Goal: Communication & Community: Answer question/provide support

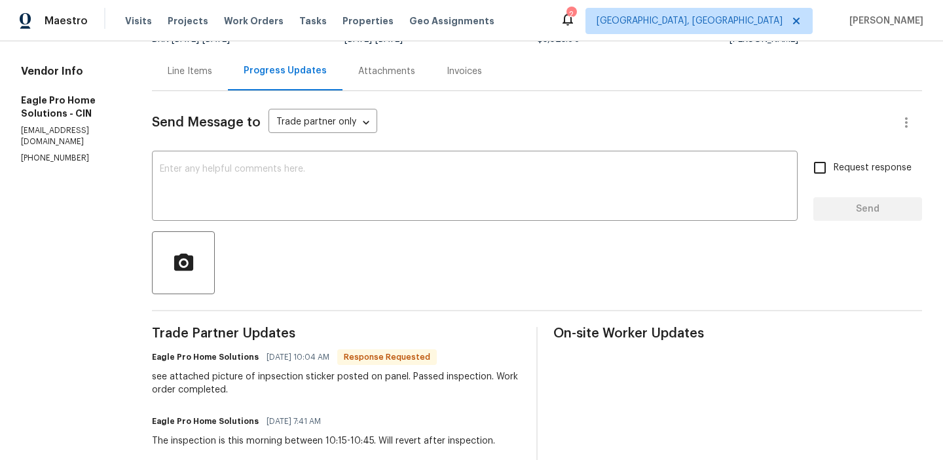
scroll to position [129, 0]
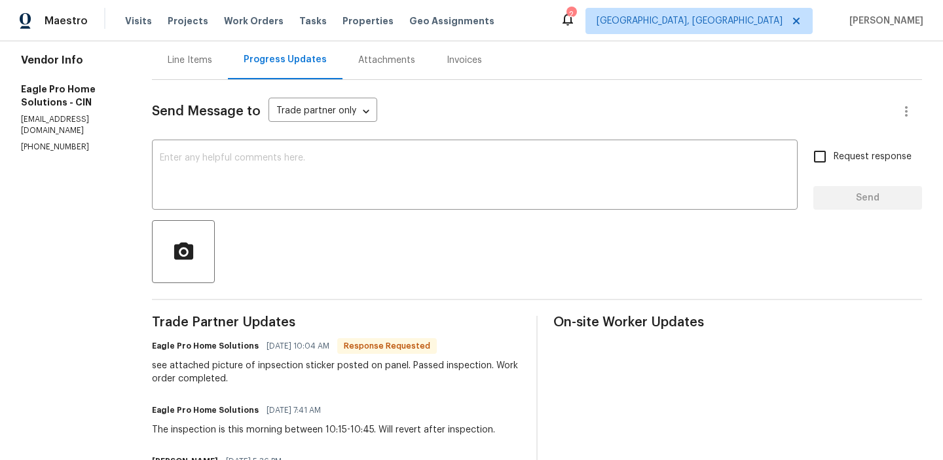
click at [212, 54] on div "Line Items" at bounding box center [190, 60] width 45 height 13
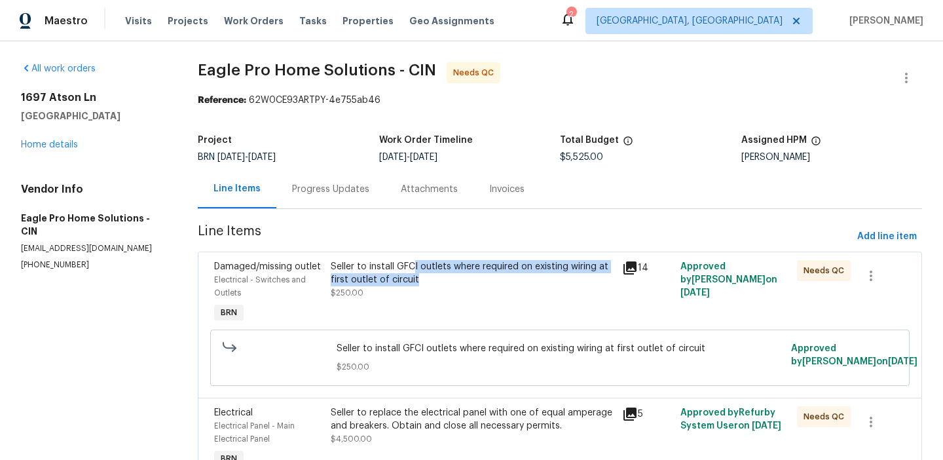
click at [415, 273] on div "Seller to install GFCI outlets where required on existing wiring at first outle…" at bounding box center [473, 273] width 284 height 26
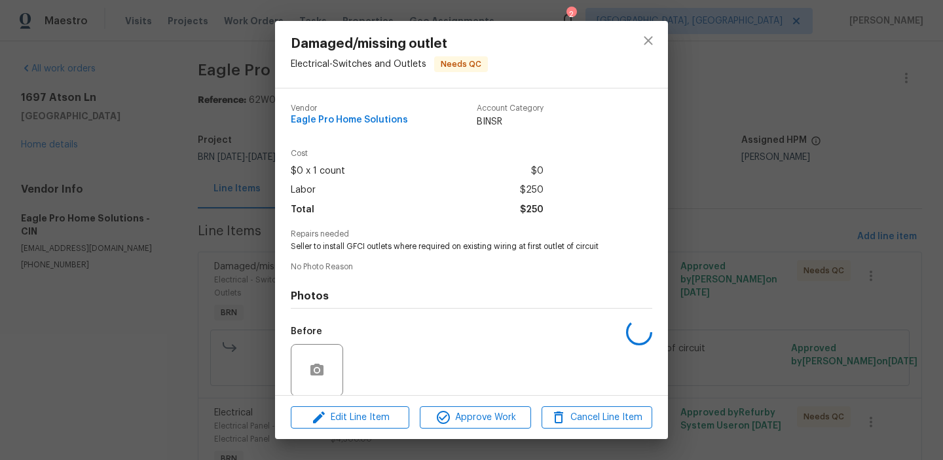
scroll to position [99, 0]
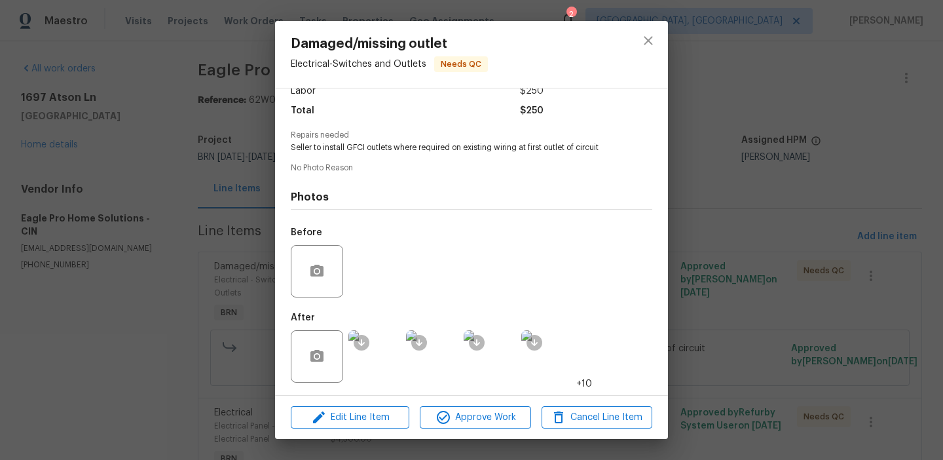
click at [375, 360] on img at bounding box center [375, 356] width 52 height 52
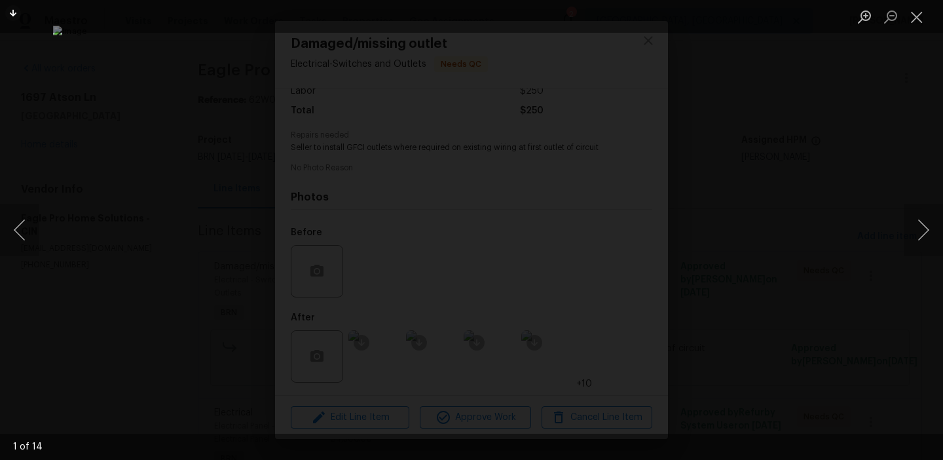
click at [88, 327] on div "Lightbox" at bounding box center [471, 230] width 943 height 460
click at [156, 315] on div "Lightbox" at bounding box center [471, 230] width 943 height 460
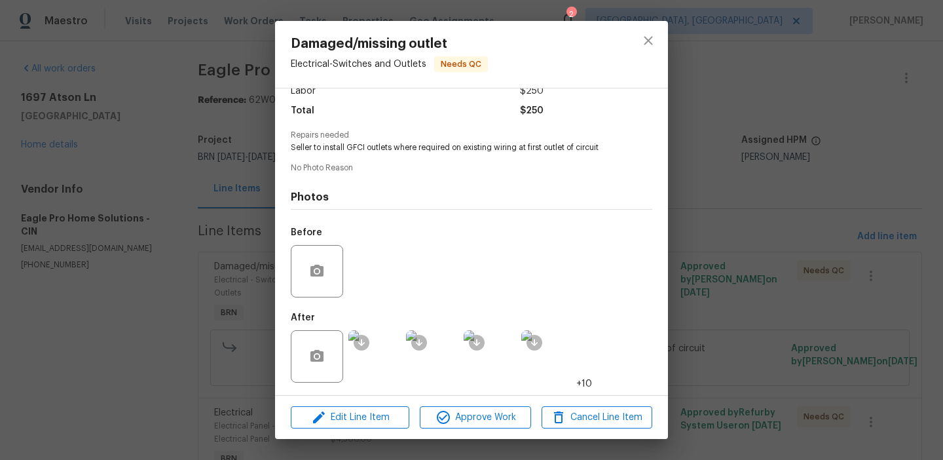
click at [166, 311] on div "Damaged/missing outlet Electrical - Switches and Outlets Needs QC Vendor Eagle …" at bounding box center [471, 230] width 943 height 460
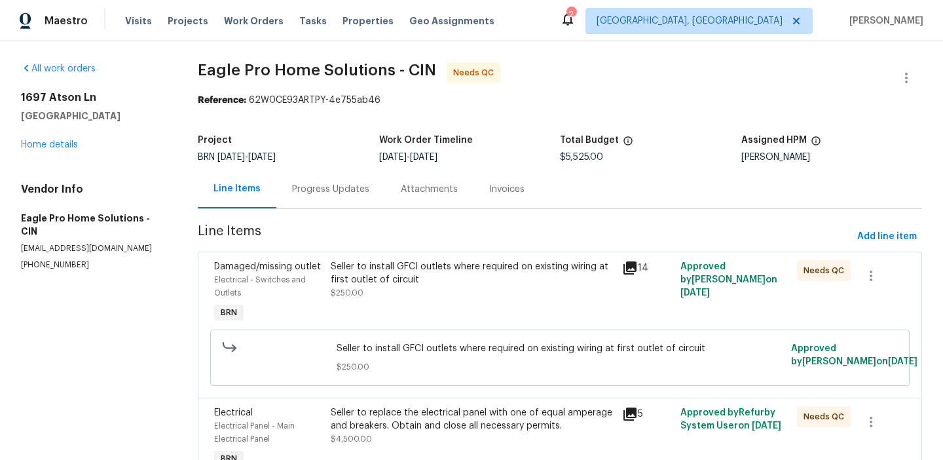
scroll to position [57, 0]
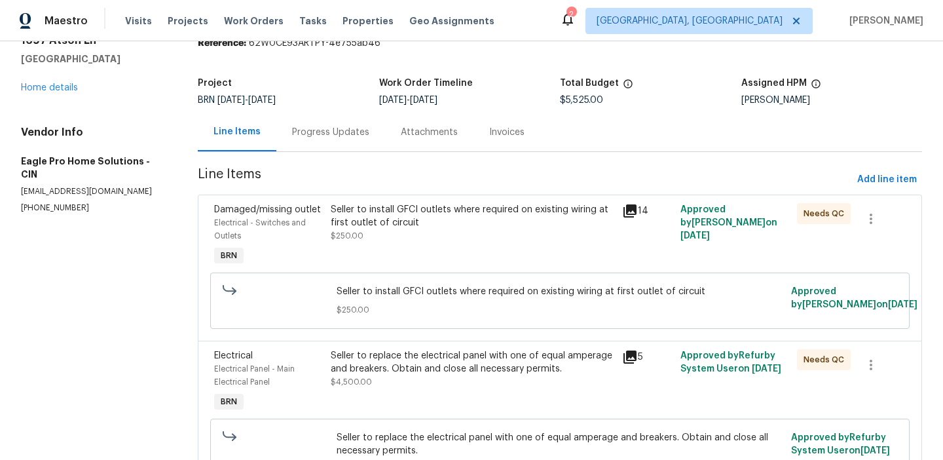
click at [414, 371] on div "Seller to replace the electrical panel with one of equal amperage and breakers.…" at bounding box center [473, 362] width 284 height 26
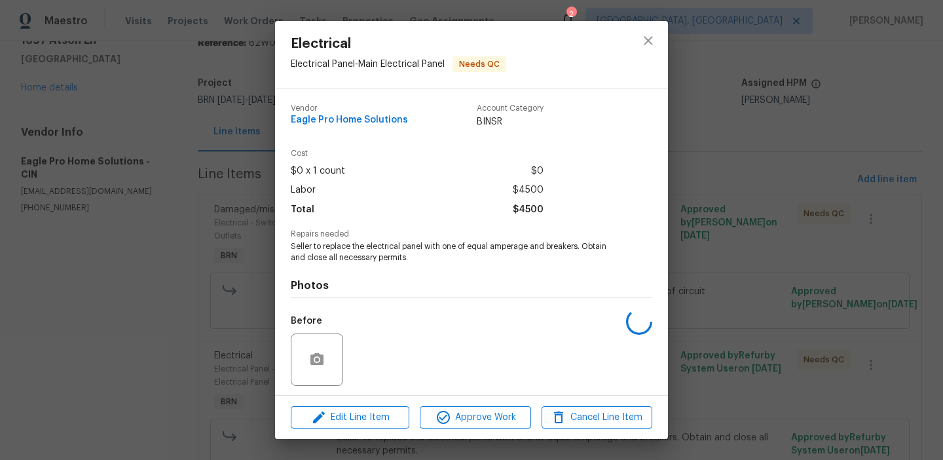
scroll to position [89, 0]
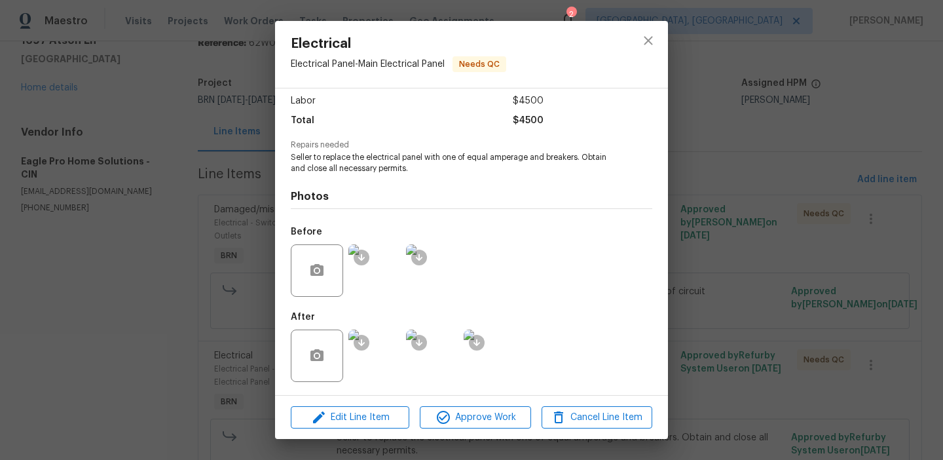
click at [381, 365] on img at bounding box center [375, 356] width 52 height 52
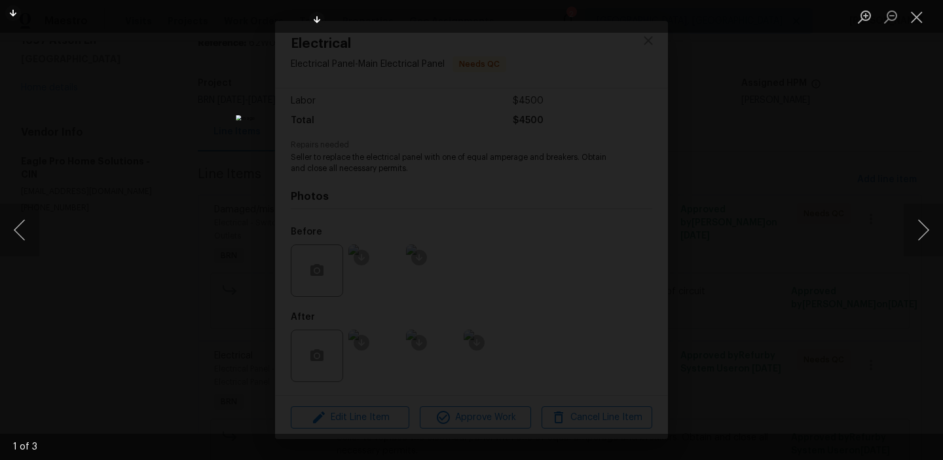
click at [387, 201] on img "Lightbox" at bounding box center [471, 230] width 471 height 230
click at [387, 201] on img "Lightbox" at bounding box center [557, 259] width 947 height 462
click at [235, 111] on div "Lightbox" at bounding box center [471, 230] width 943 height 460
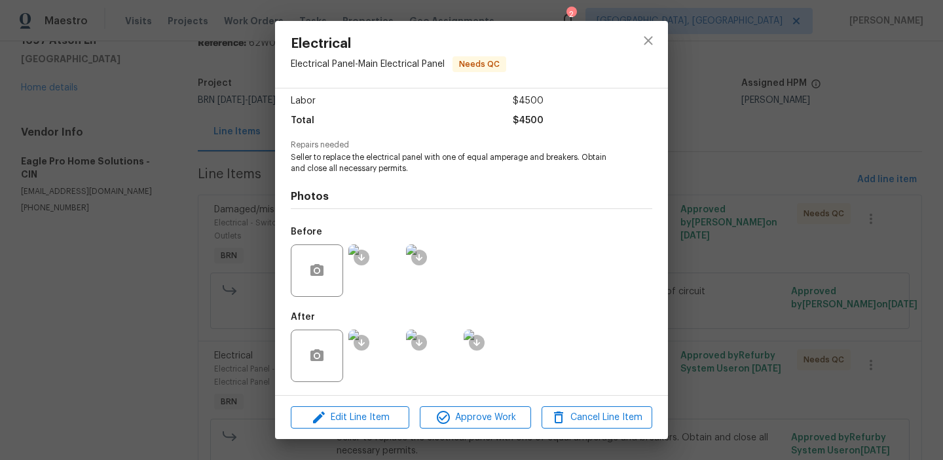
click at [214, 102] on div "Electrical Electrical Panel - Main Electrical Panel Needs QC Vendor Eagle Pro H…" at bounding box center [471, 230] width 943 height 460
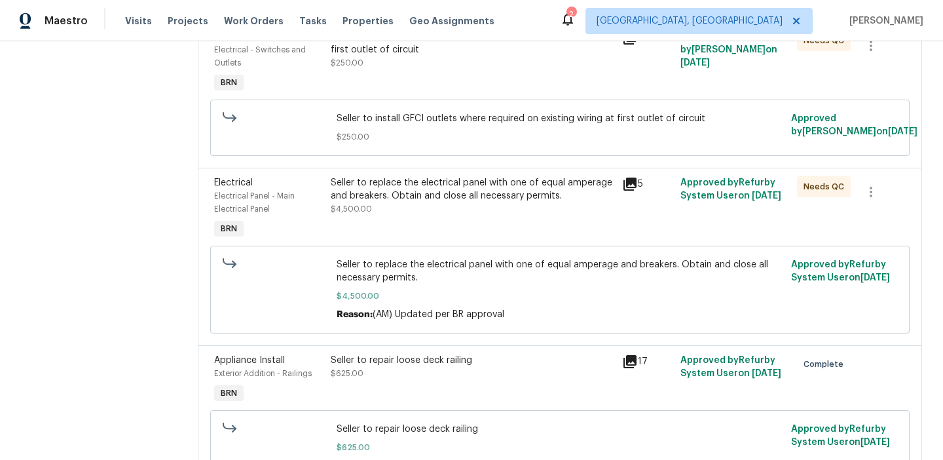
scroll to position [358, 0]
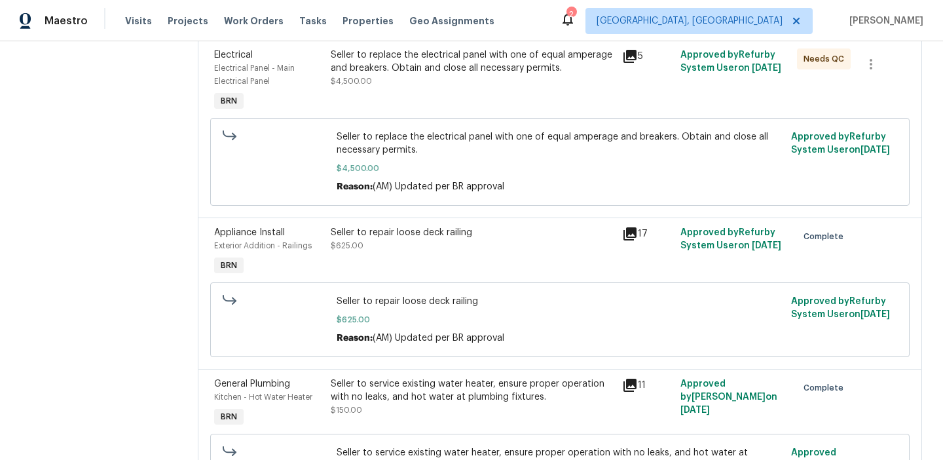
click at [369, 299] on div "Seller to repair loose deck railing $625.00 Reason: (AM) Updated per BR approva…" at bounding box center [560, 319] width 700 height 75
click at [368, 252] on div "Seller to repair loose deck railing $625.00" at bounding box center [473, 239] width 284 height 26
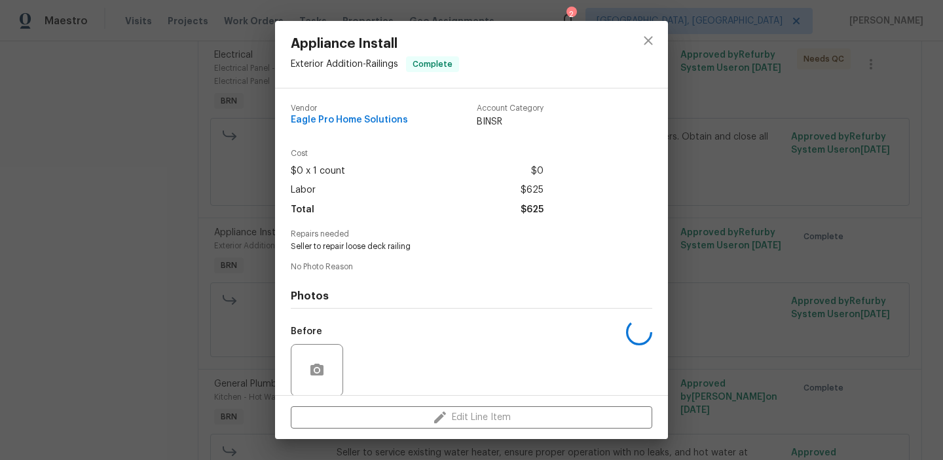
scroll to position [99, 0]
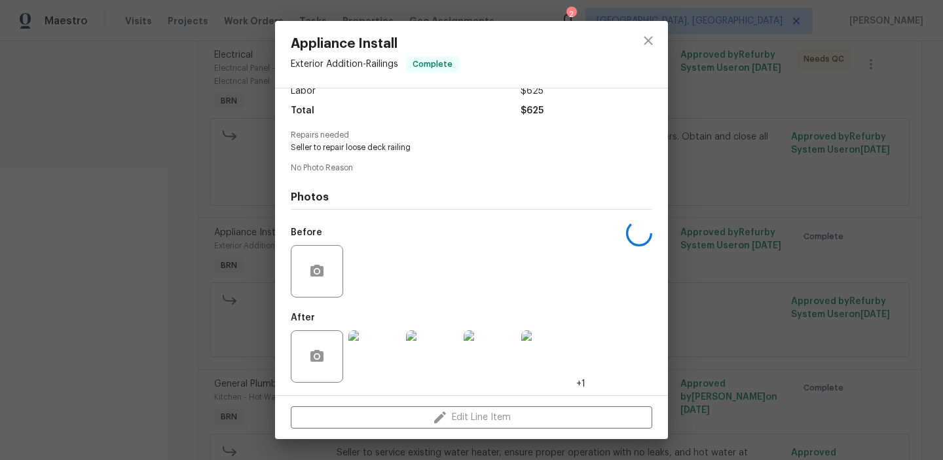
click at [134, 277] on div "Appliance Install Exterior Addition - Railings Complete Vendor Eagle Pro Home S…" at bounding box center [471, 230] width 943 height 460
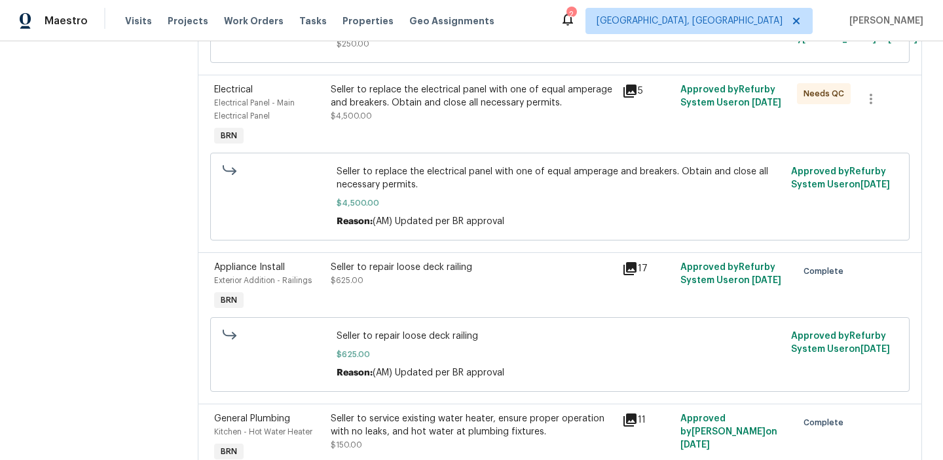
scroll to position [307, 0]
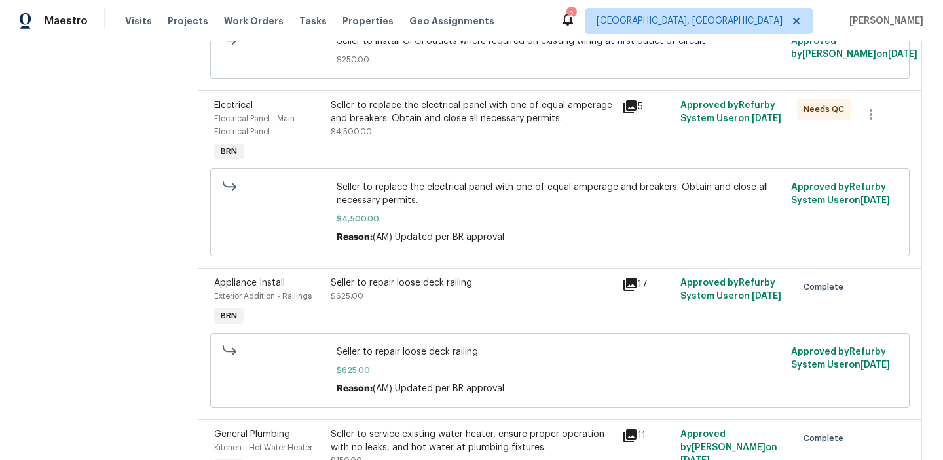
click at [373, 136] on div "Seller to replace the electrical panel with one of equal amperage and breakers.…" at bounding box center [473, 118] width 284 height 39
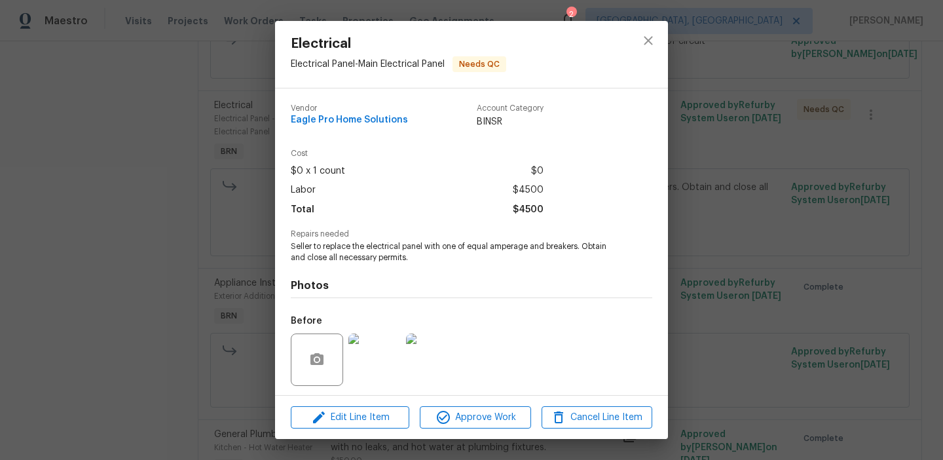
scroll to position [89, 0]
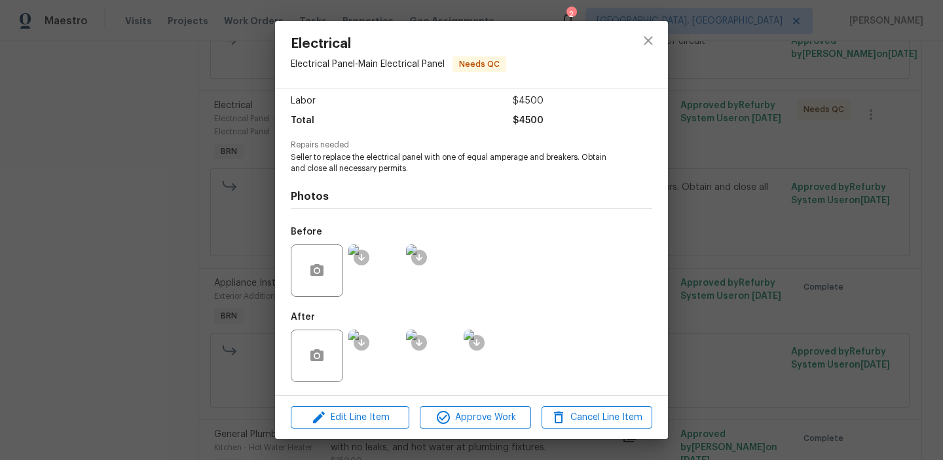
click at [373, 266] on img at bounding box center [375, 270] width 52 height 52
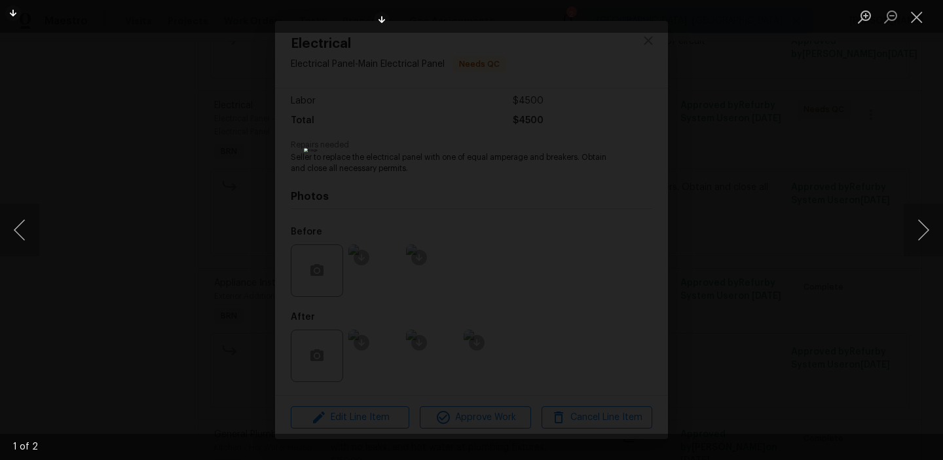
click at [267, 219] on div "Lightbox" at bounding box center [471, 230] width 943 height 460
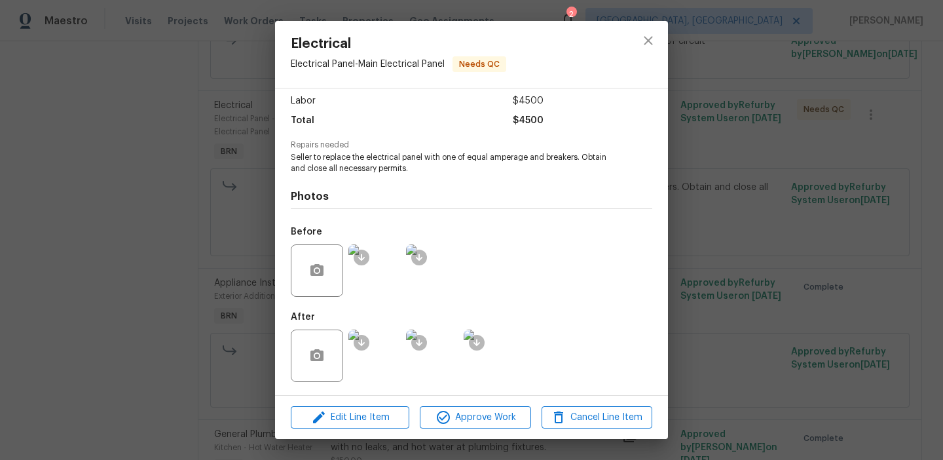
click at [436, 289] on img at bounding box center [432, 270] width 52 height 52
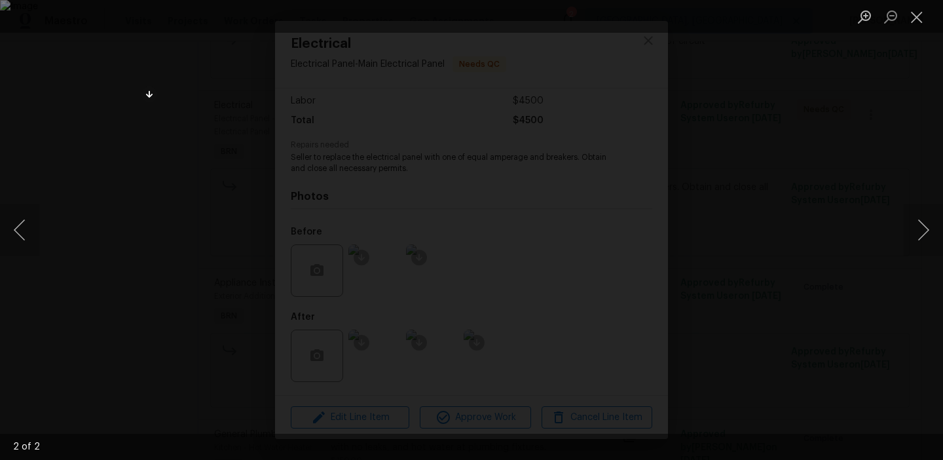
click at [93, 327] on div "Lightbox" at bounding box center [471, 230] width 943 height 460
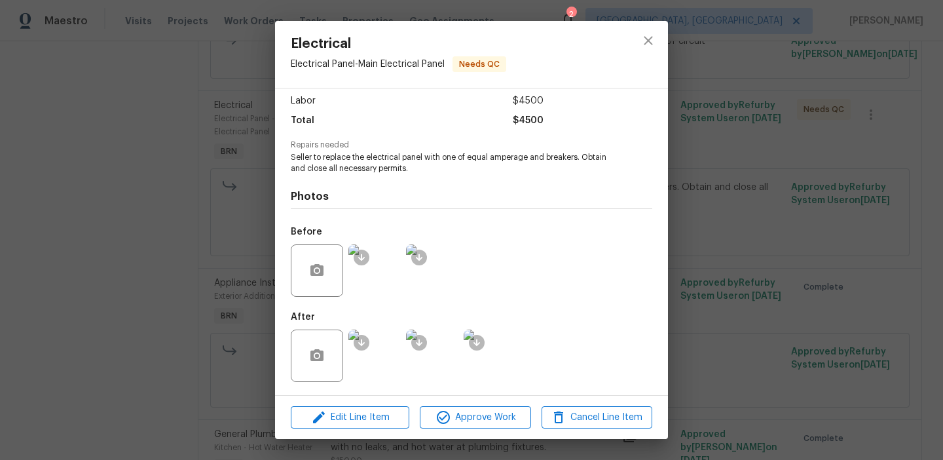
click at [368, 357] on img at bounding box center [375, 356] width 52 height 52
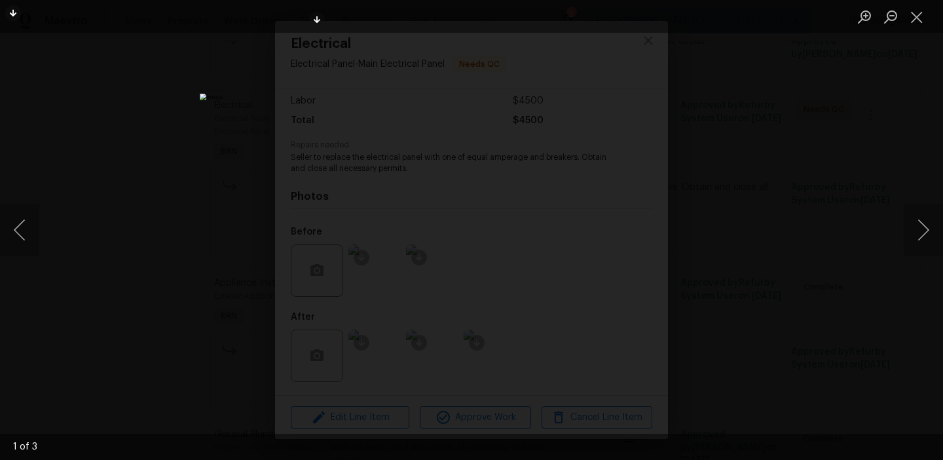
click at [391, 208] on img "Lightbox" at bounding box center [490, 235] width 581 height 283
click at [77, 206] on div "Lightbox" at bounding box center [471, 230] width 943 height 460
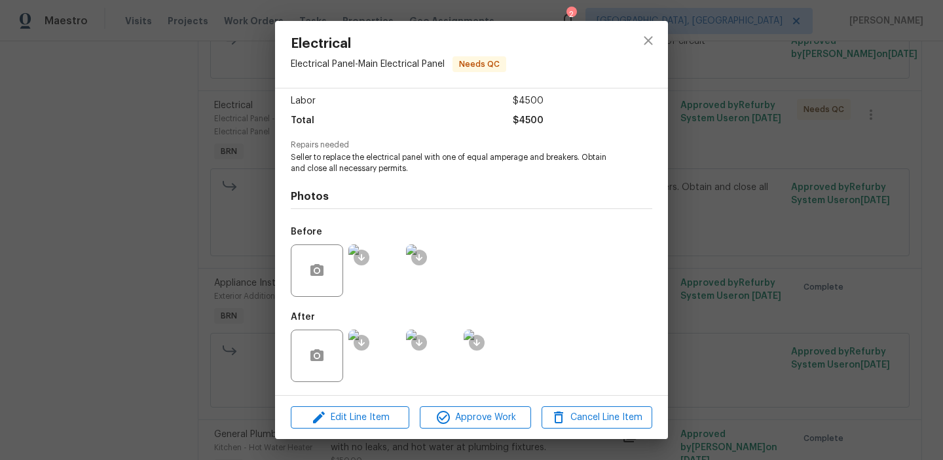
click at [104, 170] on div "Electrical Electrical Panel - Main Electrical Panel Needs QC Vendor Eagle Pro H…" at bounding box center [471, 230] width 943 height 460
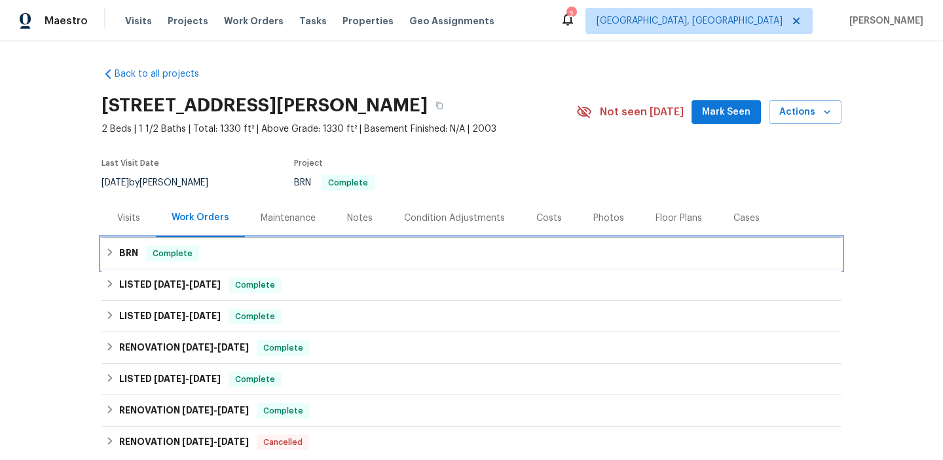
click at [126, 260] on h6 "BRN" at bounding box center [128, 254] width 19 height 16
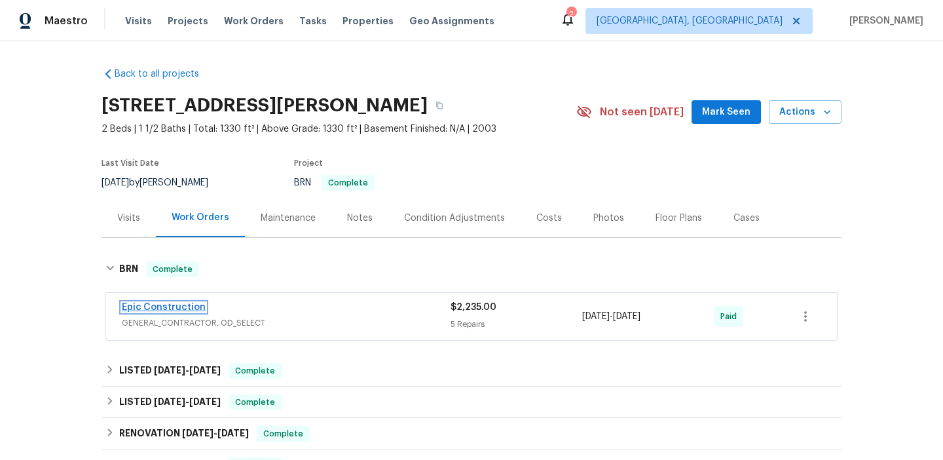
click at [140, 305] on link "Epic Construction" at bounding box center [164, 307] width 84 height 9
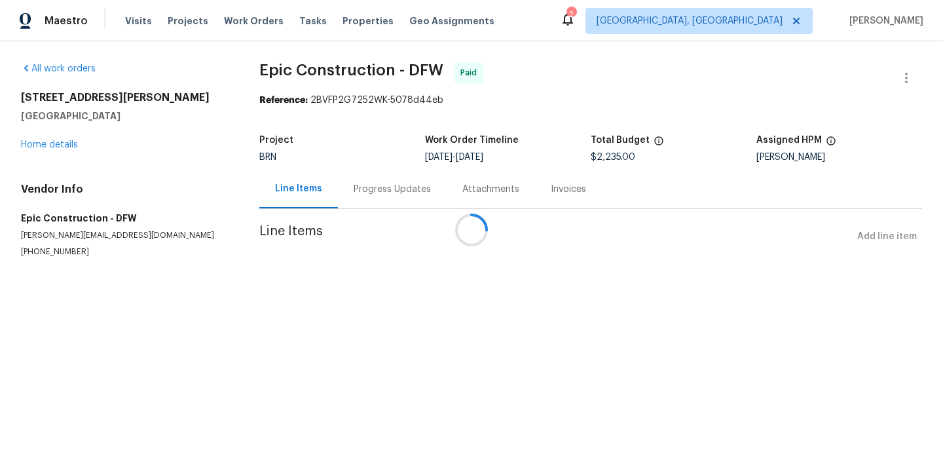
click at [34, 258] on div at bounding box center [471, 230] width 943 height 460
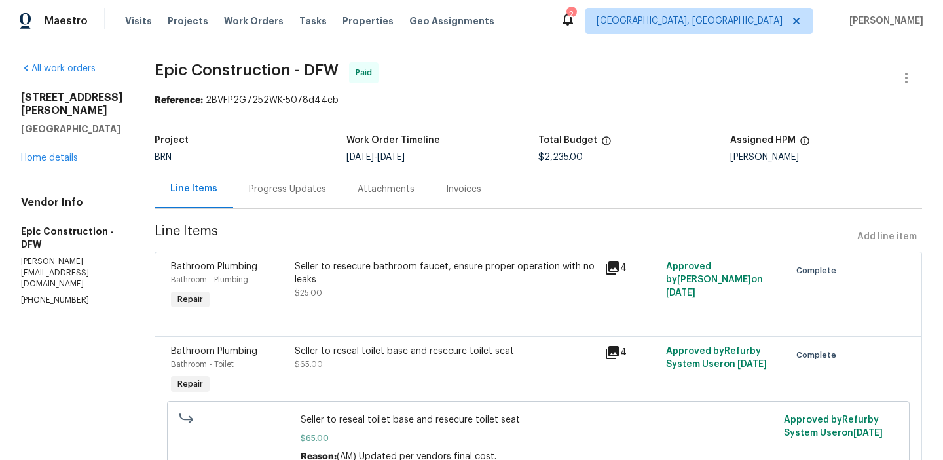
click at [34, 258] on p "kris@epic-constructioninc.com" at bounding box center [72, 272] width 102 height 33
click at [25, 278] on div "Vendor Info Epic Construction - DFW kris@epic-constructioninc.com (214) 208-1878" at bounding box center [72, 251] width 102 height 111
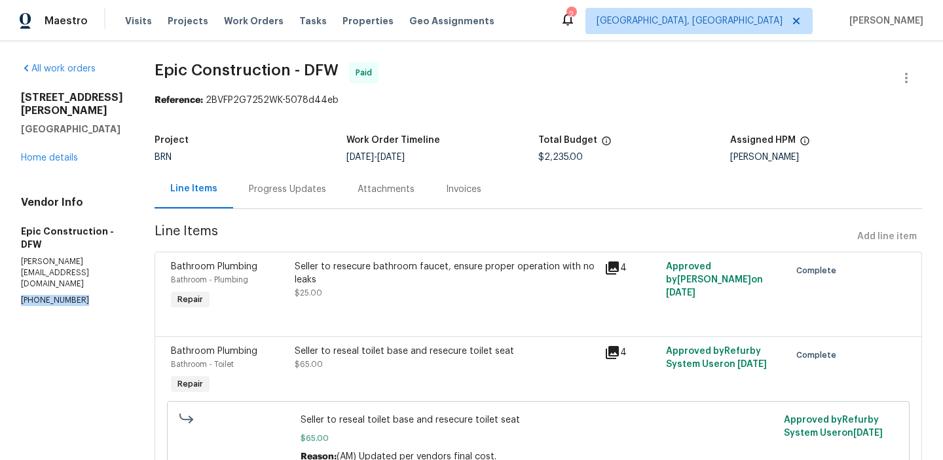
copy p "(214) 208-1878"
click at [261, 183] on div "Progress Updates" at bounding box center [287, 189] width 77 height 13
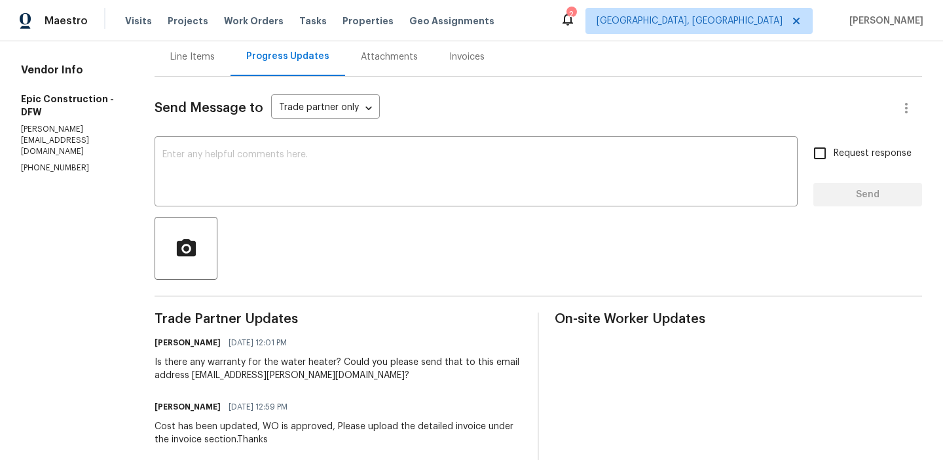
scroll to position [141, 0]
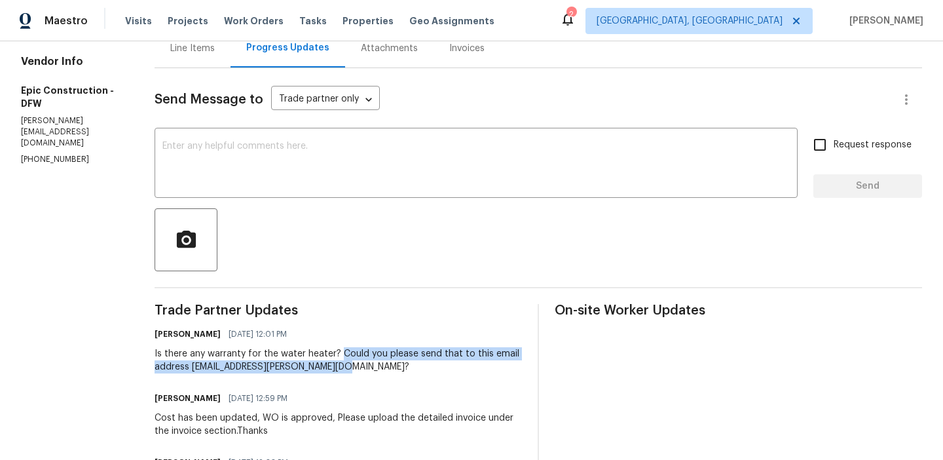
drag, startPoint x: 333, startPoint y: 353, endPoint x: 358, endPoint y: 360, distance: 25.3
click at [358, 362] on div "Is there any warranty for the water heater? Could you please send that to this …" at bounding box center [339, 360] width 368 height 26
copy div "Could you please send that to this email address ananthi.mahendran@opendoor.com?"
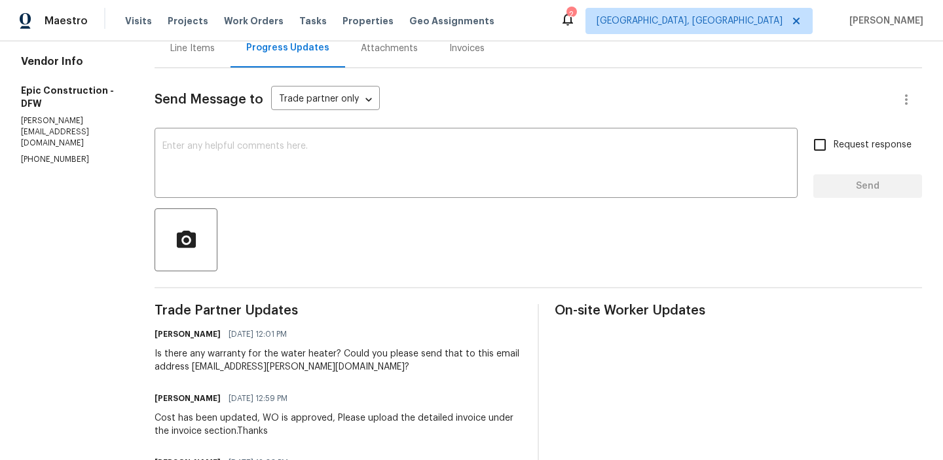
click at [292, 362] on div "Is there any warranty for the water heater? Could you please send that to this …" at bounding box center [339, 360] width 368 height 26
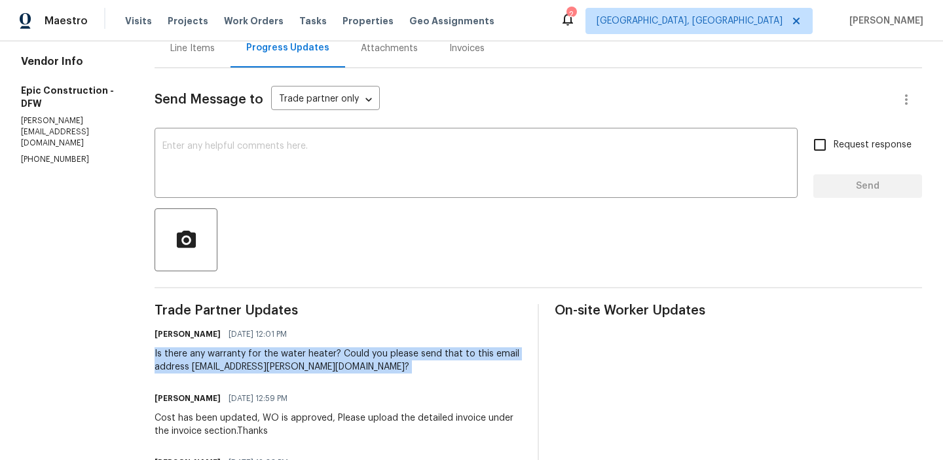
click at [292, 362] on div "Is there any warranty for the water heater? Could you please send that to this …" at bounding box center [339, 360] width 368 height 26
copy div "Is there any warranty for the water heater? Could you please send that to this …"
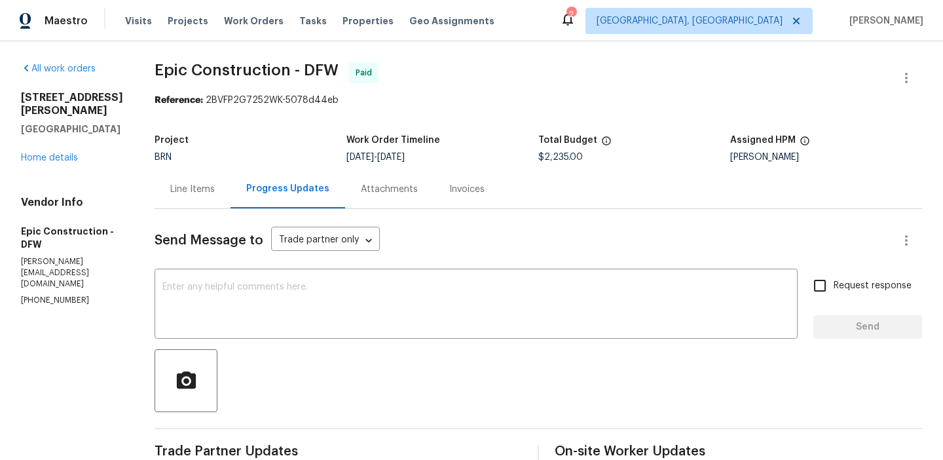
click at [38, 295] on p "(214) 208-1878" at bounding box center [72, 300] width 102 height 11
copy p "(214) 208-1878"
click at [440, 197] on div "Invoices" at bounding box center [467, 189] width 67 height 39
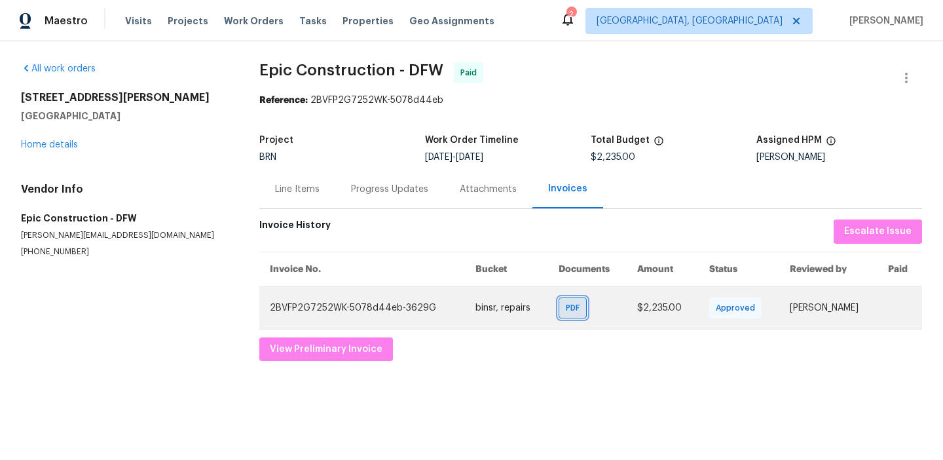
click at [566, 307] on span "PDF" at bounding box center [575, 307] width 19 height 13
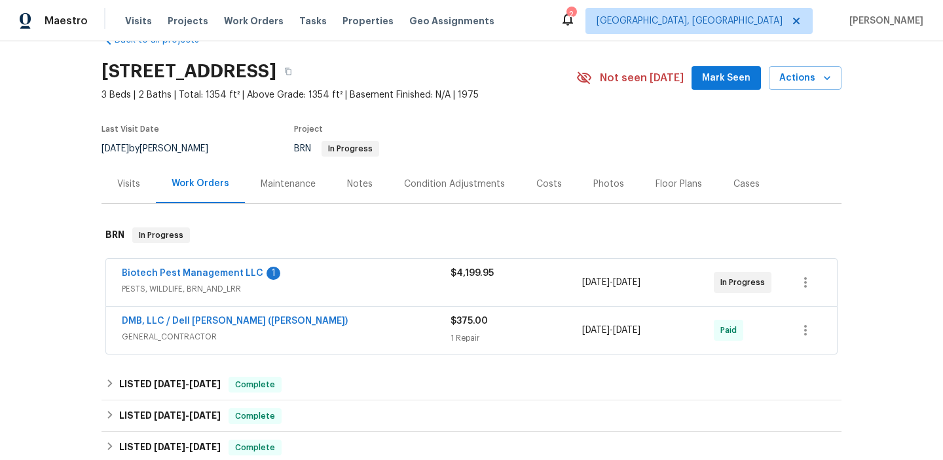
scroll to position [51, 0]
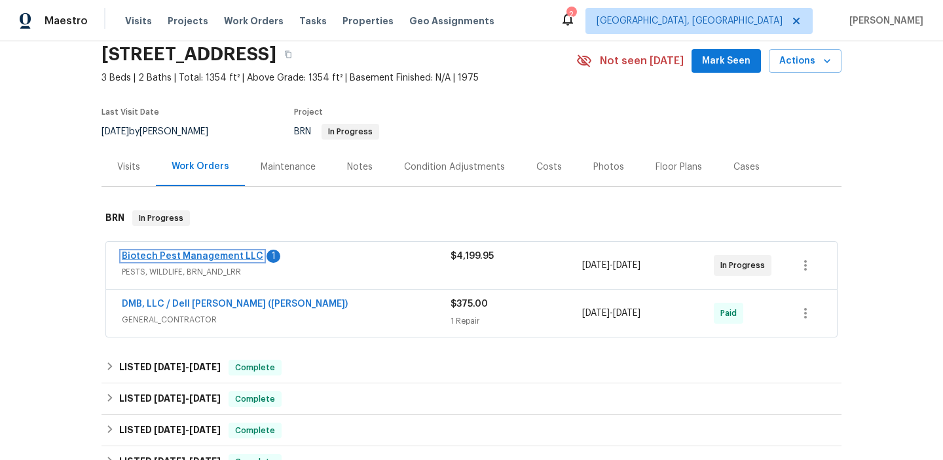
click at [174, 257] on link "Biotech Pest Management LLC" at bounding box center [193, 256] width 142 height 9
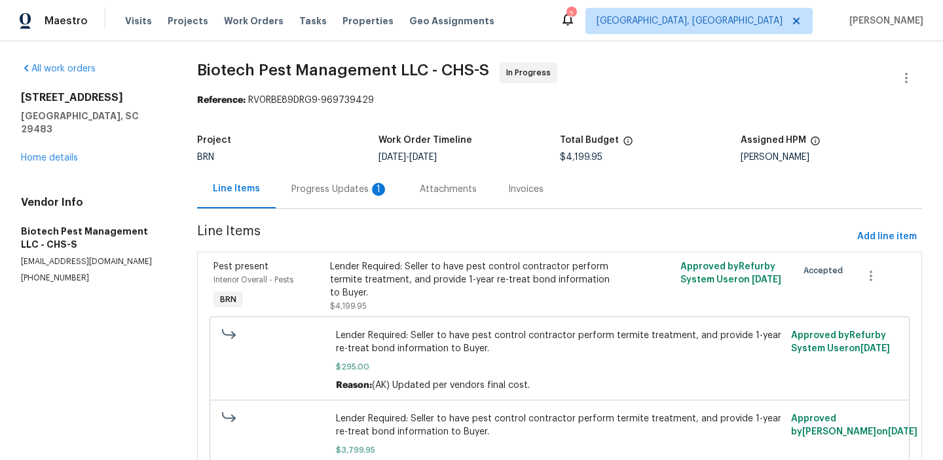
click at [330, 198] on div "Progress Updates 1" at bounding box center [340, 189] width 128 height 39
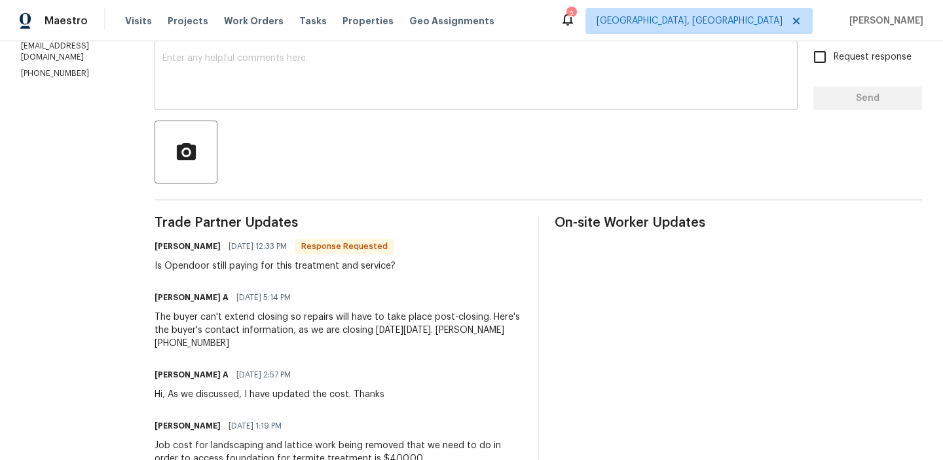
scroll to position [237, 0]
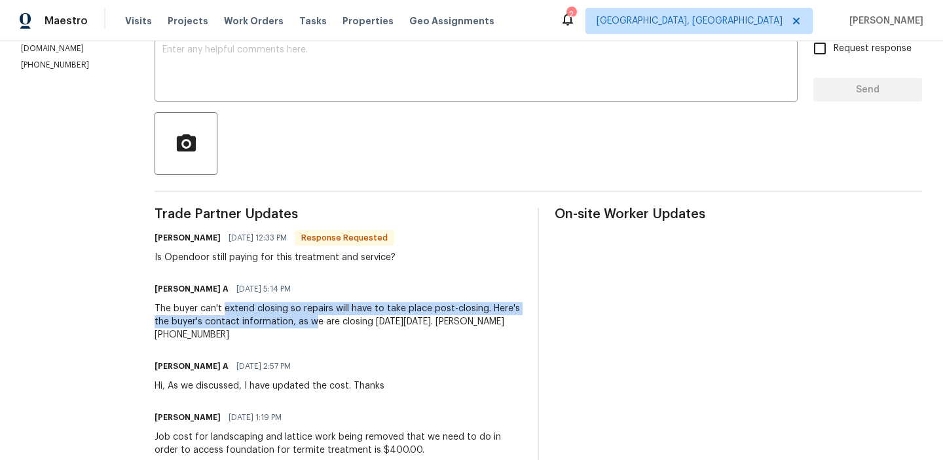
drag, startPoint x: 219, startPoint y: 310, endPoint x: 308, endPoint y: 321, distance: 89.1
click at [308, 321] on div "The buyer can't extend closing so repairs will have to take place post-closing.…" at bounding box center [339, 321] width 368 height 39
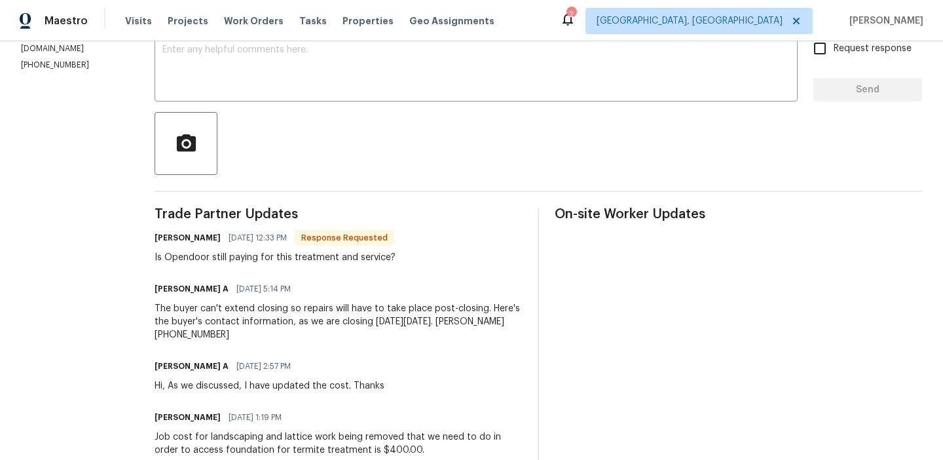
click at [294, 330] on div "The buyer can't extend closing so repairs will have to take place post-closing.…" at bounding box center [339, 321] width 368 height 39
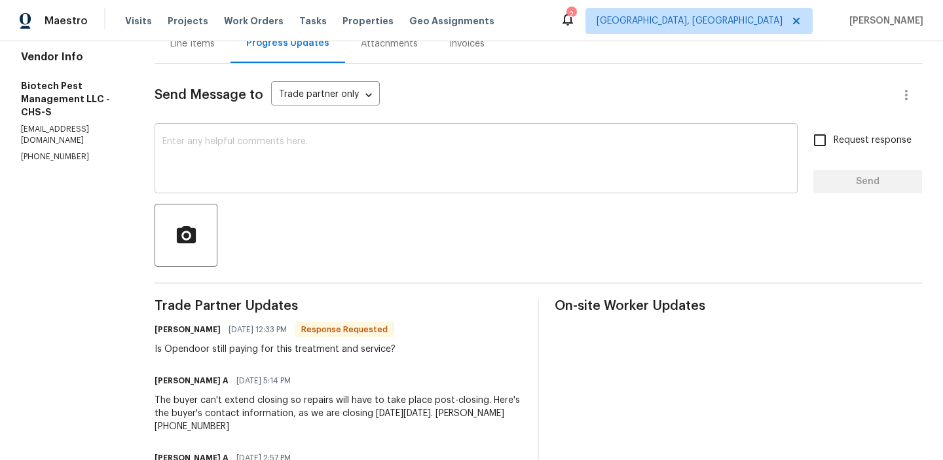
scroll to position [154, 0]
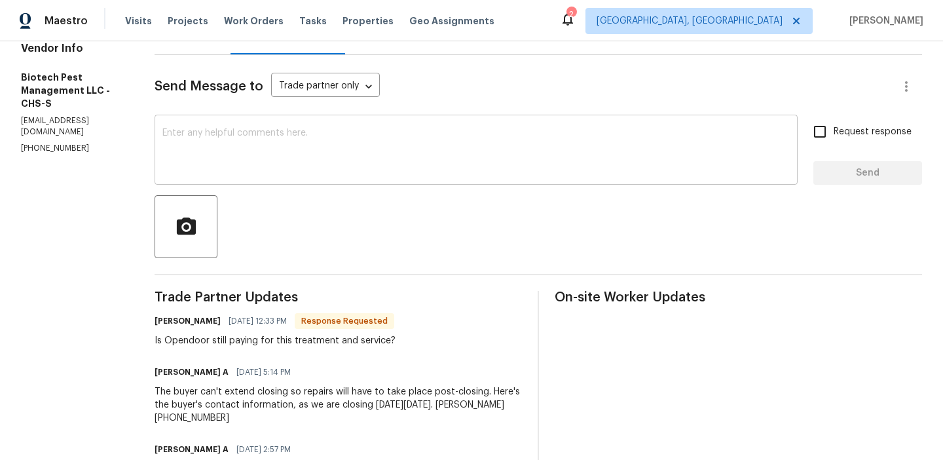
click at [252, 159] on textarea at bounding box center [476, 151] width 628 height 46
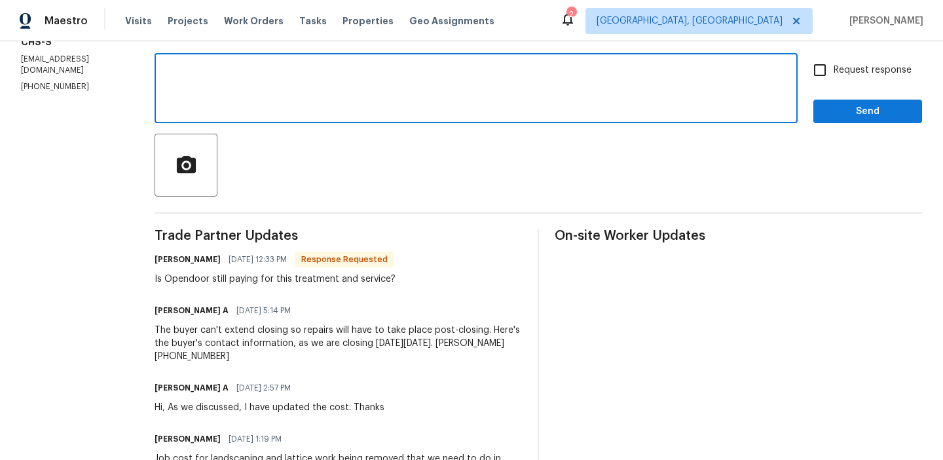
scroll to position [0, 0]
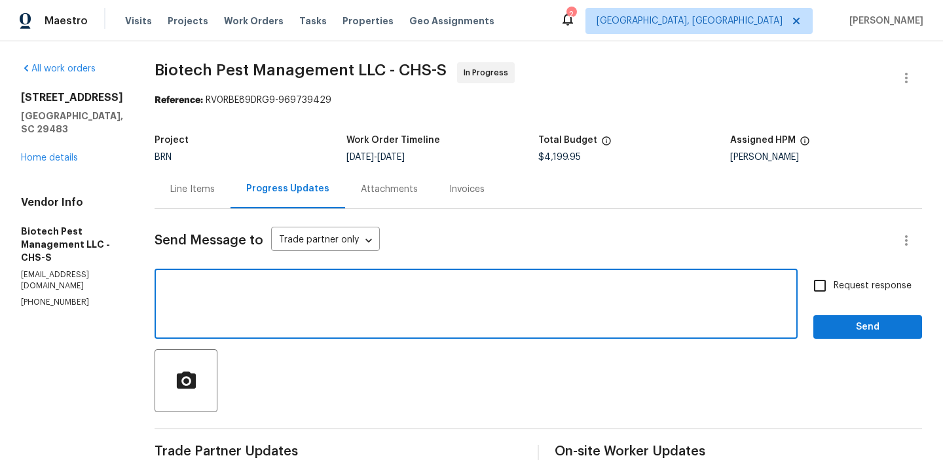
click at [194, 302] on textarea at bounding box center [476, 305] width 628 height 46
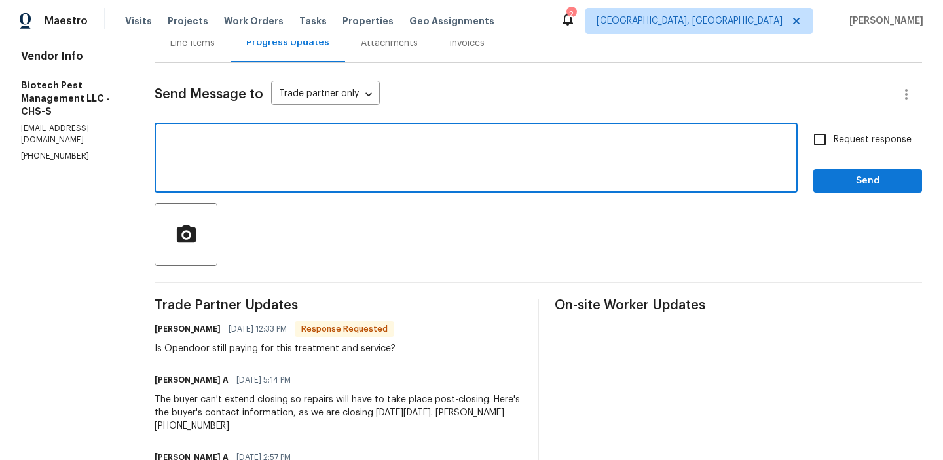
scroll to position [154, 0]
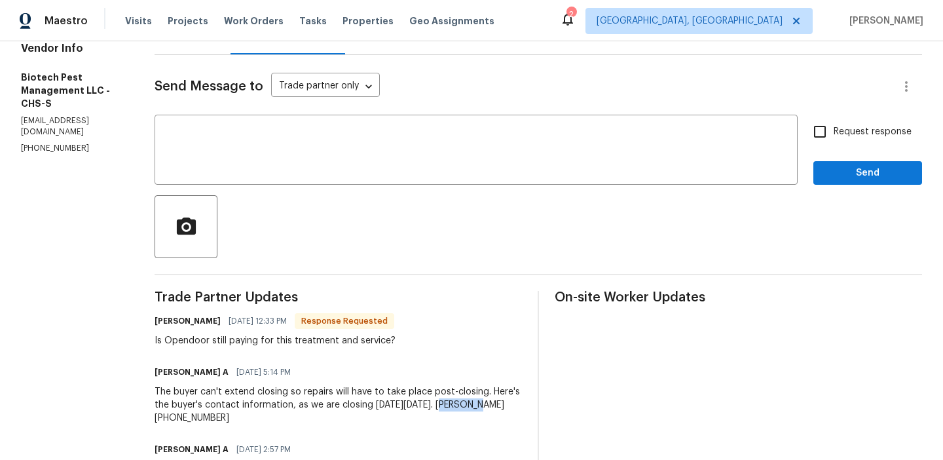
drag, startPoint x: 436, startPoint y: 406, endPoint x: 468, endPoint y: 409, distance: 32.3
click at [470, 409] on div "The buyer can't extend closing so repairs will have to take place post-closing.…" at bounding box center [339, 404] width 368 height 39
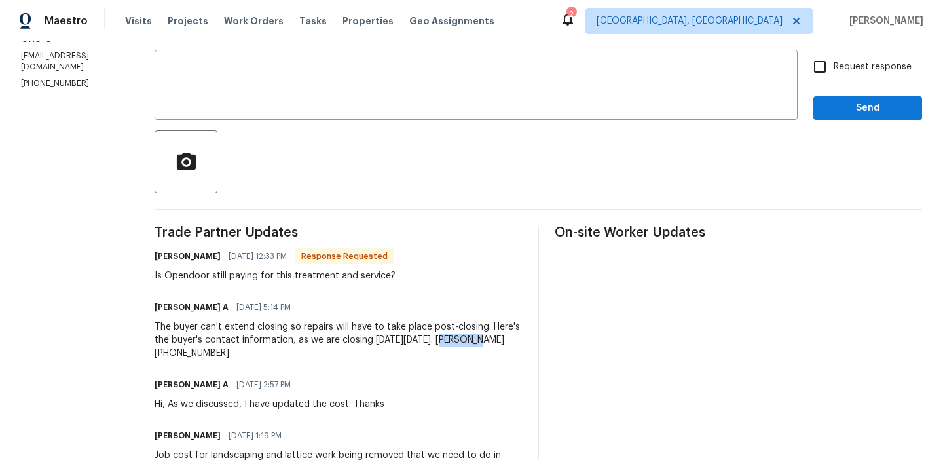
scroll to position [225, 0]
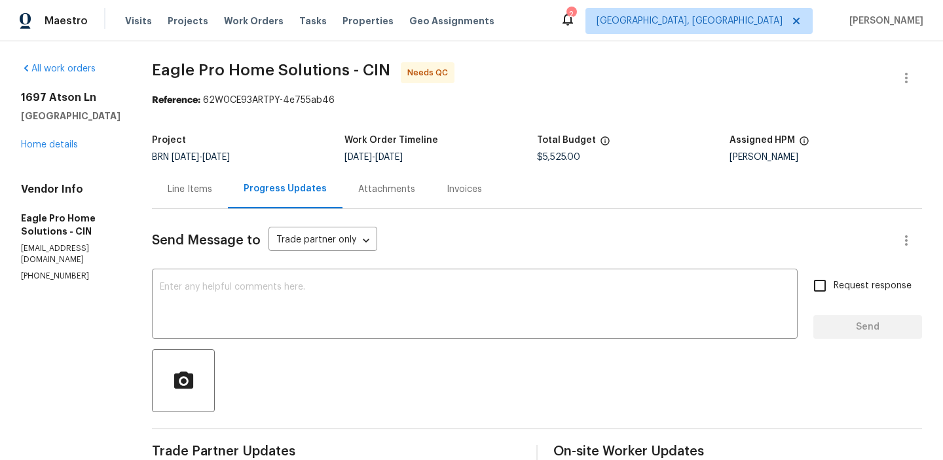
click at [221, 180] on div "Line Items" at bounding box center [190, 189] width 76 height 39
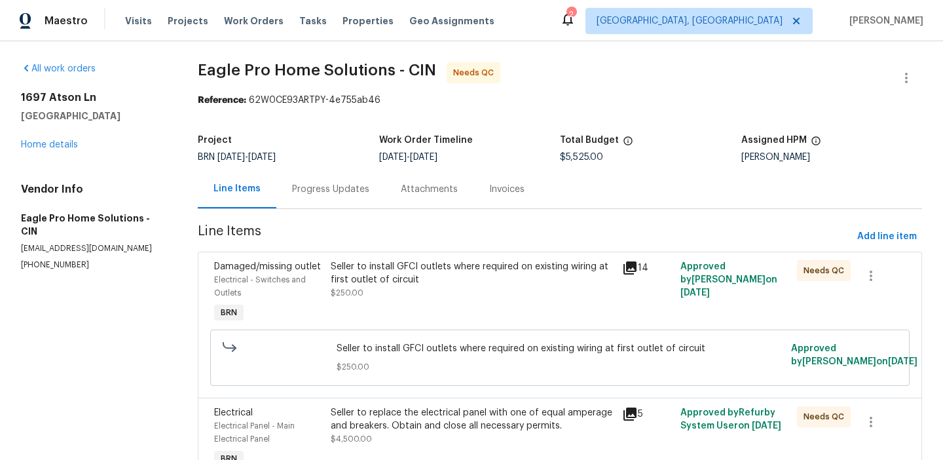
scroll to position [202, 0]
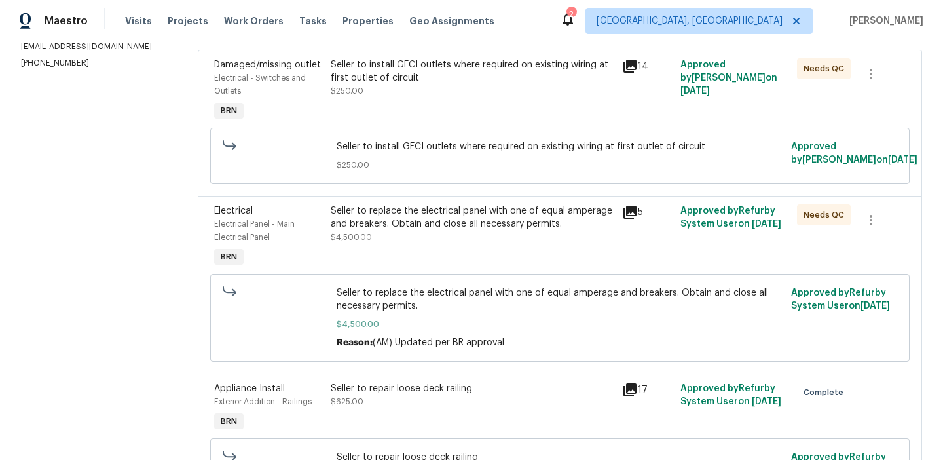
click at [382, 312] on span "Seller to replace the electrical panel with one of equal amperage and breakers.…" at bounding box center [560, 299] width 447 height 26
click at [371, 244] on div "Seller to replace the electrical panel with one of equal amperage and breakers.…" at bounding box center [473, 223] width 284 height 39
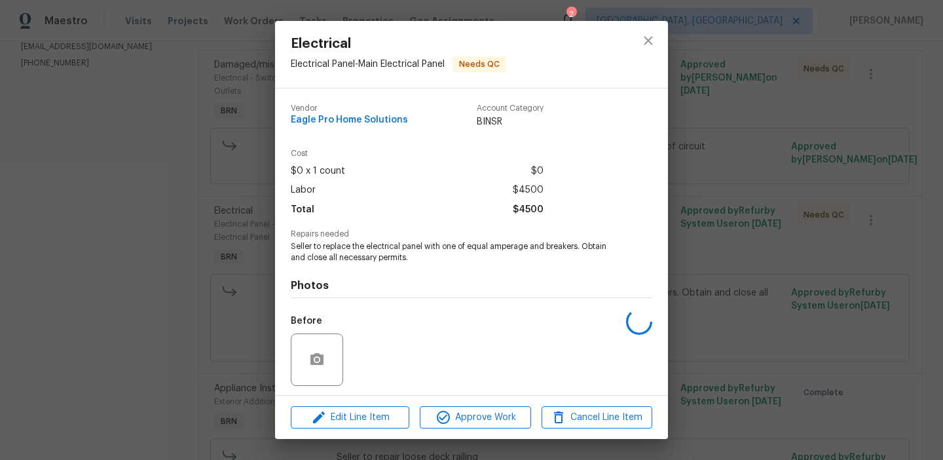
scroll to position [89, 0]
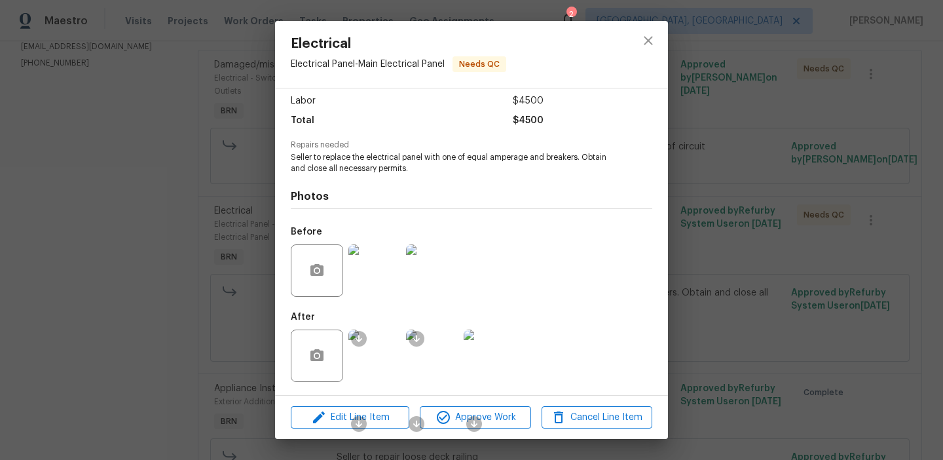
click at [381, 361] on img at bounding box center [375, 356] width 52 height 52
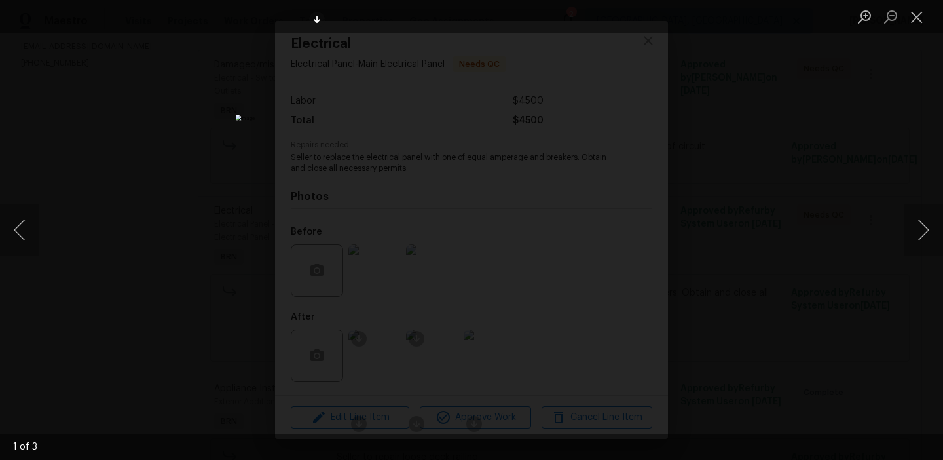
click at [478, 164] on img "Lightbox" at bounding box center [471, 230] width 471 height 230
click at [478, 164] on img "Lightbox" at bounding box center [464, 297] width 947 height 462
click at [373, 240] on img "Lightbox" at bounding box center [464, 297] width 947 height 462
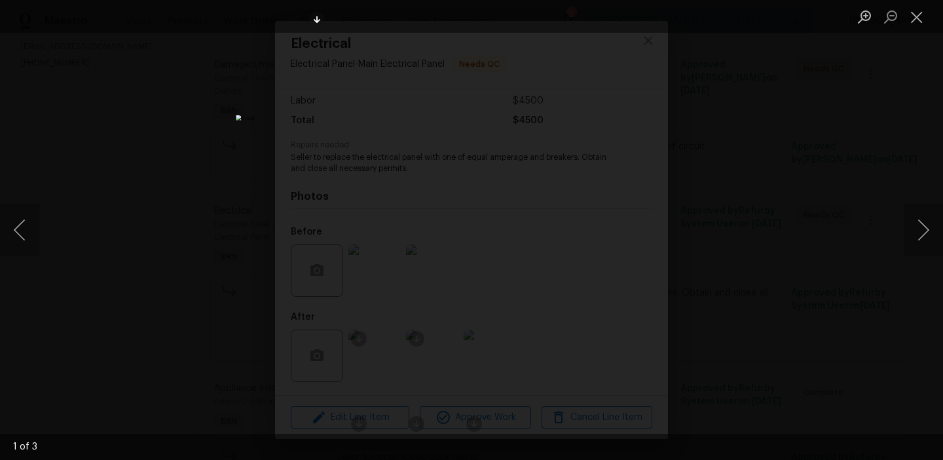
click at [165, 247] on div "Lightbox" at bounding box center [471, 230] width 943 height 460
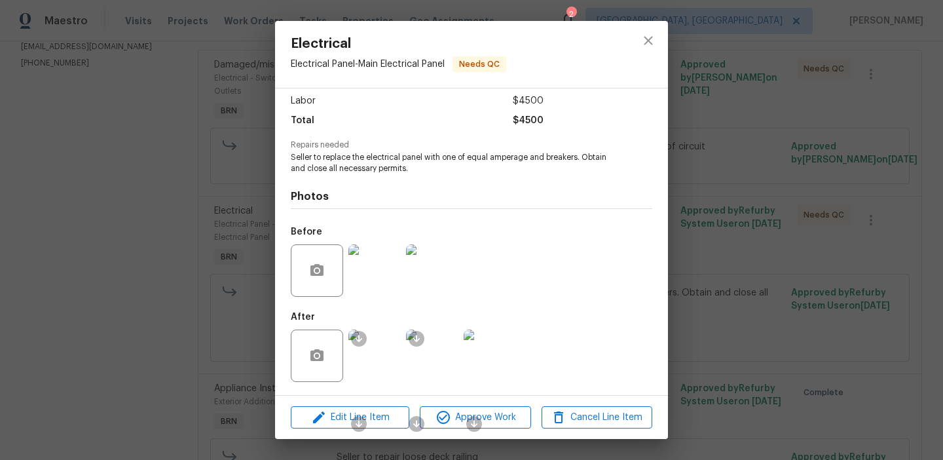
click at [142, 86] on div "Electrical Electrical Panel - Main Electrical Panel Needs QC Vendor Eagle Pro H…" at bounding box center [471, 230] width 943 height 460
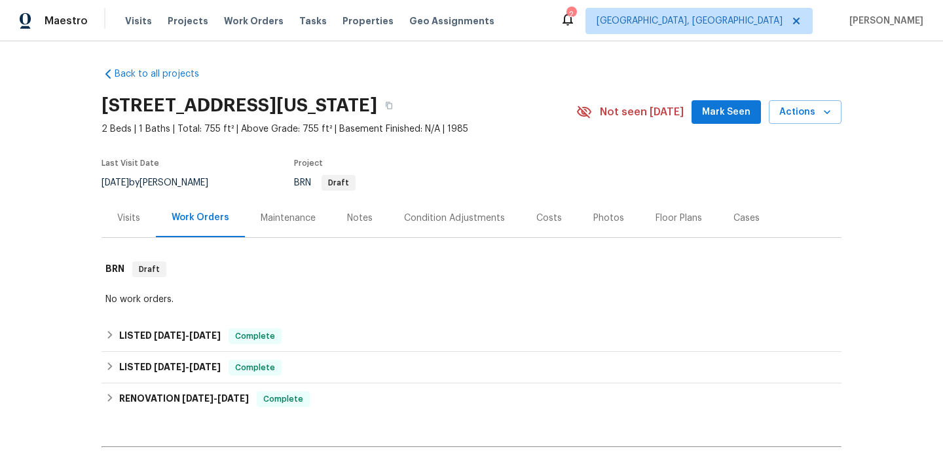
scroll to position [269, 0]
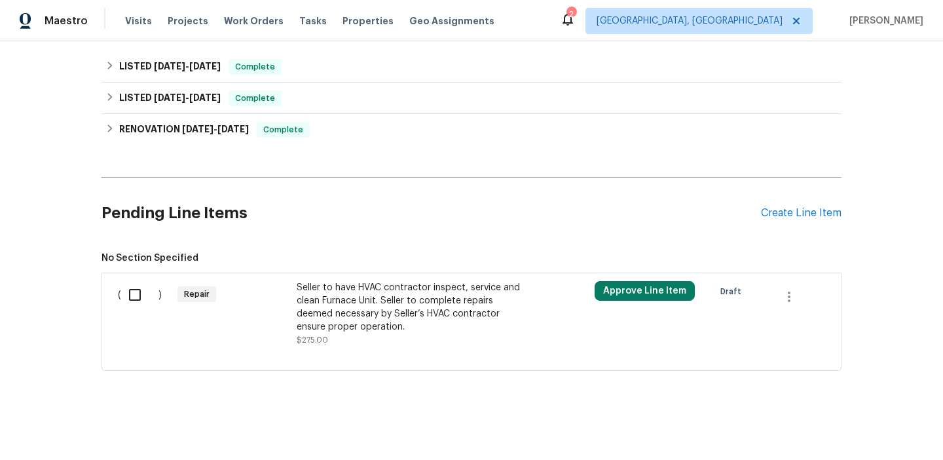
click at [368, 316] on div "Seller to have HVAC contractor inspect, service and clean Furnace Unit. Seller …" at bounding box center [412, 307] width 231 height 52
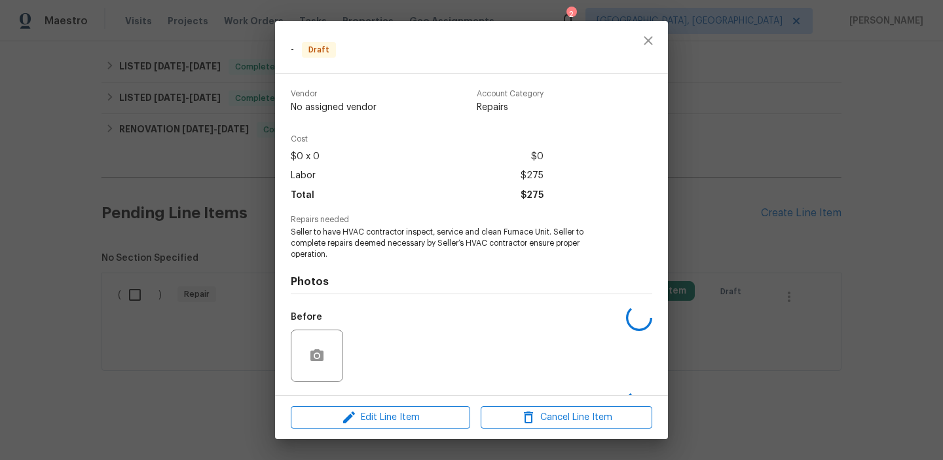
scroll to position [85, 0]
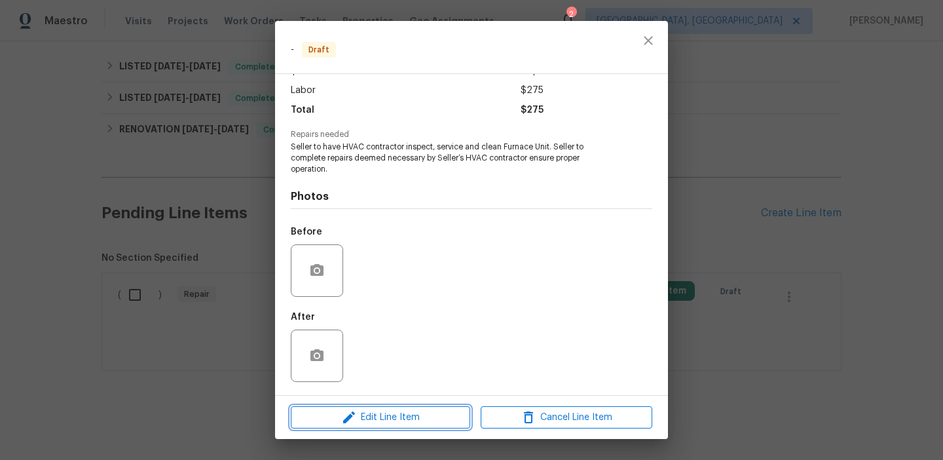
click at [352, 417] on icon "button" at bounding box center [349, 417] width 16 height 16
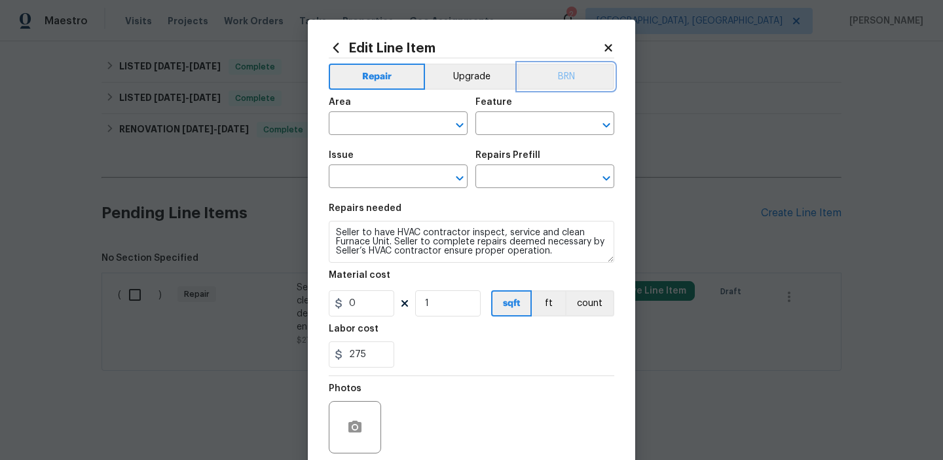
click at [573, 77] on button "BRN" at bounding box center [566, 77] width 96 height 26
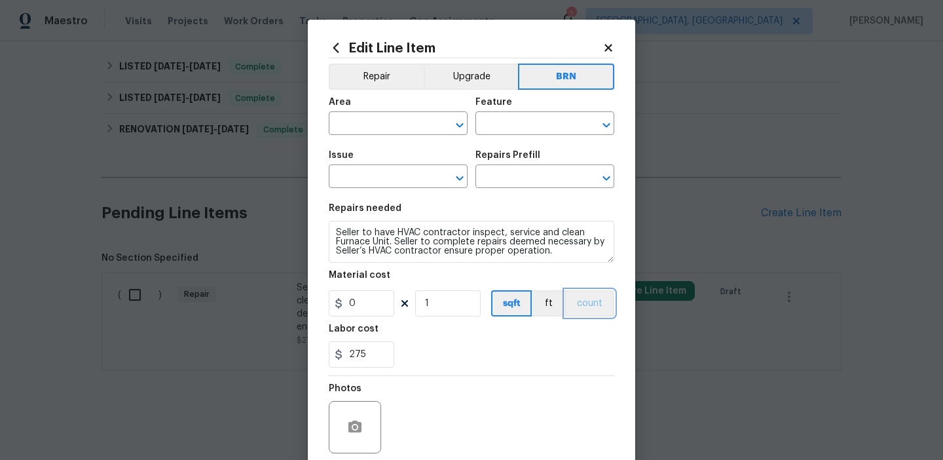
click at [584, 300] on button "count" at bounding box center [589, 303] width 49 height 26
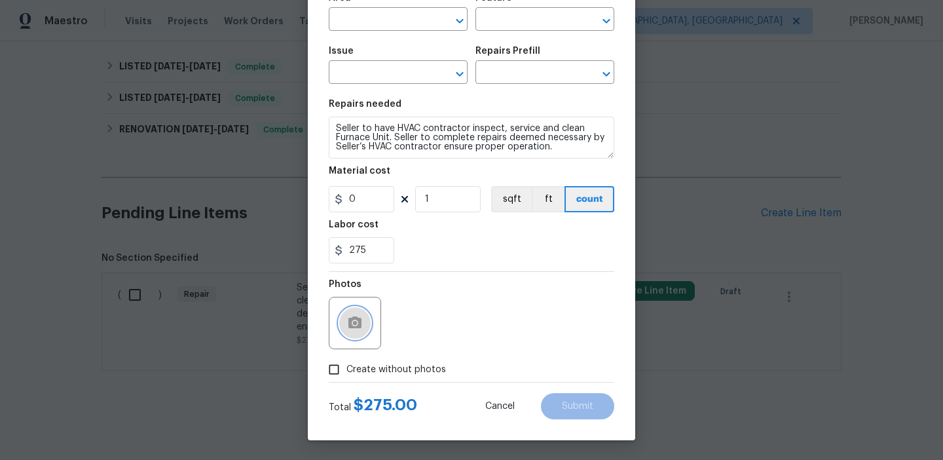
click at [366, 313] on button "button" at bounding box center [354, 322] width 31 height 31
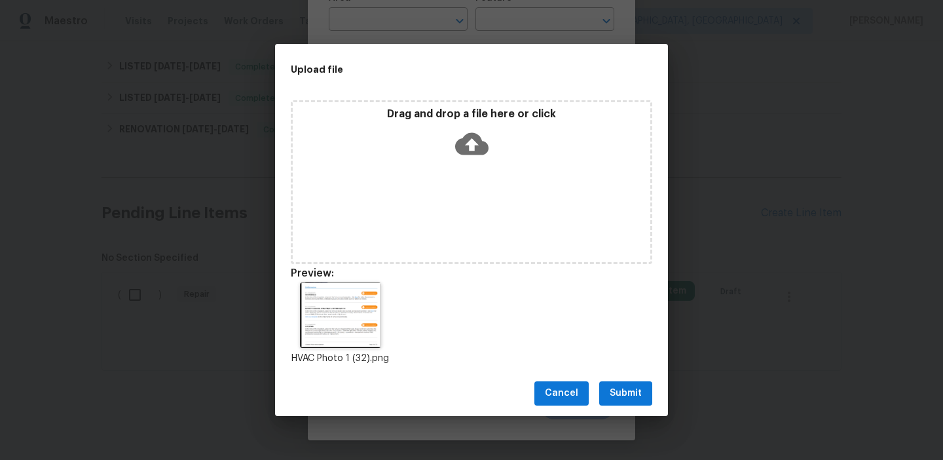
click at [632, 385] on span "Submit" at bounding box center [626, 393] width 32 height 16
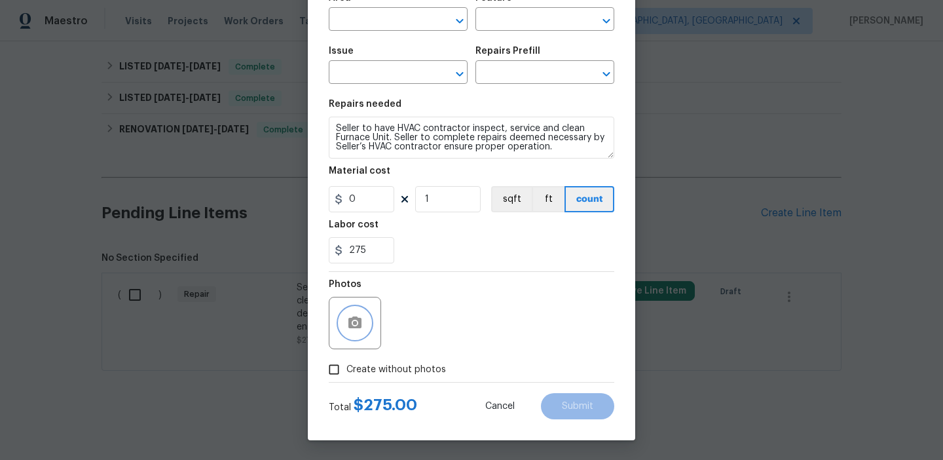
scroll to position [0, 0]
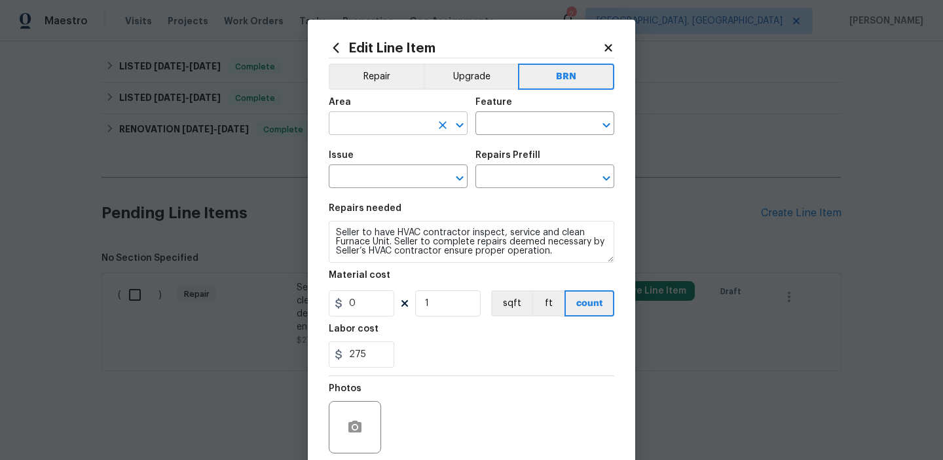
click at [359, 123] on input "text" at bounding box center [380, 125] width 102 height 20
click at [370, 156] on li "HVAC" at bounding box center [398, 154] width 139 height 22
type input "HVAC"
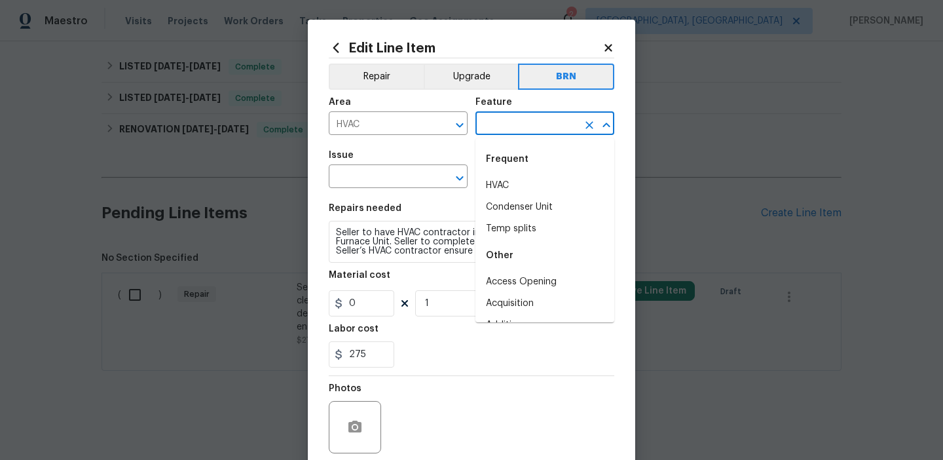
click at [509, 131] on input "text" at bounding box center [527, 125] width 102 height 20
type input "h"
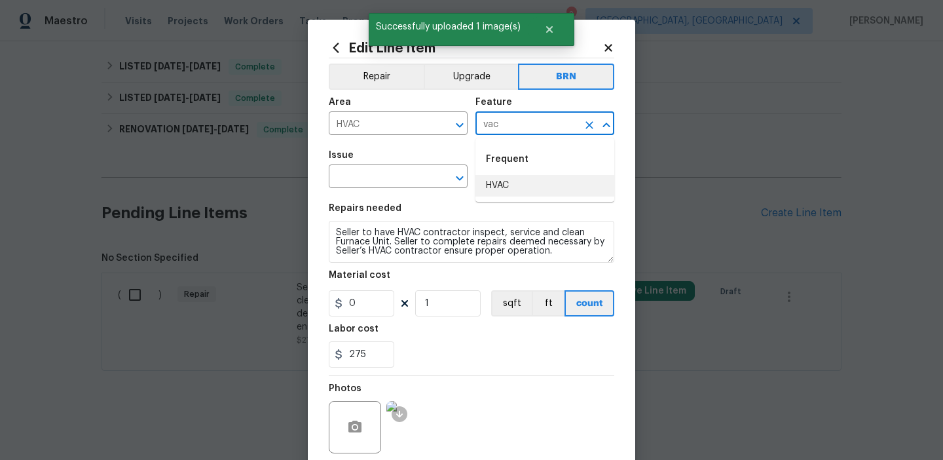
click at [503, 191] on li "HVAC" at bounding box center [545, 186] width 139 height 22
type input "HVAC"
click at [389, 182] on input "text" at bounding box center [380, 178] width 102 height 20
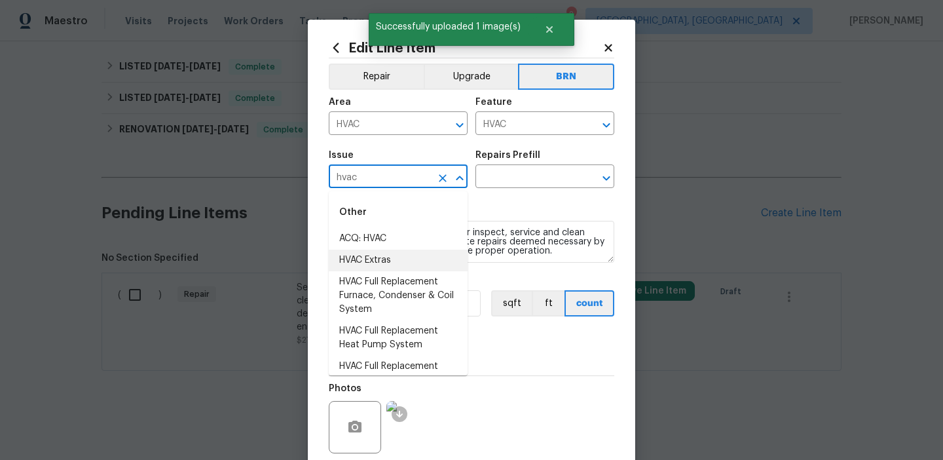
click at [371, 266] on li "HVAC Extras" at bounding box center [398, 261] width 139 height 22
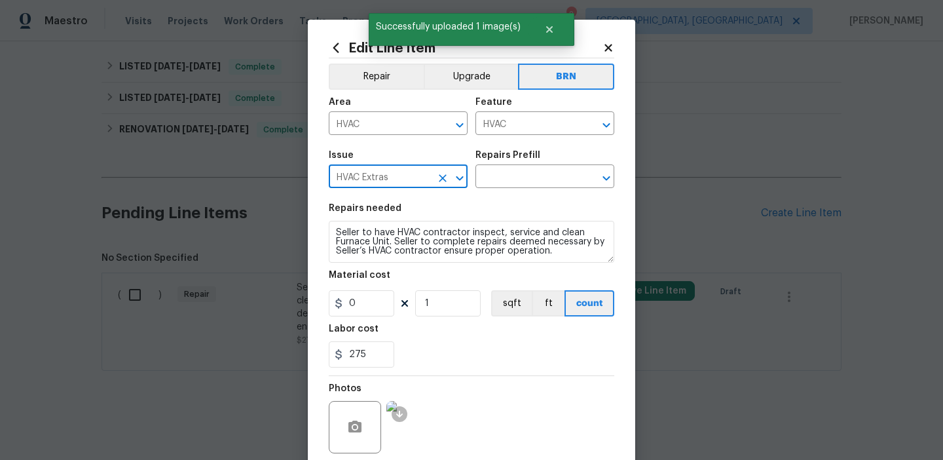
type input "HVAC Extras"
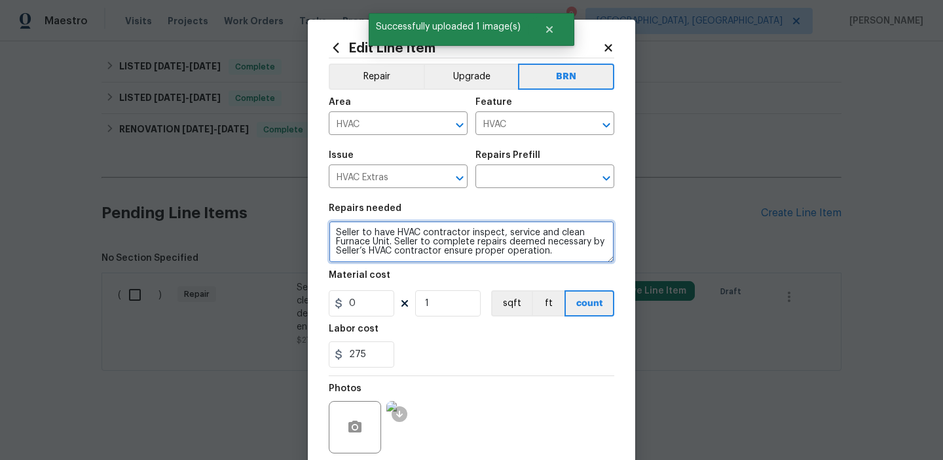
click at [371, 240] on textarea "Seller to have HVAC contractor inspect, service and clean Furnace Unit. Seller …" at bounding box center [472, 242] width 286 height 42
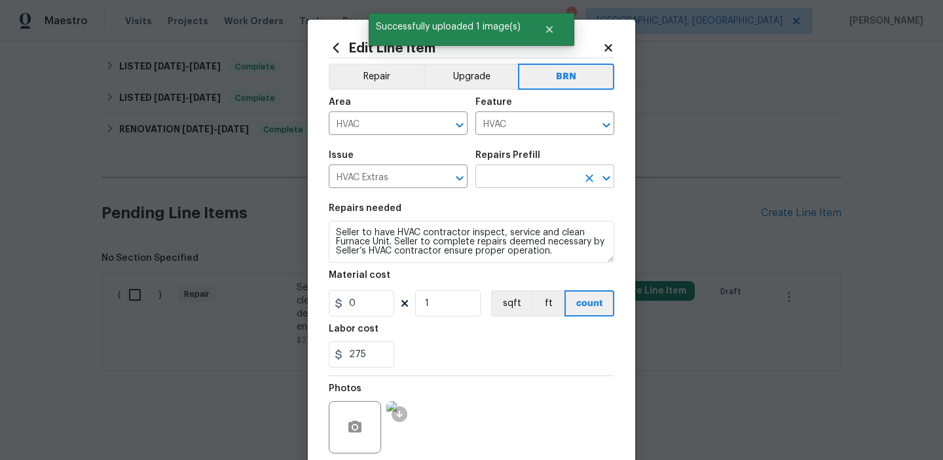
click at [484, 177] on input "text" at bounding box center [527, 178] width 102 height 20
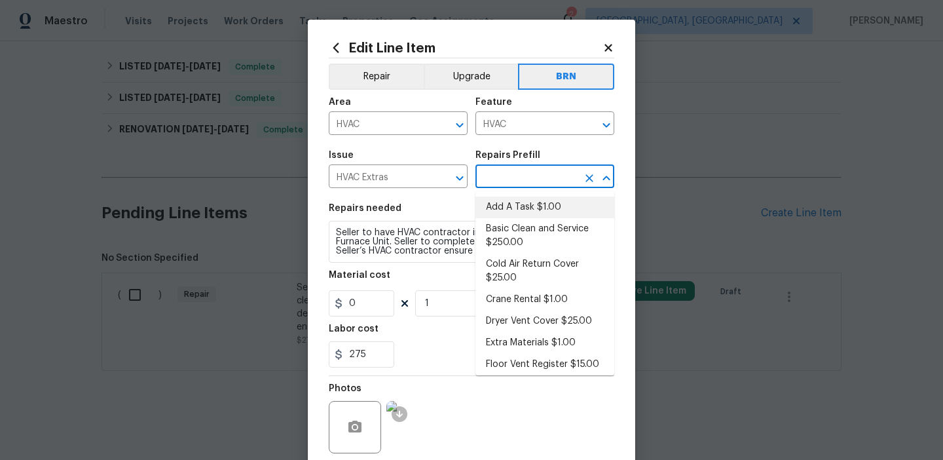
click at [495, 199] on li "Add A Task $1.00" at bounding box center [545, 208] width 139 height 22
type input "Add A Task $1.00"
type textarea "HPM to detail"
type input "1"
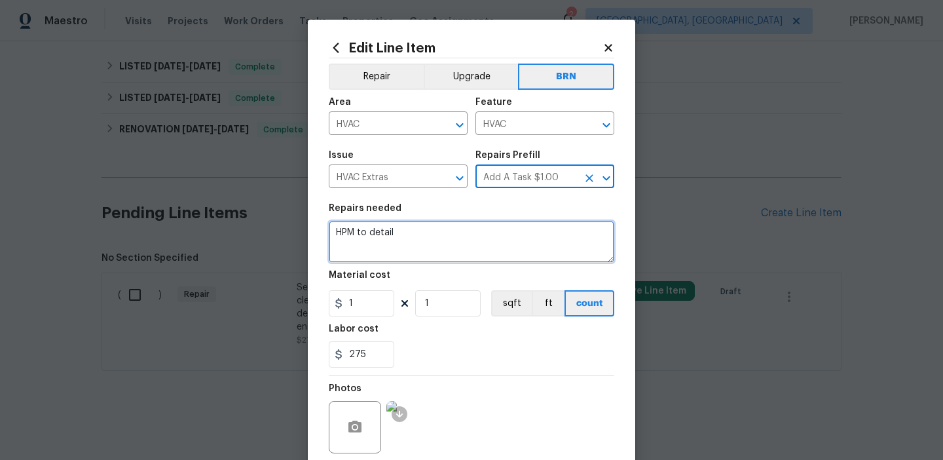
click at [439, 225] on textarea "HPM to detail" at bounding box center [472, 242] width 286 height 42
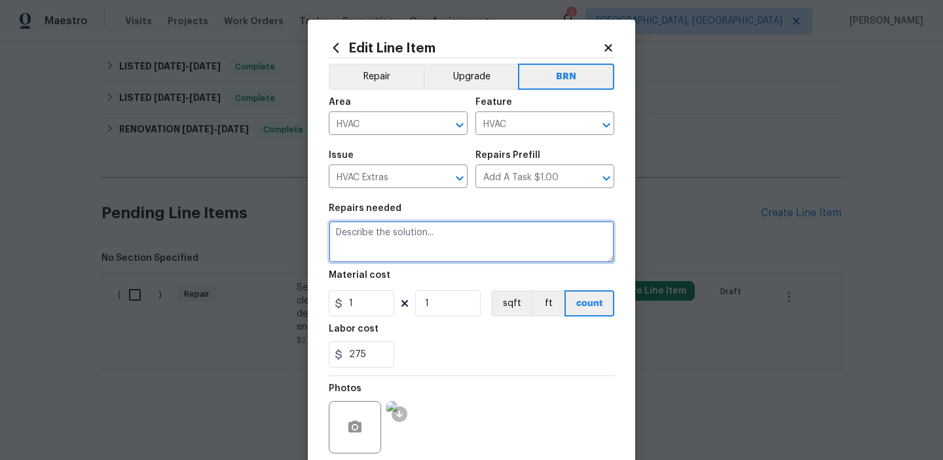
paste textarea "Seller to have HVAC contractor inspect, service and clean Furnace Unit. Seller …"
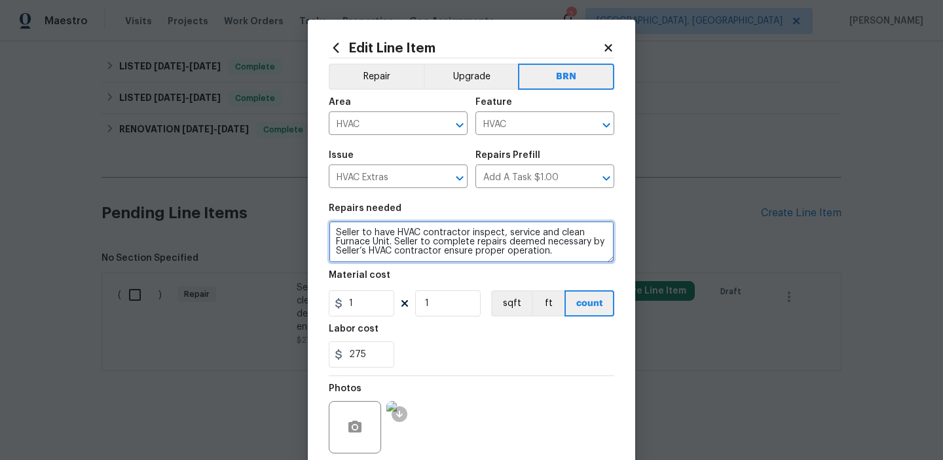
type textarea "Seller to have HVAC contractor inspect, service and clean Furnace Unit. Seller …"
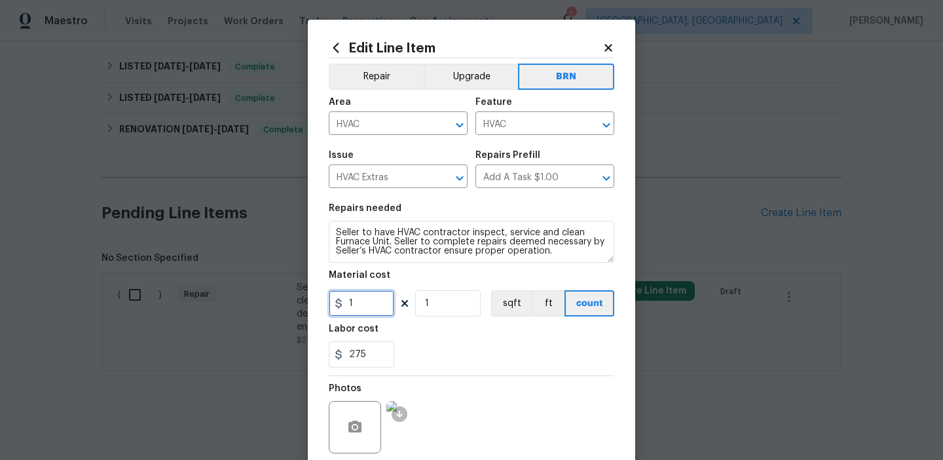
click at [373, 313] on input "1" at bounding box center [362, 303] width 66 height 26
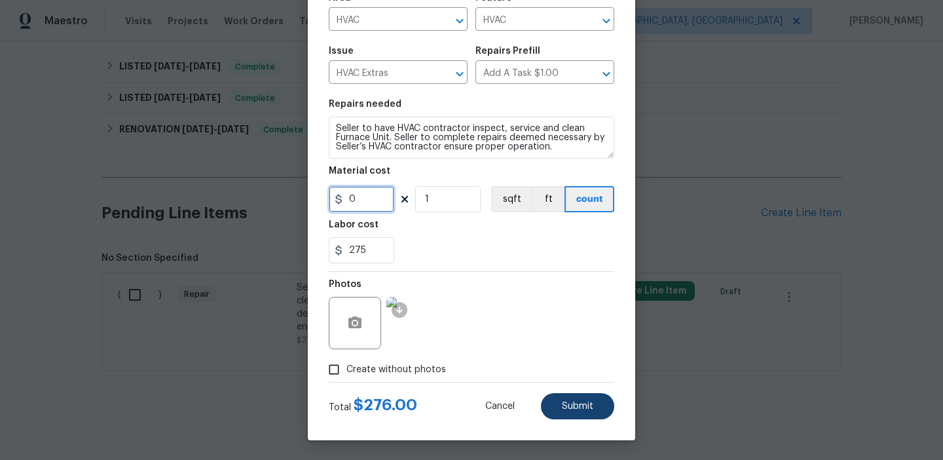
type input "0"
click at [576, 399] on button "Submit" at bounding box center [577, 406] width 73 height 26
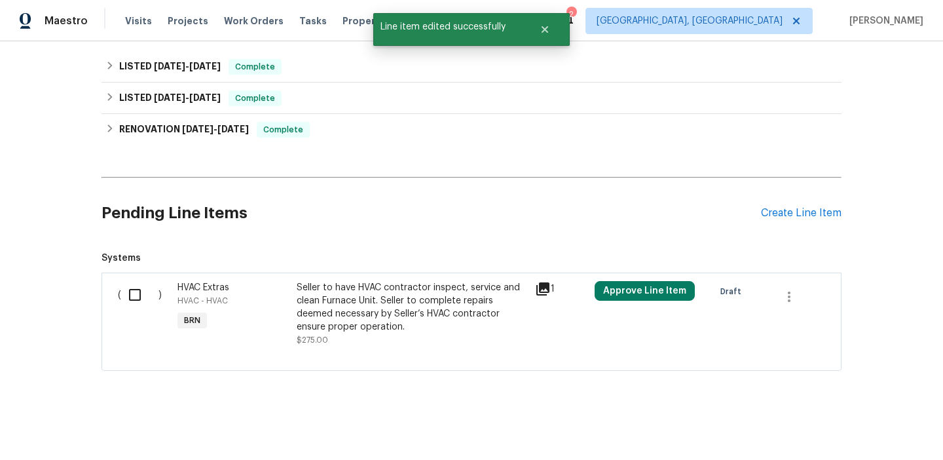
click at [133, 299] on input "checkbox" at bounding box center [139, 295] width 37 height 28
checkbox input "true"
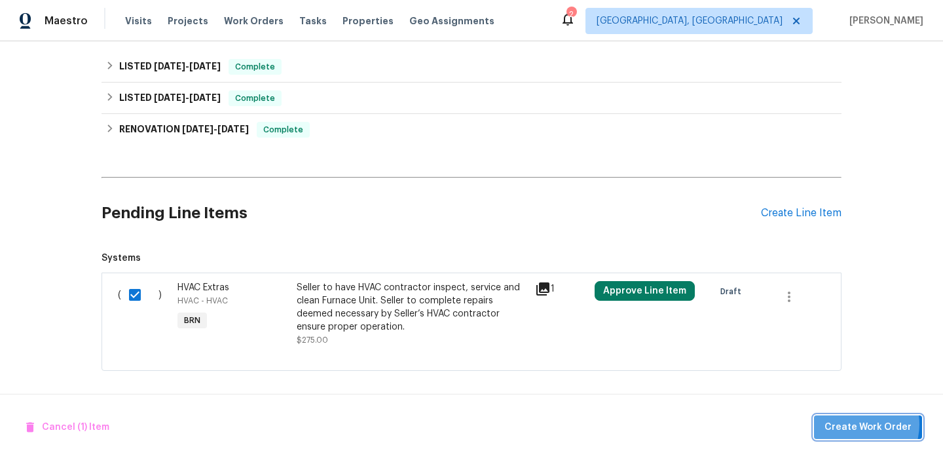
click at [859, 424] on span "Create Work Order" at bounding box center [868, 427] width 87 height 16
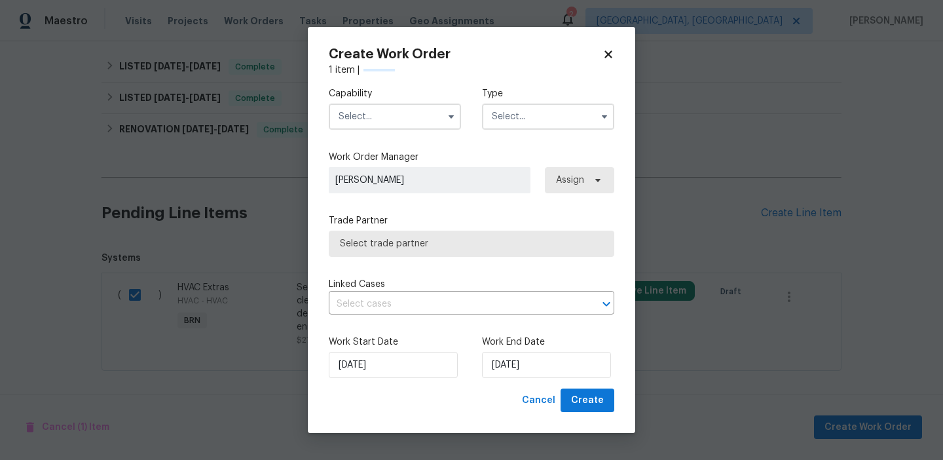
click at [369, 119] on input "text" at bounding box center [395, 117] width 132 height 26
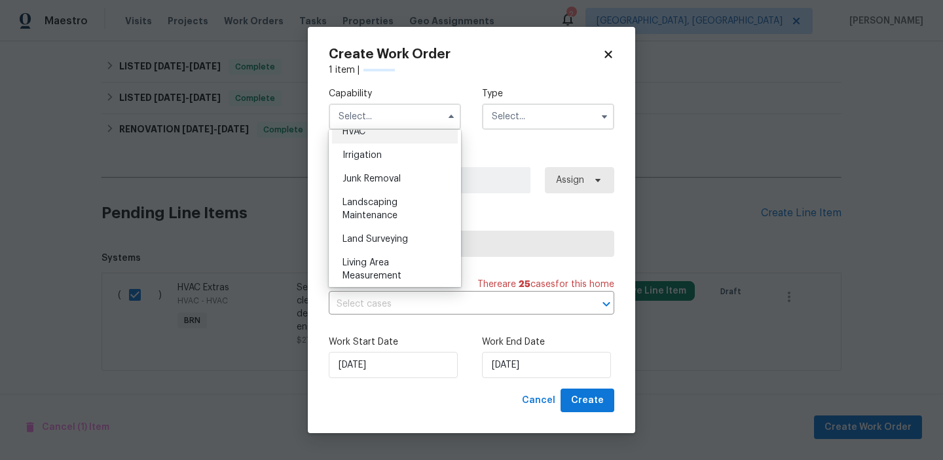
click at [362, 133] on span "HVAC" at bounding box center [354, 131] width 23 height 9
type input "HVAC"
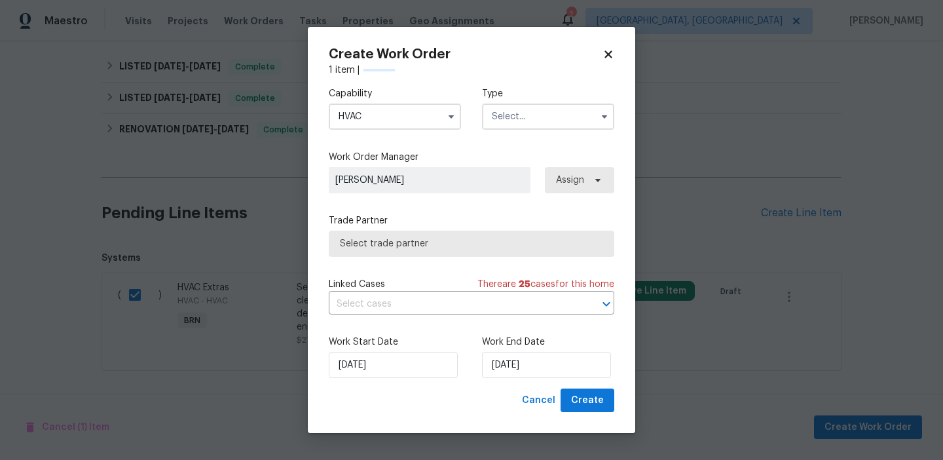
click at [555, 104] on input "text" at bounding box center [548, 117] width 132 height 26
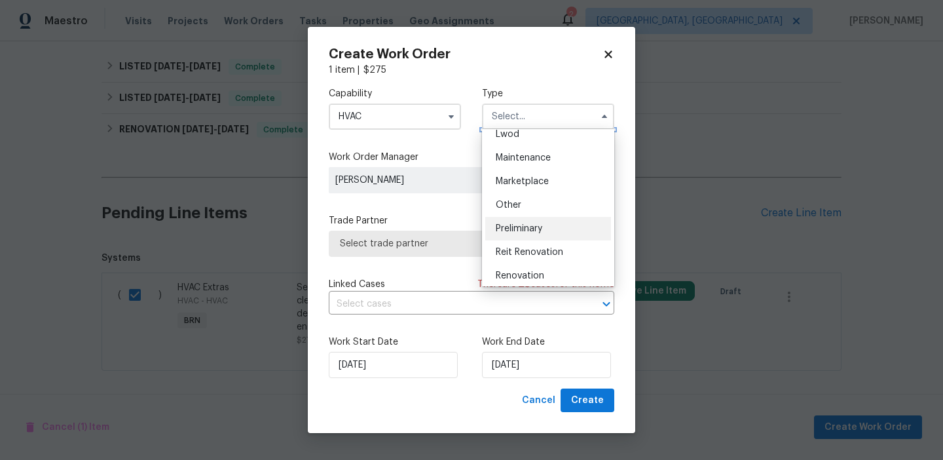
scroll to position [253, 0]
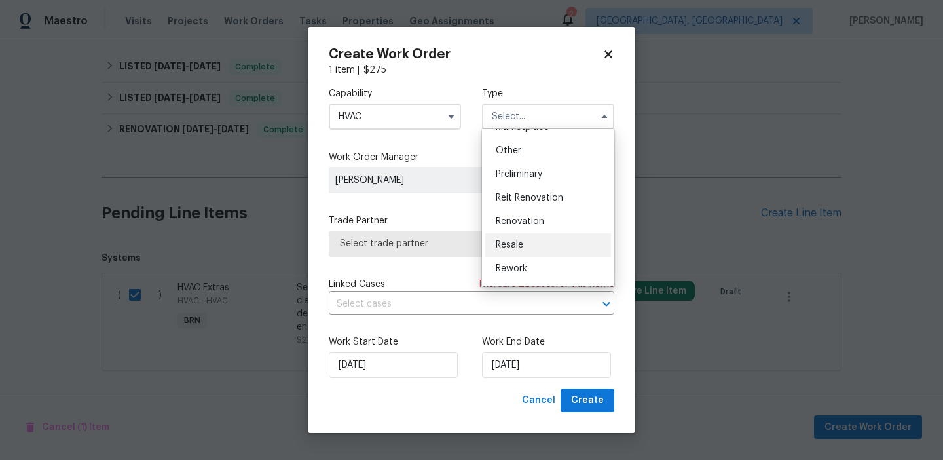
click at [512, 247] on span "Resale" at bounding box center [510, 244] width 28 height 9
type input "Resale"
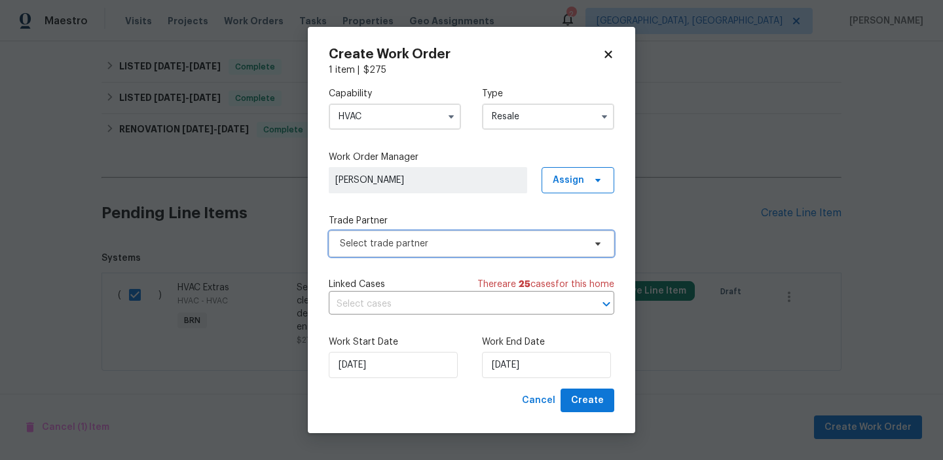
click at [430, 239] on span "Select trade partner" at bounding box center [462, 243] width 244 height 13
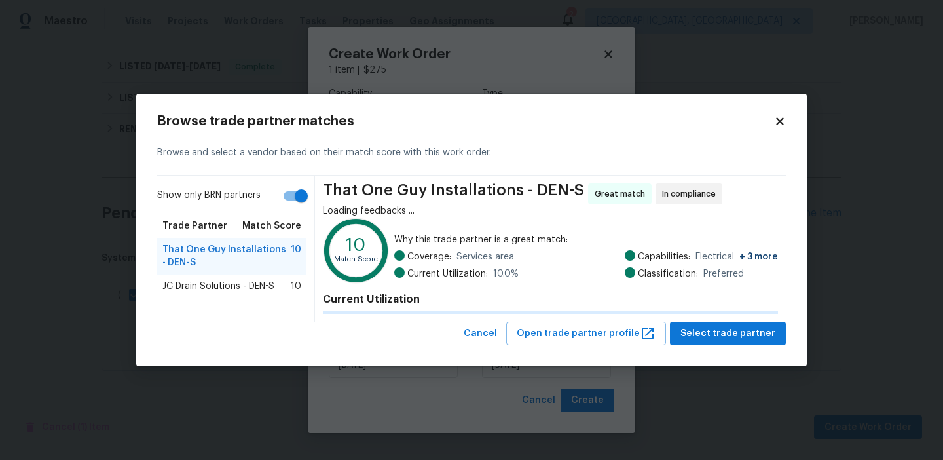
click at [337, 231] on icon at bounding box center [356, 250] width 58 height 58
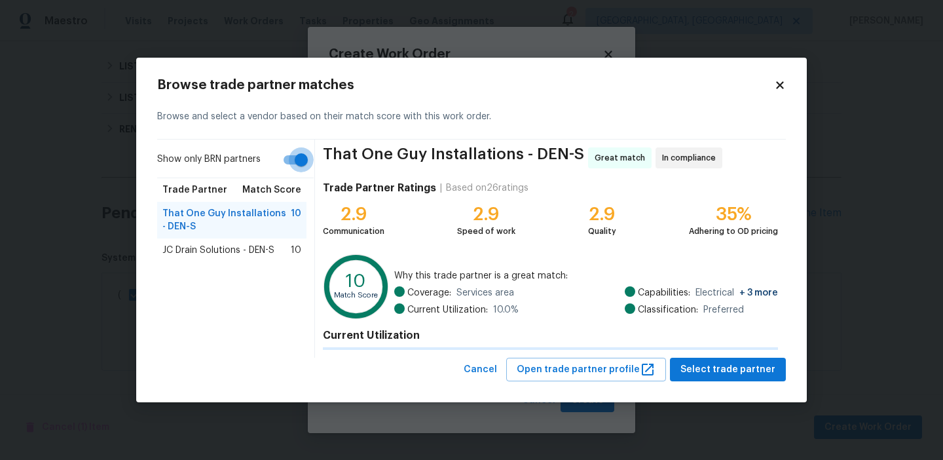
click at [291, 156] on div "Show only BRN partners Trade Partner Match Score That One Guy Installations - D…" at bounding box center [236, 249] width 158 height 218
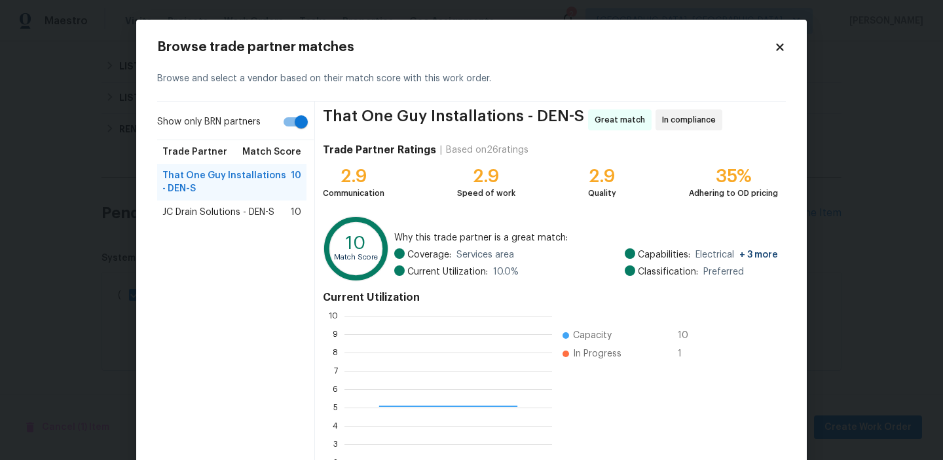
scroll to position [183, 208]
click at [293, 126] on input "Show only BRN partners" at bounding box center [301, 121] width 75 height 25
checkbox input "false"
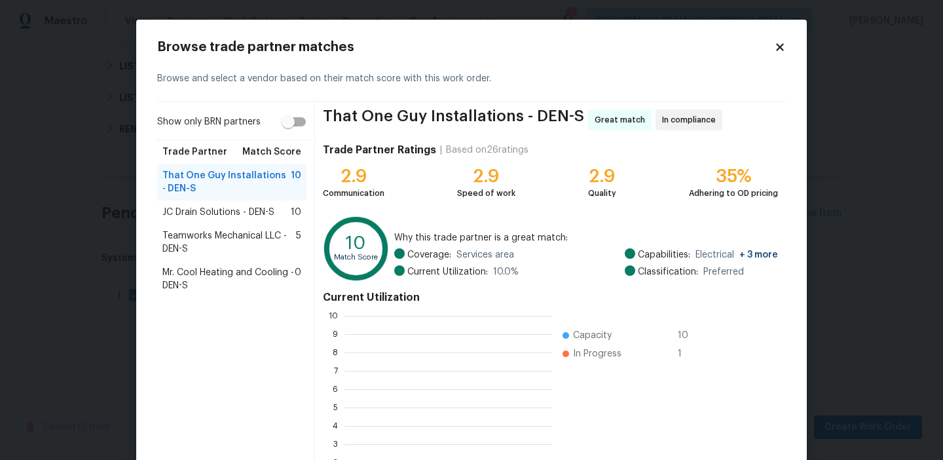
scroll to position [1, 1]
click at [214, 237] on span "Teamworks Mechanical LLC - DEN-S" at bounding box center [229, 242] width 134 height 26
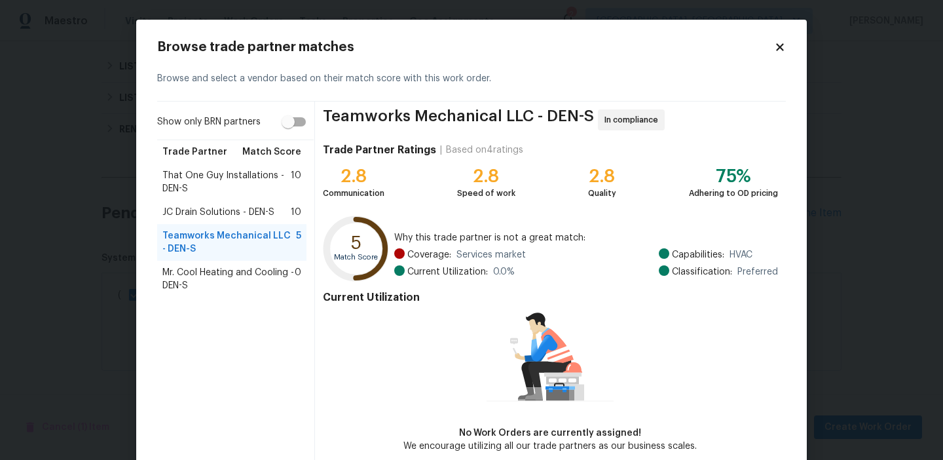
scroll to position [64, 0]
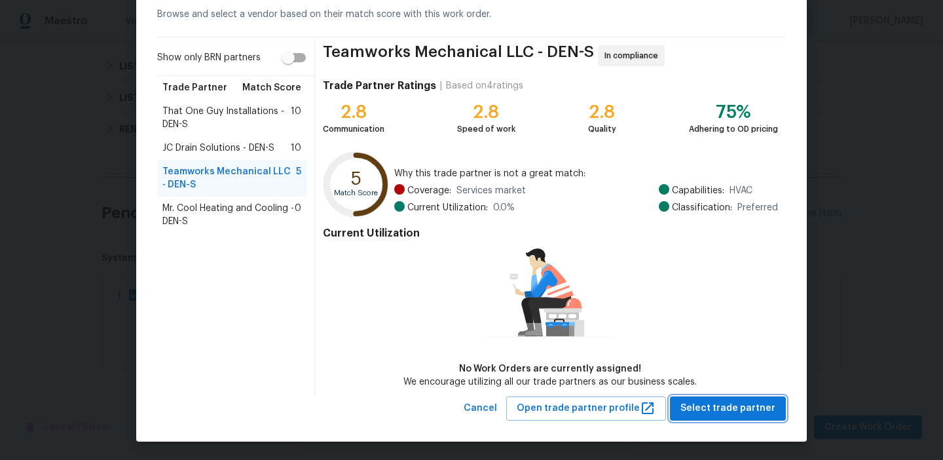
click at [707, 412] on span "Select trade partner" at bounding box center [728, 408] width 95 height 16
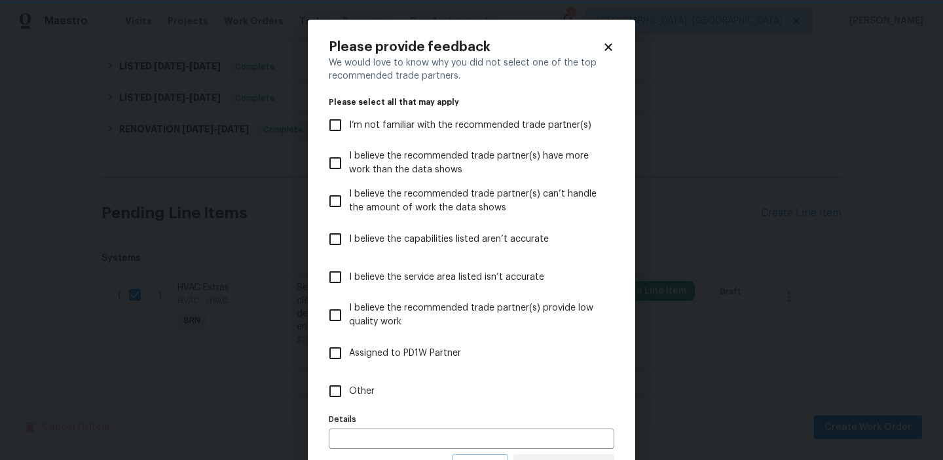
scroll to position [0, 0]
click at [328, 389] on input "Other" at bounding box center [336, 391] width 28 height 28
checkbox input "true"
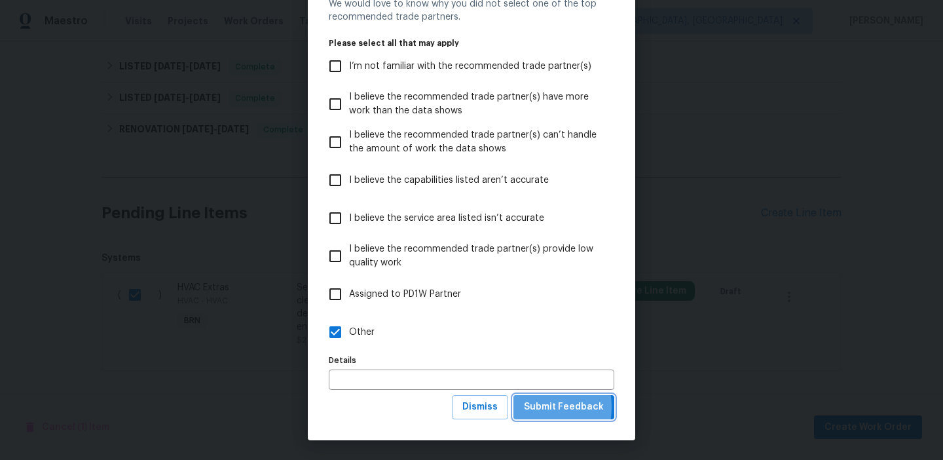
click at [526, 407] on button "Submit Feedback" at bounding box center [564, 407] width 101 height 24
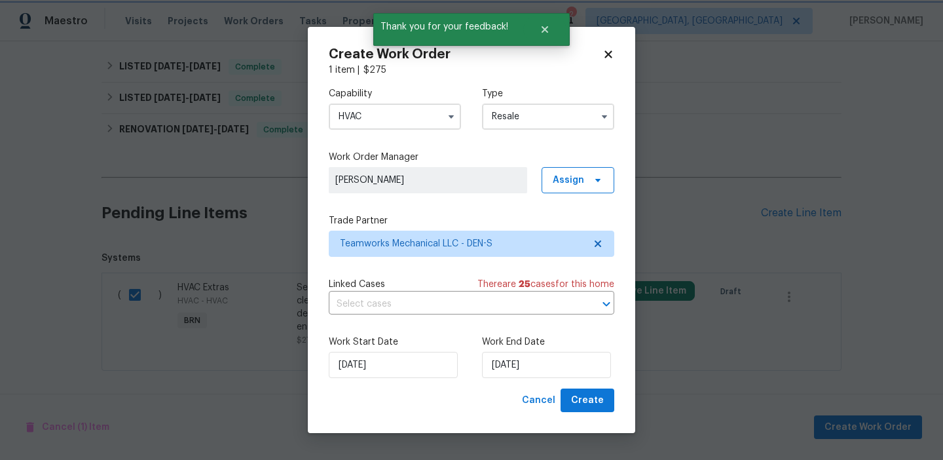
scroll to position [0, 0]
click at [377, 295] on input "text" at bounding box center [453, 304] width 249 height 20
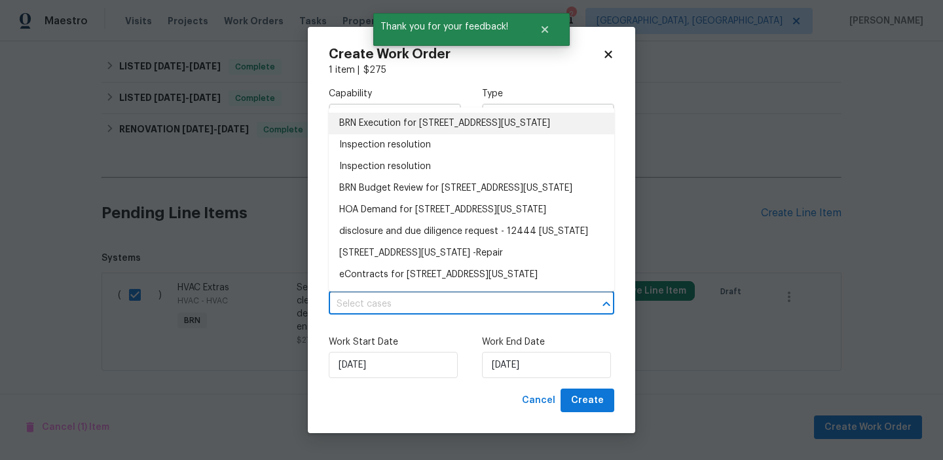
click at [352, 124] on li "BRN Execution for 12444 E Tennessee Cir Apt A, Aurora, CO 80012" at bounding box center [472, 124] width 286 height 22
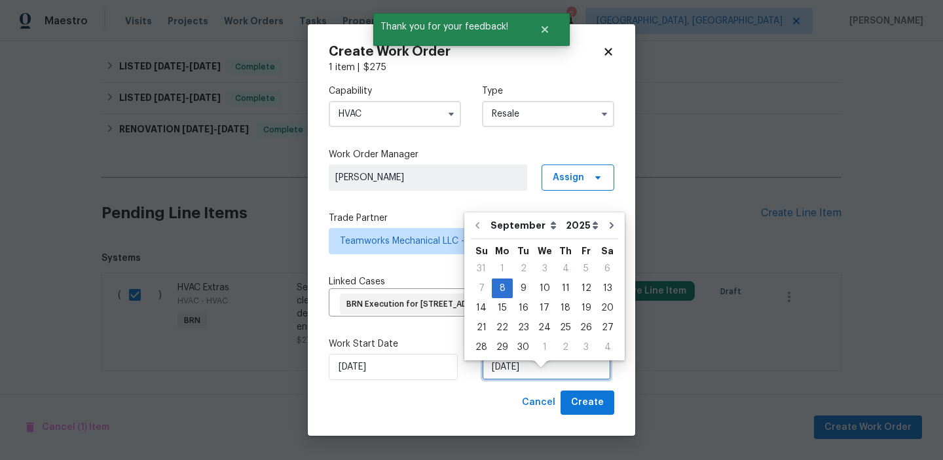
click at [504, 380] on input "[DATE]" at bounding box center [546, 367] width 129 height 26
click at [544, 289] on div "10" at bounding box center [545, 288] width 22 height 18
type input "10/09/2025"
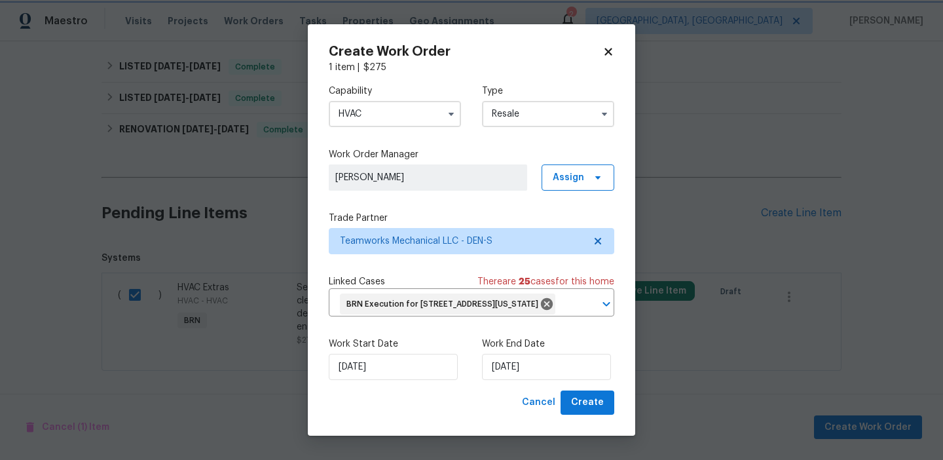
scroll to position [11, 0]
click at [587, 407] on span "Create" at bounding box center [587, 402] width 33 height 16
checkbox input "false"
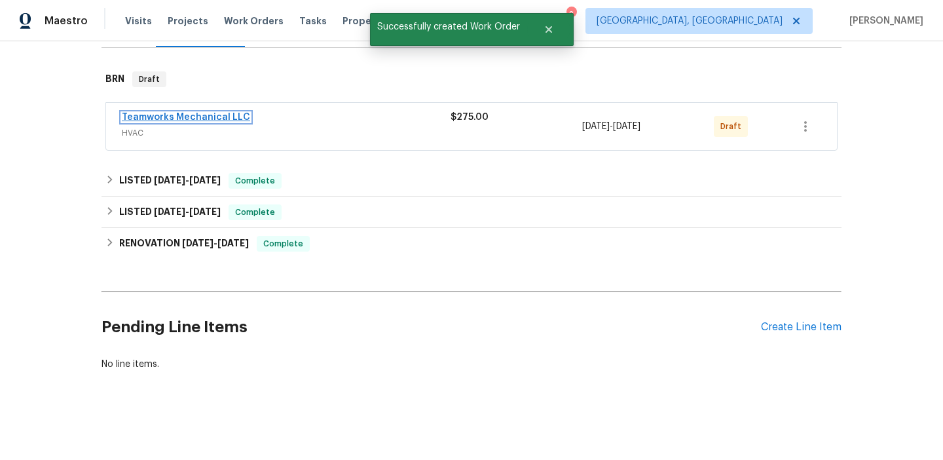
click at [174, 116] on link "Teamworks Mechanical LLC" at bounding box center [186, 117] width 128 height 9
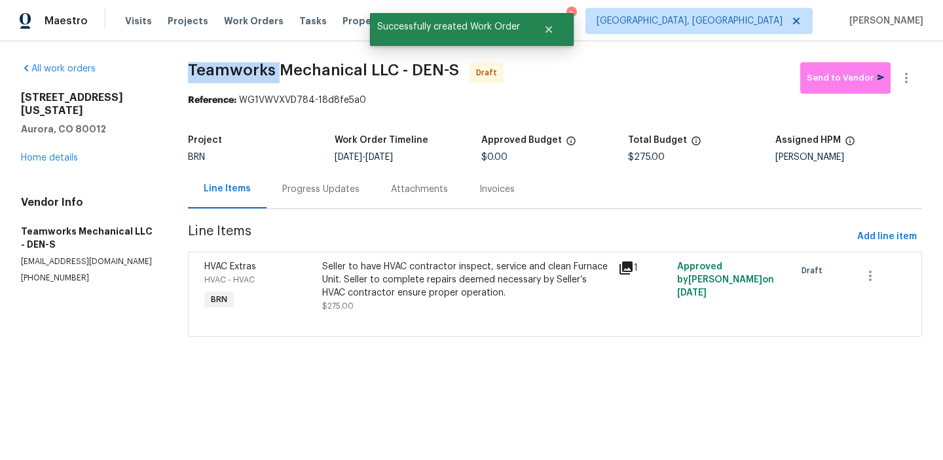
drag, startPoint x: 177, startPoint y: 67, endPoint x: 273, endPoint y: 67, distance: 95.6
click at [273, 67] on div "All work orders 12444 E Tennessee Cir Apt A Aurora, CO 80012 Home details Vendo…" at bounding box center [471, 207] width 943 height 332
copy span "Teamworks"
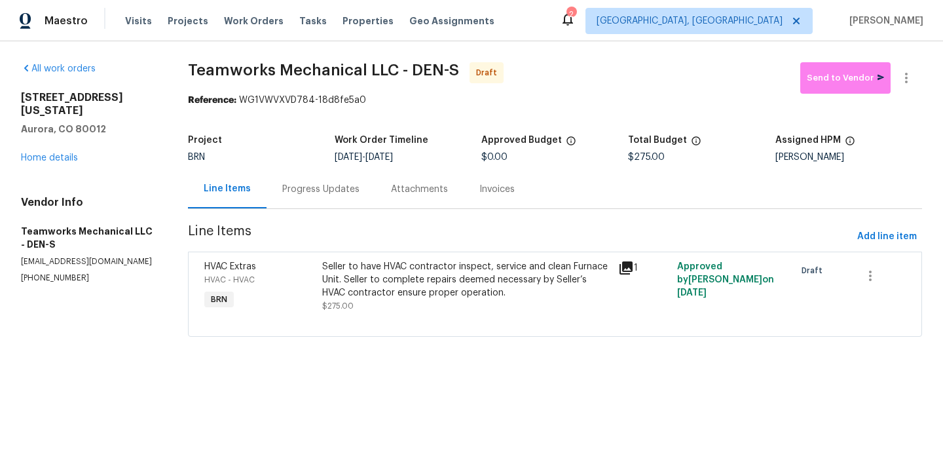
click at [200, 117] on section "Teamworks Mechanical LLC - DEN-S Draft Send to Vendor Reference: WG1VWVXVD784-1…" at bounding box center [555, 207] width 734 height 290
click at [313, 201] on div "Progress Updates" at bounding box center [321, 189] width 109 height 39
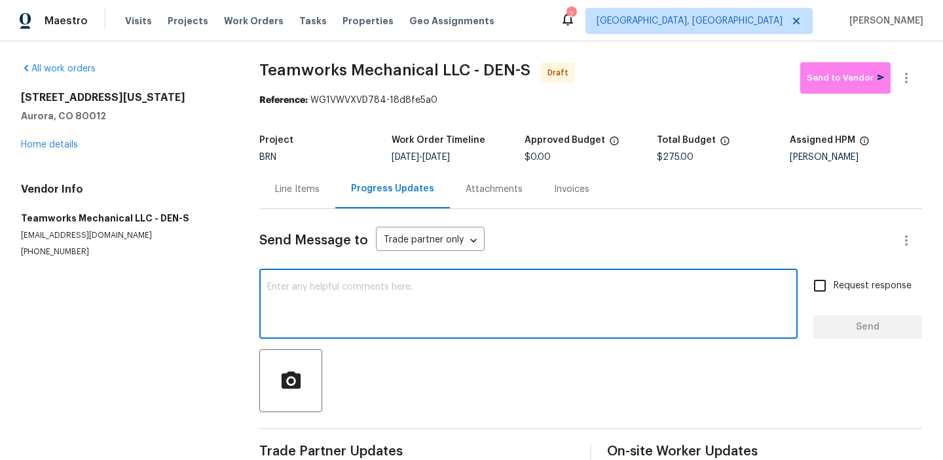
click at [343, 290] on textarea at bounding box center [528, 305] width 523 height 46
paste textarea "Hi, I'm Ananthi from Opendoor. Just wanted to check if you received the WO for …"
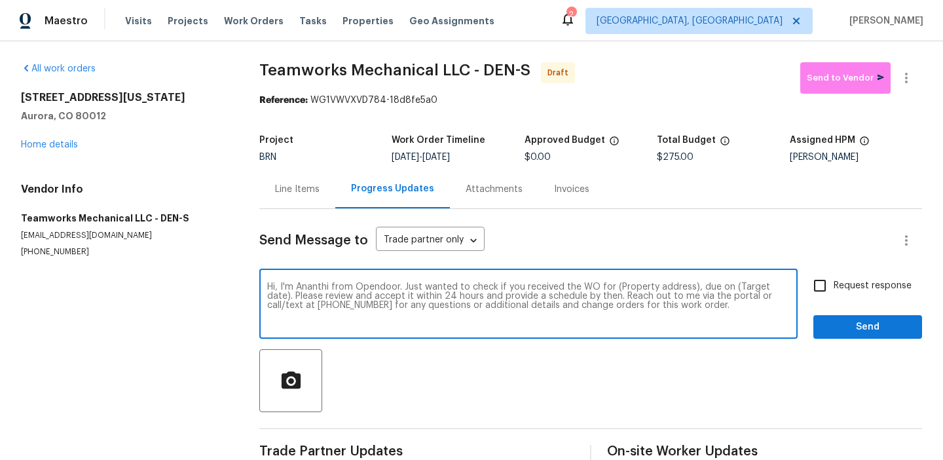
drag, startPoint x: 690, startPoint y: 287, endPoint x: 617, endPoint y: 287, distance: 72.7
click at [617, 287] on textarea "Hi, I'm Ananthi from Opendoor. Just wanted to check if you received the WO for …" at bounding box center [528, 305] width 523 height 46
paste textarea "12444 E Tennessee Cir Apt A, Aurora, CO 80012"
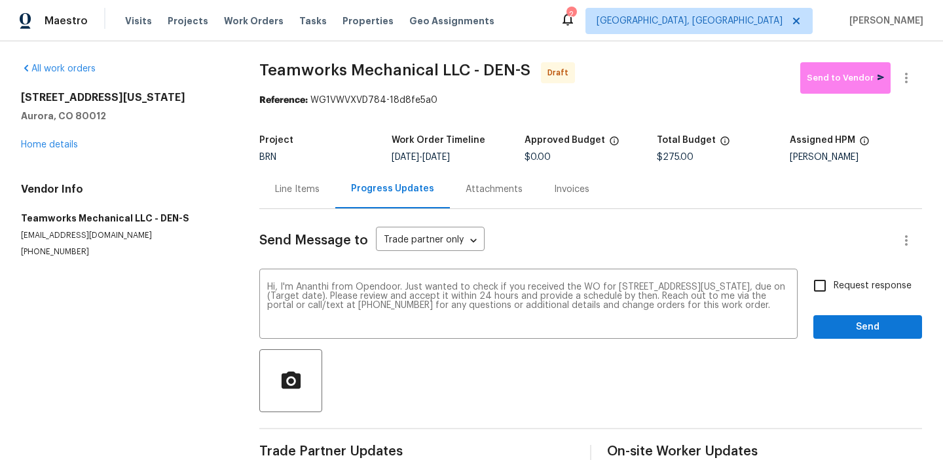
drag, startPoint x: 436, startPoint y: 159, endPoint x: 497, endPoint y: 158, distance: 60.9
click at [497, 158] on div "9/8/2025 - 9/10/2025" at bounding box center [458, 157] width 132 height 9
copy span "9/10/2025"
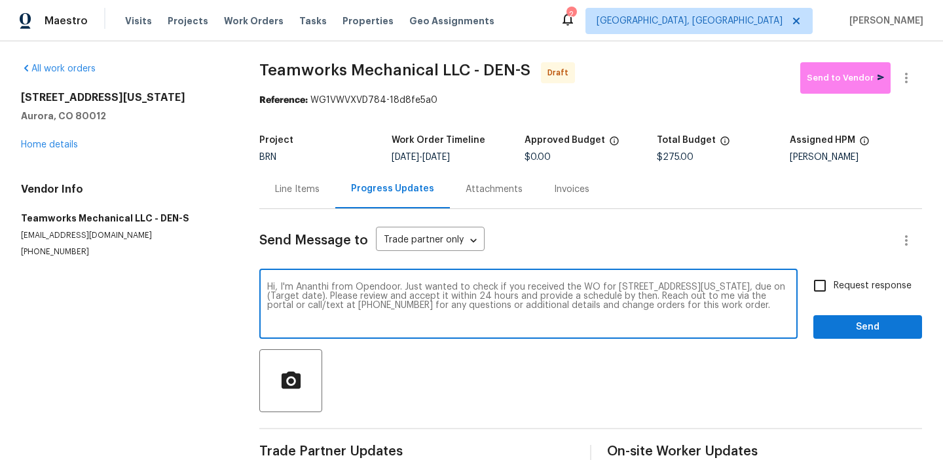
drag, startPoint x: 385, startPoint y: 297, endPoint x: 341, endPoint y: 297, distance: 43.9
click at [341, 297] on textarea "Hi, I'm Ananthi from Opendoor. Just wanted to check if you received the WO for …" at bounding box center [528, 305] width 523 height 46
paste textarea "9/10/2025"
type textarea "Hi, I'm Ananthi from Opendoor. Just wanted to check if you received the WO for …"
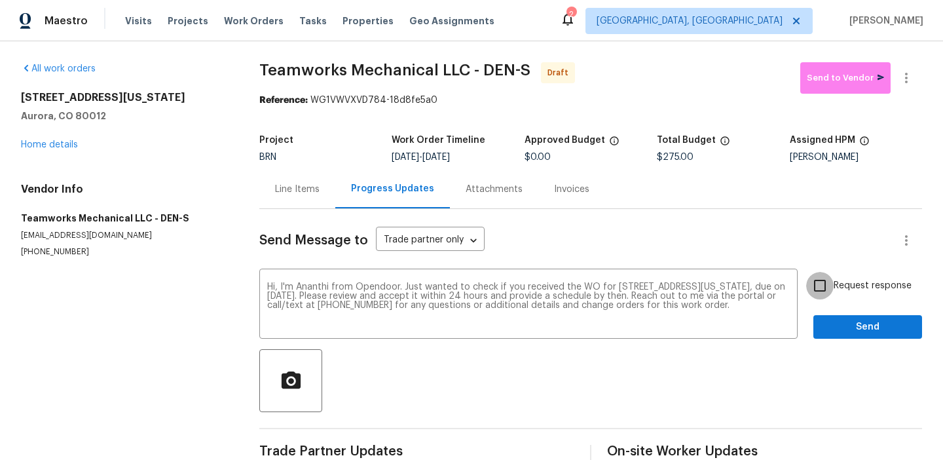
click at [826, 288] on input "Request response" at bounding box center [820, 286] width 28 height 28
checkbox input "true"
click at [830, 328] on span "Send" at bounding box center [868, 327] width 88 height 16
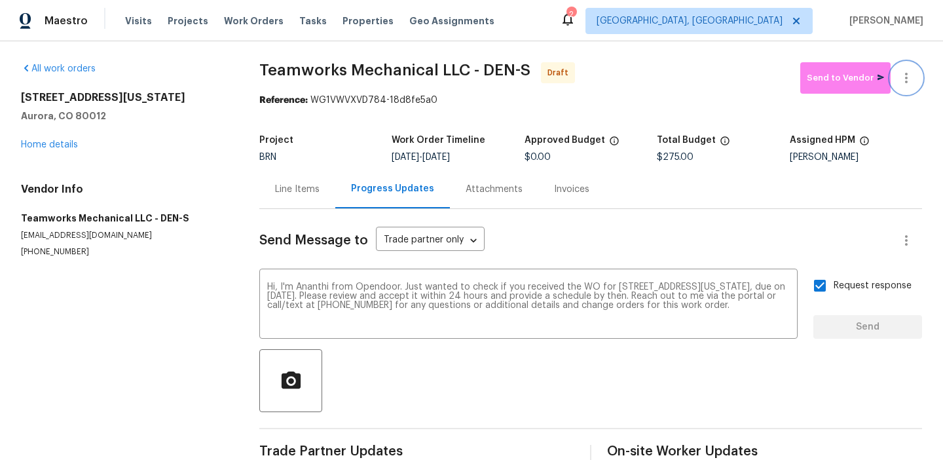
click at [907, 69] on button "button" at bounding box center [906, 77] width 31 height 31
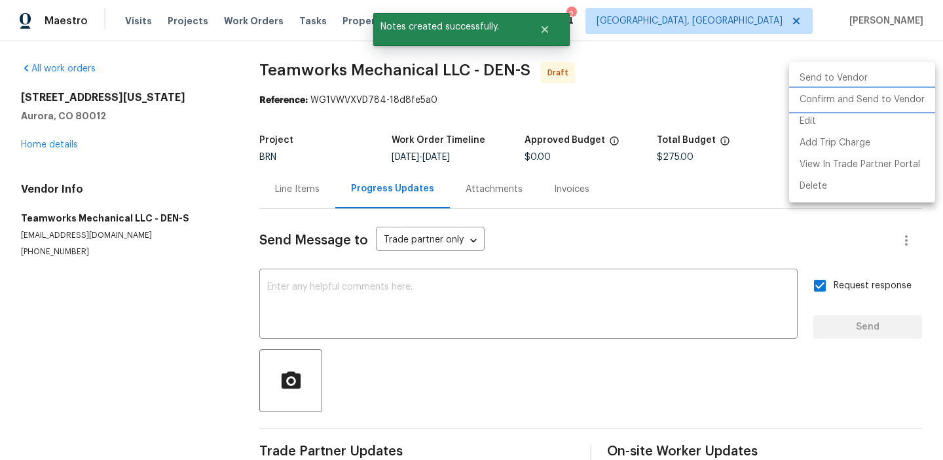
click at [846, 90] on li "Confirm and Send to Vendor" at bounding box center [862, 100] width 146 height 22
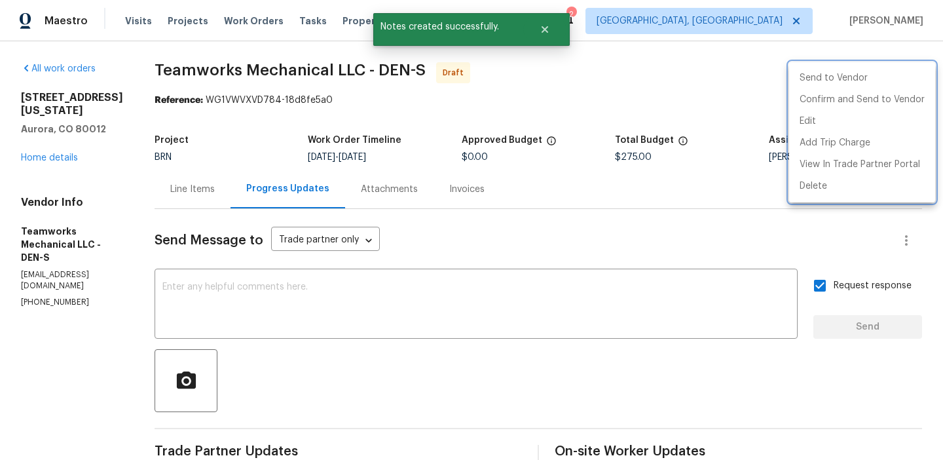
click at [297, 93] on div at bounding box center [471, 230] width 943 height 460
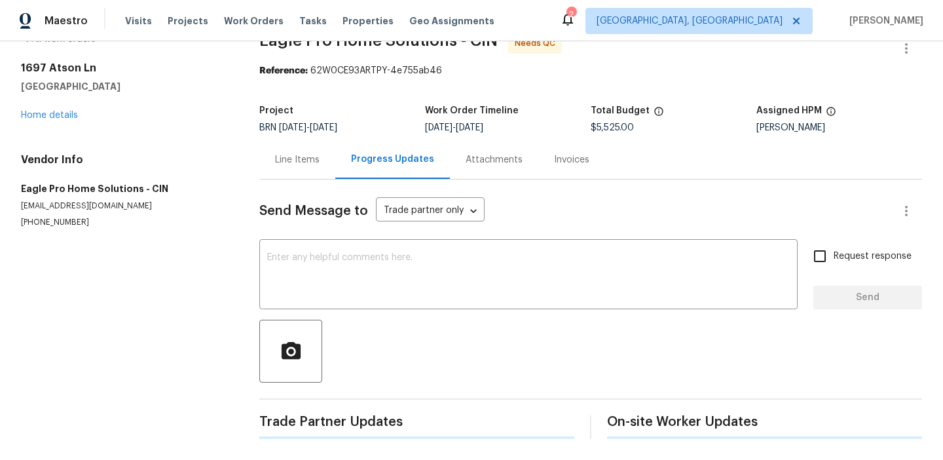
click at [255, 267] on div "All work orders [STREET_ADDRESS] Home details Vendor Info Eagle Pro Home Soluti…" at bounding box center [471, 236] width 943 height 448
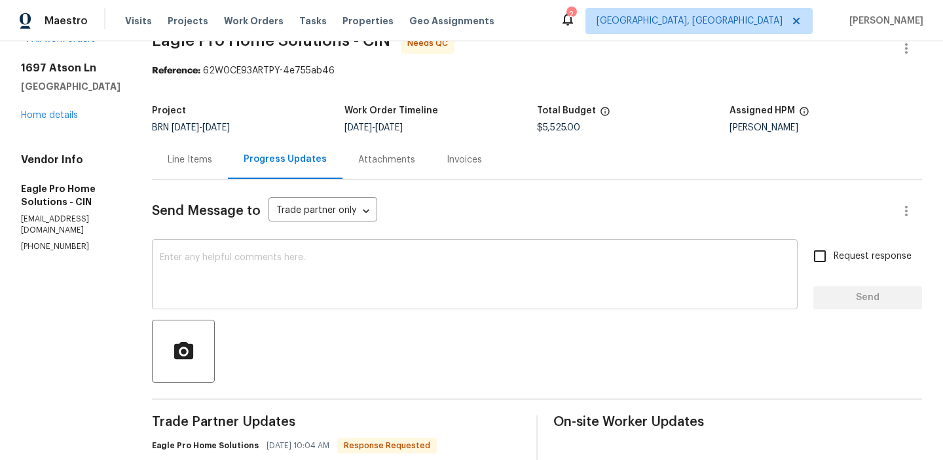
scroll to position [36, 0]
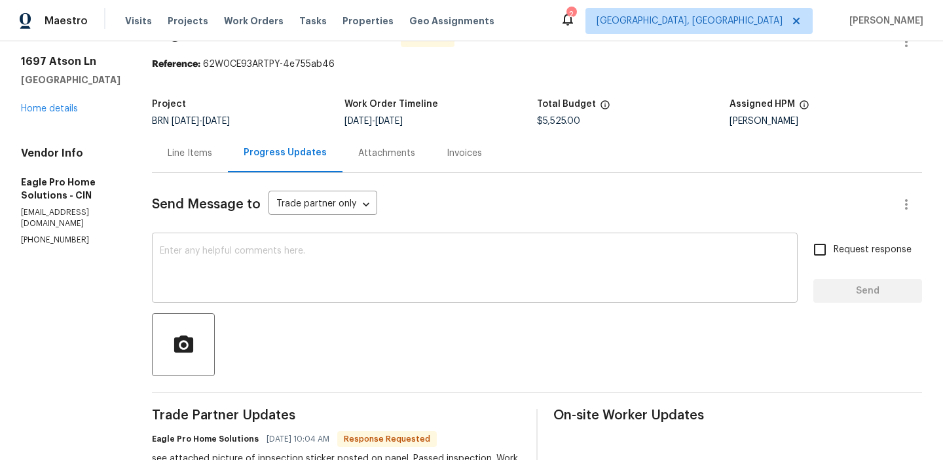
click at [280, 263] on textarea at bounding box center [475, 269] width 630 height 46
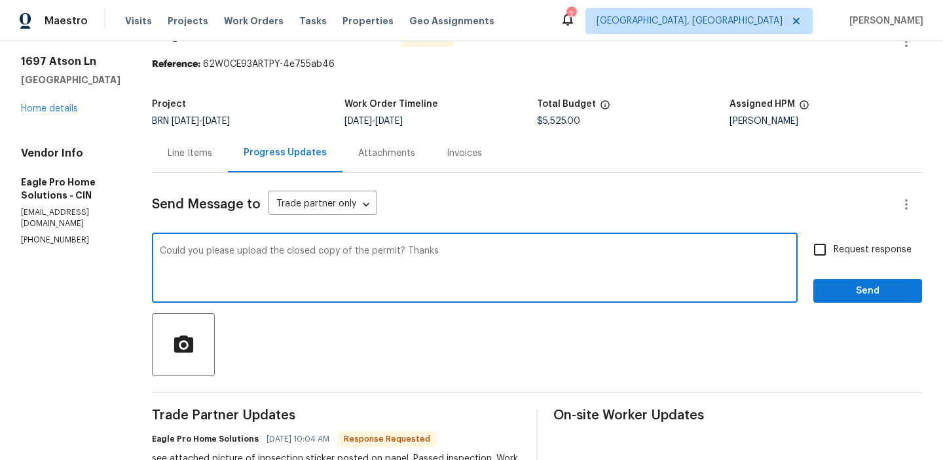
type textarea "Could you please upload the closed copy of the permit? Thanks"
click at [829, 241] on input "Request response" at bounding box center [820, 250] width 28 height 28
checkbox input "true"
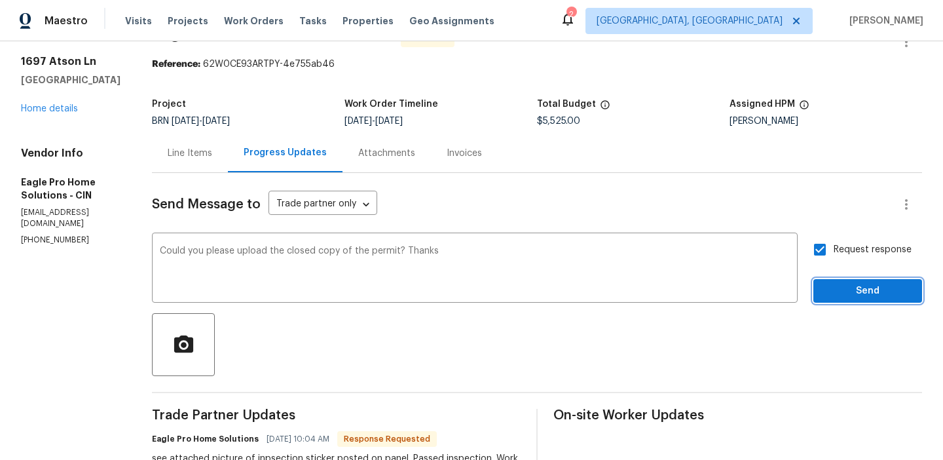
click at [827, 292] on span "Send" at bounding box center [868, 291] width 88 height 16
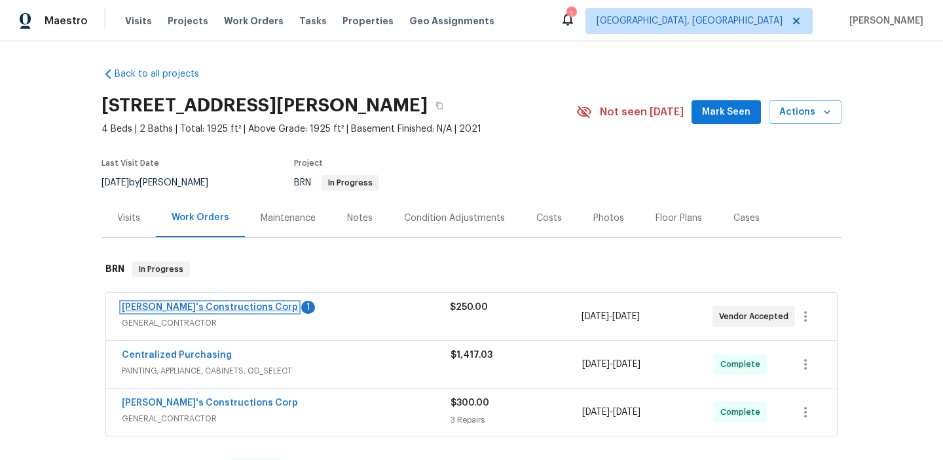
click at [138, 307] on link "Enrique's Constructions Corp" at bounding box center [210, 307] width 176 height 9
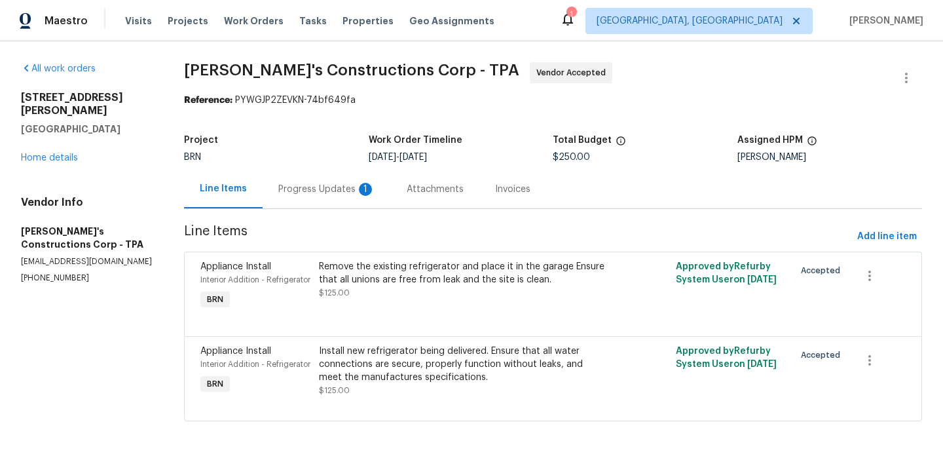
click at [351, 200] on div "Progress Updates 1" at bounding box center [327, 189] width 128 height 39
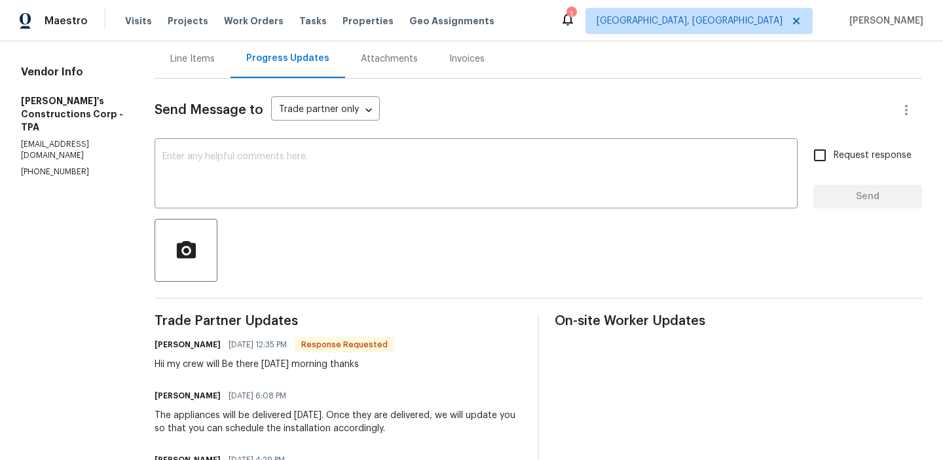
scroll to position [136, 0]
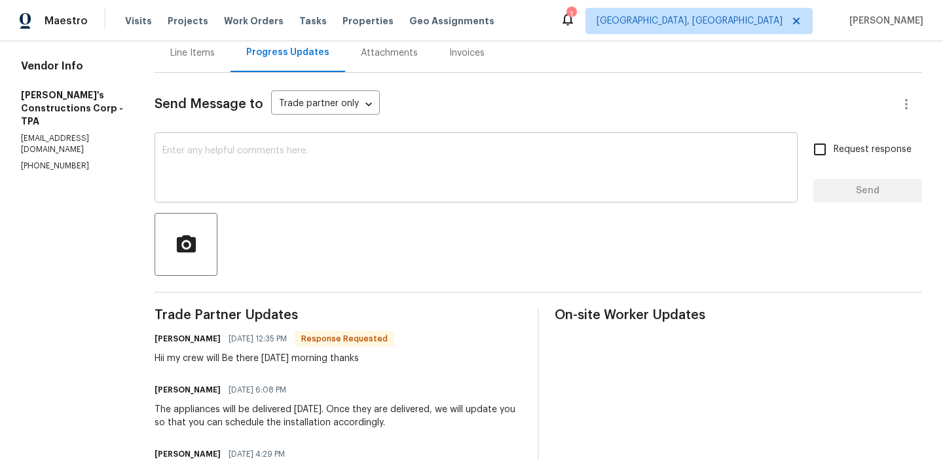
click at [257, 183] on textarea at bounding box center [476, 169] width 628 height 46
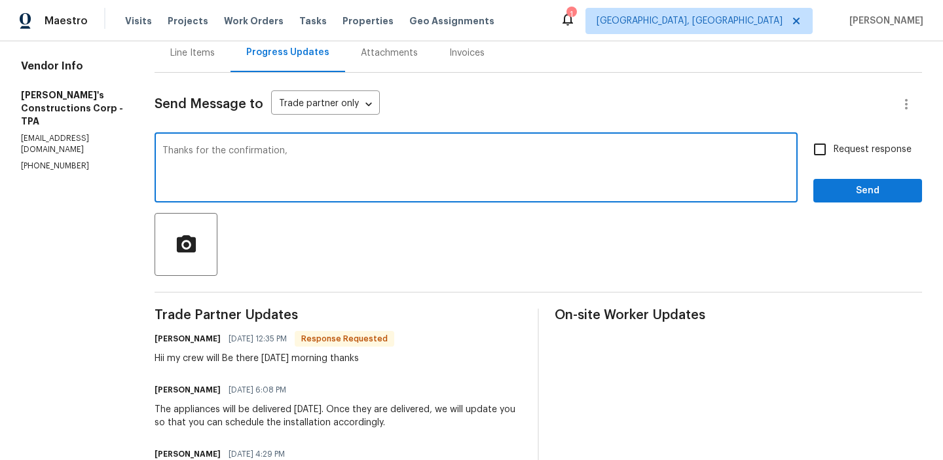
drag, startPoint x: 219, startPoint y: 153, endPoint x: 512, endPoint y: 168, distance: 293.2
click at [512, 168] on textarea "Thanks for the confirmation," at bounding box center [476, 169] width 628 height 46
type textarea "Thanks, Could you please confirm whether the installation is donje at the proer…"
click at [463, 152] on textarea "Thanks, Could you please confirm whether the installation is donje at the proer…" at bounding box center [476, 169] width 628 height 46
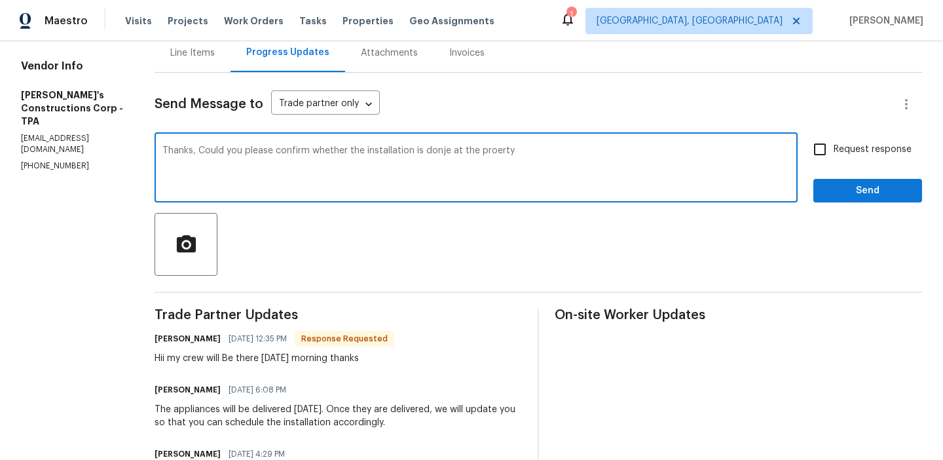
click at [463, 152] on textarea "Thanks, Could you please confirm whether the installation is donje at the proer…" at bounding box center [476, 169] width 628 height 46
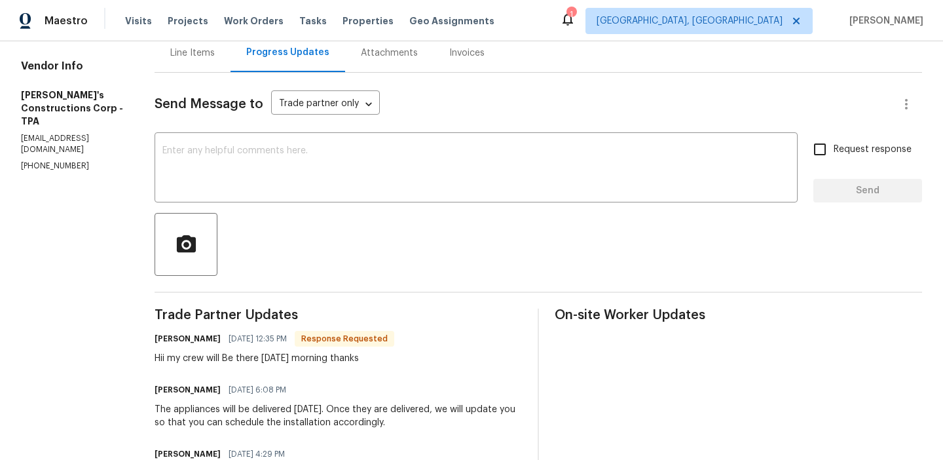
click at [209, 52] on div "Line Items" at bounding box center [192, 53] width 45 height 13
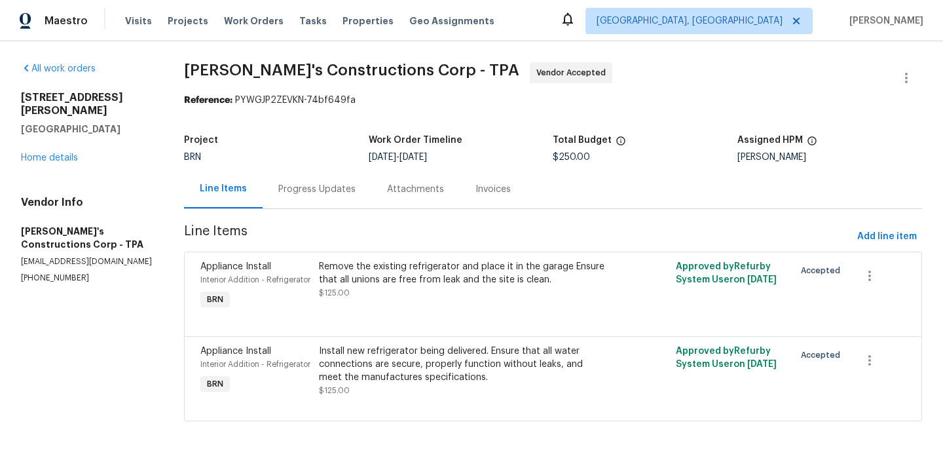
click at [308, 180] on div "Progress Updates" at bounding box center [317, 189] width 109 height 39
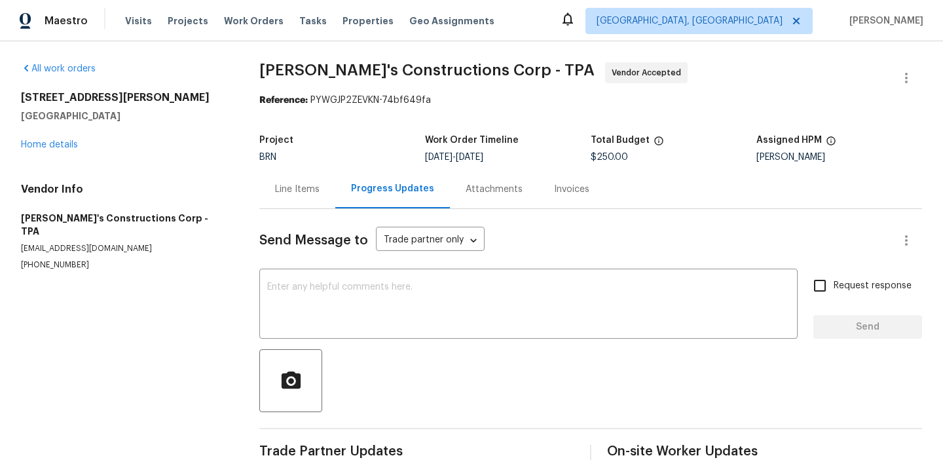
click at [305, 271] on div "Send Message to Trade partner only Trade partner only ​ x ​ Request response Se…" at bounding box center [590, 338] width 663 height 259
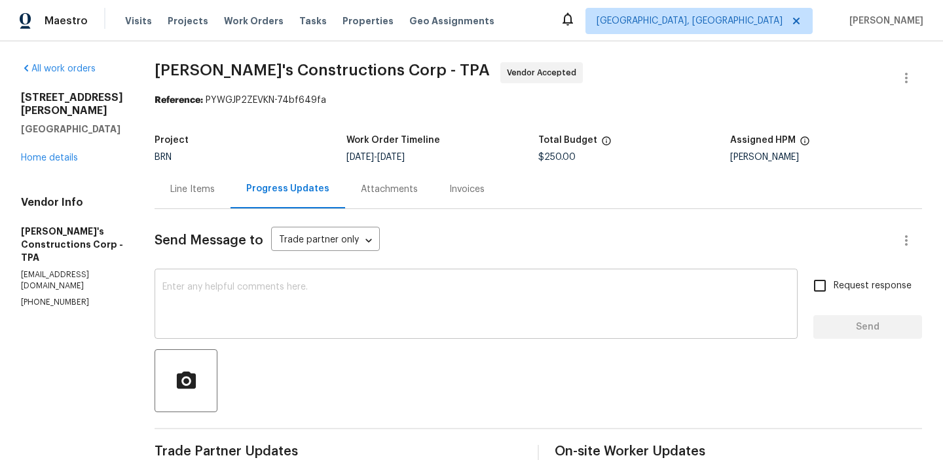
click at [277, 314] on textarea at bounding box center [476, 305] width 628 height 46
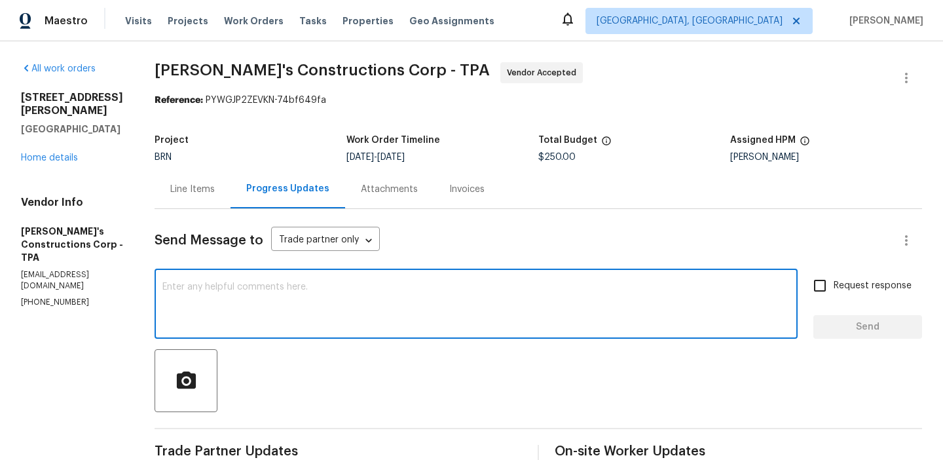
paste textarea "Could you please confirm if the installation has been completed at the property…"
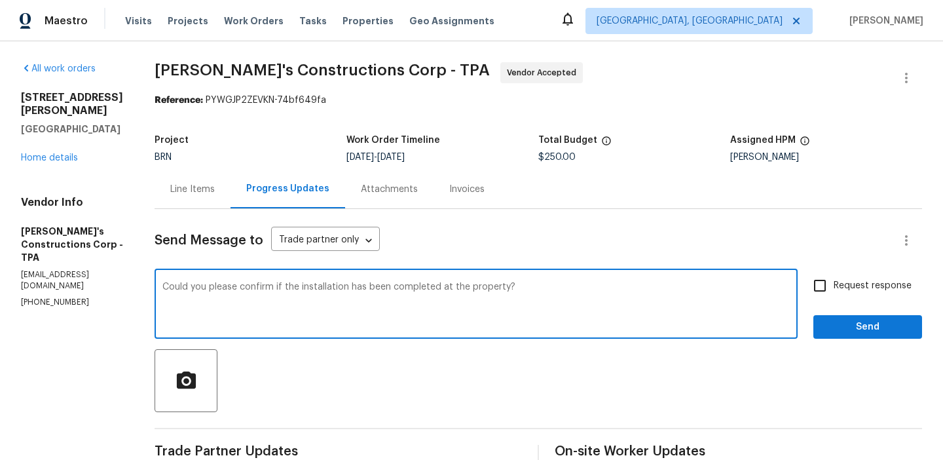
type textarea "Could you please confirm if the installation has been completed at the property?"
click at [832, 286] on input "Request response" at bounding box center [820, 286] width 28 height 28
checkbox input "true"
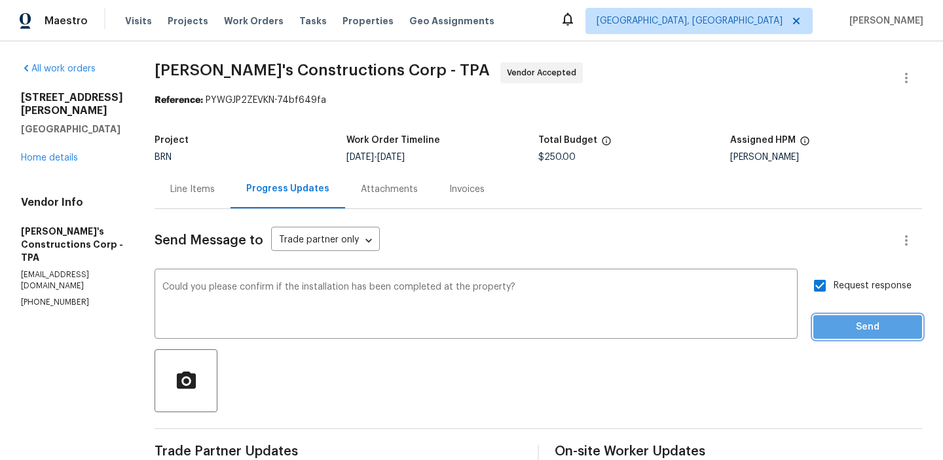
click at [827, 329] on span "Send" at bounding box center [868, 327] width 88 height 16
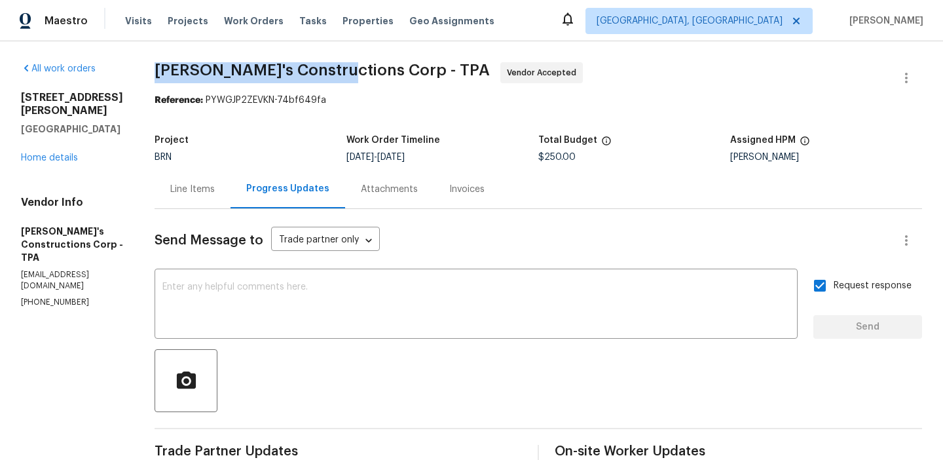
drag, startPoint x: 172, startPoint y: 73, endPoint x: 358, endPoint y: 73, distance: 186.1
copy span "Enrique's Constructions"
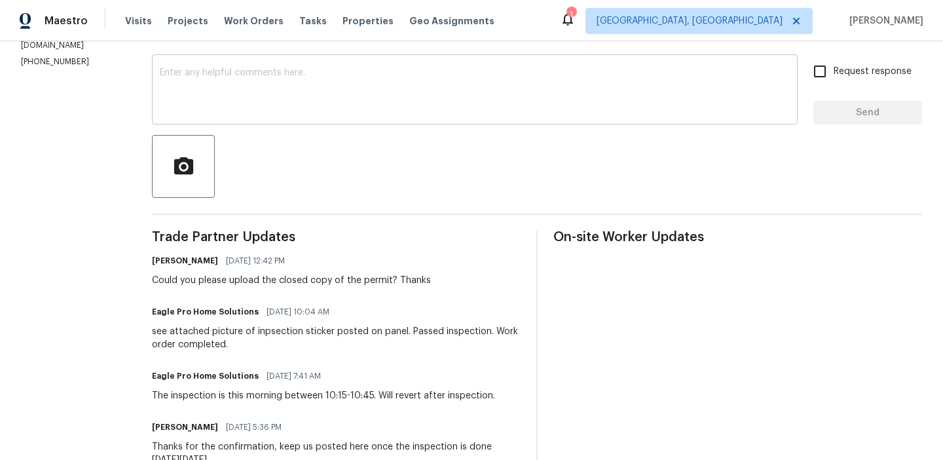
scroll to position [67, 0]
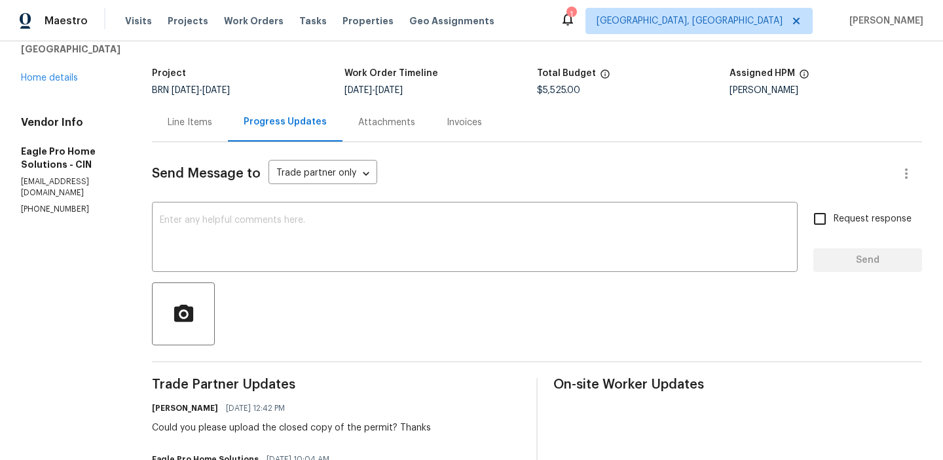
click at [212, 128] on div "Line Items" at bounding box center [190, 122] width 45 height 13
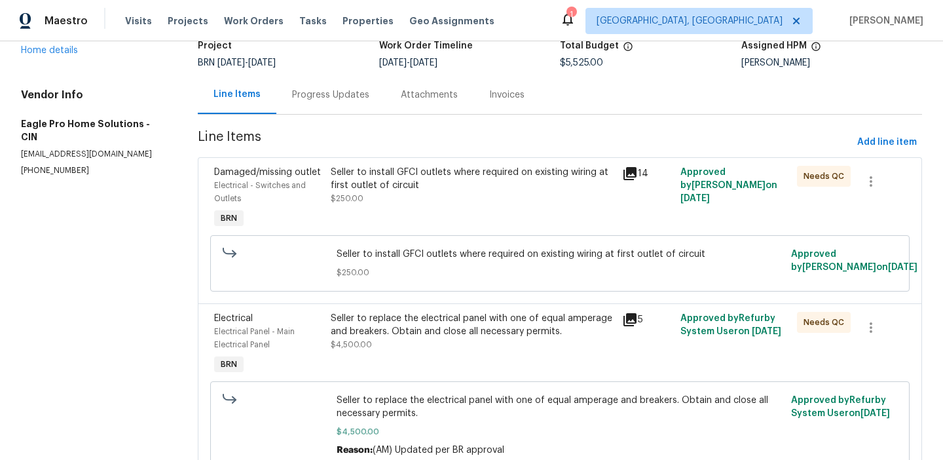
scroll to position [100, 0]
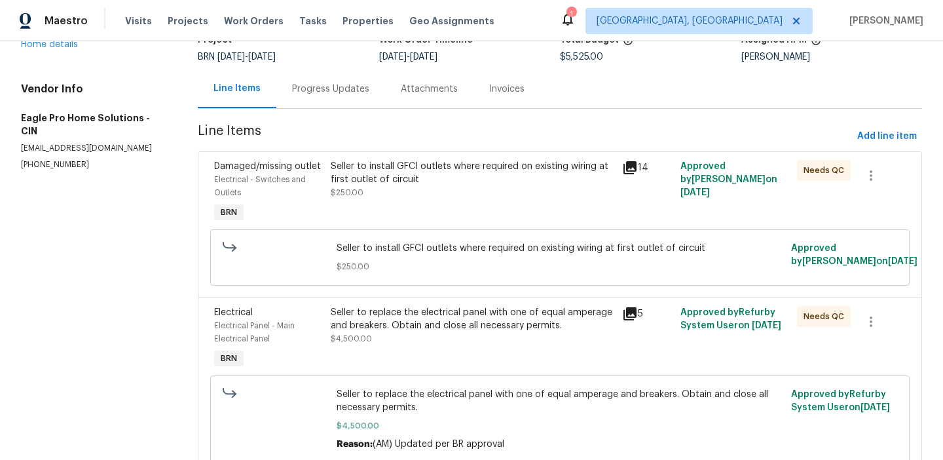
click at [364, 324] on div "Seller to replace the electrical panel with one of equal amperage and breakers.…" at bounding box center [473, 319] width 284 height 26
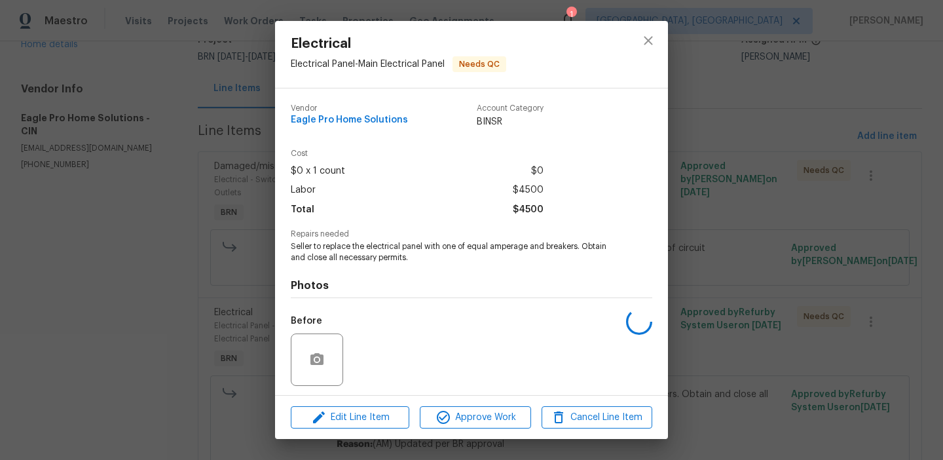
scroll to position [89, 0]
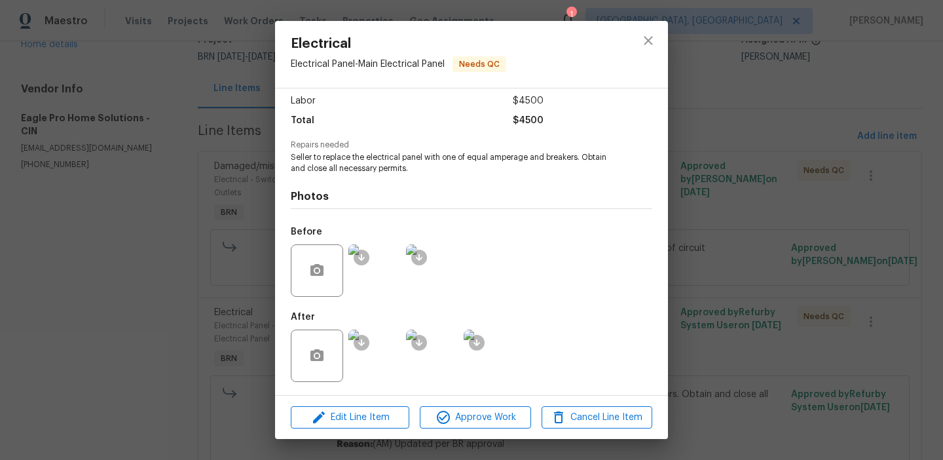
click at [368, 354] on img at bounding box center [375, 356] width 52 height 52
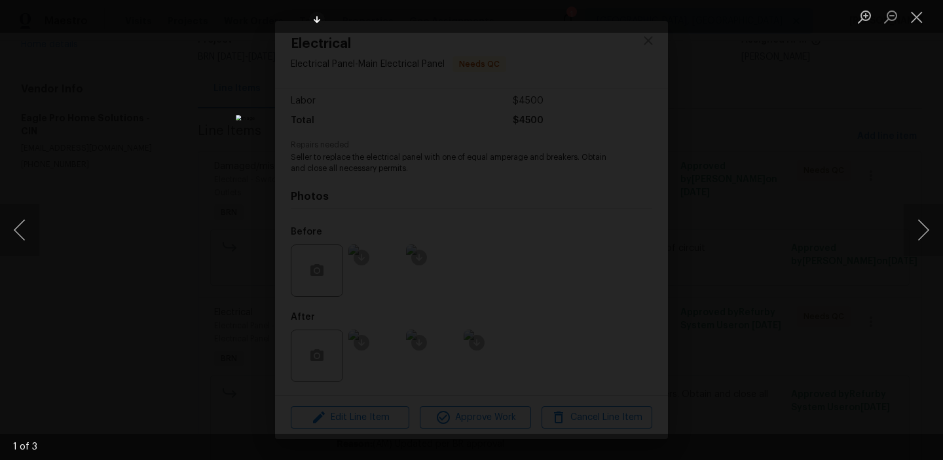
click at [128, 112] on div "Lightbox" at bounding box center [471, 230] width 943 height 460
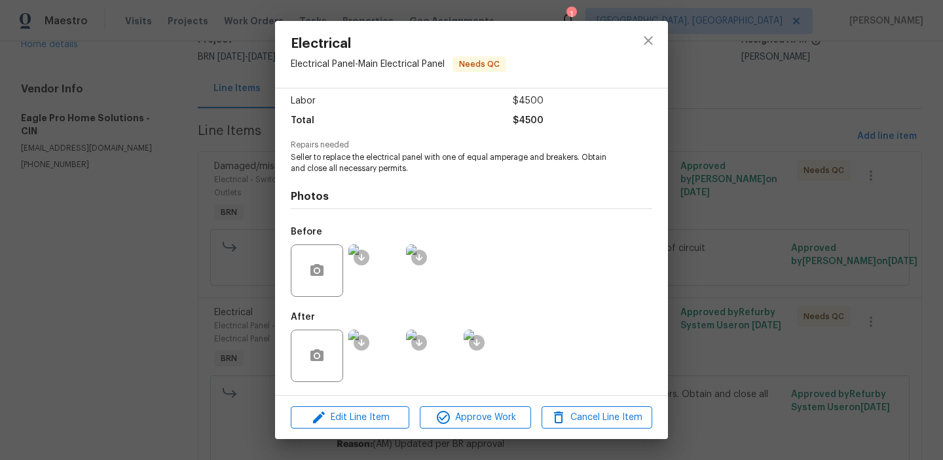
click at [136, 128] on div "Electrical Electrical Panel - Main Electrical Panel Needs QC Vendor Eagle Pro H…" at bounding box center [471, 230] width 943 height 460
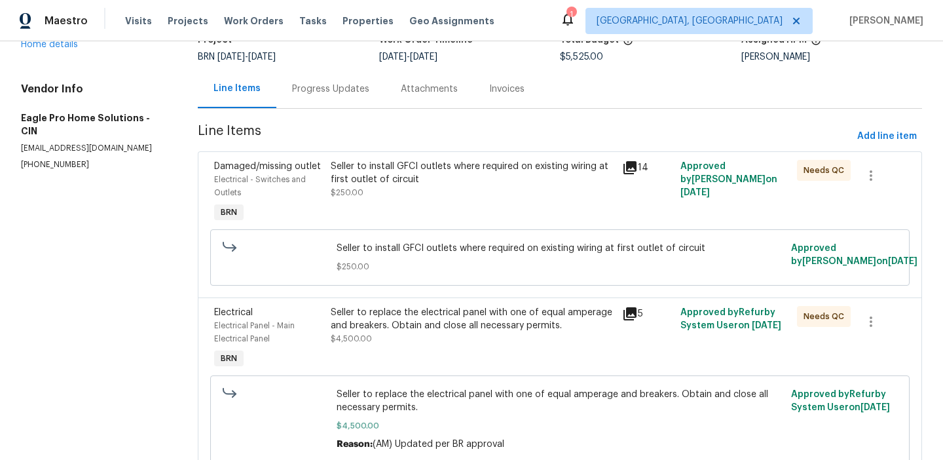
scroll to position [0, 0]
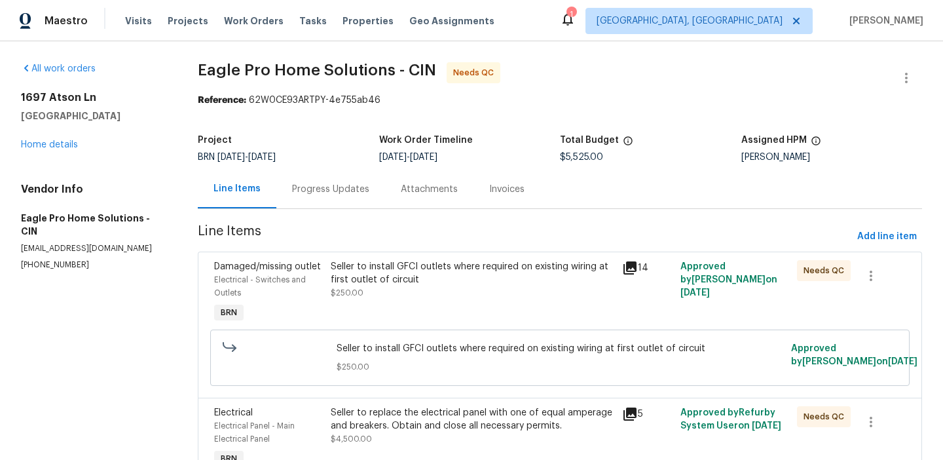
click at [311, 187] on div "Progress Updates" at bounding box center [330, 189] width 77 height 13
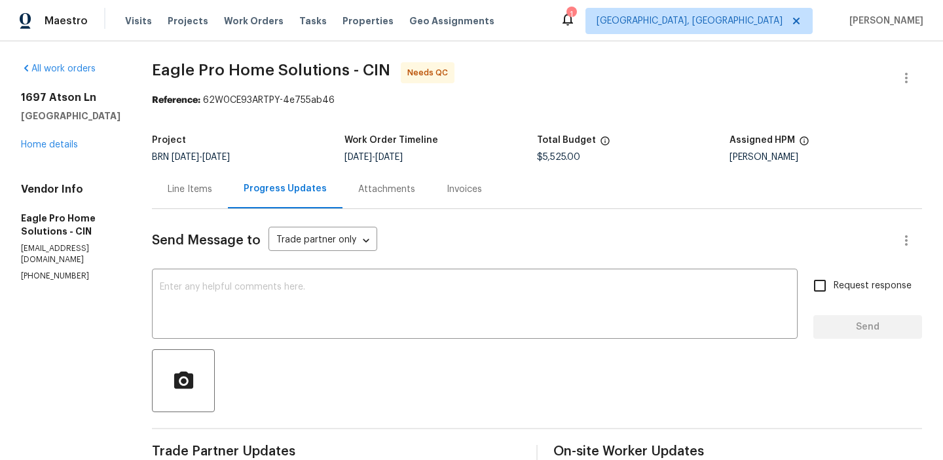
click at [212, 194] on div "Line Items" at bounding box center [190, 189] width 45 height 13
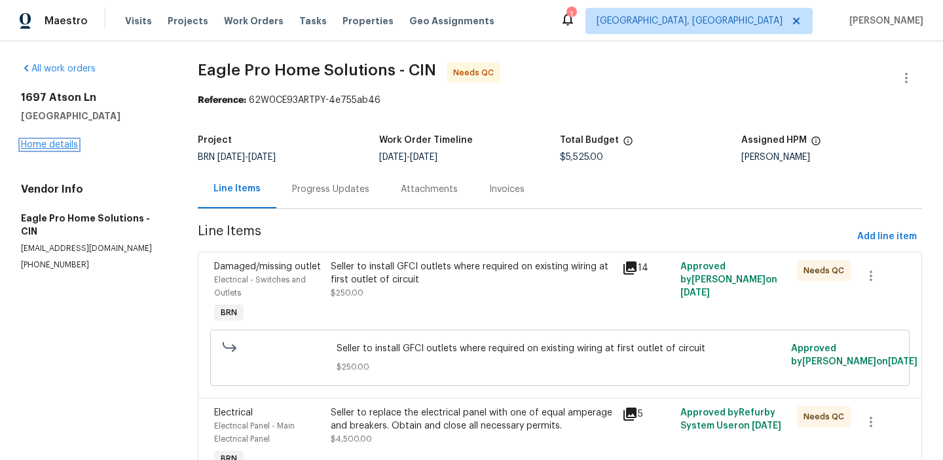
click at [59, 147] on link "Home details" at bounding box center [49, 144] width 57 height 9
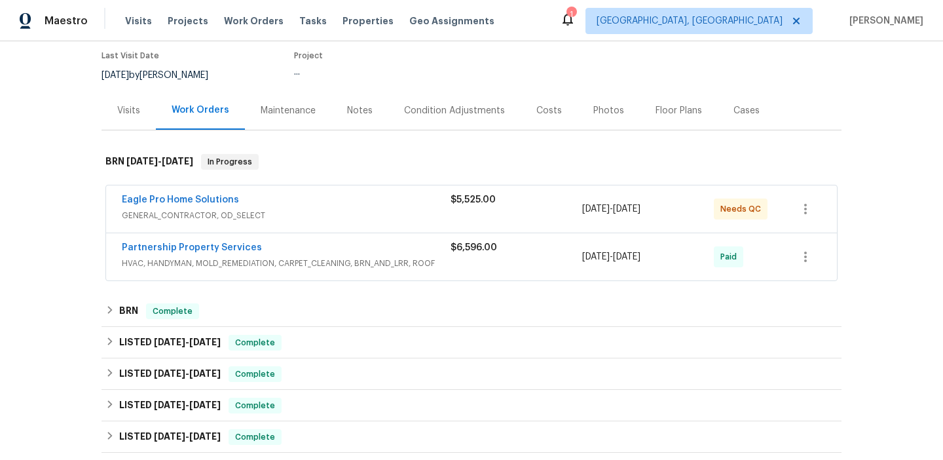
scroll to position [110, 0]
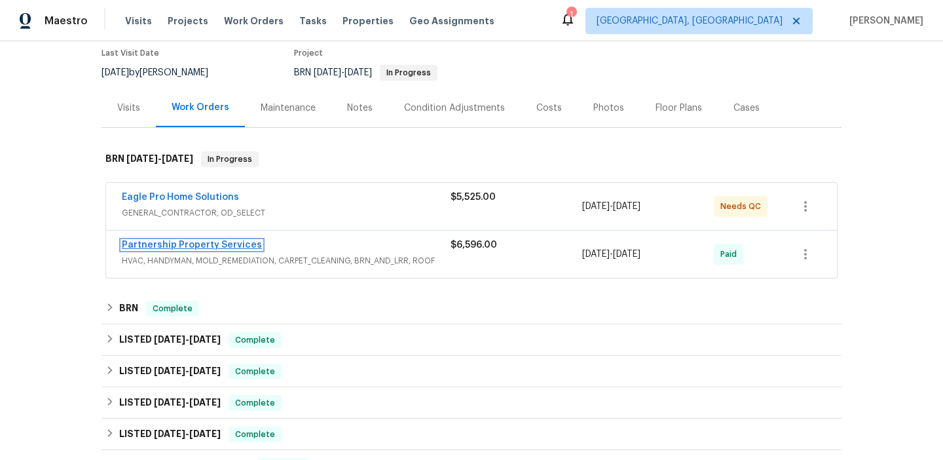
click at [163, 247] on link "Partnership Property Services" at bounding box center [192, 244] width 140 height 9
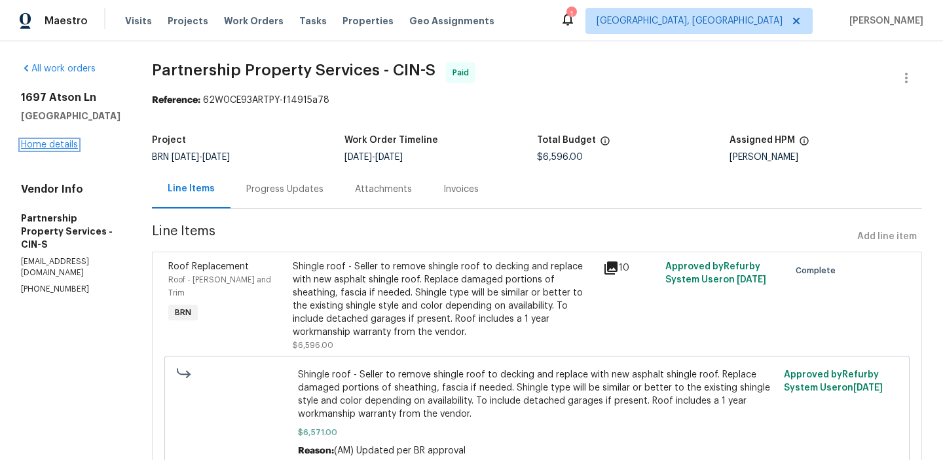
click at [67, 142] on link "Home details" at bounding box center [49, 144] width 57 height 9
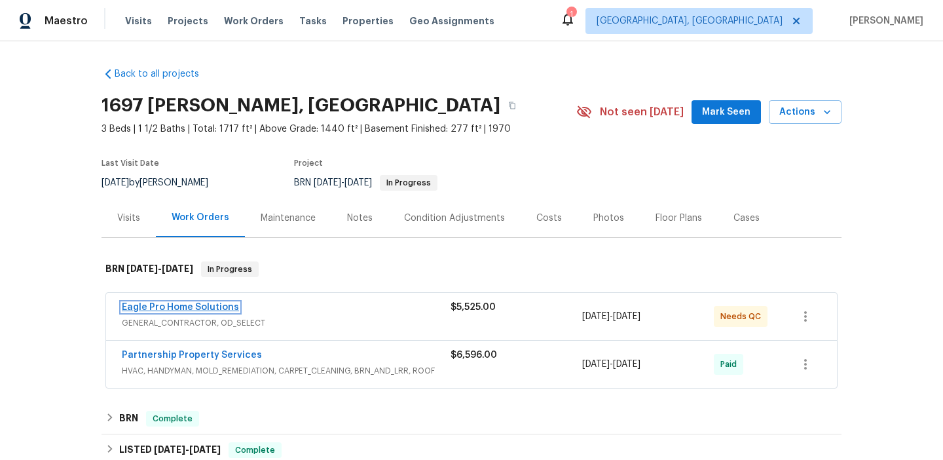
click at [161, 305] on link "Eagle Pro Home Solutions" at bounding box center [180, 307] width 117 height 9
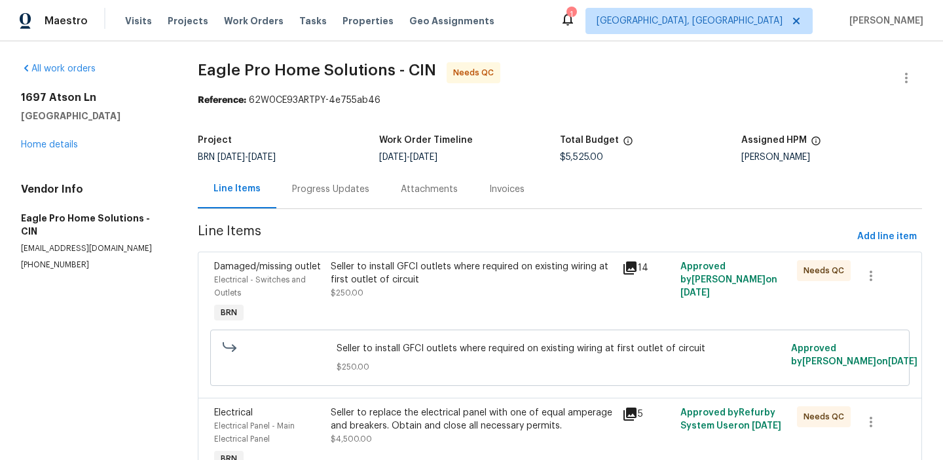
click at [297, 205] on div "Progress Updates" at bounding box center [330, 189] width 109 height 39
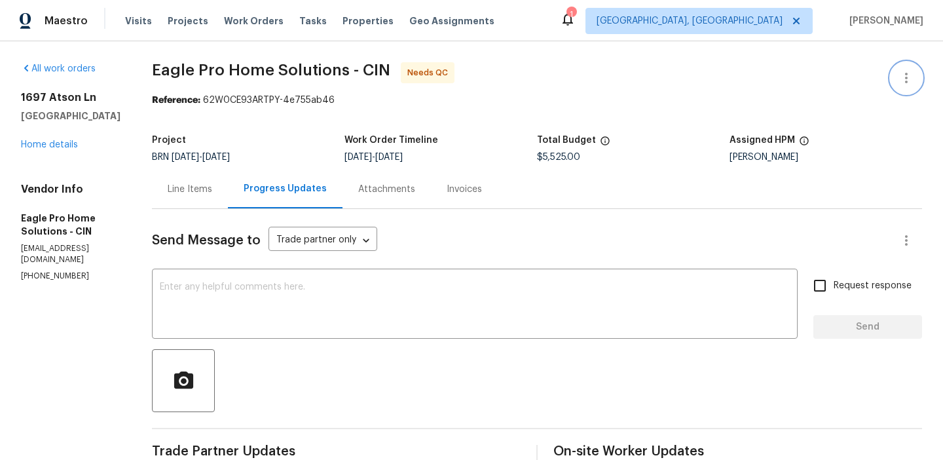
click at [901, 73] on icon "button" at bounding box center [907, 78] width 16 height 16
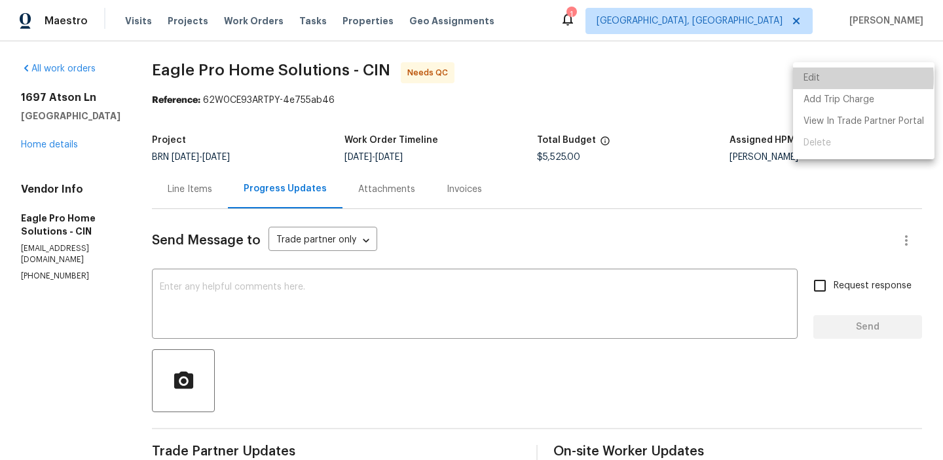
click at [825, 78] on li "Edit" at bounding box center [864, 78] width 142 height 22
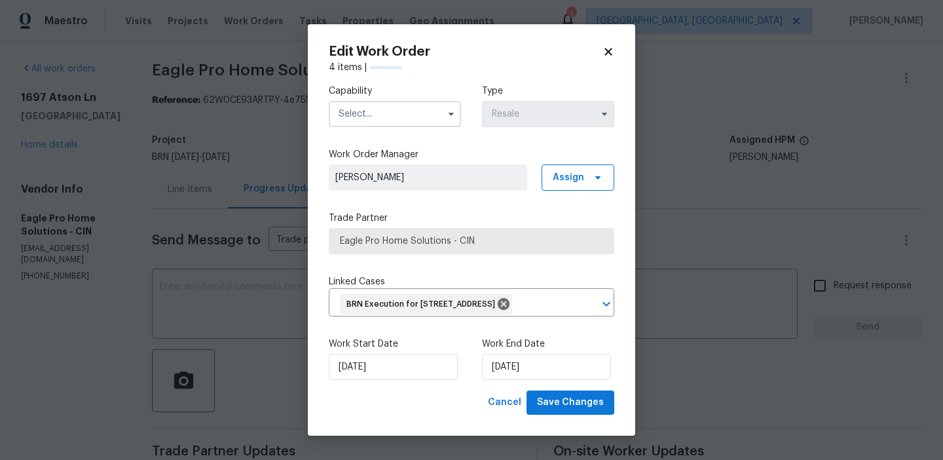
click at [387, 115] on input "text" at bounding box center [395, 114] width 132 height 26
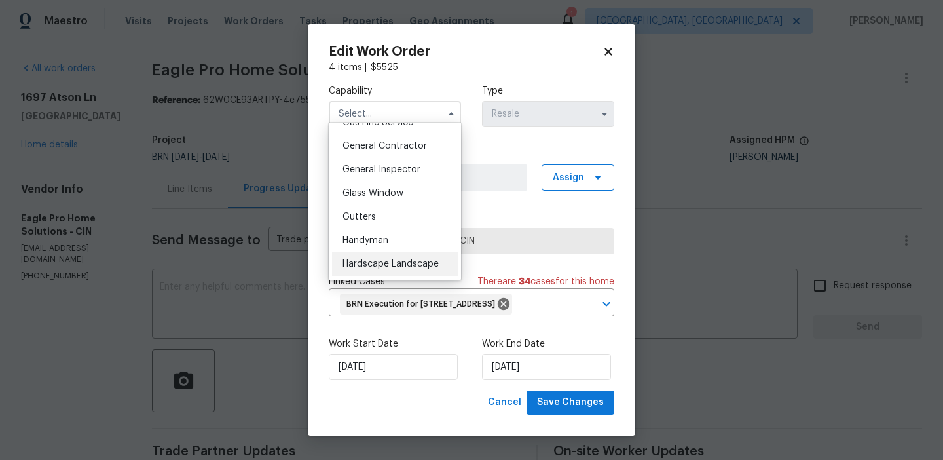
scroll to position [596, 0]
click at [385, 164] on span "General Contractor" at bounding box center [385, 168] width 85 height 9
type input "General Contractor"
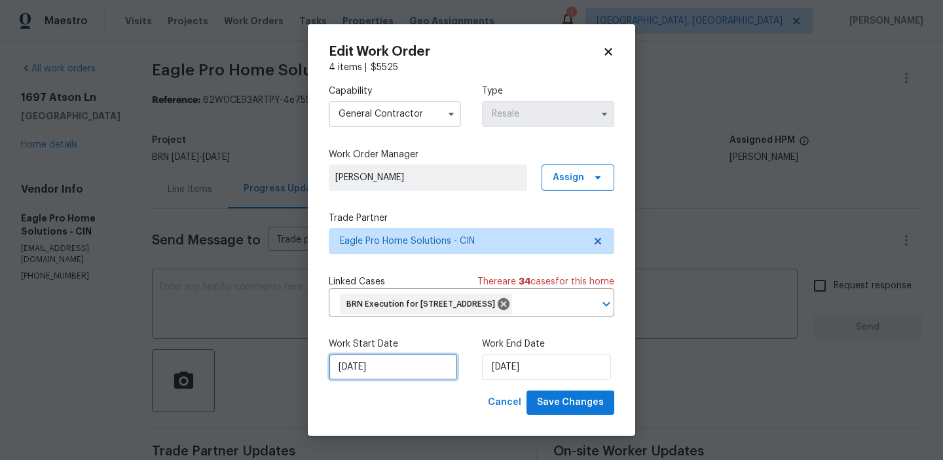
click at [358, 379] on input "[DATE]" at bounding box center [393, 367] width 129 height 26
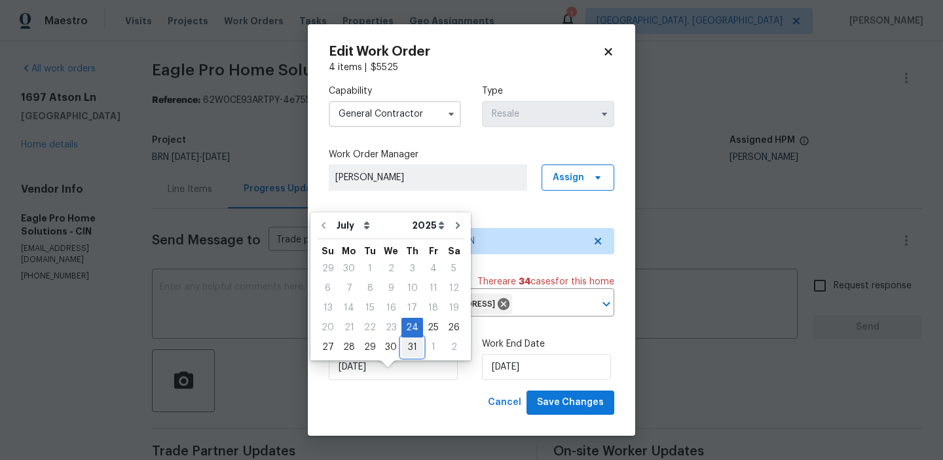
click at [411, 349] on div "31" at bounding box center [413, 347] width 22 height 18
type input "[DATE]"
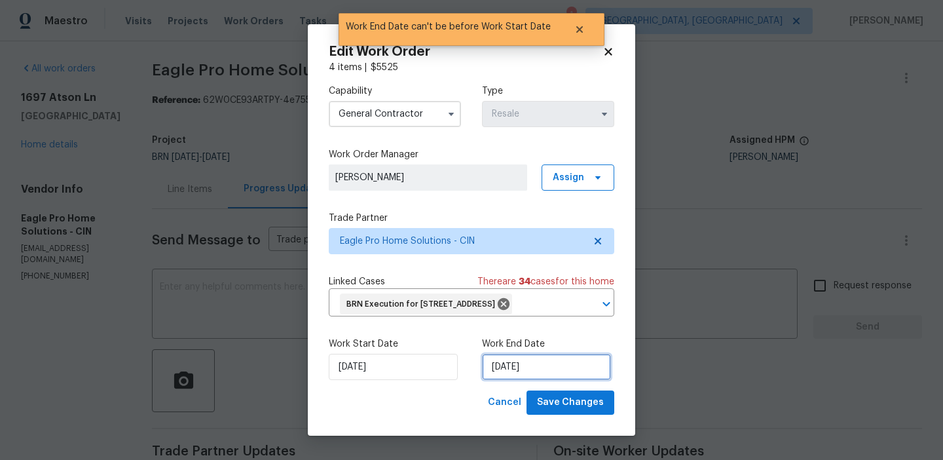
click at [485, 380] on input "[DATE]" at bounding box center [546, 367] width 129 height 26
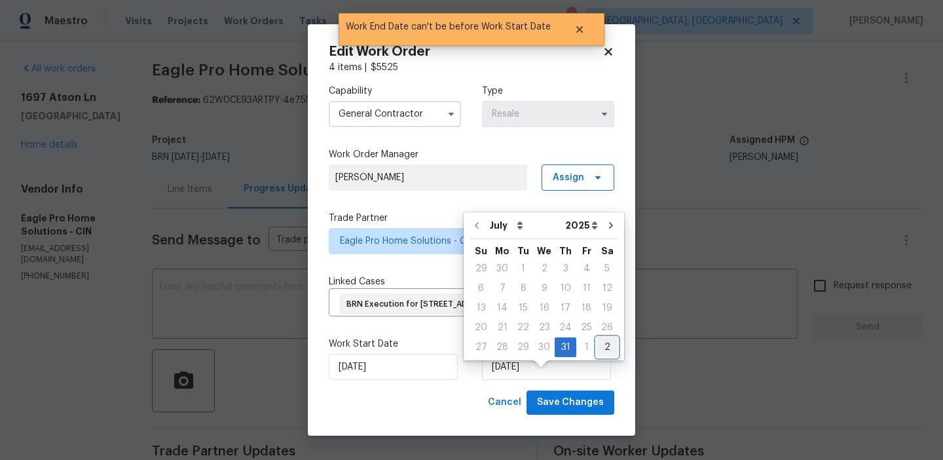
click at [601, 349] on div "2" at bounding box center [607, 347] width 21 height 18
type input "[DATE]"
select select "7"
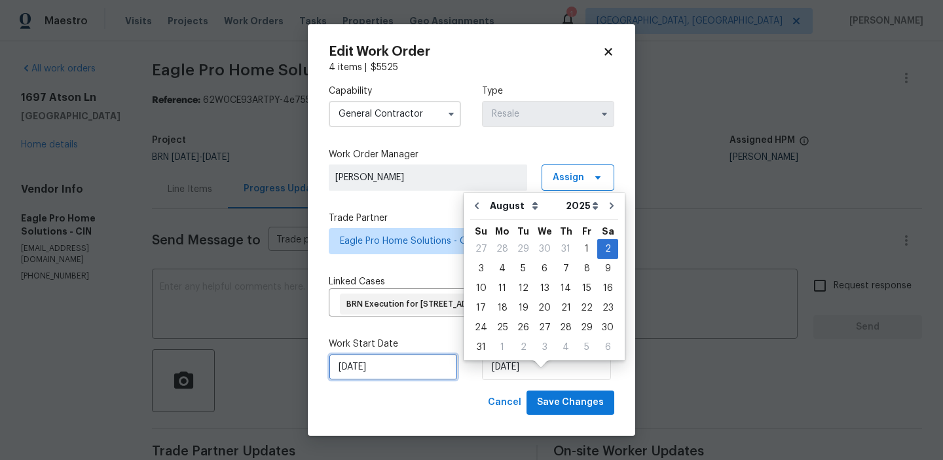
click at [380, 380] on input "31/07/2025" at bounding box center [393, 367] width 129 height 26
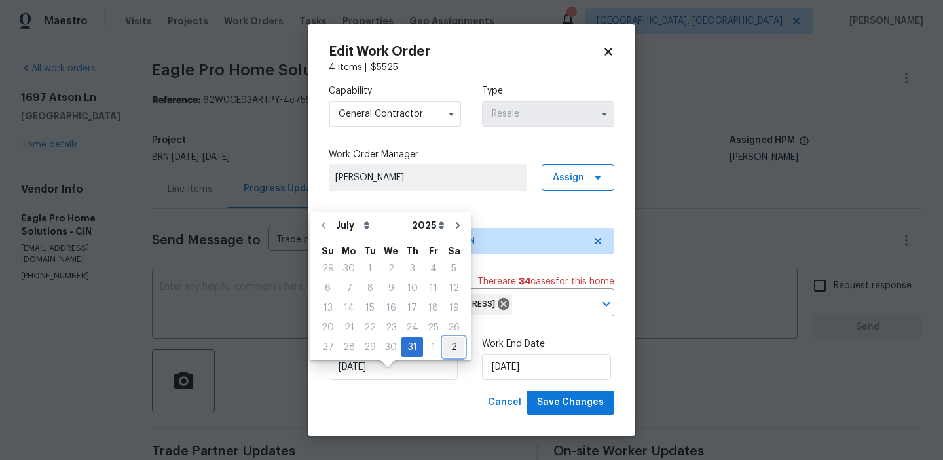
click at [445, 343] on div "2" at bounding box center [454, 347] width 21 height 18
type input "02/08/2025"
select select "7"
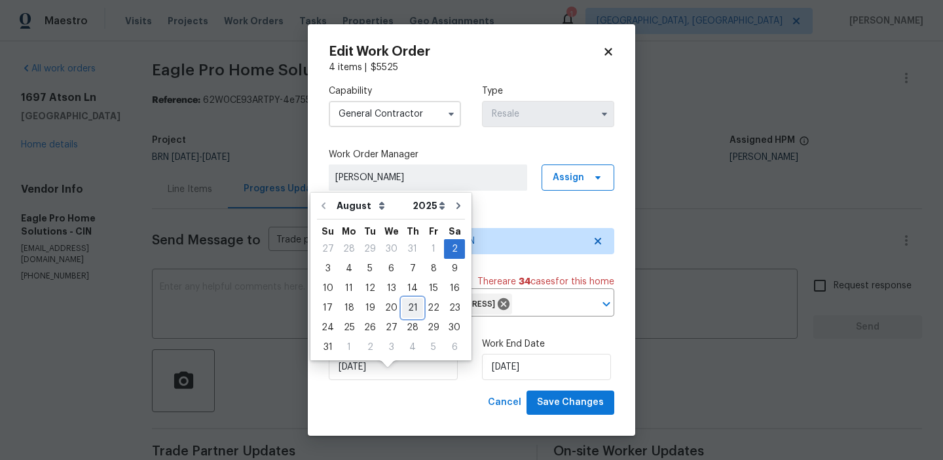
click at [406, 309] on div "21" at bounding box center [412, 308] width 21 height 18
type input "21/08/2025"
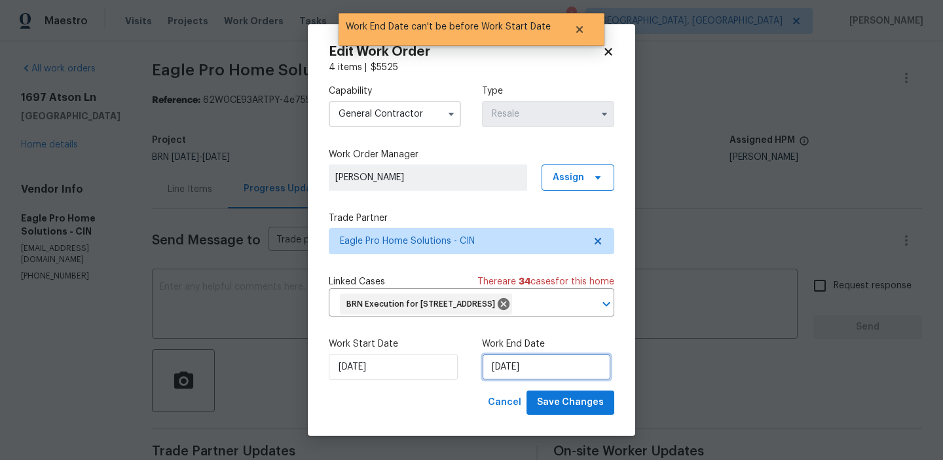
click at [523, 380] on input "21/08/2025" at bounding box center [546, 367] width 129 height 26
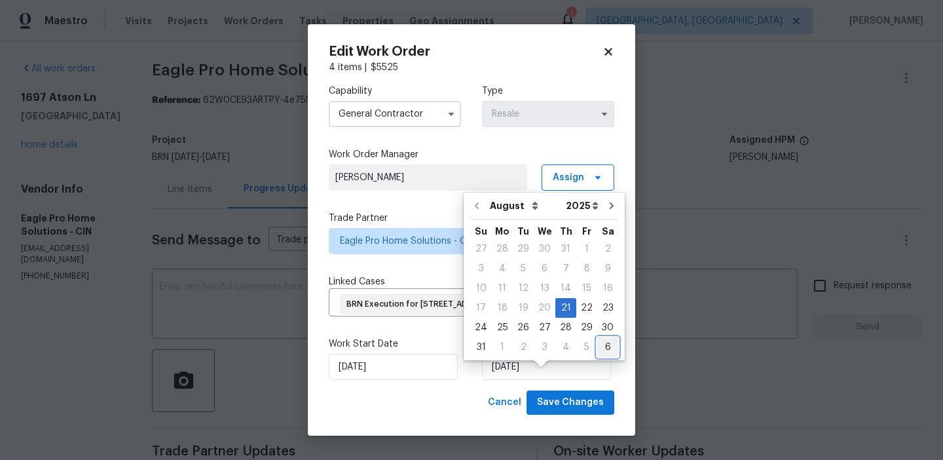
click at [597, 349] on div "6" at bounding box center [607, 347] width 21 height 18
type input "06/09/2025"
select select "8"
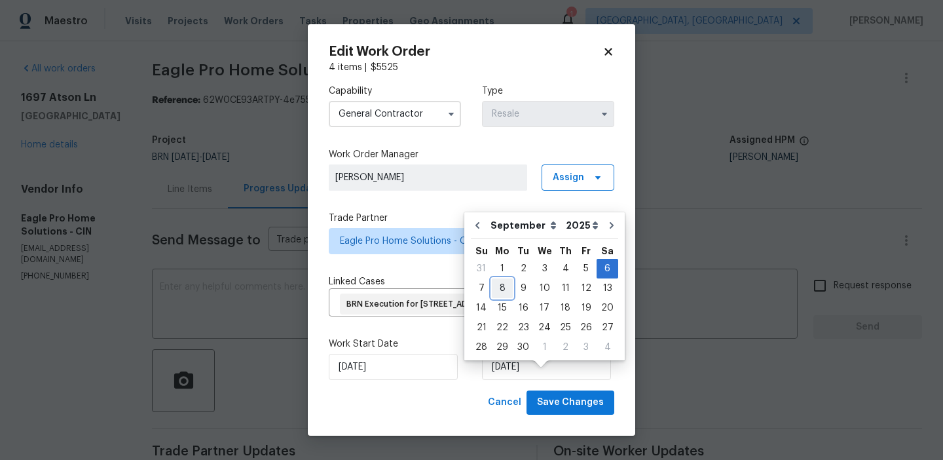
click at [497, 288] on div "8" at bounding box center [502, 288] width 21 height 18
type input "08/09/2025"
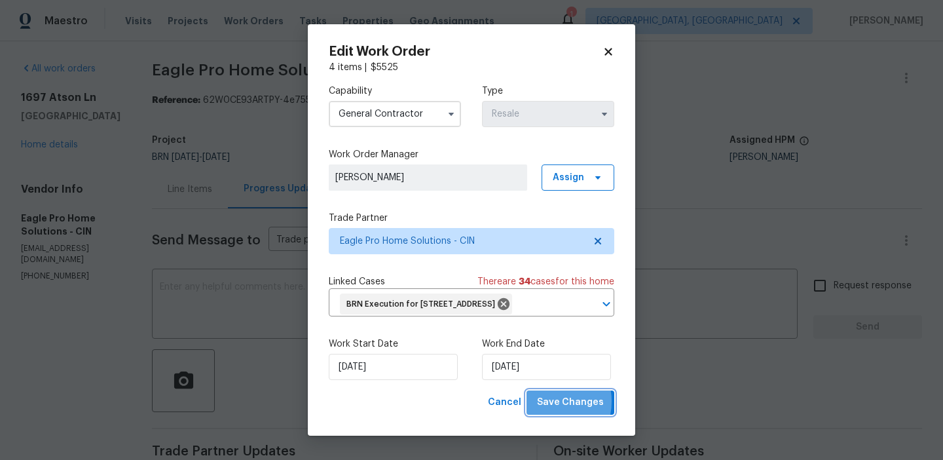
click at [551, 411] on span "Save Changes" at bounding box center [570, 402] width 67 height 16
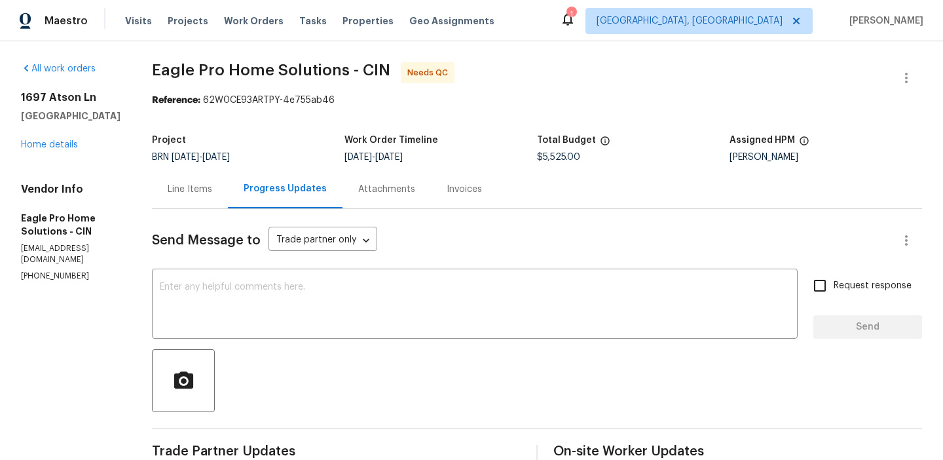
click at [207, 208] on div "Line Items Progress Updates Attachments Invoices" at bounding box center [537, 189] width 770 height 39
click at [227, 176] on div "Line Items" at bounding box center [190, 189] width 76 height 39
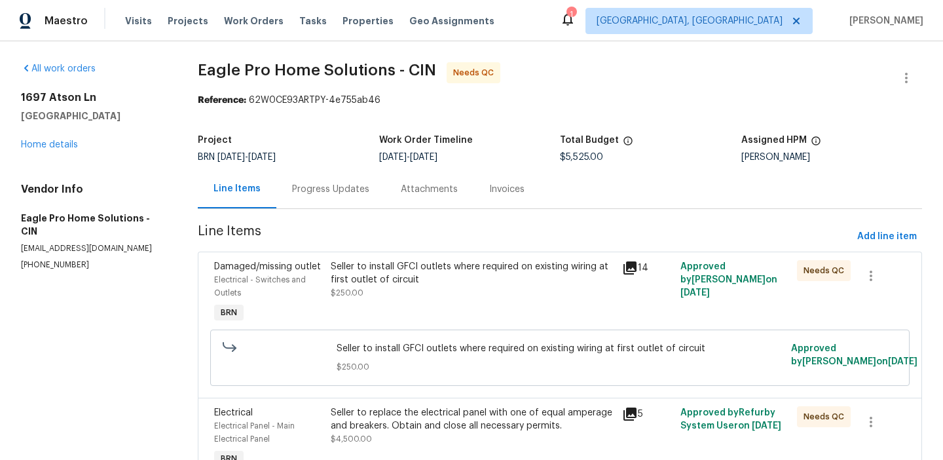
click at [417, 279] on div "Seller to install GFCI outlets where required on existing wiring at first outle…" at bounding box center [473, 273] width 284 height 26
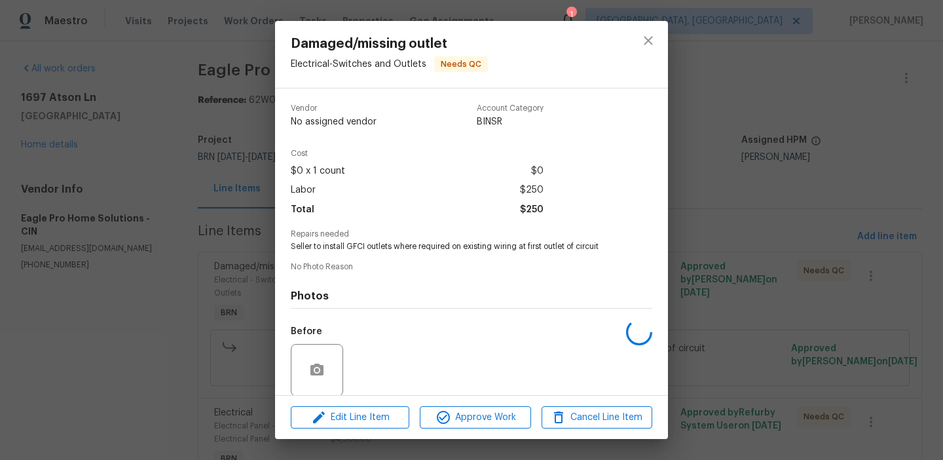
scroll to position [99, 0]
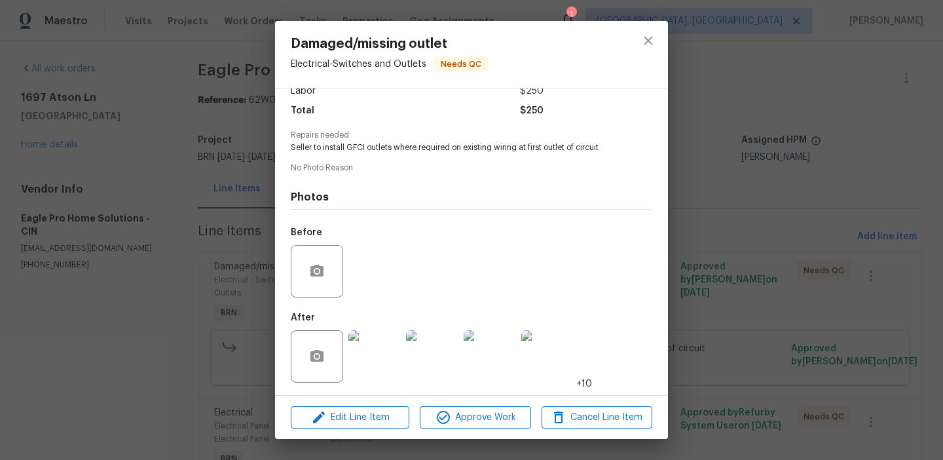
click at [377, 352] on img at bounding box center [375, 356] width 52 height 52
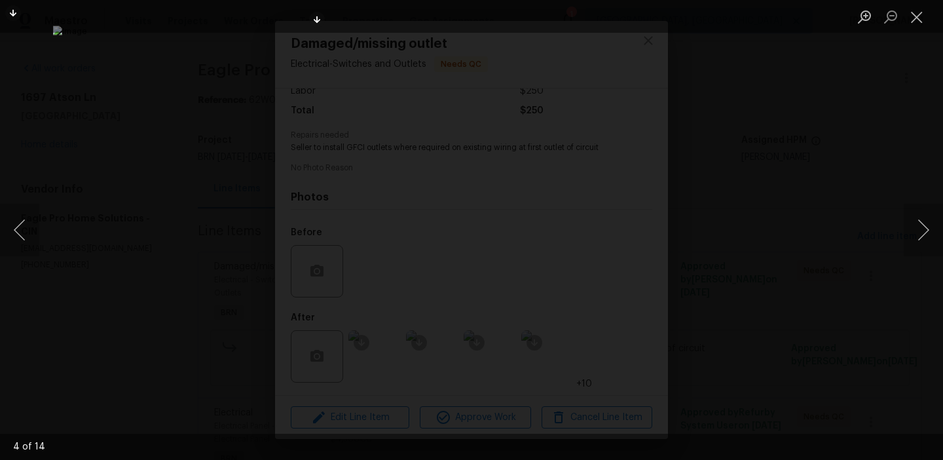
click at [215, 218] on div "Lightbox" at bounding box center [471, 230] width 943 height 460
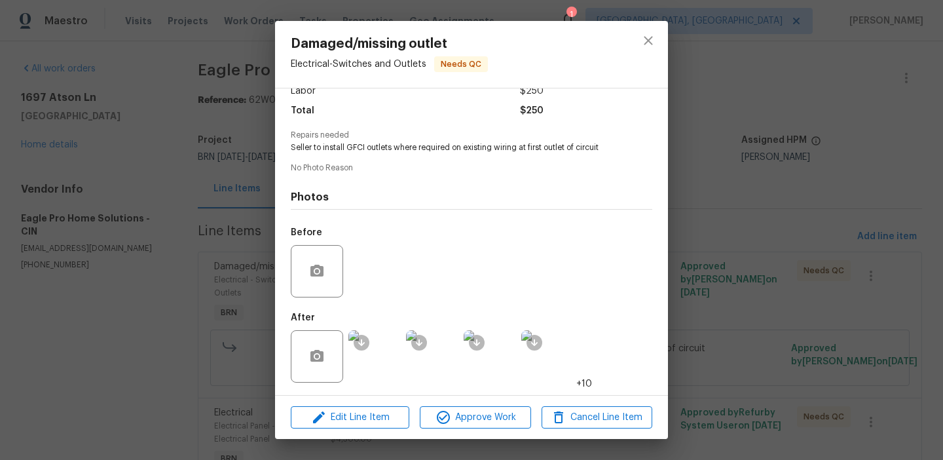
click at [379, 365] on img at bounding box center [375, 356] width 52 height 52
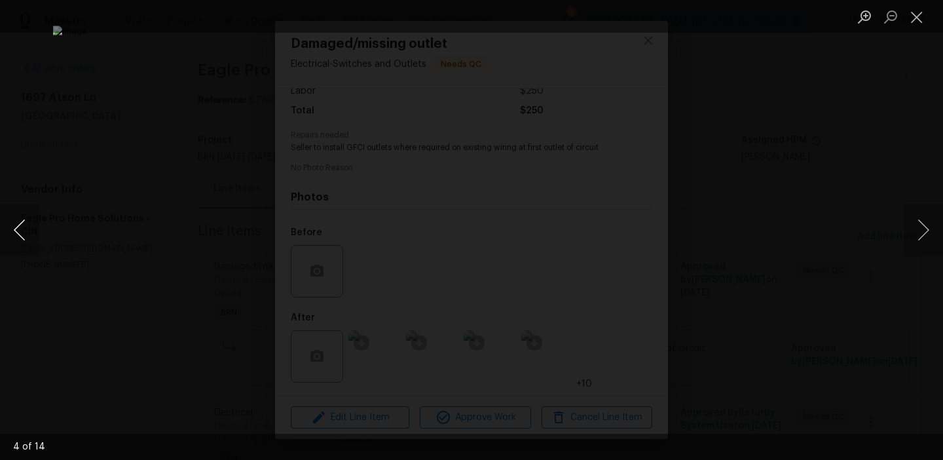
click at [26, 236] on button "Previous image" at bounding box center [19, 230] width 39 height 52
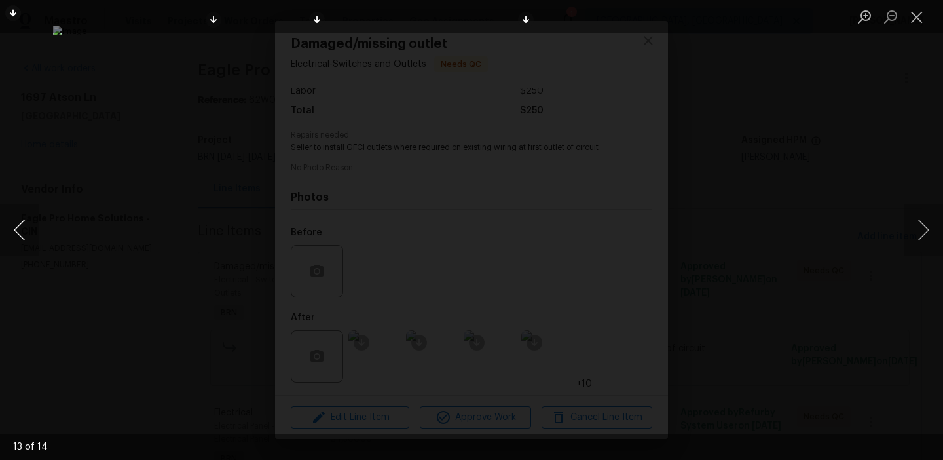
click at [26, 236] on button "Previous image" at bounding box center [19, 230] width 39 height 52
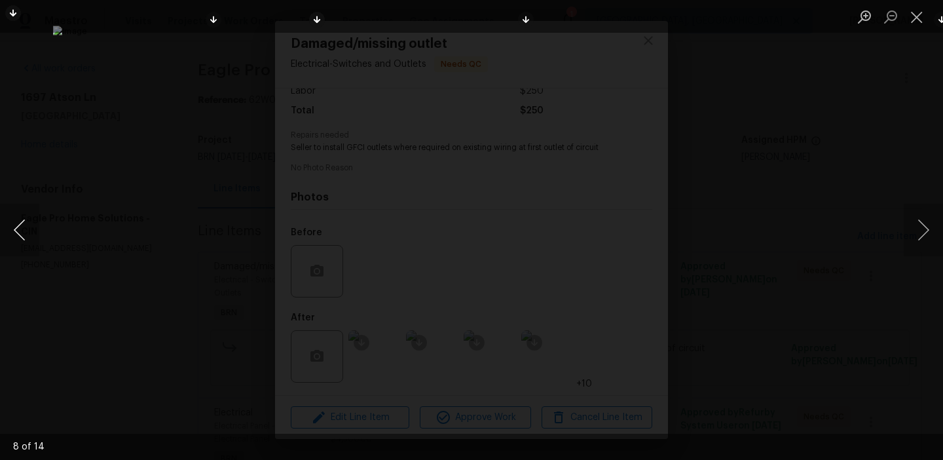
click at [26, 236] on button "Previous image" at bounding box center [19, 230] width 39 height 52
click at [120, 202] on div "Lightbox" at bounding box center [471, 230] width 943 height 460
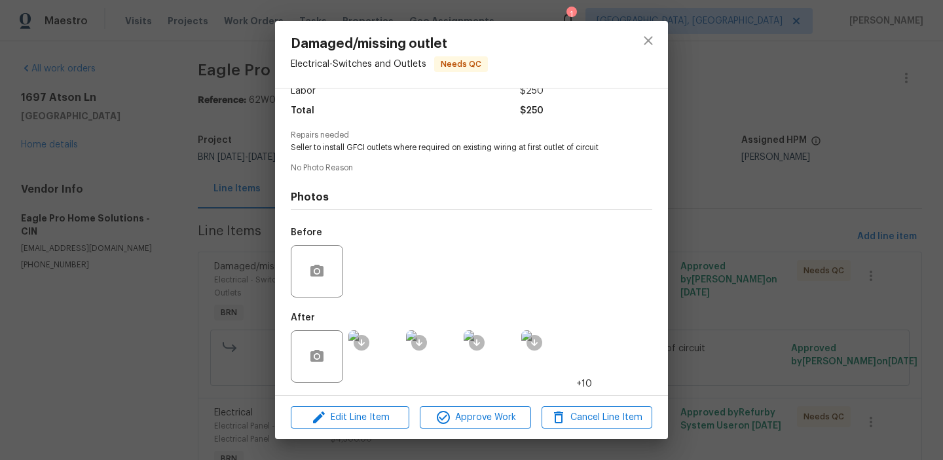
click at [185, 192] on div "Damaged/missing outlet Electrical - Switches and Outlets Needs QC Vendor Eagle …" at bounding box center [471, 230] width 943 height 460
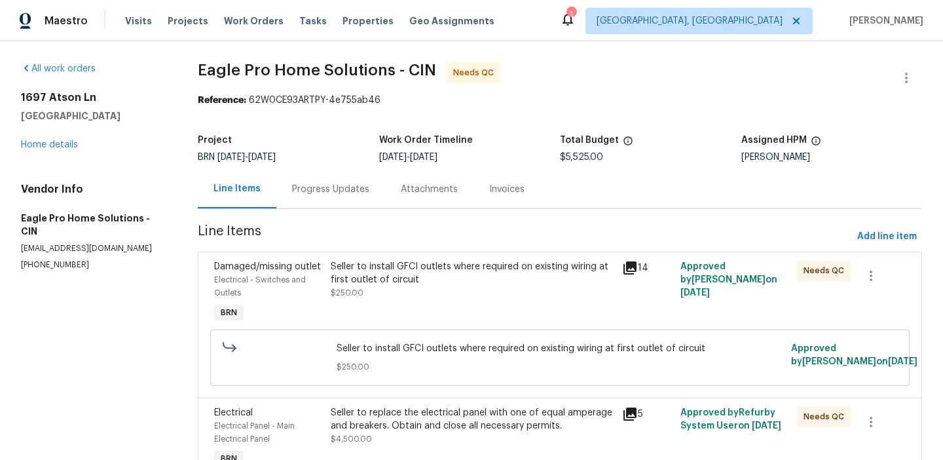
click at [322, 199] on div "Progress Updates" at bounding box center [330, 189] width 109 height 39
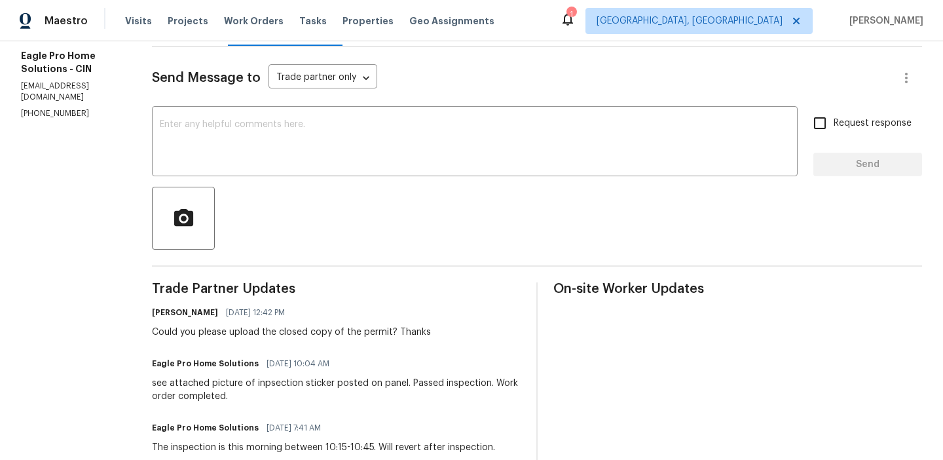
scroll to position [56, 0]
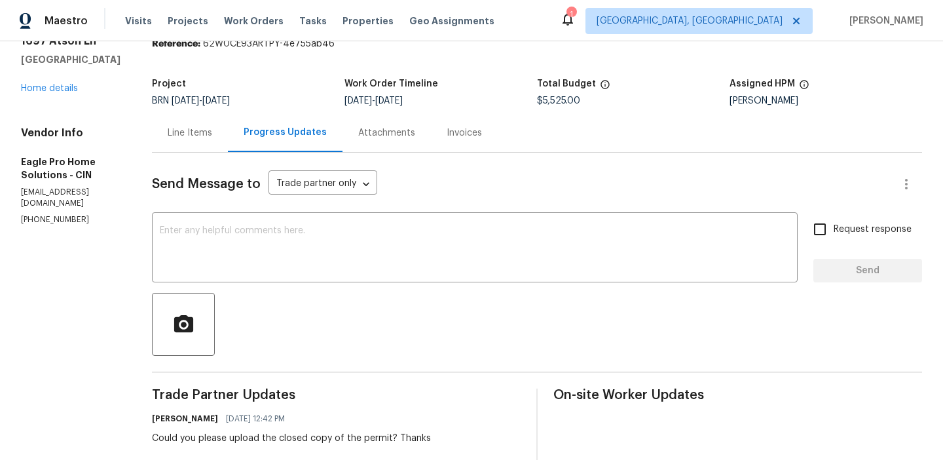
click at [212, 131] on div "Line Items" at bounding box center [190, 132] width 45 height 13
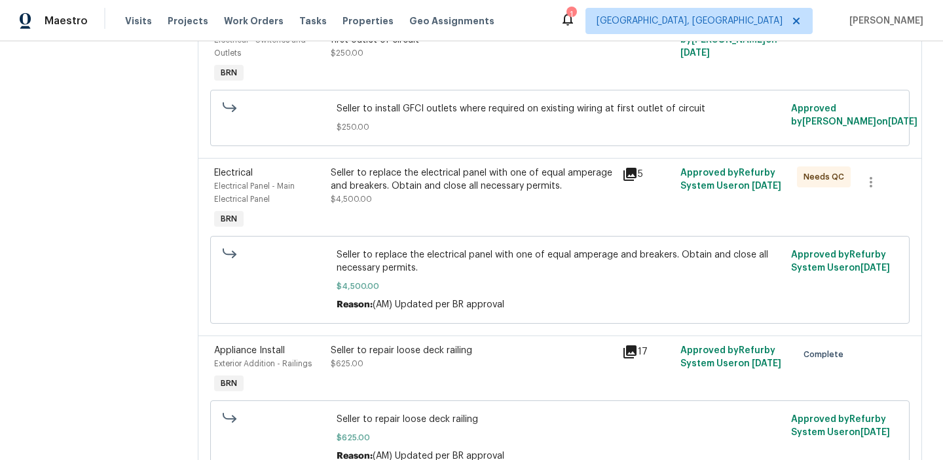
scroll to position [461, 0]
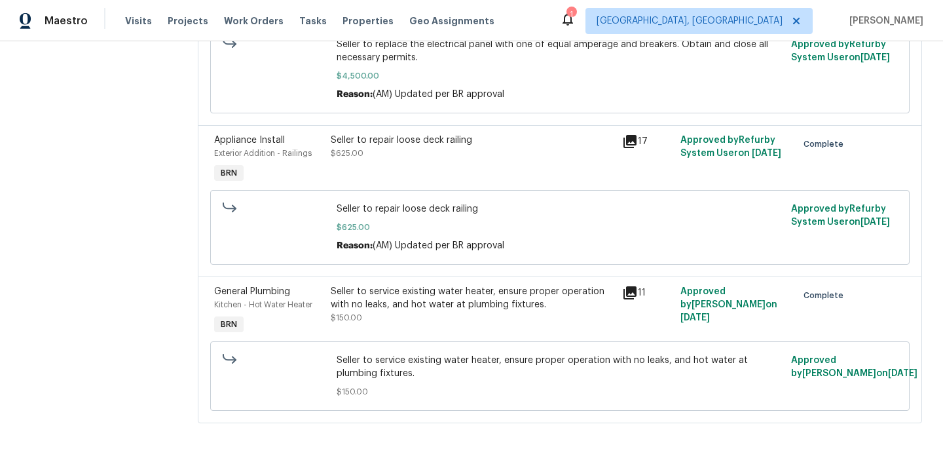
click at [387, 317] on div "Seller to service existing water heater, ensure proper operation with no leaks,…" at bounding box center [473, 304] width 284 height 39
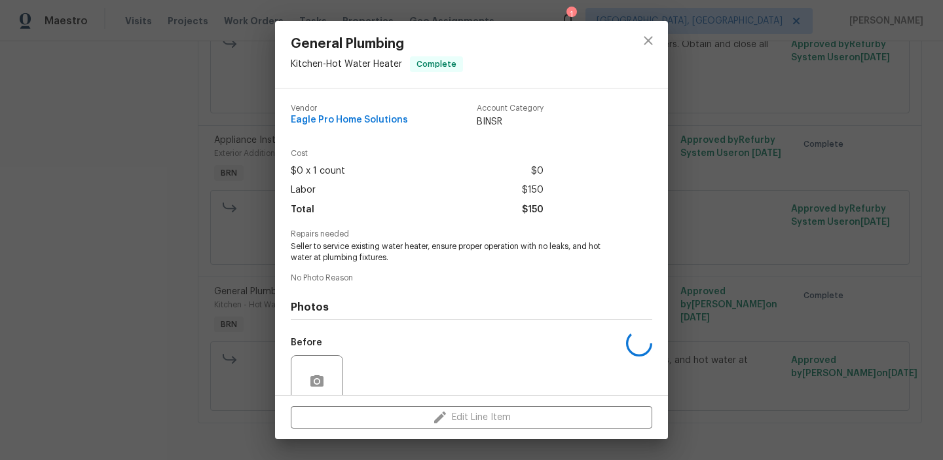
scroll to position [110, 0]
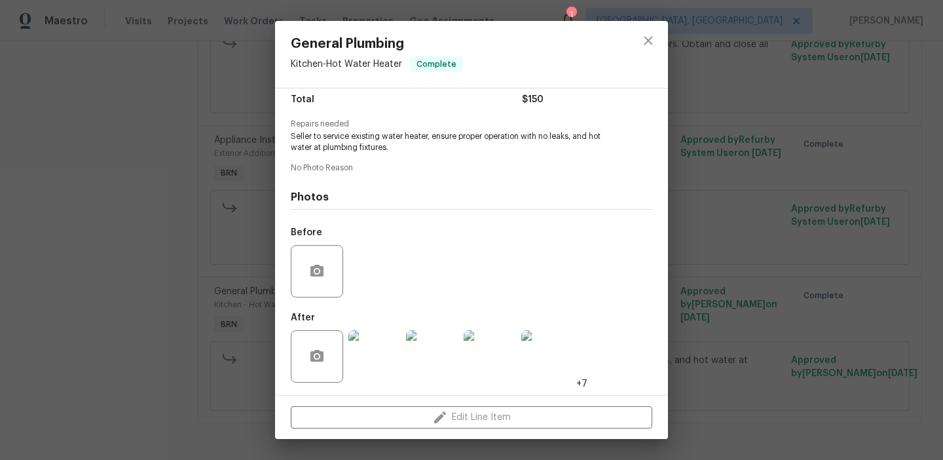
click at [184, 217] on div "General Plumbing Kitchen - Hot Water Heater Complete Vendor Eagle Pro Home Solu…" at bounding box center [471, 230] width 943 height 460
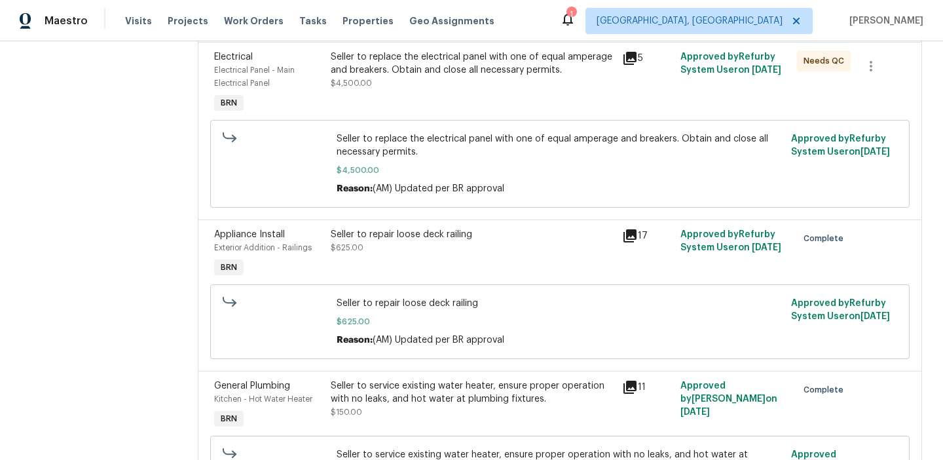
scroll to position [136, 0]
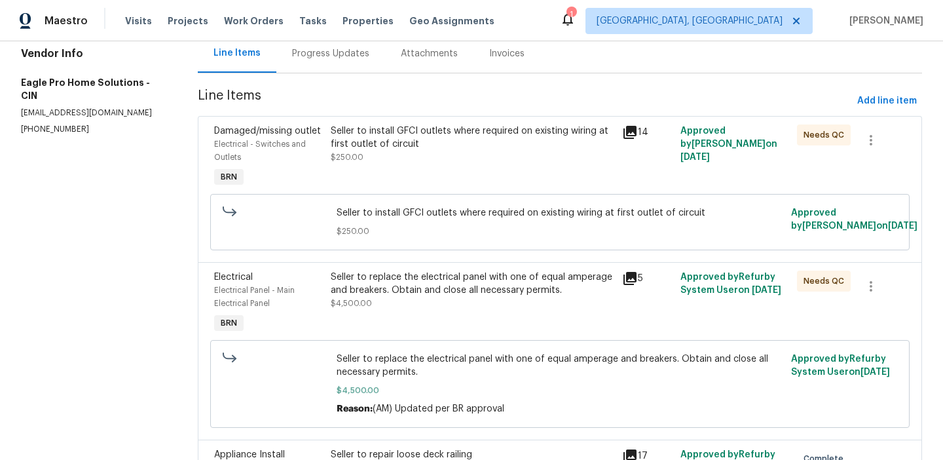
click at [377, 154] on div "Seller to install GFCI outlets where required on existing wiring at first outle…" at bounding box center [473, 143] width 284 height 39
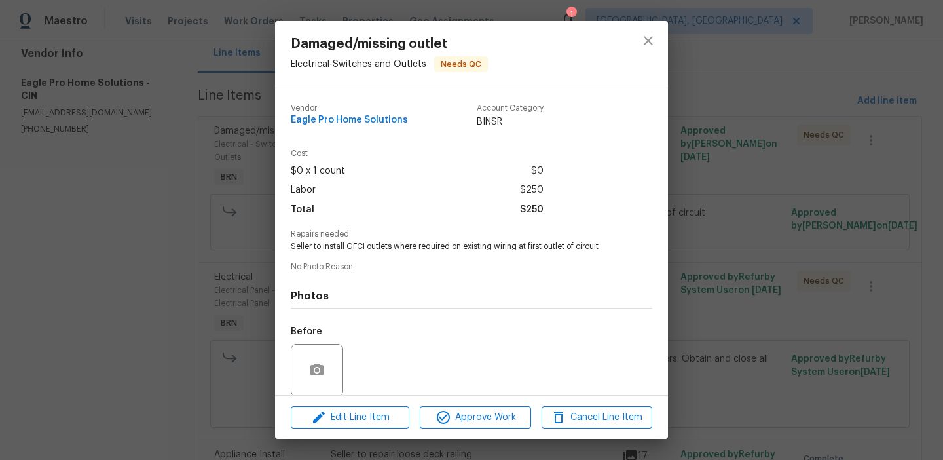
scroll to position [99, 0]
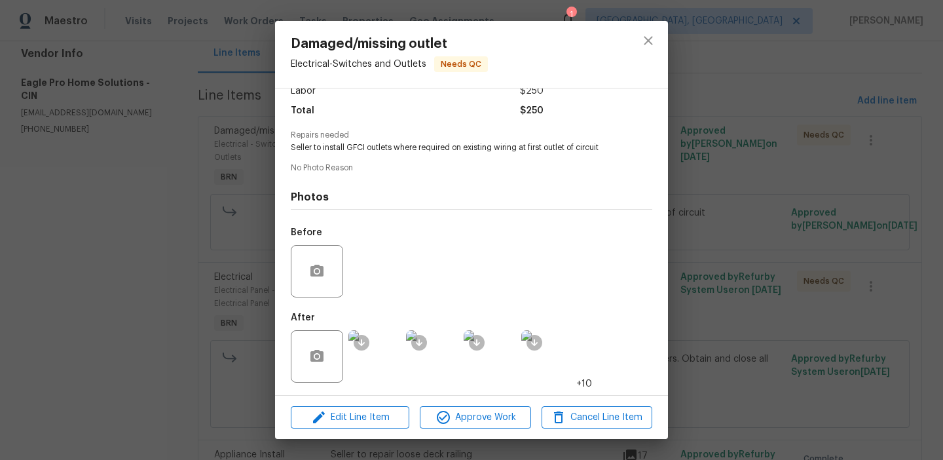
click at [381, 364] on img at bounding box center [375, 356] width 52 height 52
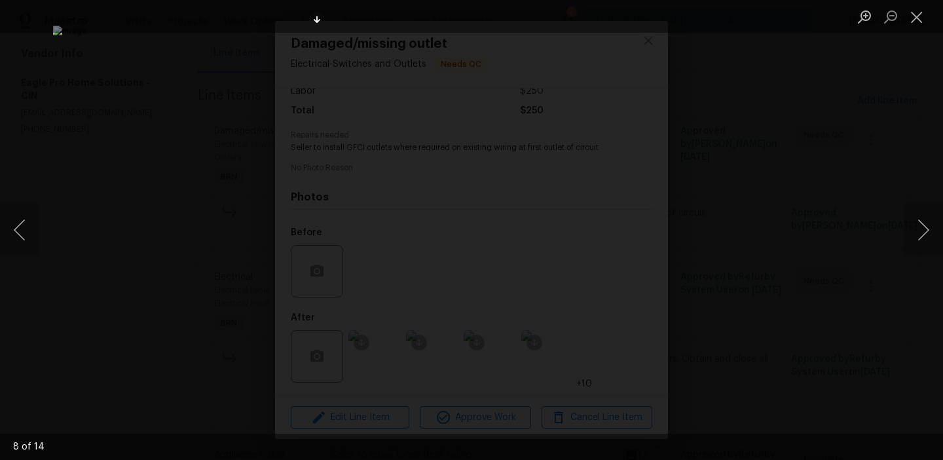
click at [474, 352] on img "Lightbox" at bounding box center [472, 230] width 838 height 408
click at [467, 213] on img "Lightbox" at bounding box center [470, 106] width 1683 height 820
click at [107, 214] on div "Lightbox" at bounding box center [471, 230] width 943 height 460
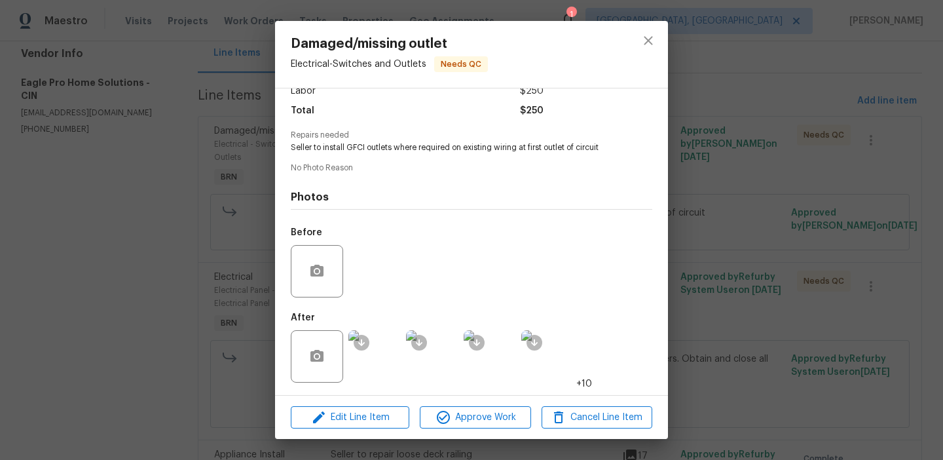
click at [111, 203] on div "Damaged/missing outlet Electrical - Switches and Outlets Needs QC Vendor Eagle …" at bounding box center [471, 230] width 943 height 460
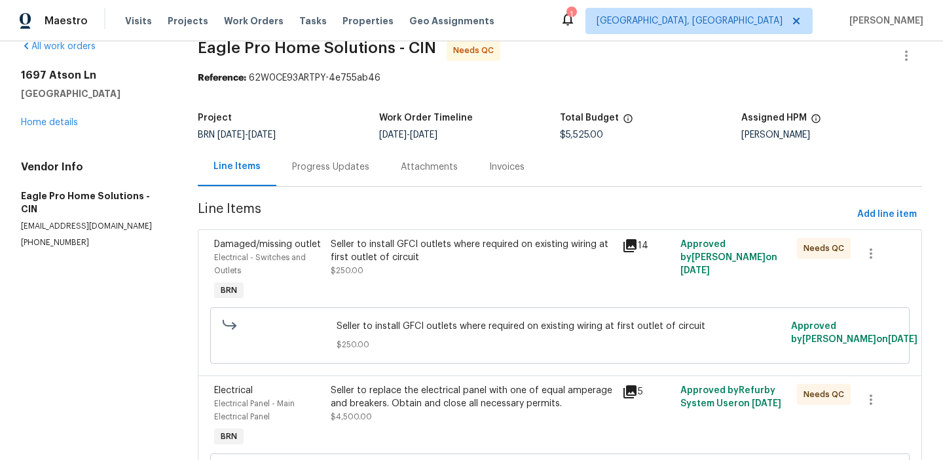
scroll to position [21, 0]
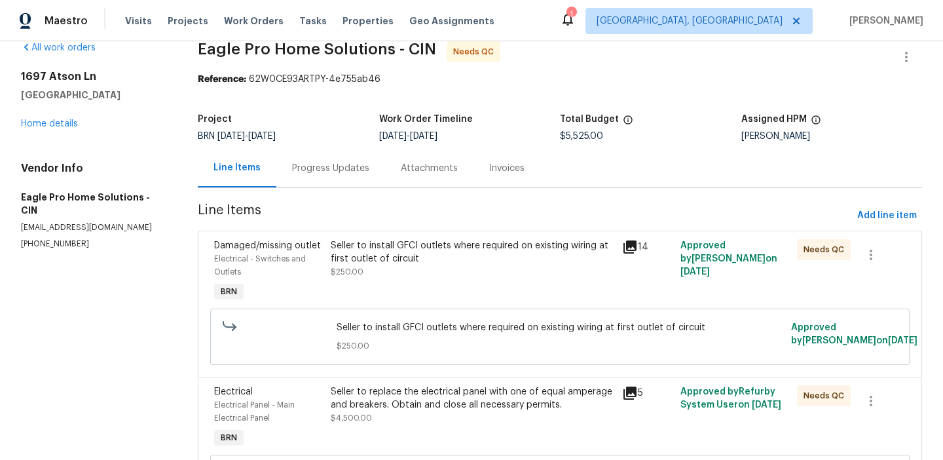
click at [328, 180] on div "Progress Updates" at bounding box center [330, 168] width 109 height 39
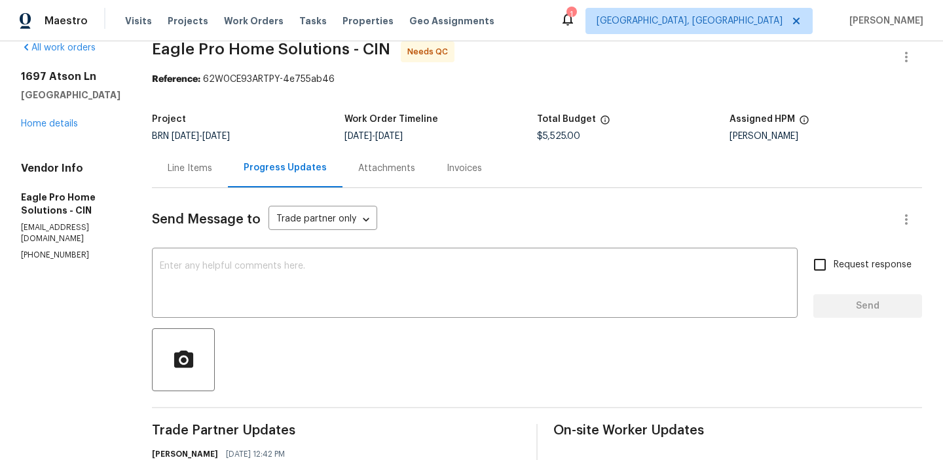
click at [212, 162] on div "Line Items" at bounding box center [190, 168] width 45 height 13
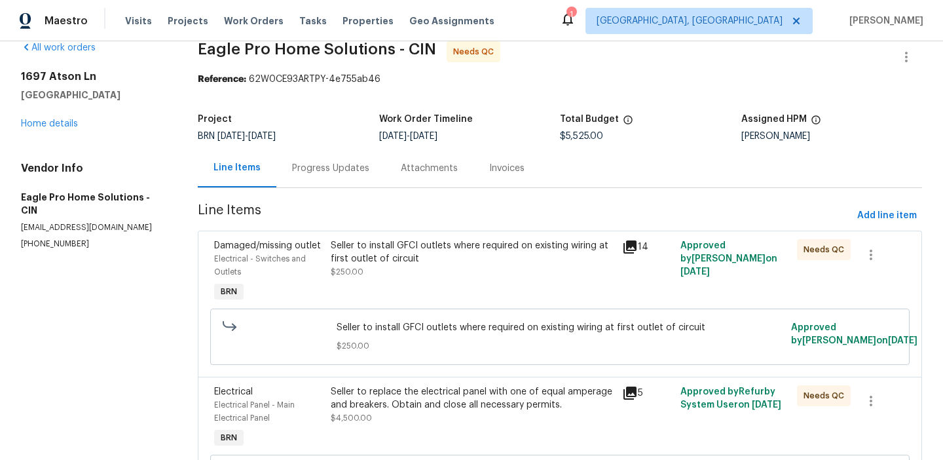
click at [387, 265] on div "Seller to install GFCI outlets where required on existing wiring at first outle…" at bounding box center [473, 258] width 284 height 39
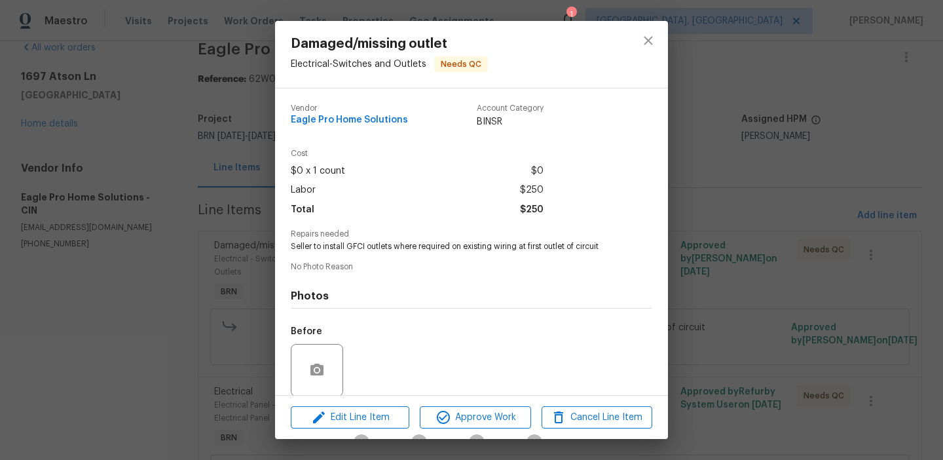
scroll to position [99, 0]
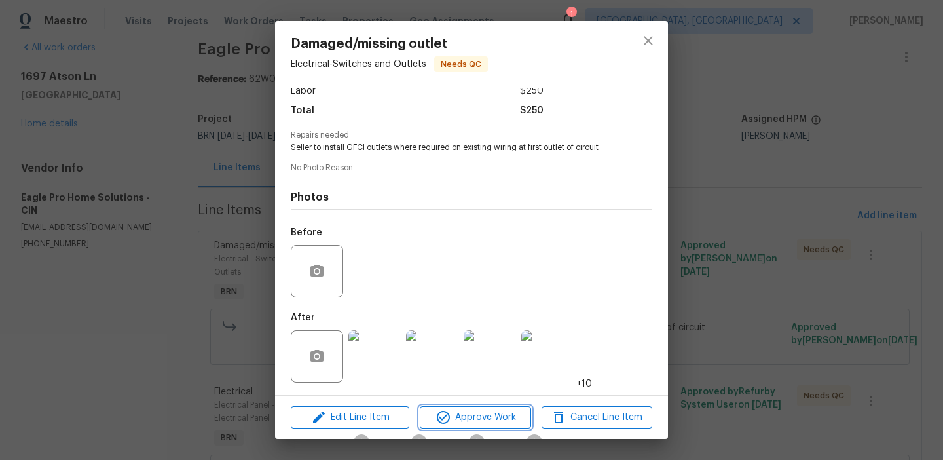
click at [441, 406] on button "Approve Work" at bounding box center [475, 417] width 111 height 23
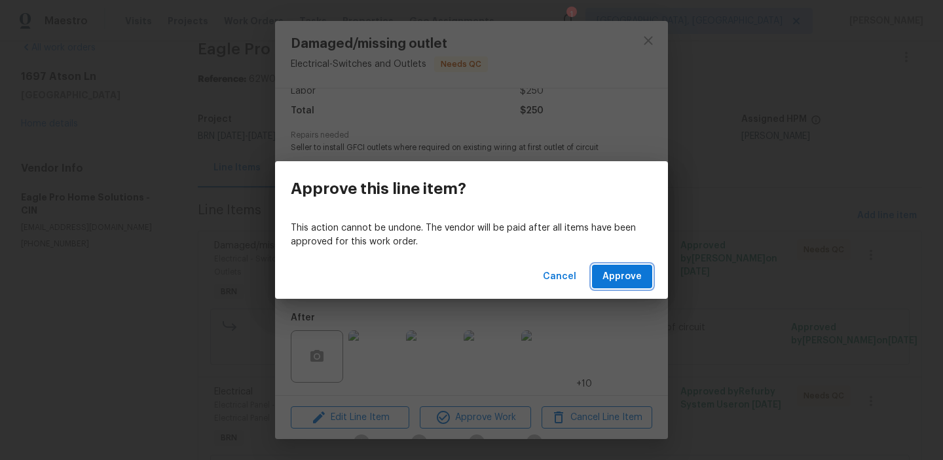
click at [624, 276] on span "Approve" at bounding box center [622, 277] width 39 height 16
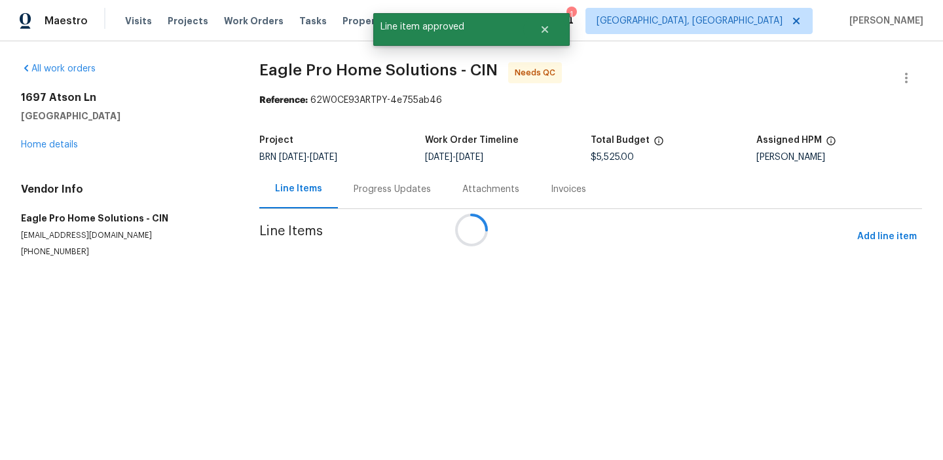
scroll to position [0, 0]
click at [369, 267] on div at bounding box center [471, 230] width 943 height 460
click at [387, 265] on div at bounding box center [471, 230] width 943 height 460
click at [364, 274] on div at bounding box center [471, 230] width 943 height 460
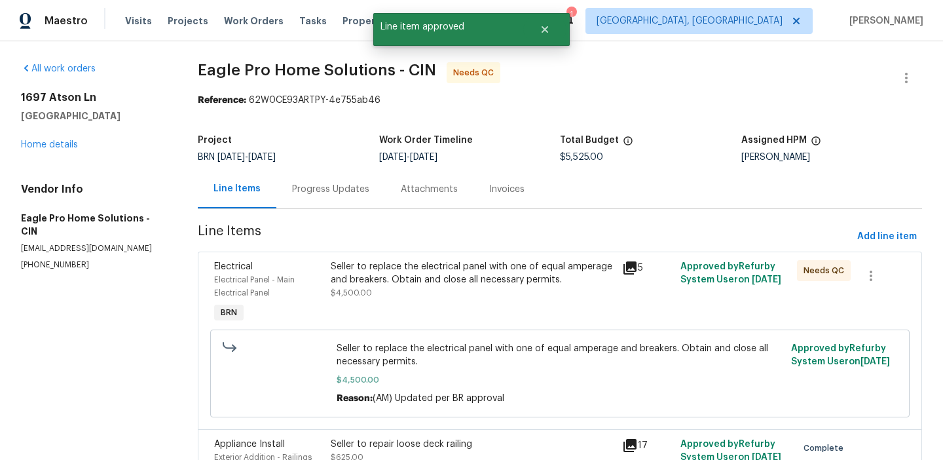
click at [387, 289] on div "Seller to replace the electrical panel with one of equal amperage and breakers.…" at bounding box center [473, 279] width 284 height 39
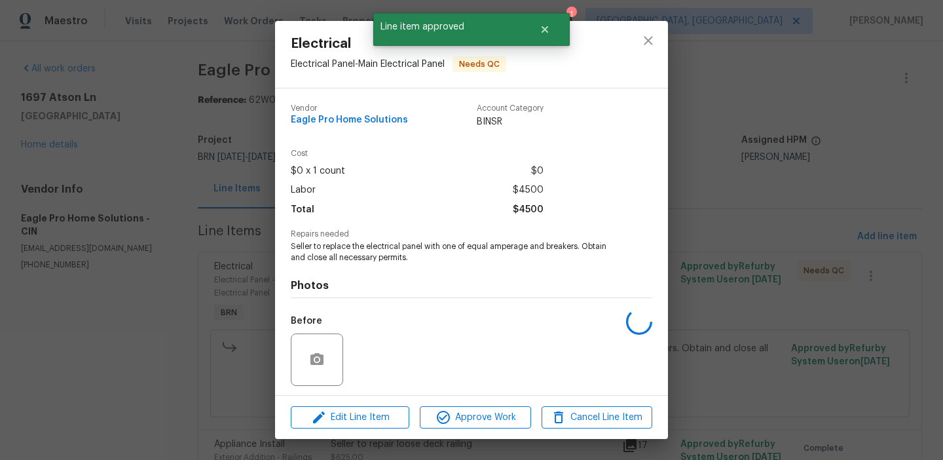
scroll to position [89, 0]
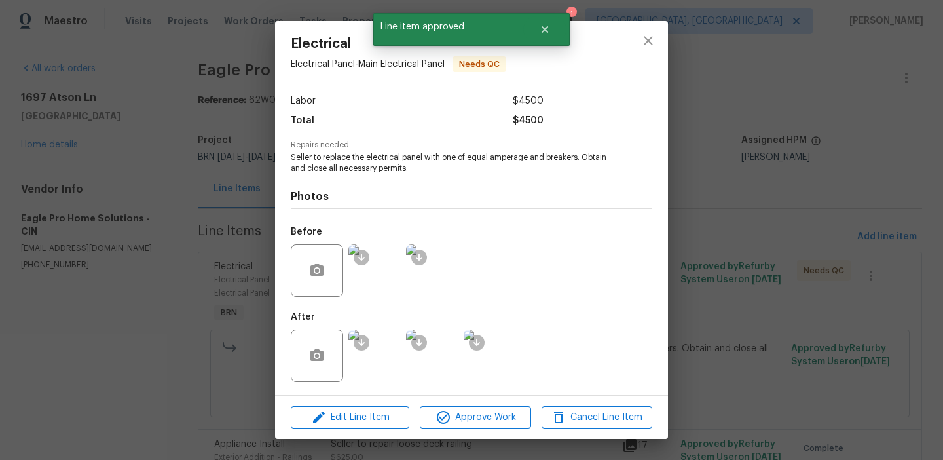
click at [445, 404] on div "Edit Line Item Approve Work Cancel Line Item" at bounding box center [471, 418] width 393 height 44
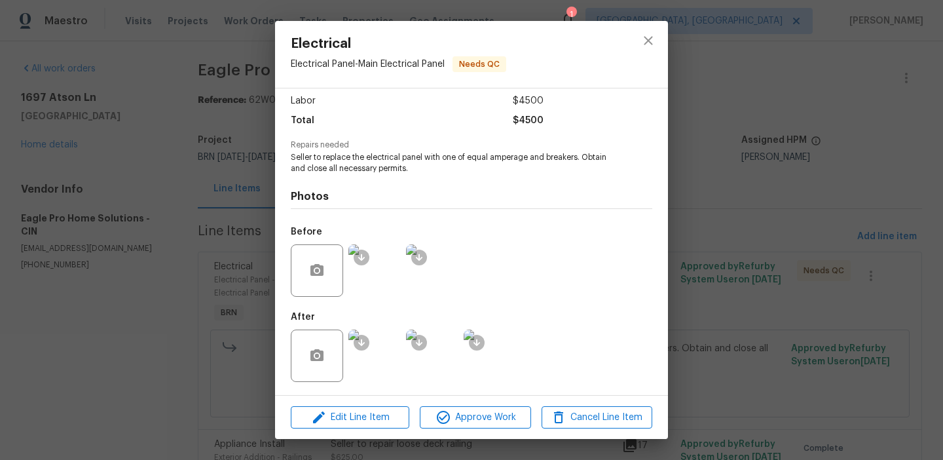
click at [442, 432] on div "Edit Line Item Approve Work Cancel Line Item" at bounding box center [471, 418] width 393 height 44
click at [462, 409] on span "Approve Work" at bounding box center [475, 417] width 103 height 16
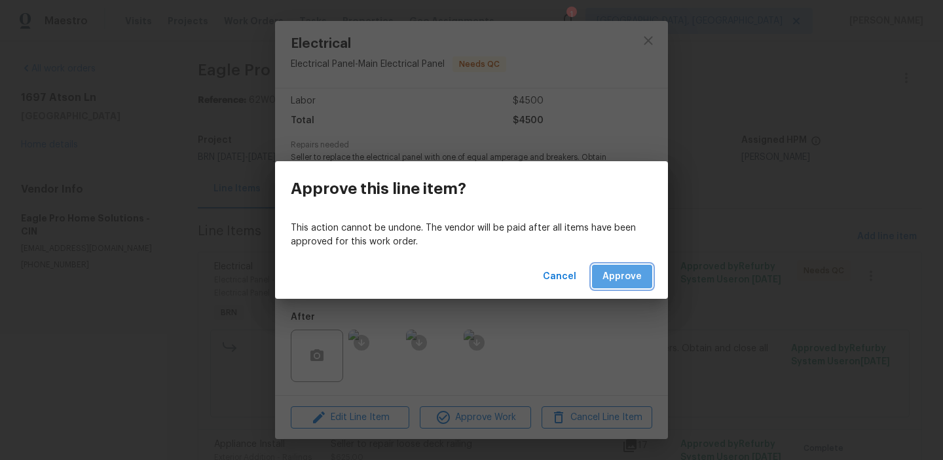
click at [621, 271] on span "Approve" at bounding box center [622, 277] width 39 height 16
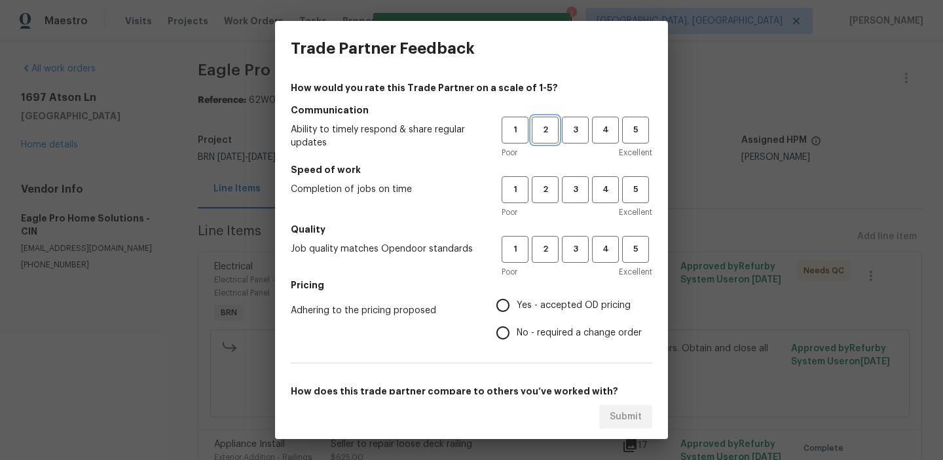
click at [537, 132] on span "2" at bounding box center [545, 130] width 24 height 15
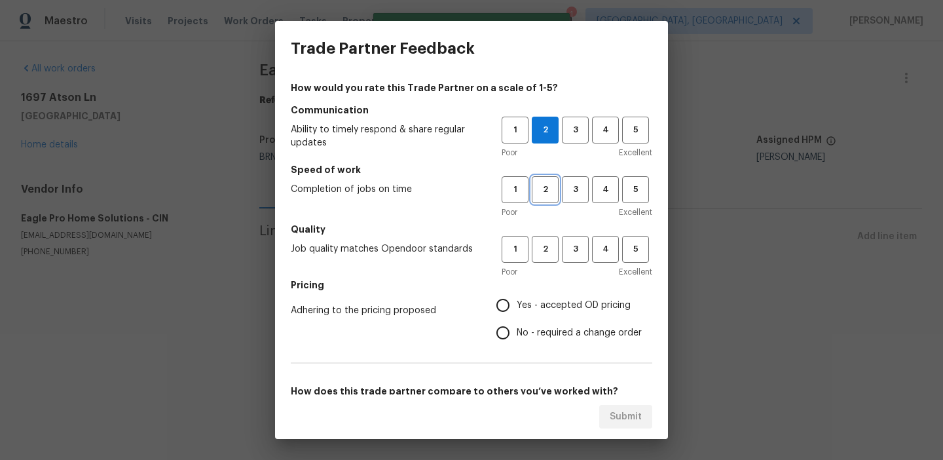
click at [541, 189] on span "2" at bounding box center [545, 189] width 24 height 15
click at [543, 256] on span "2" at bounding box center [545, 249] width 24 height 15
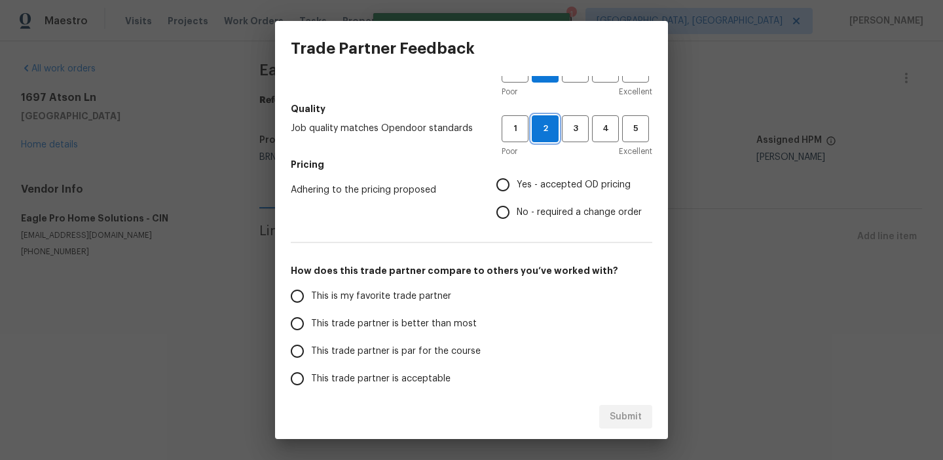
scroll to position [137, 0]
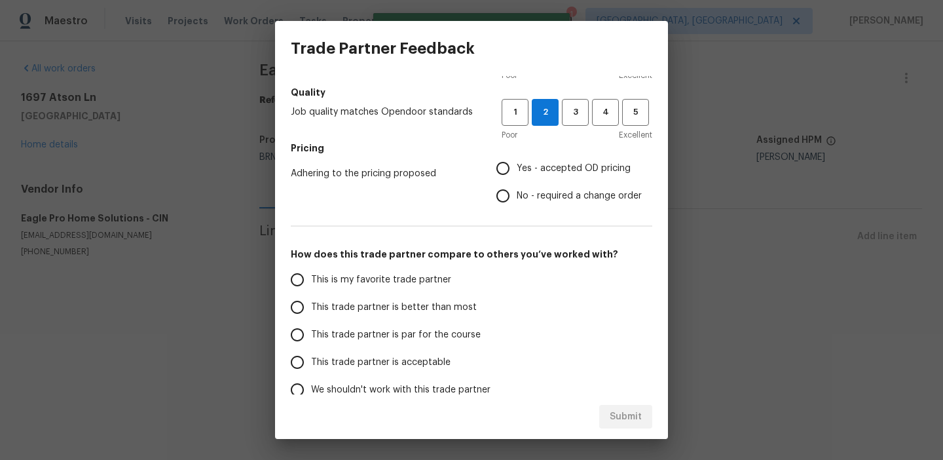
click at [504, 202] on input "No - required a change order" at bounding box center [503, 196] width 28 height 28
radio input "true"
click at [313, 321] on label "This trade partner is par for the course" at bounding box center [387, 335] width 207 height 28
click at [311, 321] on input "This trade partner is par for the course" at bounding box center [298, 335] width 28 height 28
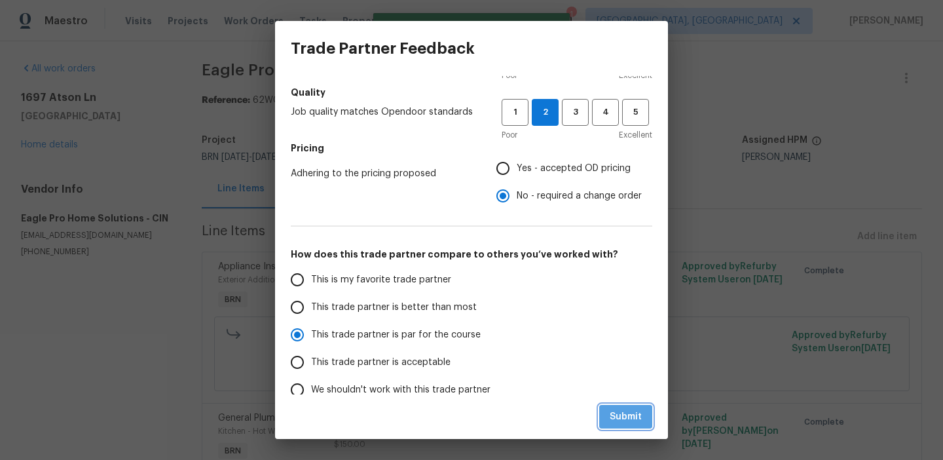
click at [632, 411] on span "Submit" at bounding box center [626, 417] width 32 height 16
radio input "true"
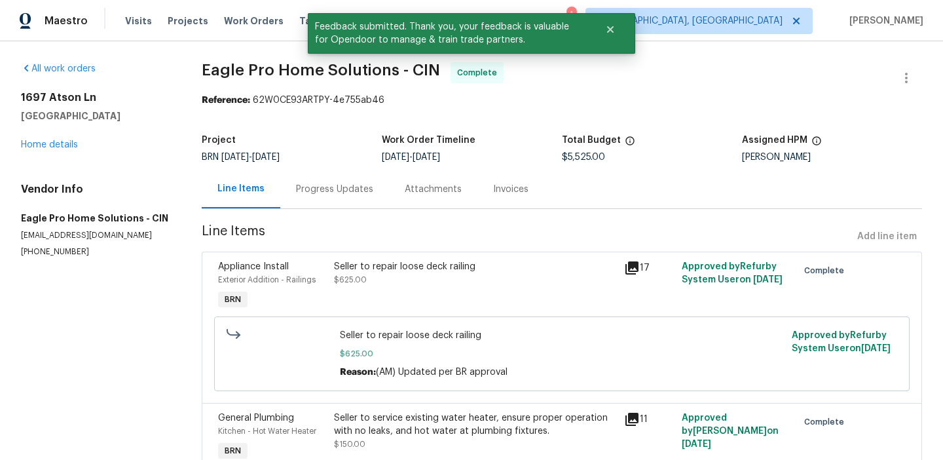
click at [316, 185] on div "Progress Updates" at bounding box center [334, 189] width 77 height 13
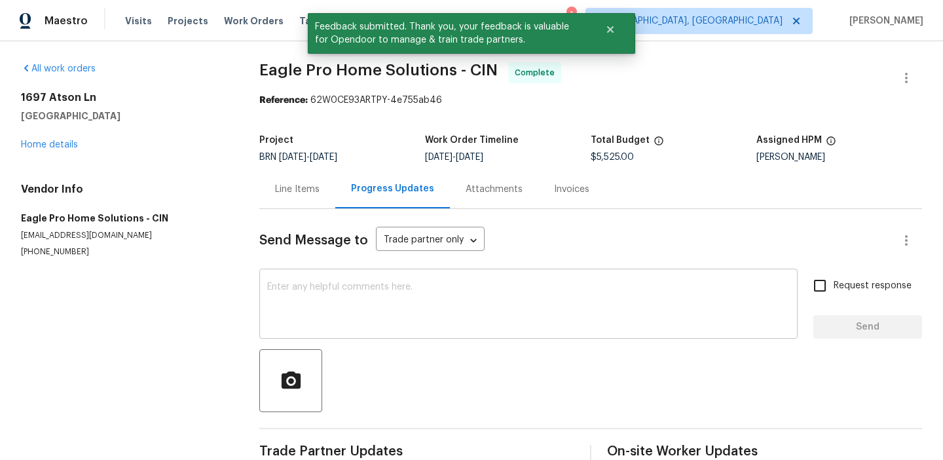
click at [327, 293] on textarea at bounding box center [528, 305] width 523 height 46
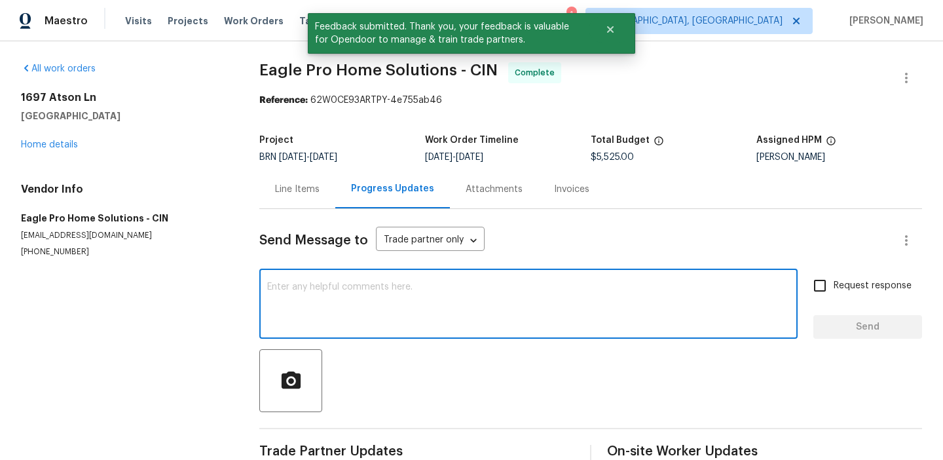
scroll to position [29, 0]
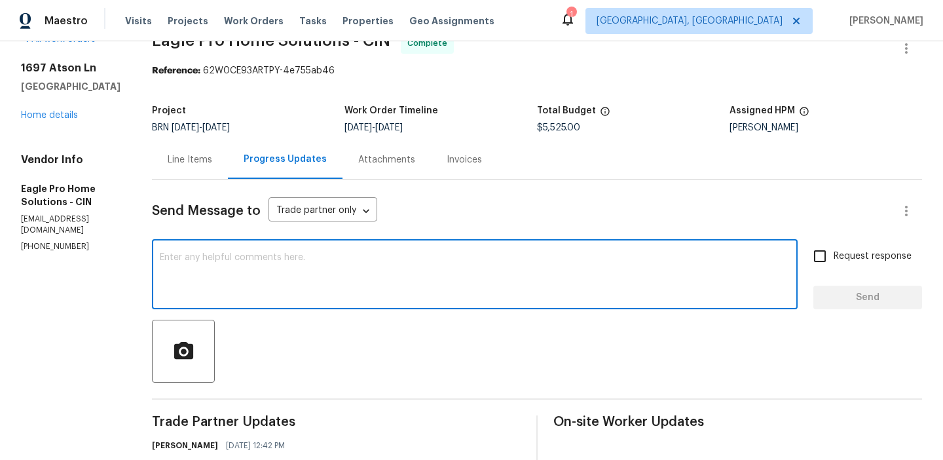
paste textarea "WO is approved, Please upload the invoice under the invoice section.Thanks"
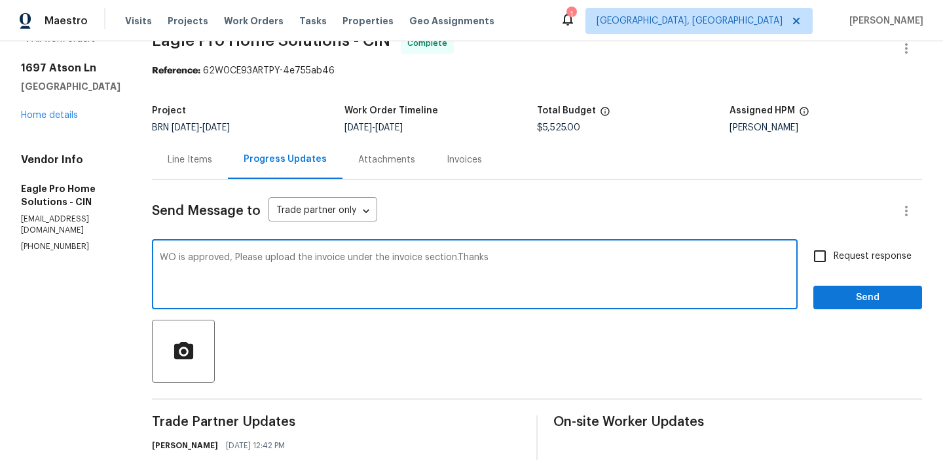
type textarea "WO is approved, Please upload the invoice under the invoice section.Thanks"
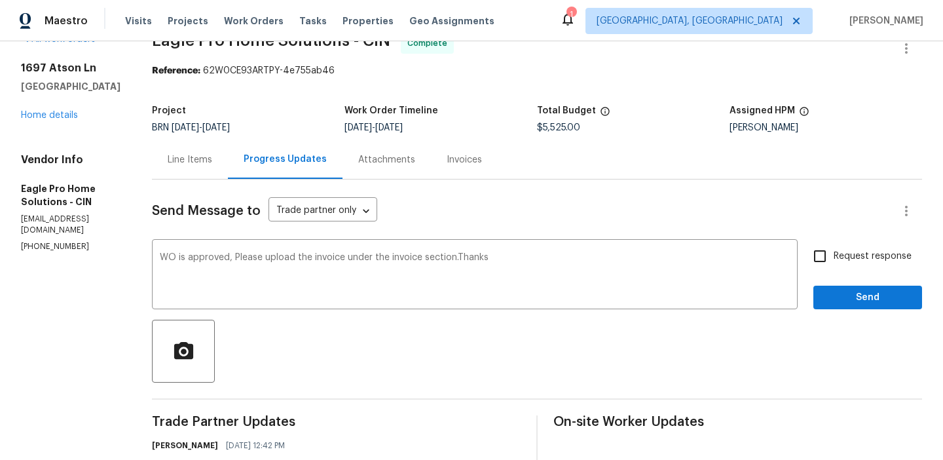
click at [821, 254] on input "Request response" at bounding box center [820, 256] width 28 height 28
checkbox input "true"
click at [831, 293] on span "Send" at bounding box center [868, 298] width 88 height 16
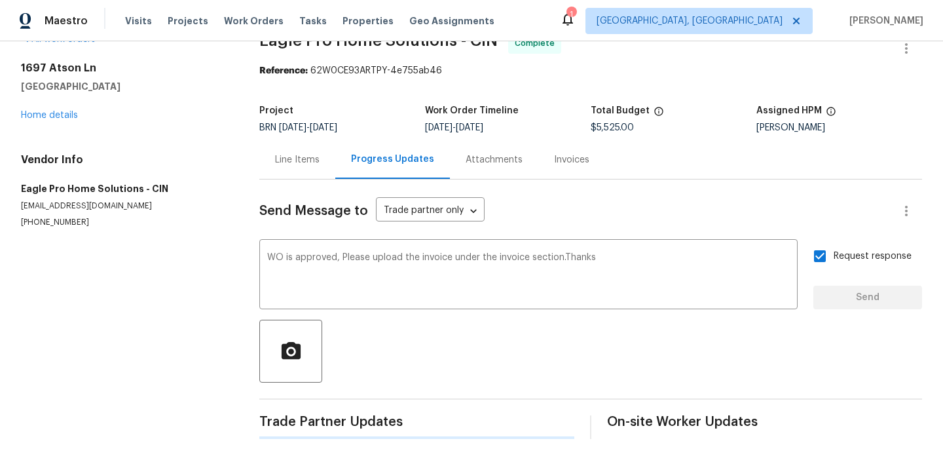
scroll to position [0, 0]
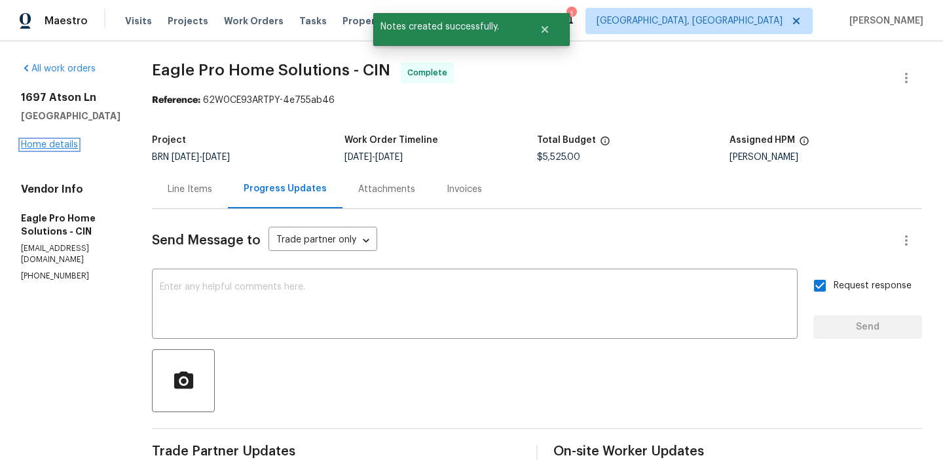
click at [58, 147] on link "Home details" at bounding box center [49, 144] width 57 height 9
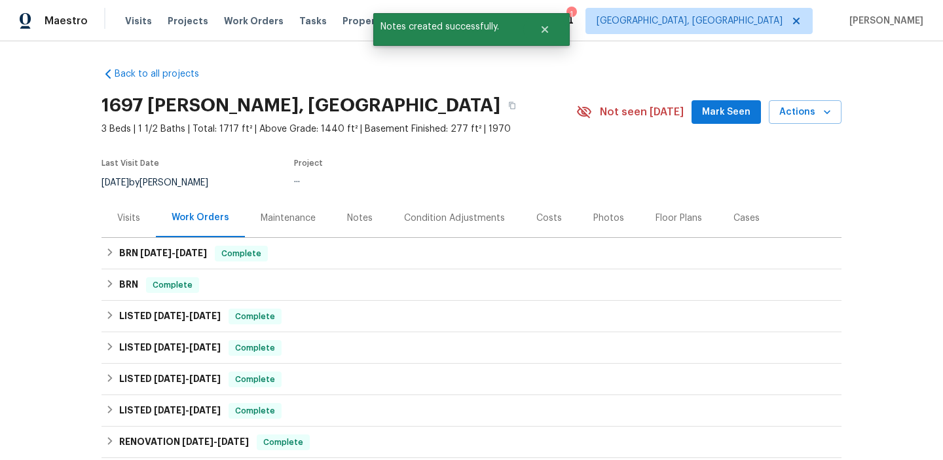
scroll to position [115, 0]
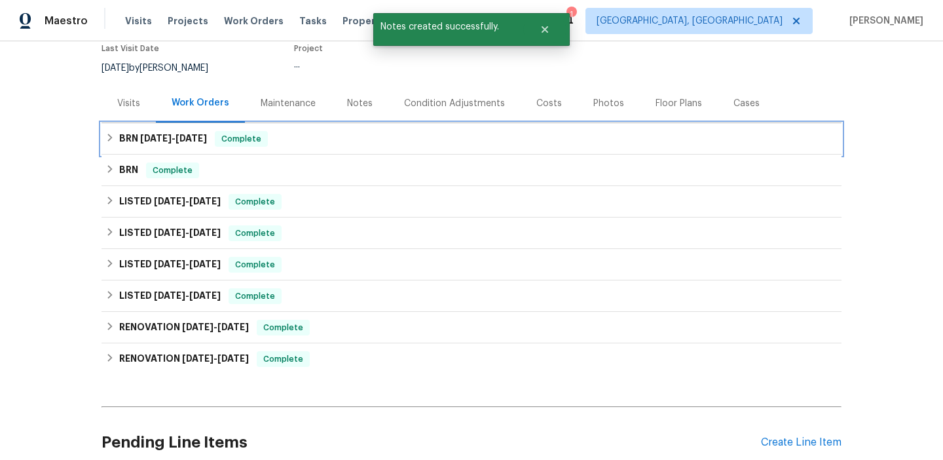
click at [162, 134] on span "7/24/25" at bounding box center [155, 138] width 31 height 9
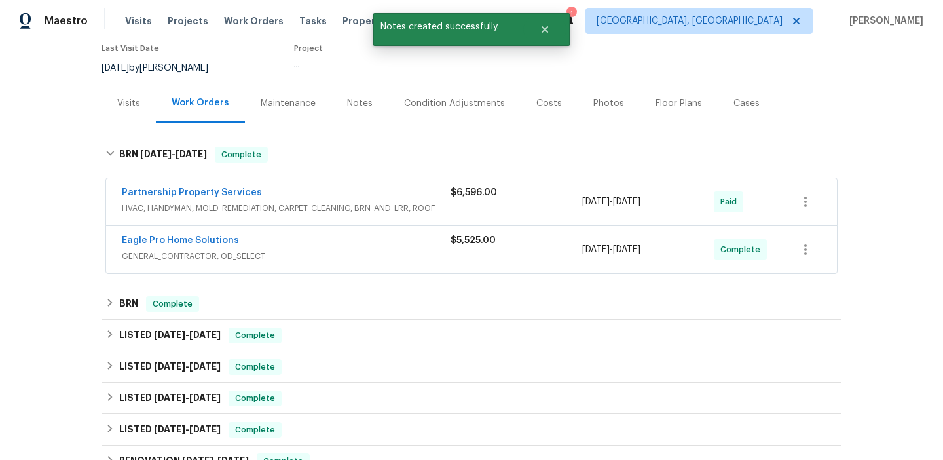
click at [159, 187] on span "Partnership Property Services" at bounding box center [192, 192] width 140 height 13
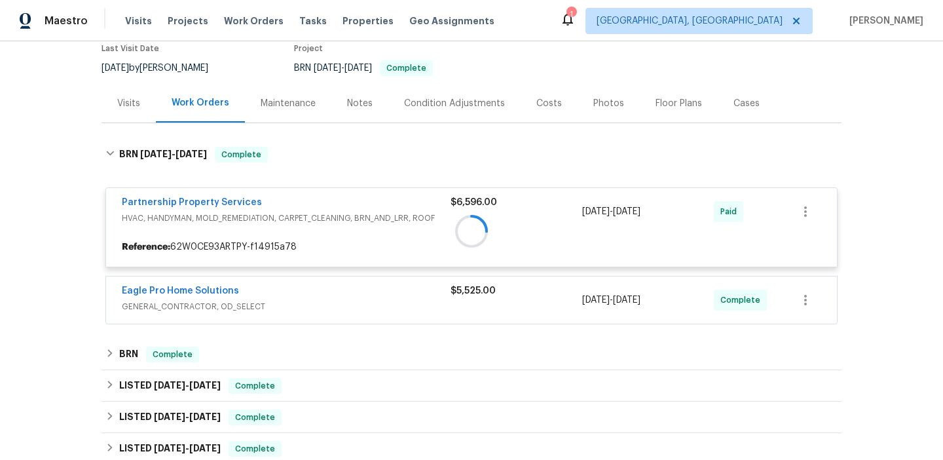
click at [142, 203] on div at bounding box center [472, 231] width 740 height 195
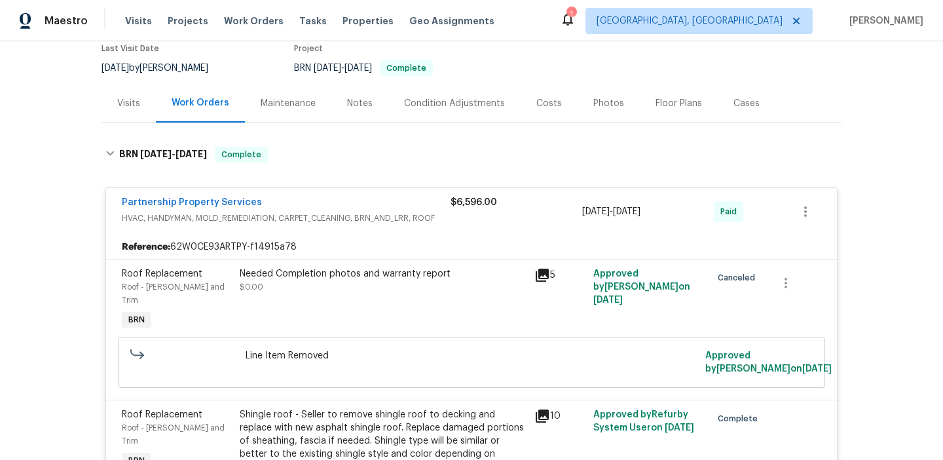
click at [146, 208] on span "Partnership Property Services" at bounding box center [192, 202] width 140 height 13
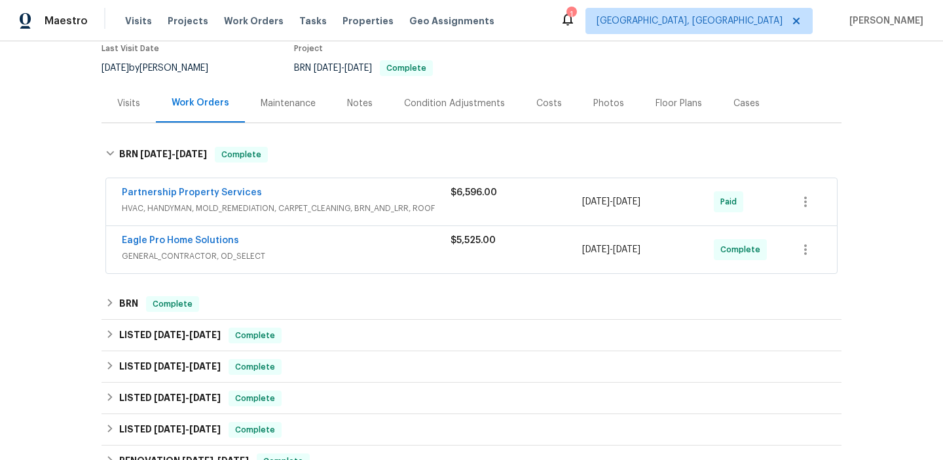
click at [143, 197] on span "Partnership Property Services" at bounding box center [192, 192] width 140 height 13
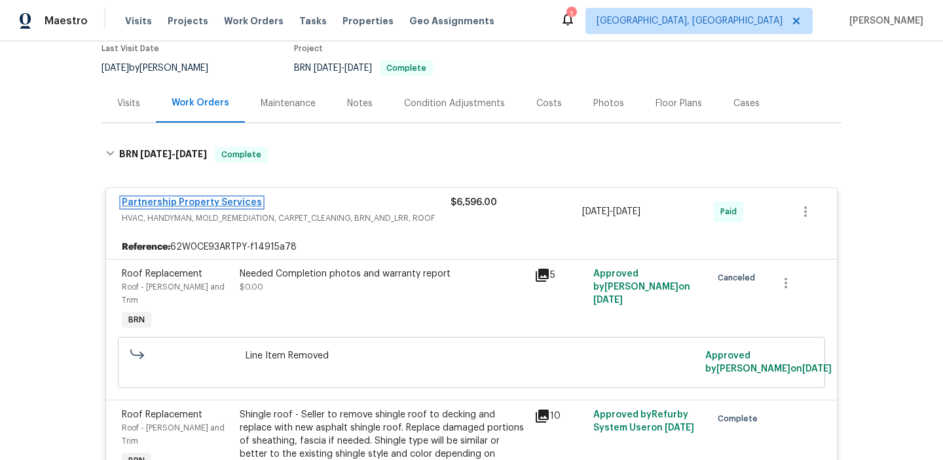
click at [142, 198] on link "Partnership Property Services" at bounding box center [192, 202] width 140 height 9
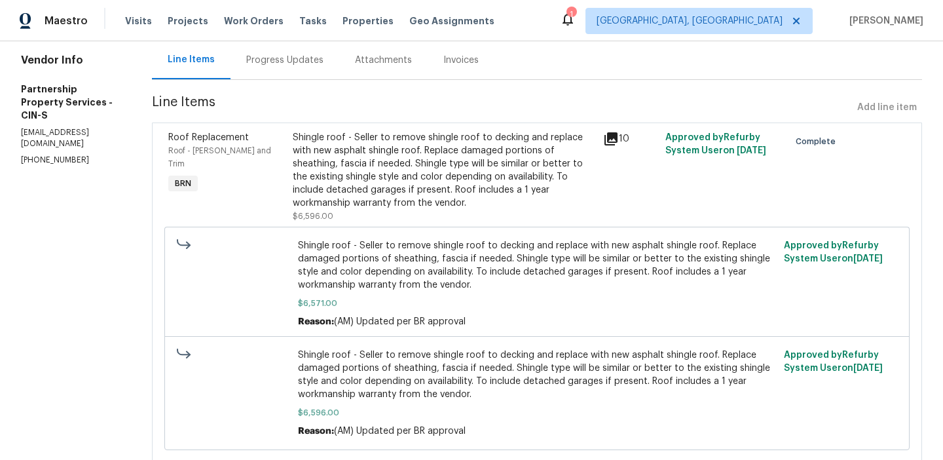
scroll to position [182, 0]
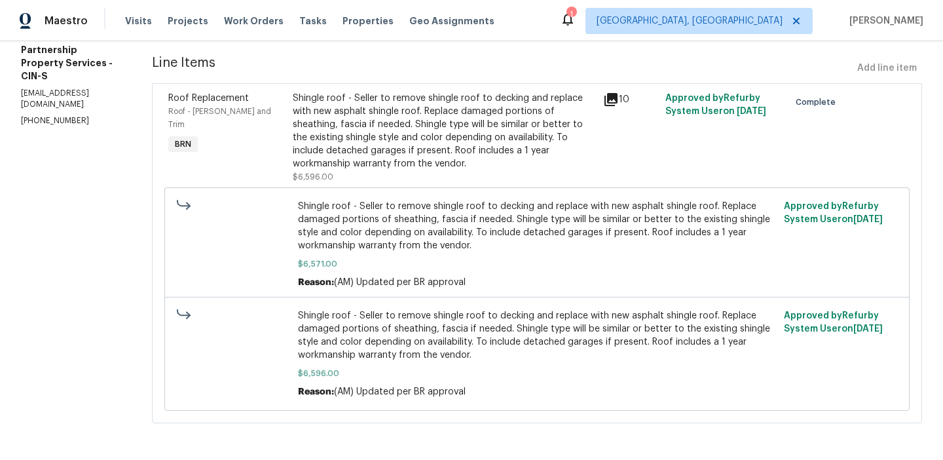
click at [414, 122] on div "Shingle roof - Seller to remove shingle roof to decking and replace with new as…" at bounding box center [444, 131] width 303 height 79
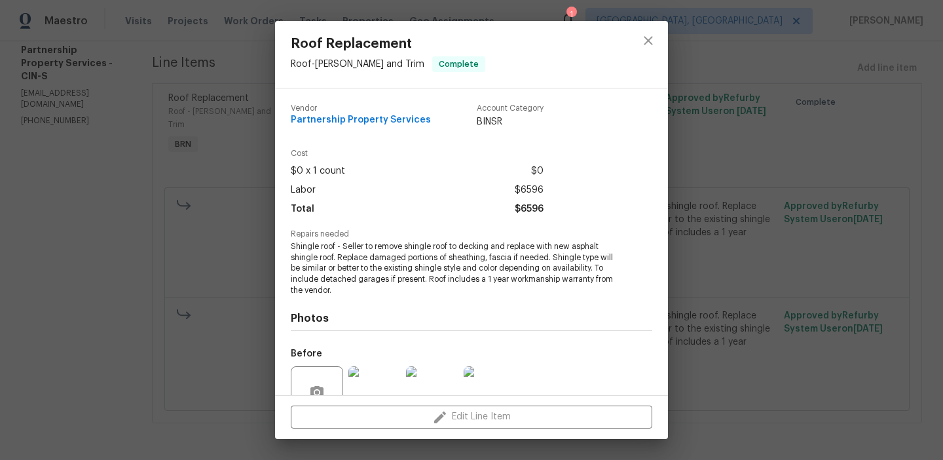
click at [358, 258] on span "Shingle roof - Seller to remove shingle roof to decking and replace with new as…" at bounding box center [454, 268] width 326 height 55
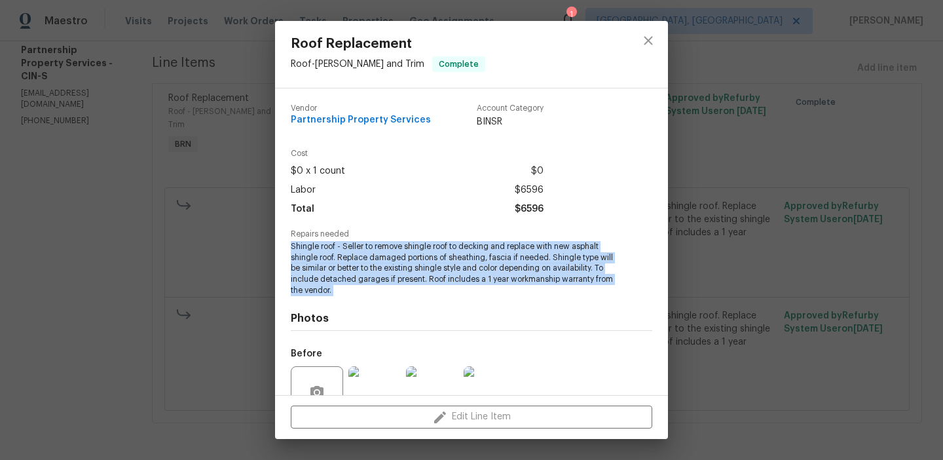
click at [358, 258] on span "Shingle roof - Seller to remove shingle roof to decking and replace with new as…" at bounding box center [454, 268] width 326 height 55
copy span "Shingle roof - Seller to remove shingle roof to decking and replace with new as…"
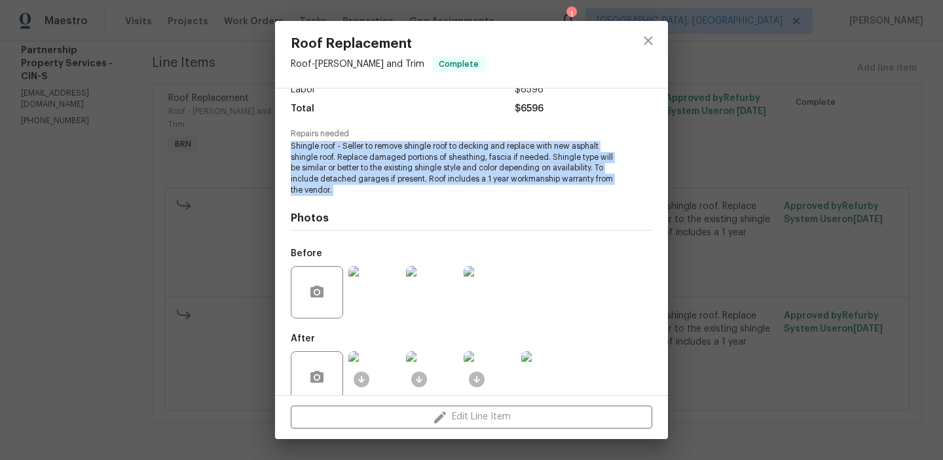
scroll to position [122, 0]
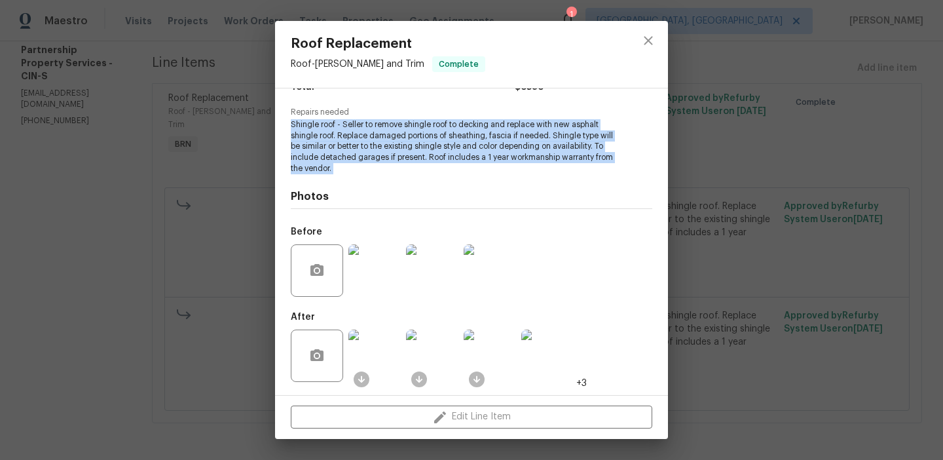
click at [384, 253] on img at bounding box center [375, 270] width 52 height 52
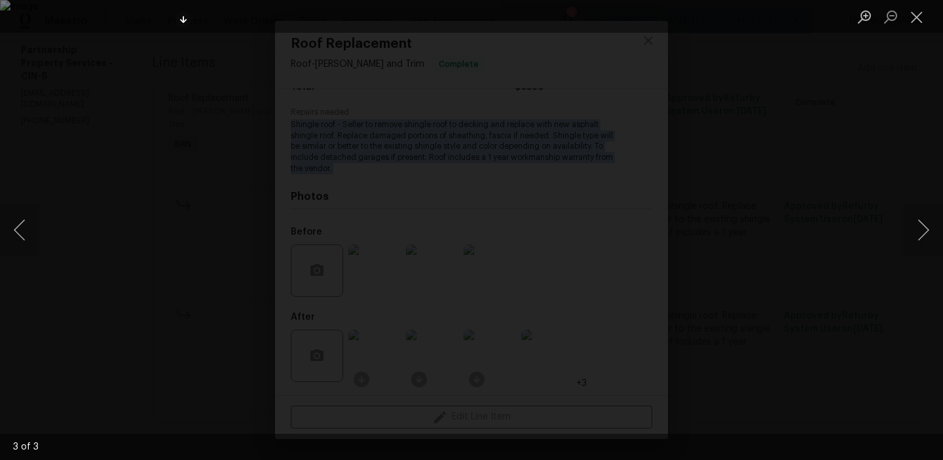
click at [86, 123] on div "Lightbox" at bounding box center [471, 230] width 943 height 460
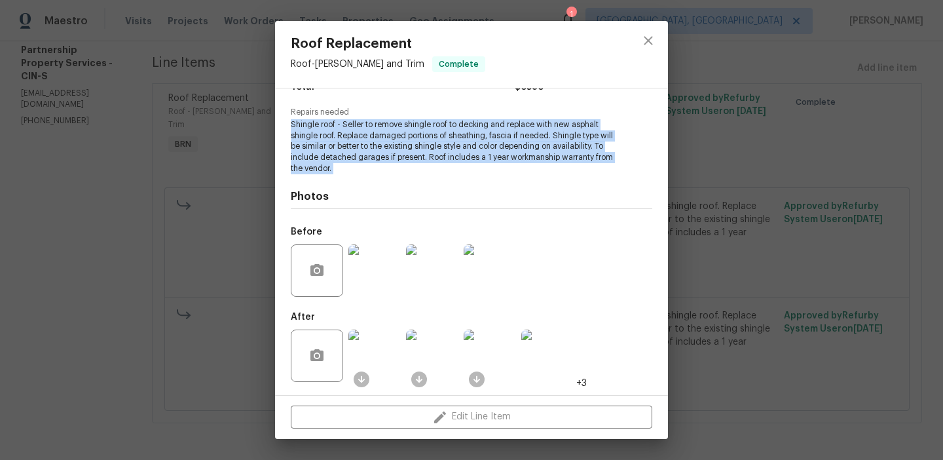
click at [389, 336] on img at bounding box center [375, 356] width 52 height 52
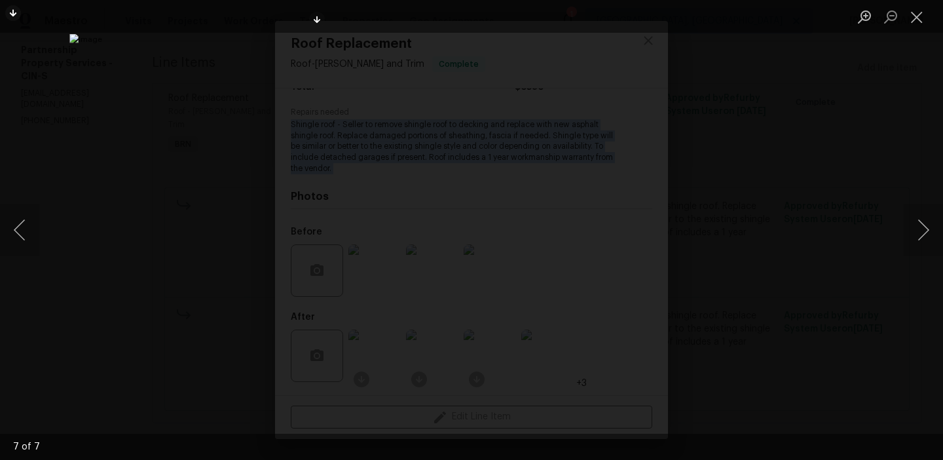
click at [183, 135] on div "Lightbox" at bounding box center [471, 230] width 943 height 460
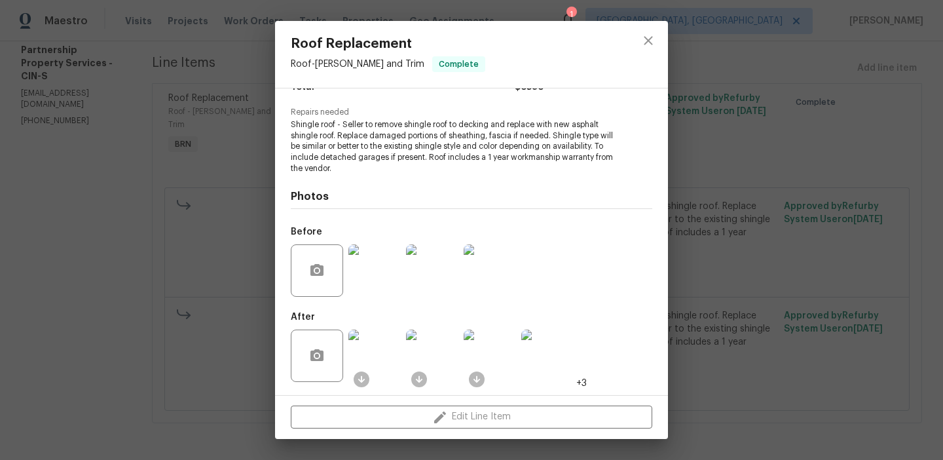
click at [159, 167] on div "Roof Replacement Roof - Eaves and Trim Complete Vendor Partnership Property Ser…" at bounding box center [471, 230] width 943 height 460
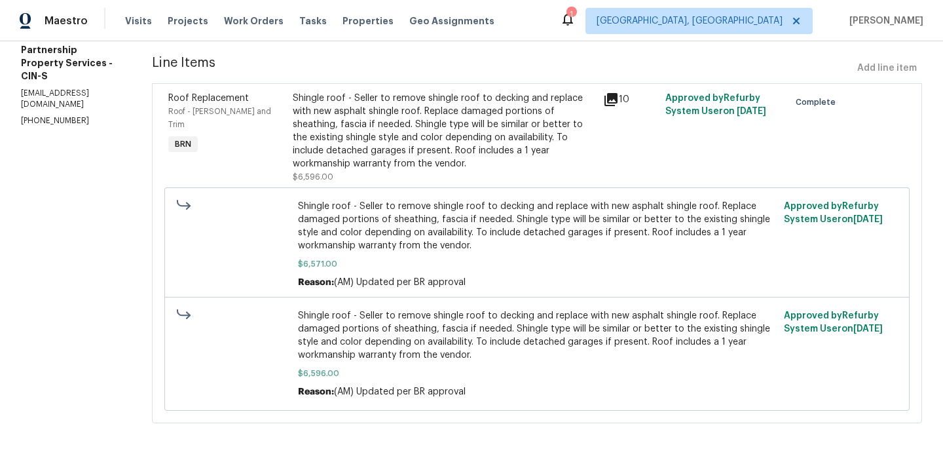
click at [121, 98] on section "All work orders 1697 Atson Ln Cincinnati, OH 45205 Home details Vendor Info Par…" at bounding box center [71, 166] width 100 height 545
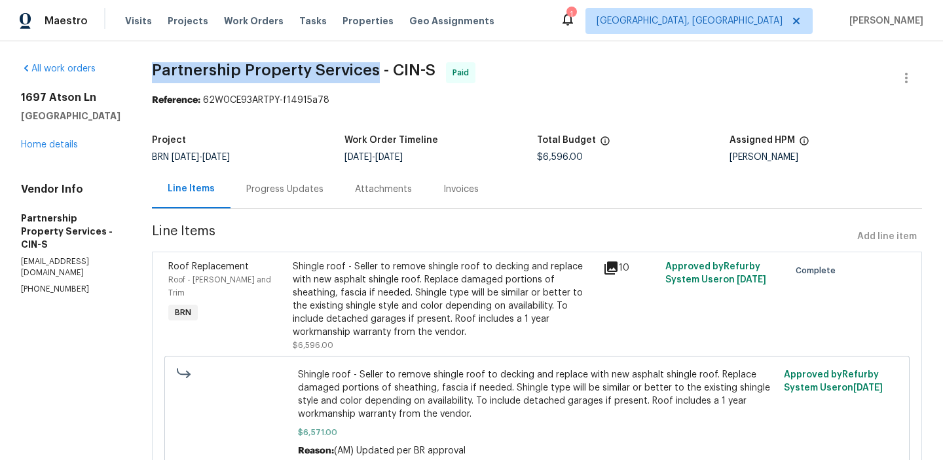
drag, startPoint x: 218, startPoint y: 67, endPoint x: 444, endPoint y: 67, distance: 225.4
click at [444, 67] on div "All work orders 1697 Atson Ln Cincinnati, OH 45205 Home details Vendor Info Par…" at bounding box center [471, 334] width 943 height 587
copy span "Partnership Property Services"
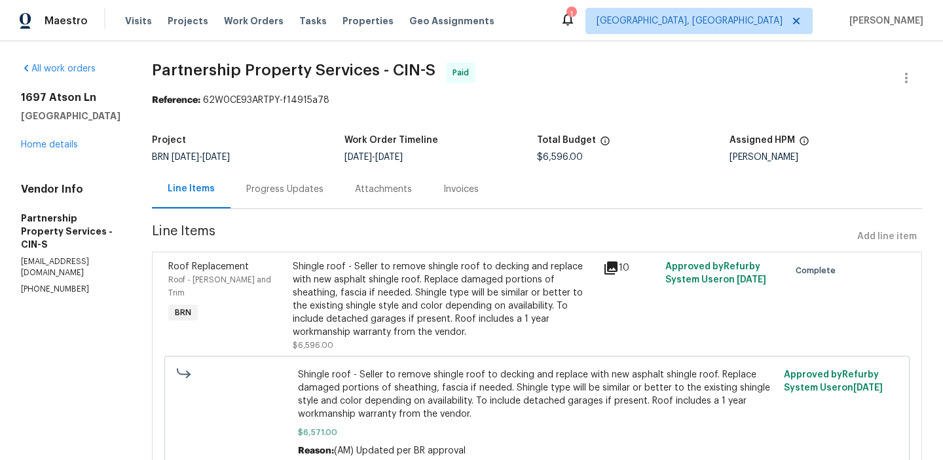
click at [479, 185] on div "Invoices" at bounding box center [461, 189] width 35 height 13
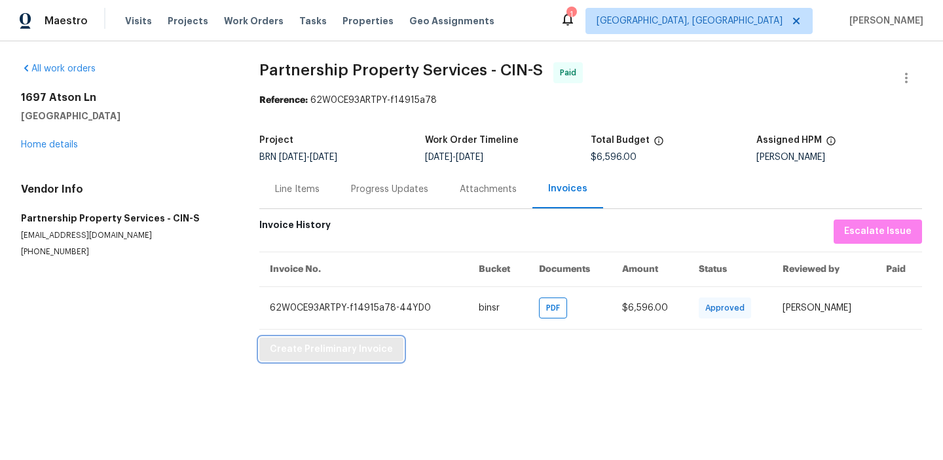
click at [294, 344] on span "Create Preliminary Invoice" at bounding box center [331, 349] width 123 height 16
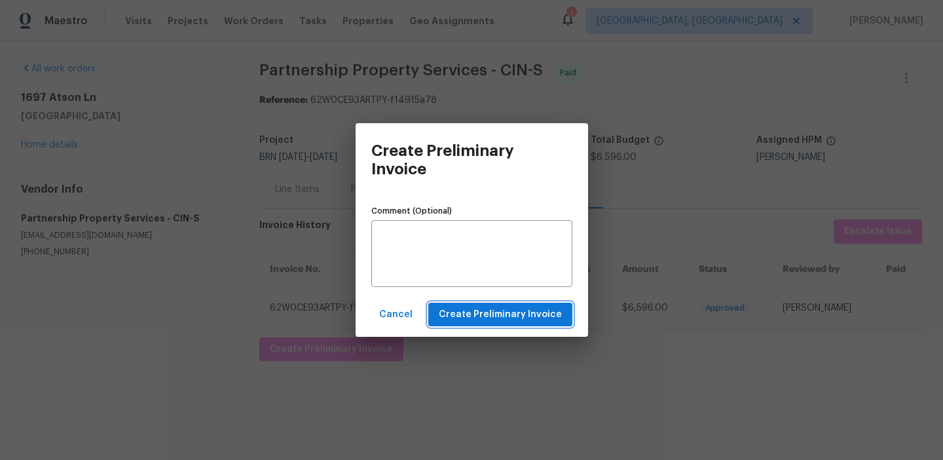
click at [469, 312] on span "Create Preliminary Invoice" at bounding box center [500, 315] width 123 height 16
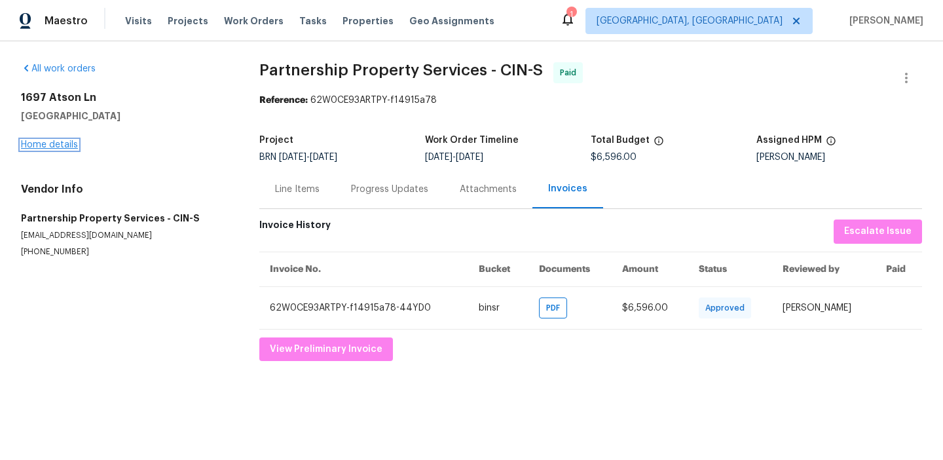
click at [48, 143] on link "Home details" at bounding box center [49, 144] width 57 height 9
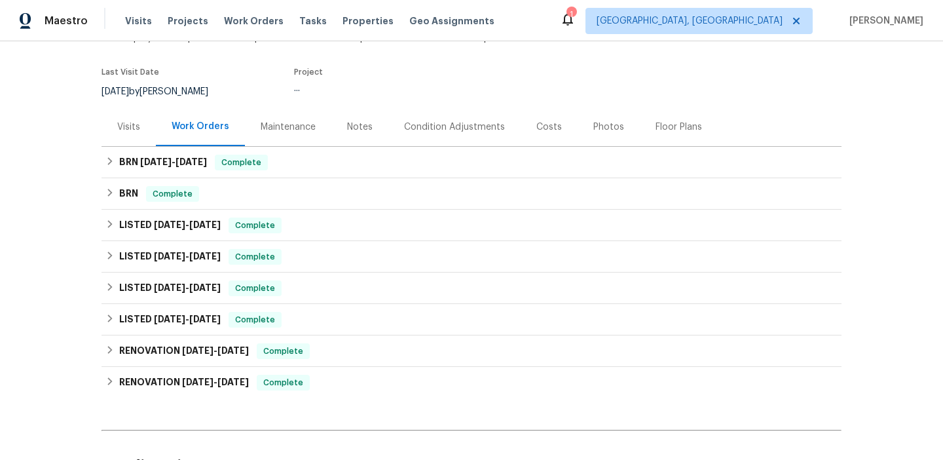
scroll to position [174, 0]
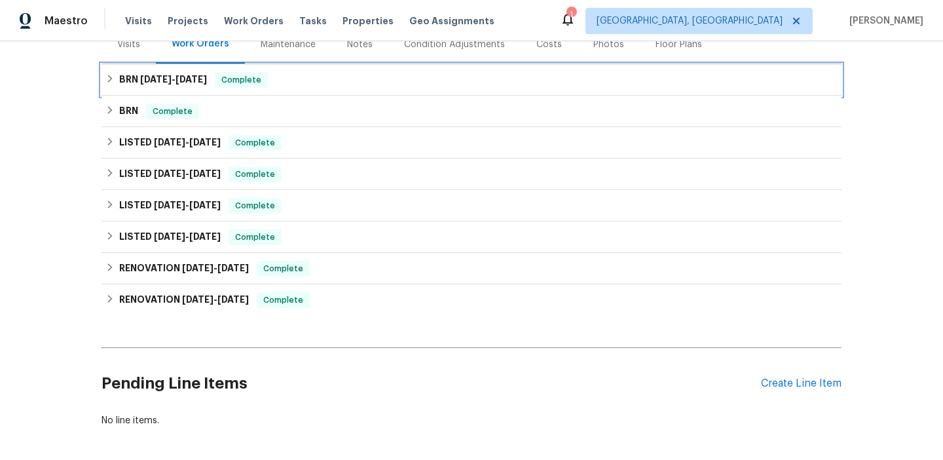
click at [129, 85] on h6 "BRN 7/24/25 - 9/8/25" at bounding box center [163, 80] width 88 height 16
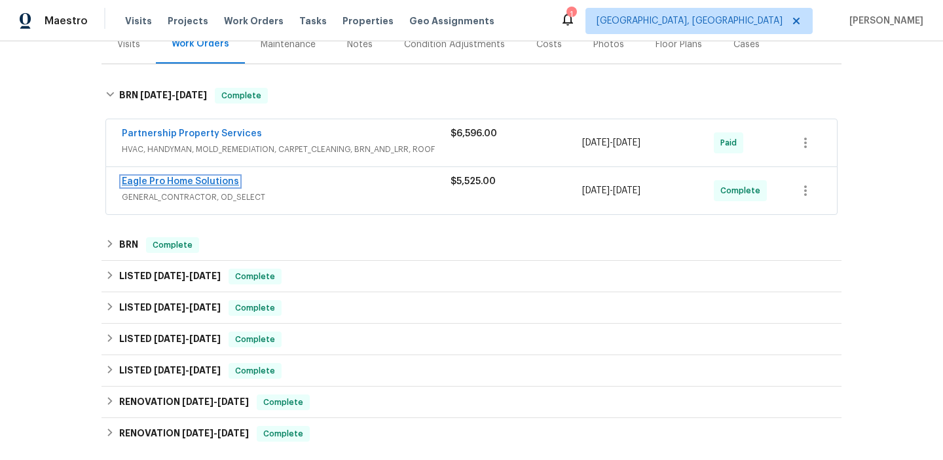
click at [141, 183] on link "Eagle Pro Home Solutions" at bounding box center [180, 181] width 117 height 9
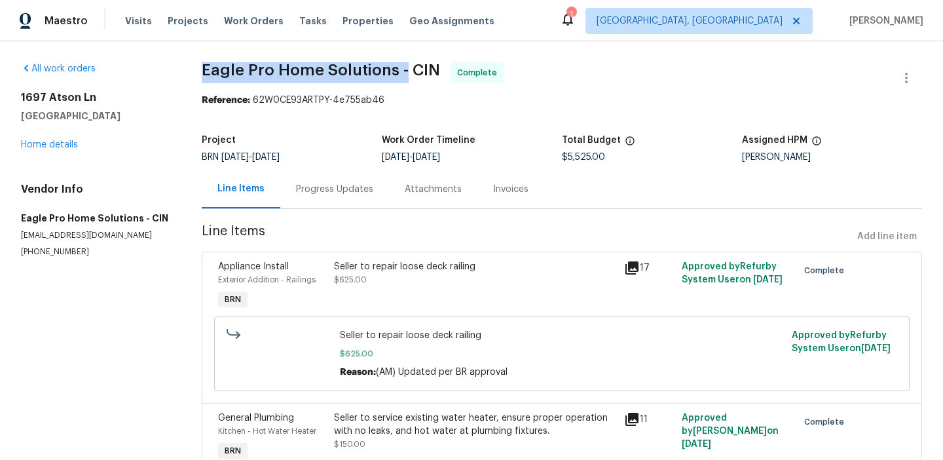
drag, startPoint x: 194, startPoint y: 71, endPoint x: 401, endPoint y: 69, distance: 207.0
copy span "Eagle Pro Home Solutions"
click at [373, 276] on div "Seller to repair loose deck railing $625.00" at bounding box center [475, 273] width 282 height 26
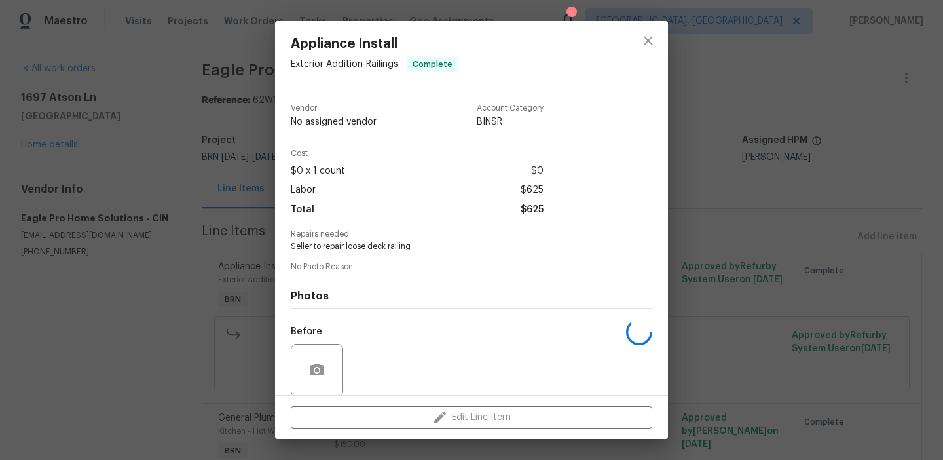
click at [265, 242] on div "Appliance Install Exterior Addition - Railings Complete Vendor No assigned vend…" at bounding box center [471, 230] width 943 height 460
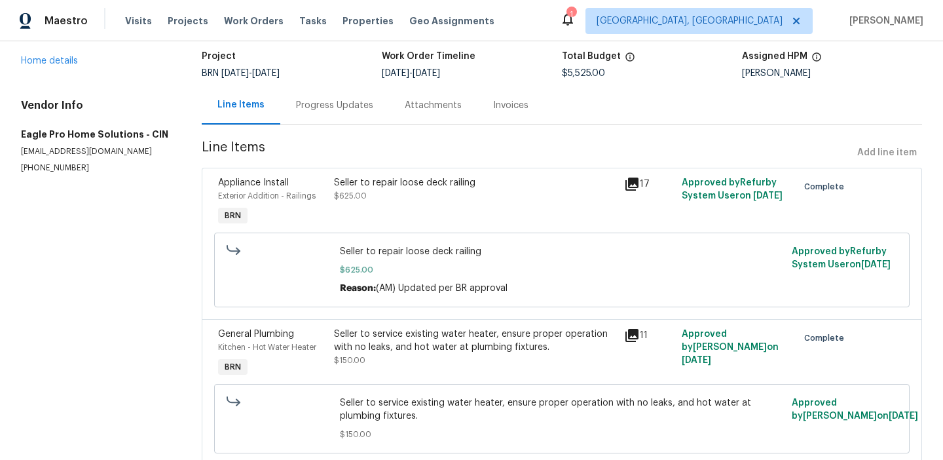
scroll to position [72, 0]
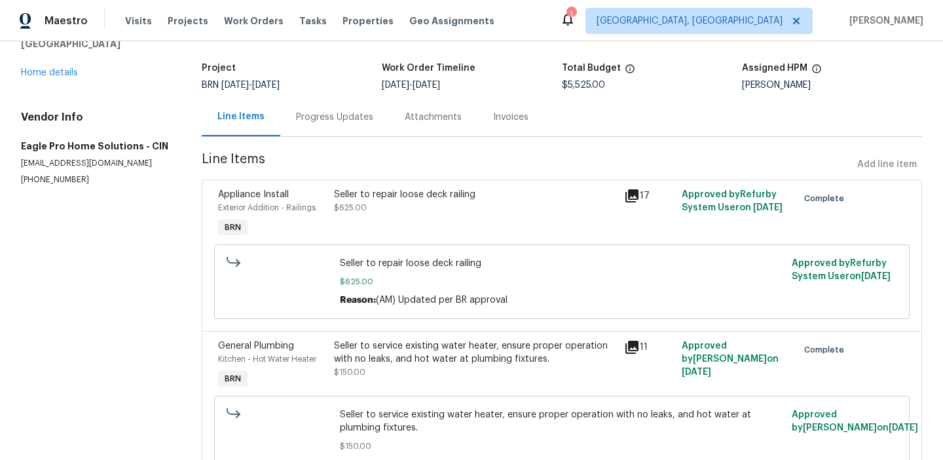
click at [354, 199] on div "Seller to repair loose deck railing" at bounding box center [475, 194] width 282 height 13
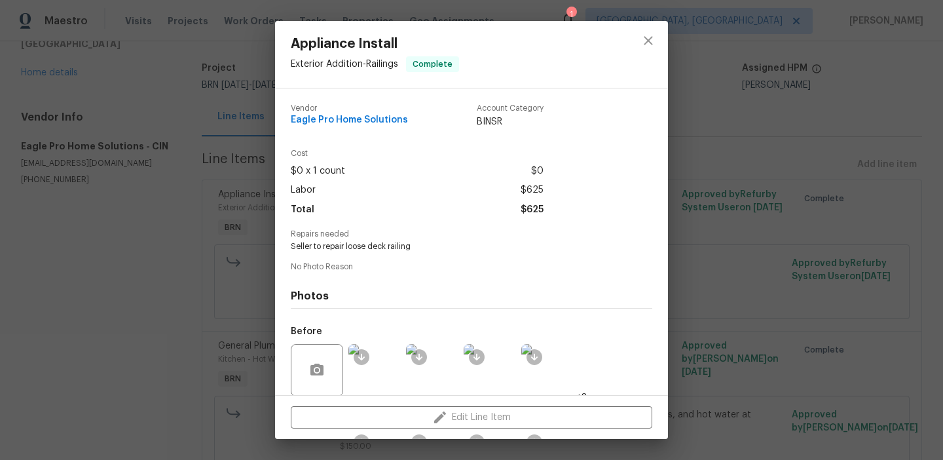
click at [307, 249] on span "Seller to repair loose deck railing" at bounding box center [454, 246] width 326 height 11
click at [316, 248] on span "Seller to repair loose deck railing" at bounding box center [454, 246] width 326 height 11
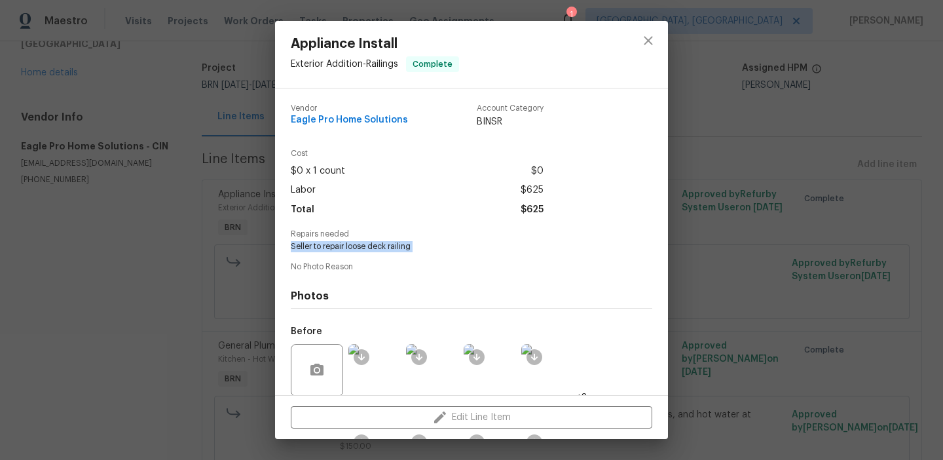
copy span "Seller to repair loose deck railing"
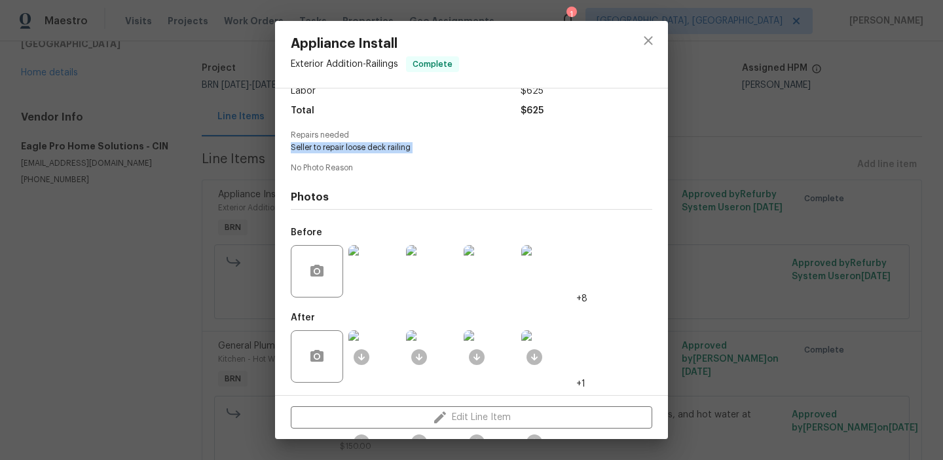
click at [367, 259] on img at bounding box center [375, 271] width 52 height 52
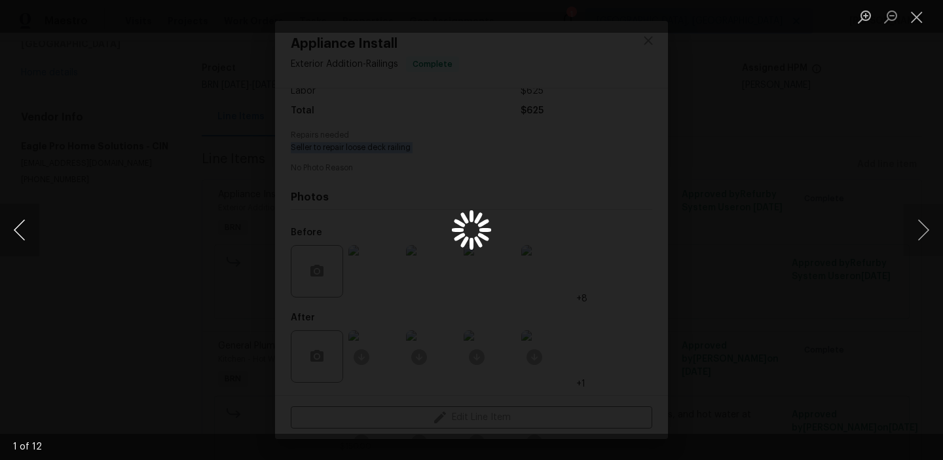
click at [22, 224] on button "Previous image" at bounding box center [19, 230] width 39 height 52
click at [192, 195] on div "Lightbox" at bounding box center [471, 230] width 943 height 460
click at [172, 379] on div "Lightbox" at bounding box center [471, 230] width 943 height 460
click at [191, 400] on div "Lightbox" at bounding box center [471, 230] width 943 height 460
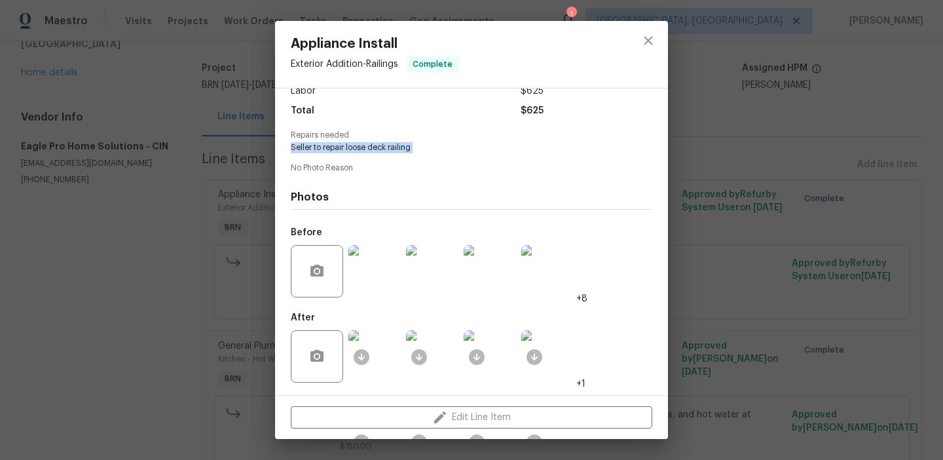
click at [378, 365] on img at bounding box center [375, 356] width 52 height 52
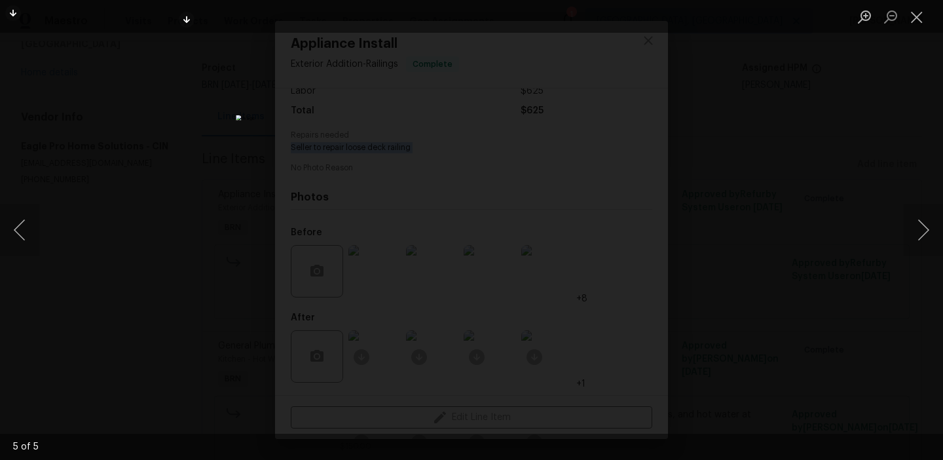
click at [149, 162] on div "Lightbox" at bounding box center [471, 230] width 943 height 460
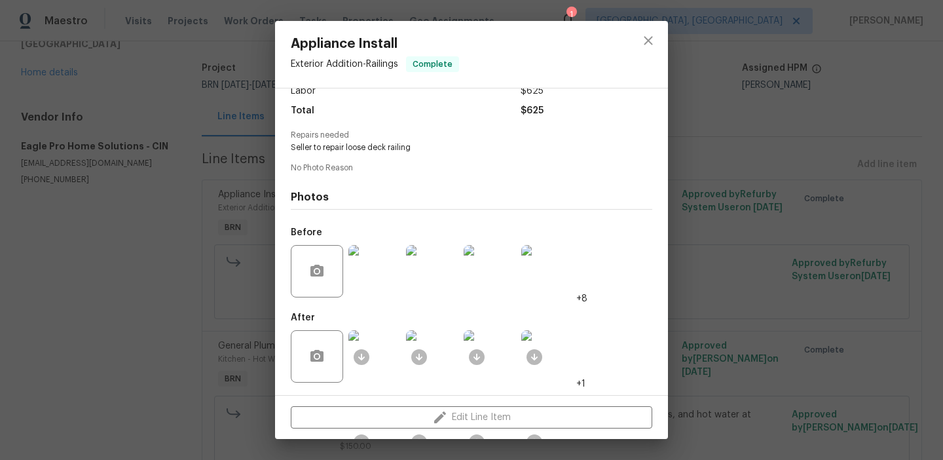
click at [171, 271] on div "Appliance Install Exterior Addition - Railings Complete Vendor Eagle Pro Home S…" at bounding box center [471, 230] width 943 height 460
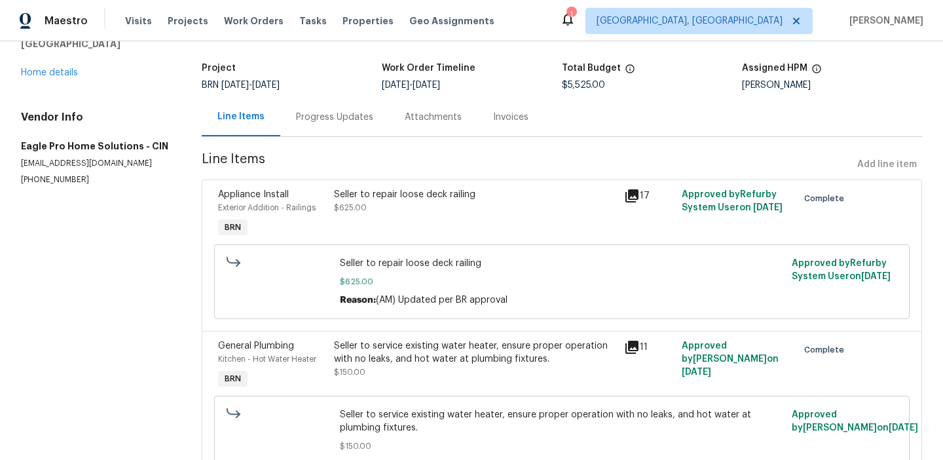
scroll to position [177, 0]
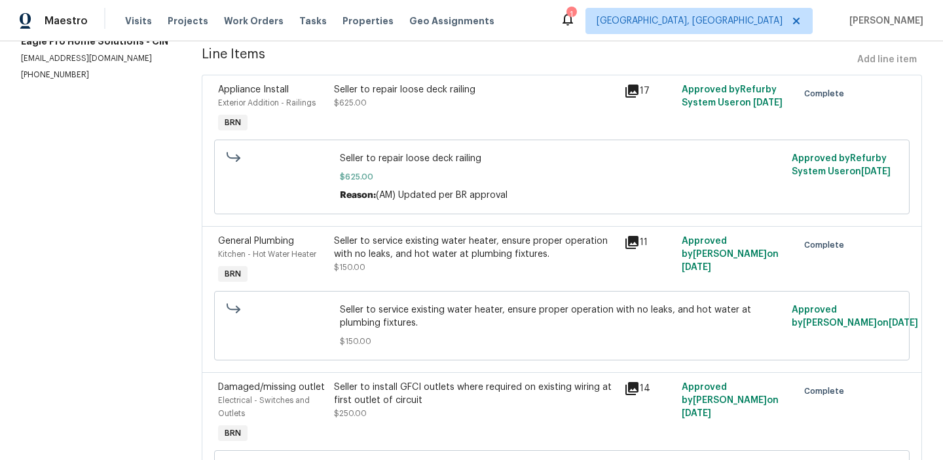
click at [345, 254] on div "Seller to service existing water heater, ensure proper operation with no leaks,…" at bounding box center [475, 248] width 282 height 26
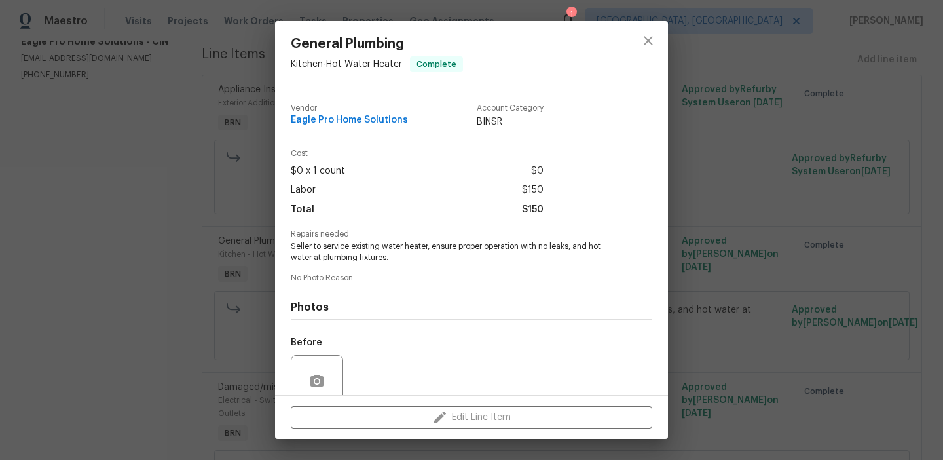
click at [314, 254] on span "Seller to service existing water heater, ensure proper operation with no leaks,…" at bounding box center [454, 252] width 326 height 22
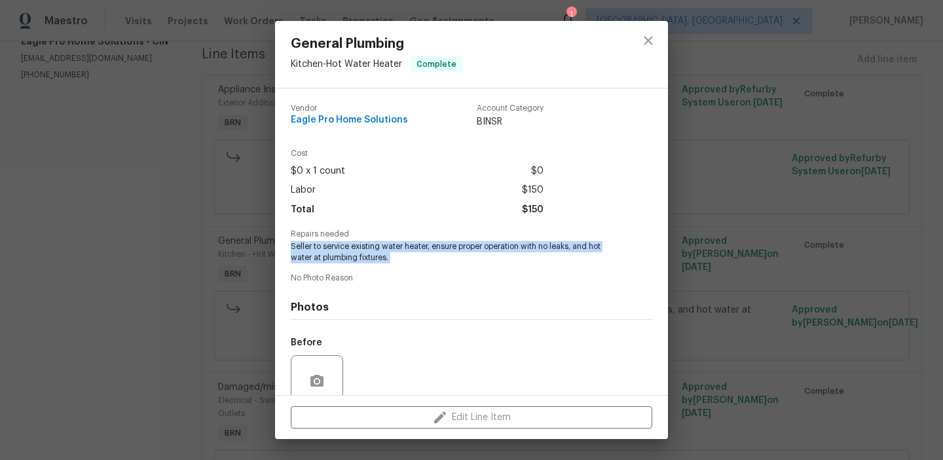
click at [314, 254] on span "Seller to service existing water heater, ensure proper operation with no leaks,…" at bounding box center [454, 252] width 326 height 22
copy span "Seller to service existing water heater, ensure proper operation with no leaks,…"
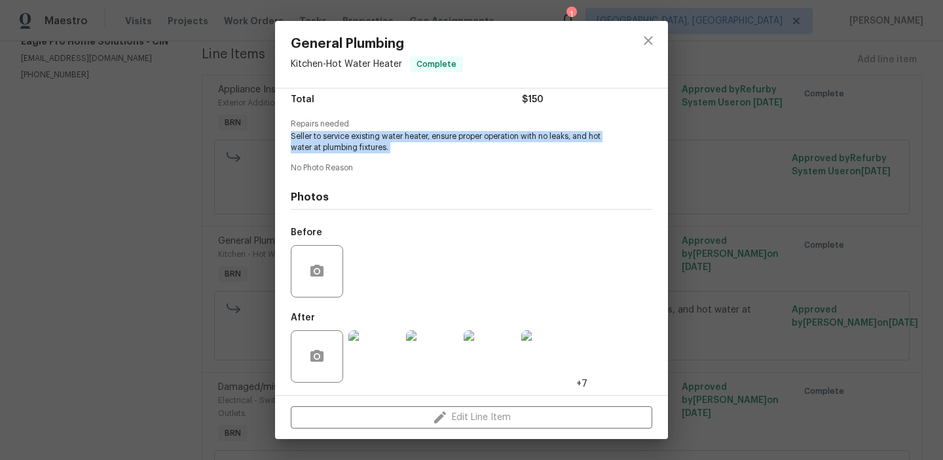
click at [376, 341] on img at bounding box center [375, 356] width 52 height 52
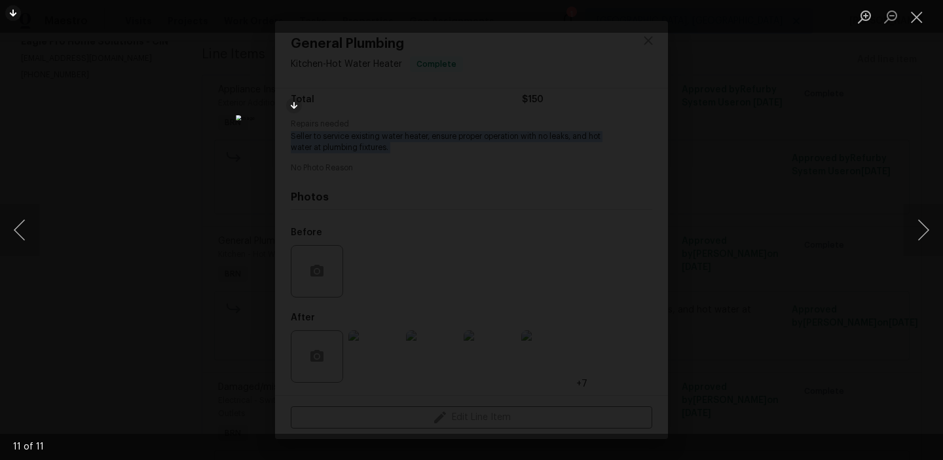
click at [100, 151] on div "Lightbox" at bounding box center [471, 230] width 943 height 460
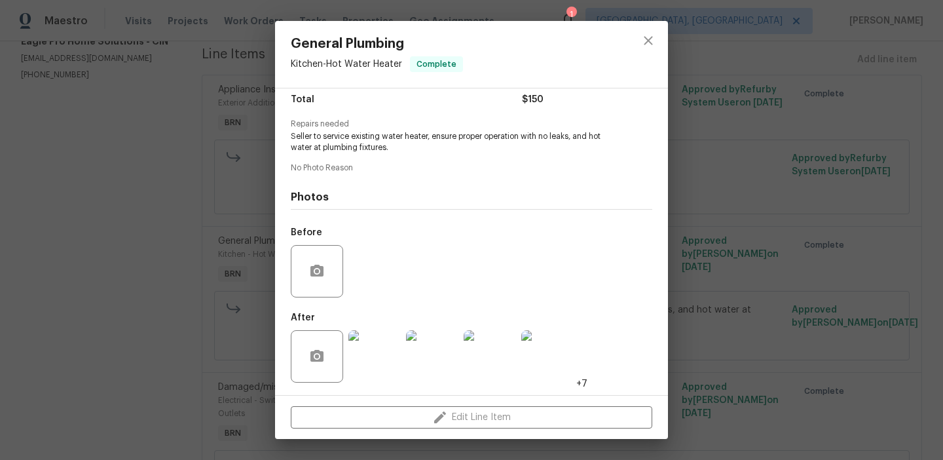
click at [123, 193] on div "General Plumbing Kitchen - Hot Water Heater Complete Vendor Eagle Pro Home Solu…" at bounding box center [471, 230] width 943 height 460
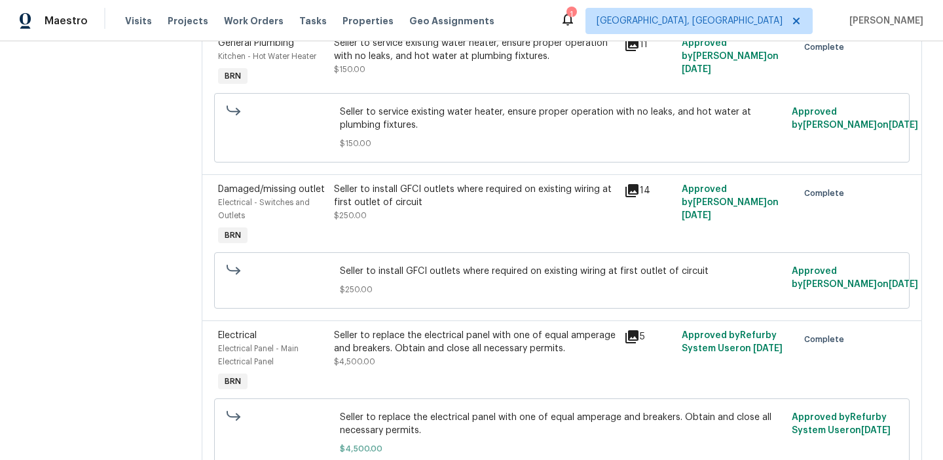
scroll to position [399, 0]
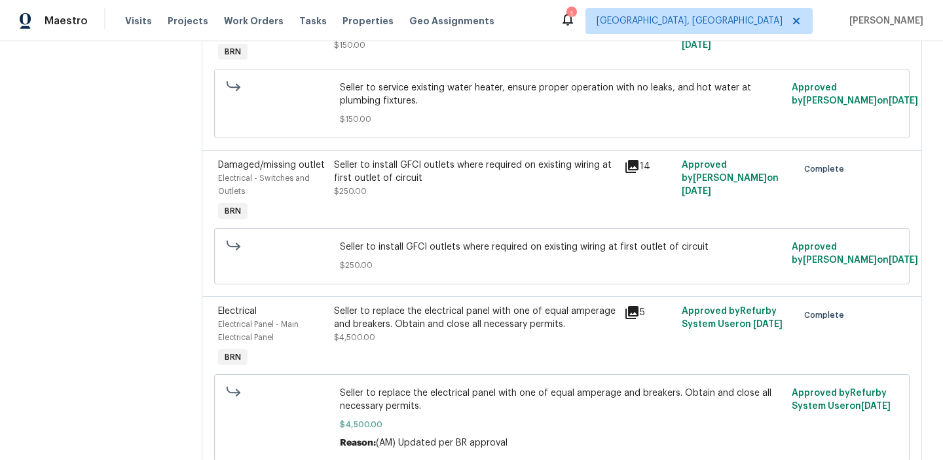
click at [380, 174] on div "Seller to install GFCI outlets where required on existing wiring at first outle…" at bounding box center [475, 172] width 282 height 26
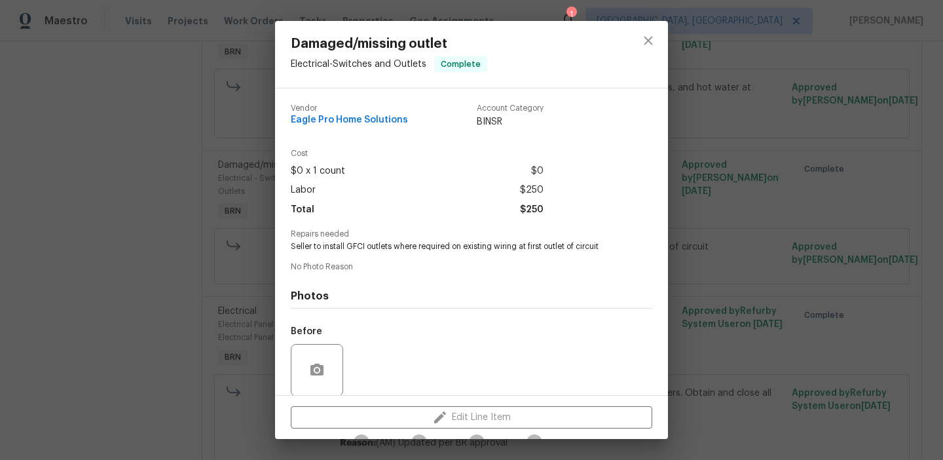
click at [324, 244] on span "Seller to install GFCI outlets where required on existing wiring at first outle…" at bounding box center [454, 246] width 326 height 11
copy span "Seller to install GFCI outlets where required on existing wiring at first outle…"
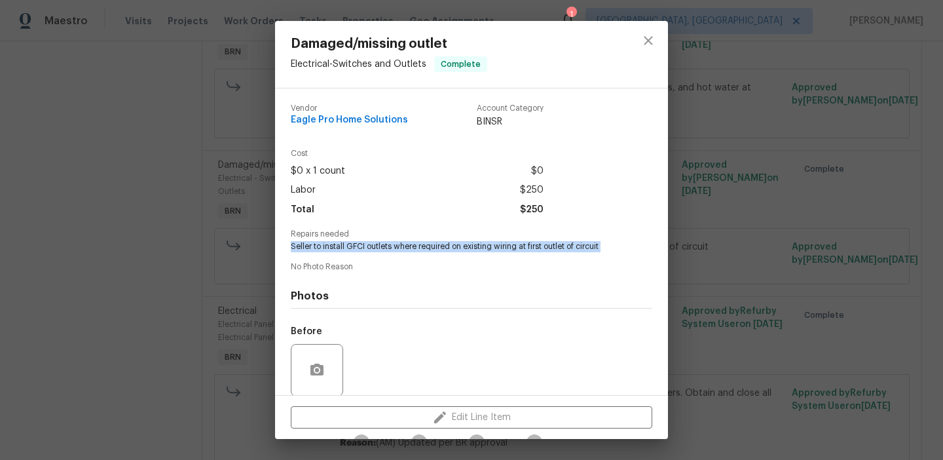
scroll to position [99, 0]
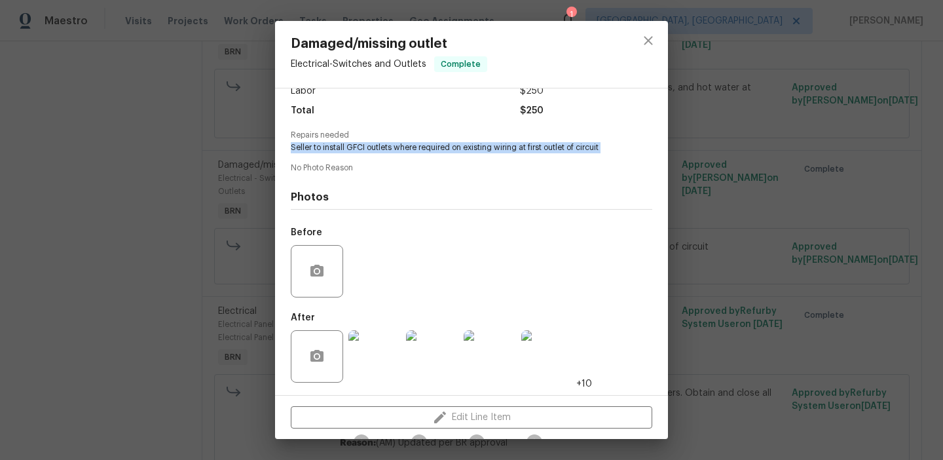
click at [371, 345] on img at bounding box center [375, 356] width 52 height 52
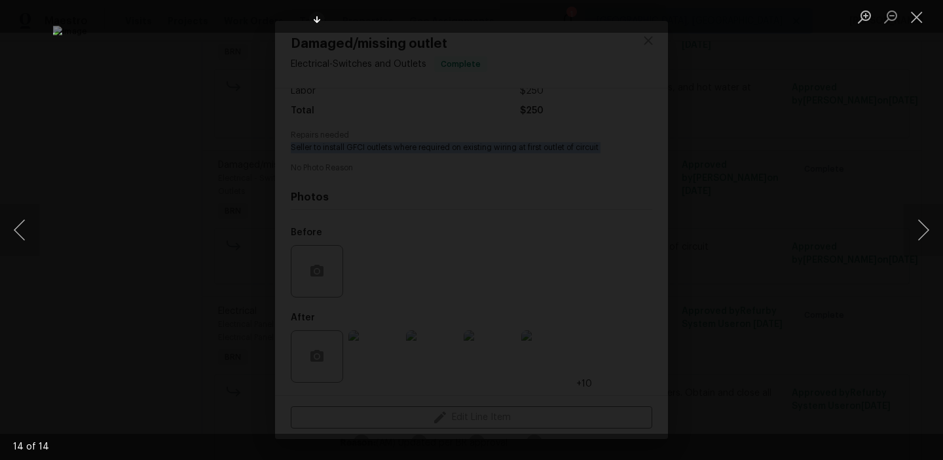
click at [134, 195] on div "Lightbox" at bounding box center [471, 230] width 943 height 460
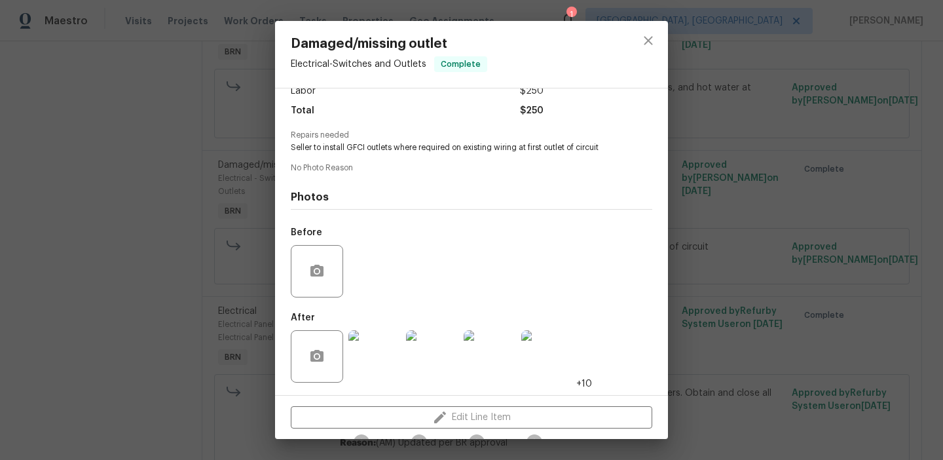
click at [145, 202] on div "Damaged/missing outlet Electrical - Switches and Outlets Complete Vendor Eagle …" at bounding box center [471, 230] width 943 height 460
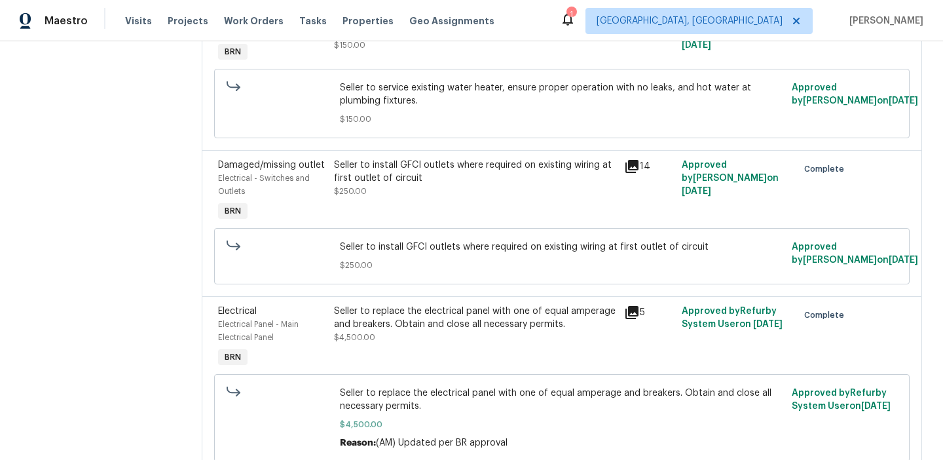
scroll to position [461, 0]
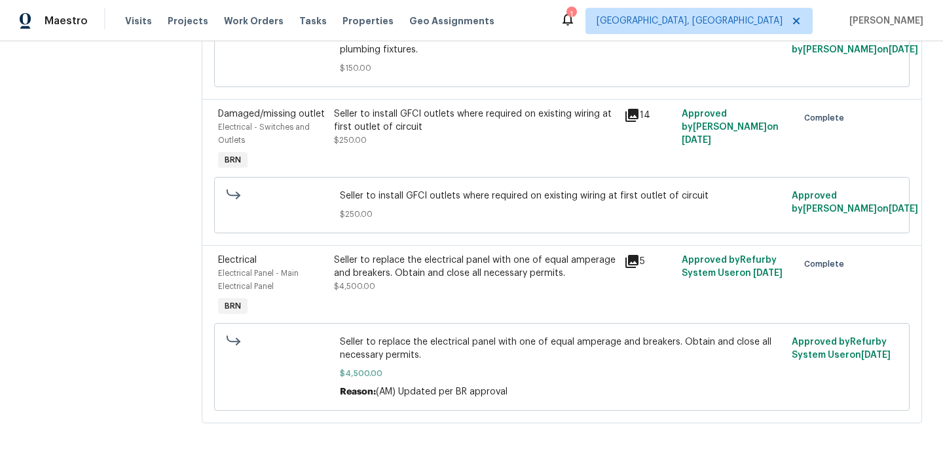
click at [347, 269] on div "Seller to replace the electrical panel with one of equal amperage and breakers.…" at bounding box center [475, 267] width 282 height 26
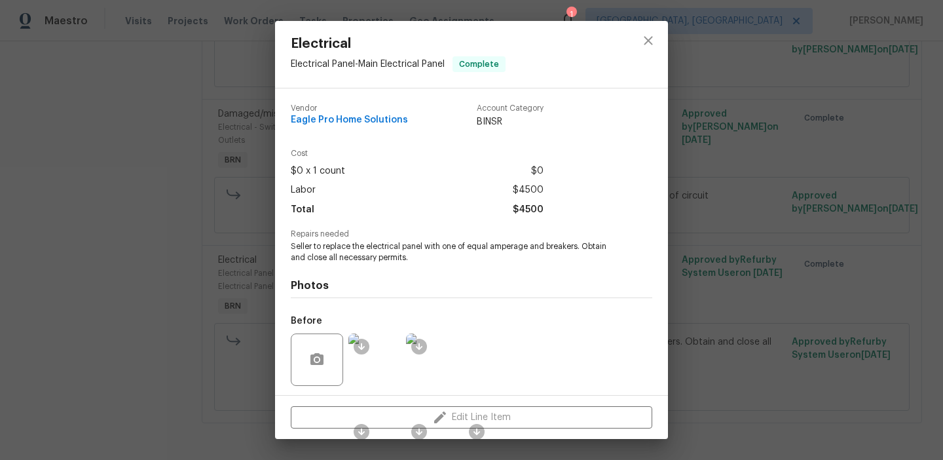
click at [331, 250] on span "Seller to replace the electrical panel with one of equal amperage and breakers.…" at bounding box center [454, 252] width 326 height 22
copy span "replace"
click at [331, 250] on span "Seller to replace the electrical panel with one of equal amperage and breakers.…" at bounding box center [454, 252] width 326 height 22
click at [331, 248] on span "Seller to replace the electrical panel with one of equal amperage and breakers.…" at bounding box center [454, 252] width 326 height 22
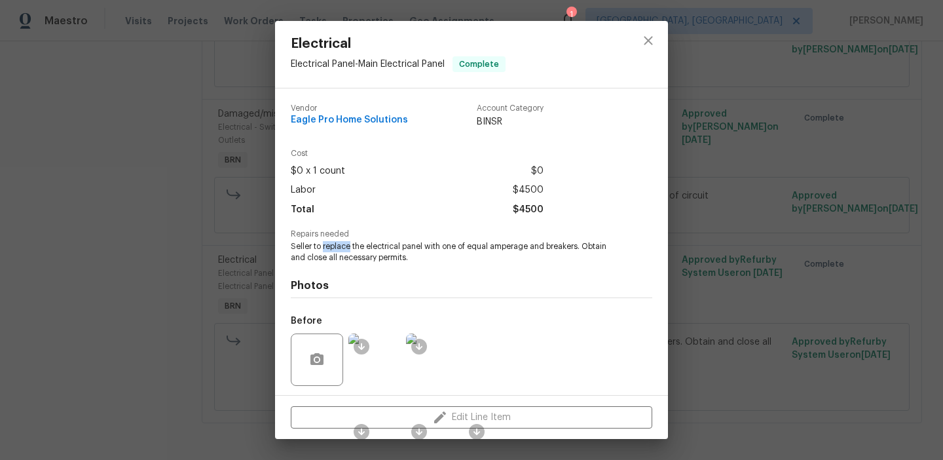
click at [331, 248] on span "Seller to replace the electrical panel with one of equal amperage and breakers.…" at bounding box center [454, 252] width 326 height 22
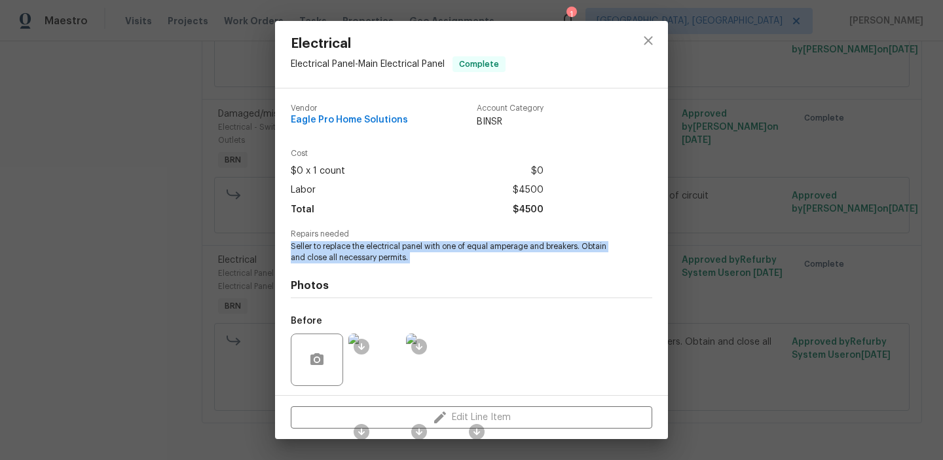
click at [331, 248] on span "Seller to replace the electrical panel with one of equal amperage and breakers.…" at bounding box center [454, 252] width 326 height 22
copy span "Seller to replace the electrical panel with one of equal amperage and breakers.…"
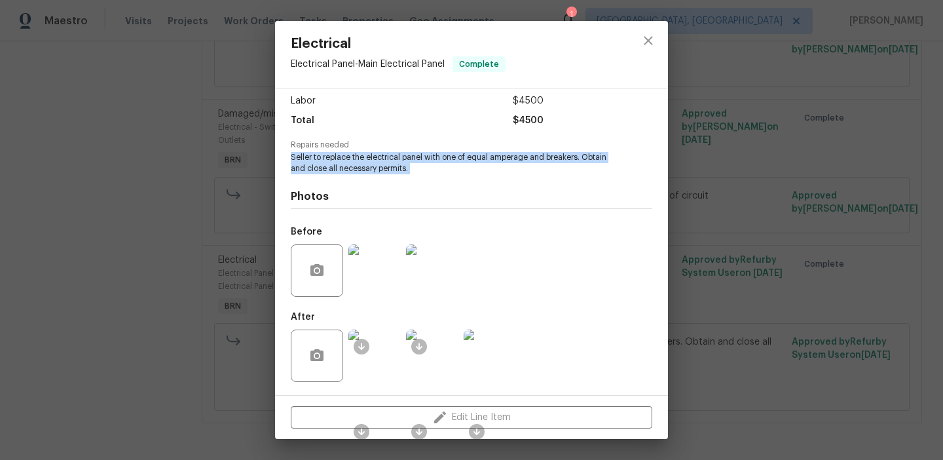
click at [432, 286] on img at bounding box center [432, 270] width 52 height 52
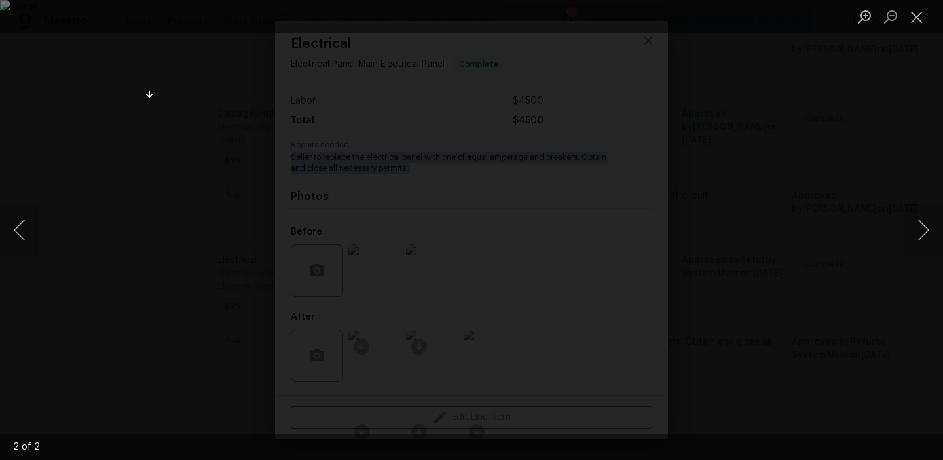
click at [66, 187] on div "Lightbox" at bounding box center [471, 230] width 943 height 460
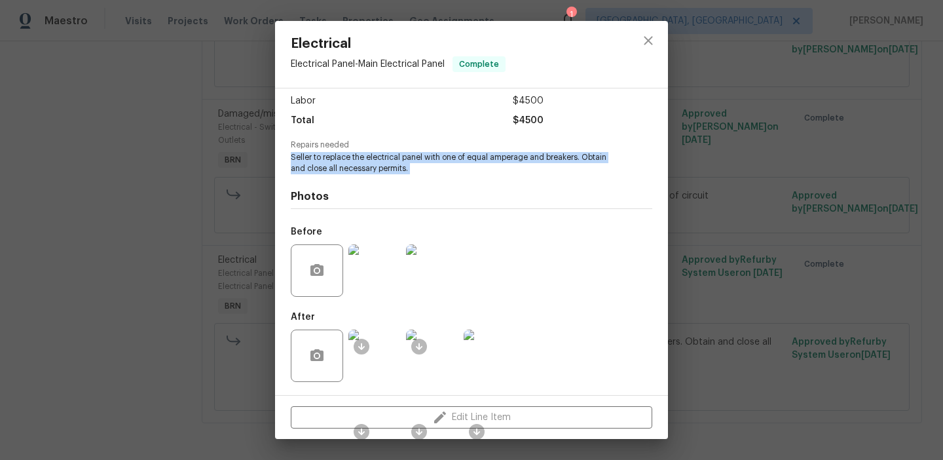
click at [372, 339] on img at bounding box center [375, 356] width 52 height 52
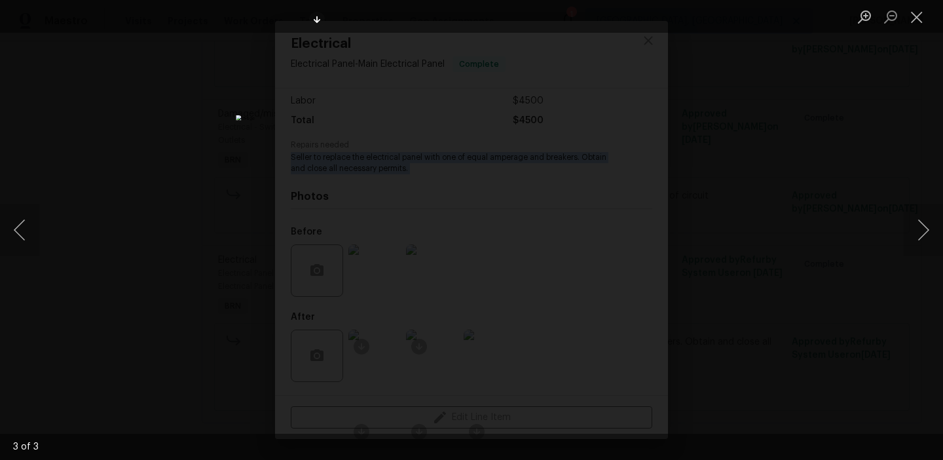
click at [160, 126] on div "Lightbox" at bounding box center [471, 230] width 943 height 460
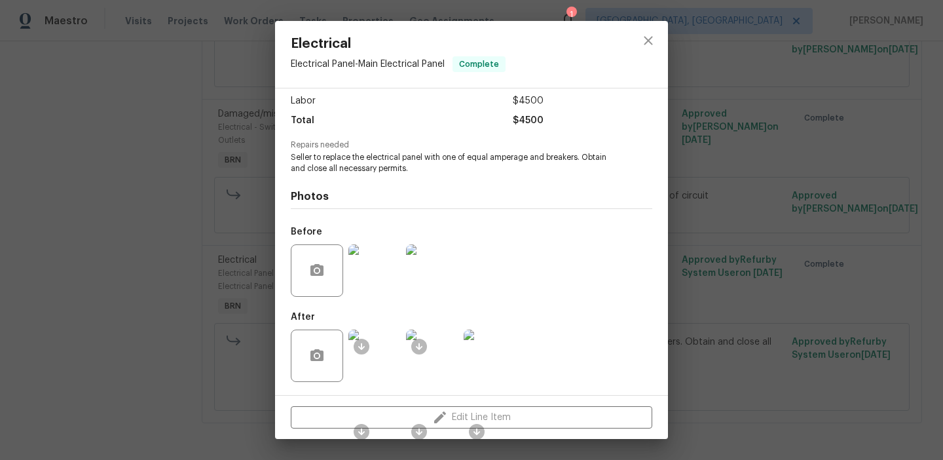
click at [217, 78] on div "Electrical Electrical Panel - Main Electrical Panel Complete Vendor Eagle Pro H…" at bounding box center [471, 230] width 943 height 460
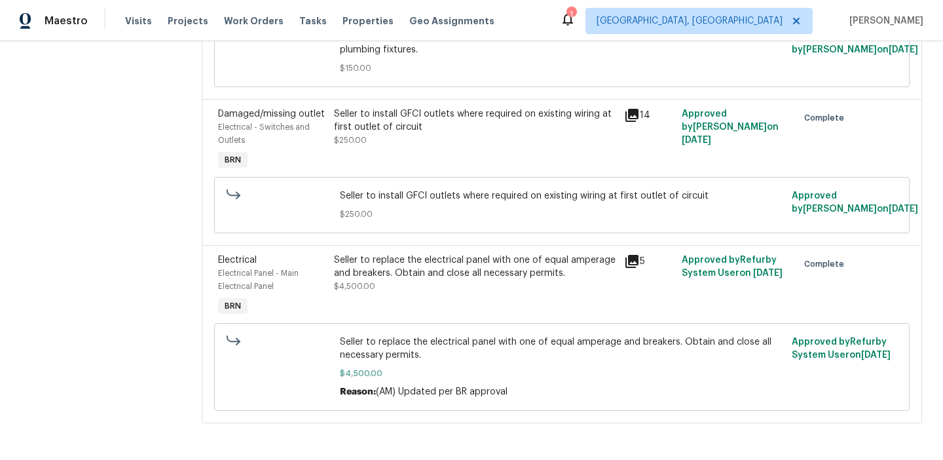
scroll to position [0, 0]
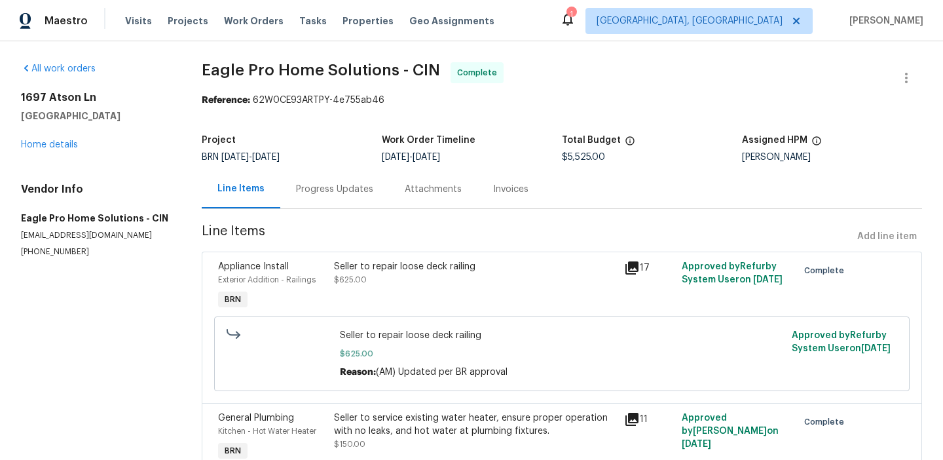
click at [508, 176] on div "Invoices" at bounding box center [511, 189] width 67 height 39
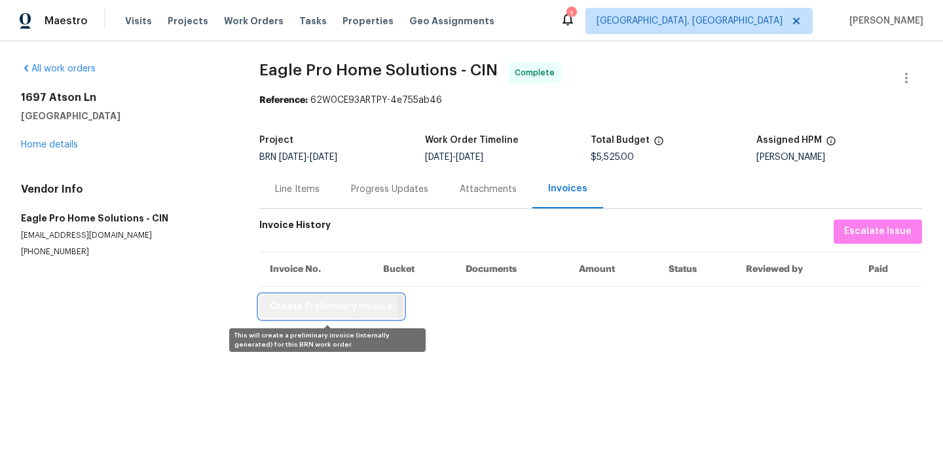
click at [321, 310] on span "Create Preliminary Invoice" at bounding box center [331, 307] width 123 height 16
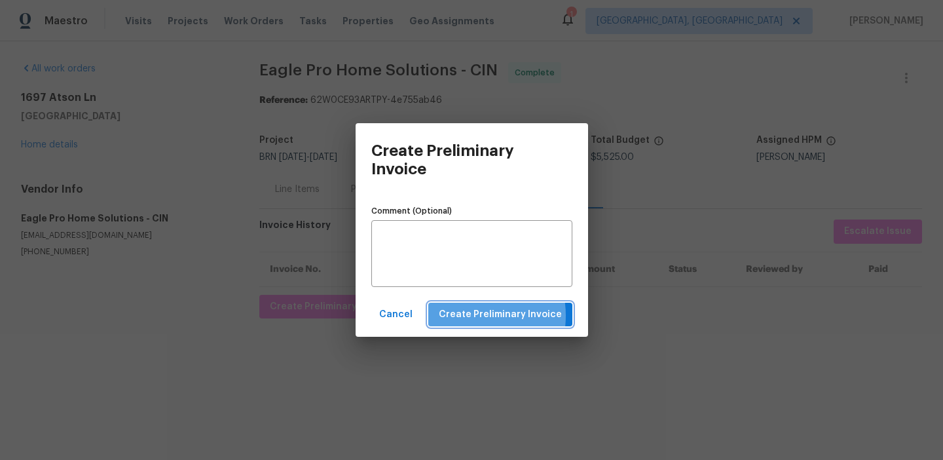
click at [471, 316] on span "Create Preliminary Invoice" at bounding box center [500, 315] width 123 height 16
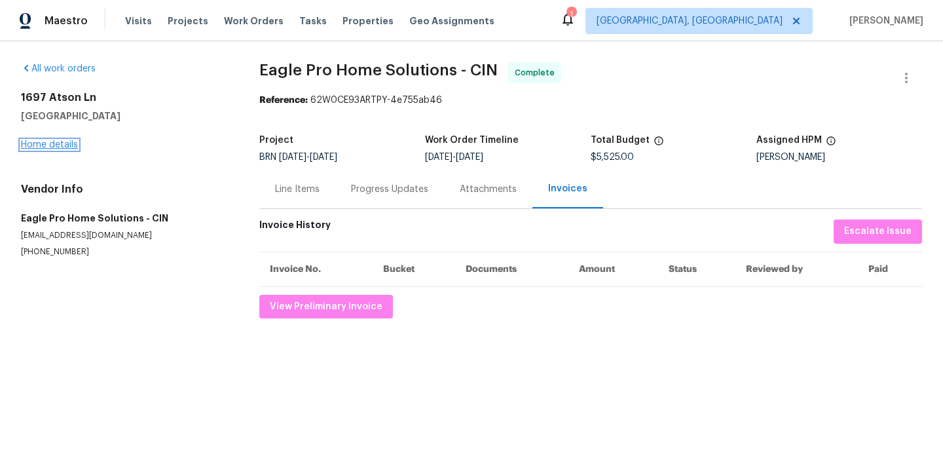
click at [62, 147] on link "Home details" at bounding box center [49, 144] width 57 height 9
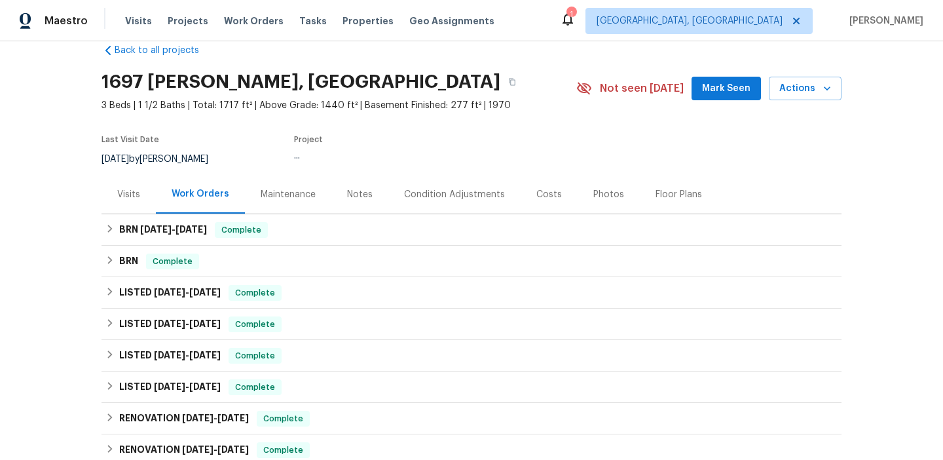
scroll to position [28, 0]
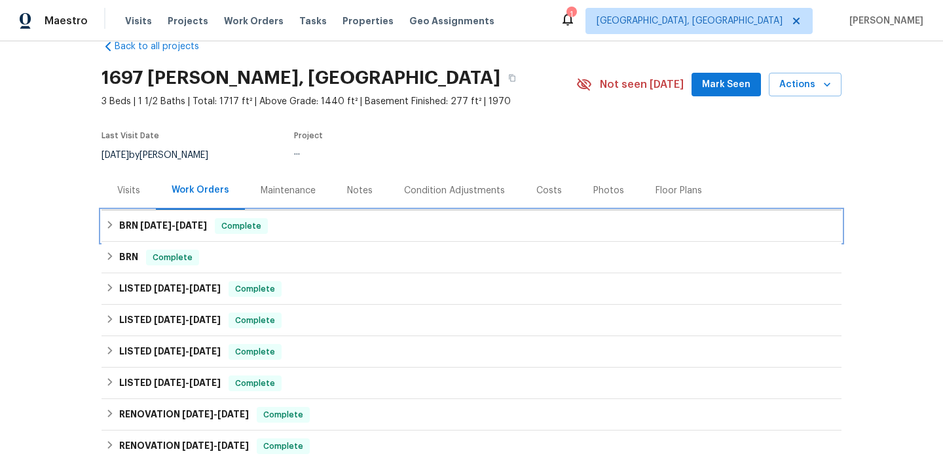
click at [160, 229] on span "7/24/25" at bounding box center [155, 225] width 31 height 9
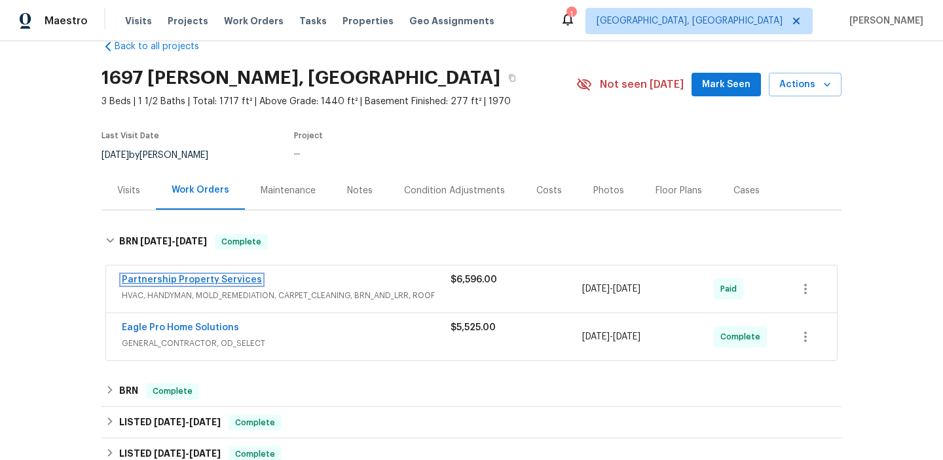
click at [159, 276] on link "Partnership Property Services" at bounding box center [192, 279] width 140 height 9
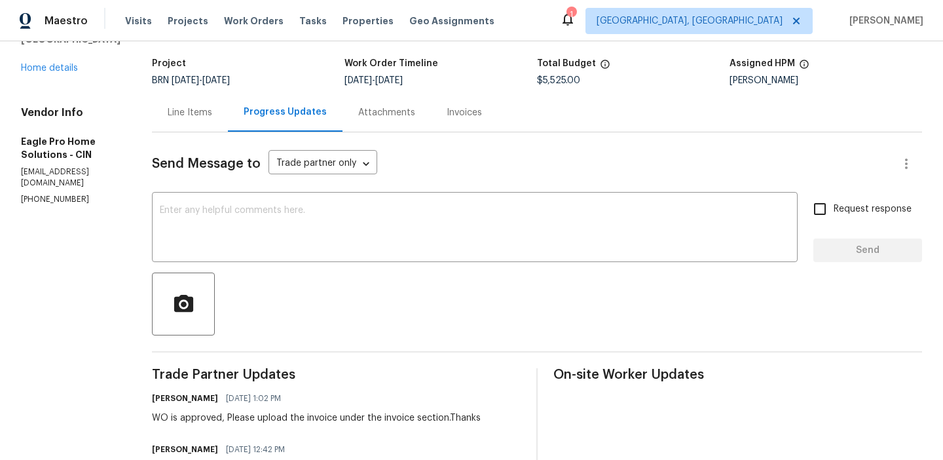
scroll to position [119, 0]
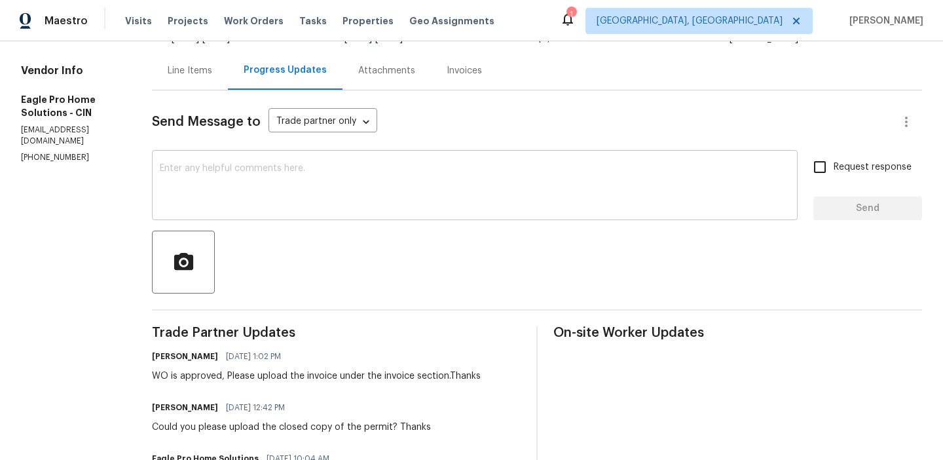
click at [261, 196] on textarea at bounding box center [475, 187] width 630 height 46
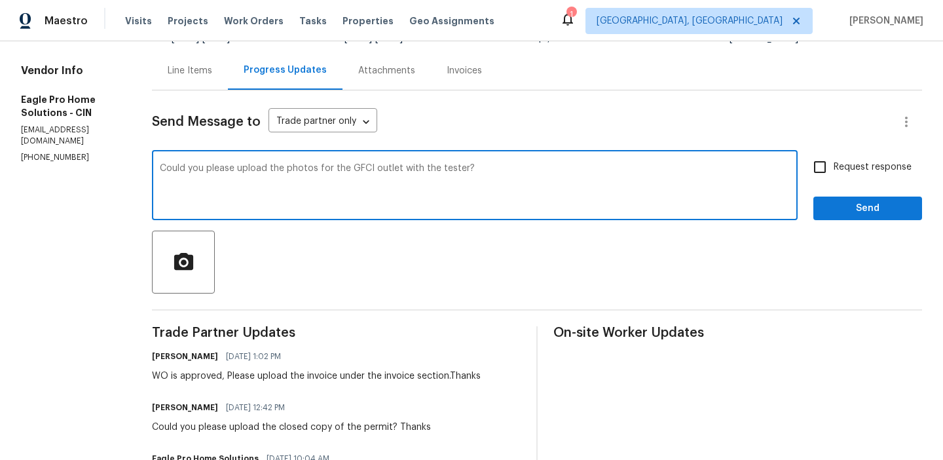
type textarea "Could you please upload the photos for the GFCI outlet with the tester?"
click at [864, 182] on div "Request response Send" at bounding box center [868, 186] width 109 height 67
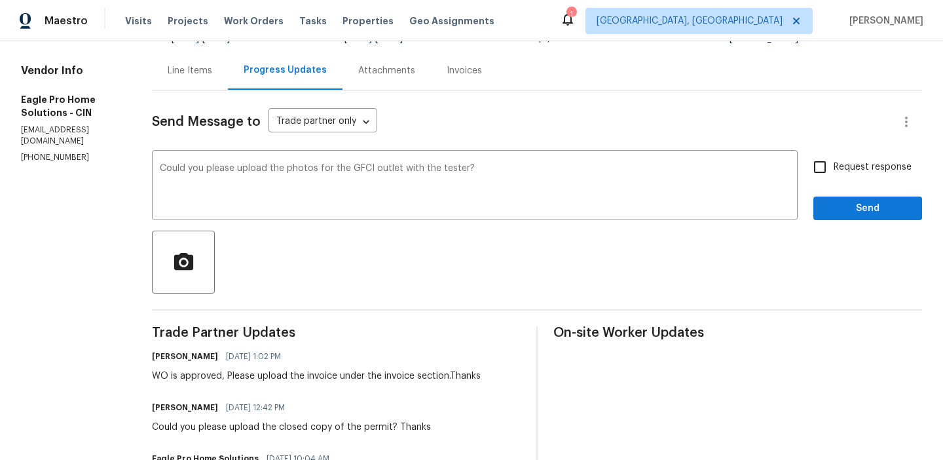
click at [846, 176] on label "Request response" at bounding box center [858, 167] width 105 height 28
click at [834, 176] on input "Request response" at bounding box center [820, 167] width 28 height 28
checkbox input "true"
click at [842, 202] on span "Send" at bounding box center [868, 208] width 88 height 16
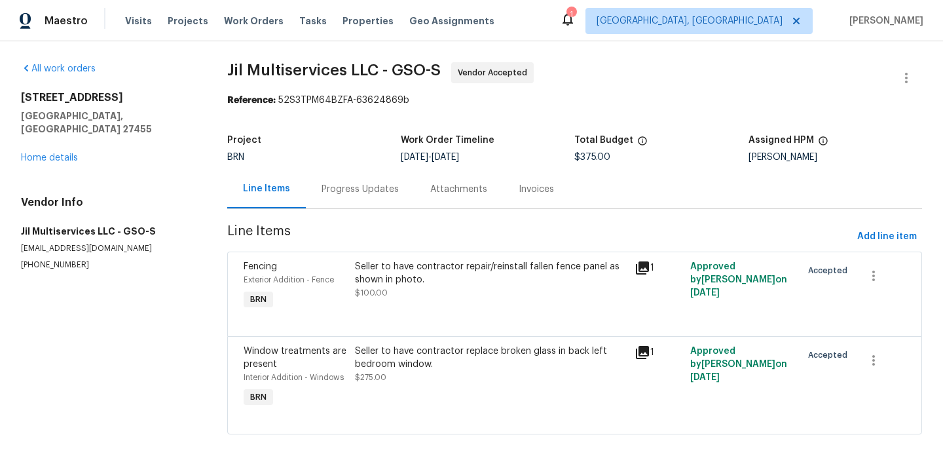
click at [331, 187] on div "Progress Updates" at bounding box center [360, 189] width 77 height 13
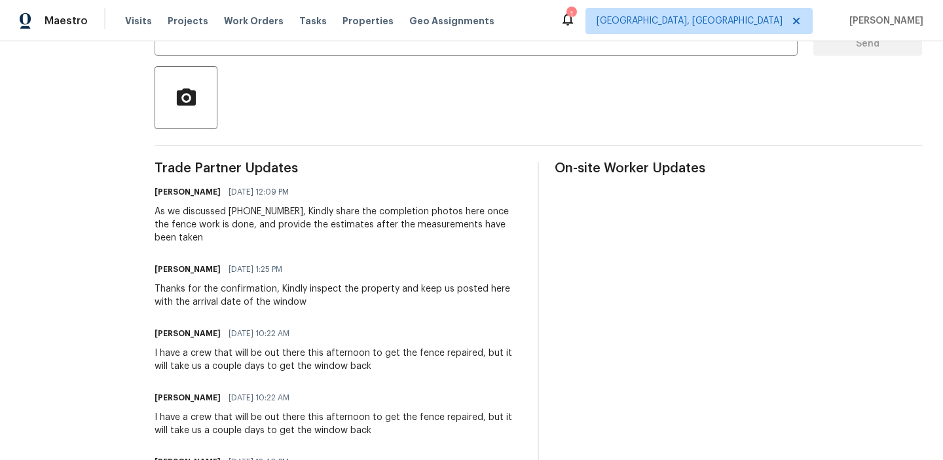
scroll to position [219, 0]
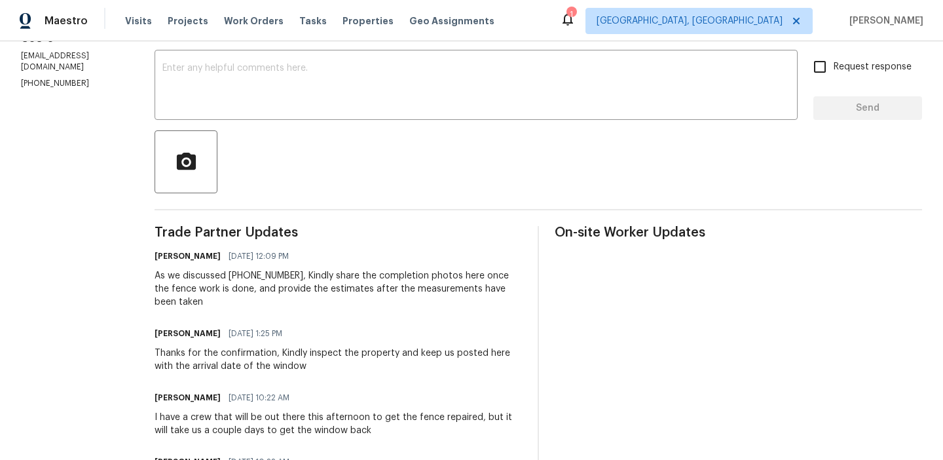
click at [59, 52] on section "All work orders 7 Crestbrook Ct Greensboro, NC 27455 Home details Vendor Info J…" at bounding box center [72, 231] width 102 height 777
copy p "(980) 710-8922"
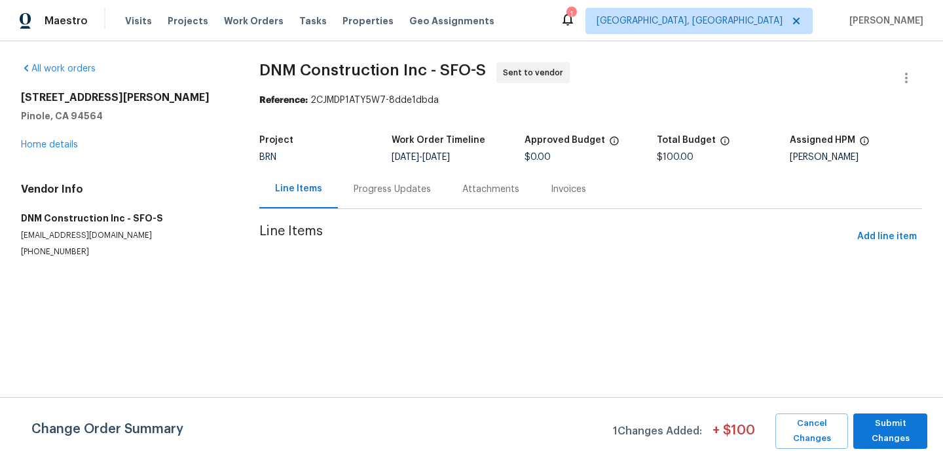
click at [349, 193] on div "Progress Updates" at bounding box center [392, 189] width 109 height 39
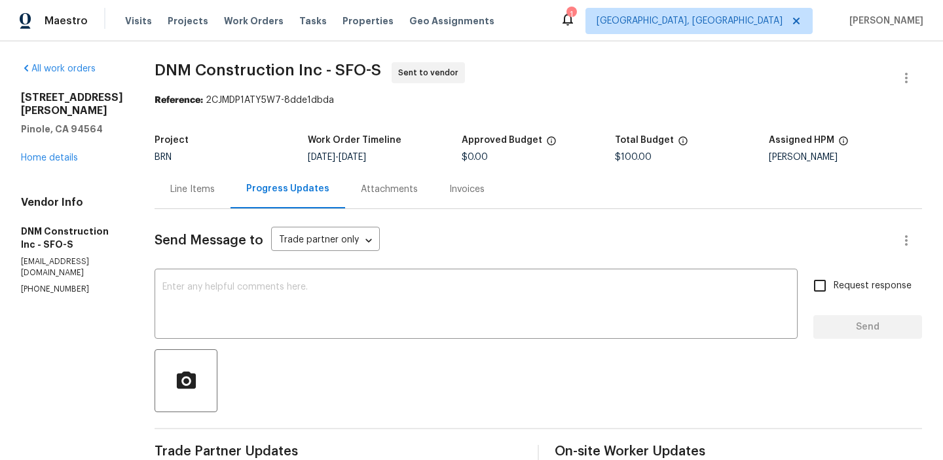
click at [215, 193] on div "Line Items" at bounding box center [192, 189] width 45 height 13
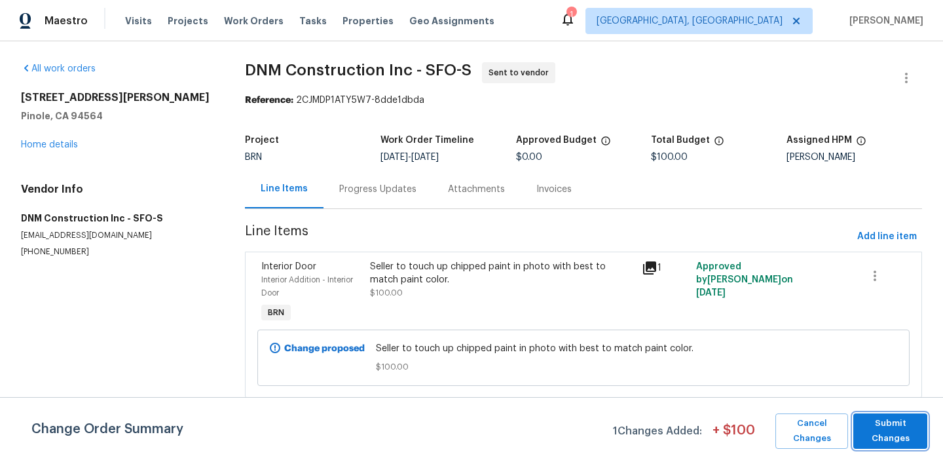
click at [877, 436] on span "Submit Changes" at bounding box center [890, 431] width 61 height 30
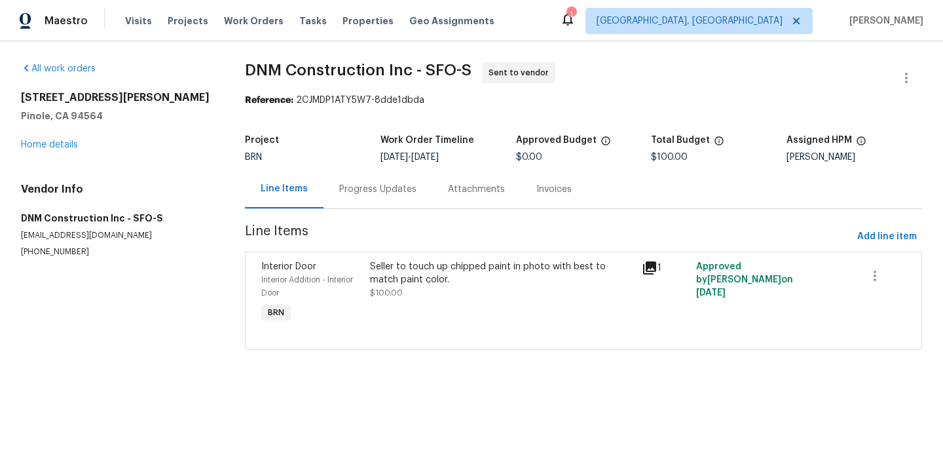
click at [44, 246] on p "(909) 587-8409" at bounding box center [117, 251] width 193 height 11
copy p "(909) 587-8409"
click at [52, 248] on p "(909) 587-8409" at bounding box center [117, 251] width 193 height 11
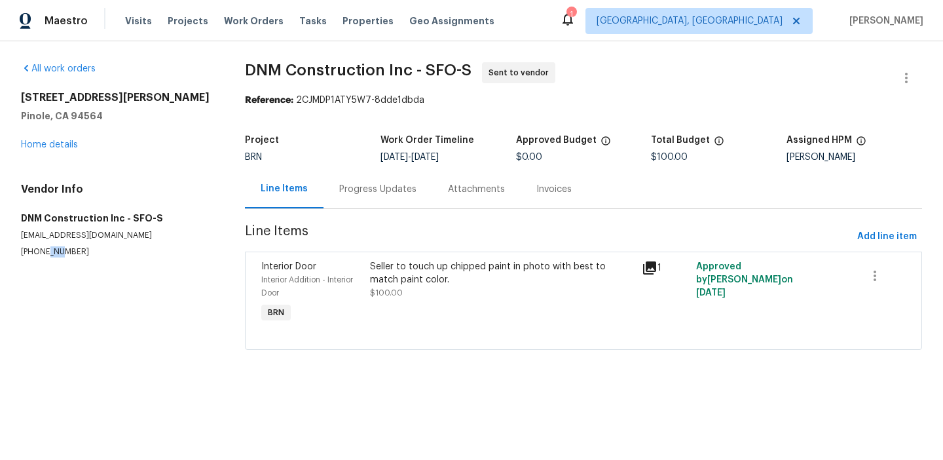
click at [52, 248] on p "(909) 587-8409" at bounding box center [117, 251] width 193 height 11
click at [56, 252] on p "(909) 587-8409" at bounding box center [117, 251] width 193 height 11
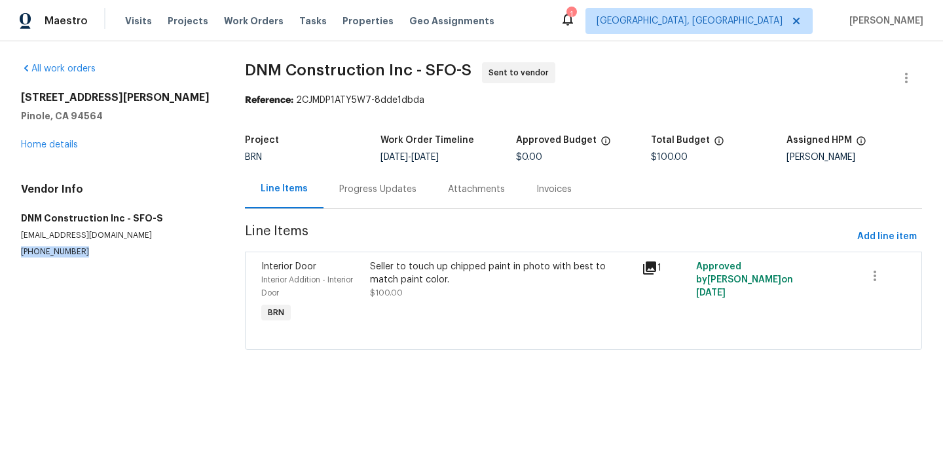
copy p "(909) 587-8409"
click at [79, 239] on p "dnmconstruction1990@gmail.com" at bounding box center [117, 235] width 193 height 11
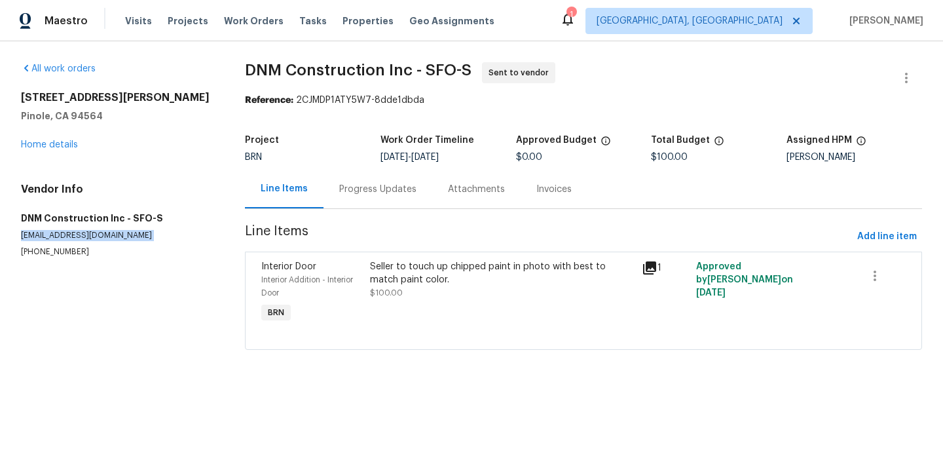
click at [79, 239] on p "dnmconstruction1990@gmail.com" at bounding box center [117, 235] width 193 height 11
copy p "dnmconstruction1990@gmail.com"
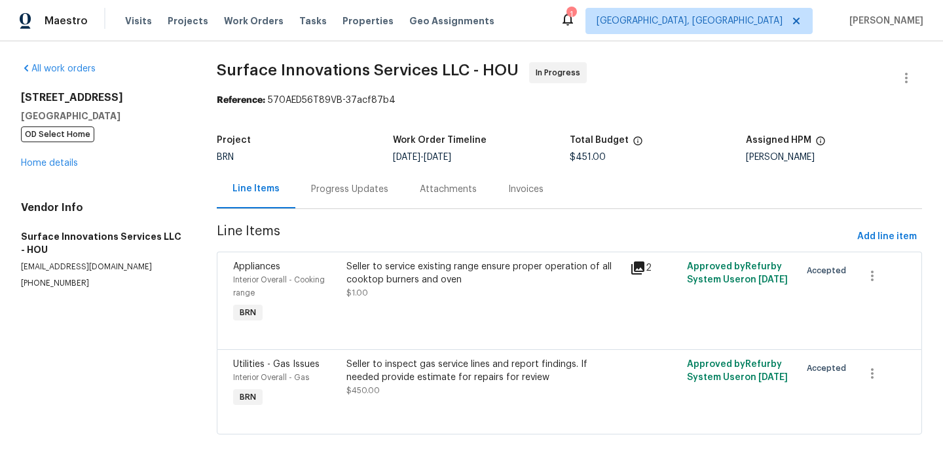
click at [21, 277] on div "Vendor Info Surface Innovations Services LLC - HOU [EMAIL_ADDRESS][DOMAIN_NAME]…" at bounding box center [103, 245] width 164 height 88
click at [21, 277] on div "Vendor Info Surface Innovations Services LLC - HOU contact@surfaceinnovationser…" at bounding box center [103, 245] width 164 height 88
copy p "(832) 212-3987"
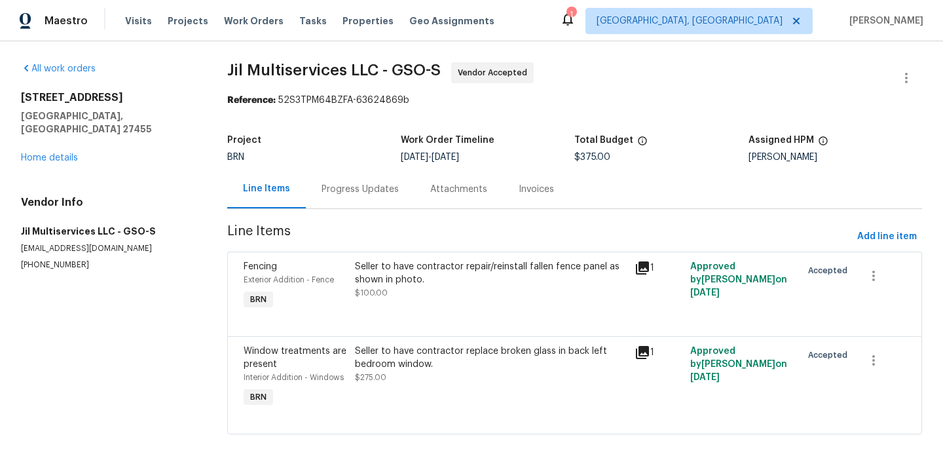
click at [351, 191] on div "Progress Updates" at bounding box center [360, 189] width 77 height 13
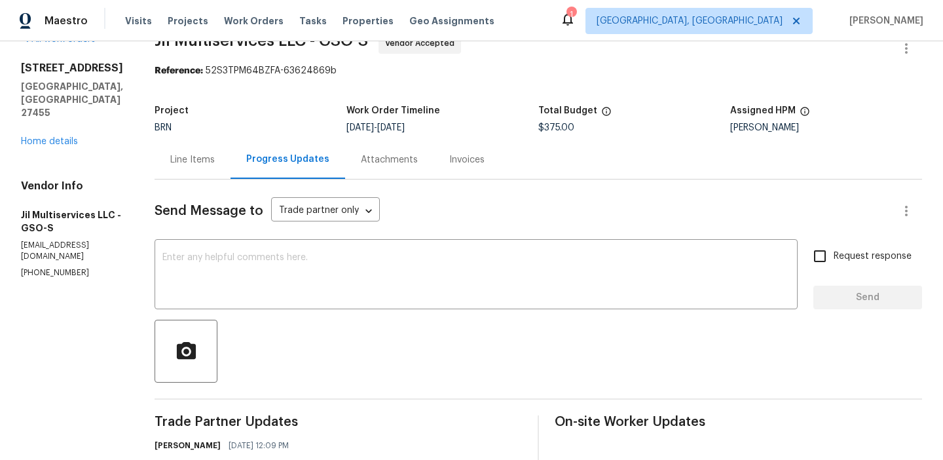
scroll to position [54, 0]
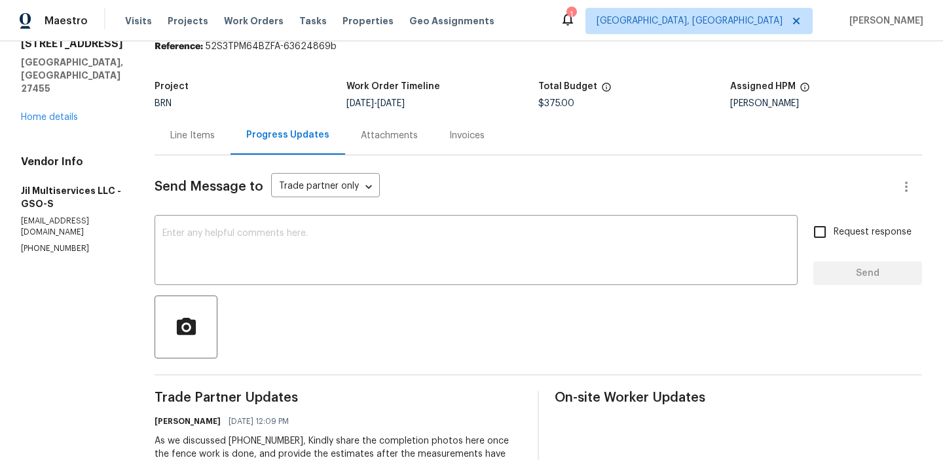
click at [56, 243] on p "(980) 710-8922" at bounding box center [72, 248] width 102 height 11
copy p "(980) 710-8922"
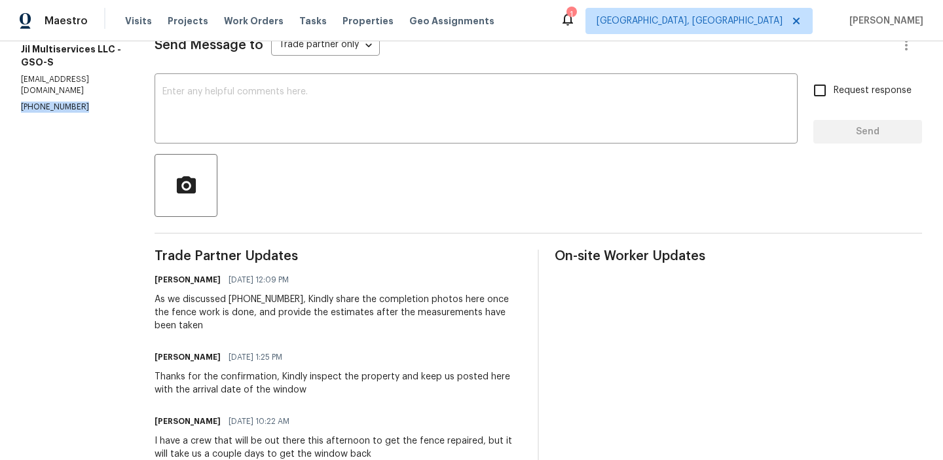
scroll to position [140, 0]
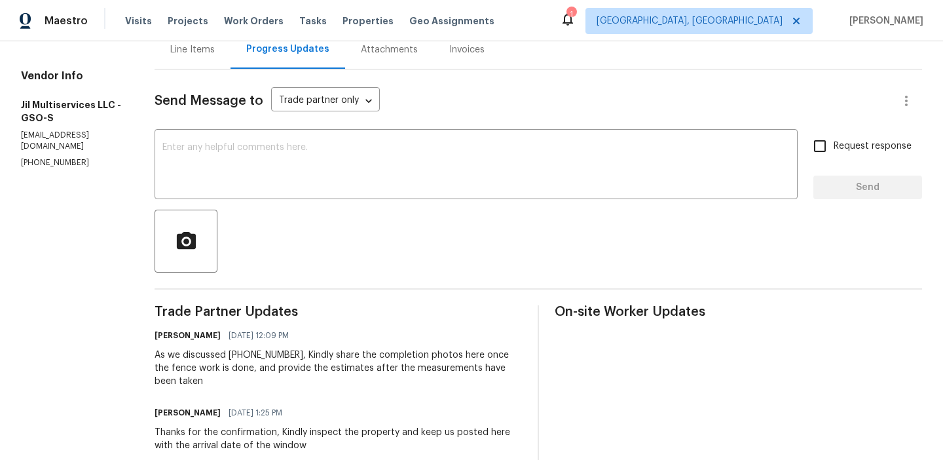
click at [83, 98] on div "Vendor Info Jil Multiservices LLC - GSO-S jilmultiservicesllc@gmail.com (980) 7…" at bounding box center [72, 118] width 102 height 99
copy p "jilmultiservicesllc@gmail.com"
click at [245, 187] on textarea at bounding box center [476, 166] width 628 height 46
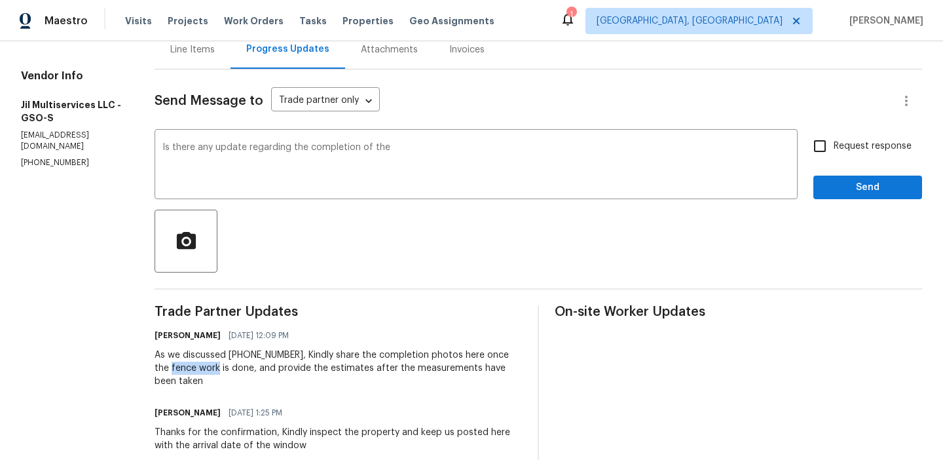
drag, startPoint x: 160, startPoint y: 371, endPoint x: 208, endPoint y: 370, distance: 47.8
click at [208, 371] on div "All work orders 7 Crestbrook Ct Greensboro, NC 27455 Home details Vendor Info J…" at bounding box center [471, 311] width 943 height 819
copy div "fence work"
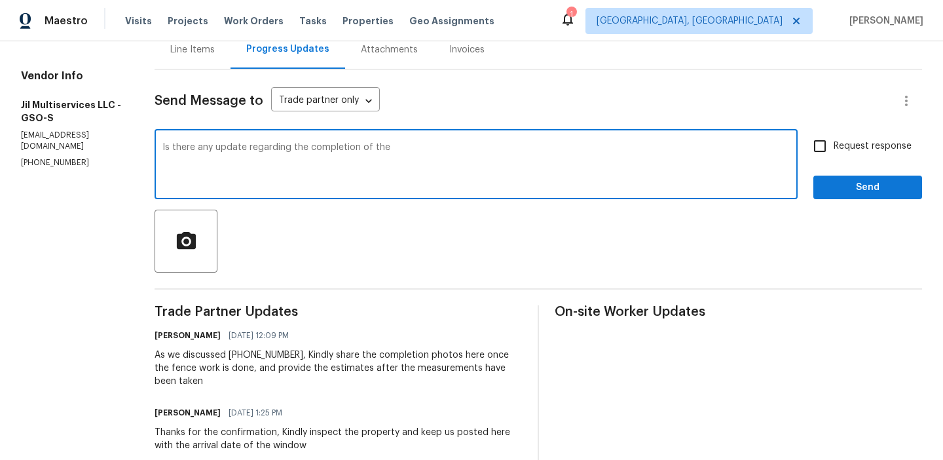
click at [426, 167] on textarea "Is there any update regarding the completion of the" at bounding box center [476, 166] width 628 height 46
paste textarea "fence work"
type textarea "Is there any update regarding the completion of the fence work and the arrival …"
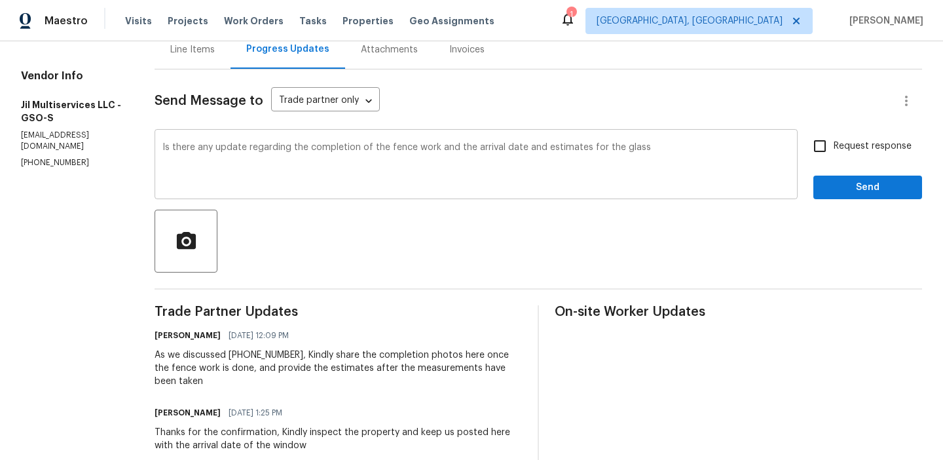
click at [293, 141] on div "Is there any update regarding the completion of the fence work and the arrival …" at bounding box center [476, 165] width 643 height 67
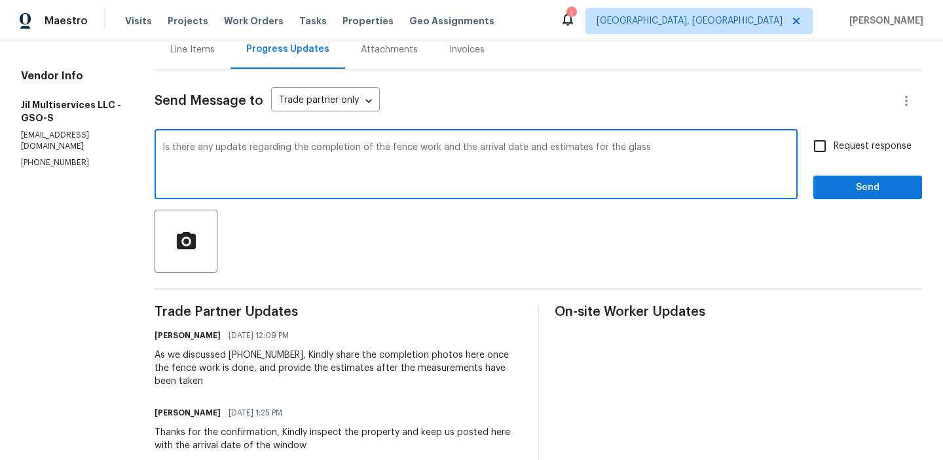
click at [293, 141] on div "Is there any update regarding the completion of the fence work and the arrival …" at bounding box center [476, 165] width 643 height 67
click at [274, 150] on textarea "Is there any update regarding the completion of the fence work and the arrival …" at bounding box center [476, 166] width 628 height 46
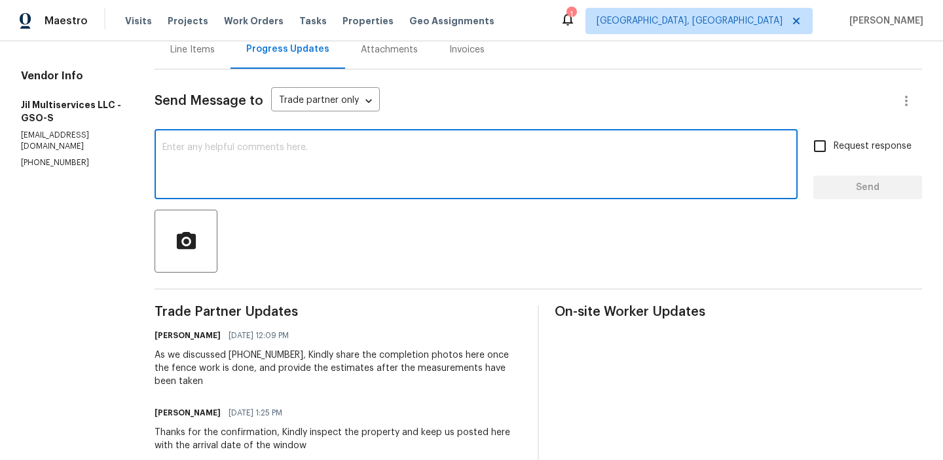
paste textarea "Could you please provide an update on the completion of the fence work, as well…"
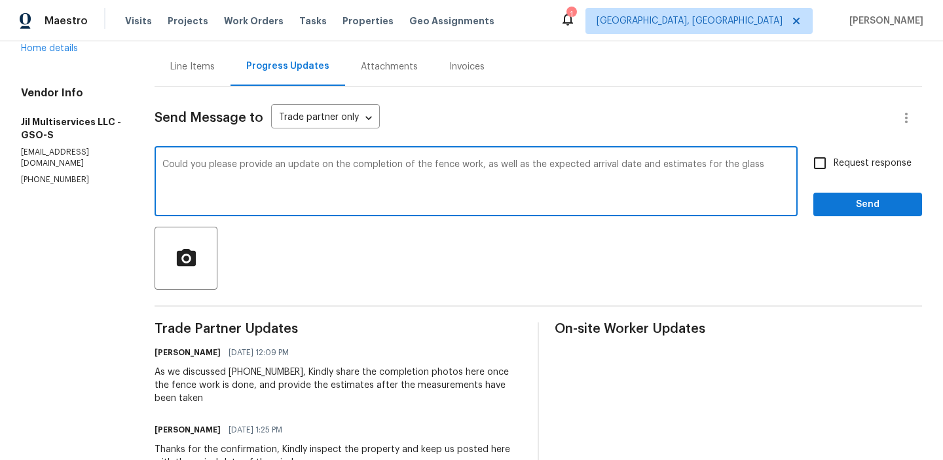
scroll to position [115, 0]
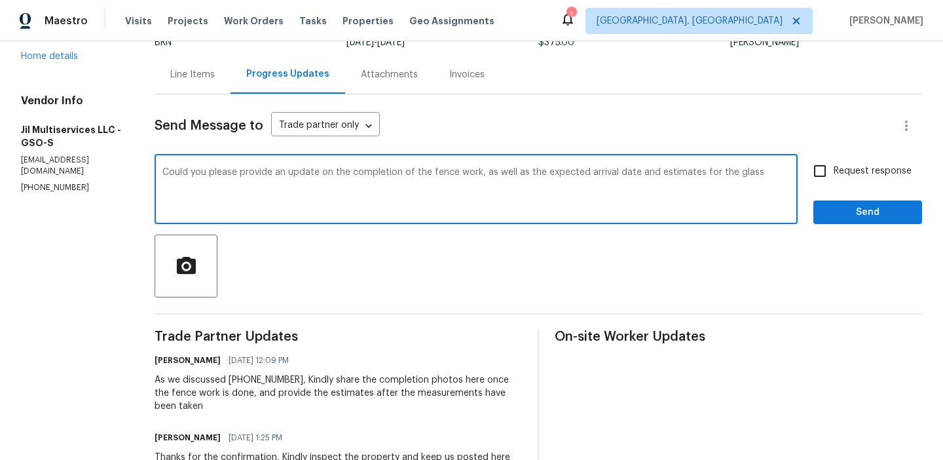
type textarea "Could you please provide an update on the completion of the fence work, as well…"
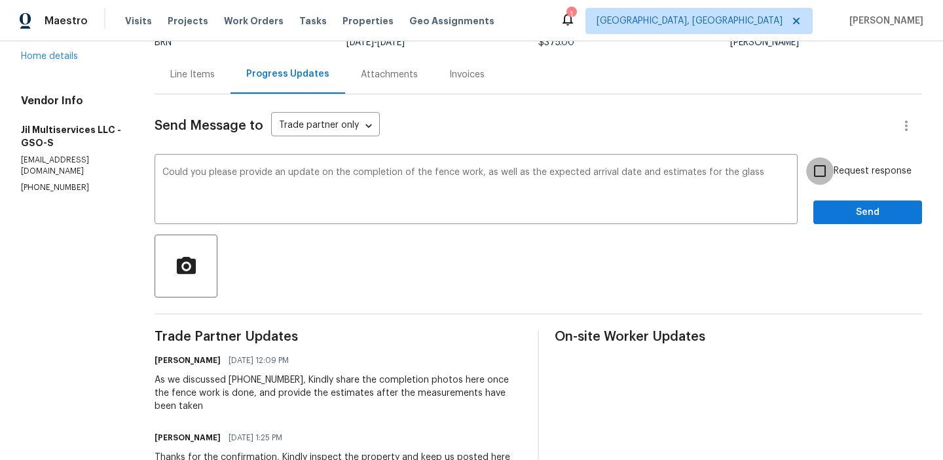
click at [808, 167] on input "Request response" at bounding box center [820, 171] width 28 height 28
checkbox input "true"
click at [785, 174] on textarea "Could you please provide an update on the completion of the fence work, as well…" at bounding box center [476, 191] width 628 height 46
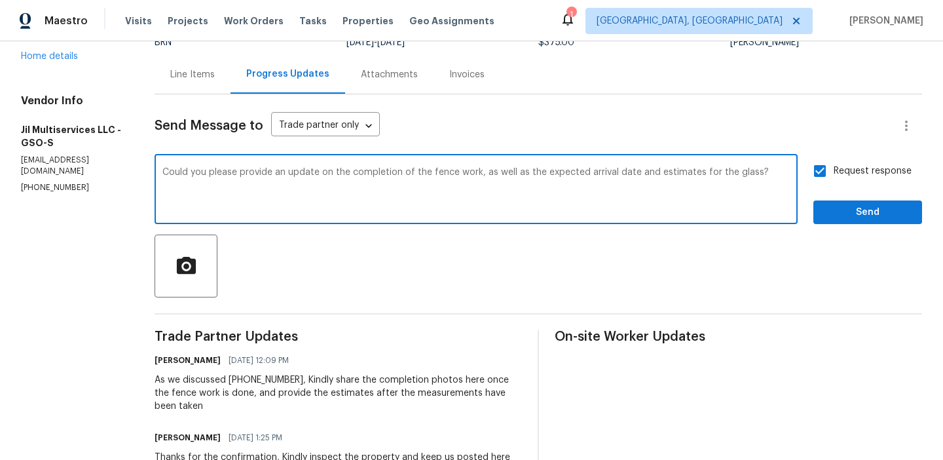
type textarea "Could you please provide an update on the completion of the fence work, as well…"
click at [870, 211] on span "Send" at bounding box center [868, 212] width 88 height 16
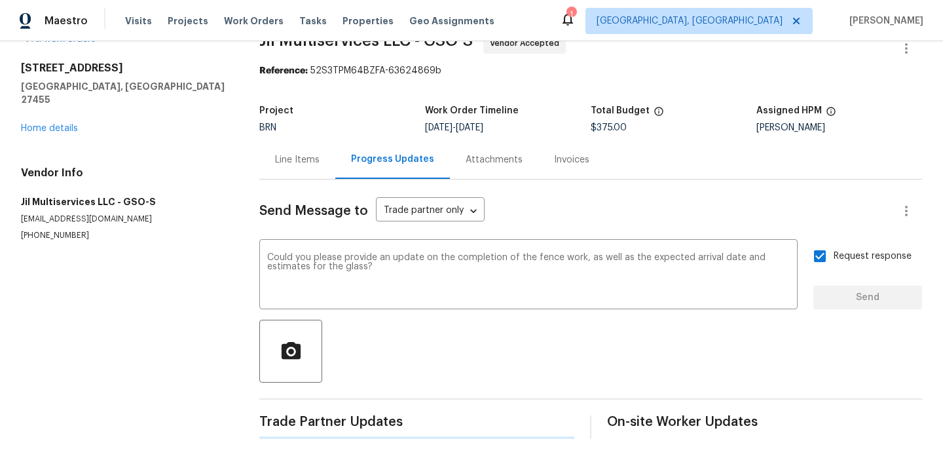
scroll to position [0, 0]
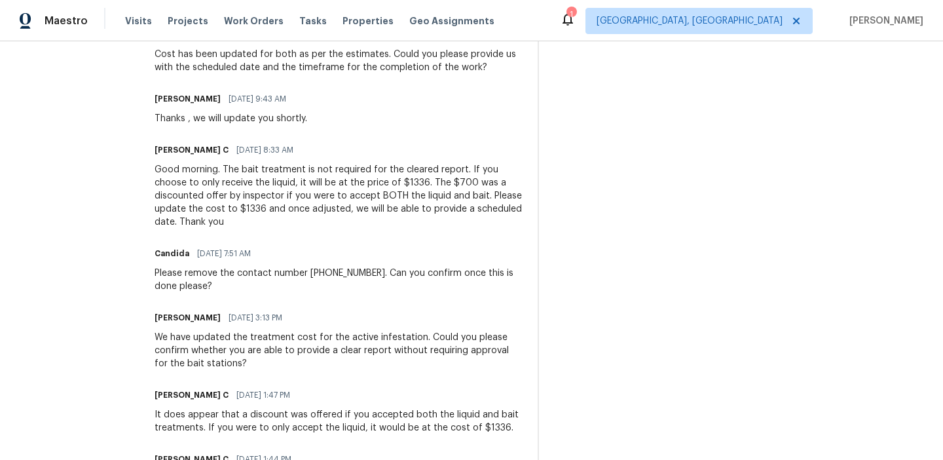
scroll to position [570, 0]
drag, startPoint x: 369, startPoint y: 271, endPoint x: 306, endPoint y: 272, distance: 62.9
click at [306, 272] on div "Please remove the contact number [PHONE_NUMBER]. Can you confirm once this is d…" at bounding box center [339, 278] width 368 height 26
copy div "[PHONE_NUMBER]"
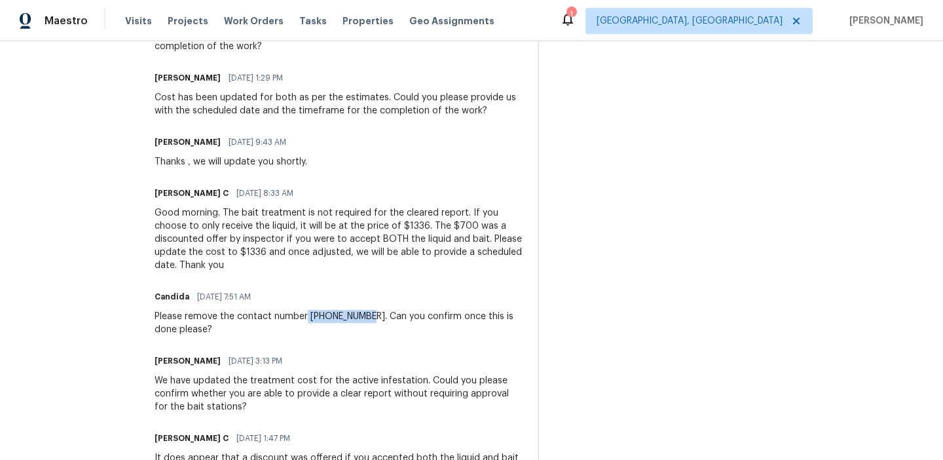
scroll to position [527, 0]
copy div "[PHONE_NUMBER]"
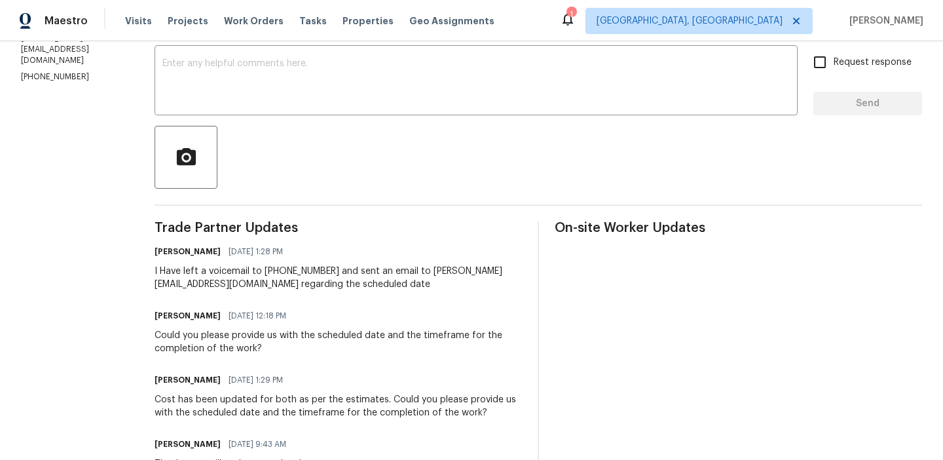
scroll to position [198, 0]
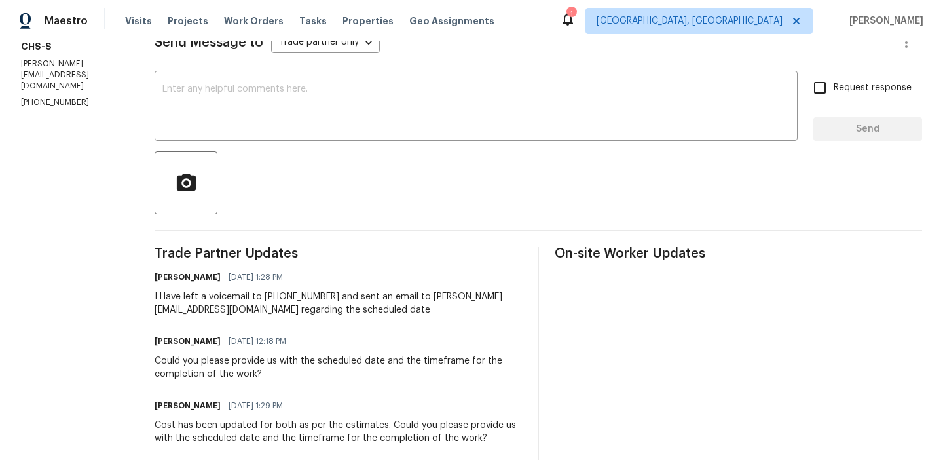
click at [93, 75] on p "[PERSON_NAME][EMAIL_ADDRESS][DOMAIN_NAME]" at bounding box center [72, 74] width 102 height 33
copy p "[PERSON_NAME][EMAIL_ADDRESS][DOMAIN_NAME]"
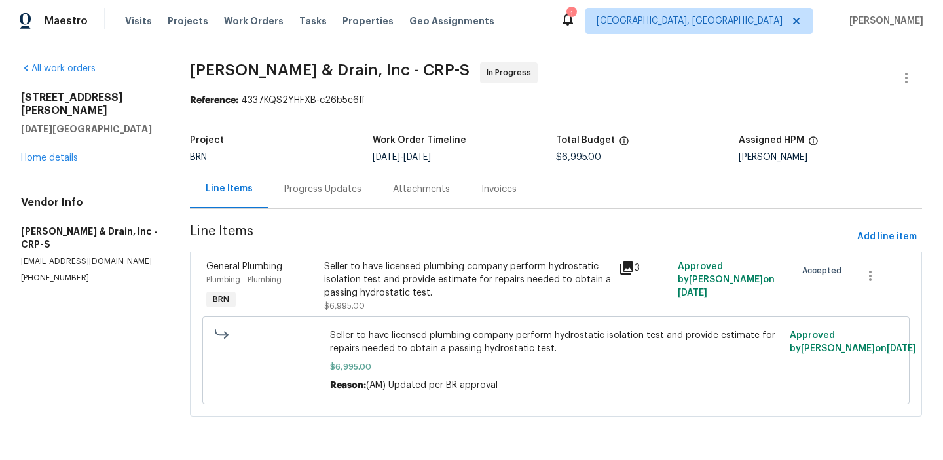
click at [337, 189] on div "Progress Updates" at bounding box center [322, 189] width 77 height 13
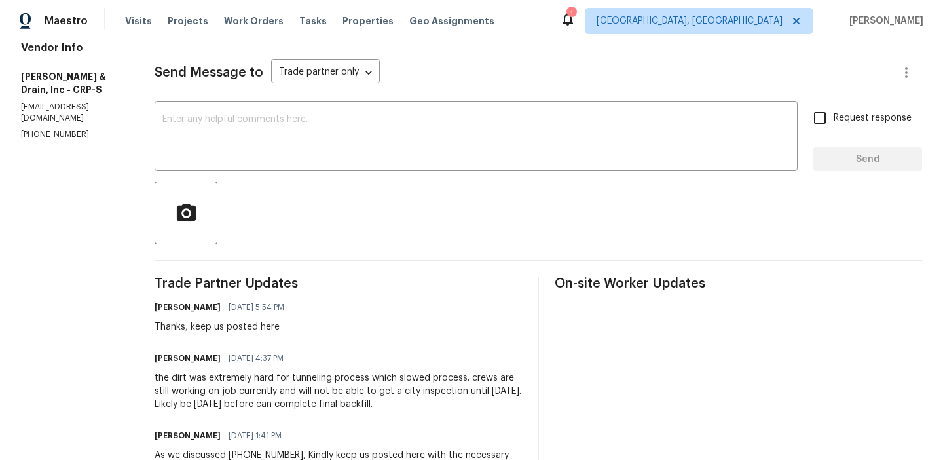
scroll to position [122, 0]
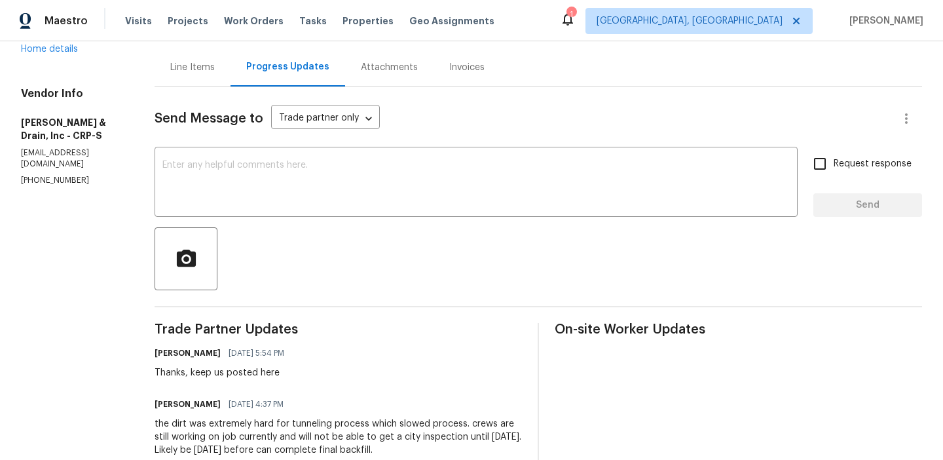
copy p "(361) 854-0881"
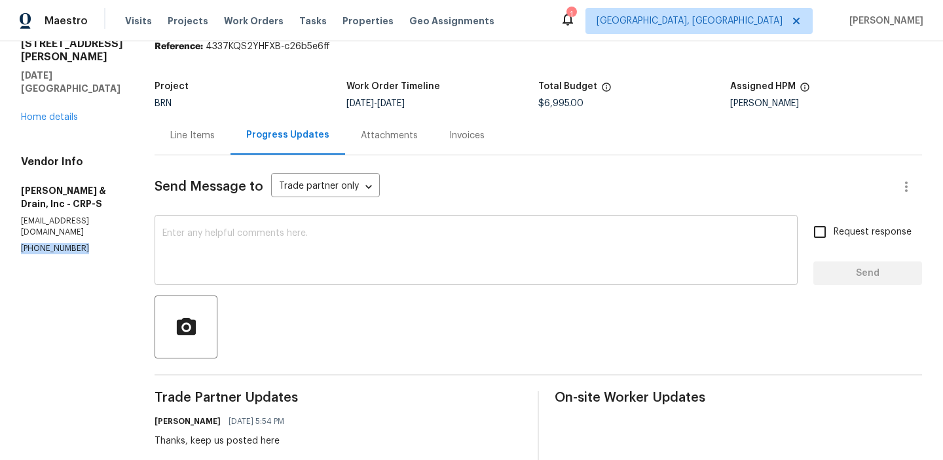
scroll to position [70, 0]
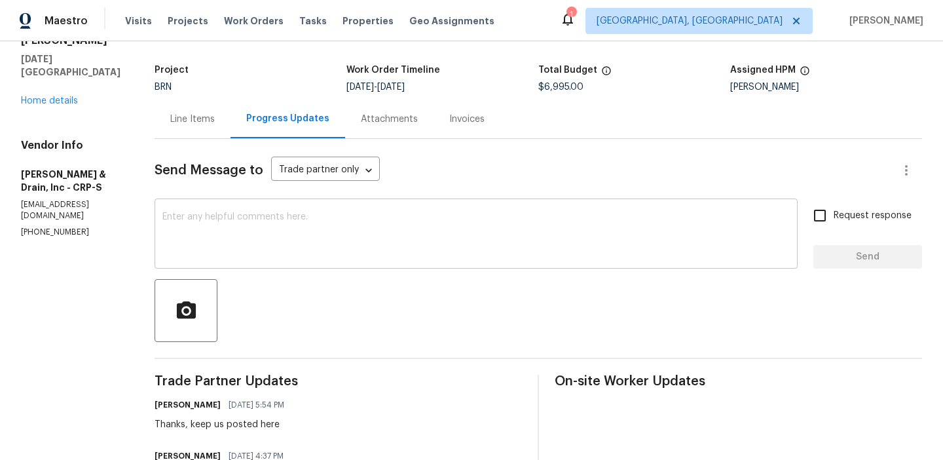
click at [172, 240] on textarea at bounding box center [476, 235] width 628 height 46
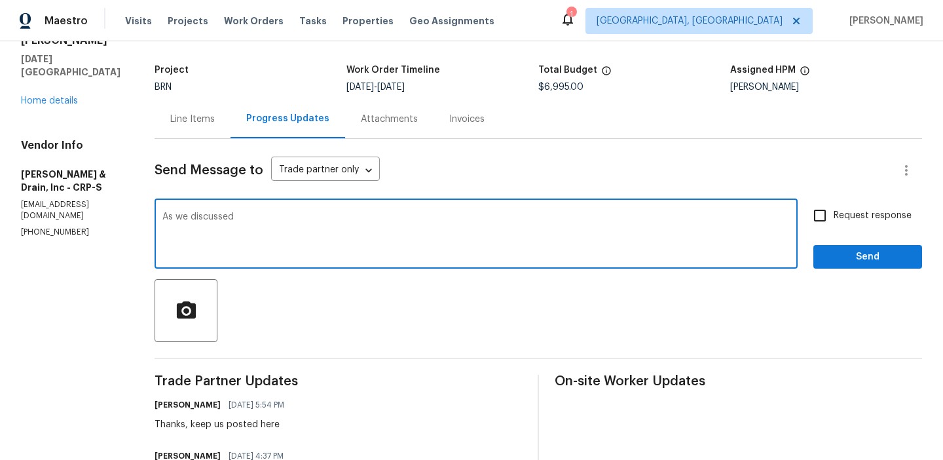
click at [32, 227] on p "(361) 854-0881" at bounding box center [72, 232] width 102 height 11
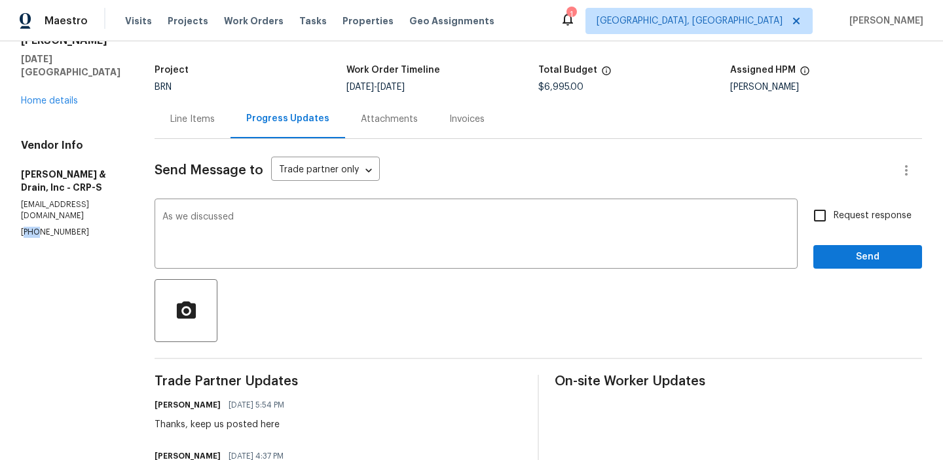
click at [32, 227] on p "(361) 854-0881" at bounding box center [72, 232] width 102 height 11
copy p "(361) 854-0881"
click at [262, 229] on textarea "As we discussed" at bounding box center [476, 235] width 628 height 46
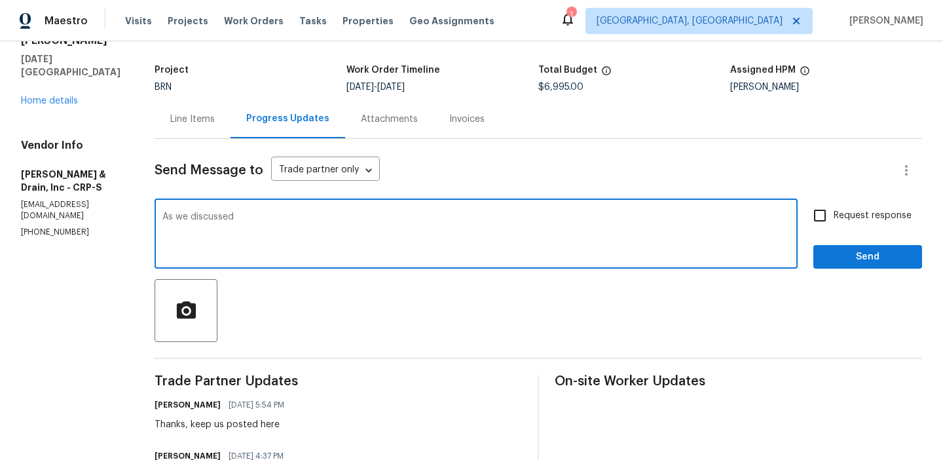
paste textarea "(361) 854-0881"
type textarea "As we discussed (361) 854-0881, Keep us posted here once the work is done"
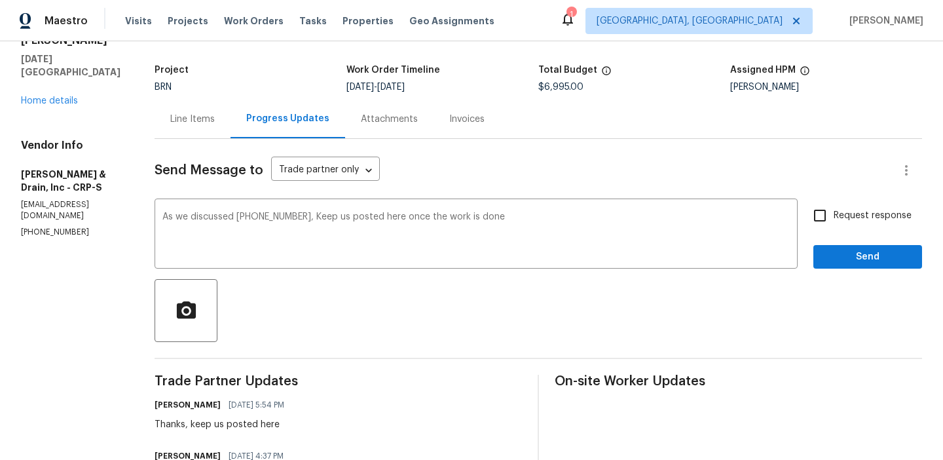
click at [839, 221] on span "Request response" at bounding box center [873, 216] width 78 height 14
click at [834, 221] on input "Request response" at bounding box center [820, 216] width 28 height 28
checkbox input "true"
click at [829, 259] on span "Send" at bounding box center [868, 257] width 88 height 16
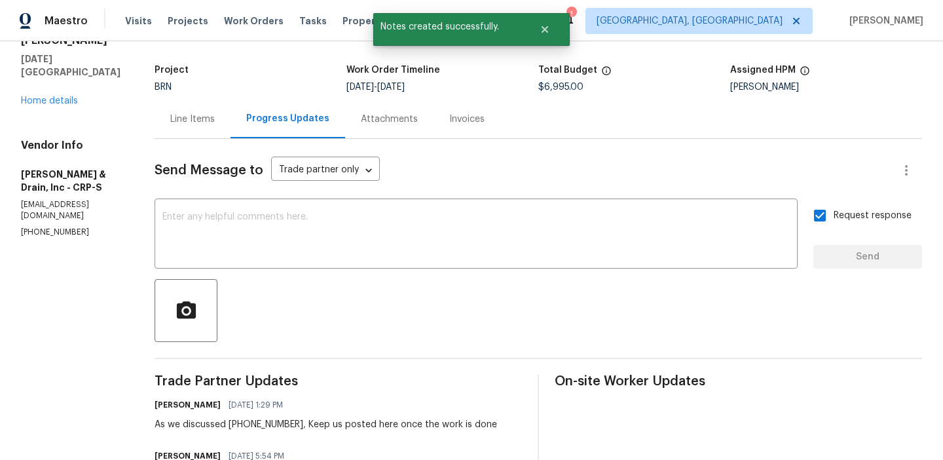
scroll to position [0, 0]
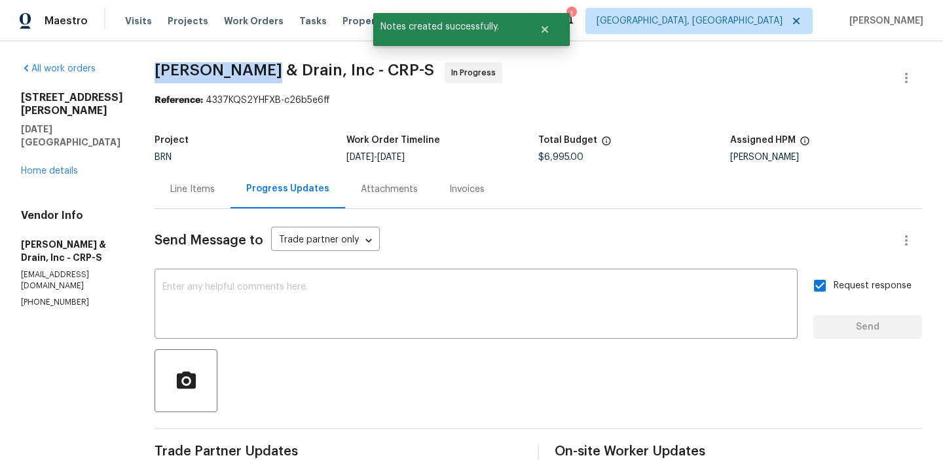
drag, startPoint x: 148, startPoint y: 75, endPoint x: 272, endPoint y: 76, distance: 123.8
copy span "Owen Plumbing"
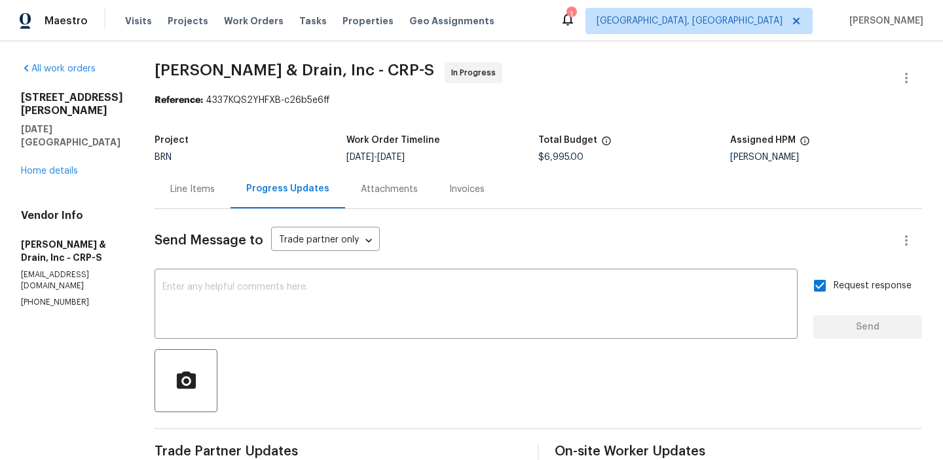
click at [196, 170] on div "Line Items" at bounding box center [193, 189] width 76 height 39
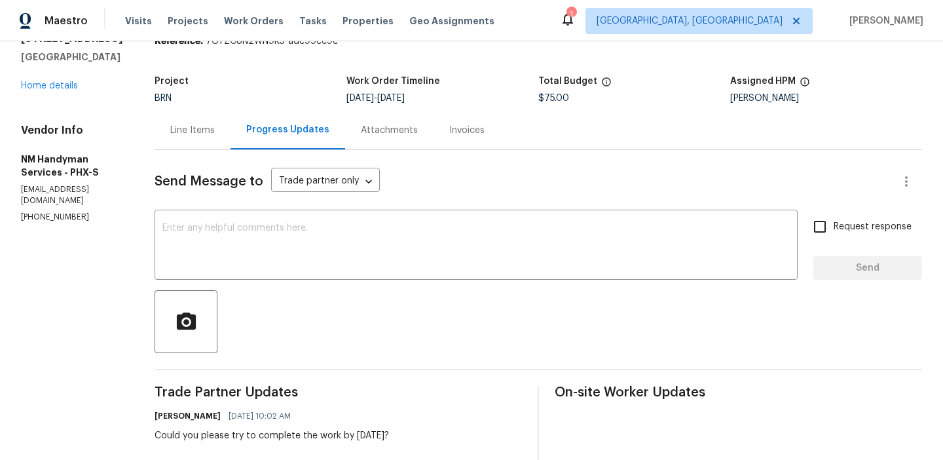
scroll to position [178, 0]
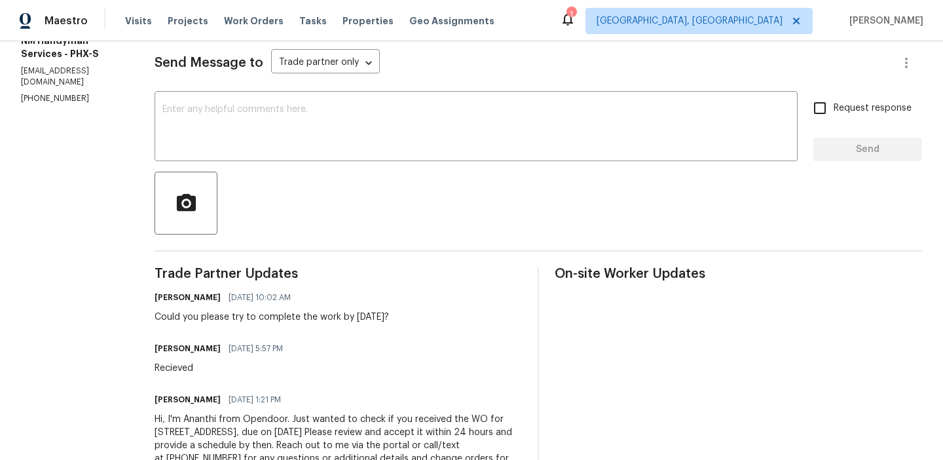
click at [51, 109] on section "All work orders [STREET_ADDRESS] Home details Vendor Info NM Handyman Services …" at bounding box center [72, 189] width 102 height 609
copy p "[PHONE_NUMBER]"
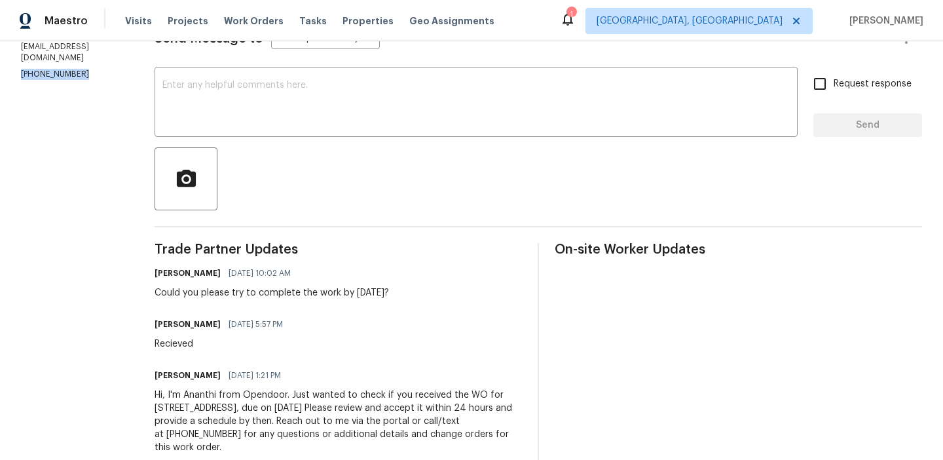
scroll to position [0, 0]
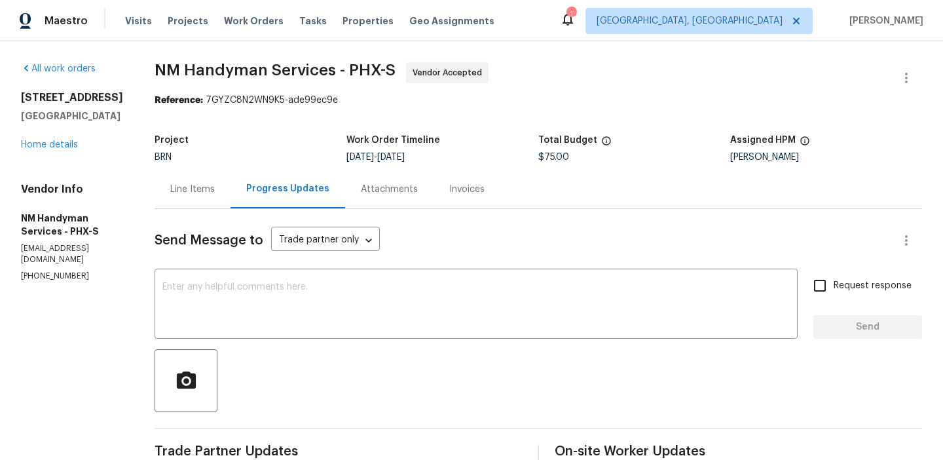
click at [210, 180] on div "Line Items" at bounding box center [193, 189] width 76 height 39
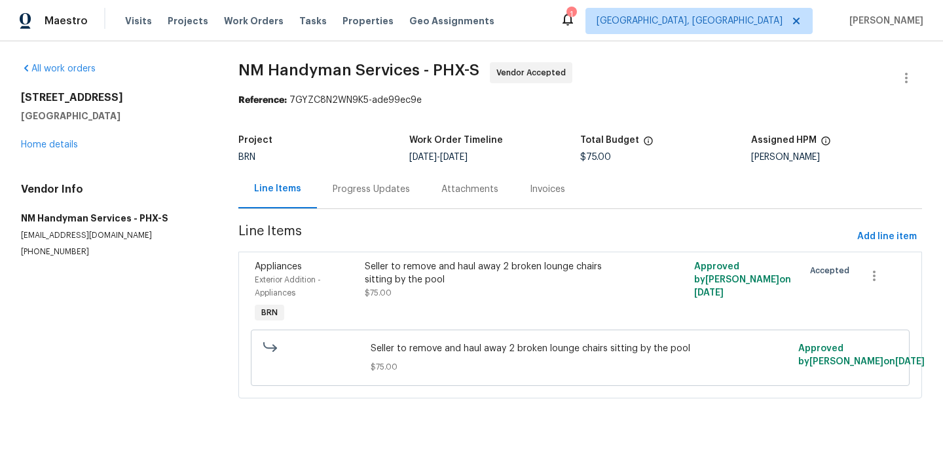
click at [347, 189] on div "Progress Updates" at bounding box center [371, 189] width 77 height 13
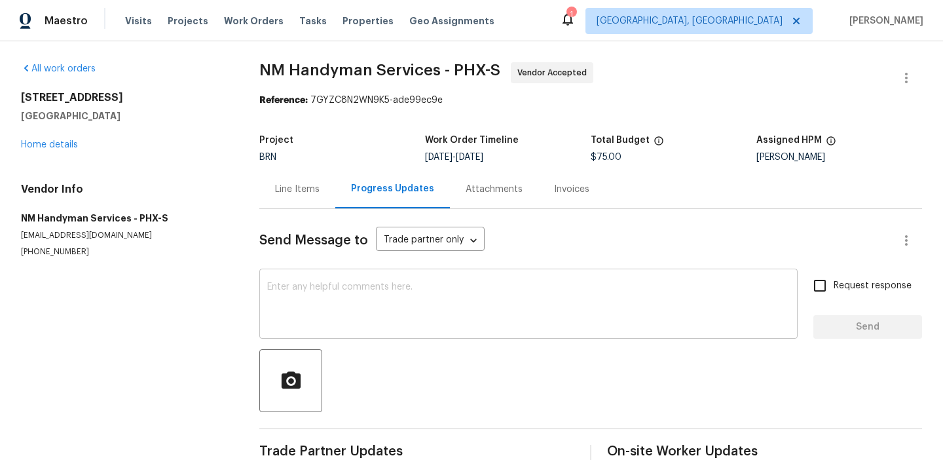
scroll to position [29, 0]
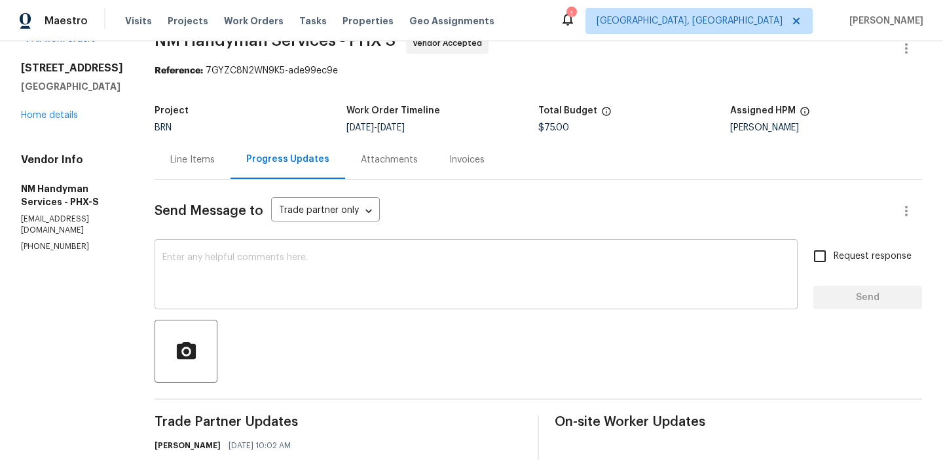
click at [282, 269] on textarea at bounding box center [476, 276] width 628 height 46
click at [48, 258] on section "All work orders [STREET_ADDRESS] Home details Vendor Info NM Handyman Services …" at bounding box center [72, 337] width 102 height 609
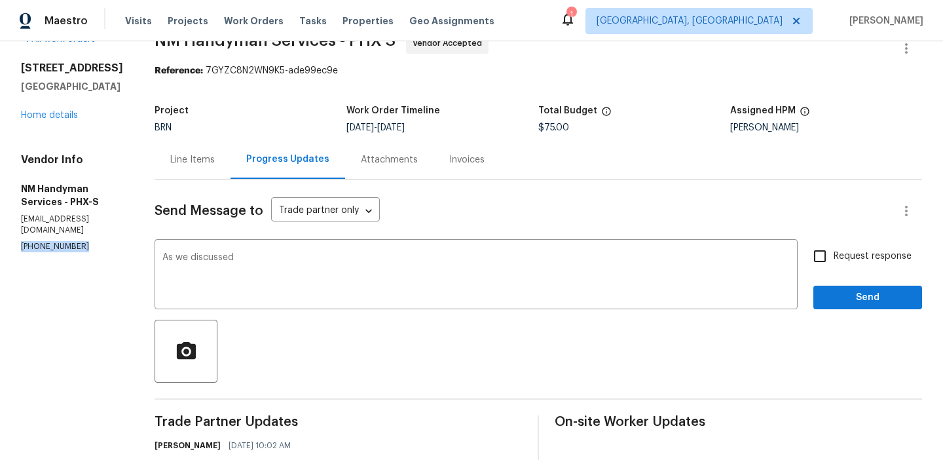
click at [48, 258] on section "All work orders [STREET_ADDRESS] Home details Vendor Info NM Handyman Services …" at bounding box center [72, 337] width 102 height 609
copy p "[PHONE_NUMBER]"
click at [295, 256] on textarea "As we discussed" at bounding box center [476, 276] width 628 height 46
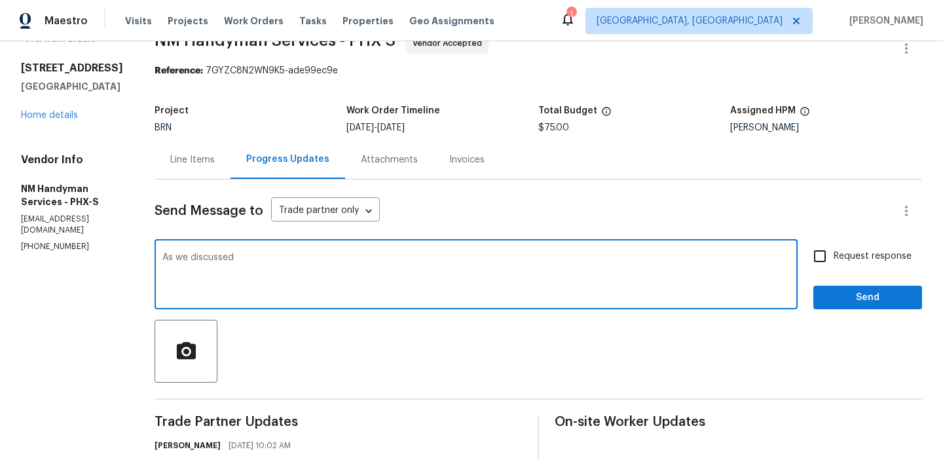
paste textarea "[PHONE_NUMBER]"
type textarea "As we discussed [PHONE_NUMBER], Kindly try to complete the work by [DATE]"
click at [828, 248] on input "Request response" at bounding box center [820, 256] width 28 height 28
checkbox input "true"
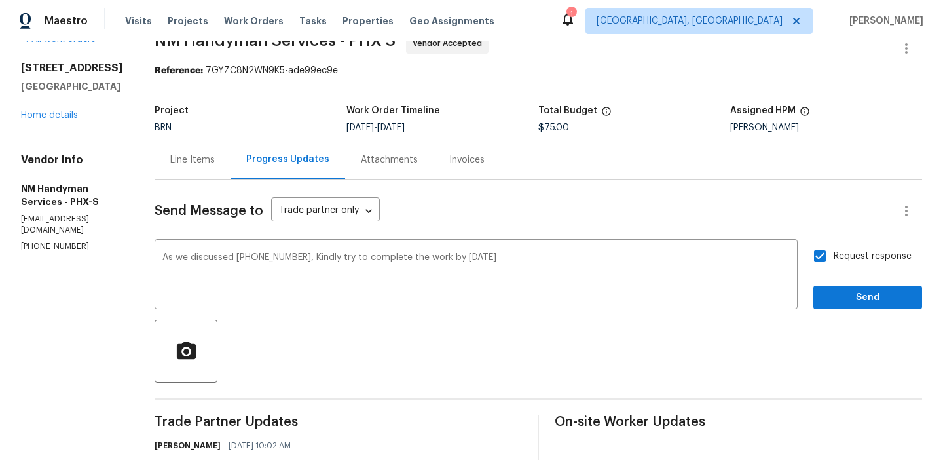
click at [828, 279] on div "Request response Send" at bounding box center [868, 275] width 109 height 67
click at [828, 280] on div "Request response Send" at bounding box center [868, 275] width 109 height 67
click at [826, 294] on span "Send" at bounding box center [868, 298] width 88 height 16
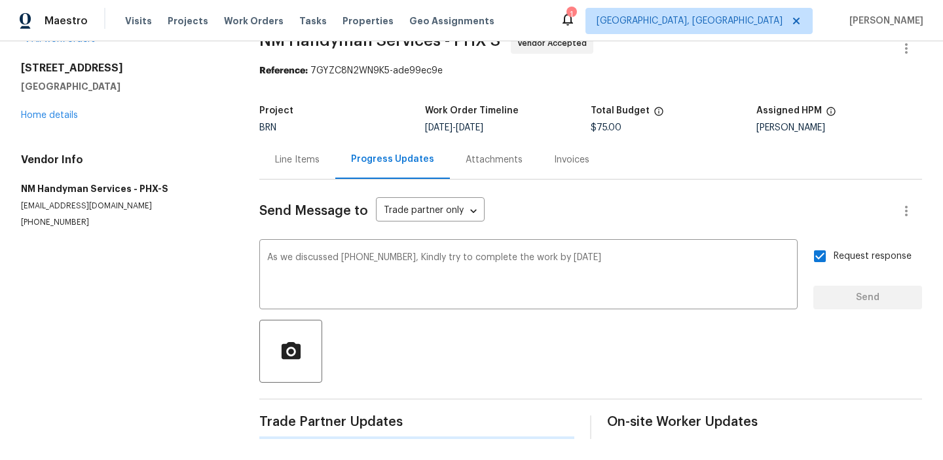
scroll to position [0, 0]
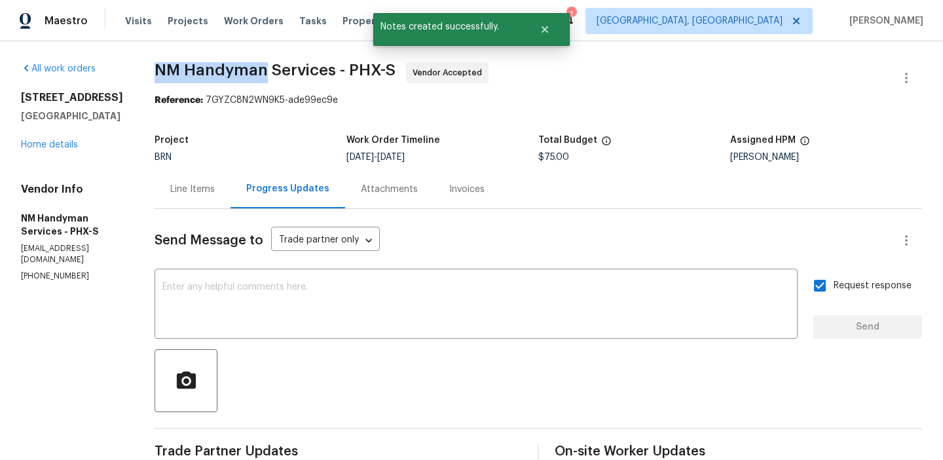
drag, startPoint x: 145, startPoint y: 66, endPoint x: 261, endPoint y: 67, distance: 115.3
click at [261, 67] on div "All work orders [STREET_ADDRESS] Home details Vendor Info NM Handyman Services …" at bounding box center [471, 392] width 943 height 702
copy span "NM Handyman"
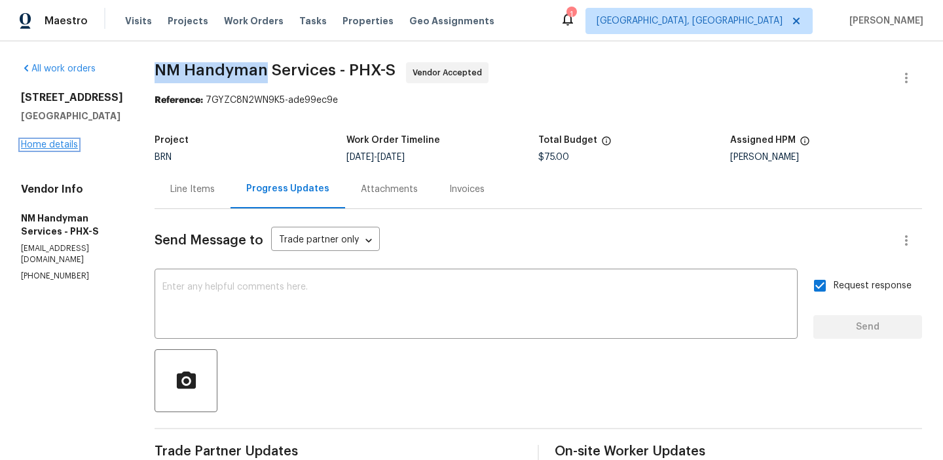
click at [52, 149] on link "Home details" at bounding box center [49, 144] width 57 height 9
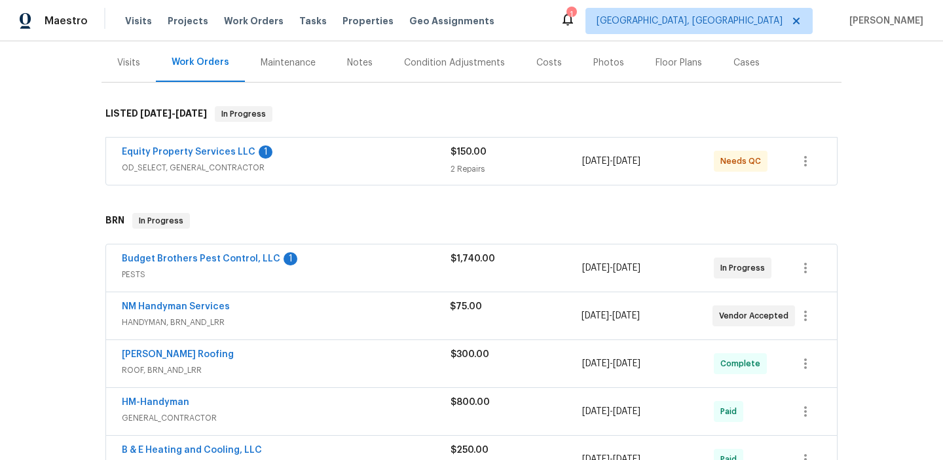
scroll to position [160, 0]
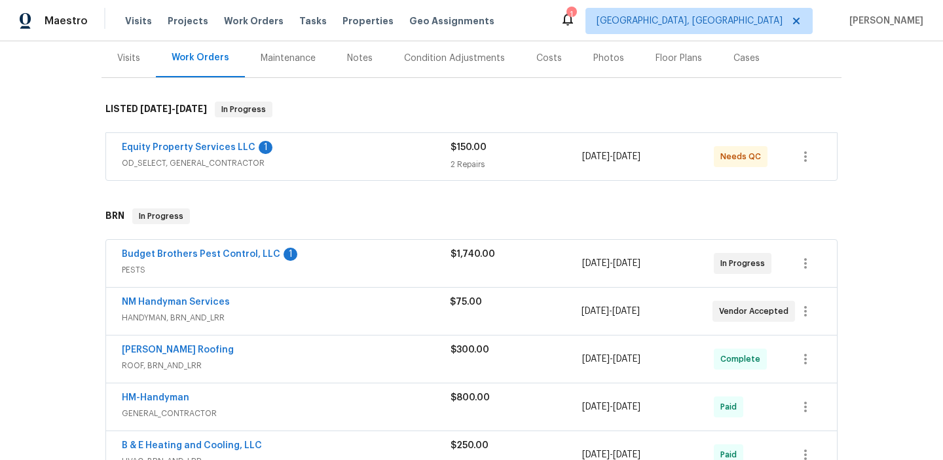
click at [138, 259] on span "Budget Brothers Pest Control, LLC" at bounding box center [201, 254] width 159 height 13
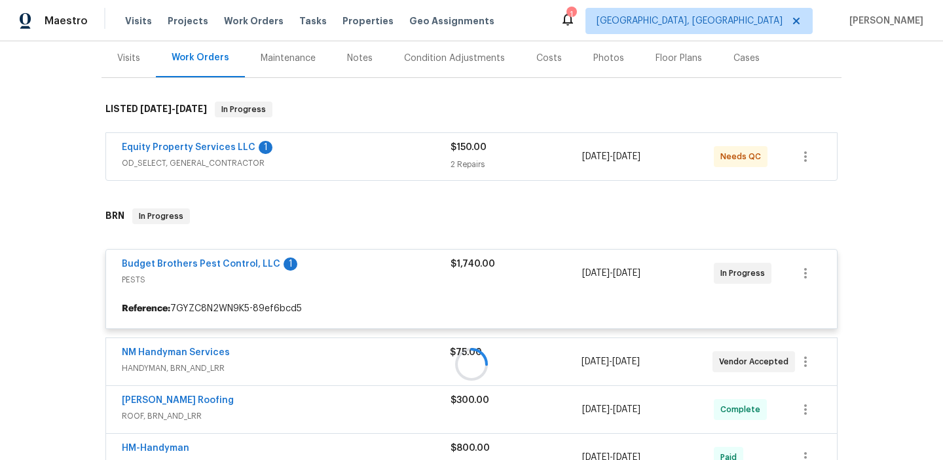
click at [130, 268] on div at bounding box center [472, 364] width 740 height 338
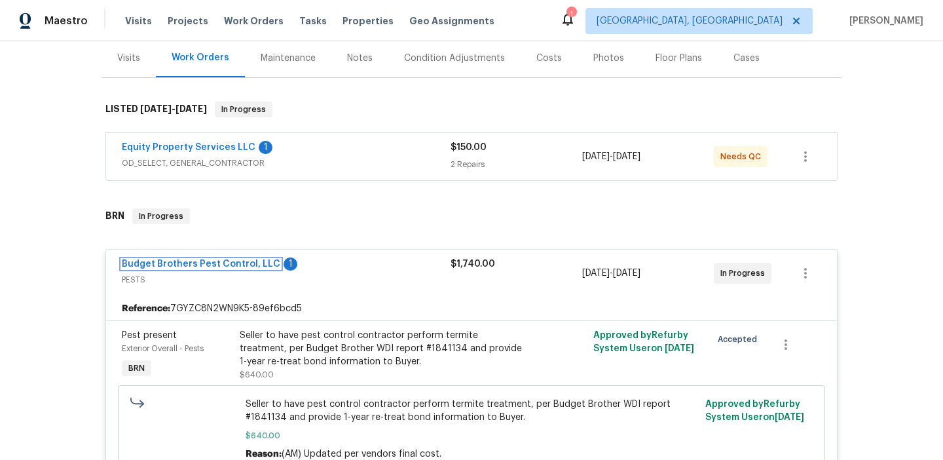
click at [130, 268] on link "Budget Brothers Pest Control, LLC" at bounding box center [201, 263] width 159 height 9
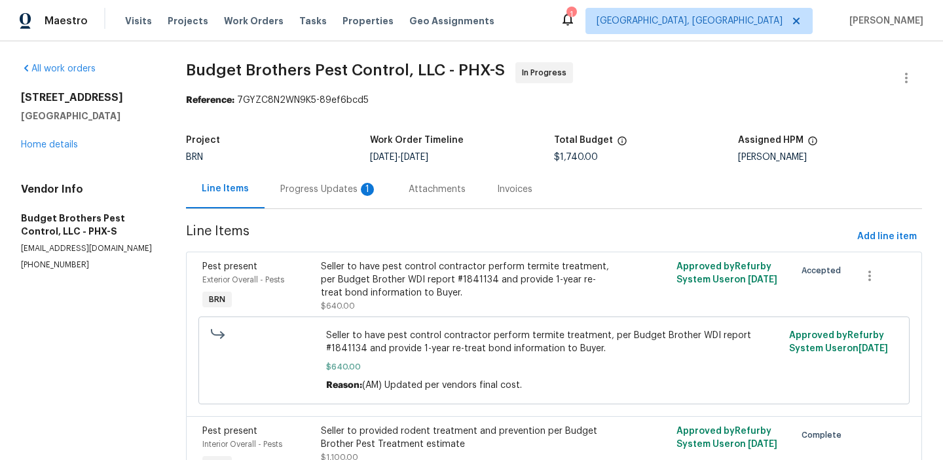
click at [295, 200] on div "Progress Updates 1" at bounding box center [329, 189] width 128 height 39
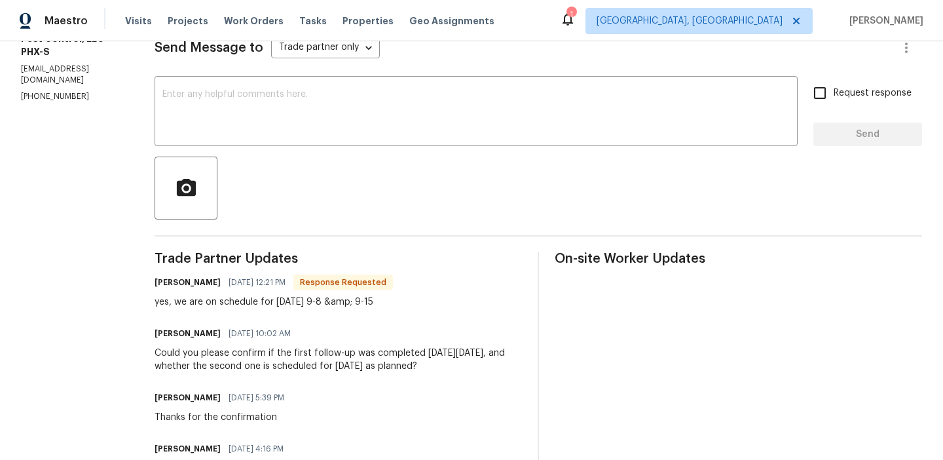
scroll to position [143, 0]
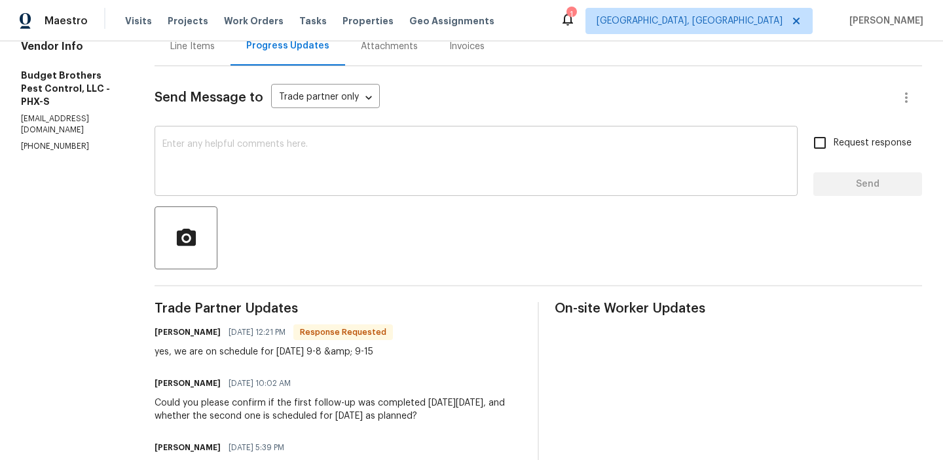
click at [264, 140] on textarea at bounding box center [476, 163] width 628 height 46
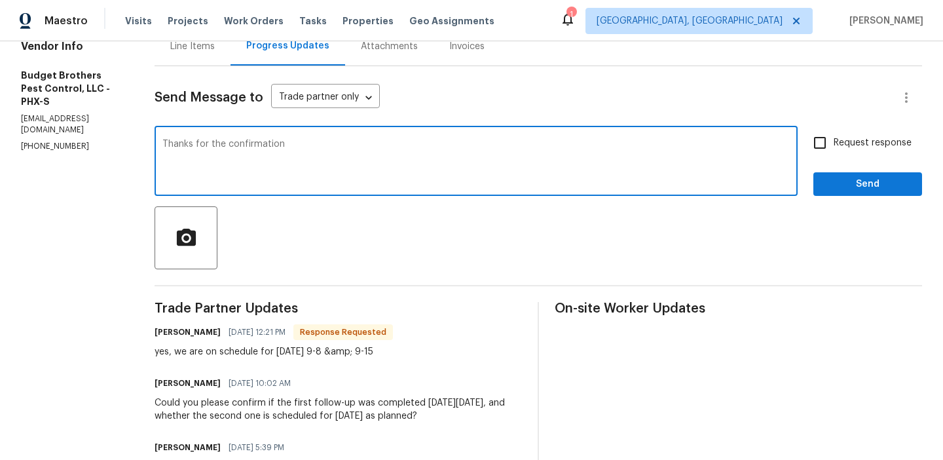
type textarea "Thanks for the confirmation"
click at [844, 136] on span "Request response" at bounding box center [873, 143] width 78 height 14
click at [834, 136] on input "Request response" at bounding box center [820, 143] width 28 height 28
checkbox input "true"
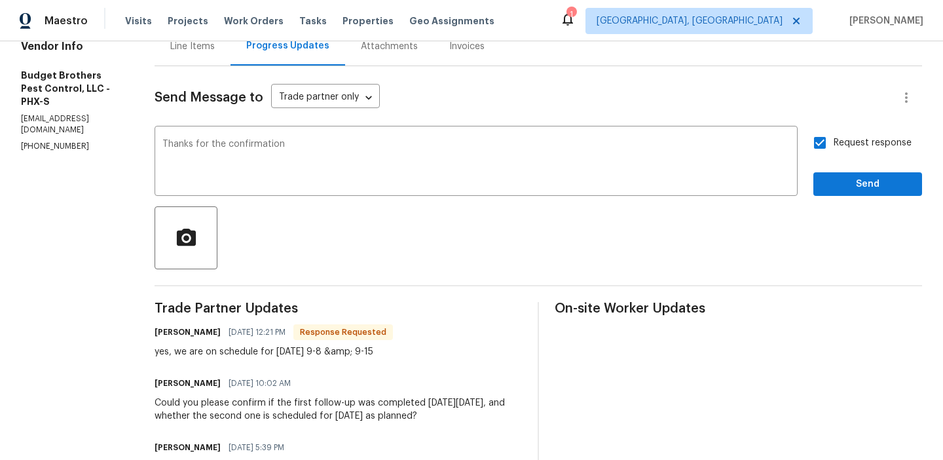
click at [837, 167] on div "Request response Send" at bounding box center [868, 162] width 109 height 67
click at [831, 179] on span "Send" at bounding box center [868, 184] width 88 height 16
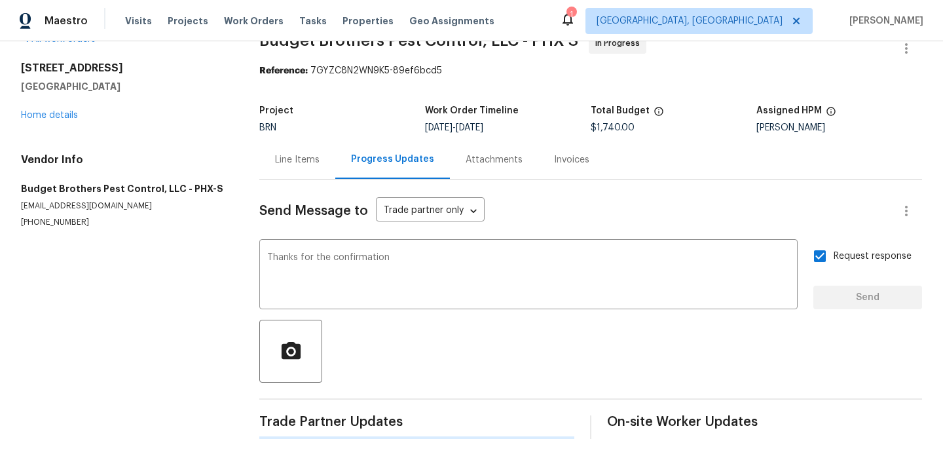
scroll to position [0, 0]
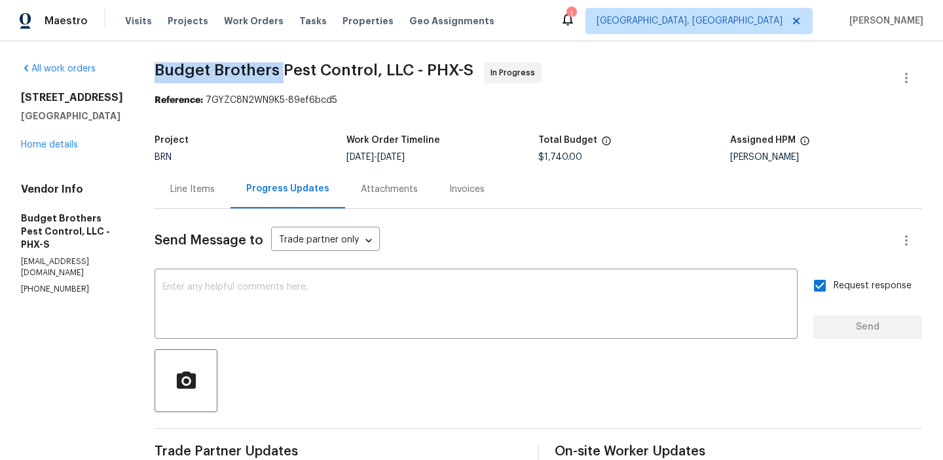
drag, startPoint x: 177, startPoint y: 73, endPoint x: 309, endPoint y: 73, distance: 132.3
copy span "Budget Brothers"
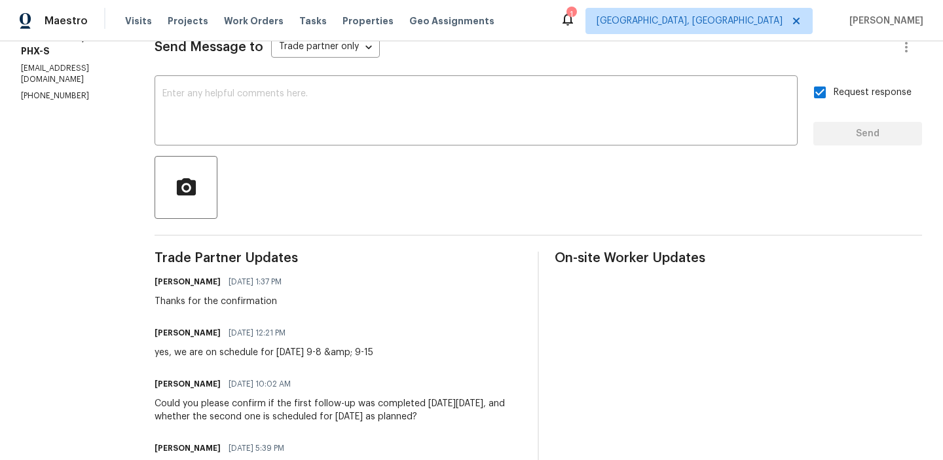
scroll to position [199, 0]
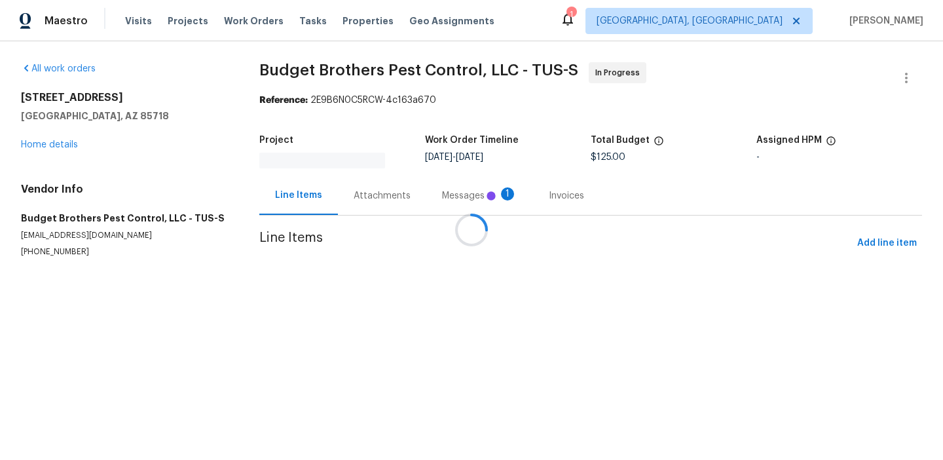
click at [364, 193] on div at bounding box center [471, 230] width 943 height 460
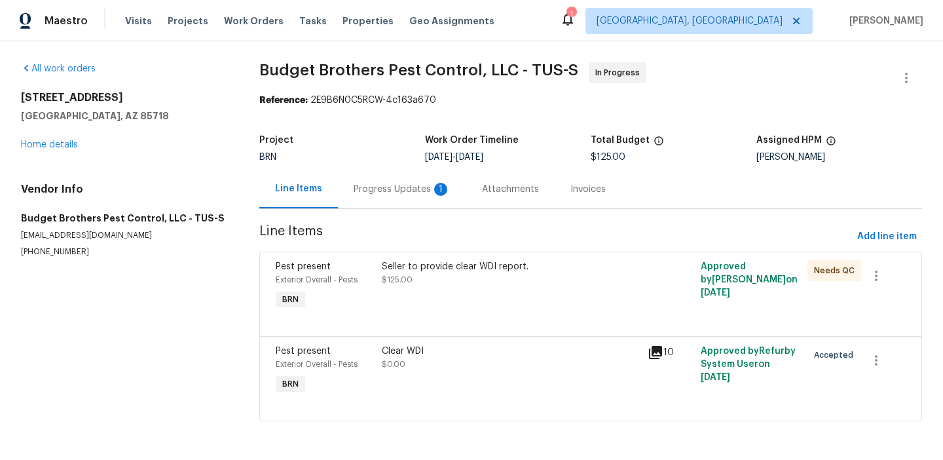
click at [369, 185] on div "Progress Updates 1" at bounding box center [402, 189] width 97 height 13
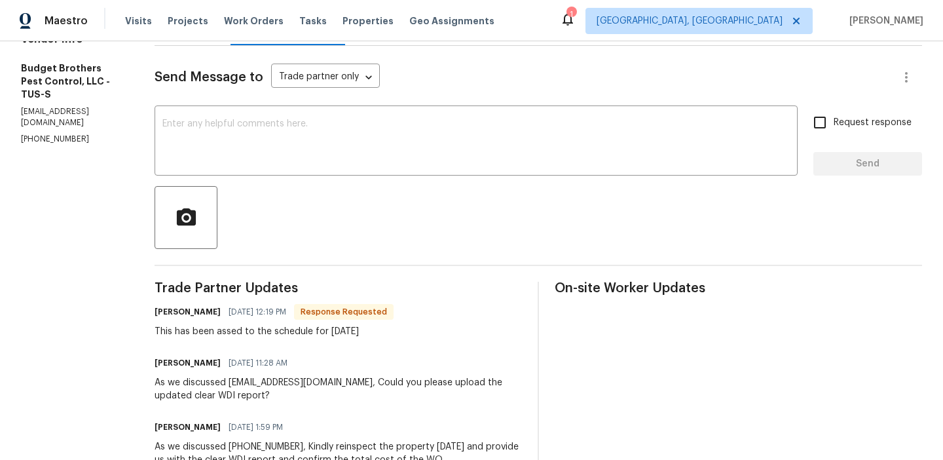
scroll to position [181, 0]
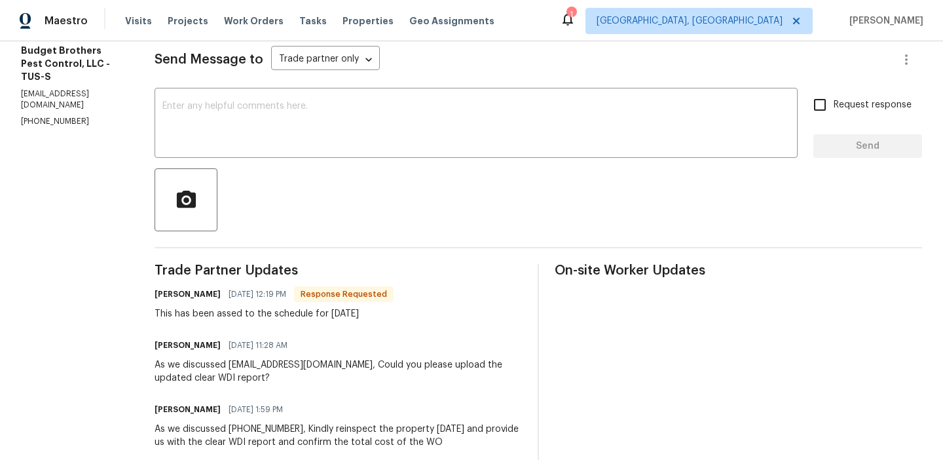
click at [256, 112] on textarea at bounding box center [476, 125] width 628 height 46
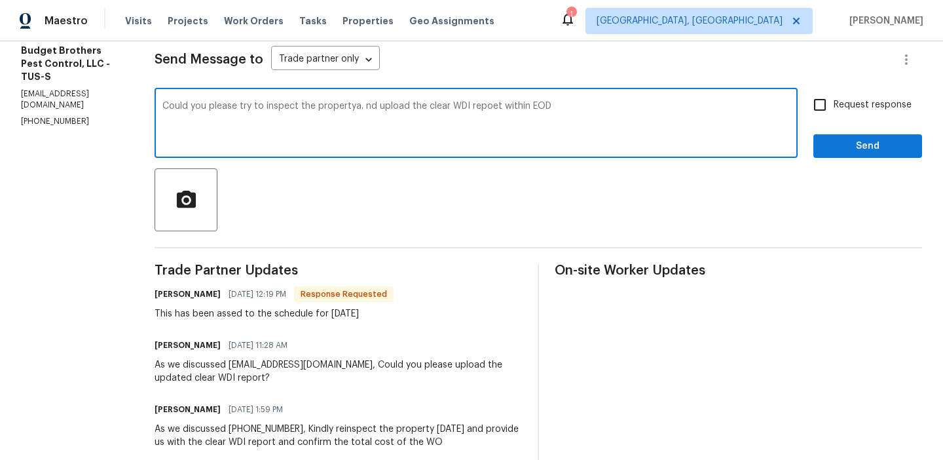
type textarea "Could you please try to inspect the propertya. nd upload the clear WDI repoet w…"
click at [250, 111] on textarea "Could you please try to inspect the propertya. nd upload the clear WDI repoet w…" at bounding box center [476, 125] width 628 height 46
paste textarea "Please inspect the property and upload a clear WDI report by the end of the da"
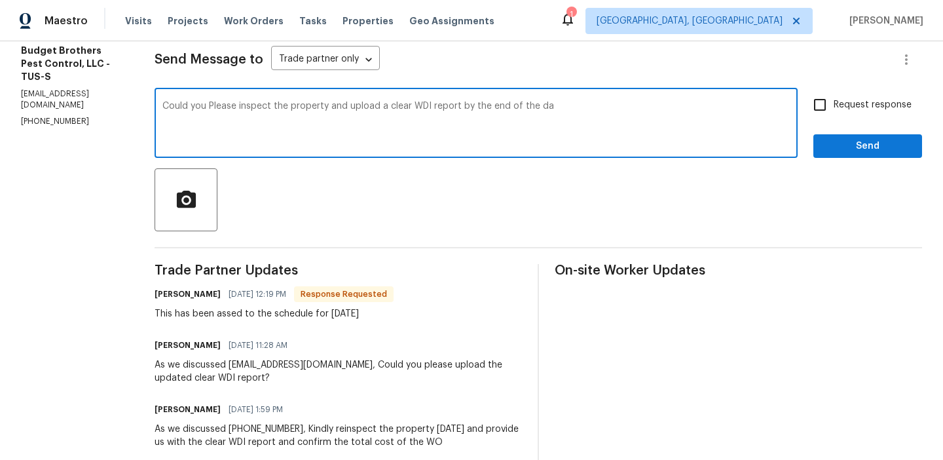
drag, startPoint x: 490, startPoint y: 107, endPoint x: 675, endPoint y: 123, distance: 185.5
click at [675, 124] on textarea "Could you Please inspect the property and upload a clear WDI report by the end …" at bounding box center [476, 125] width 628 height 46
type textarea "Could you Please inspect the property and upload a clear WDI report within EOD?"
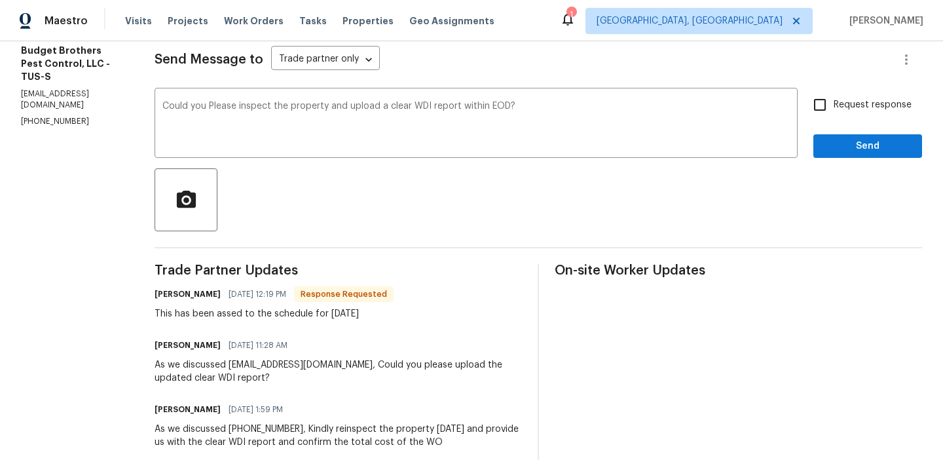
click at [856, 106] on span "Request response" at bounding box center [873, 105] width 78 height 14
click at [834, 106] on input "Request response" at bounding box center [820, 105] width 28 height 28
checkbox input "true"
click at [841, 147] on span "Send" at bounding box center [868, 146] width 88 height 16
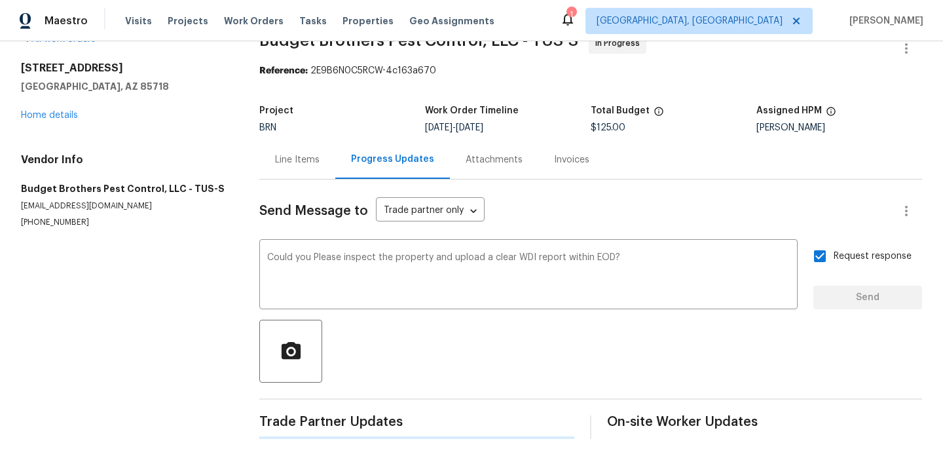
scroll to position [0, 0]
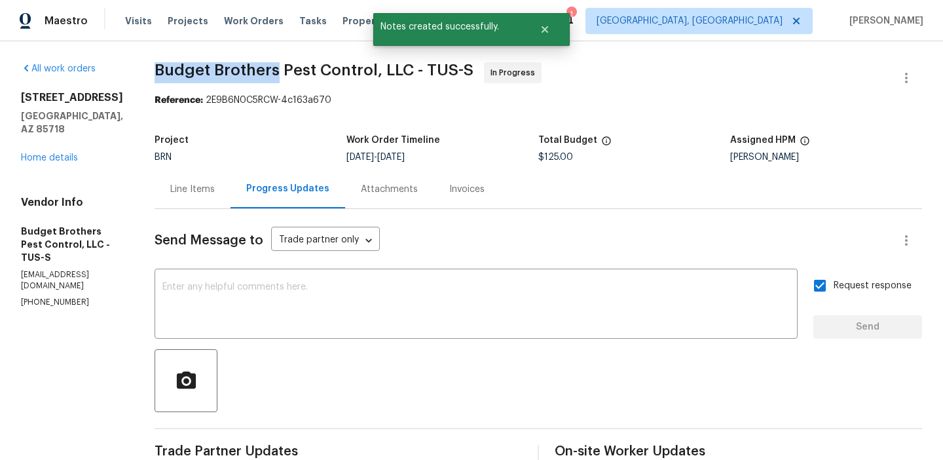
drag, startPoint x: 175, startPoint y: 66, endPoint x: 306, endPoint y: 67, distance: 131.0
copy span "Budget Brothers"
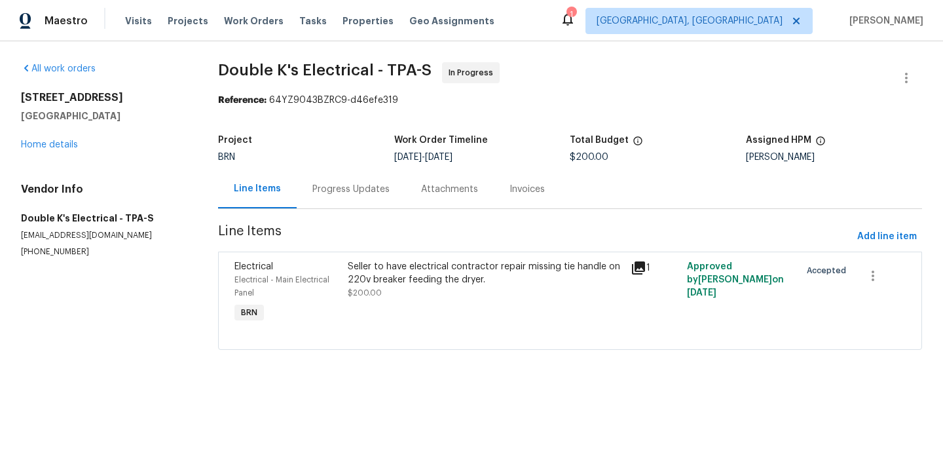
click at [335, 166] on div "Project BRN Work Order Timeline [DATE] - [DATE] Total Budget $200.00 Assigned H…" at bounding box center [570, 149] width 704 height 42
click at [333, 199] on div "Progress Updates" at bounding box center [351, 189] width 109 height 39
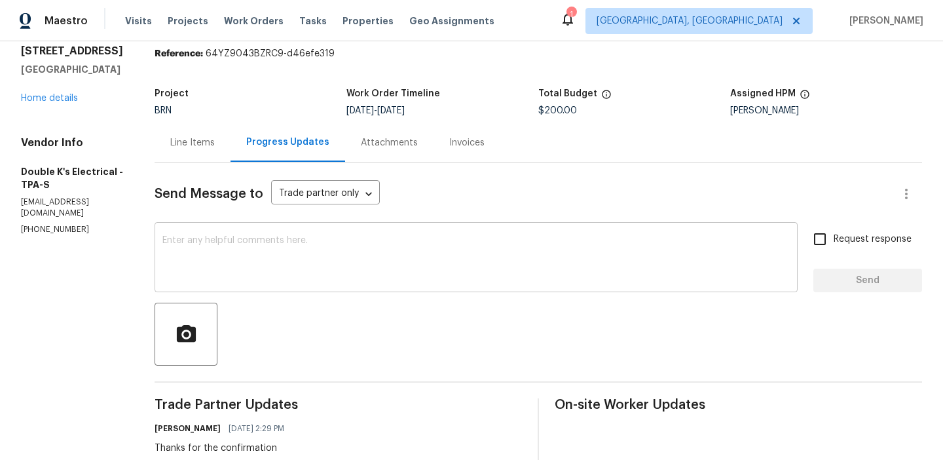
scroll to position [76, 0]
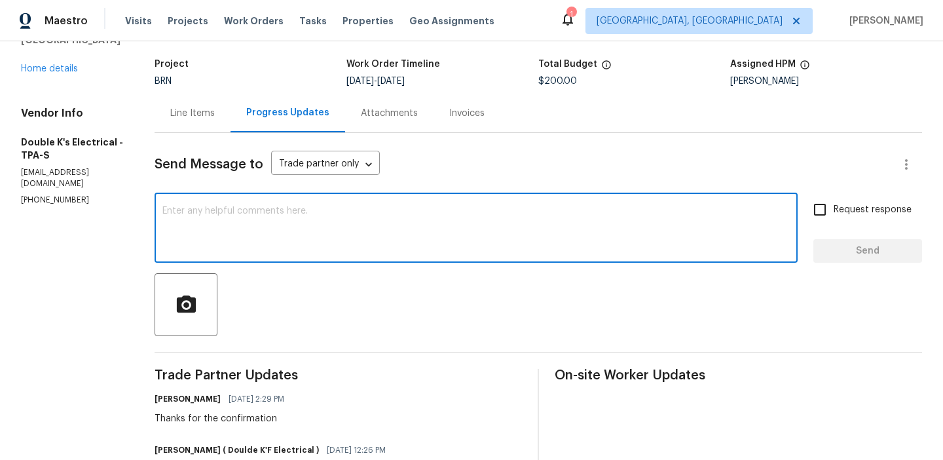
click at [252, 227] on textarea at bounding box center [476, 229] width 628 height 46
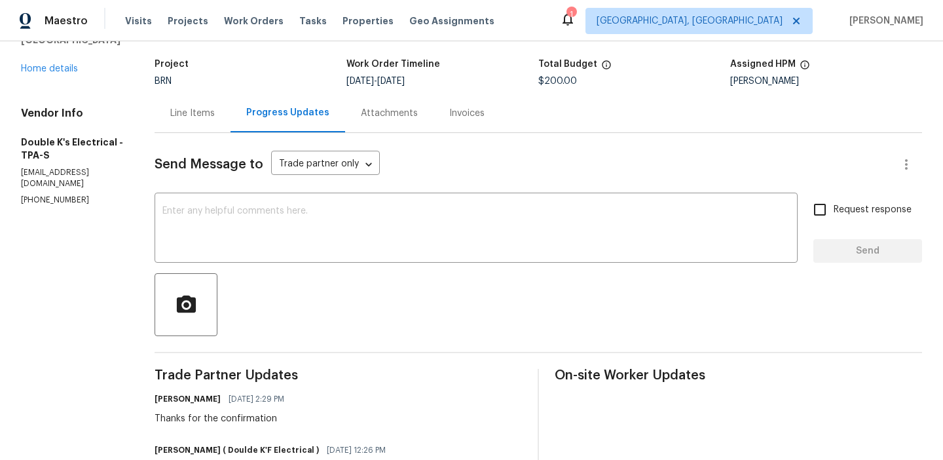
paste textarea "Could you please confirm if this is on schedule for Today?"
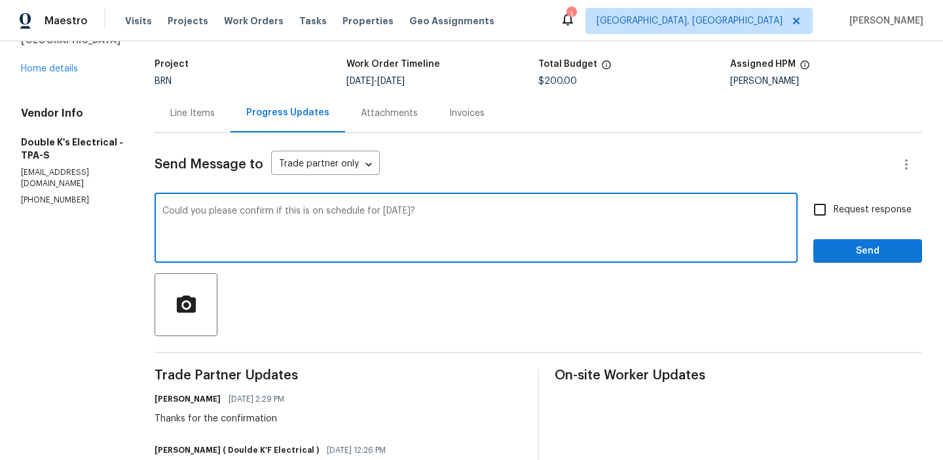
type textarea "Could you please confirm if this is on schedule for Today?"
click at [843, 203] on span "Request response" at bounding box center [873, 210] width 78 height 14
click at [834, 203] on input "Request response" at bounding box center [820, 210] width 28 height 28
checkbox input "true"
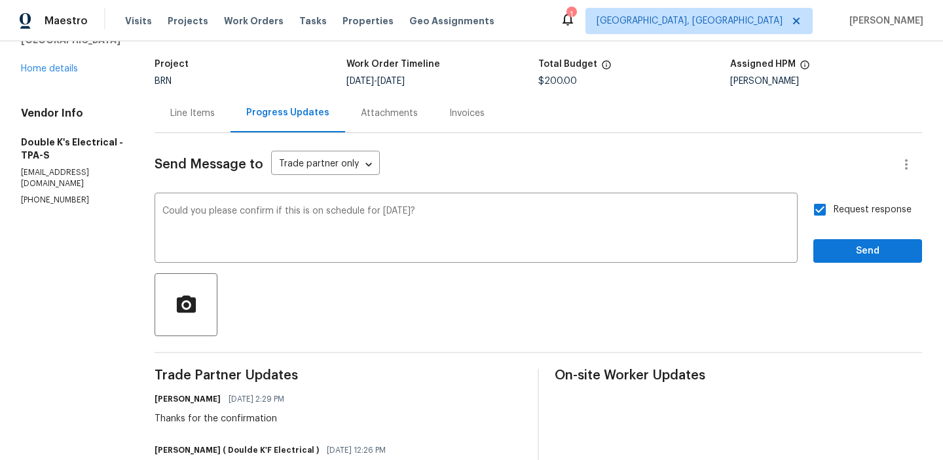
click at [832, 268] on div "Send Message to Trade partner only Trade partner only ​ Could you please confir…" at bounding box center [539, 390] width 768 height 514
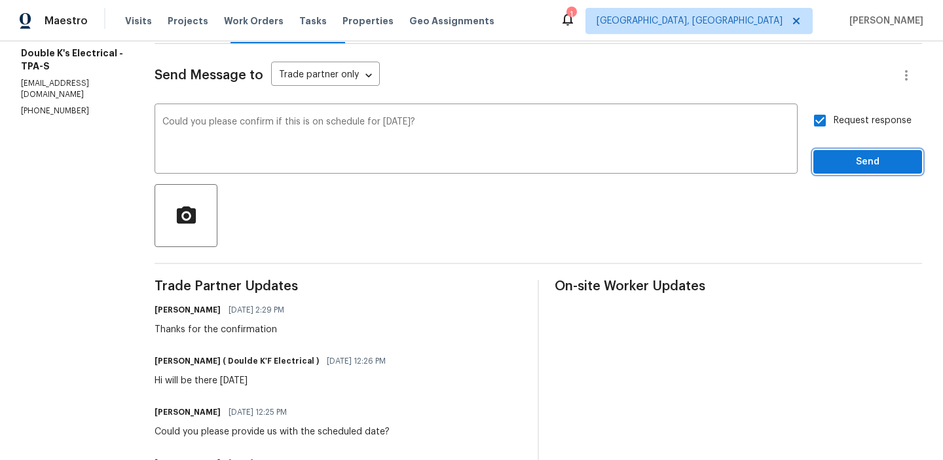
click at [836, 160] on span "Send" at bounding box center [868, 162] width 88 height 16
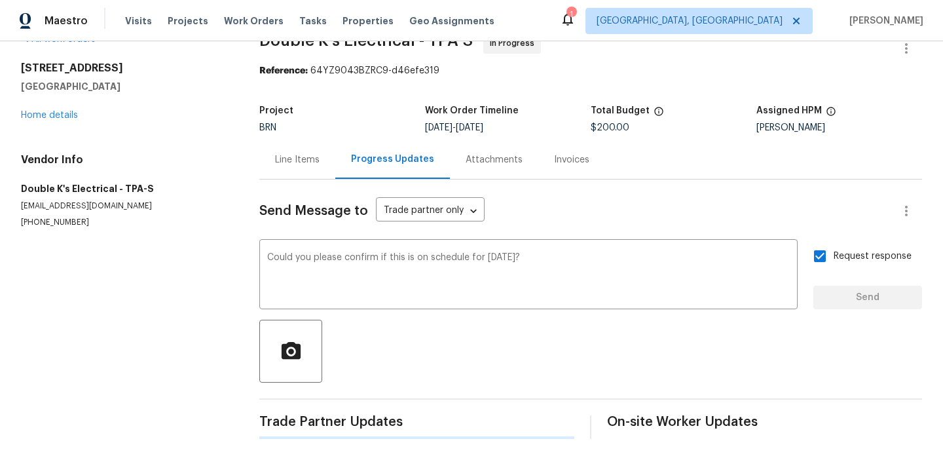
scroll to position [0, 0]
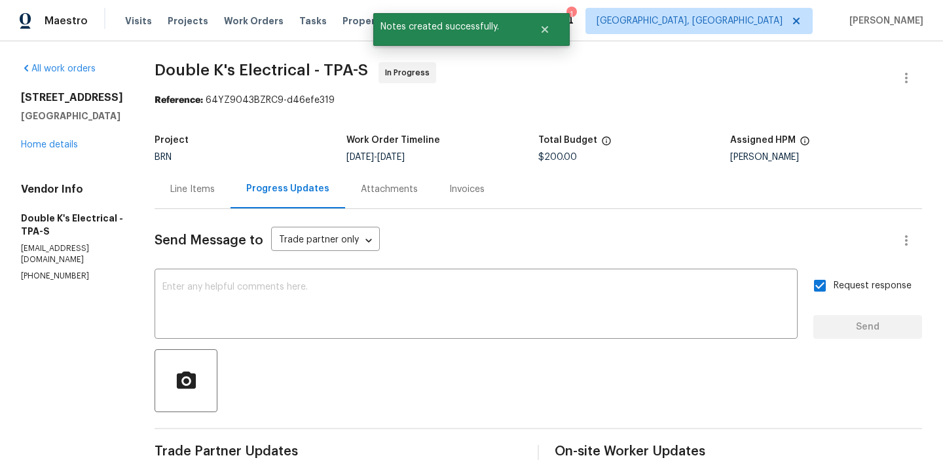
click at [36, 271] on p "(407) 724-1783" at bounding box center [72, 276] width 102 height 11
copy p "(407) 724-1783"
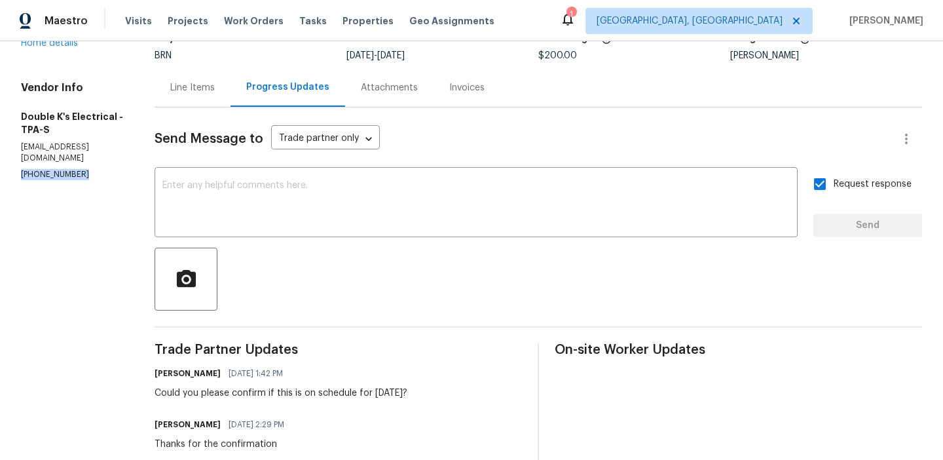
scroll to position [158, 0]
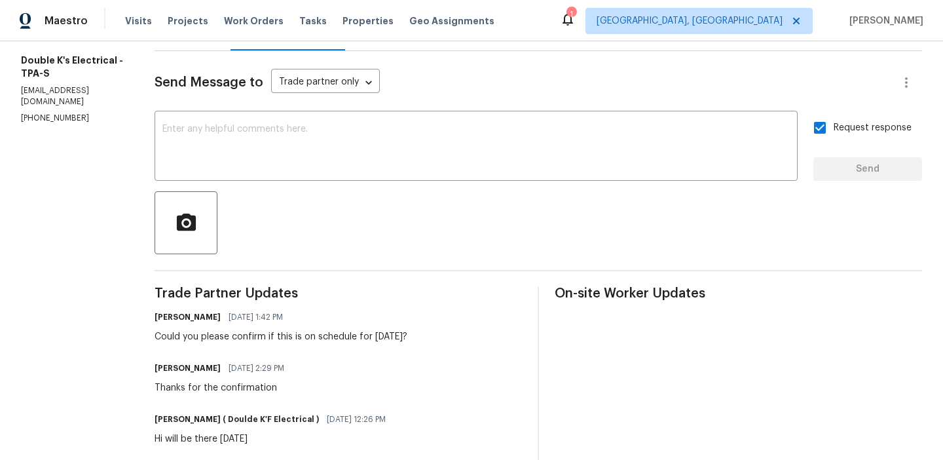
click at [216, 329] on div "Ananthi Mahendran 09/08/2025 1:42 PM Could you please confirm if this is on sch…" at bounding box center [281, 325] width 253 height 35
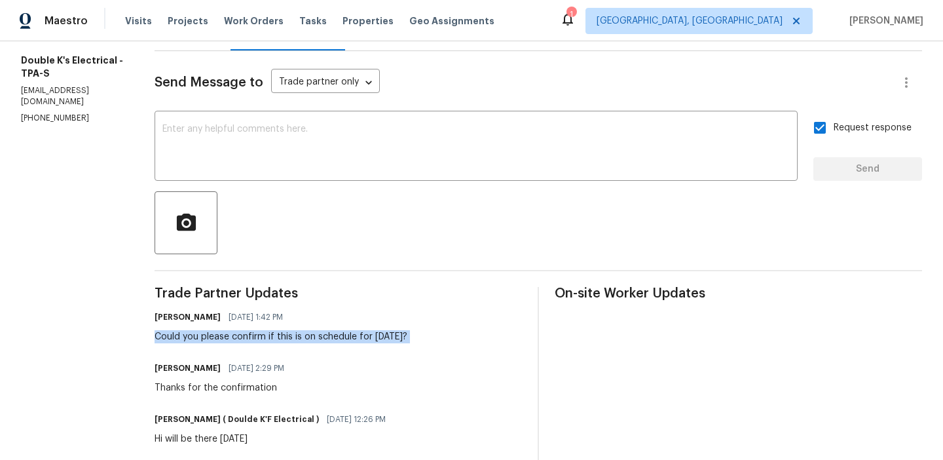
click at [216, 329] on div "Ananthi Mahendran 09/08/2025 1:42 PM Could you please confirm if this is on sch…" at bounding box center [281, 325] width 253 height 35
copy div "Could you please confirm if this is on schedule for Today?"
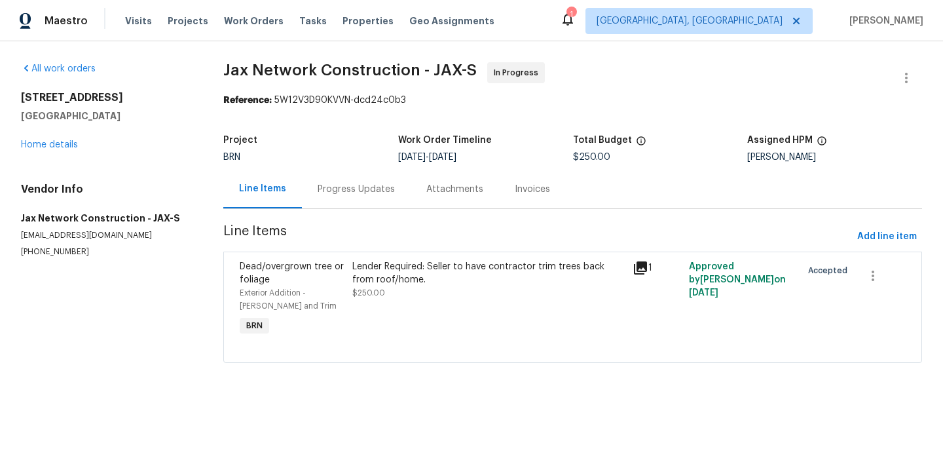
click at [361, 199] on div "Progress Updates" at bounding box center [356, 189] width 109 height 39
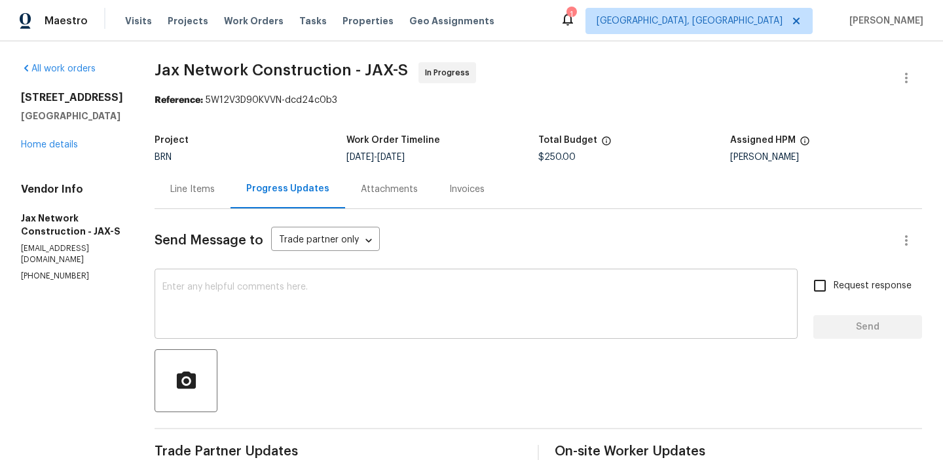
scroll to position [130, 0]
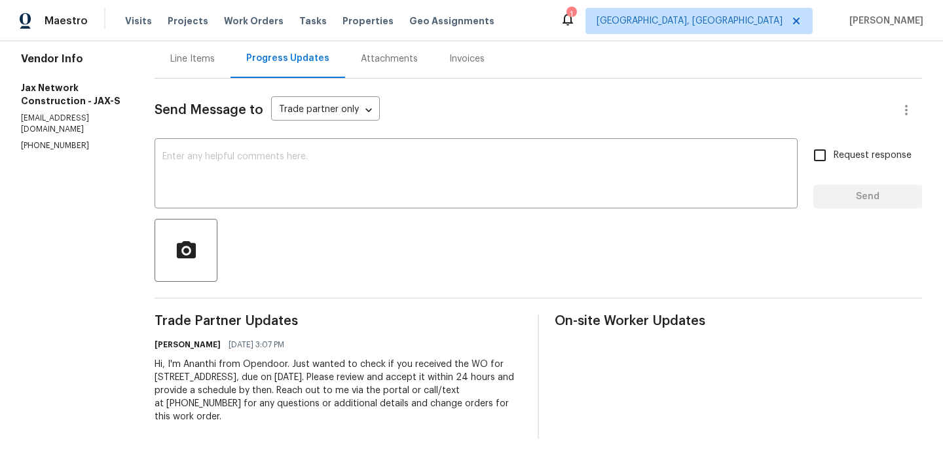
click at [62, 144] on p "[PHONE_NUMBER]" at bounding box center [72, 145] width 102 height 11
copy p "[PHONE_NUMBER]"
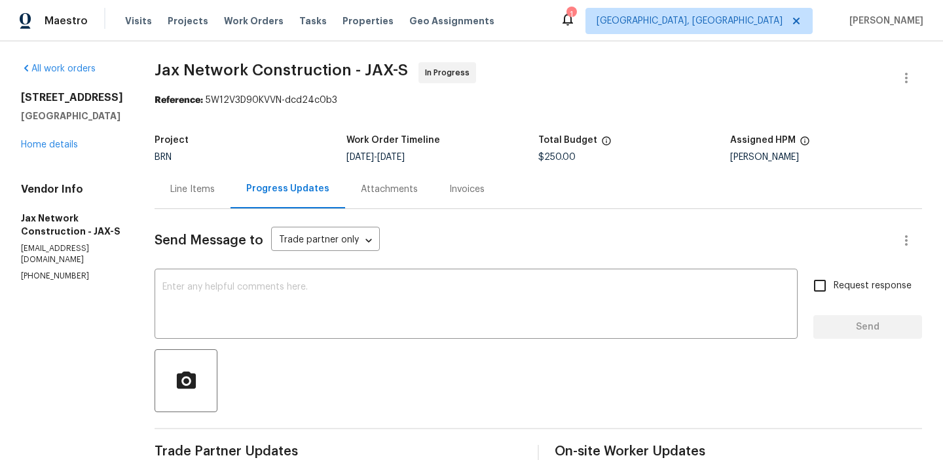
click at [182, 210] on div "Send Message to Trade partner only Trade partner only ​ x ​ Request response Se…" at bounding box center [539, 389] width 768 height 360
click at [199, 185] on div "Line Items" at bounding box center [192, 189] width 45 height 13
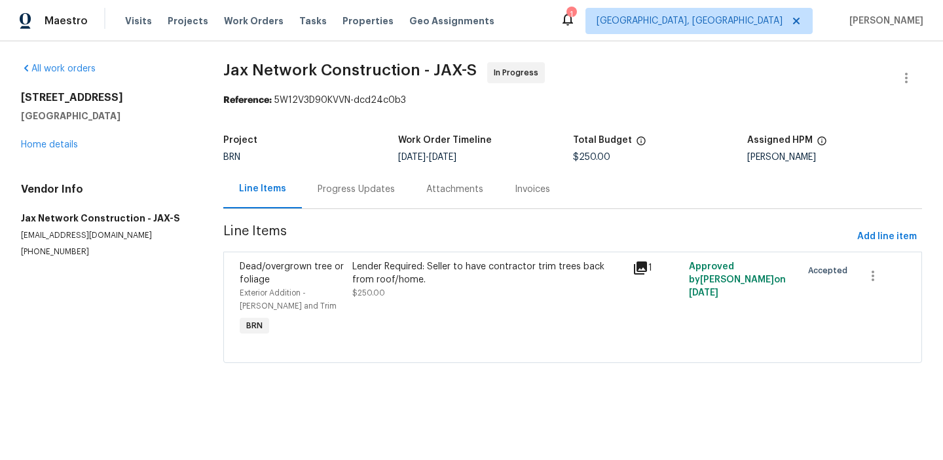
click at [432, 310] on div "Lender Required: Seller to have contractor trim trees back from roof/home. $250…" at bounding box center [489, 299] width 281 height 86
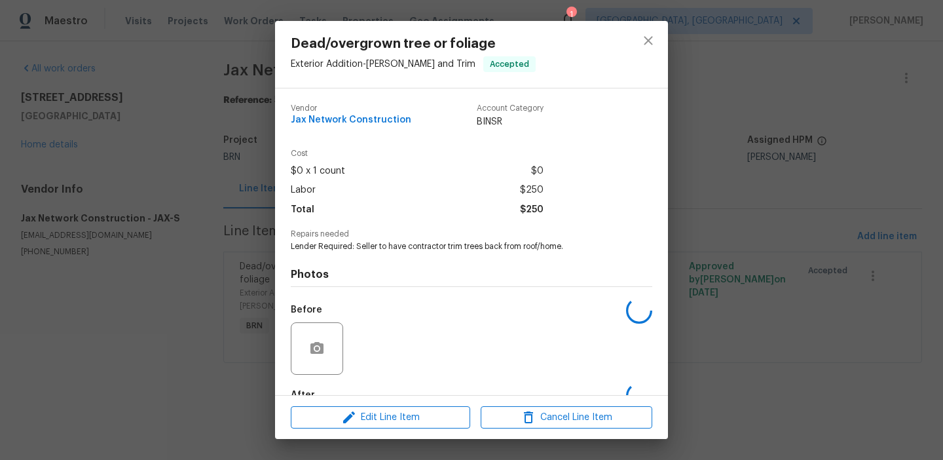
scroll to position [78, 0]
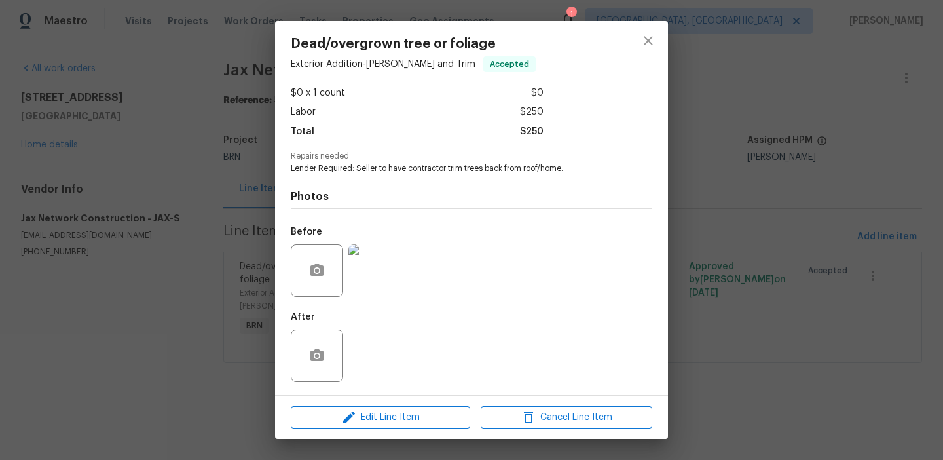
click at [377, 276] on img at bounding box center [375, 270] width 52 height 52
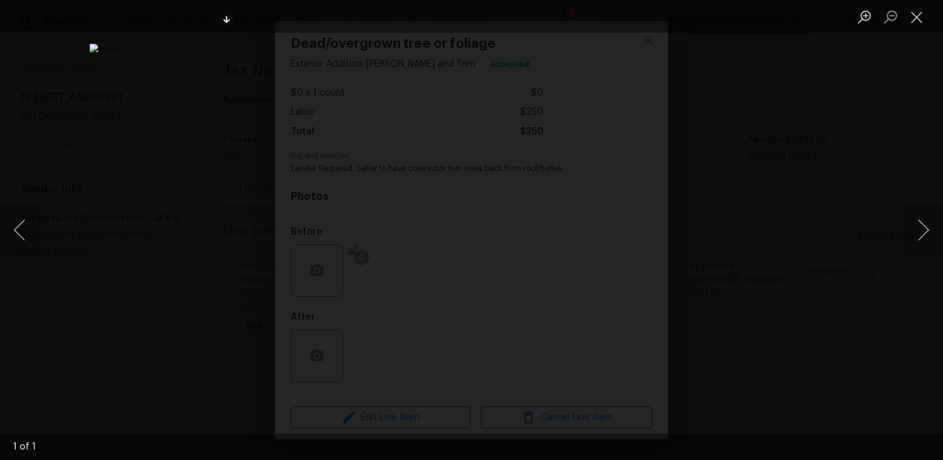
click at [103, 233] on div "Lightbox" at bounding box center [471, 230] width 943 height 460
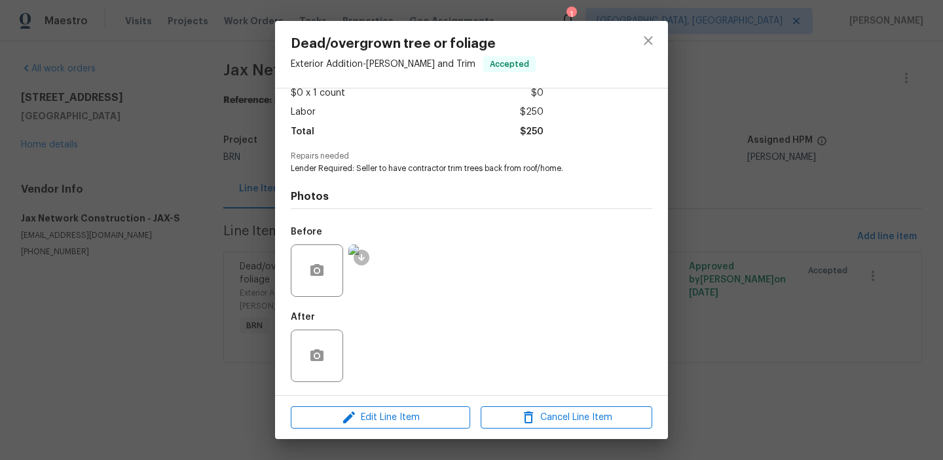
click at [166, 200] on div "Dead/overgrown tree or foliage Exterior Addition - Eaves and Trim Accepted Vend…" at bounding box center [471, 230] width 943 height 460
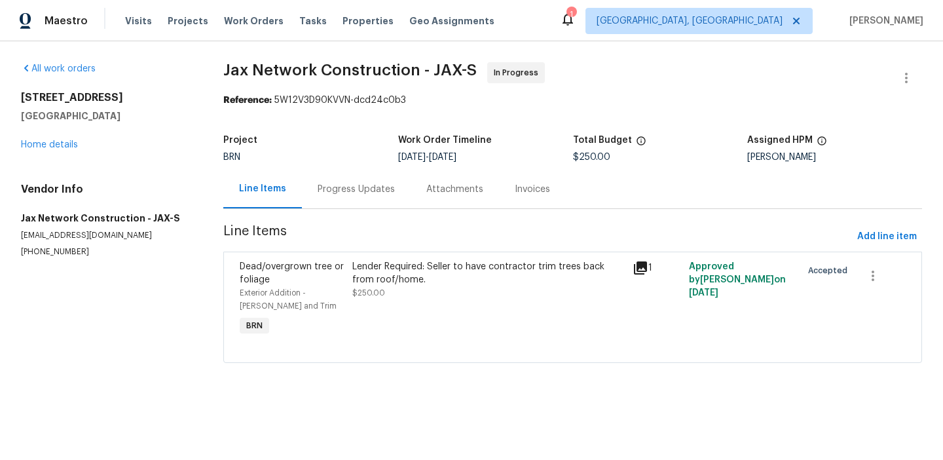
click at [414, 287] on div "Lender Required: Seller to have contractor trim trees back from roof/home. $250…" at bounding box center [488, 279] width 273 height 39
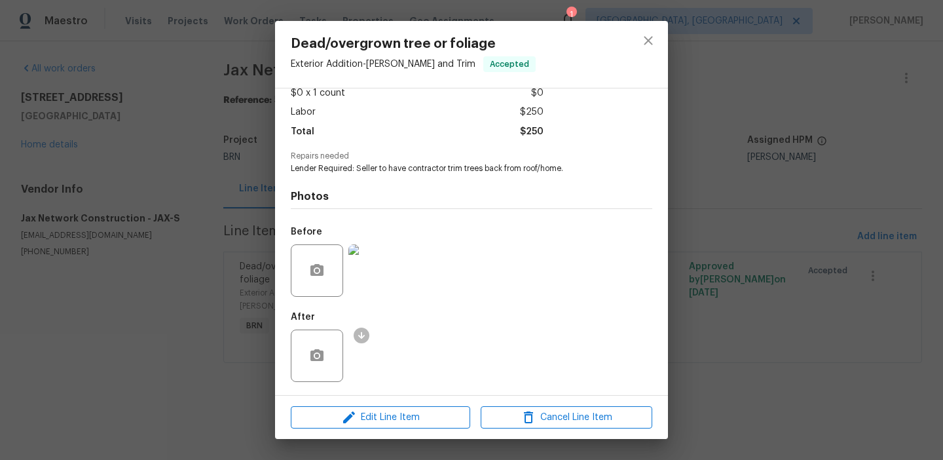
click at [376, 270] on img at bounding box center [375, 270] width 52 height 52
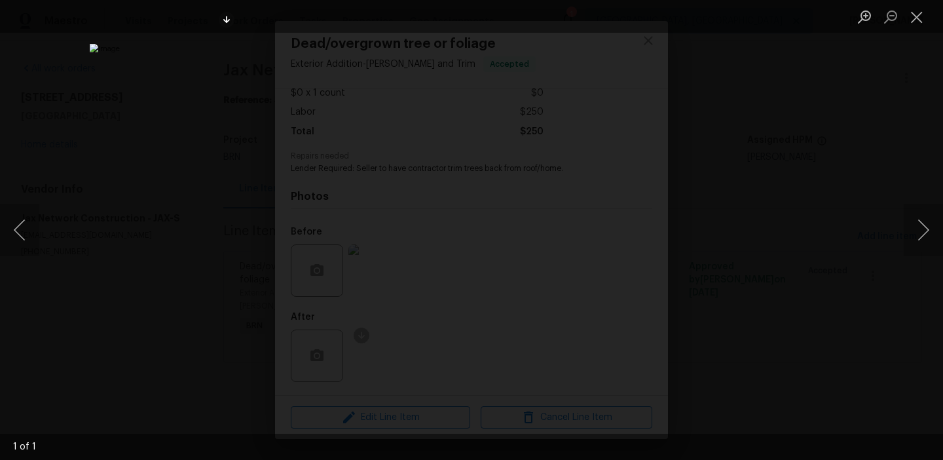
click at [91, 264] on div "Lightbox" at bounding box center [471, 230] width 943 height 460
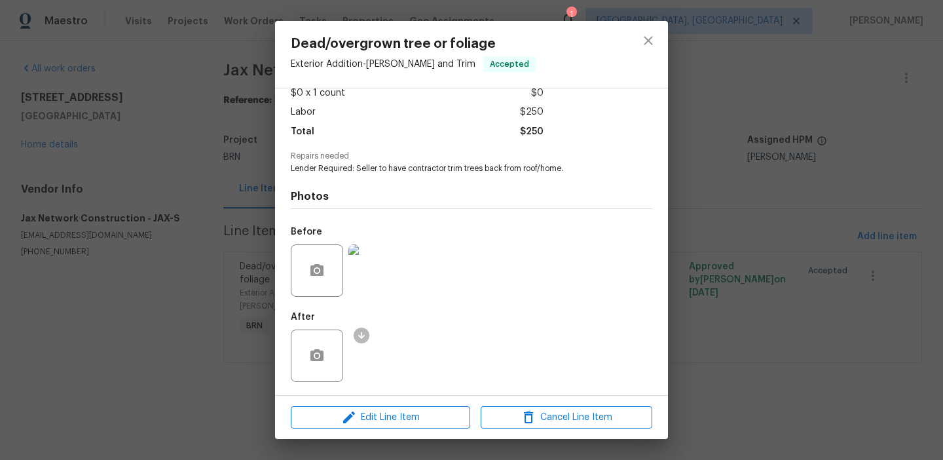
click at [107, 218] on div "Dead/overgrown tree or foliage Exterior Addition - Eaves and Trim Accepted Vend…" at bounding box center [471, 230] width 943 height 460
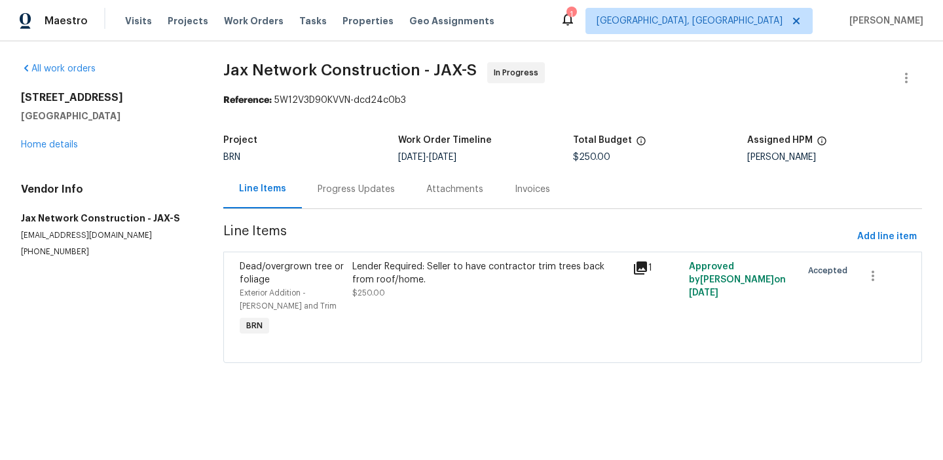
click at [312, 177] on div "Progress Updates" at bounding box center [356, 189] width 109 height 39
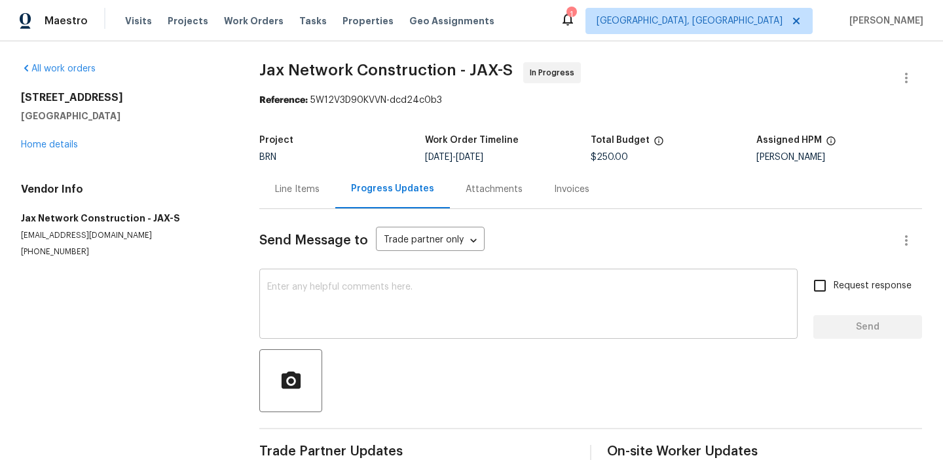
scroll to position [29, 0]
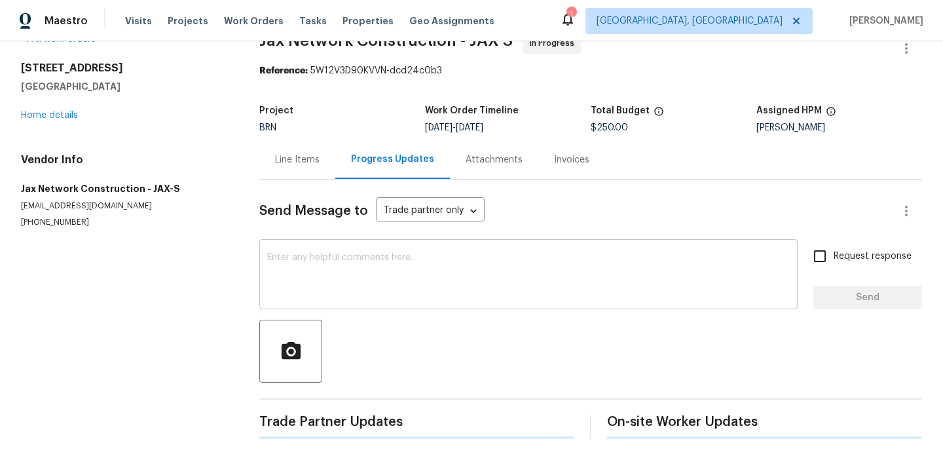
click at [267, 270] on textarea at bounding box center [528, 276] width 523 height 46
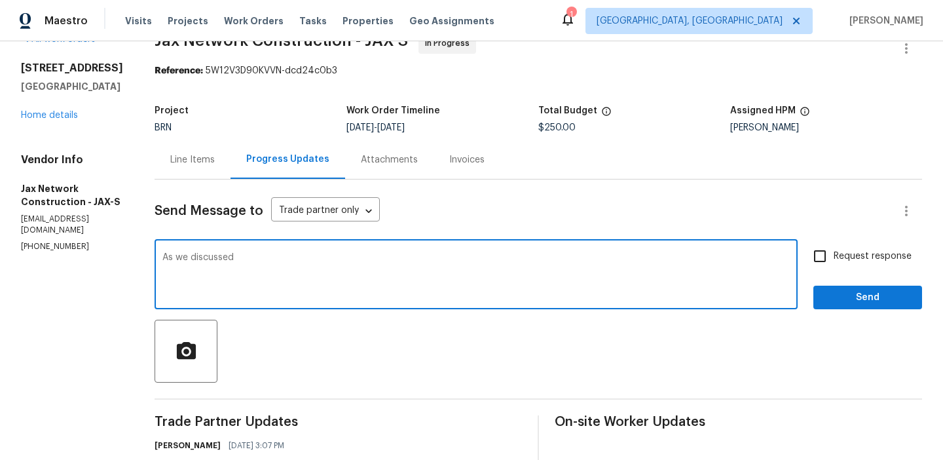
click at [25, 240] on div "Vendor Info Jax Network Construction - JAX-S jaxnetconstruction@gmail.com (423)…" at bounding box center [72, 202] width 102 height 99
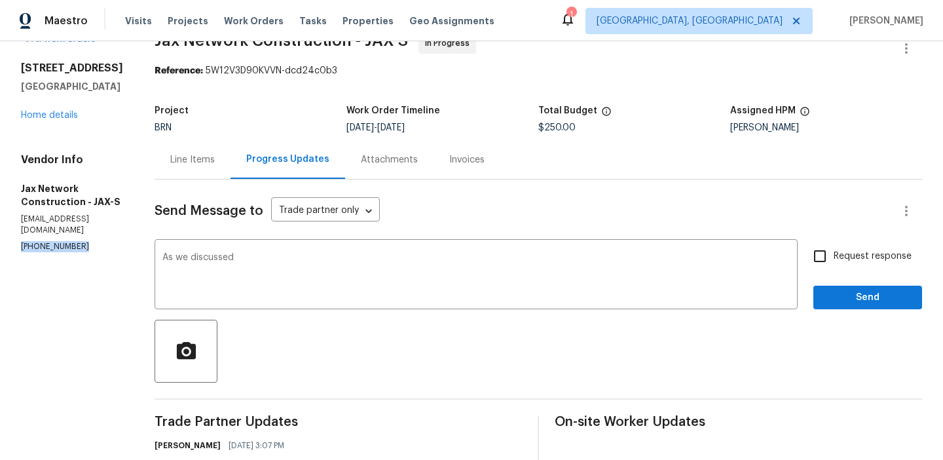
click at [25, 240] on div "Vendor Info Jax Network Construction - JAX-S jaxnetconstruction@gmail.com (423)…" at bounding box center [72, 202] width 102 height 99
copy p "(423) 557-9995"
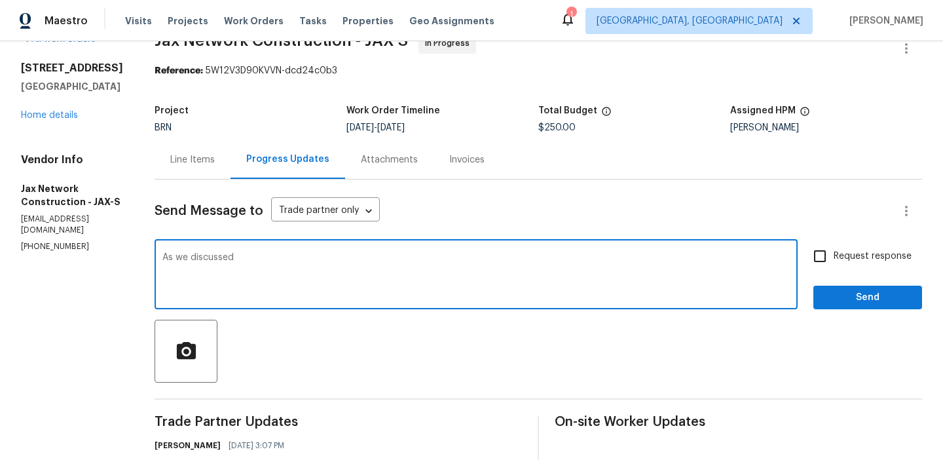
click at [285, 259] on textarea "As we discussed" at bounding box center [476, 276] width 628 height 46
paste textarea "(423) 557-9995"
type textarea "As we discussed (423) 557-9995, Kindly ensure to complete the work by Tomorrow …"
click at [829, 258] on input "Request response" at bounding box center [820, 256] width 28 height 28
checkbox input "true"
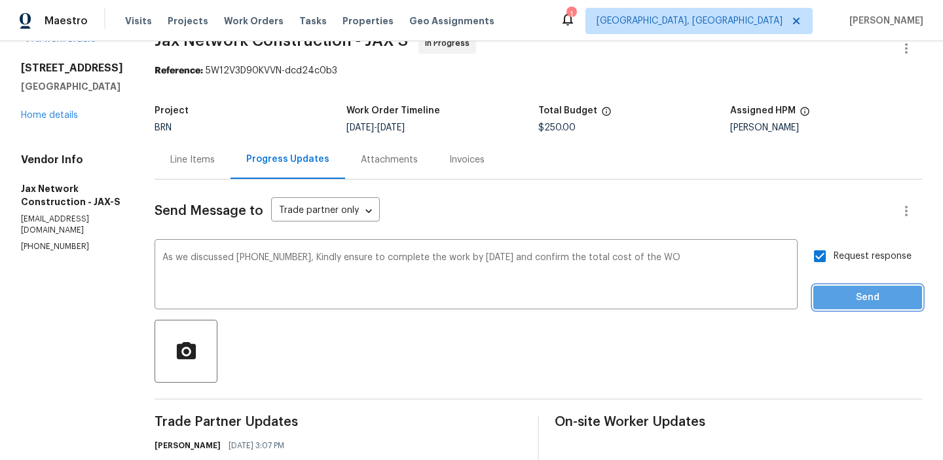
click at [829, 304] on span "Send" at bounding box center [868, 298] width 88 height 16
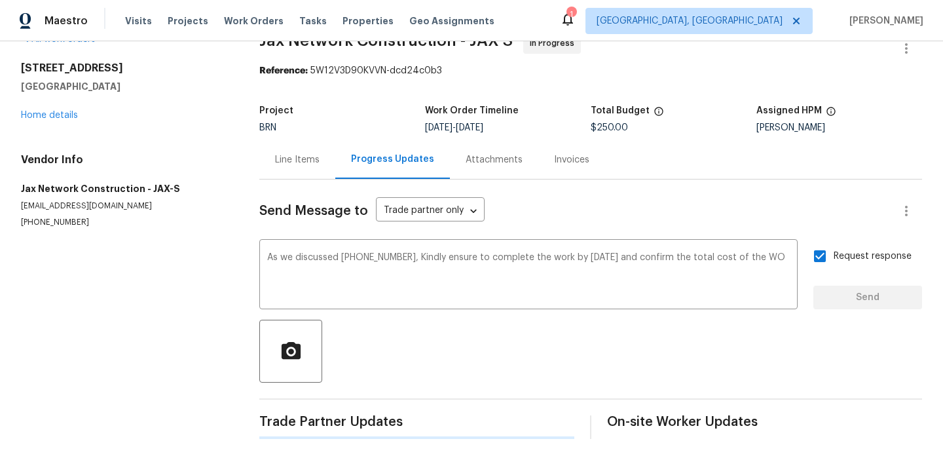
scroll to position [0, 0]
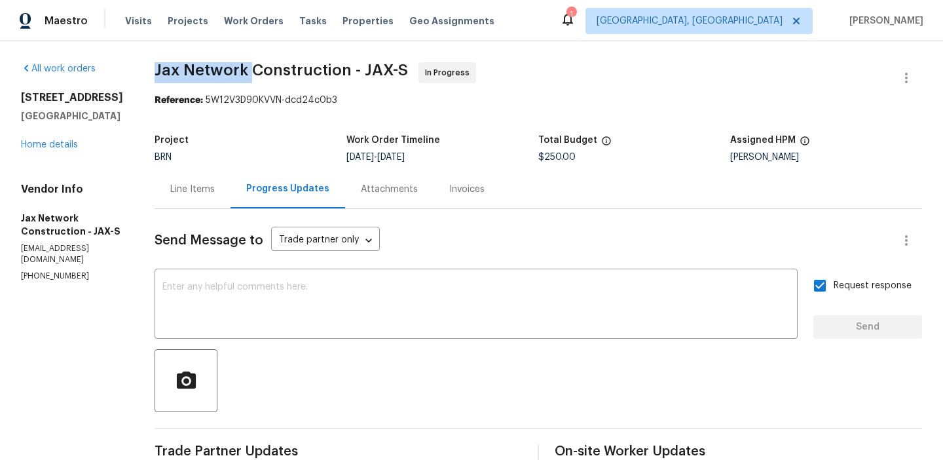
drag, startPoint x: 157, startPoint y: 69, endPoint x: 261, endPoint y: 69, distance: 104.2
click at [261, 69] on div "All work orders 2444 Shelby Creek Rd W Jacksonville, FL 32221 Home details Vend…" at bounding box center [471, 347] width 943 height 613
copy span "Jax Network"
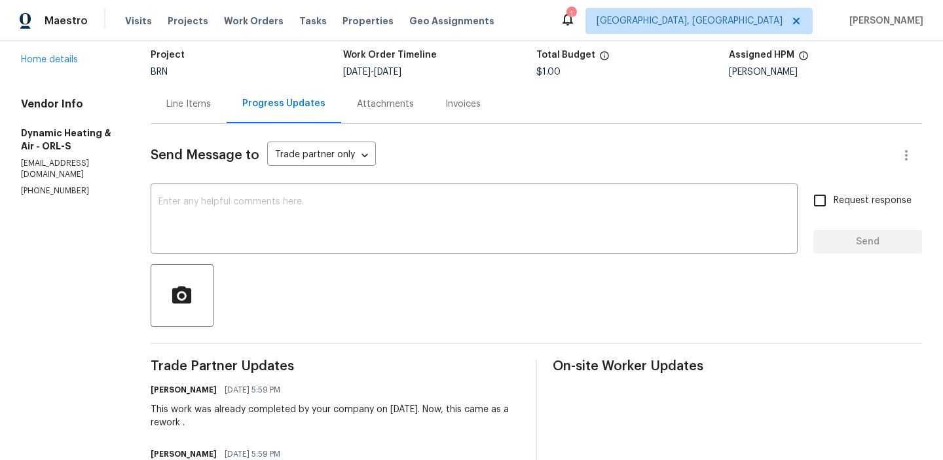
scroll to position [195, 0]
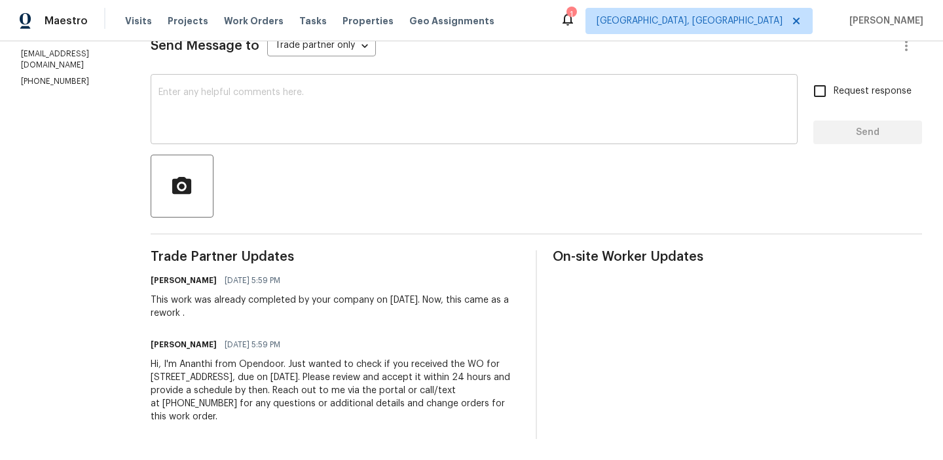
click at [261, 117] on textarea at bounding box center [475, 111] width 632 height 46
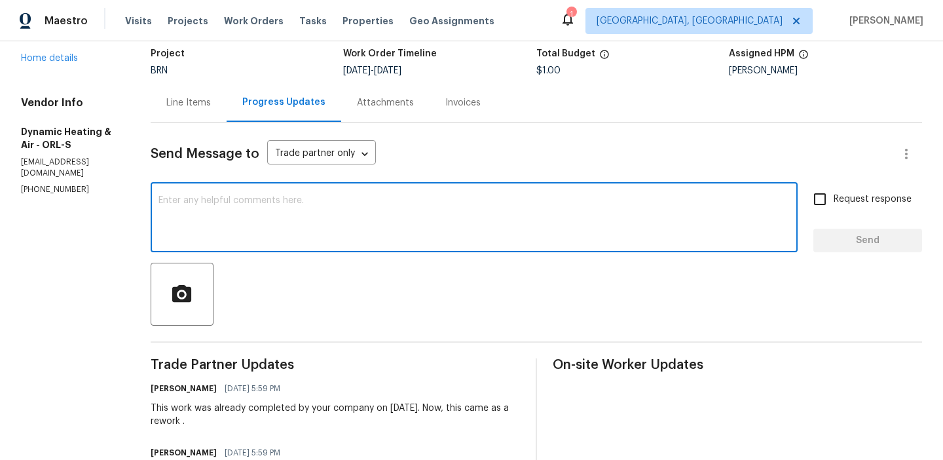
scroll to position [0, 0]
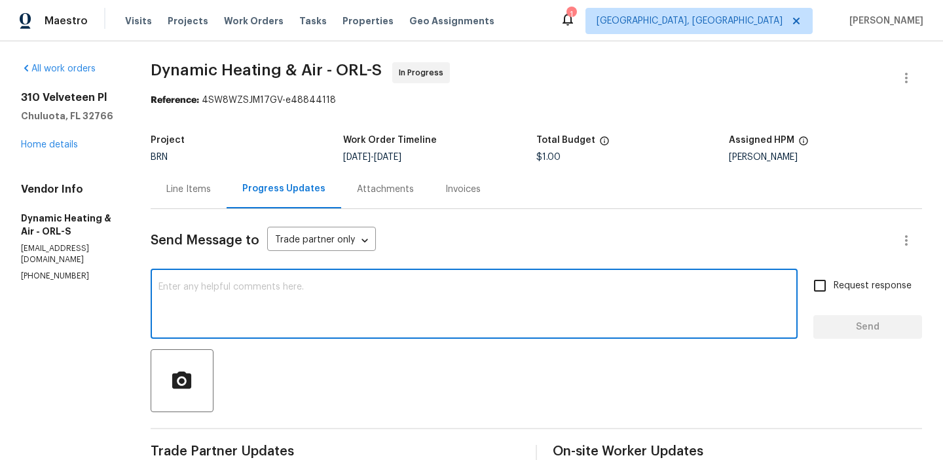
click at [35, 271] on p "[PHONE_NUMBER]" at bounding box center [70, 276] width 98 height 11
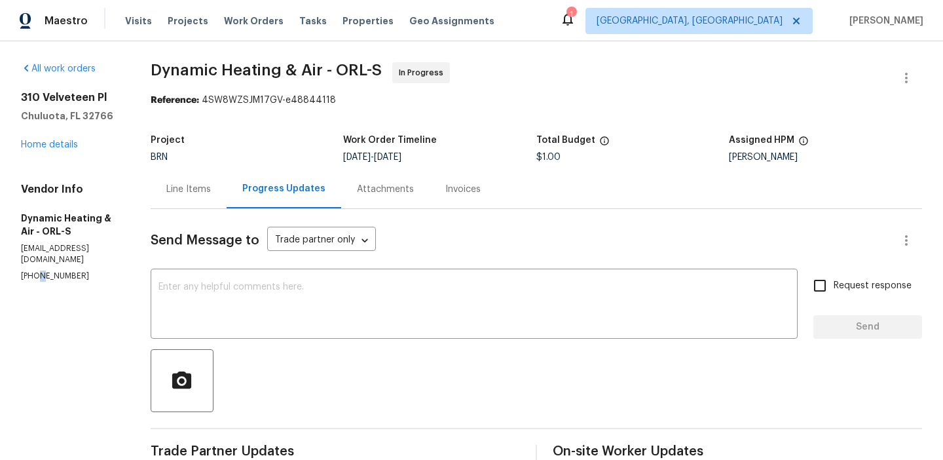
click at [35, 271] on p "[PHONE_NUMBER]" at bounding box center [70, 276] width 98 height 11
copy p "[PHONE_NUMBER]"
click at [184, 167] on div "Project BRN Work Order Timeline 9/5/2025 - 9/9/2025 Total Budget $1.00 Assigned…" at bounding box center [537, 149] width 772 height 42
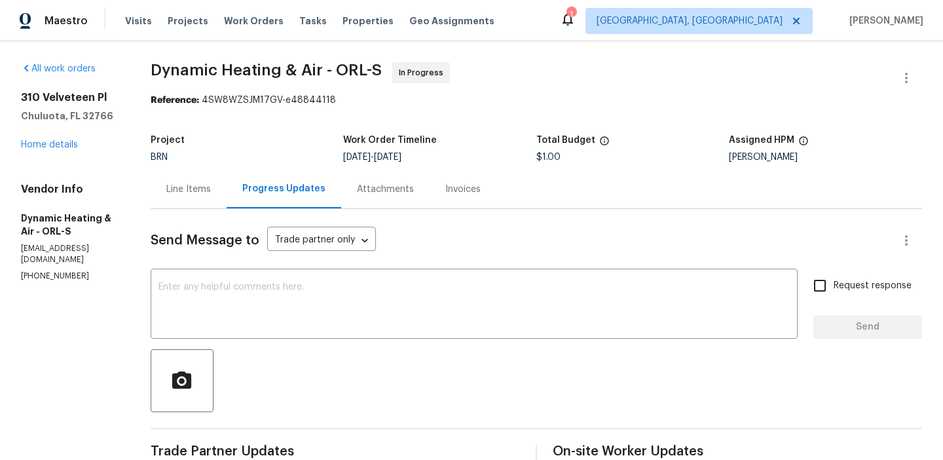
click at [181, 190] on div "Line Items" at bounding box center [188, 189] width 45 height 13
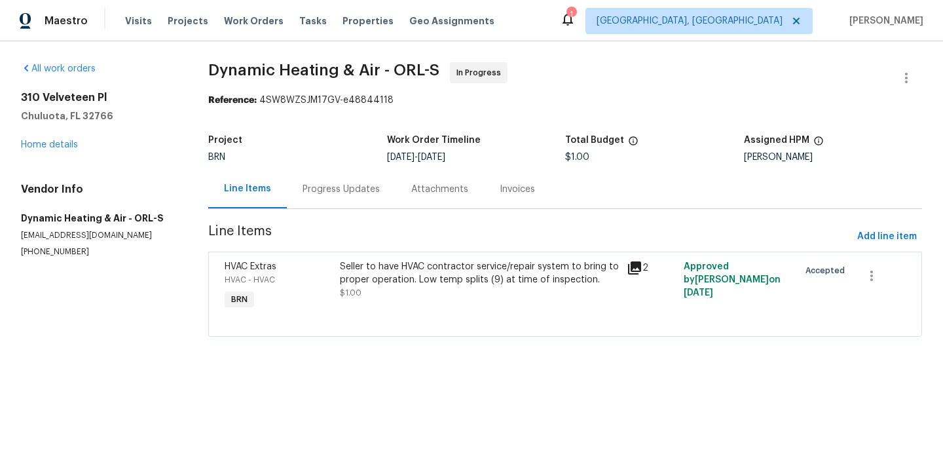
click at [303, 183] on div "Progress Updates" at bounding box center [341, 189] width 77 height 13
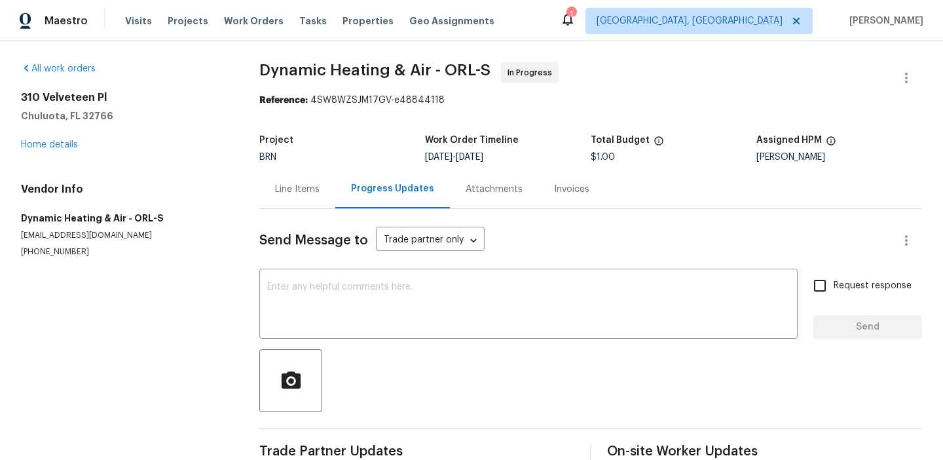
scroll to position [29, 0]
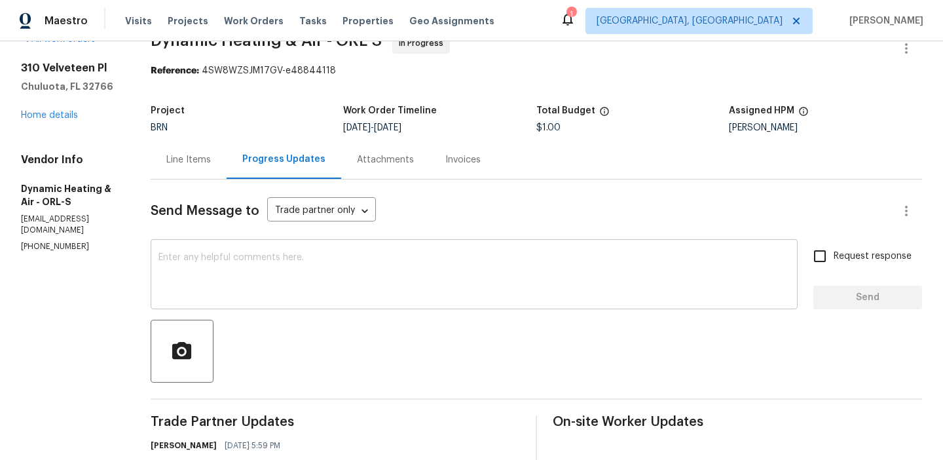
click at [271, 256] on textarea at bounding box center [475, 276] width 632 height 46
click at [57, 241] on p "(407) 417-5719" at bounding box center [70, 246] width 98 height 11
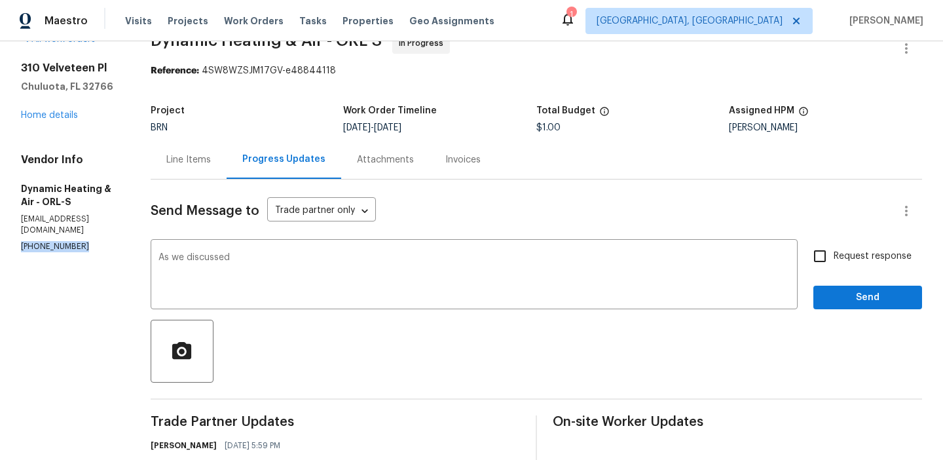
click at [57, 241] on p "(407) 417-5719" at bounding box center [70, 246] width 98 height 11
copy p "(407) 417-5719"
click at [269, 259] on textarea "As we discussed" at bounding box center [475, 276] width 632 height 46
paste textarea "(407) 417-5719"
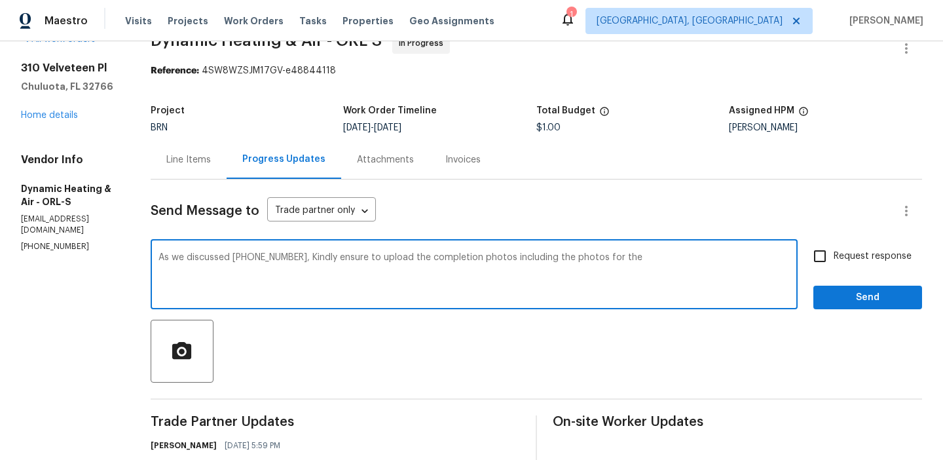
type textarea "As we discussed (407) 417-5719, Kindly ensure to upload the completion photos i…"
click at [273, 263] on textarea "As we discussed (407) 417-5719, Kindly ensure to upload the completion photos i…" at bounding box center [475, 276] width 632 height 46
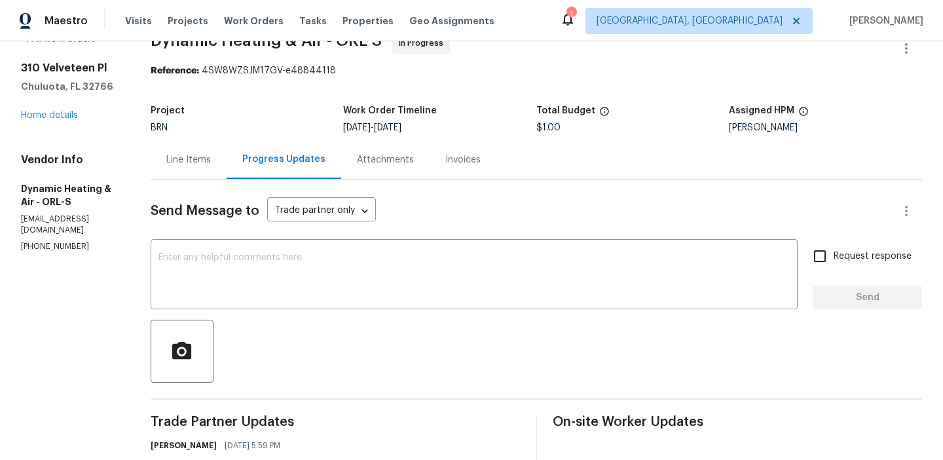
click at [197, 161] on div "Line Items" at bounding box center [188, 159] width 45 height 13
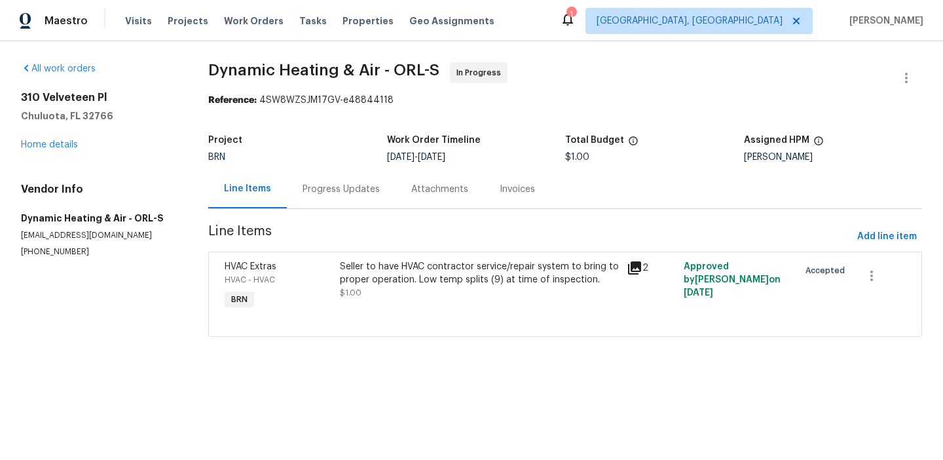
click at [322, 197] on div "Progress Updates" at bounding box center [341, 189] width 109 height 39
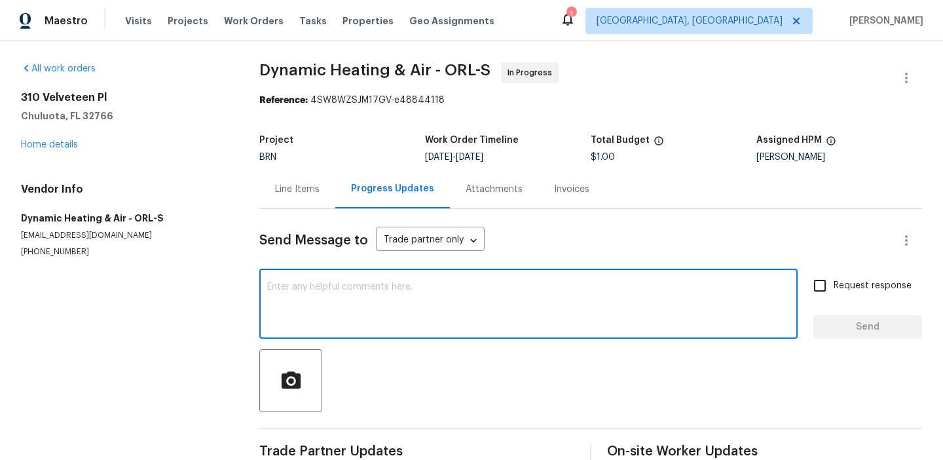
click at [370, 324] on textarea at bounding box center [528, 305] width 523 height 46
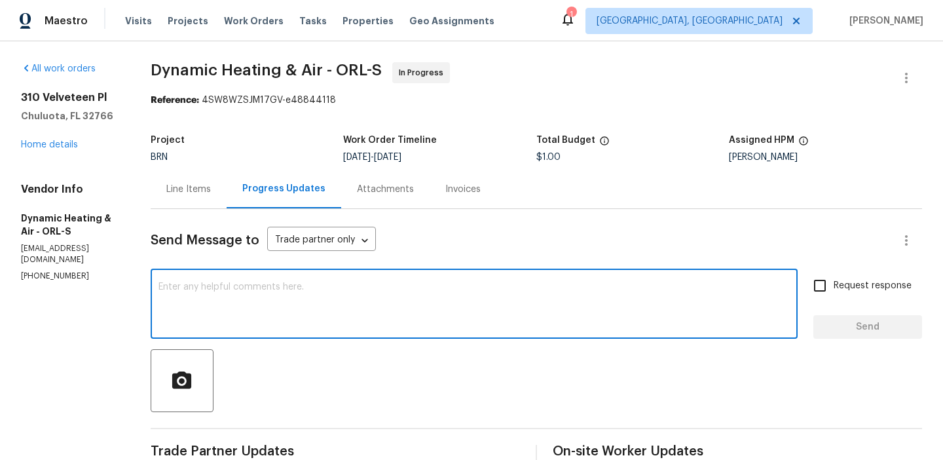
paste textarea "As we discussed (407) 417-5719, Kindly ensure to upload the completion photos i…"
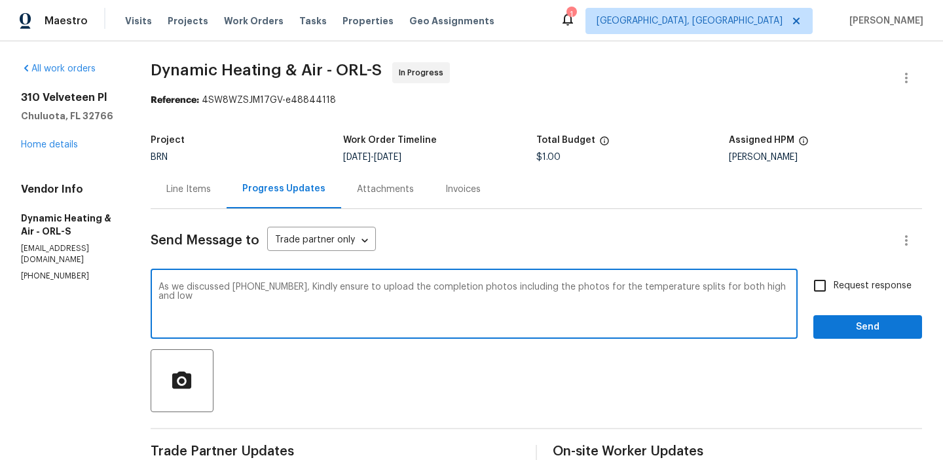
type textarea "As we discussed (407) 417-5719, Kindly ensure to upload the completion photos i…"
click at [876, 286] on span "Request response" at bounding box center [873, 286] width 78 height 14
click at [834, 286] on input "Request response" at bounding box center [820, 286] width 28 height 28
checkbox input "true"
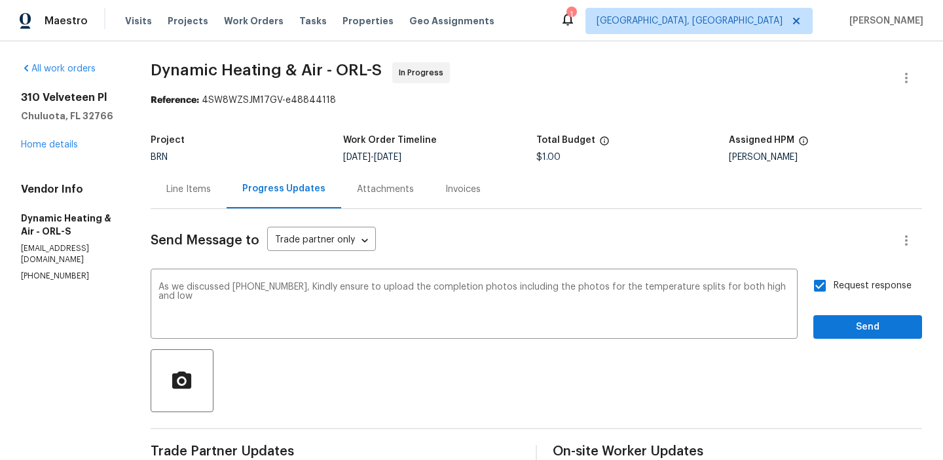
click at [852, 312] on div "Request response Send" at bounding box center [868, 305] width 109 height 67
click at [835, 326] on span "Send" at bounding box center [868, 327] width 88 height 16
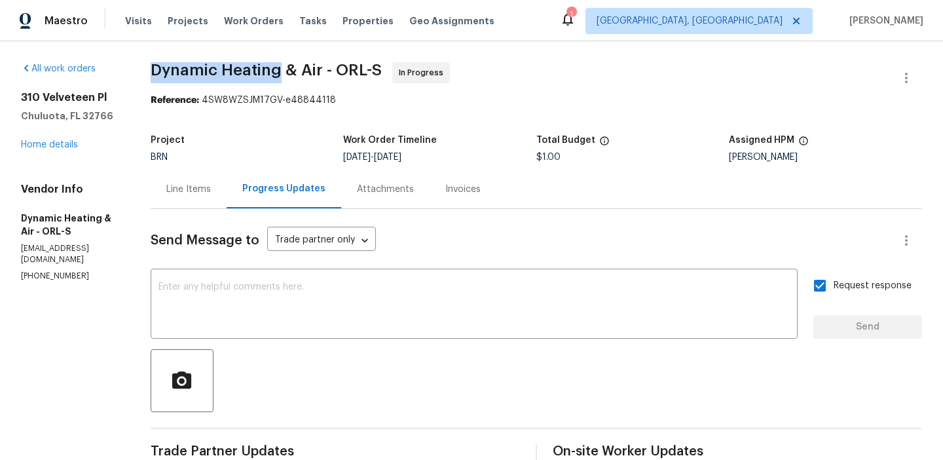
drag, startPoint x: 158, startPoint y: 67, endPoint x: 295, endPoint y: 64, distance: 136.9
click at [295, 65] on div "All work orders 310 Velveteen Pl Chuluota, FL 32766 Home details Vendor Info Dy…" at bounding box center [471, 379] width 943 height 677
copy span "Dynamic Heating"
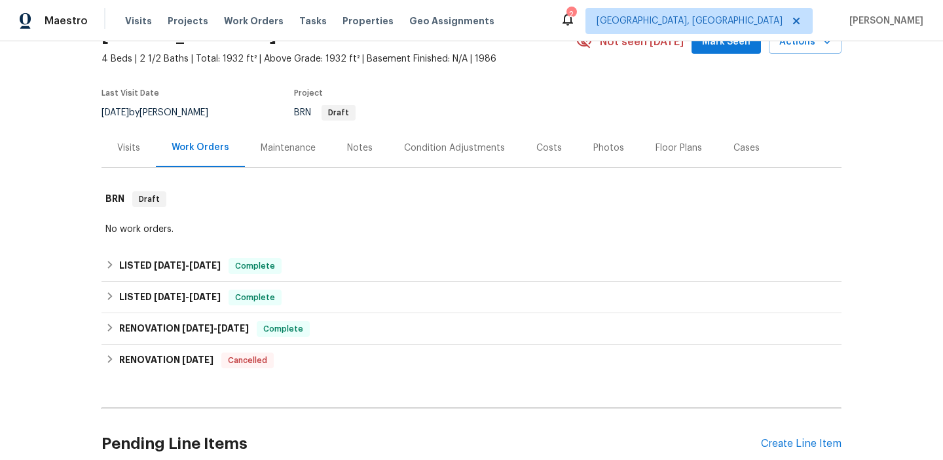
scroll to position [187, 0]
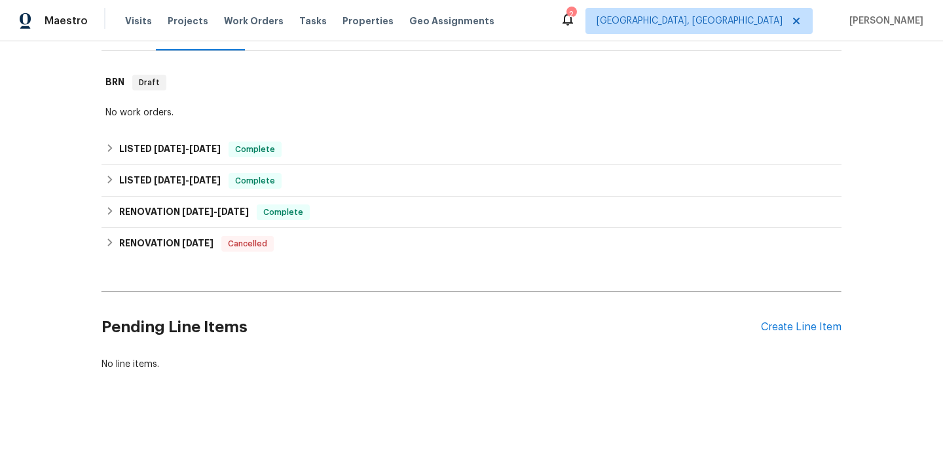
click at [761, 320] on div "Pending Line Items Create Line Item" at bounding box center [472, 327] width 740 height 61
click at [770, 315] on div "Pending Line Items Create Line Item" at bounding box center [472, 327] width 740 height 61
click at [770, 330] on div "Create Line Item" at bounding box center [801, 327] width 81 height 12
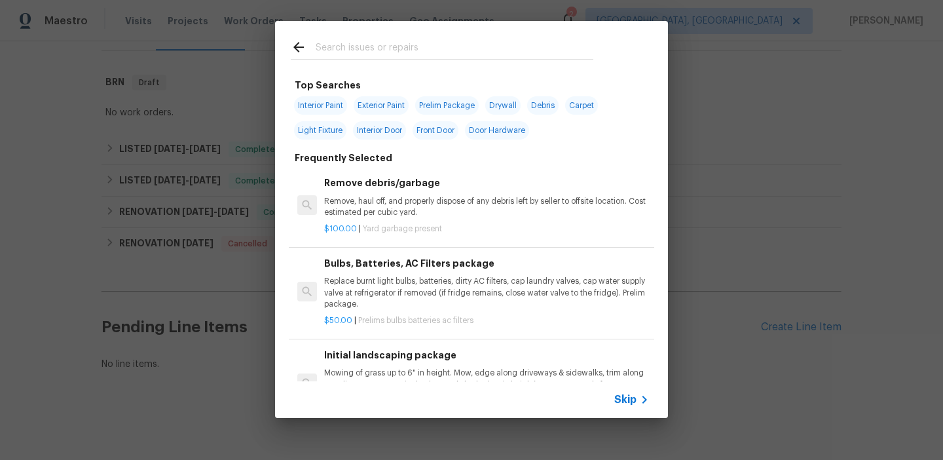
click at [631, 404] on span "Skip" at bounding box center [626, 399] width 22 height 13
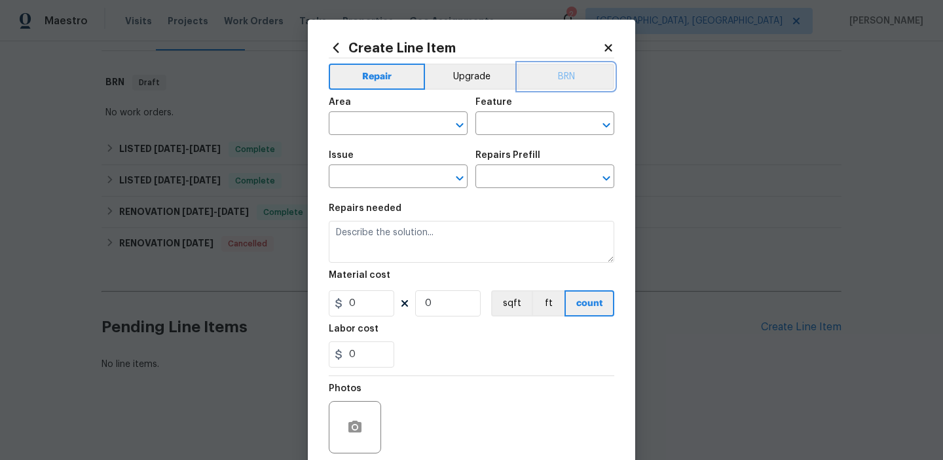
click at [561, 69] on button "BRN" at bounding box center [566, 77] width 96 height 26
click at [368, 107] on div "Area" at bounding box center [398, 106] width 139 height 17
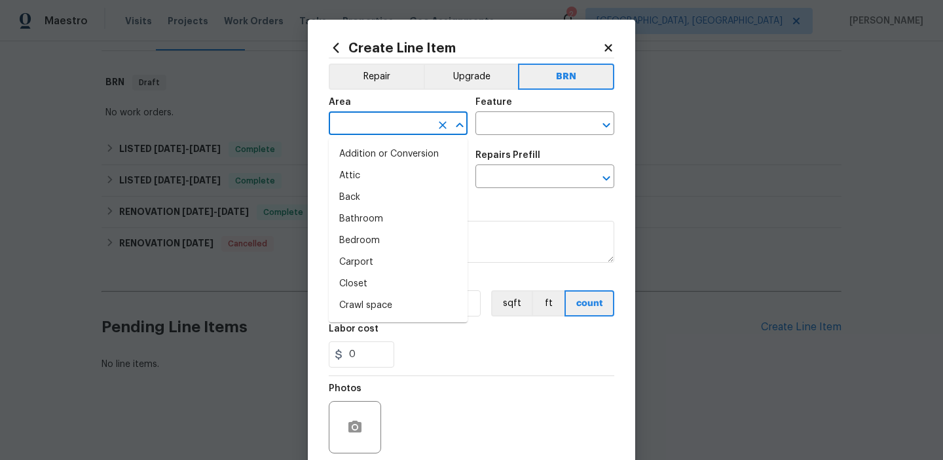
click at [338, 127] on input "text" at bounding box center [380, 125] width 102 height 20
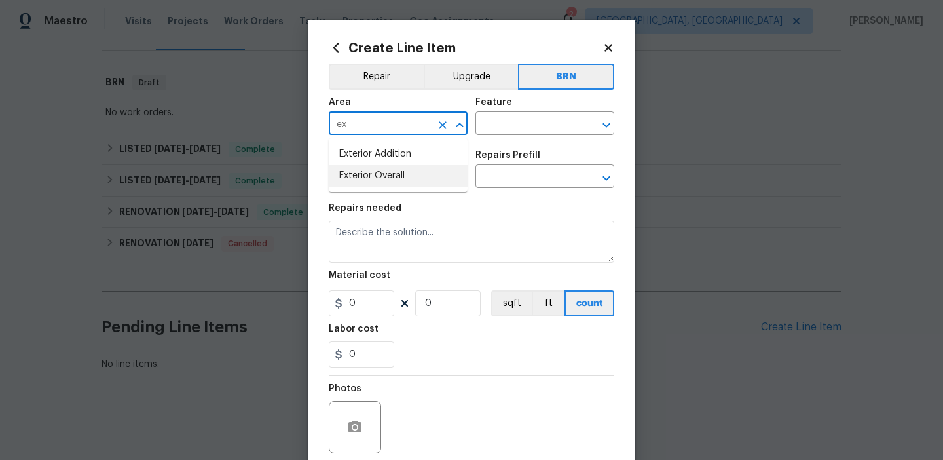
click at [358, 180] on li "Exterior Overall" at bounding box center [398, 176] width 139 height 22
type input "Exterior Overall"
click at [495, 123] on input "text" at bounding box center [527, 125] width 102 height 20
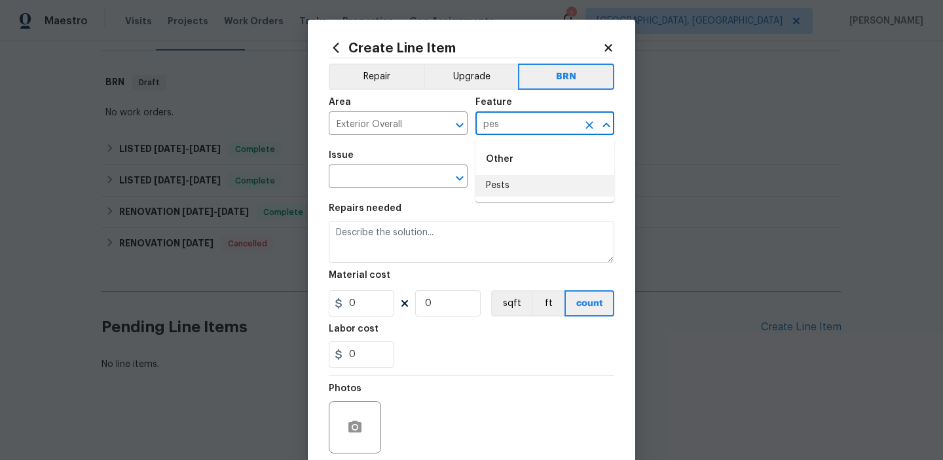
click at [508, 183] on li "Pests" at bounding box center [545, 186] width 139 height 22
type input "Pests"
click at [388, 176] on input "text" at bounding box center [380, 178] width 102 height 20
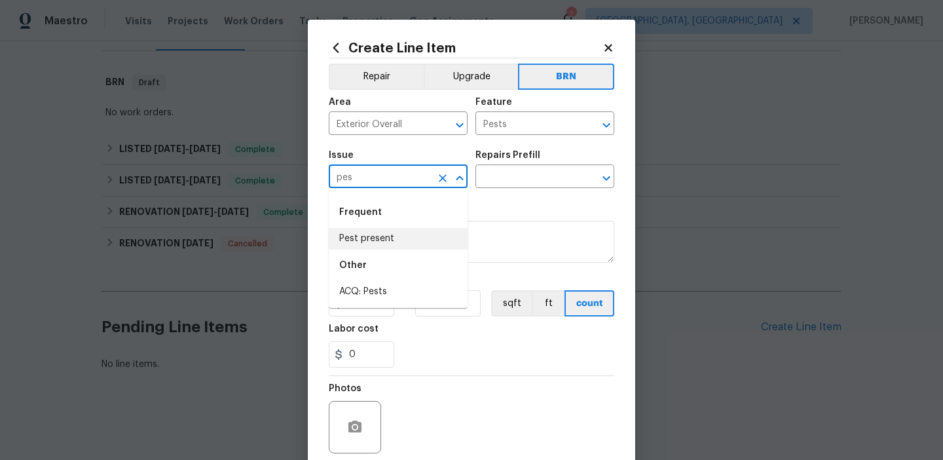
click at [386, 237] on li "Pest present" at bounding box center [398, 239] width 139 height 22
type input "Pest present"
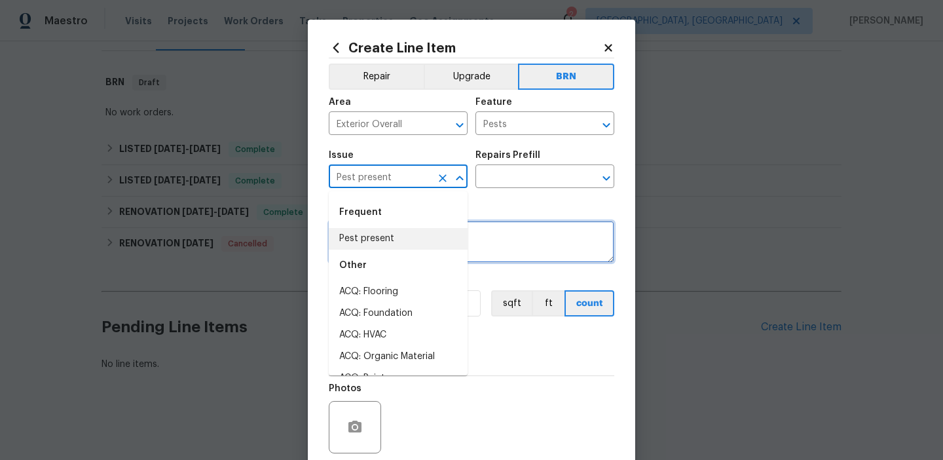
click at [480, 252] on textarea at bounding box center [472, 242] width 286 height 42
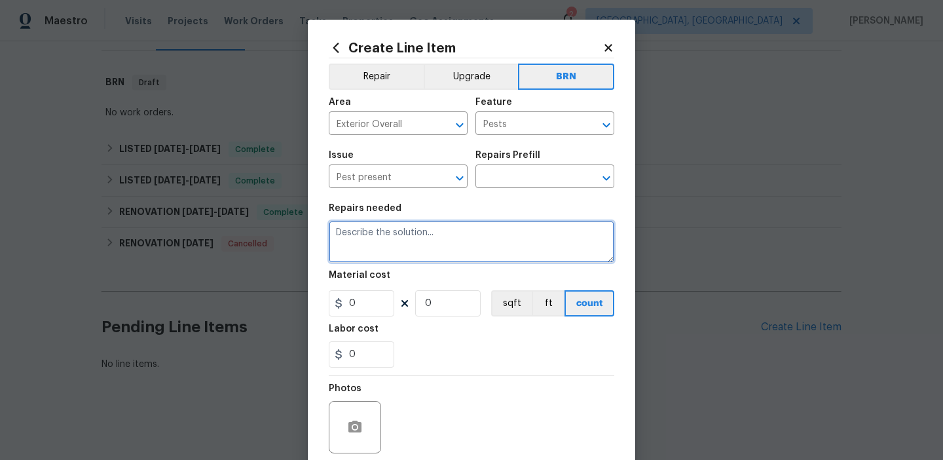
paste textarea "Seller to have pest control contractor perform termite treatment, provide a cle…"
type textarea "Seller to have pest control contractor perform termite treatment, provide a cle…"
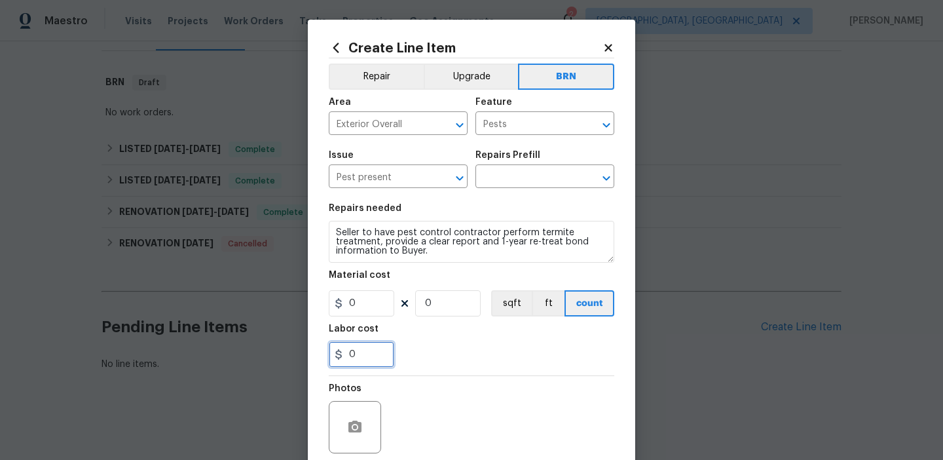
click at [371, 362] on input "0" at bounding box center [362, 354] width 66 height 26
type input "350"
click at [459, 305] on input "0" at bounding box center [448, 303] width 66 height 26
type input "1"
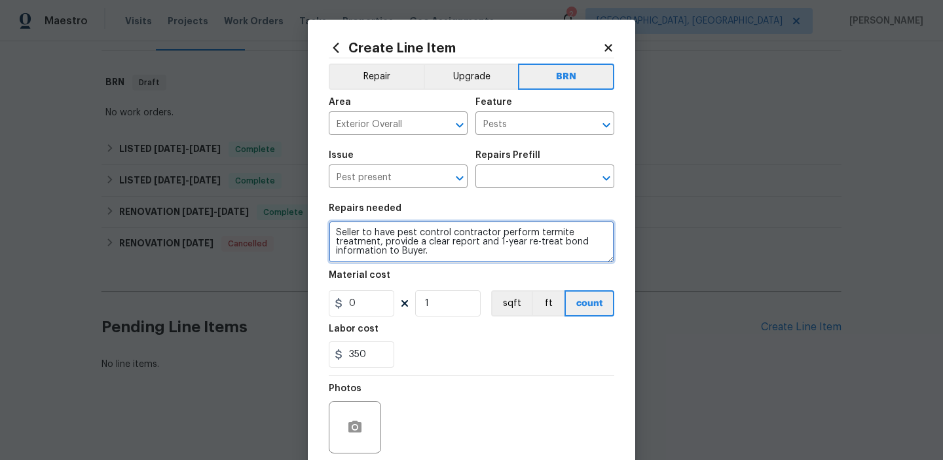
click at [393, 260] on textarea "Seller to have pest control contractor perform termite treatment, provide a cle…" at bounding box center [472, 242] width 286 height 42
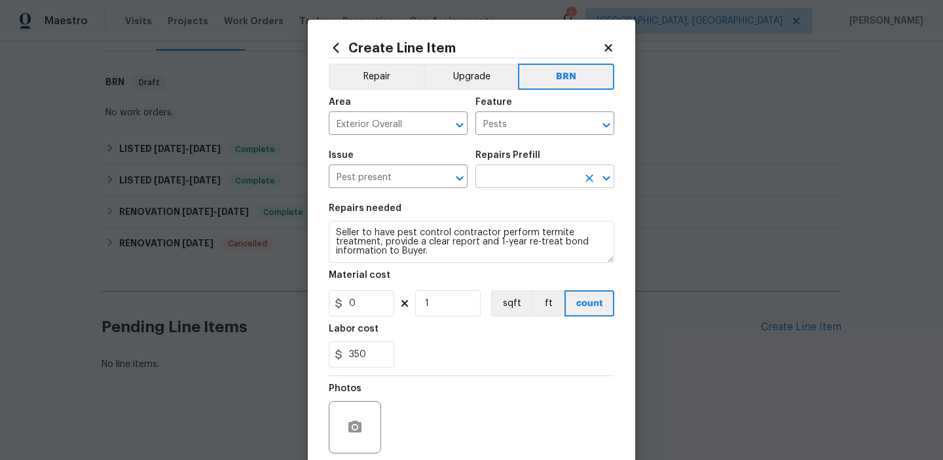
click at [487, 174] on input "text" at bounding box center [527, 178] width 102 height 20
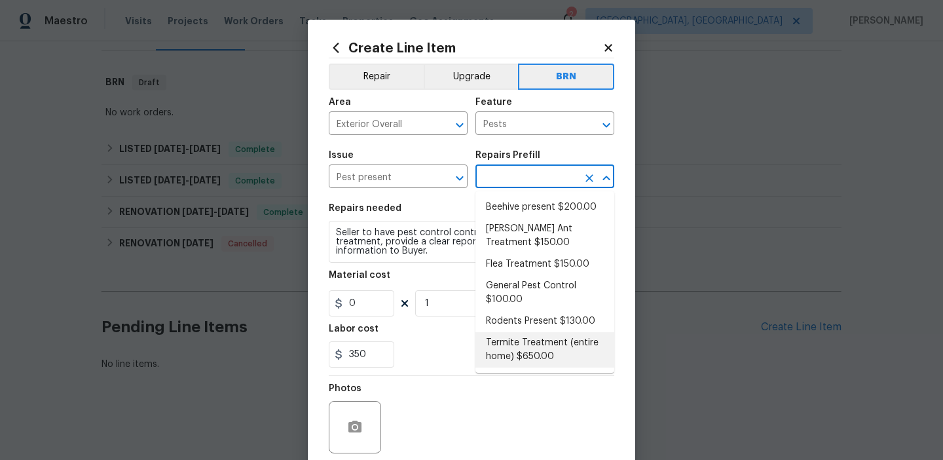
click at [517, 347] on li "Termite Treatment (entire home) $650.00" at bounding box center [545, 349] width 139 height 35
type input "Termite Treatment (entire home) $650.00"
type textarea "Treat for Termites - Perimeter Plus; to include trenching, drilling where neede…"
type input "650"
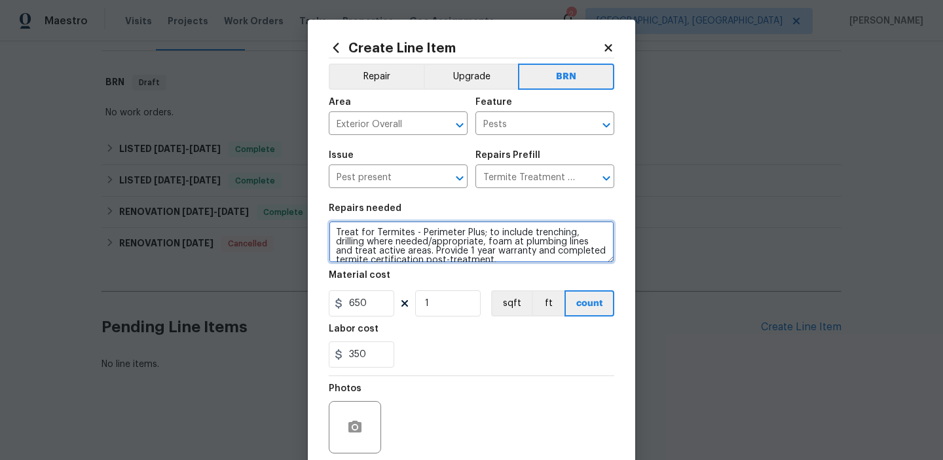
click at [404, 244] on textarea "Treat for Termites - Perimeter Plus; to include trenching, drilling where neede…" at bounding box center [472, 242] width 286 height 42
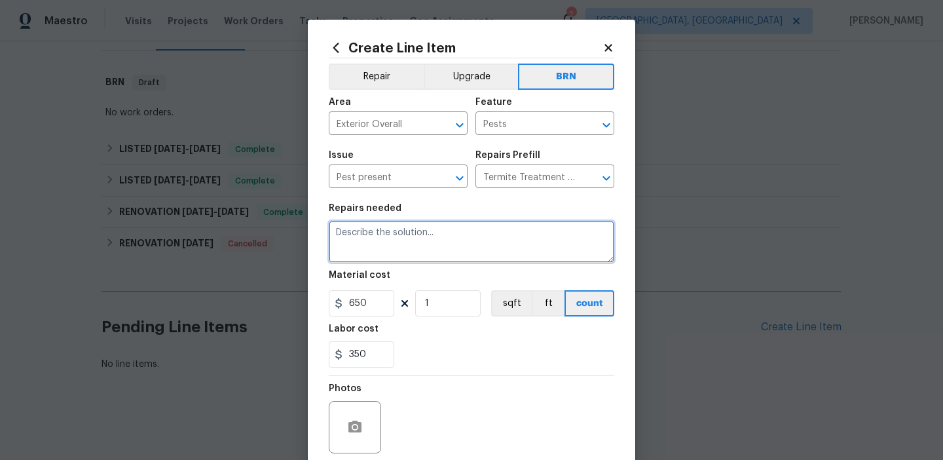
paste textarea "Seller to have pest control contractor perform termite treatment, provide a cle…"
type textarea "Seller to have pest control contractor perform termite treatment, provide a cle…"
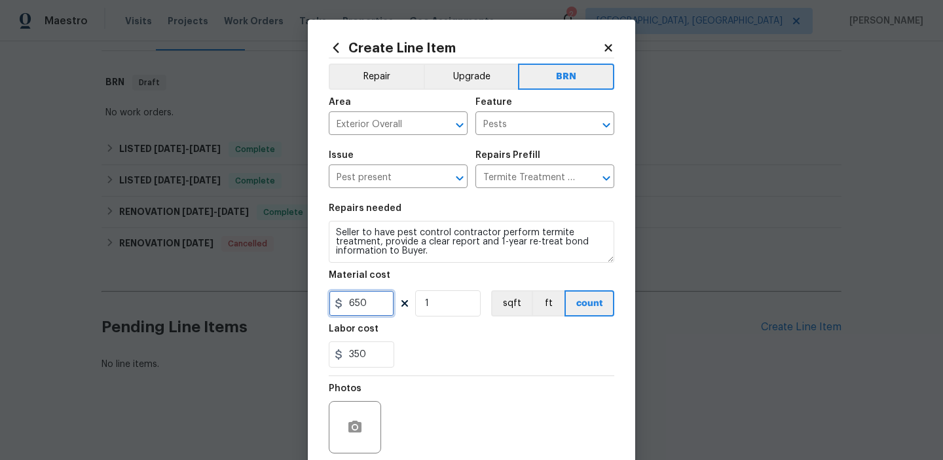
click at [375, 309] on input "650" at bounding box center [362, 303] width 66 height 26
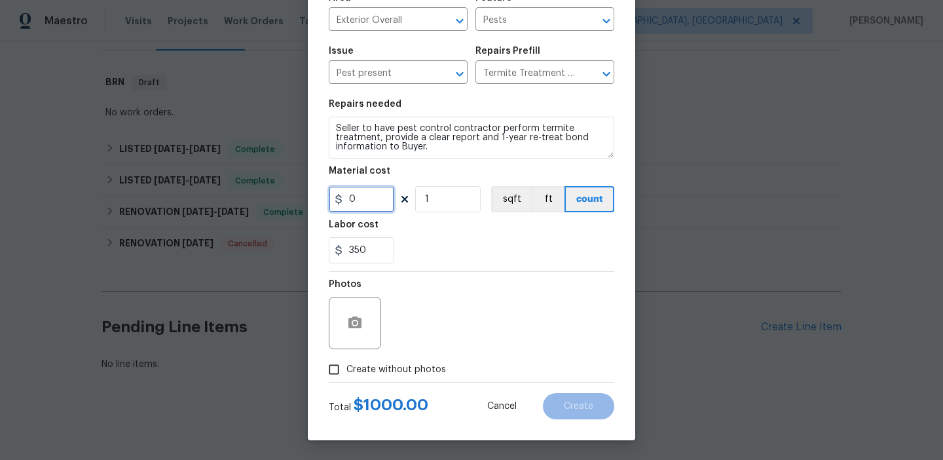
type input "0"
click at [335, 369] on input "Create without photos" at bounding box center [334, 369] width 25 height 25
checkbox input "true"
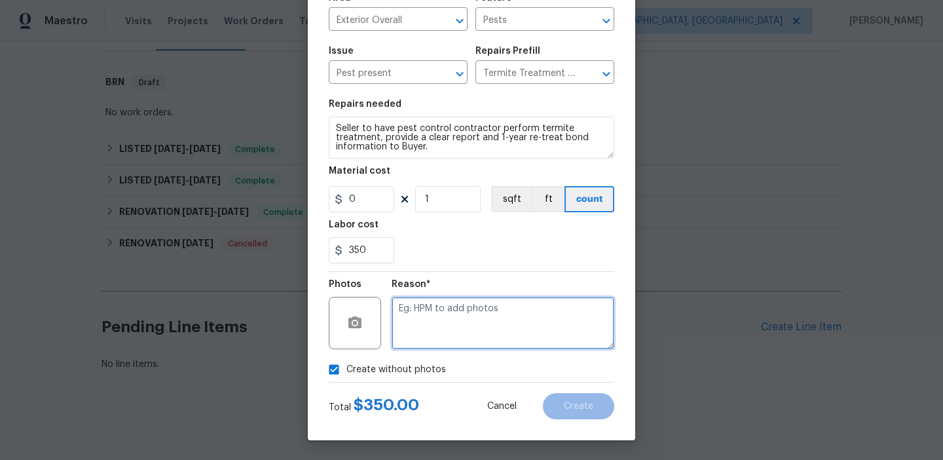
click at [410, 328] on textarea at bounding box center [503, 323] width 223 height 52
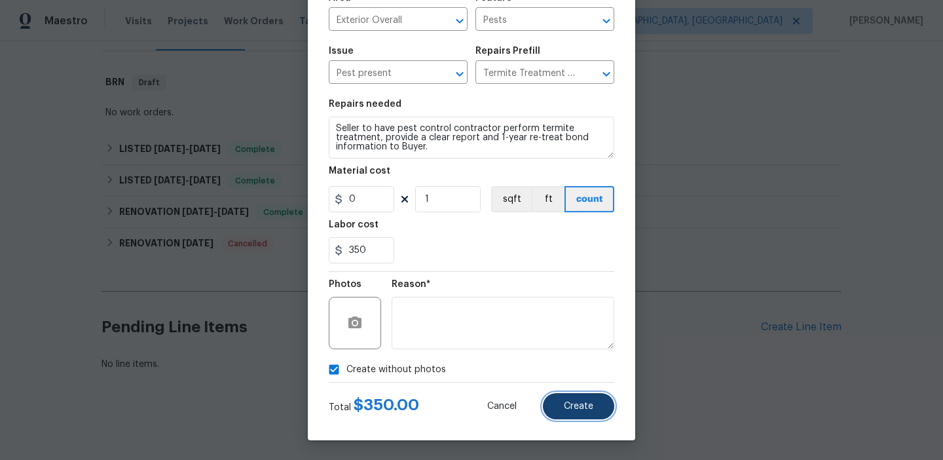
click at [569, 411] on span "Create" at bounding box center [578, 407] width 29 height 10
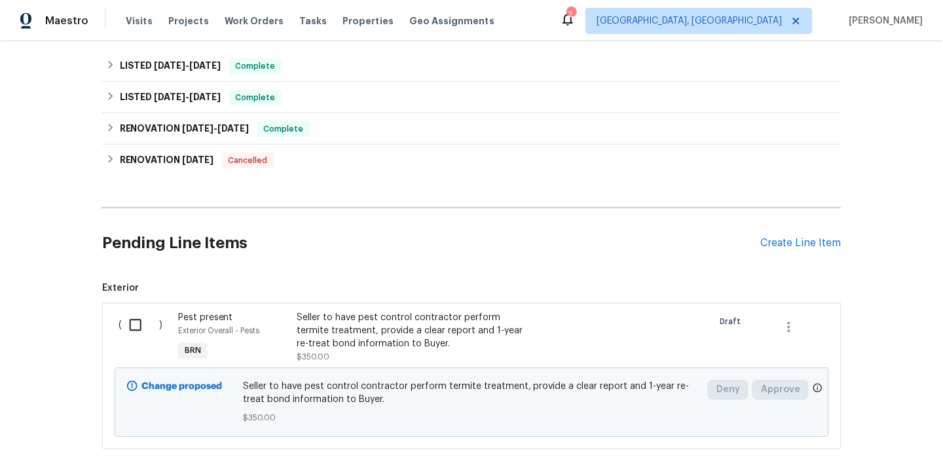
scroll to position [338, 0]
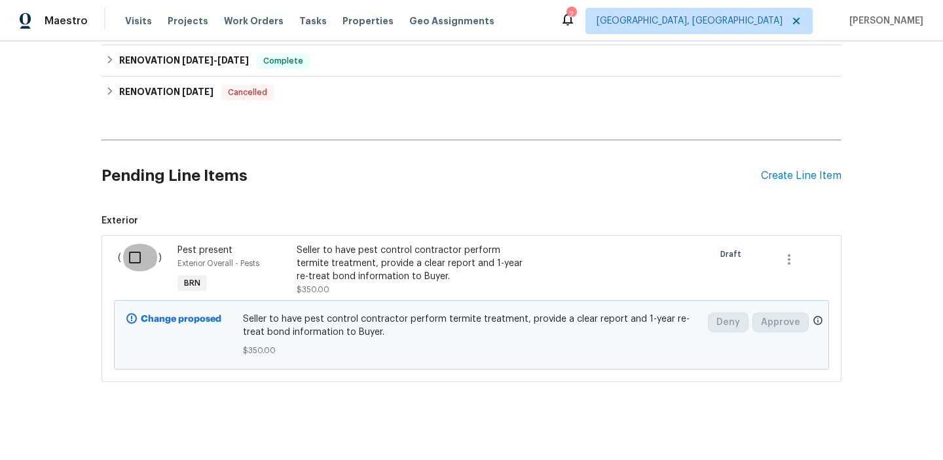
click at [132, 256] on input "checkbox" at bounding box center [139, 258] width 37 height 28
checkbox input "true"
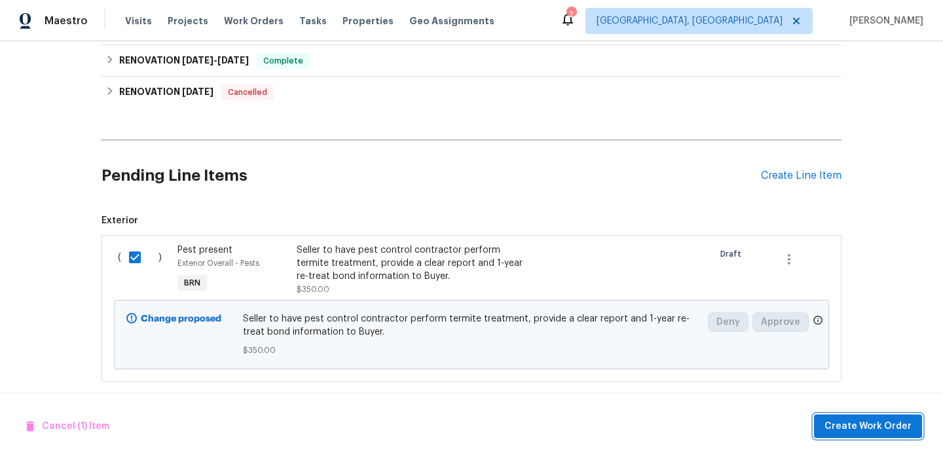
click at [877, 417] on button "Create Work Order" at bounding box center [868, 427] width 108 height 24
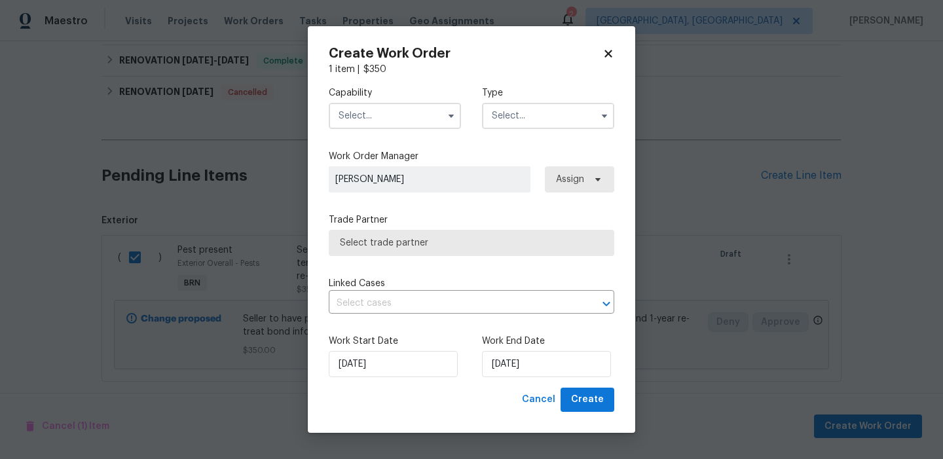
click at [396, 90] on label "Capability" at bounding box center [395, 92] width 132 height 13
click at [391, 96] on label "Capability" at bounding box center [395, 92] width 132 height 13
click at [379, 115] on input "text" at bounding box center [395, 116] width 132 height 26
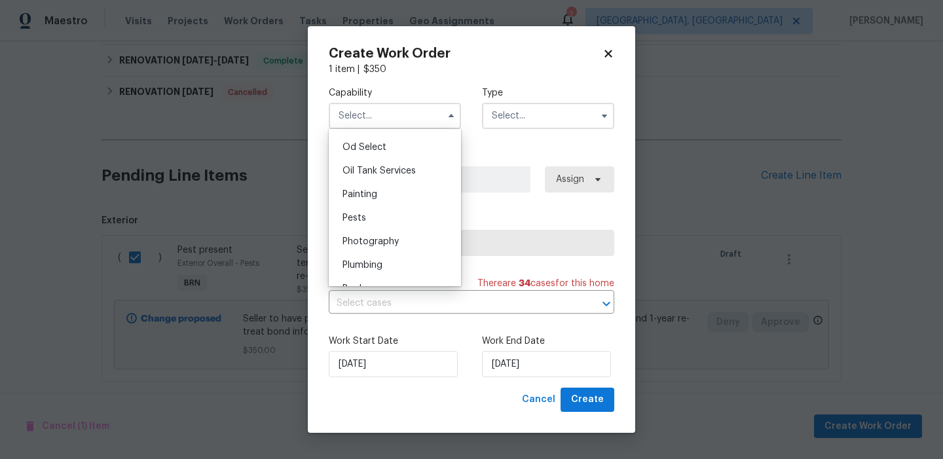
scroll to position [1063, 0]
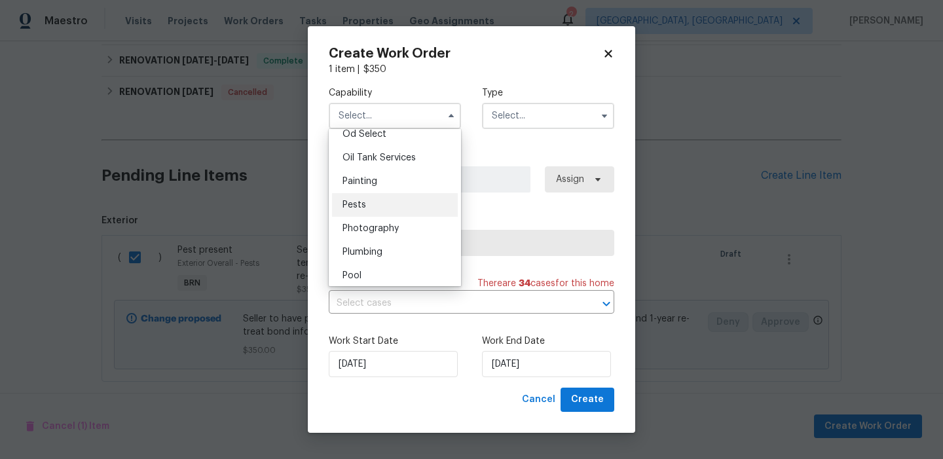
click at [366, 205] on div "Pests" at bounding box center [395, 205] width 126 height 24
type input "Pests"
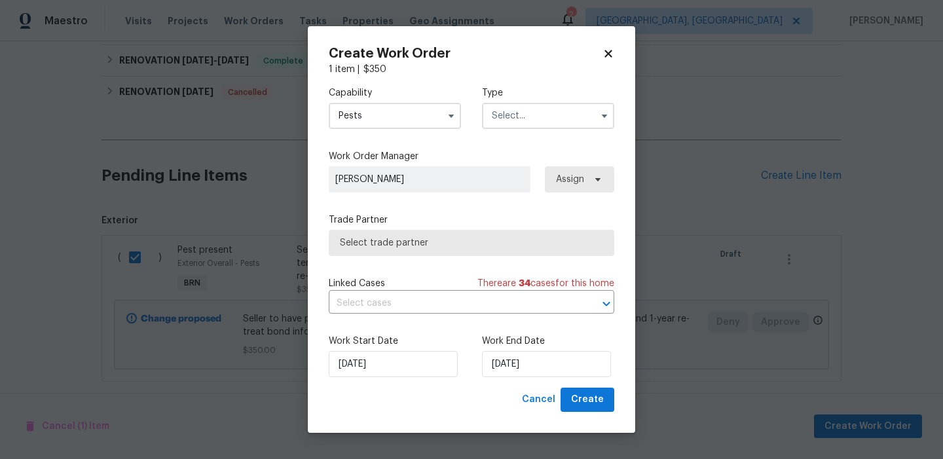
click at [528, 112] on input "text" at bounding box center [548, 116] width 132 height 26
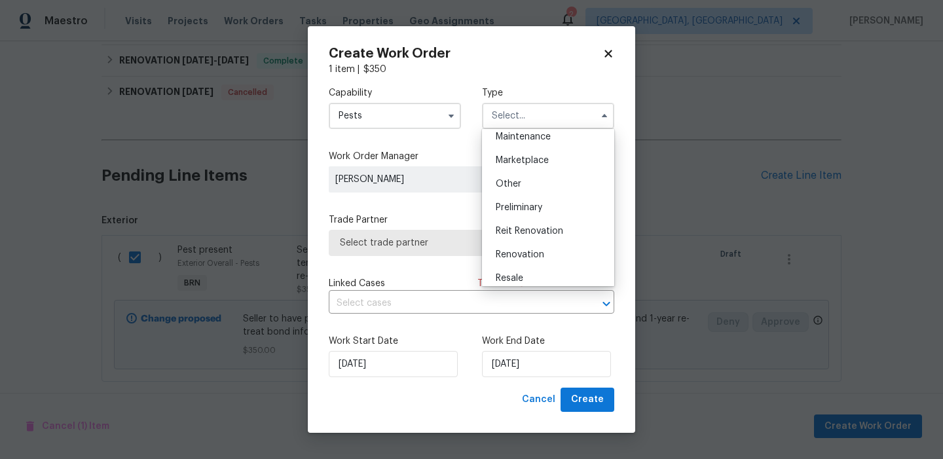
scroll to position [229, 0]
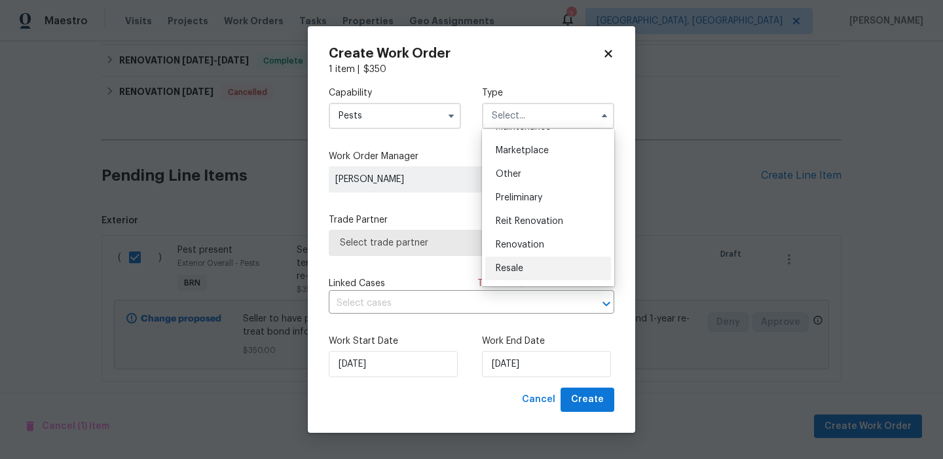
click at [502, 267] on span "Resale" at bounding box center [510, 268] width 28 height 9
type input "Resale"
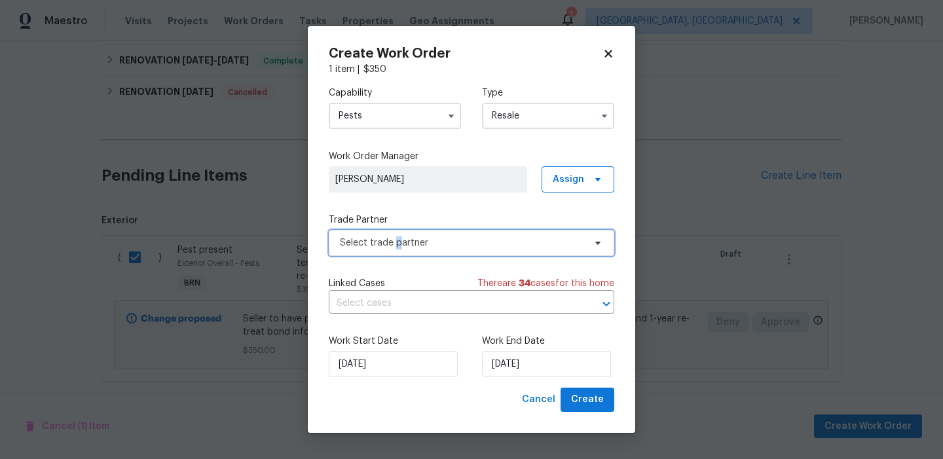
click at [397, 238] on span "Select trade partner" at bounding box center [462, 243] width 244 height 13
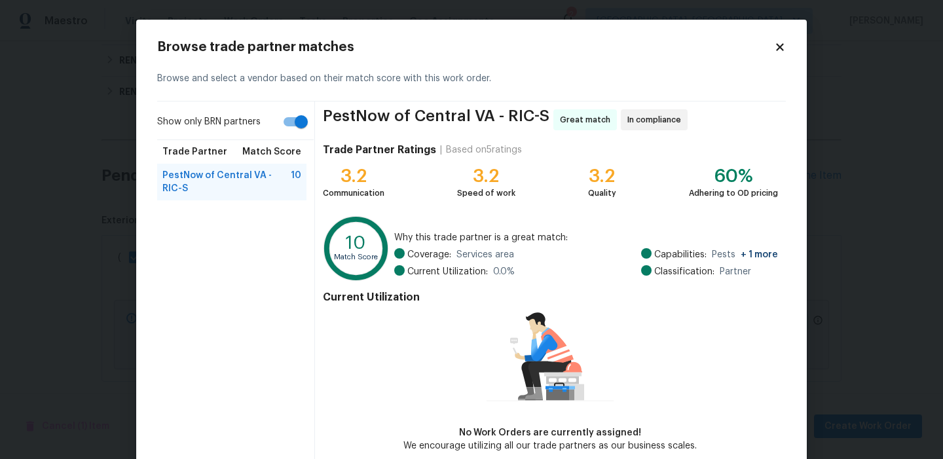
click at [288, 134] on label "Show only BRN partners" at bounding box center [235, 124] width 157 height 31
click at [288, 134] on input "Show only BRN partners" at bounding box center [301, 121] width 75 height 25
checkbox input "false"
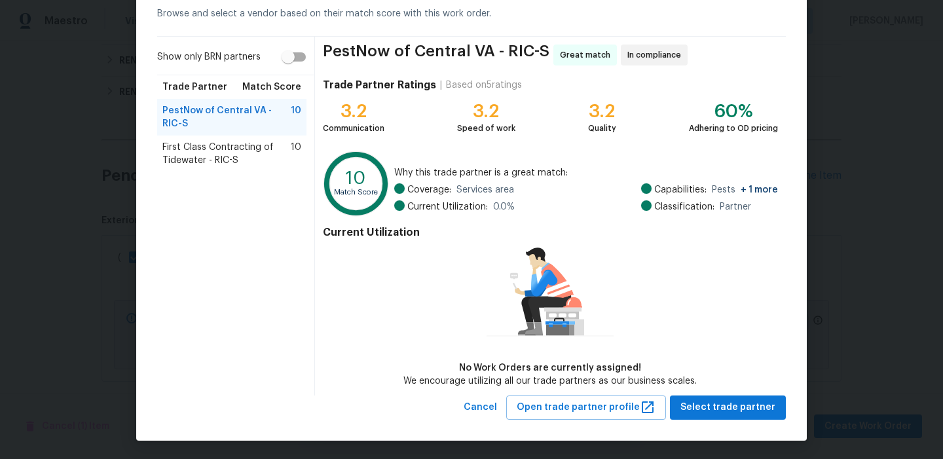
click at [692, 420] on div "Browse trade partner matches Browse and select a vendor based on their match sc…" at bounding box center [471, 198] width 671 height 486
click at [692, 390] on div "PestNow of Central VA - RIC-S Great match In compliance Trade Partner Ratings |…" at bounding box center [550, 216] width 471 height 359
click at [693, 396] on button "Select trade partner" at bounding box center [728, 408] width 116 height 24
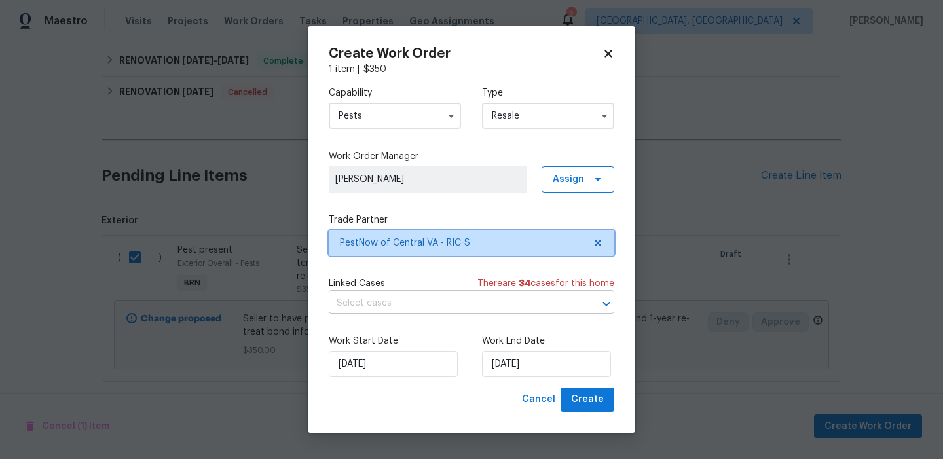
scroll to position [0, 0]
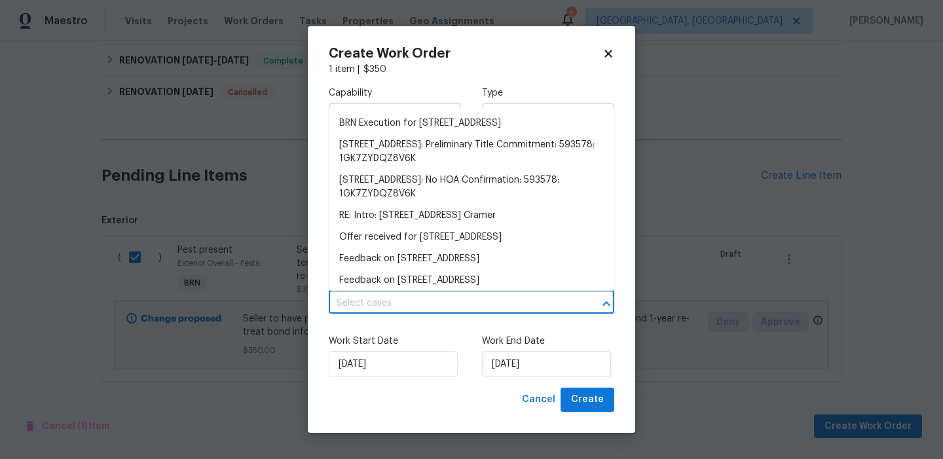
click at [440, 300] on input "text" at bounding box center [453, 303] width 249 height 20
click at [366, 130] on li "BRN Execution for 8330 Lyndale Dr, North Chesterfield, VA 23235" at bounding box center [472, 124] width 286 height 22
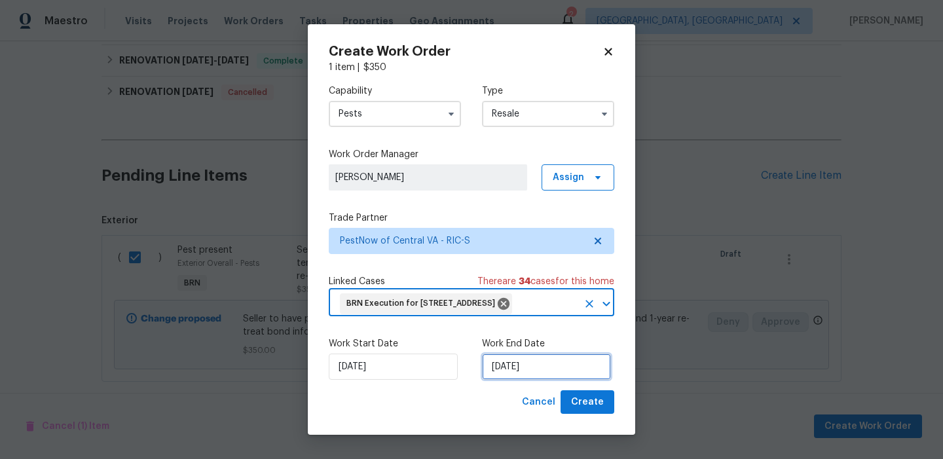
click at [525, 375] on input "08/09/2025" at bounding box center [546, 367] width 129 height 26
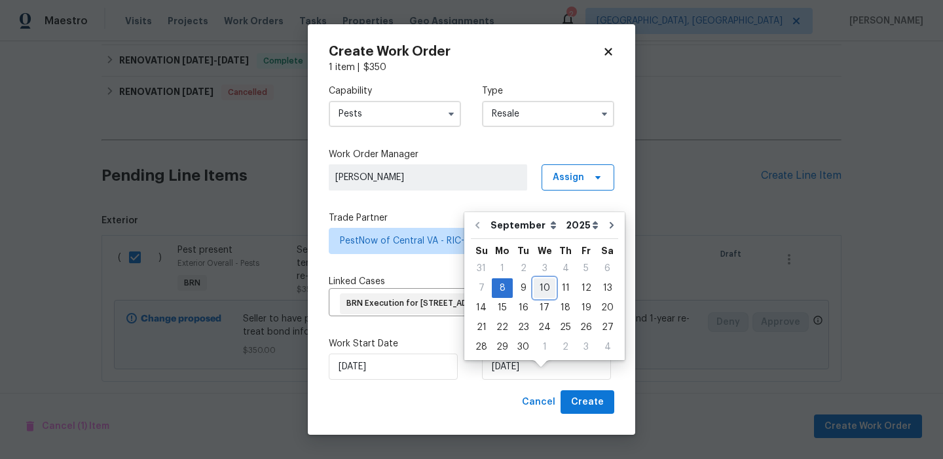
click at [539, 290] on div "10" at bounding box center [545, 288] width 22 height 18
type input "10/09/2025"
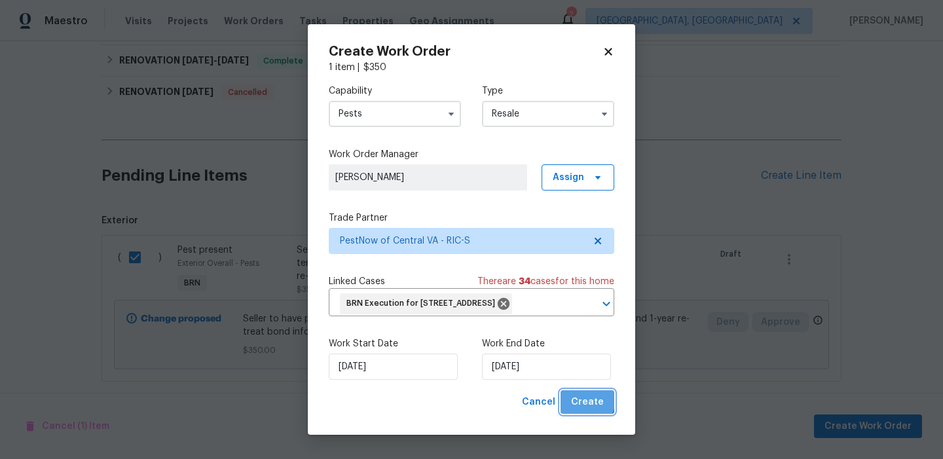
click at [579, 411] on span "Create" at bounding box center [587, 402] width 33 height 16
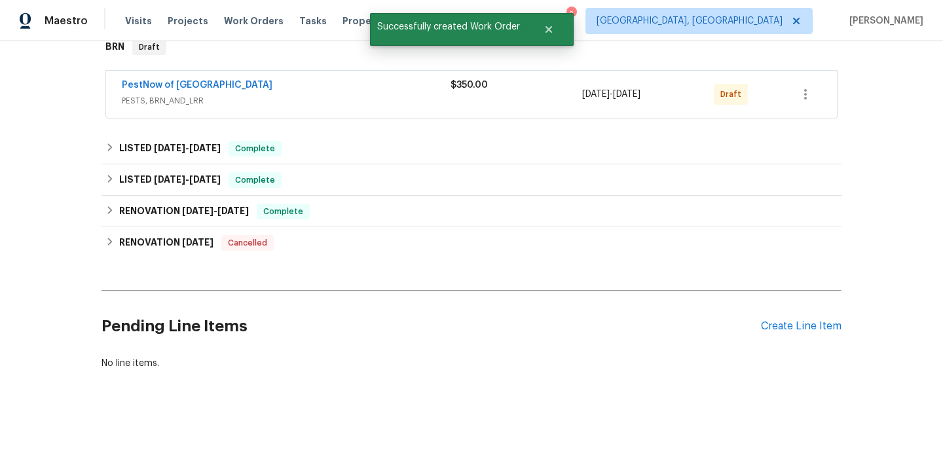
scroll to position [180, 0]
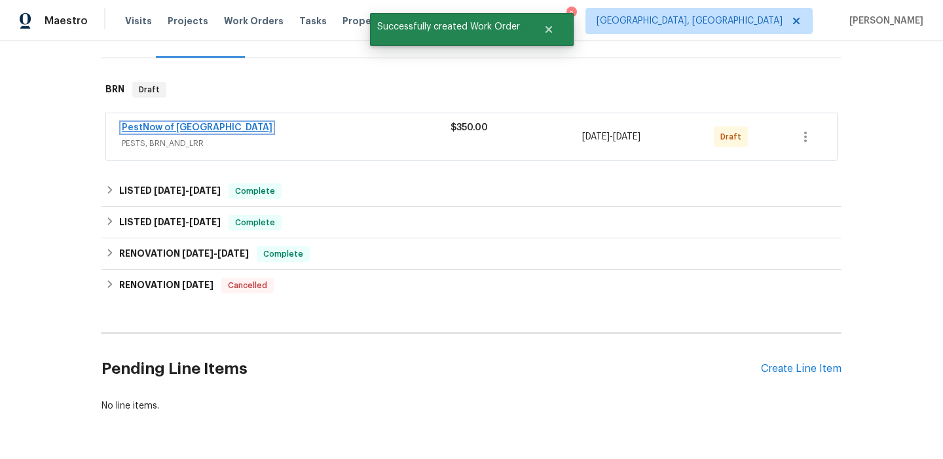
click at [149, 125] on link "PestNow of Central VA" at bounding box center [197, 127] width 151 height 9
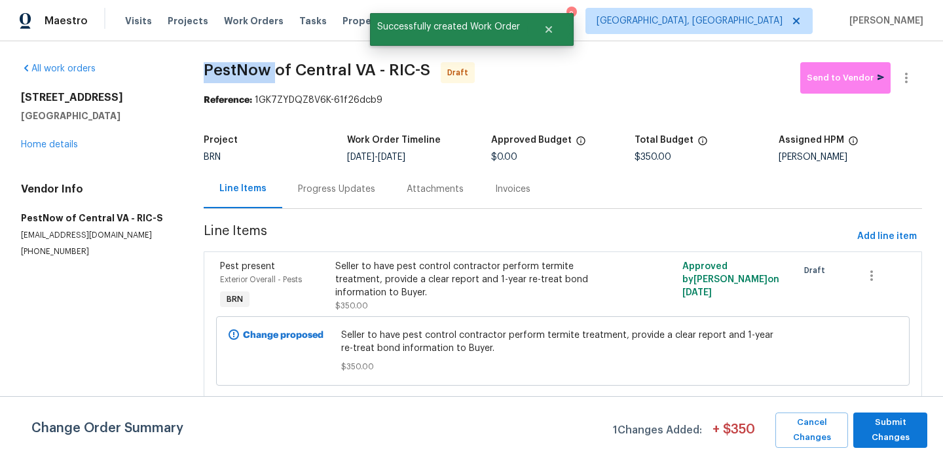
drag, startPoint x: 188, startPoint y: 71, endPoint x: 271, endPoint y: 69, distance: 82.6
click at [272, 69] on div "All work orders 8330 Lyndale Dr North Chesterfield, VA 23235 Home details Vendo…" at bounding box center [471, 238] width 943 height 394
copy span "PestNow"
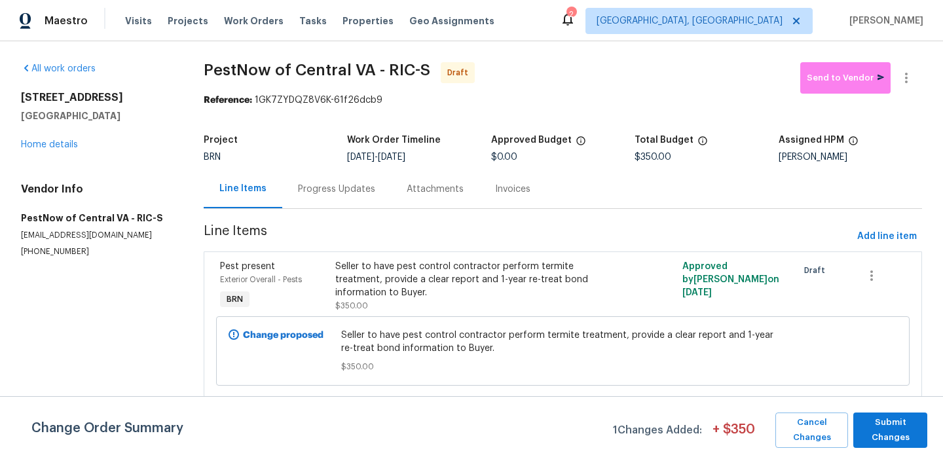
click at [147, 89] on div "All work orders 8330 Lyndale Dr North Chesterfield, VA 23235 Home details Vendo…" at bounding box center [96, 159] width 151 height 195
click at [331, 196] on div "Progress Updates" at bounding box center [336, 189] width 109 height 39
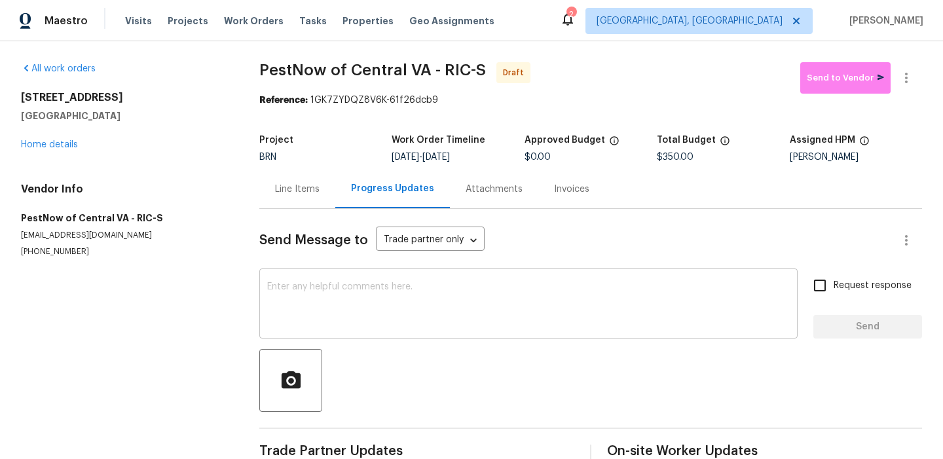
click at [387, 323] on textarea at bounding box center [528, 305] width 523 height 46
paste textarea "Hi, I'm Ananthi from Opendoor. Just wanted to check if you received the WO for …"
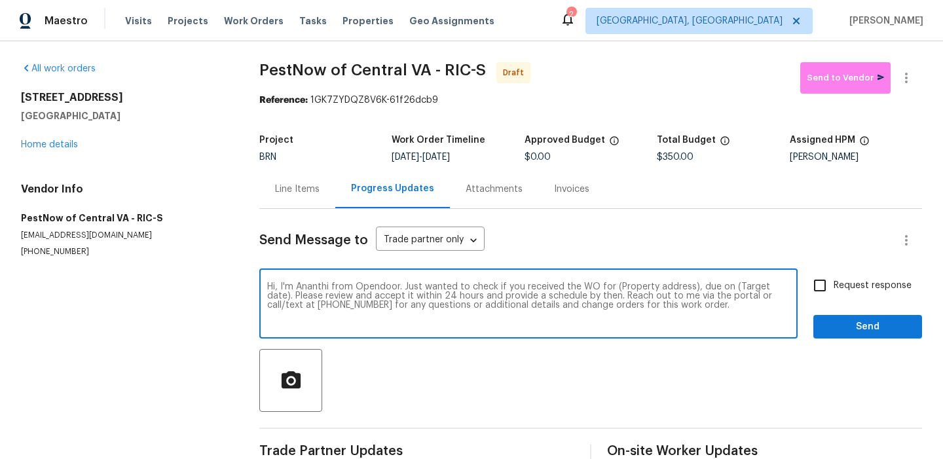
drag, startPoint x: 690, startPoint y: 286, endPoint x: 611, endPoint y: 285, distance: 78.6
click at [611, 285] on textarea "Hi, I'm Ananthi from Opendoor. Just wanted to check if you received the WO for …" at bounding box center [528, 305] width 523 height 46
paste textarea "8330 Lyndale Dr, North Chesterfield, VA 23235"
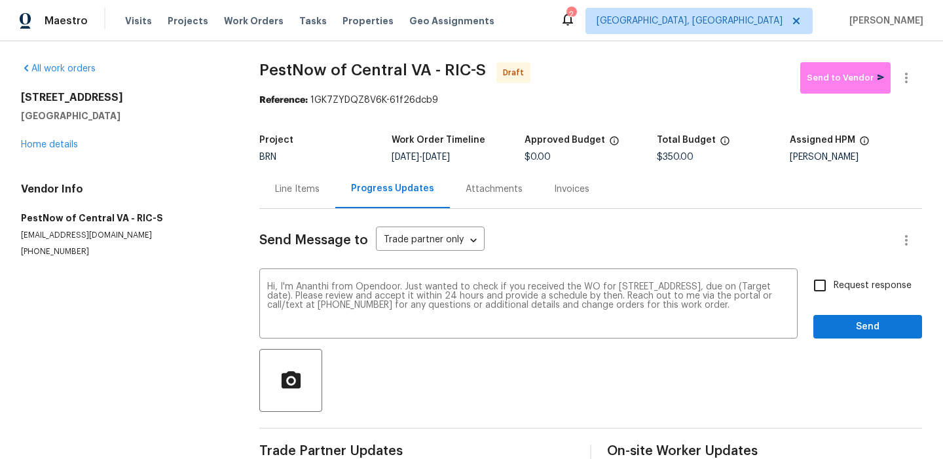
drag, startPoint x: 438, startPoint y: 154, endPoint x: 496, endPoint y: 154, distance: 58.3
click at [496, 154] on div "9/8/2025 - 9/10/2025" at bounding box center [458, 157] width 132 height 9
copy span "9/10/2025"
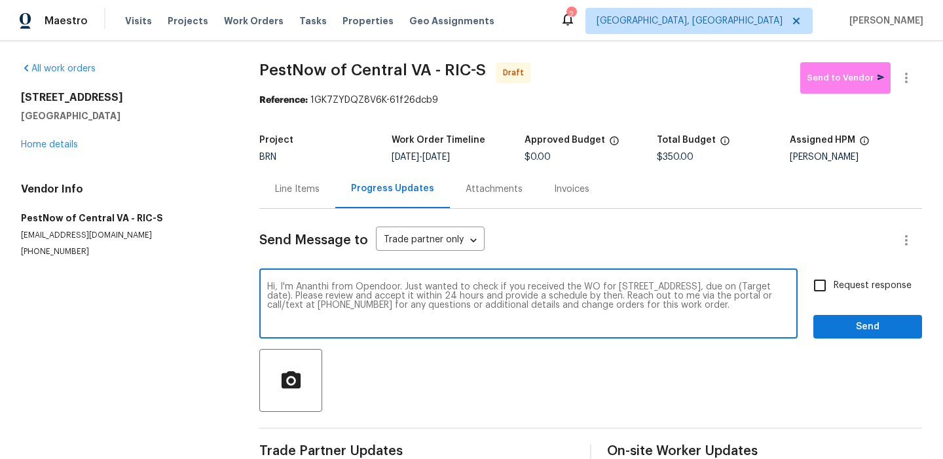
drag, startPoint x: 384, startPoint y: 294, endPoint x: 337, endPoint y: 293, distance: 47.2
click at [337, 293] on textarea "Hi, I'm Ananthi from Opendoor. Just wanted to check if you received the WO for …" at bounding box center [528, 305] width 523 height 46
paste textarea "9/10/2025"
type textarea "Hi, I'm Ananthi from Opendoor. Just wanted to check if you received the WO for …"
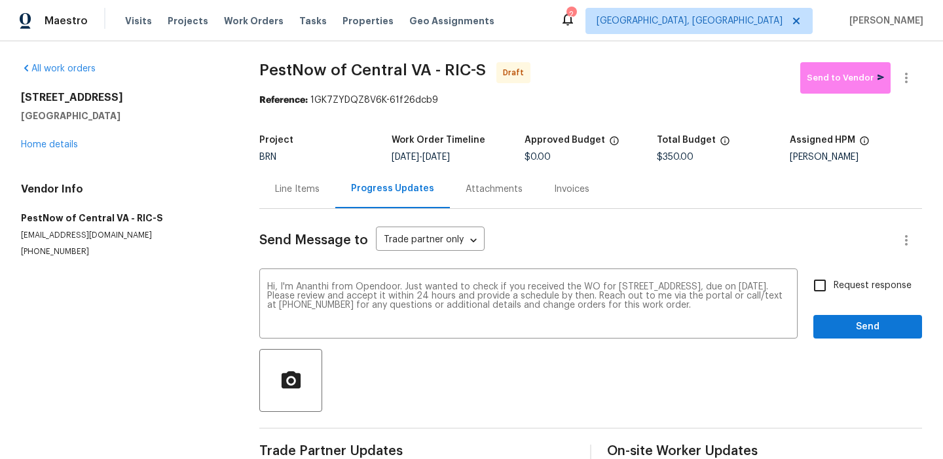
click at [844, 277] on label "Request response" at bounding box center [858, 286] width 105 height 28
click at [834, 277] on input "Request response" at bounding box center [820, 286] width 28 height 28
checkbox input "true"
click at [840, 335] on button "Send" at bounding box center [868, 327] width 109 height 24
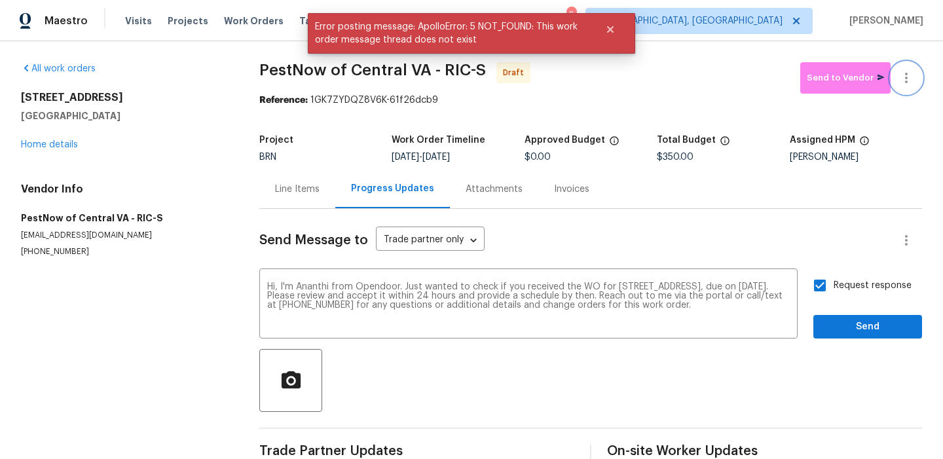
click at [909, 70] on icon "button" at bounding box center [907, 78] width 16 height 16
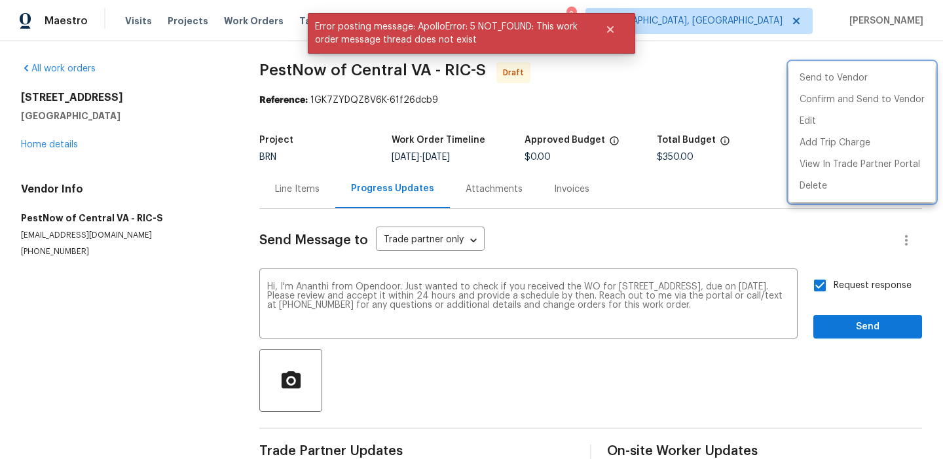
click at [666, 197] on div at bounding box center [471, 229] width 943 height 459
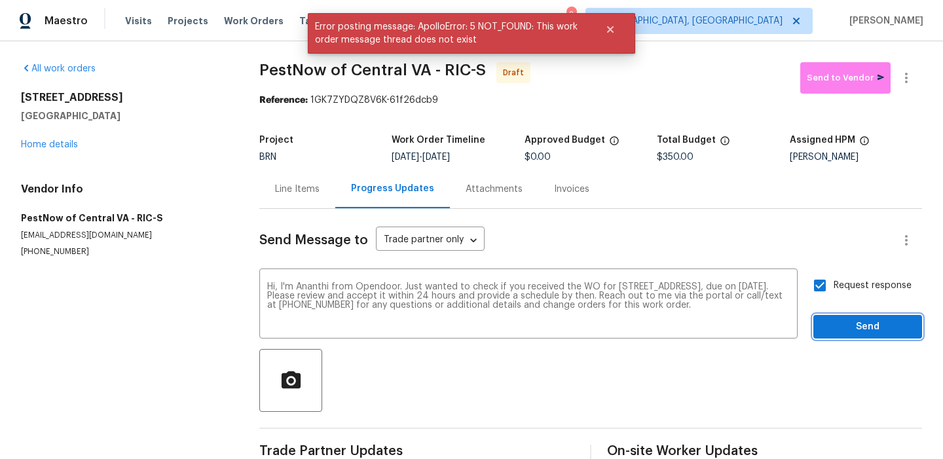
click at [835, 333] on span "Send" at bounding box center [868, 327] width 88 height 16
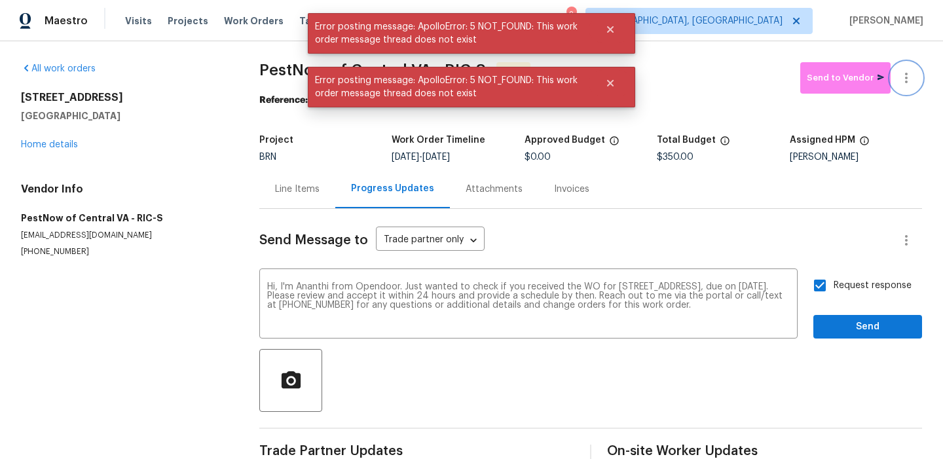
click at [904, 63] on button "button" at bounding box center [906, 77] width 31 height 31
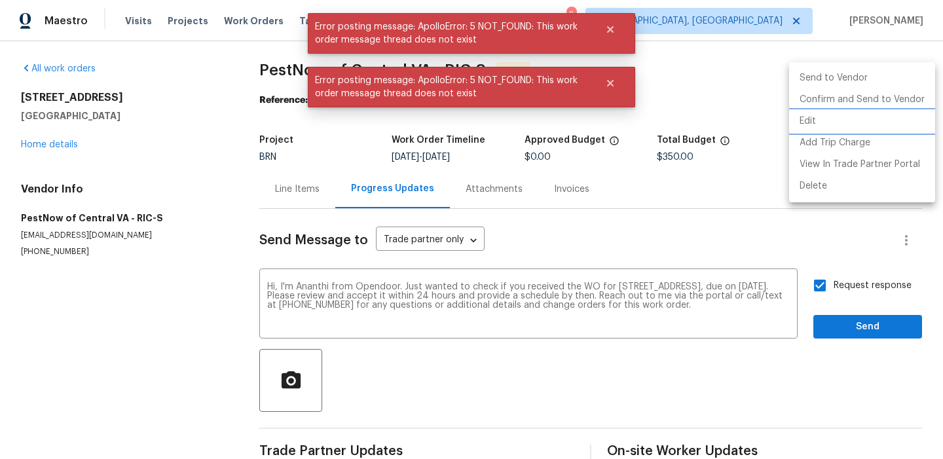
click at [819, 126] on li "Edit" at bounding box center [862, 122] width 146 height 22
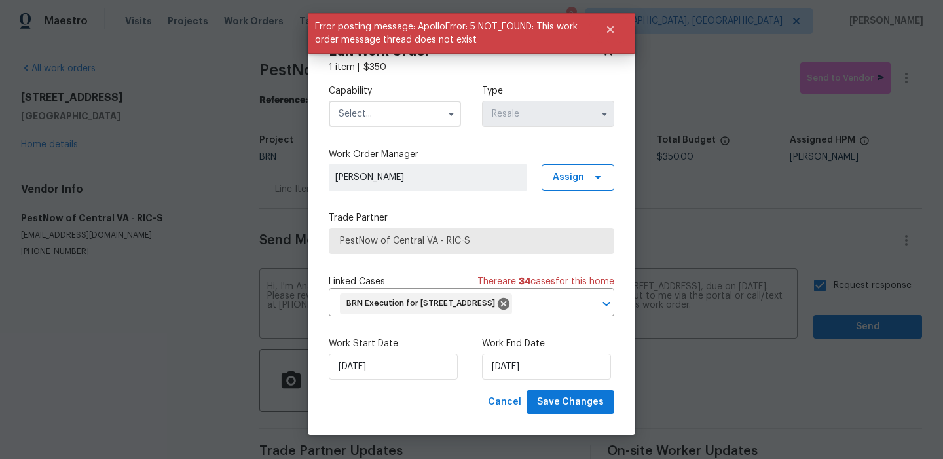
click at [365, 121] on input "text" at bounding box center [395, 114] width 132 height 26
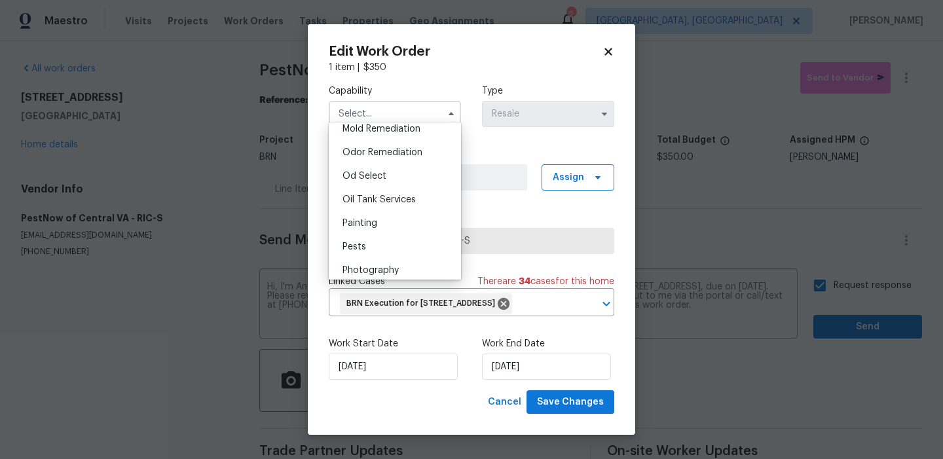
scroll to position [1023, 0]
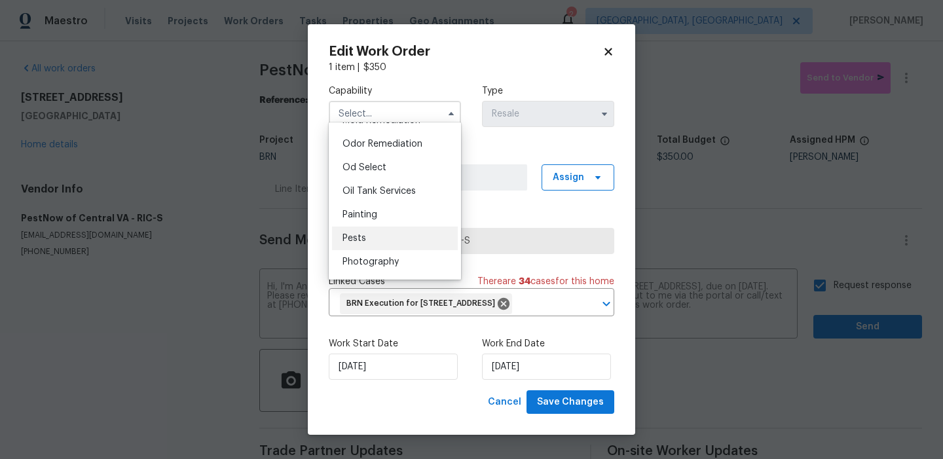
click at [353, 248] on div "Pests" at bounding box center [395, 239] width 126 height 24
type input "Pests"
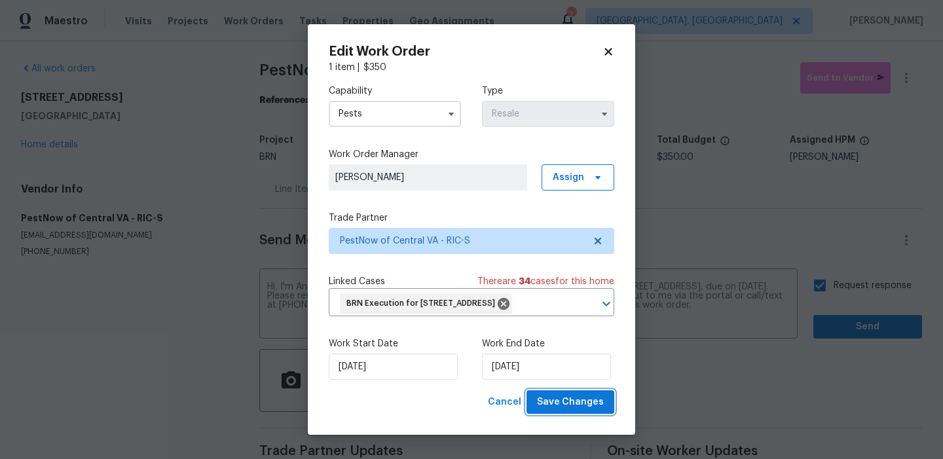
click at [567, 415] on button "Save Changes" at bounding box center [571, 402] width 88 height 24
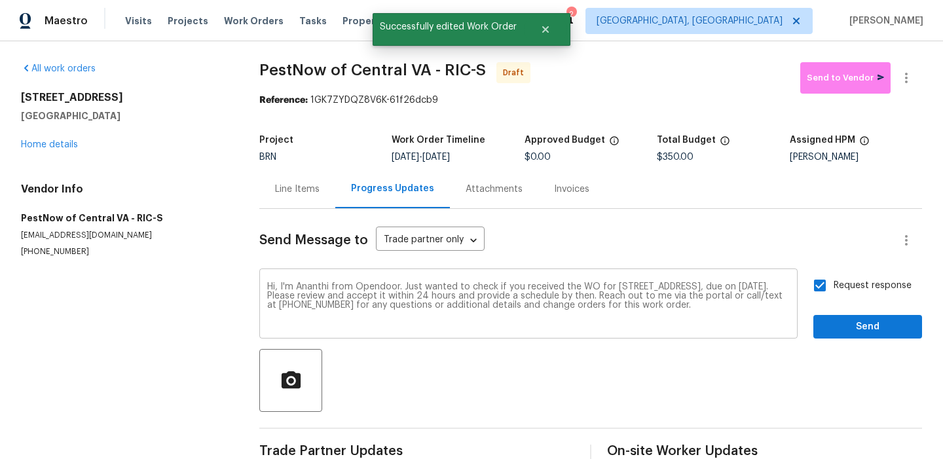
click at [309, 276] on div "Hi, I'm Ananthi from Opendoor. Just wanted to check if you received the WO for …" at bounding box center [528, 305] width 539 height 67
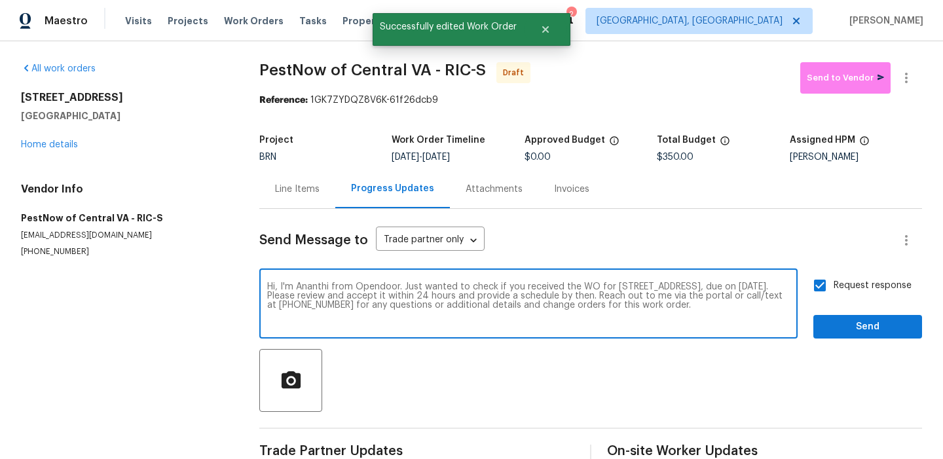
click at [298, 295] on textarea "Hi, I'm Ananthi from Opendoor. Just wanted to check if you received the WO for …" at bounding box center [528, 305] width 523 height 46
click at [43, 152] on div "All work orders 8330 Lyndale Dr North Chesterfield, VA 23235 Home details Vendo…" at bounding box center [124, 159] width 207 height 195
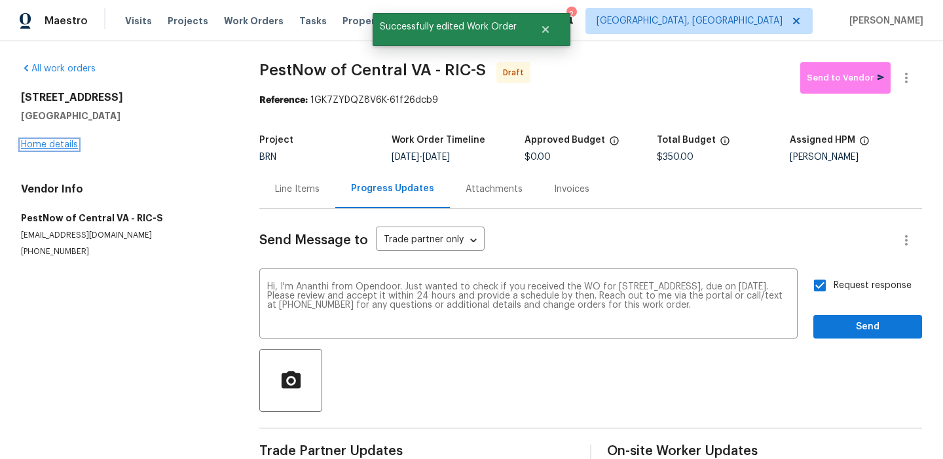
click at [58, 143] on link "Home details" at bounding box center [49, 144] width 57 height 9
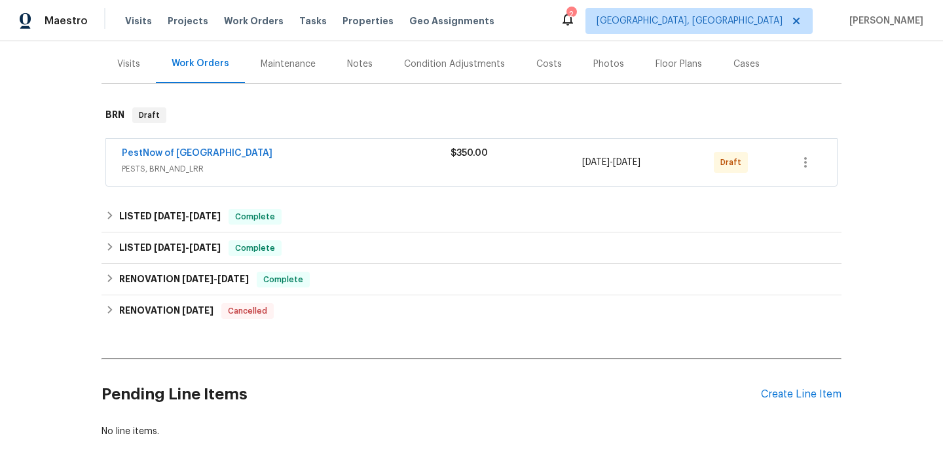
scroll to position [171, 0]
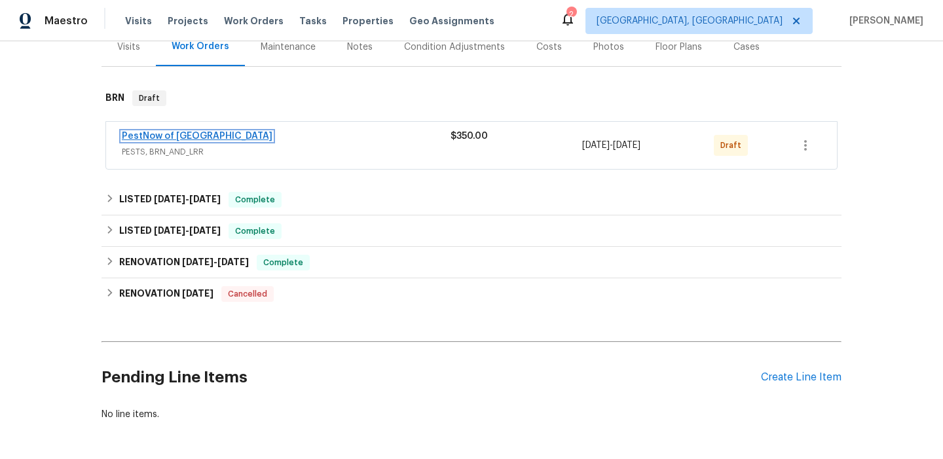
click at [145, 135] on link "PestNow of Central VA" at bounding box center [197, 136] width 151 height 9
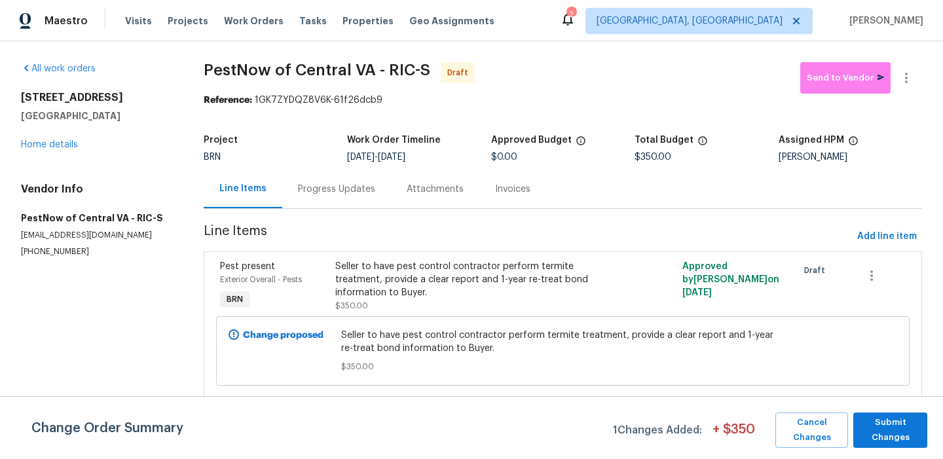
click at [324, 194] on div "Progress Updates" at bounding box center [336, 189] width 77 height 13
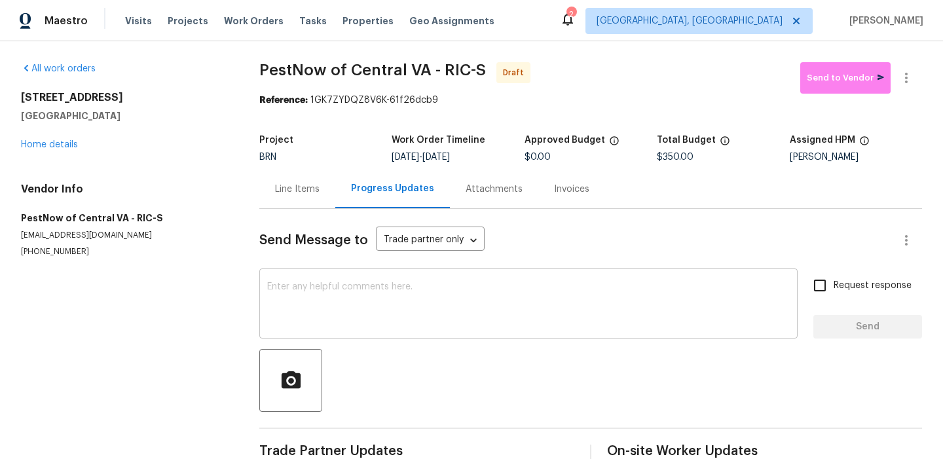
click at [320, 305] on textarea at bounding box center [528, 305] width 523 height 46
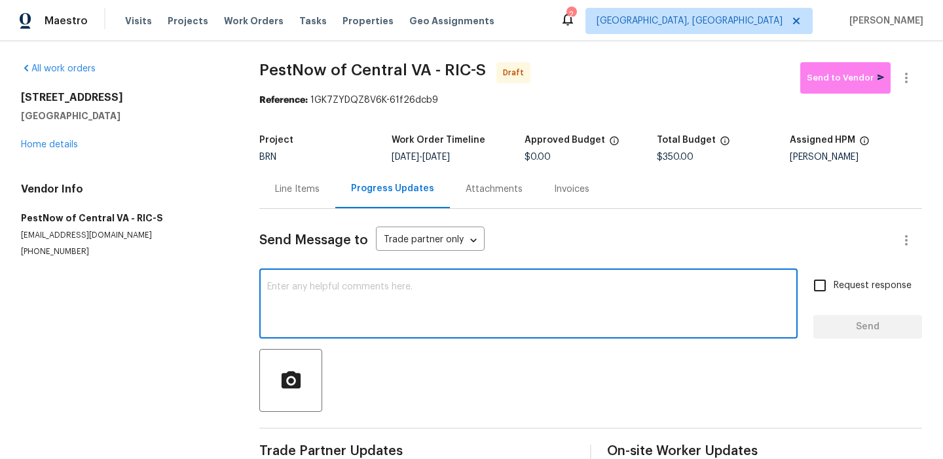
paste textarea "Hi, I'm Ananthi from Opendoor. Just wanted to check if you received the WO for …"
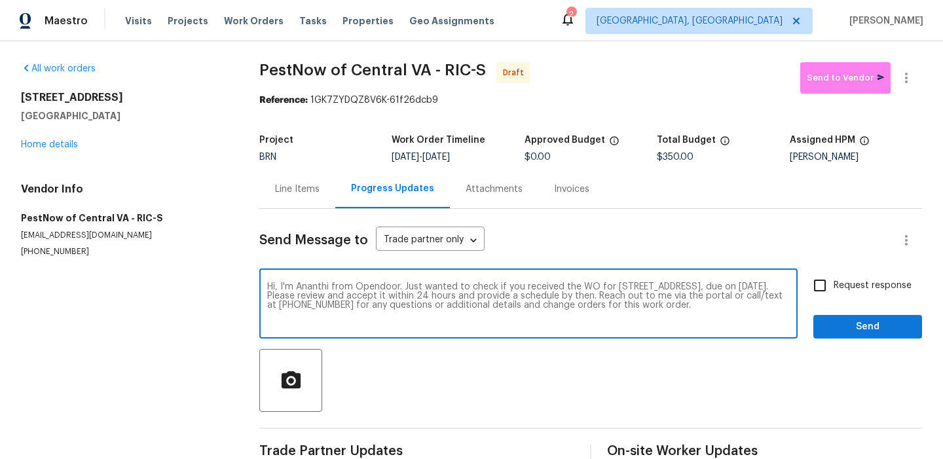
type textarea "Hi, I'm Ananthi from Opendoor. Just wanted to check if you received the WO for …"
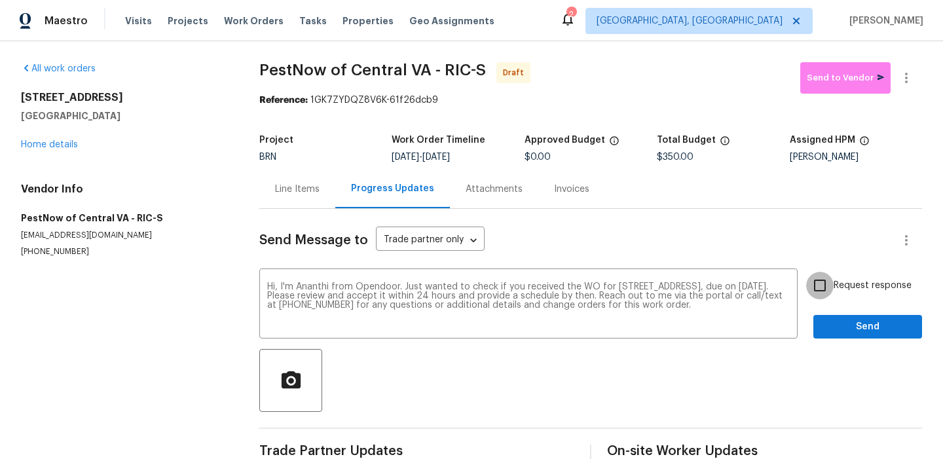
click at [829, 285] on input "Request response" at bounding box center [820, 286] width 28 height 28
checkbox input "true"
click at [840, 337] on button "Send" at bounding box center [868, 327] width 109 height 24
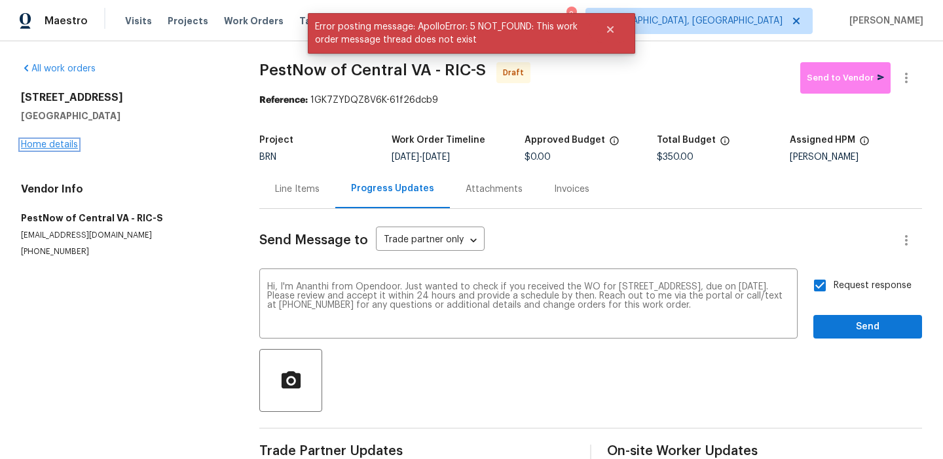
click at [42, 140] on link "Home details" at bounding box center [49, 144] width 57 height 9
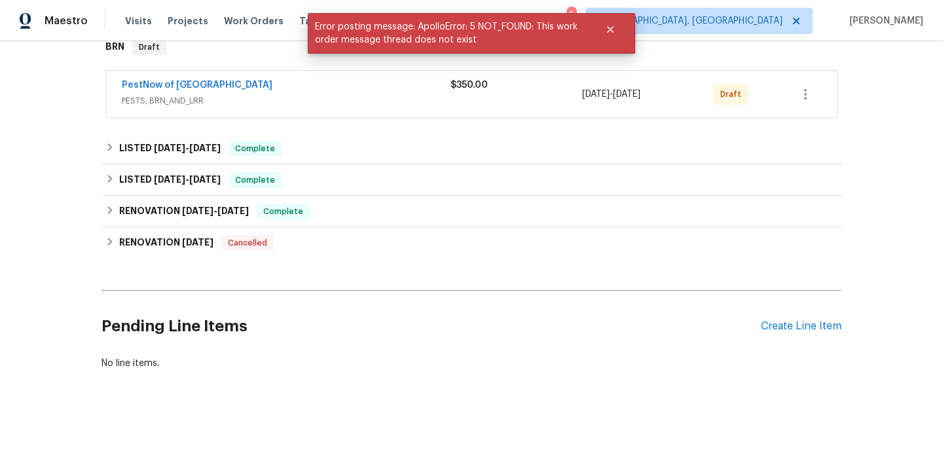
scroll to position [129, 0]
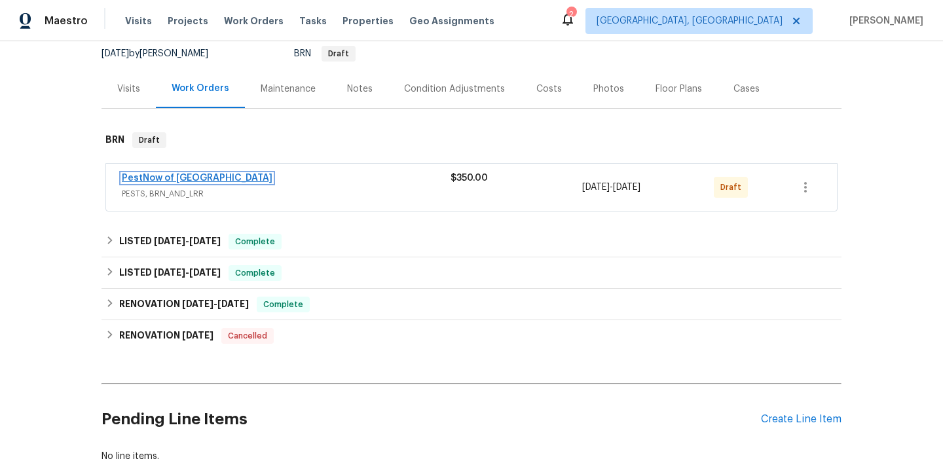
click at [186, 175] on link "PestNow of Central VA" at bounding box center [197, 178] width 151 height 9
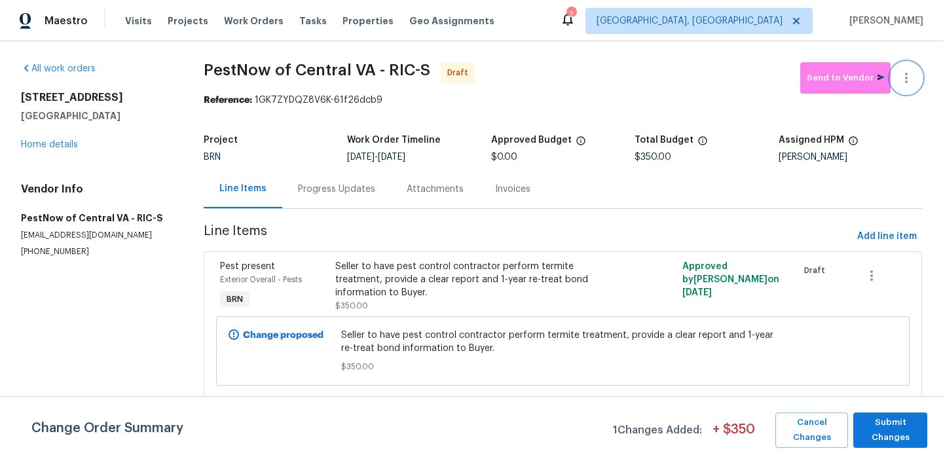
click at [911, 68] on button "button" at bounding box center [906, 77] width 31 height 31
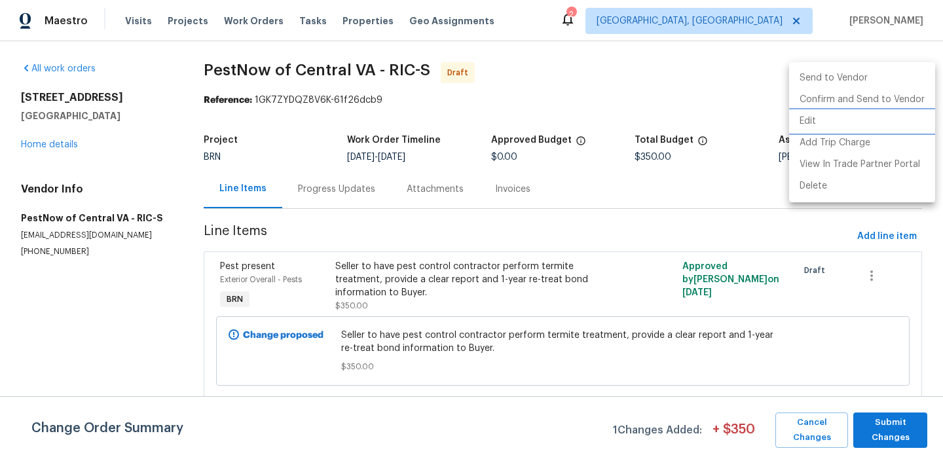
click at [819, 121] on li "Edit" at bounding box center [862, 122] width 146 height 22
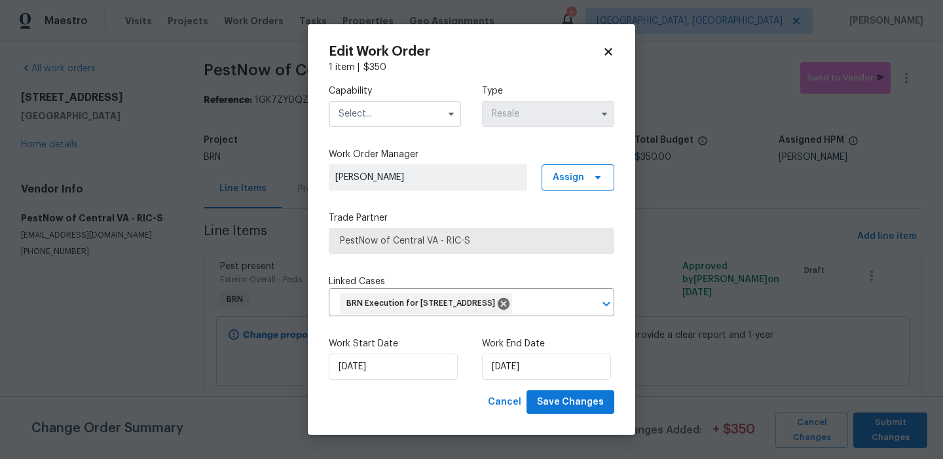
click at [347, 115] on input "text" at bounding box center [395, 114] width 132 height 26
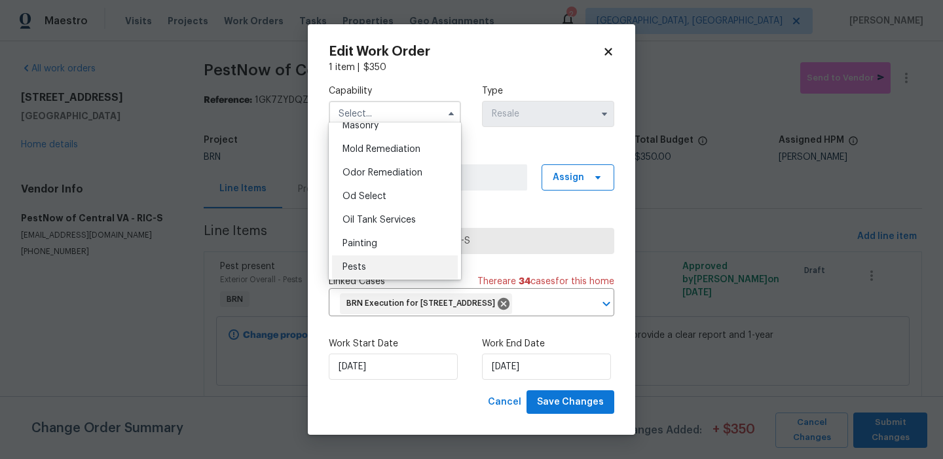
click at [358, 271] on span "Pests" at bounding box center [355, 267] width 24 height 9
type input "Pests"
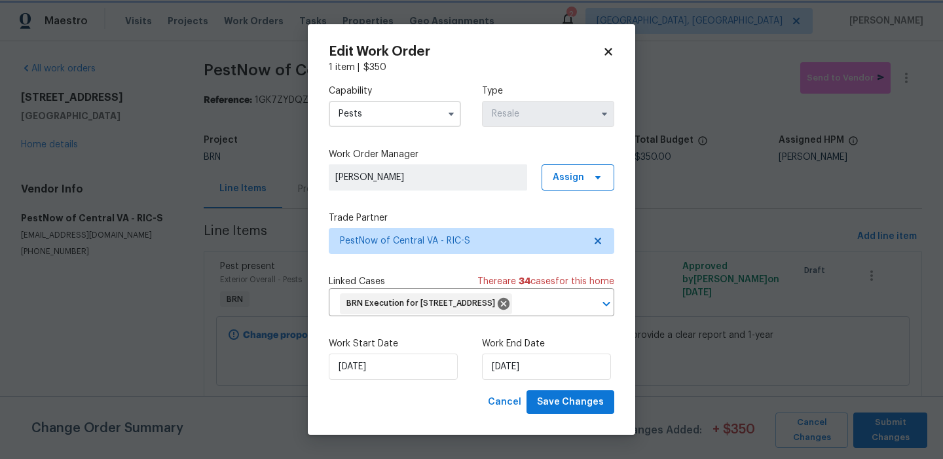
scroll to position [1021, 0]
click at [381, 240] on span "PestNow of Central VA - RIC-S" at bounding box center [462, 241] width 244 height 13
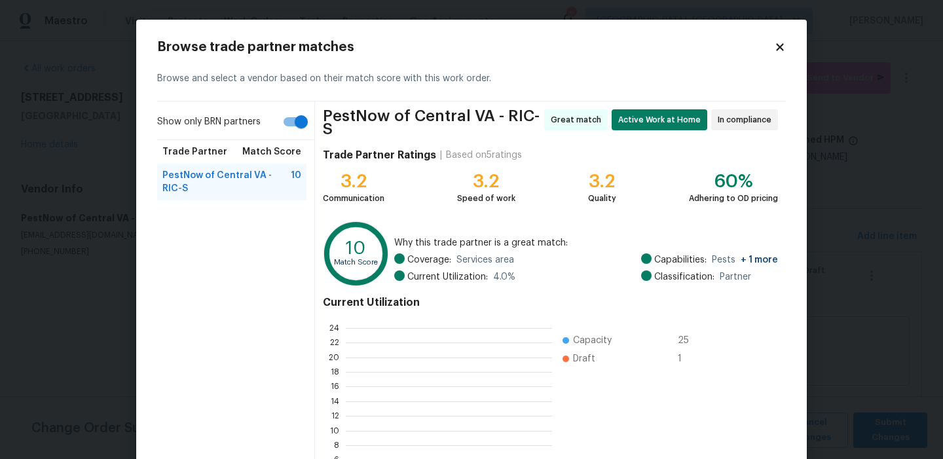
scroll to position [183, 206]
click at [292, 124] on input "Show only BRN partners" at bounding box center [301, 121] width 75 height 25
checkbox input "false"
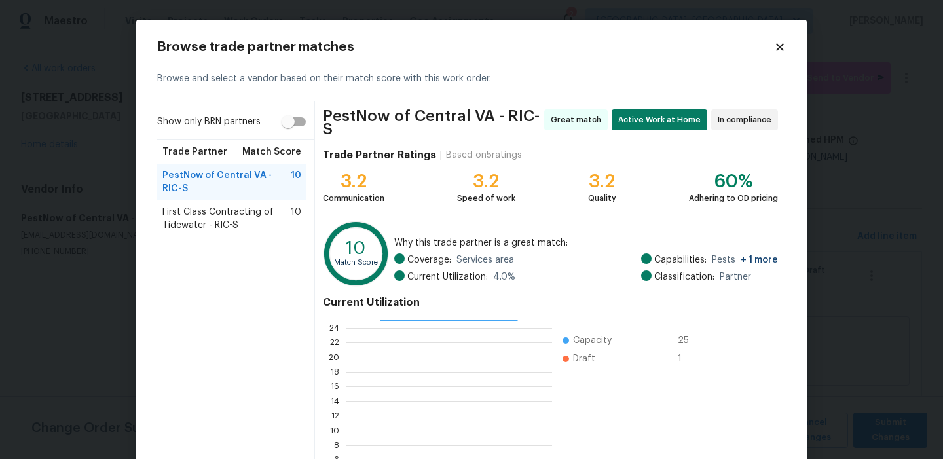
click at [227, 220] on span "First Class Contracting of Tidewater - RIC-S" at bounding box center [226, 219] width 128 height 26
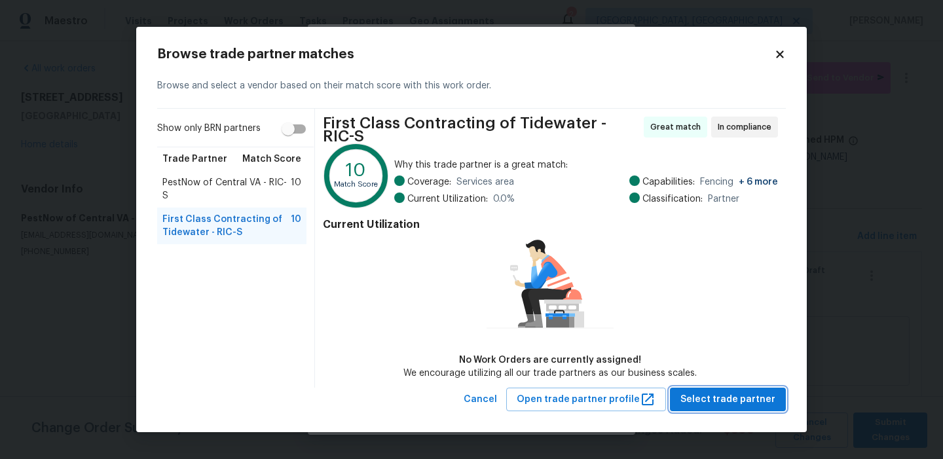
click at [698, 399] on span "Select trade partner" at bounding box center [728, 400] width 95 height 16
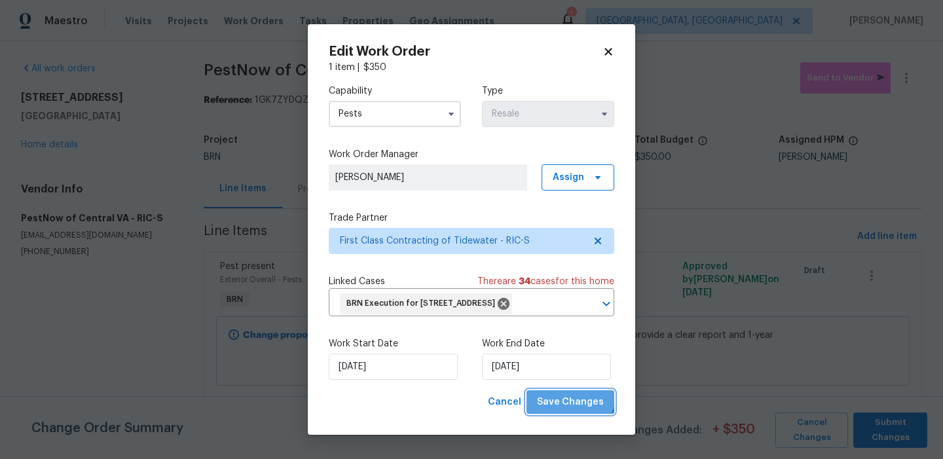
click at [573, 409] on button "Save Changes" at bounding box center [571, 402] width 88 height 24
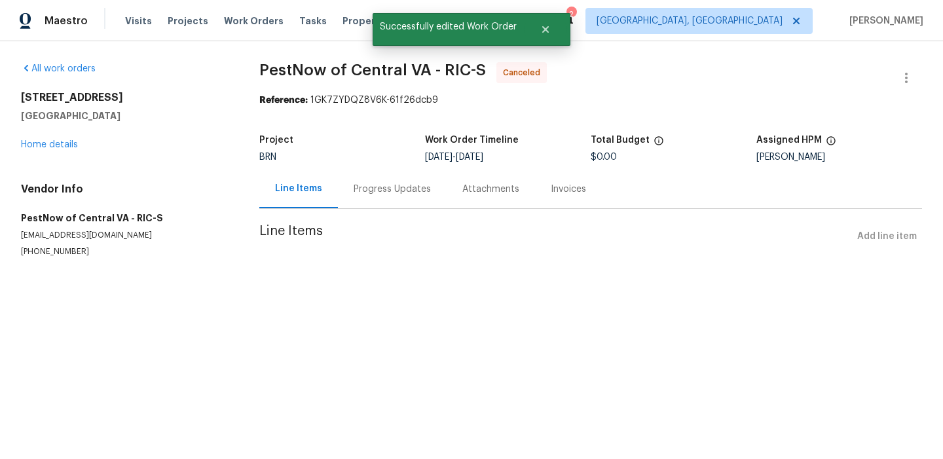
click at [34, 128] on div "8330 Lyndale Dr North Chesterfield, VA 23235 Home details" at bounding box center [124, 121] width 207 height 60
click at [34, 132] on div "8330 Lyndale Dr North Chesterfield, VA 23235 Home details" at bounding box center [124, 121] width 207 height 60
click at [19, 155] on div "All work orders 8330 Lyndale Dr North Chesterfield, VA 23235 Home details Vendo…" at bounding box center [471, 175] width 943 height 269
click at [37, 150] on div "8330 Lyndale Dr North Chesterfield, VA 23235 Home details" at bounding box center [124, 121] width 207 height 60
click at [53, 140] on div "8330 Lyndale Dr North Chesterfield, VA 23235 Home details" at bounding box center [124, 121] width 207 height 60
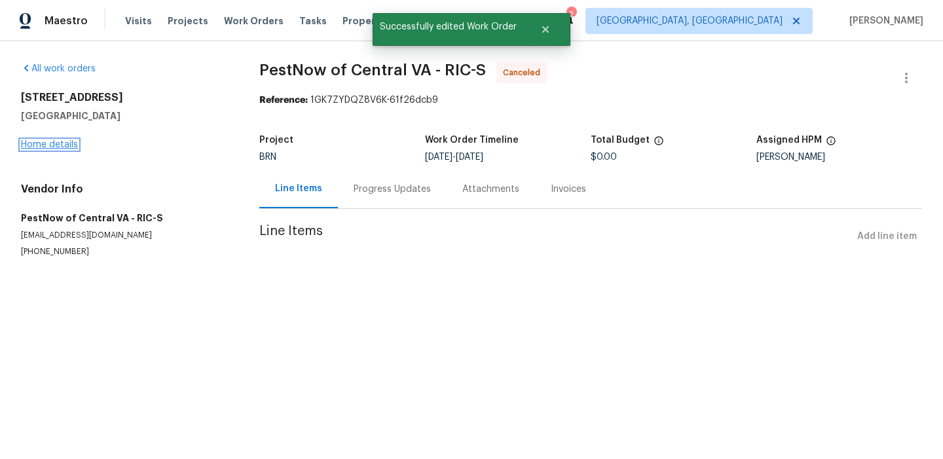
click at [45, 141] on link "Home details" at bounding box center [49, 144] width 57 height 9
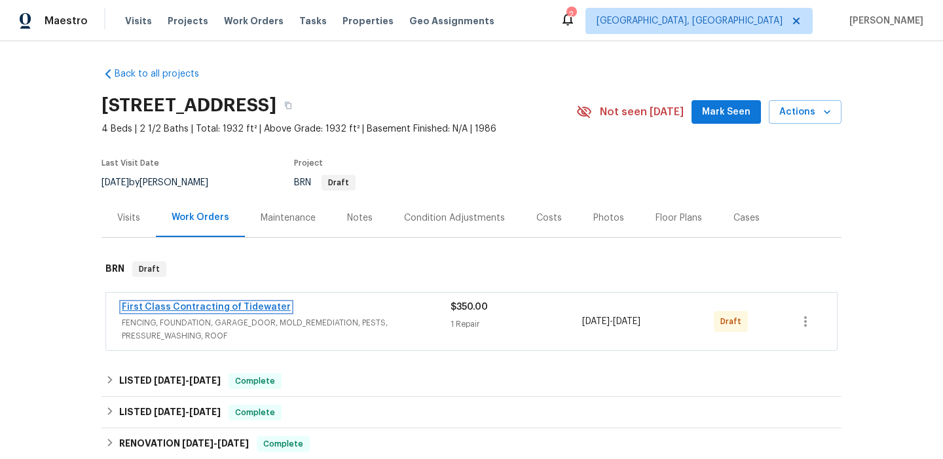
click at [151, 304] on link "First Class Contracting of Tidewater" at bounding box center [206, 307] width 169 height 9
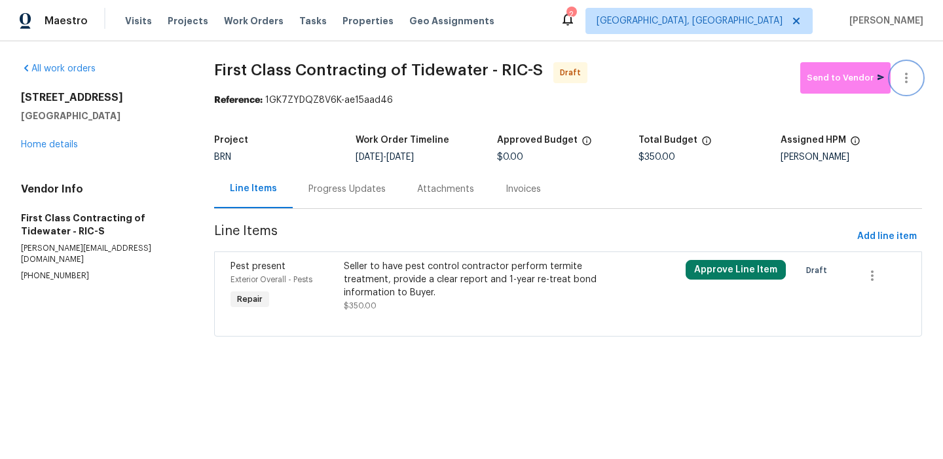
click at [913, 73] on icon "button" at bounding box center [907, 78] width 16 height 16
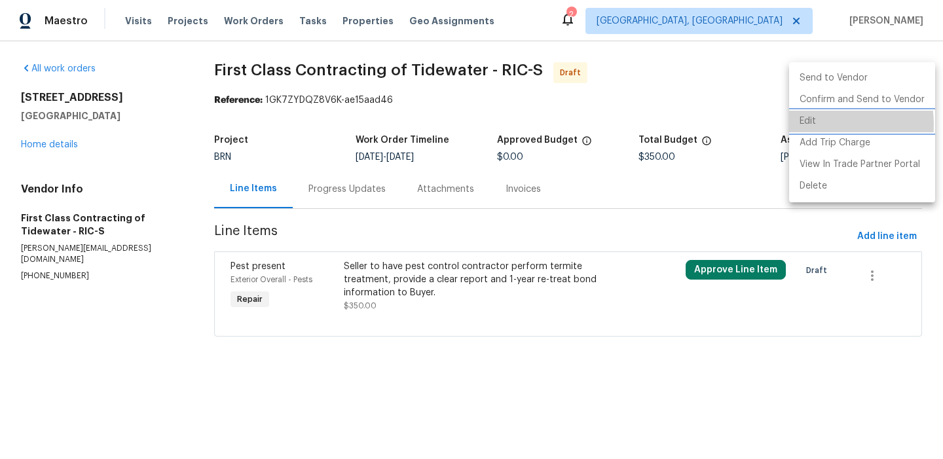
click at [827, 124] on li "Edit" at bounding box center [862, 122] width 146 height 22
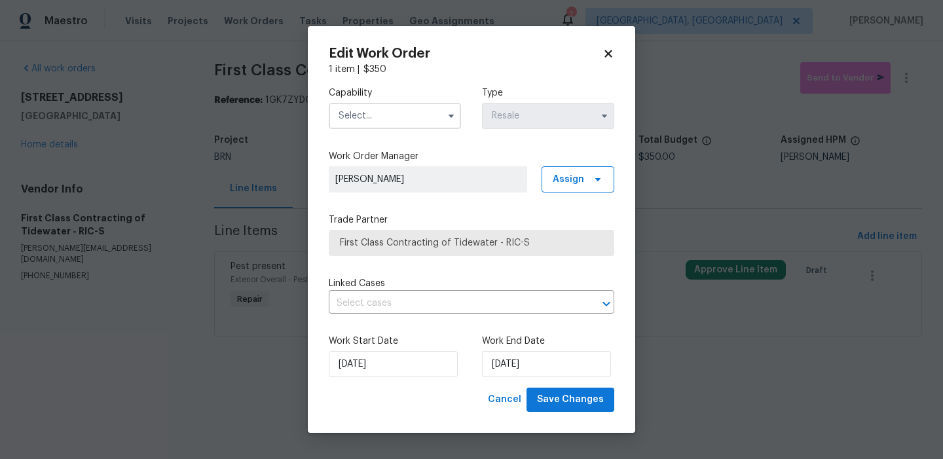
click at [424, 110] on input "text" at bounding box center [395, 116] width 132 height 26
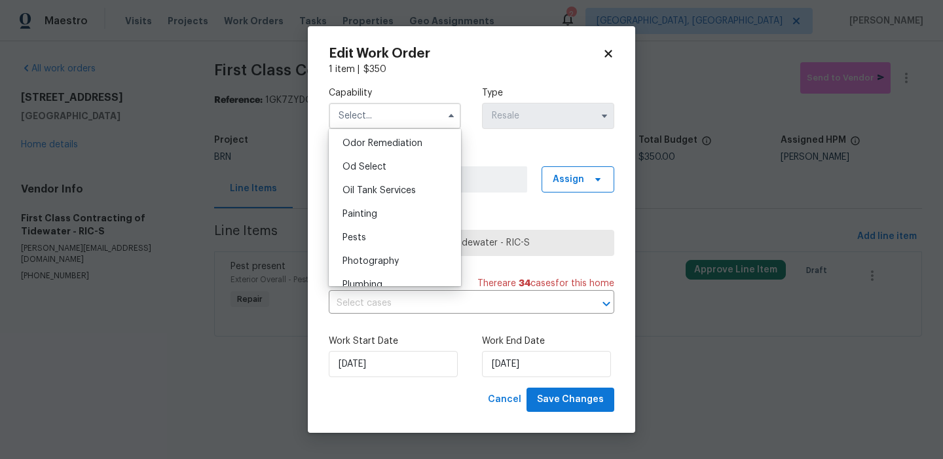
scroll to position [1046, 0]
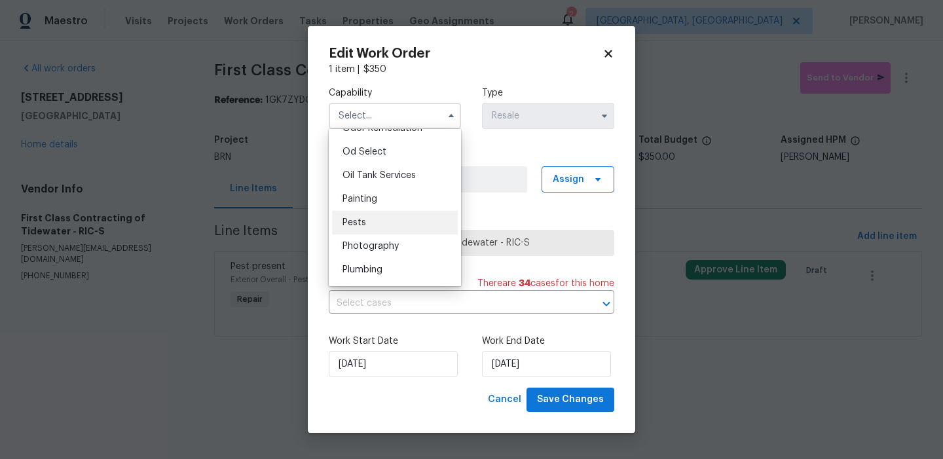
click at [360, 220] on span "Pests" at bounding box center [355, 222] width 24 height 9
type input "Pests"
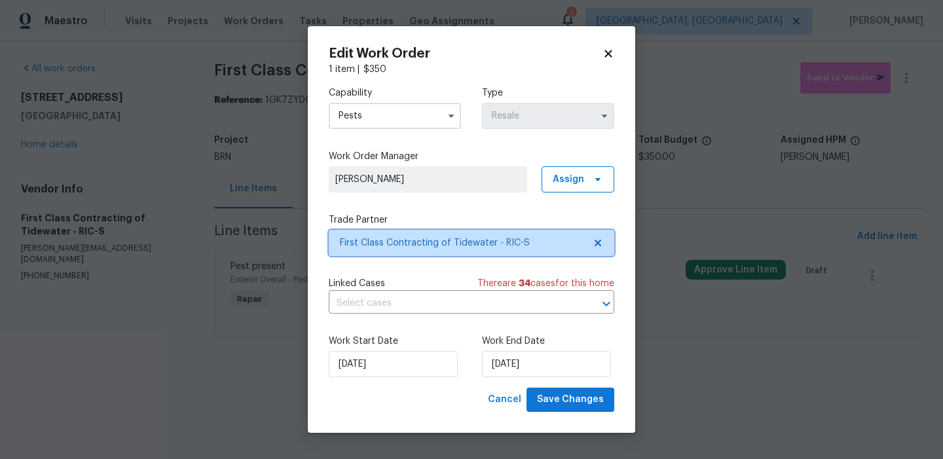
click at [360, 240] on span "First Class Contracting of Tidewater - RIC-S" at bounding box center [462, 243] width 244 height 13
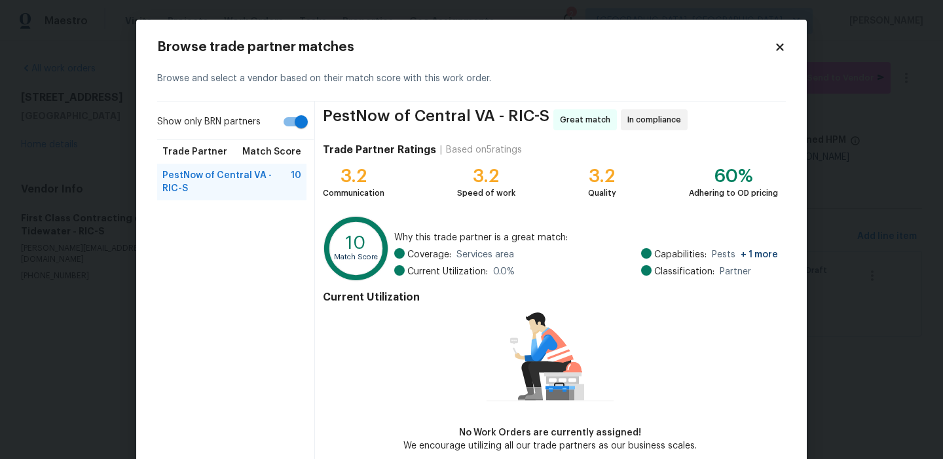
scroll to position [65, 0]
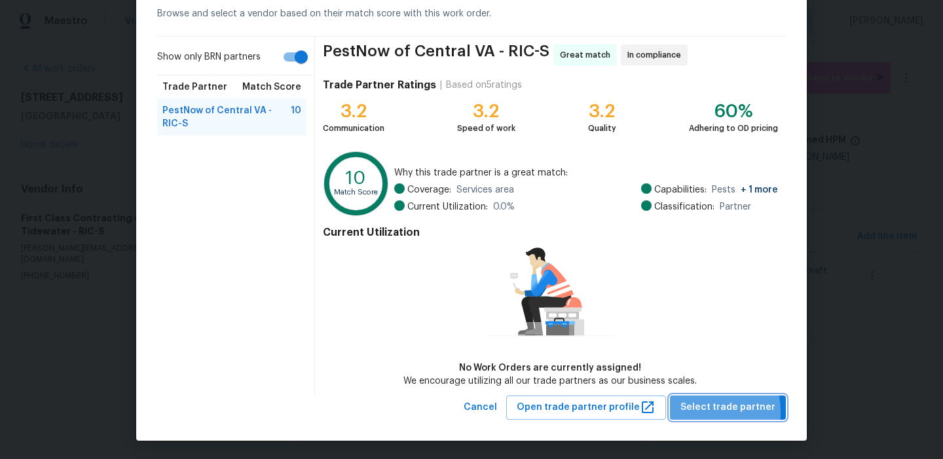
click at [703, 411] on span "Select trade partner" at bounding box center [728, 408] width 95 height 16
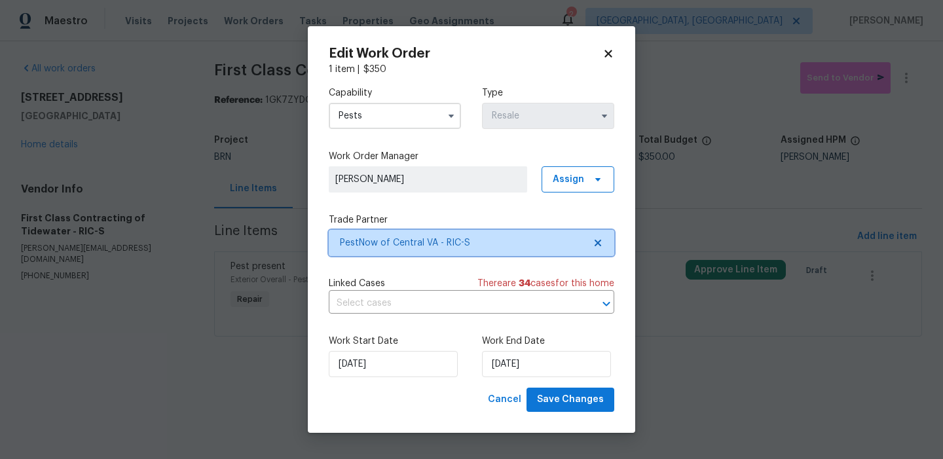
scroll to position [0, 0]
click at [444, 304] on input "text" at bounding box center [453, 303] width 249 height 20
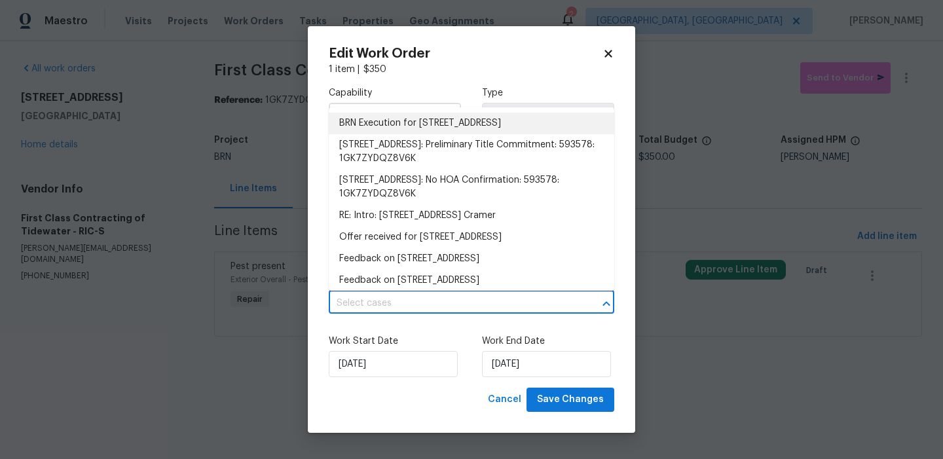
click at [354, 134] on li "BRN Execution for 8330 Lyndale Dr, North Chesterfield, VA 23235" at bounding box center [472, 124] width 286 height 22
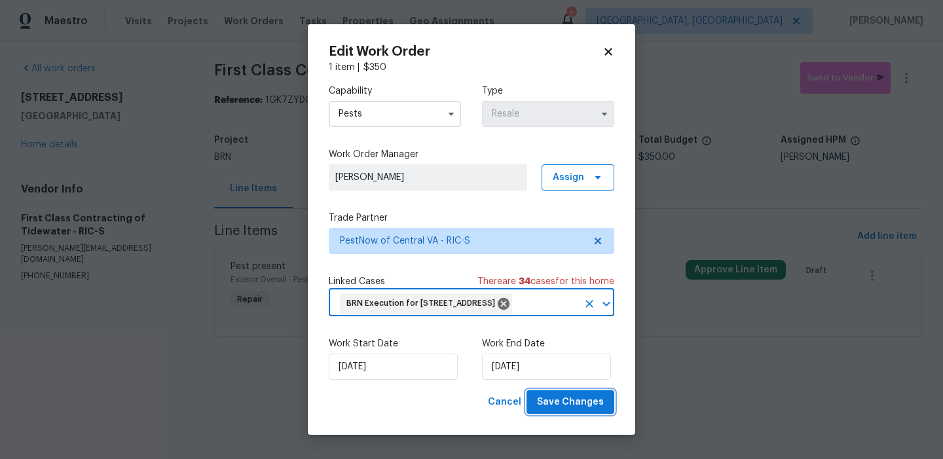
click at [559, 411] on span "Save Changes" at bounding box center [570, 402] width 67 height 16
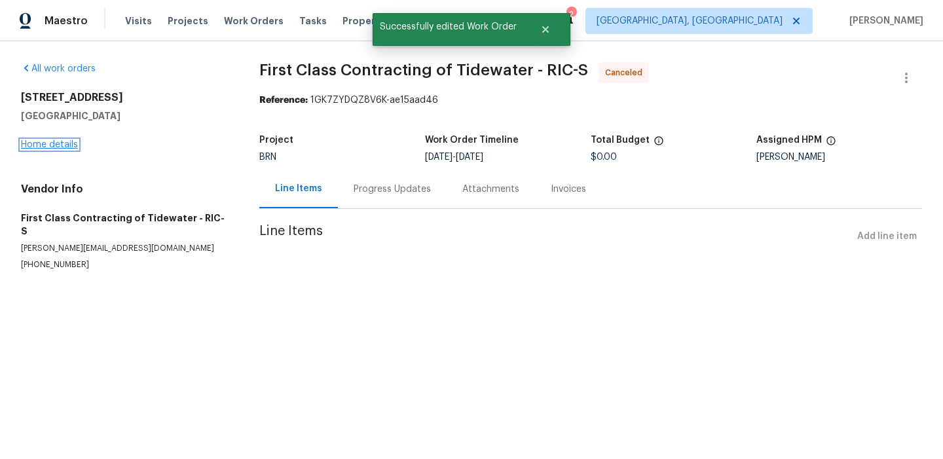
click at [54, 146] on link "Home details" at bounding box center [49, 144] width 57 height 9
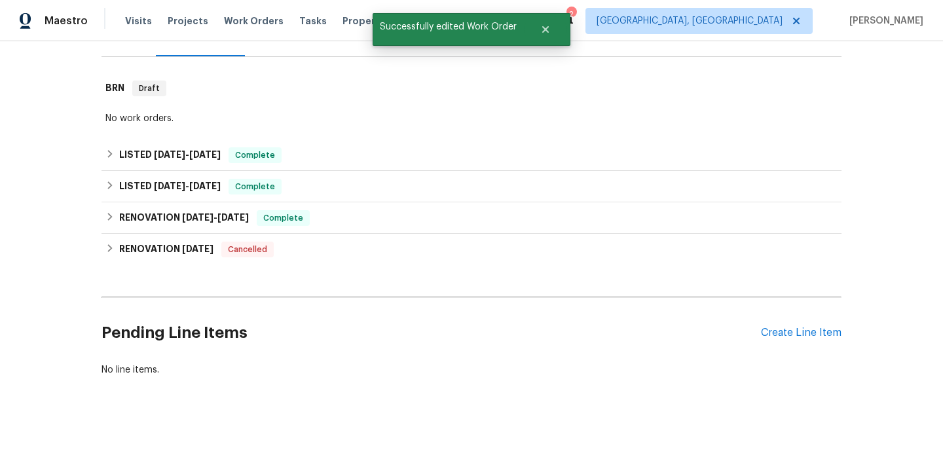
scroll to position [187, 0]
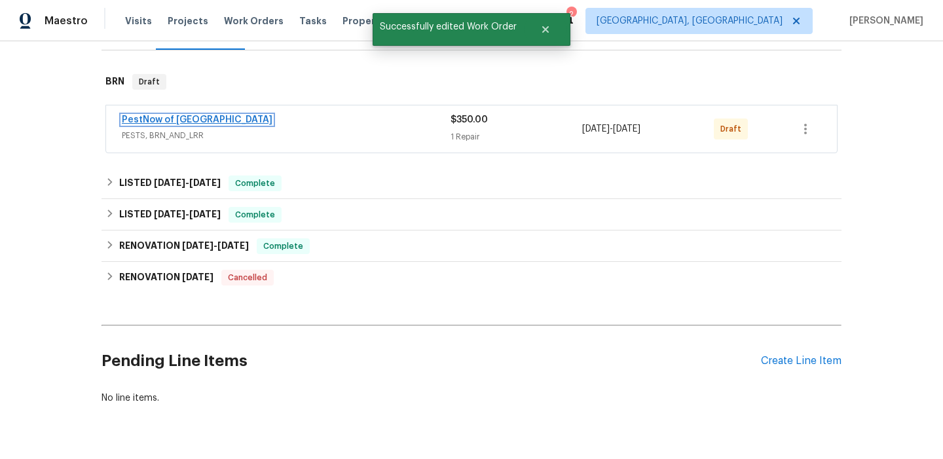
click at [142, 123] on link "PestNow of Central VA" at bounding box center [197, 119] width 151 height 9
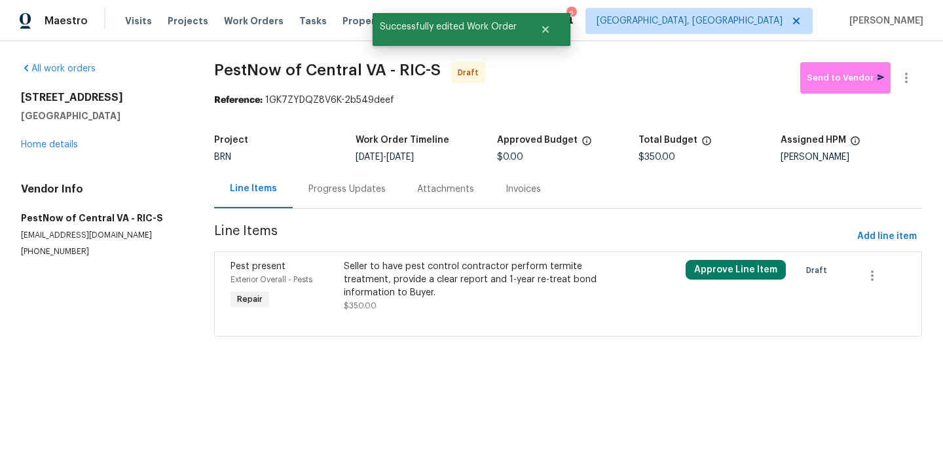
click at [345, 194] on div "Progress Updates" at bounding box center [347, 189] width 77 height 13
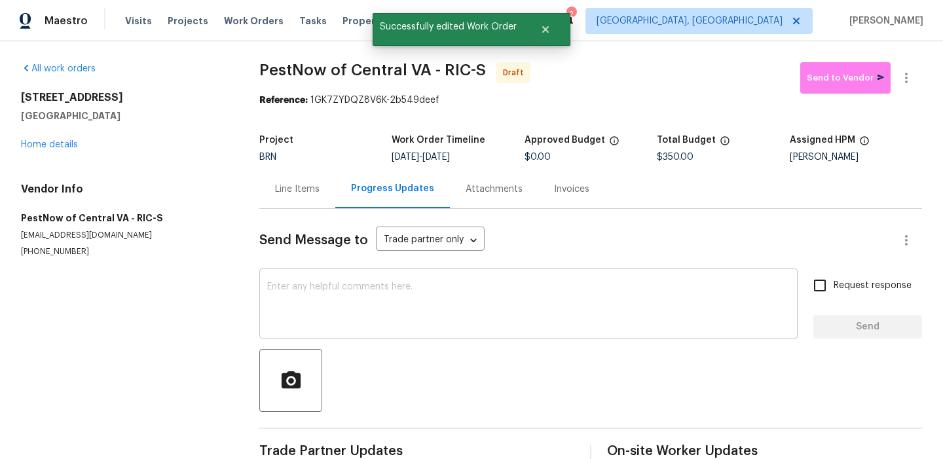
click at [322, 287] on textarea at bounding box center [528, 305] width 523 height 46
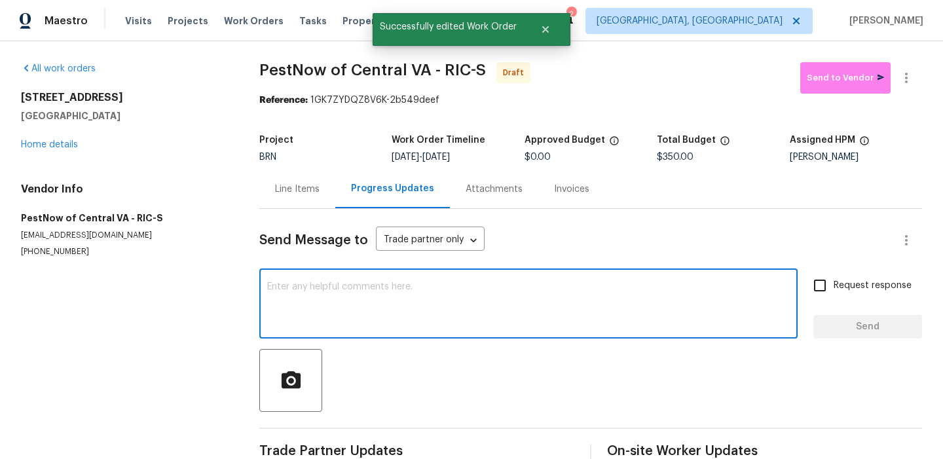
paste textarea "Hi, I'm Ananthi from Opendoor. Just wanted to check if you received the WO for …"
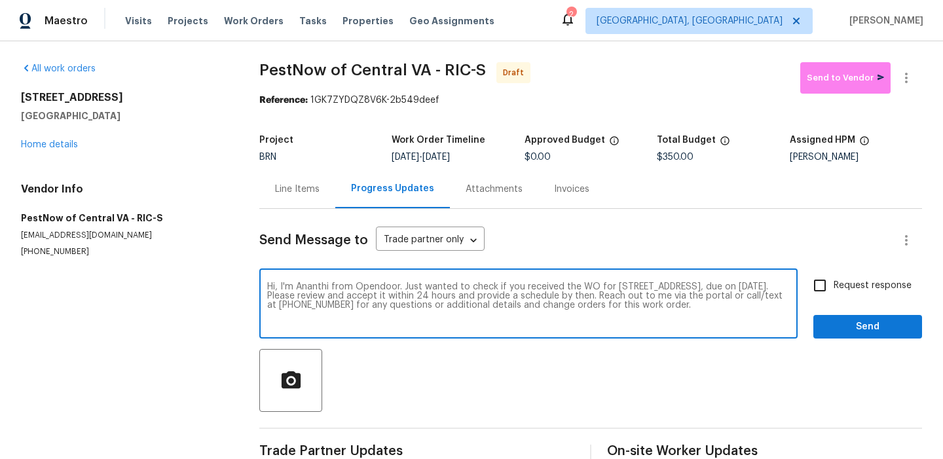
type textarea "Hi, I'm Ananthi from Opendoor. Just wanted to check if you received the WO for …"
click at [829, 283] on input "Request response" at bounding box center [820, 286] width 28 height 28
checkbox input "true"
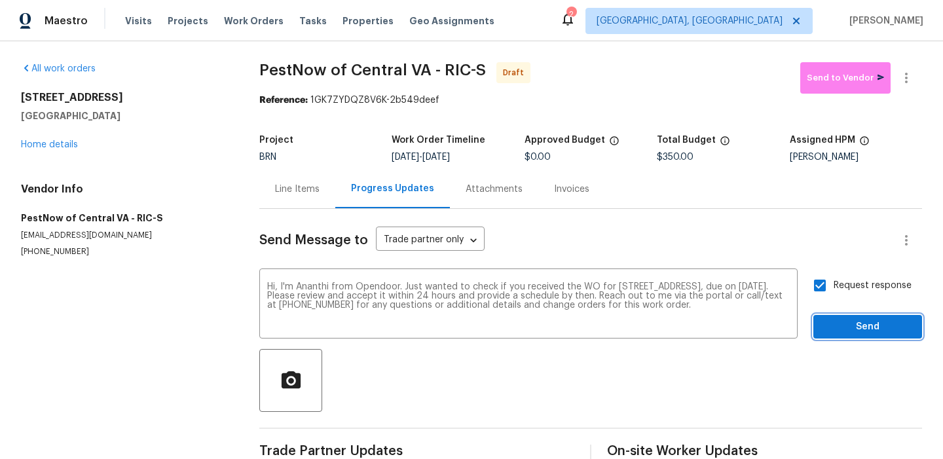
click at [829, 318] on button "Send" at bounding box center [868, 327] width 109 height 24
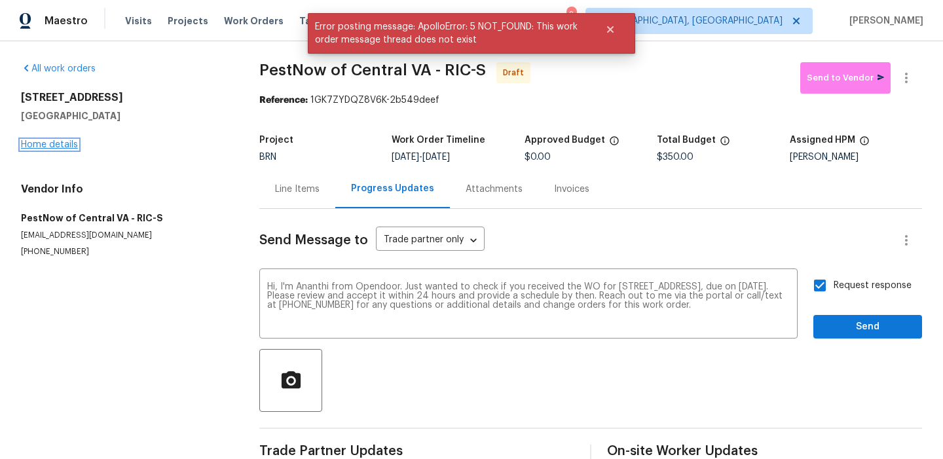
click at [54, 147] on link "Home details" at bounding box center [49, 144] width 57 height 9
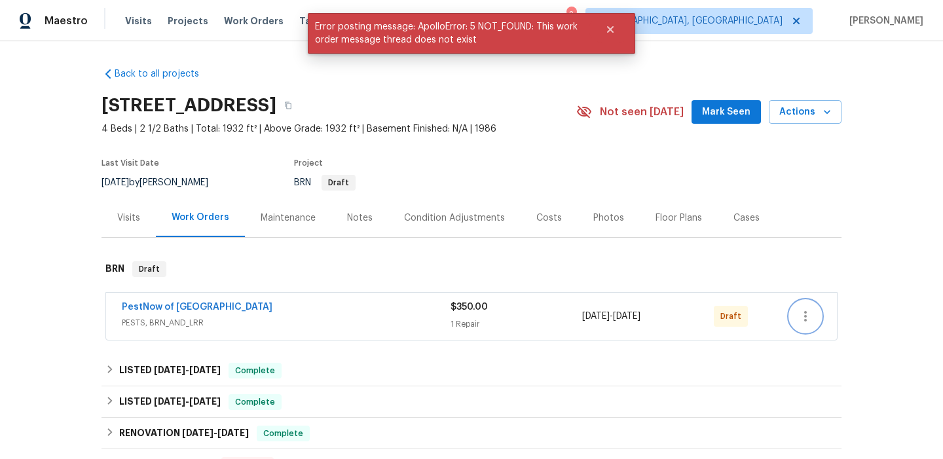
click at [808, 318] on icon "button" at bounding box center [806, 317] width 16 height 16
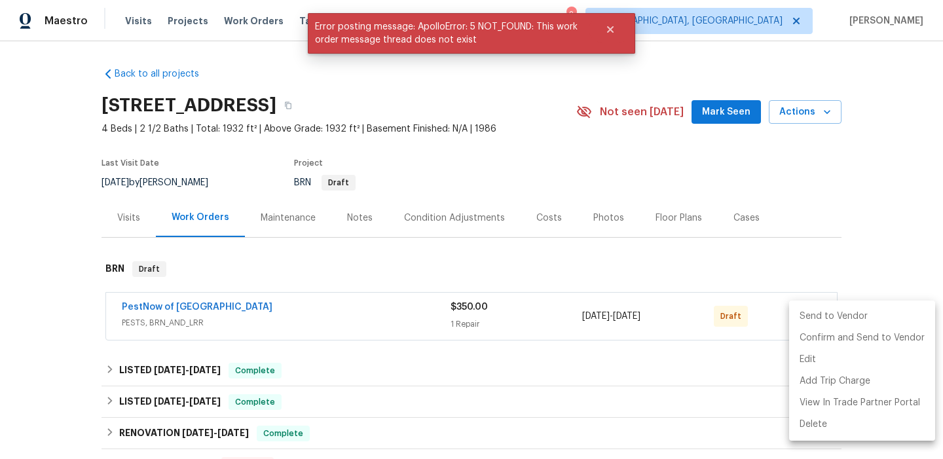
click at [811, 309] on li "Send to Vendor" at bounding box center [862, 317] width 146 height 22
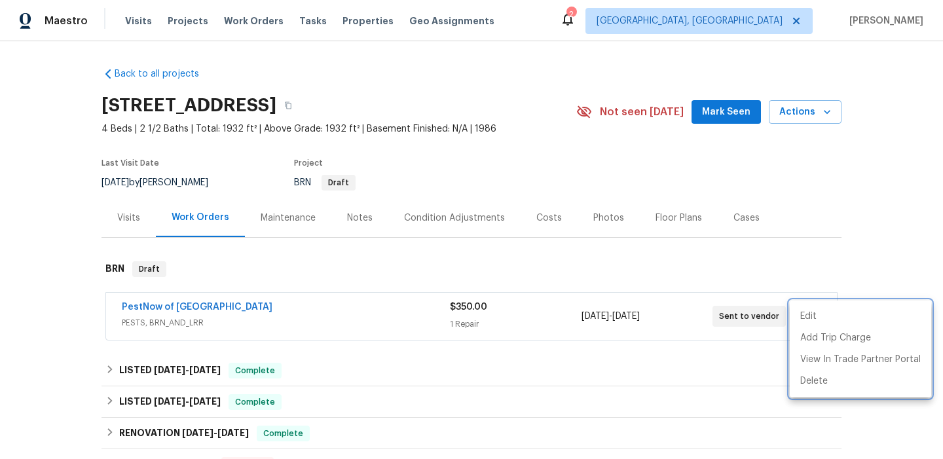
click at [522, 316] on div at bounding box center [471, 229] width 943 height 459
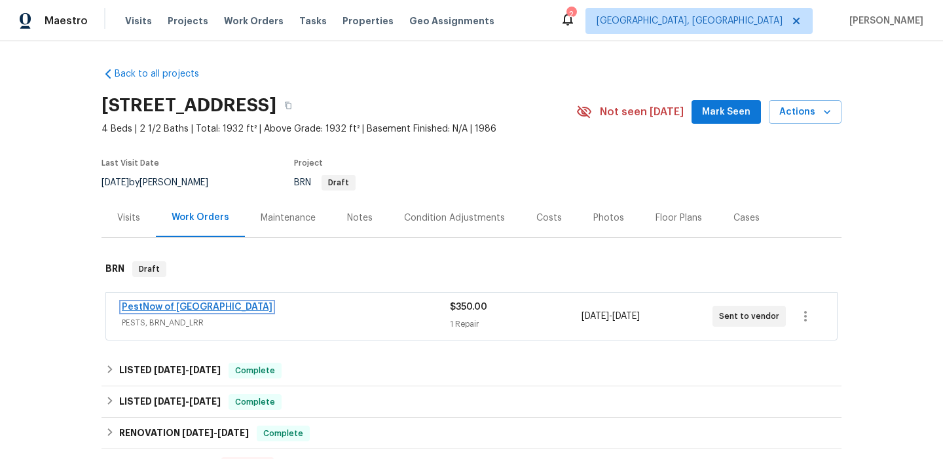
click at [204, 304] on link "PestNow of Central VA" at bounding box center [197, 307] width 151 height 9
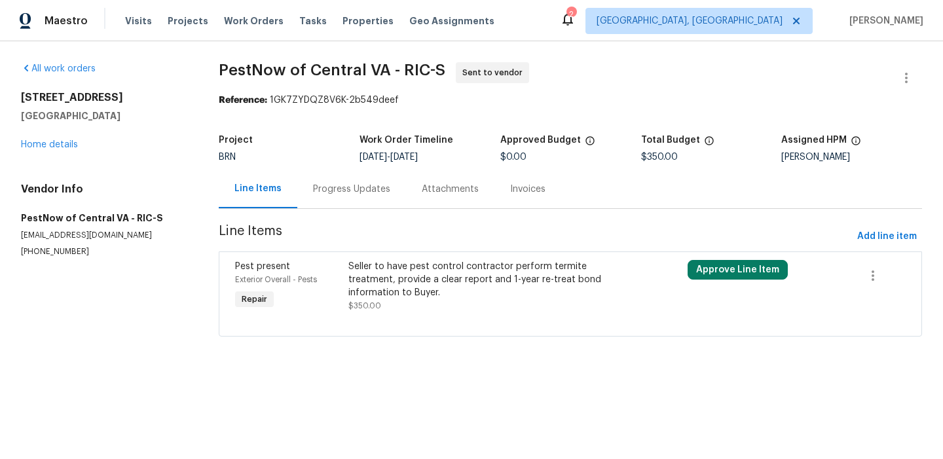
click at [377, 182] on div "Progress Updates" at bounding box center [351, 189] width 109 height 39
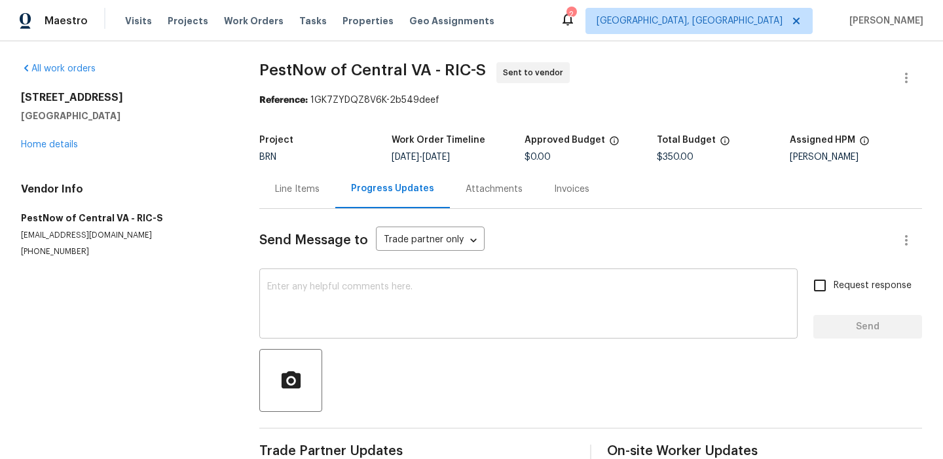
click at [341, 278] on div "x ​" at bounding box center [528, 305] width 539 height 67
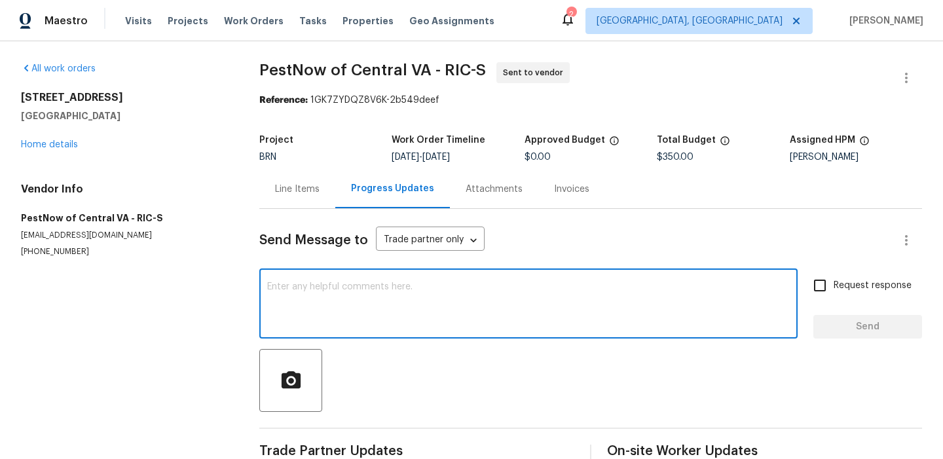
paste textarea "Hi, I'm Ananthi from Opendoor. Just wanted to check if you received the WO for …"
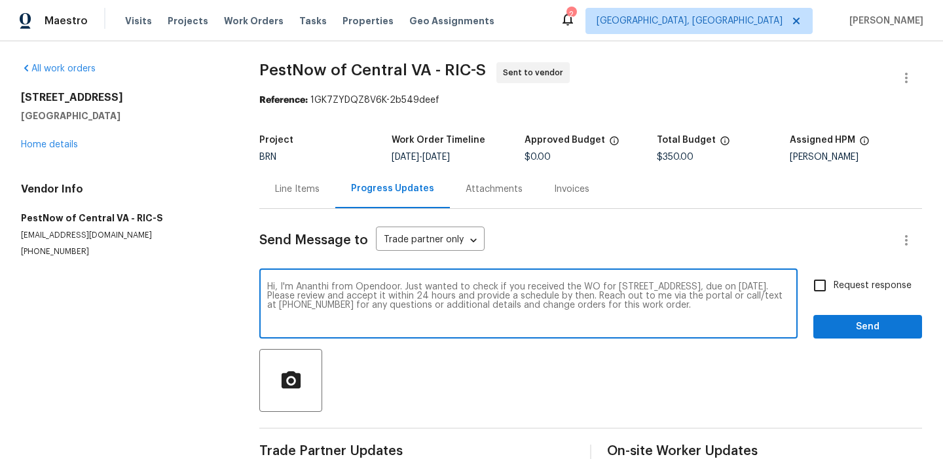
type textarea "Hi, I'm Ananthi from Opendoor. Just wanted to check if you received the WO for …"
click at [859, 287] on span "Request response" at bounding box center [873, 286] width 78 height 14
click at [834, 287] on input "Request response" at bounding box center [820, 286] width 28 height 28
checkbox input "true"
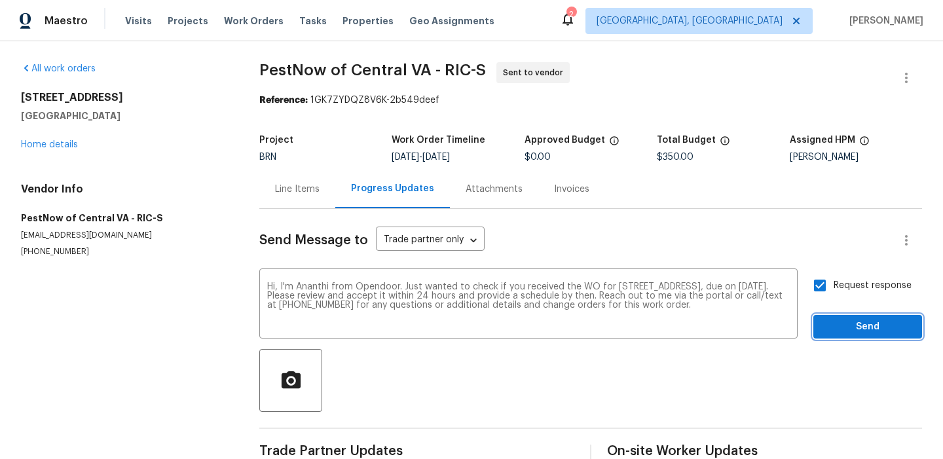
click at [836, 337] on button "Send" at bounding box center [868, 327] width 109 height 24
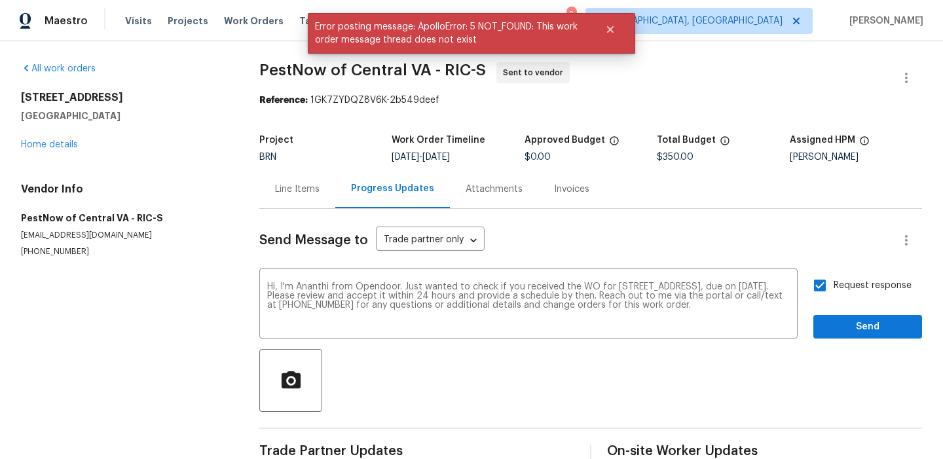
click at [259, 195] on div "Line Items" at bounding box center [297, 189] width 76 height 39
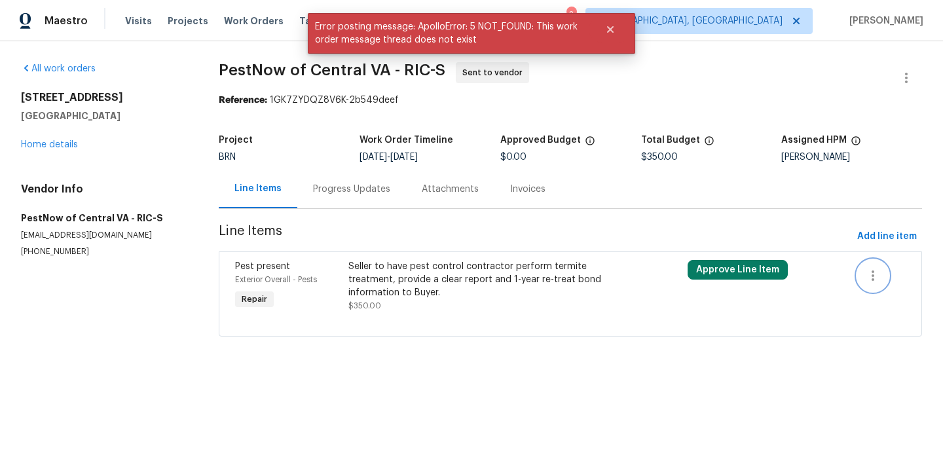
click at [861, 268] on button "button" at bounding box center [873, 275] width 31 height 31
click at [869, 273] on li "Cancel" at bounding box center [883, 276] width 50 height 22
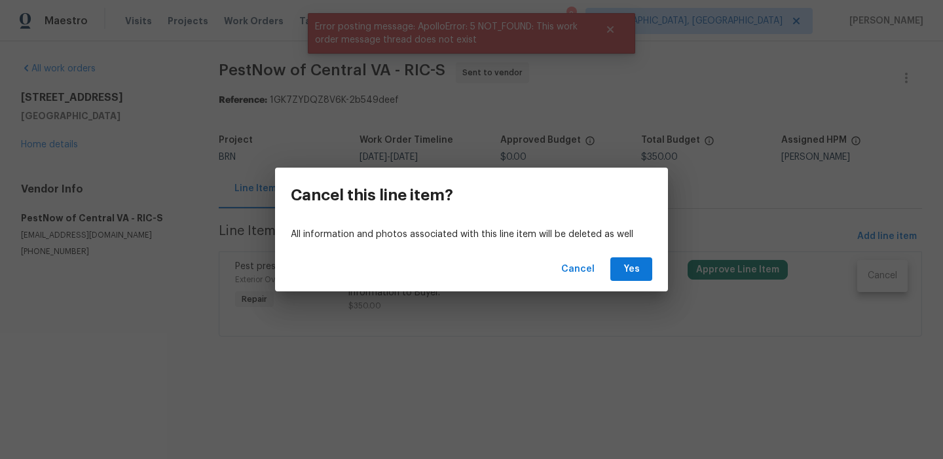
click at [608, 263] on div "Cancel Yes" at bounding box center [471, 269] width 393 height 45
click at [627, 272] on span "Yes" at bounding box center [631, 269] width 21 height 16
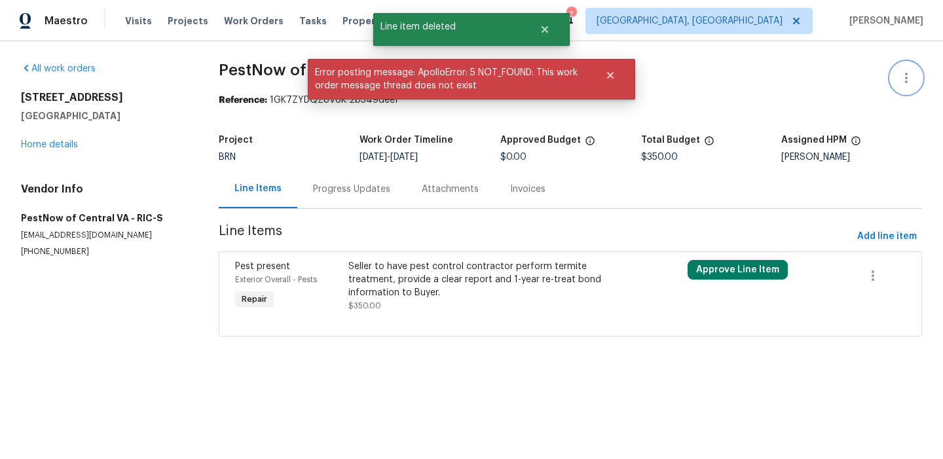
click at [911, 67] on button "button" at bounding box center [906, 77] width 31 height 31
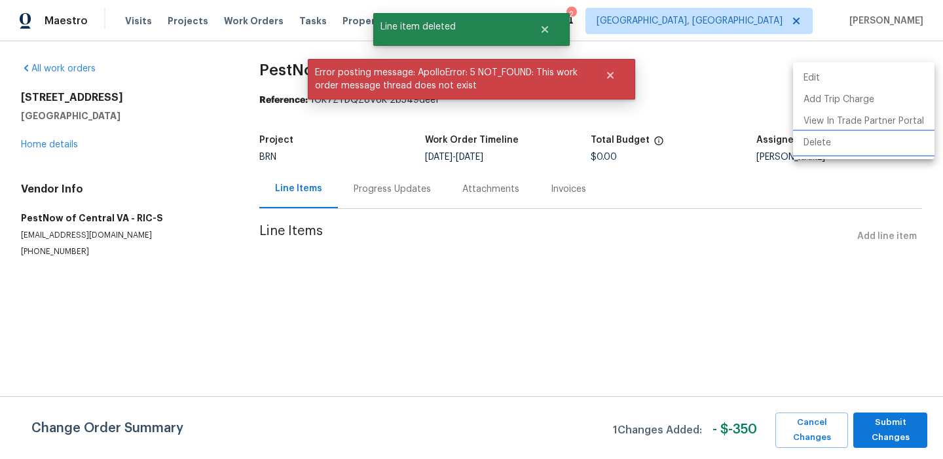
click at [818, 143] on li "Delete" at bounding box center [864, 143] width 142 height 22
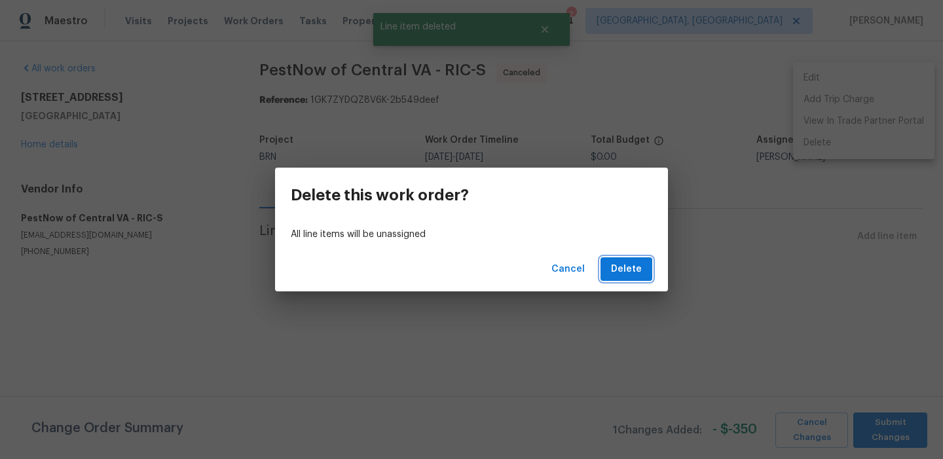
click at [624, 268] on span "Delete" at bounding box center [626, 269] width 31 height 16
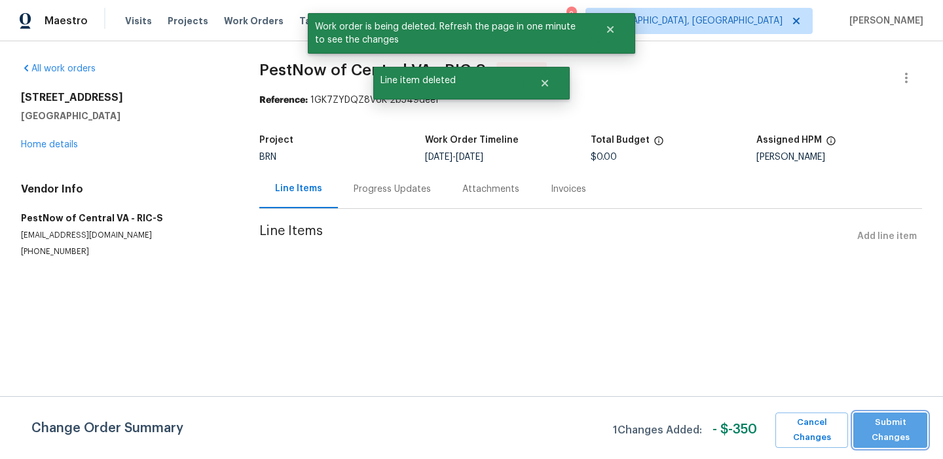
click at [877, 432] on span "Submit Changes" at bounding box center [890, 430] width 61 height 30
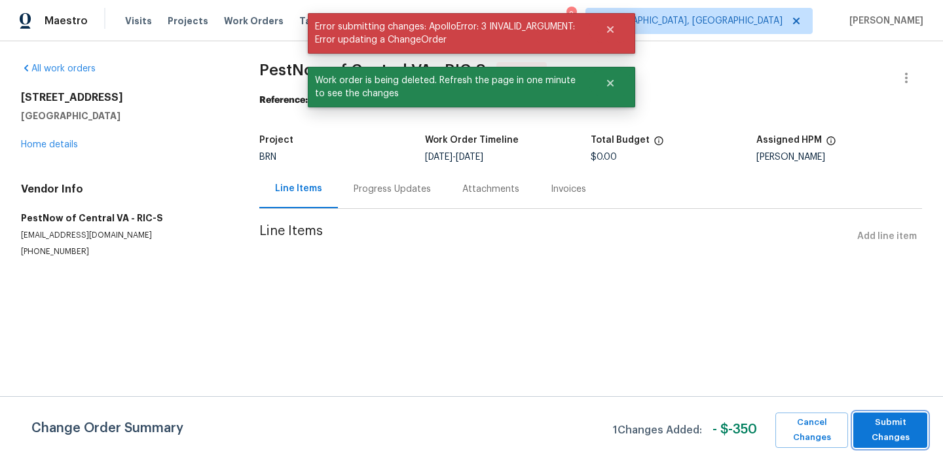
click at [881, 428] on span "Submit Changes" at bounding box center [890, 430] width 61 height 30
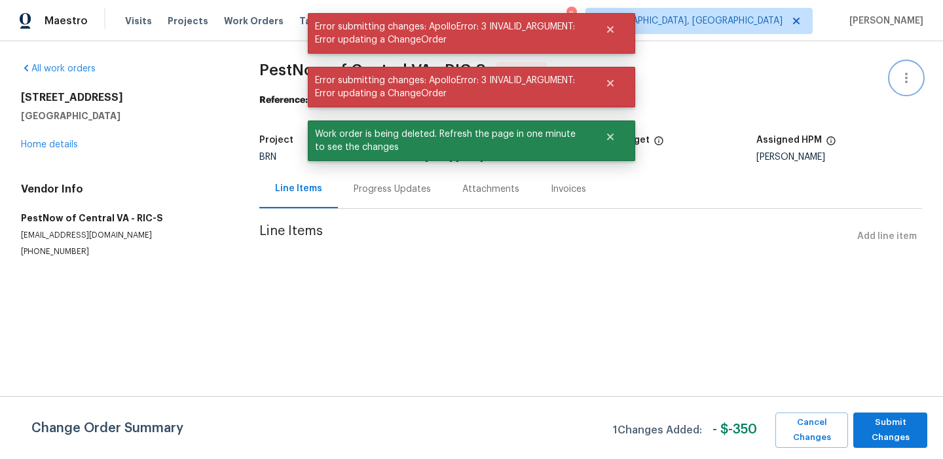
click at [897, 82] on button "button" at bounding box center [906, 77] width 31 height 31
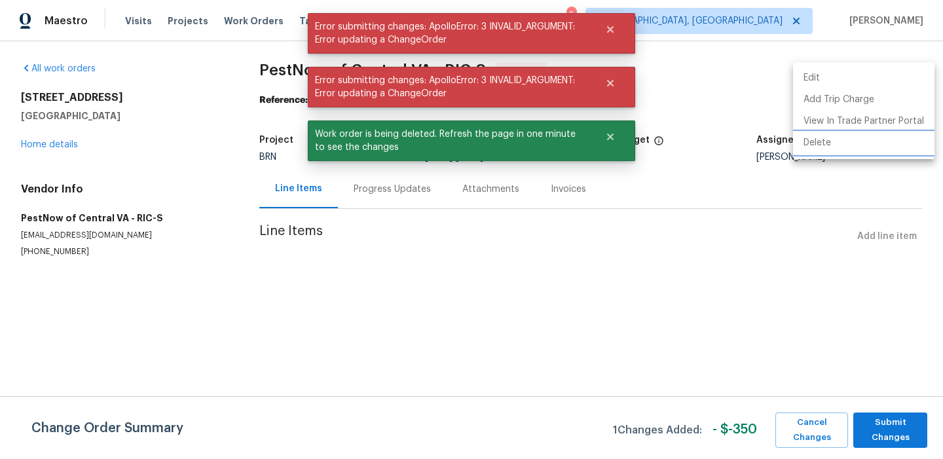
click at [816, 143] on li "Delete" at bounding box center [864, 143] width 142 height 22
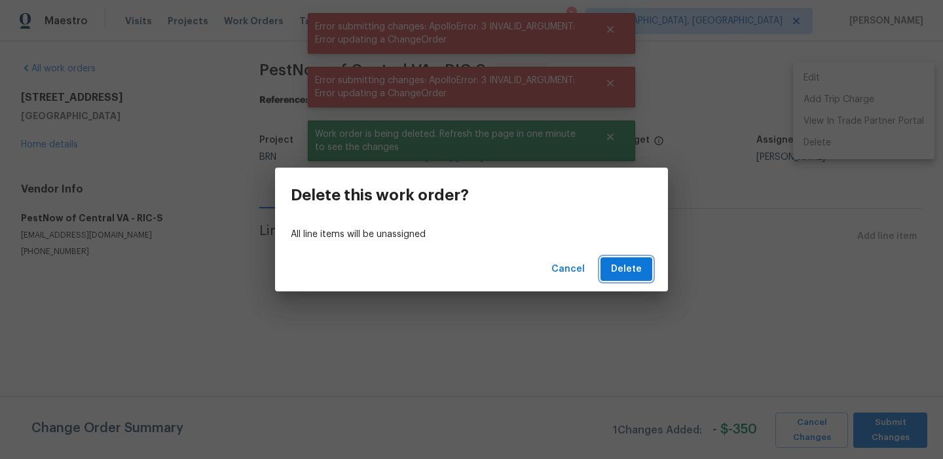
click at [625, 274] on span "Delete" at bounding box center [626, 269] width 31 height 16
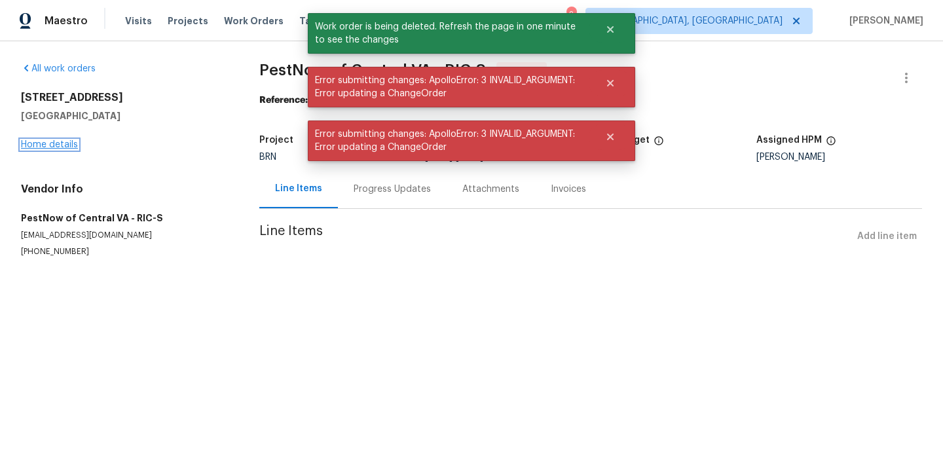
click at [58, 143] on link "Home details" at bounding box center [49, 144] width 57 height 9
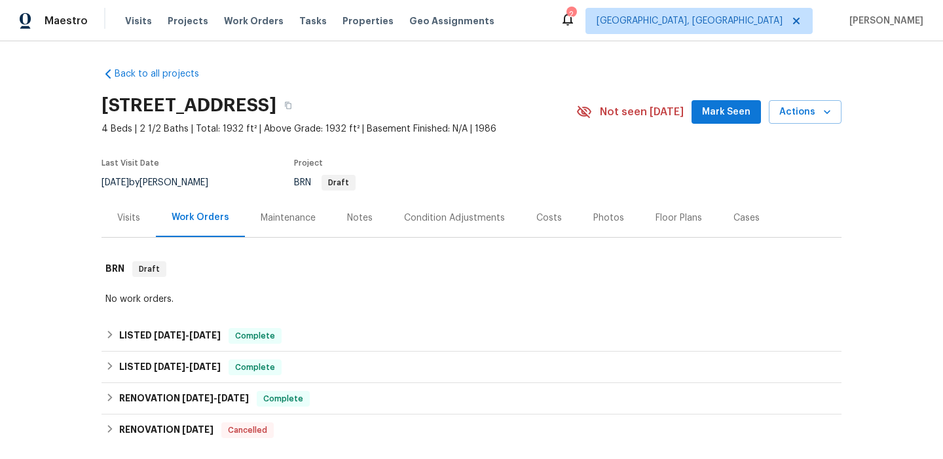
scroll to position [187, 0]
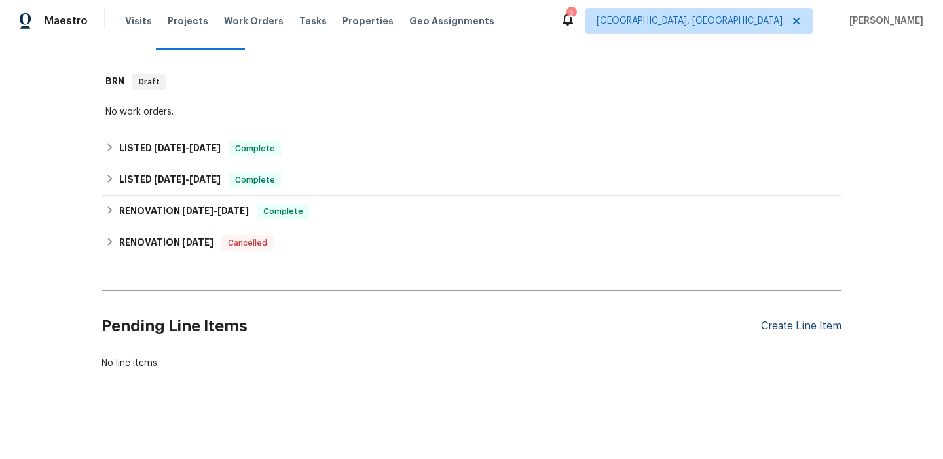
click at [770, 331] on div "Create Line Item" at bounding box center [801, 326] width 81 height 12
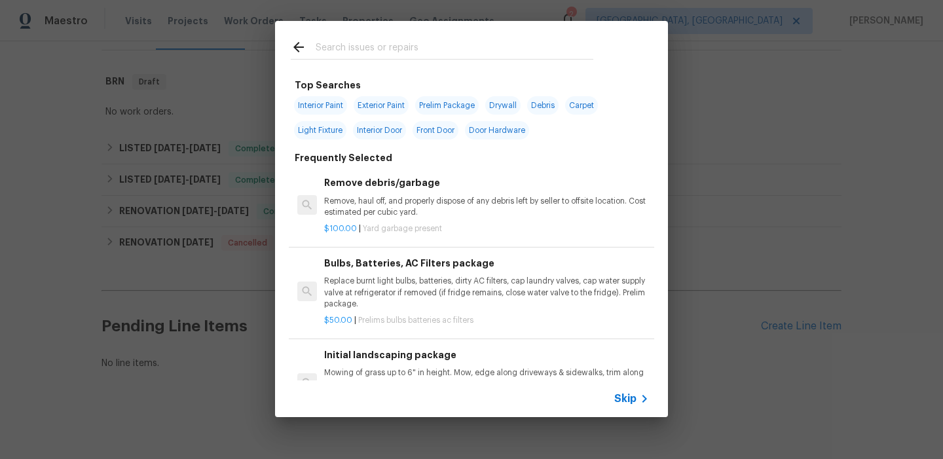
click at [615, 402] on span "Skip" at bounding box center [626, 398] width 22 height 13
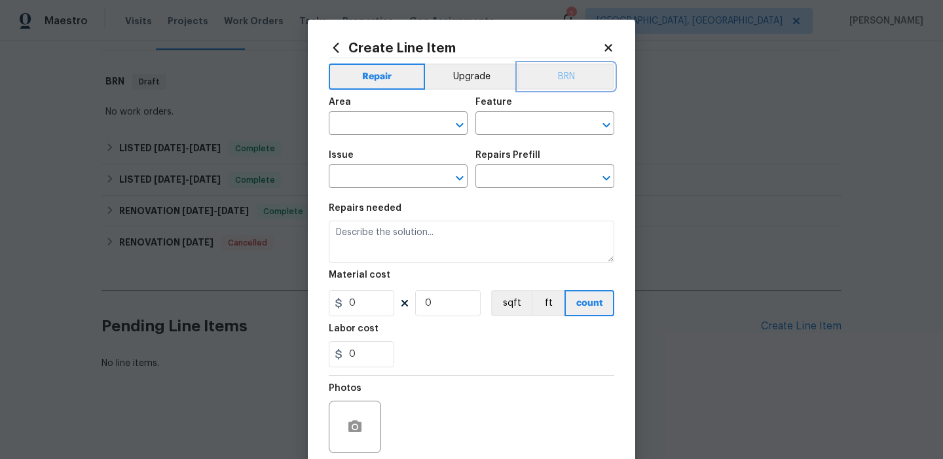
click at [555, 72] on button "BRN" at bounding box center [566, 77] width 96 height 26
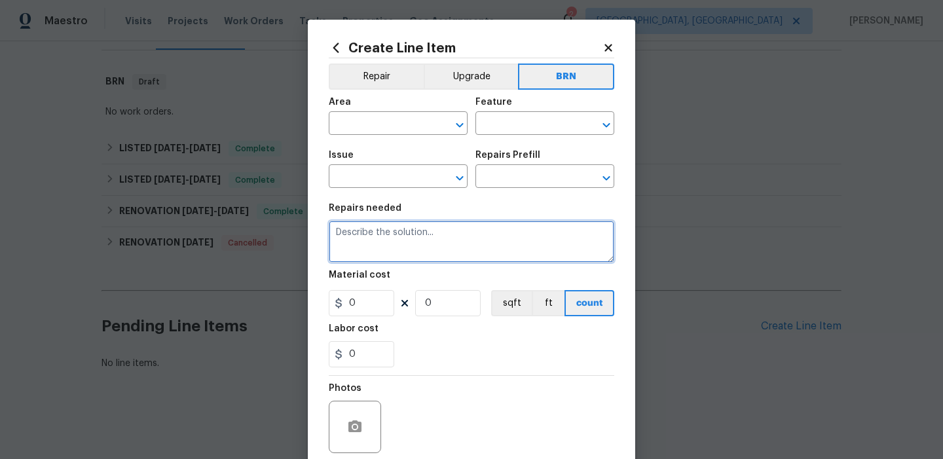
click at [398, 226] on textarea at bounding box center [472, 242] width 286 height 42
paste textarea "Seller to have pest control contractor perform termite treatment, provide a cle…"
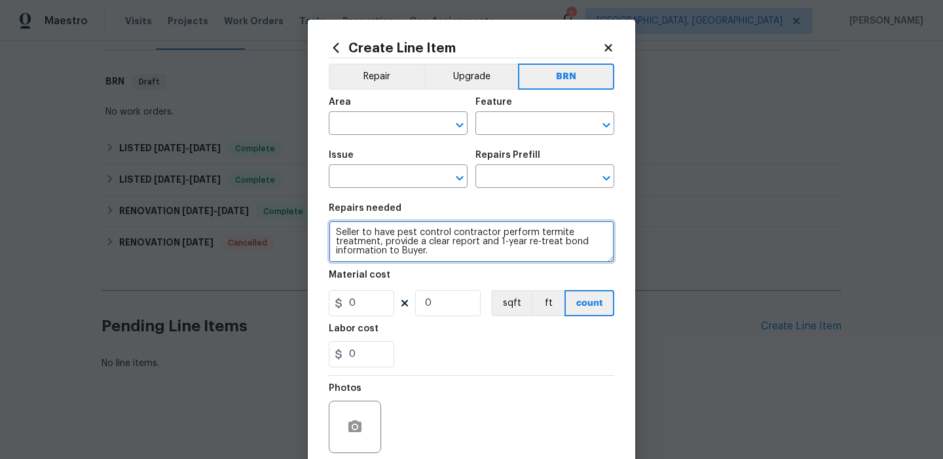
type textarea "Seller to have pest control contractor perform termite treatment, provide a cle…"
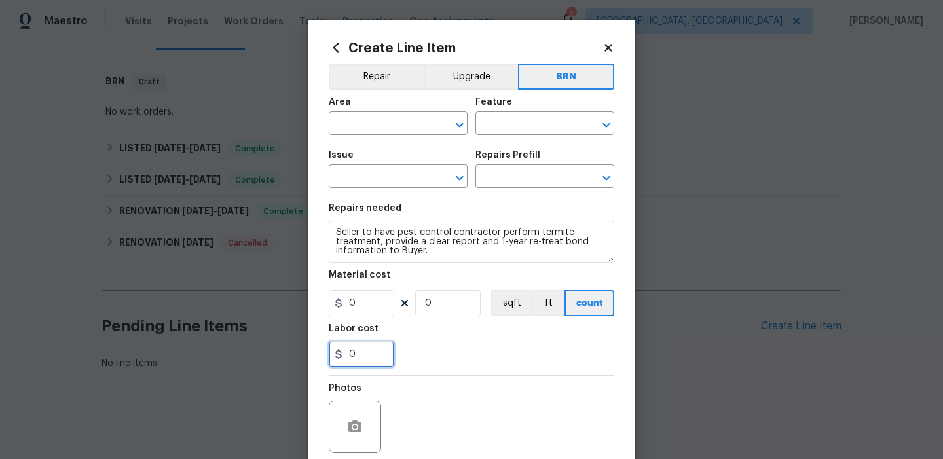
click at [370, 345] on input "0" at bounding box center [362, 354] width 66 height 26
type input "350"
click at [460, 301] on input "0" at bounding box center [448, 303] width 66 height 26
type input "1"
click at [347, 132] on input "text" at bounding box center [380, 125] width 102 height 20
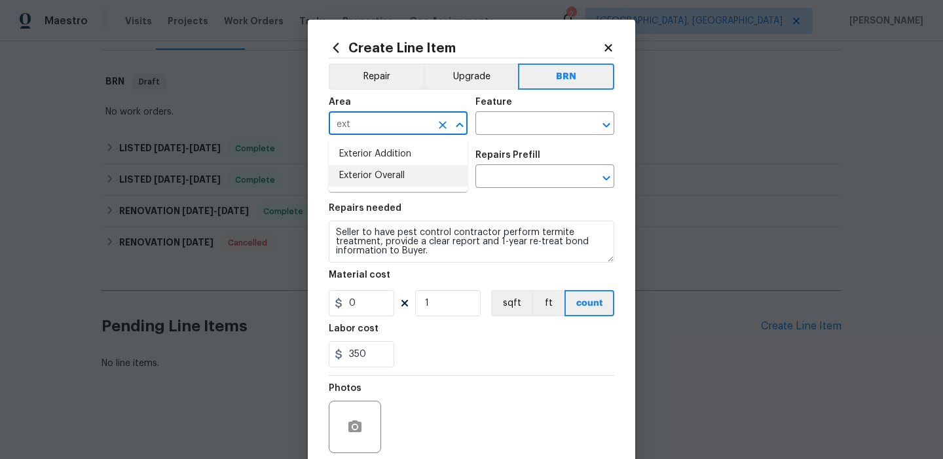
click at [367, 175] on li "Exterior Overall" at bounding box center [398, 176] width 139 height 22
type input "Exterior Overall"
click at [497, 125] on input "text" at bounding box center [527, 125] width 102 height 20
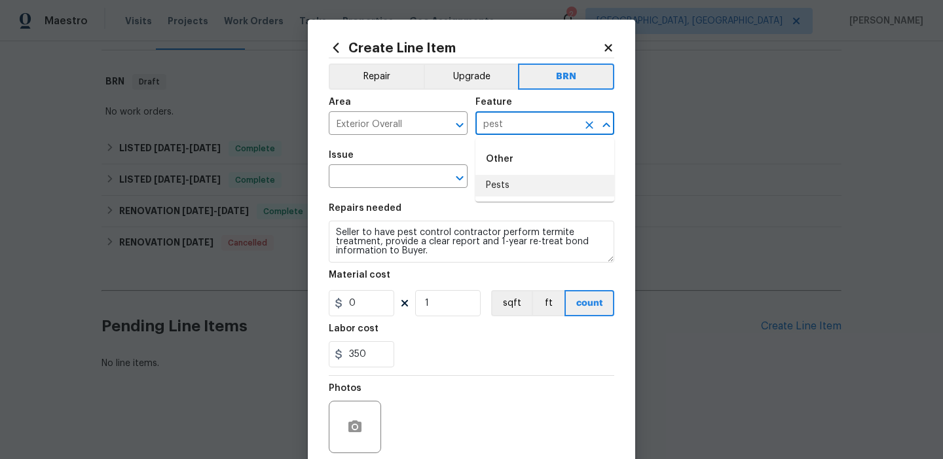
click at [513, 180] on li "Pests" at bounding box center [545, 186] width 139 height 22
type input "Pests"
click at [397, 180] on input "text" at bounding box center [380, 178] width 102 height 20
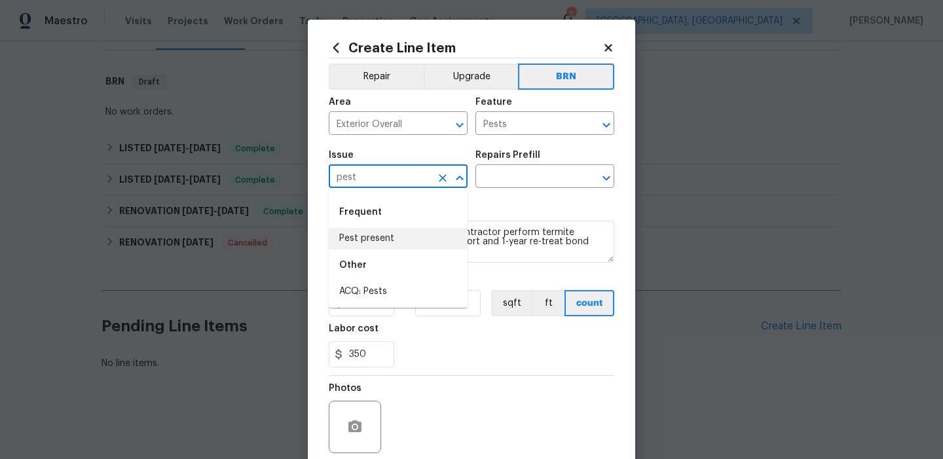
click at [403, 237] on li "Pest present" at bounding box center [398, 239] width 139 height 22
type input "Pest present"
click at [403, 237] on textarea "Seller to have pest control contractor perform termite treatment, provide a cle…" at bounding box center [472, 242] width 286 height 42
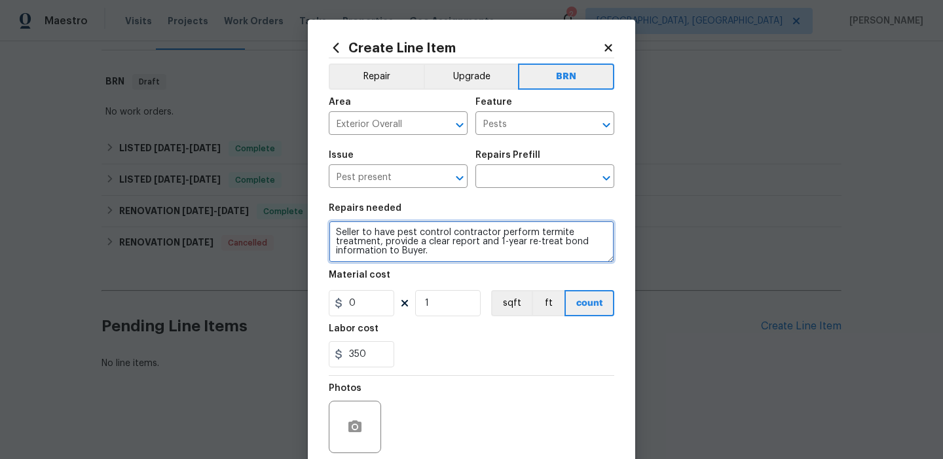
click at [403, 237] on textarea "Seller to have pest control contractor perform termite treatment, provide a cle…" at bounding box center [472, 242] width 286 height 42
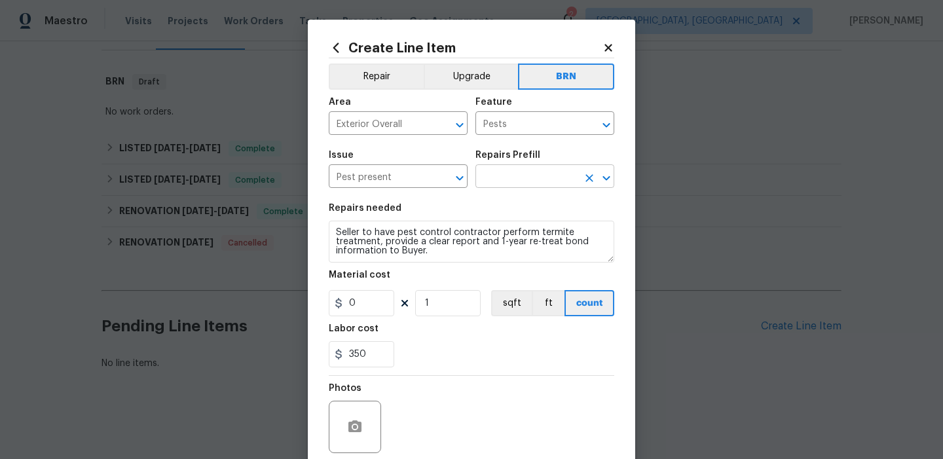
click at [494, 172] on input "text" at bounding box center [527, 178] width 102 height 20
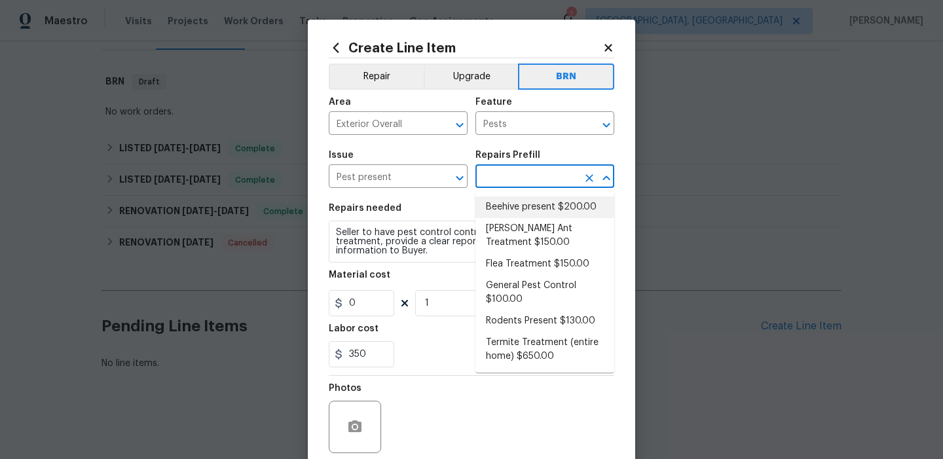
click at [500, 202] on li "Beehive present $200.00" at bounding box center [545, 208] width 139 height 22
type textarea "Remove, patch/paint touch up location after removal if needed."
type input "Beehive present $200.00"
type input "200"
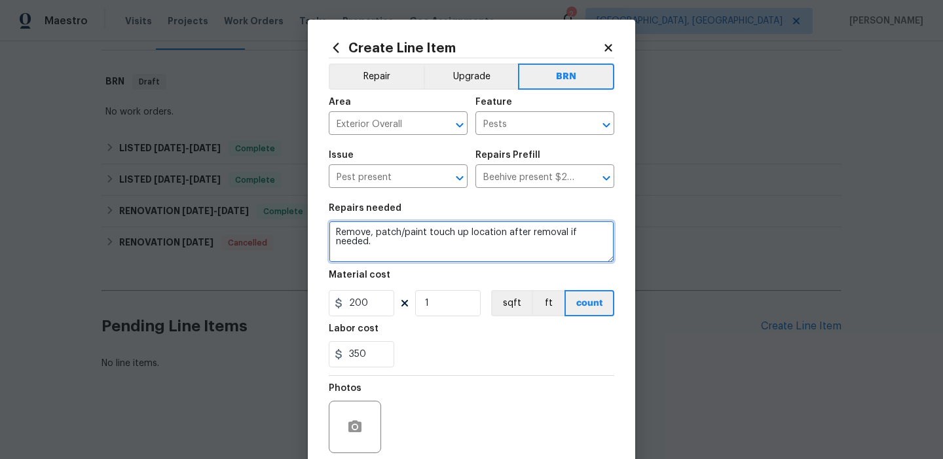
click at [404, 227] on textarea "Remove, patch/paint touch up location after removal if needed." at bounding box center [472, 242] width 286 height 42
paste textarea "Seller to have pest control contractor perform termite treatment, provide a cle…"
type textarea "Seller to have pest control contractor perform termite treatment, provide a cle…"
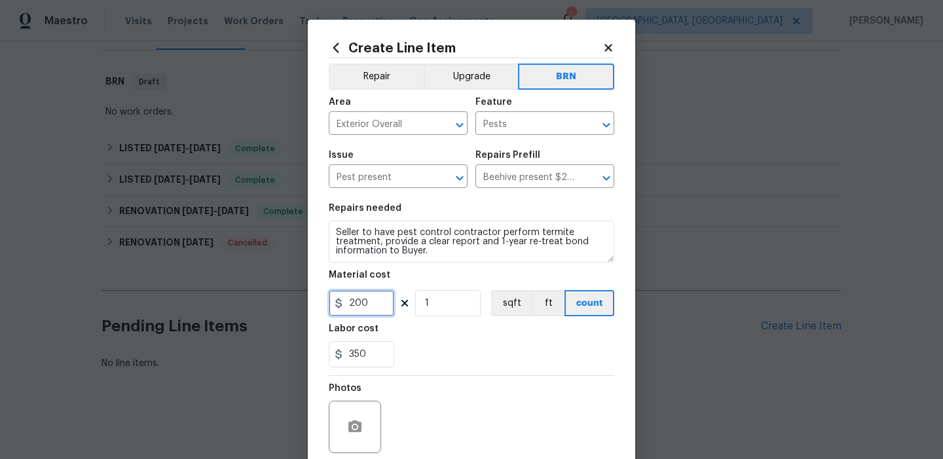
click at [383, 299] on input "200" at bounding box center [362, 303] width 66 height 26
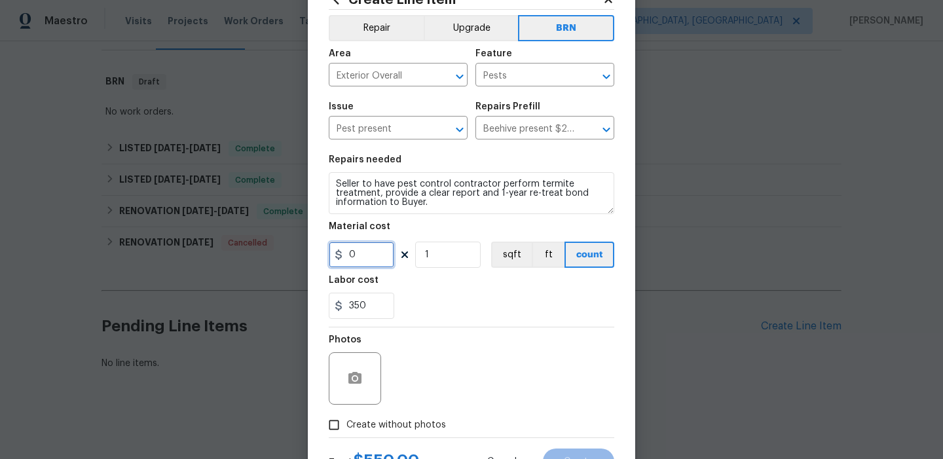
type input "0"
click at [347, 419] on span "Create without photos" at bounding box center [397, 426] width 100 height 14
click at [347, 419] on input "Create without photos" at bounding box center [334, 425] width 25 height 25
checkbox input "true"
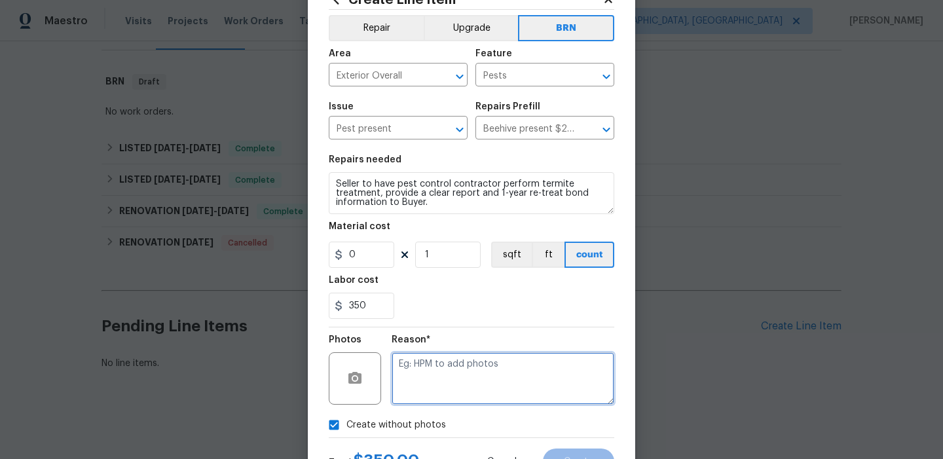
click at [400, 390] on textarea at bounding box center [503, 378] width 223 height 52
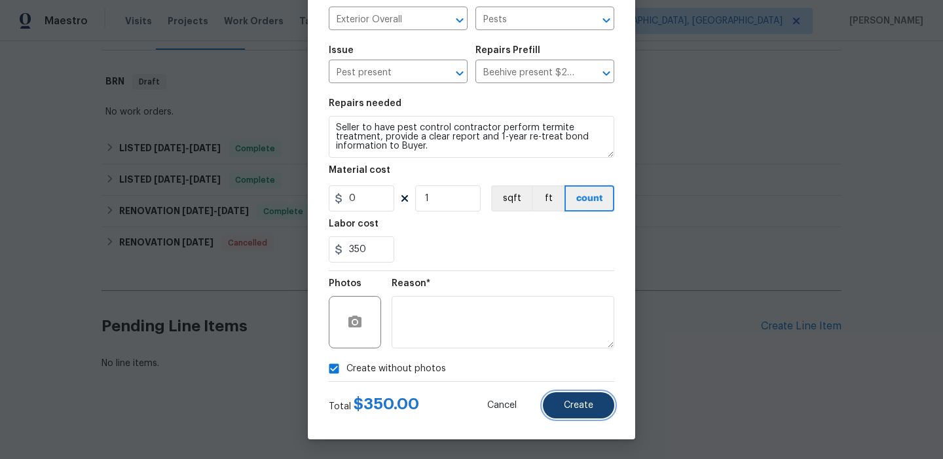
click at [572, 409] on span "Create" at bounding box center [578, 406] width 29 height 10
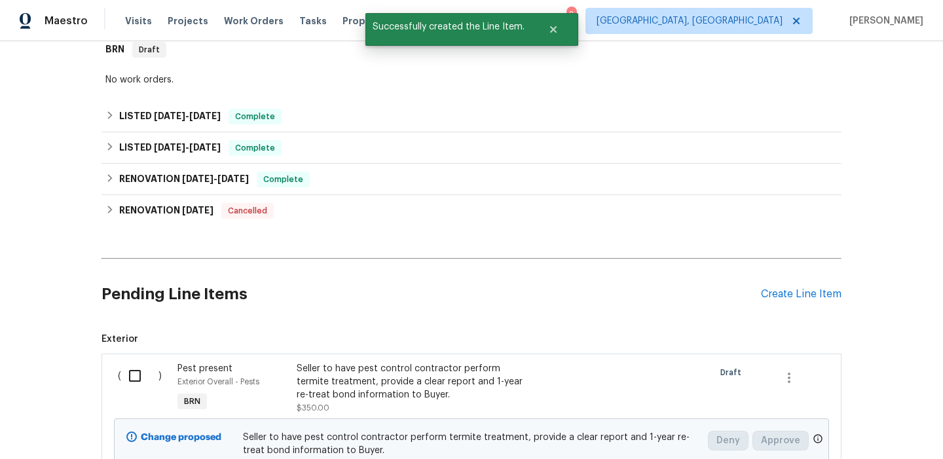
scroll to position [245, 0]
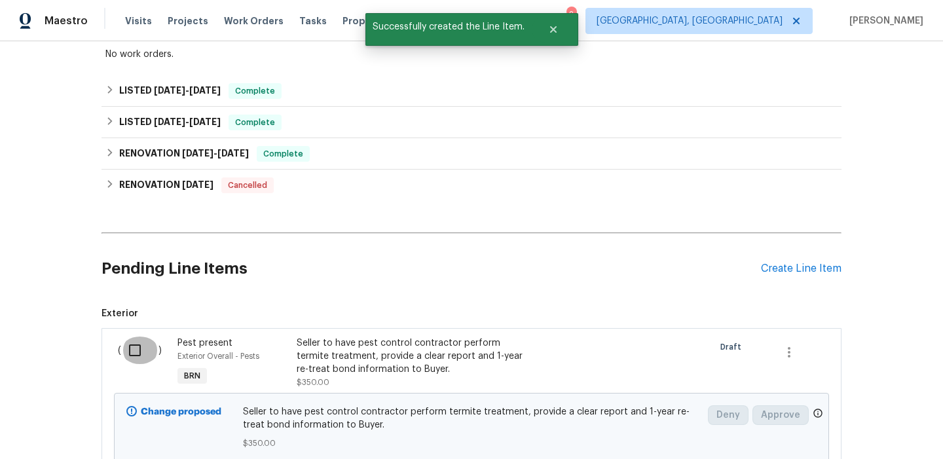
click at [134, 345] on input "checkbox" at bounding box center [139, 351] width 37 height 28
checkbox input "true"
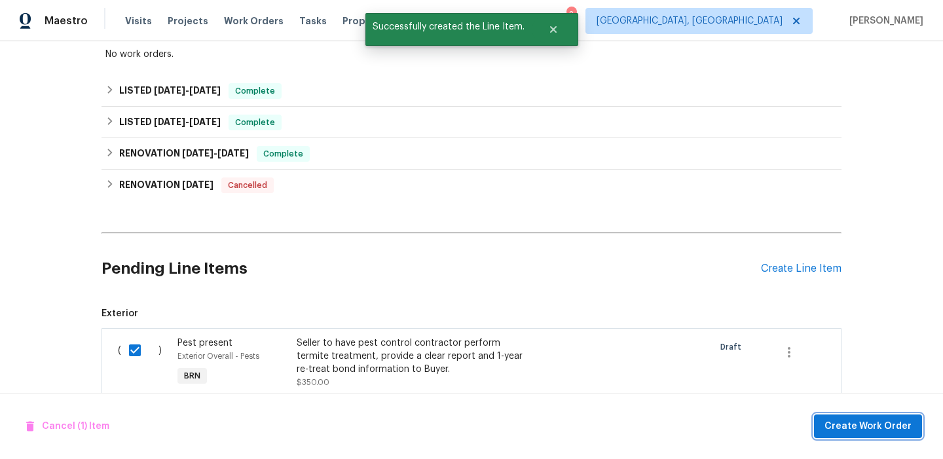
click at [864, 429] on span "Create Work Order" at bounding box center [868, 427] width 87 height 16
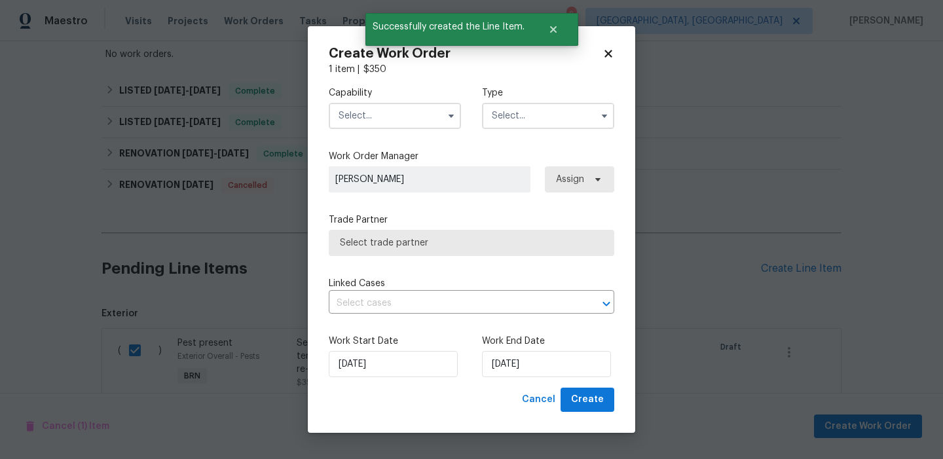
click at [369, 123] on input "text" at bounding box center [395, 116] width 132 height 26
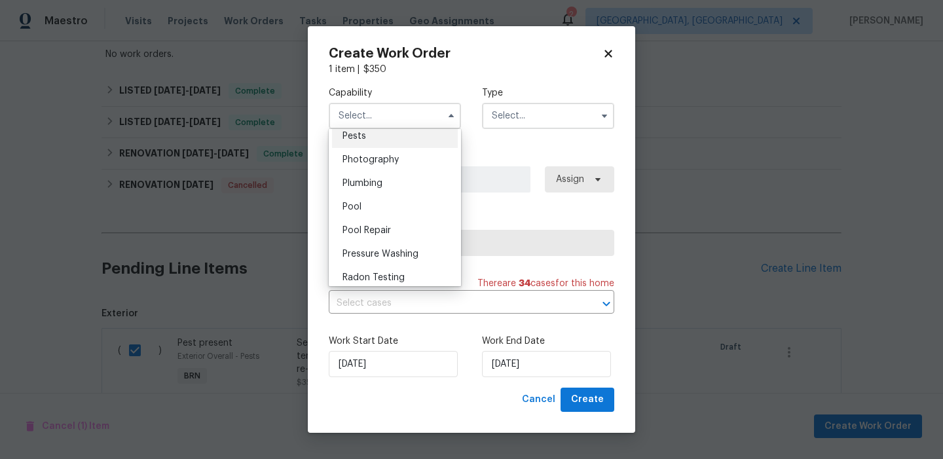
click at [367, 132] on div "Pests" at bounding box center [395, 136] width 126 height 24
type input "Pests"
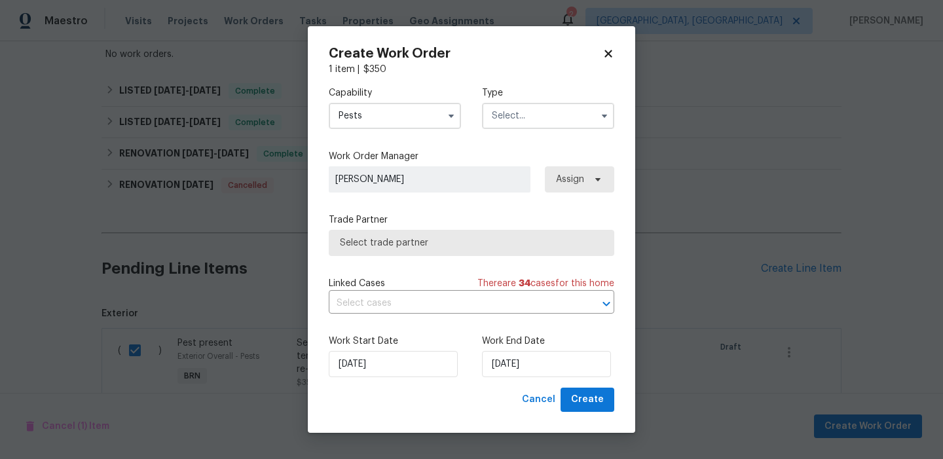
click at [564, 117] on input "text" at bounding box center [548, 116] width 132 height 26
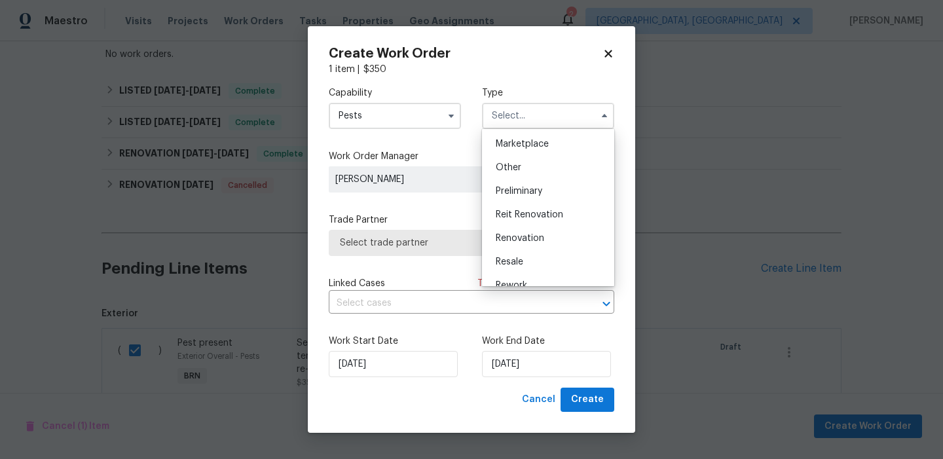
scroll to position [245, 0]
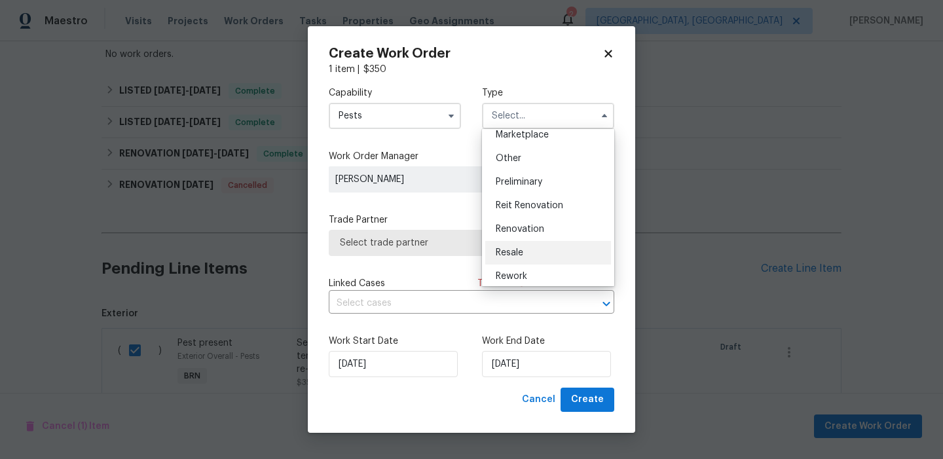
click at [512, 258] on div "Resale" at bounding box center [548, 253] width 126 height 24
type input "Resale"
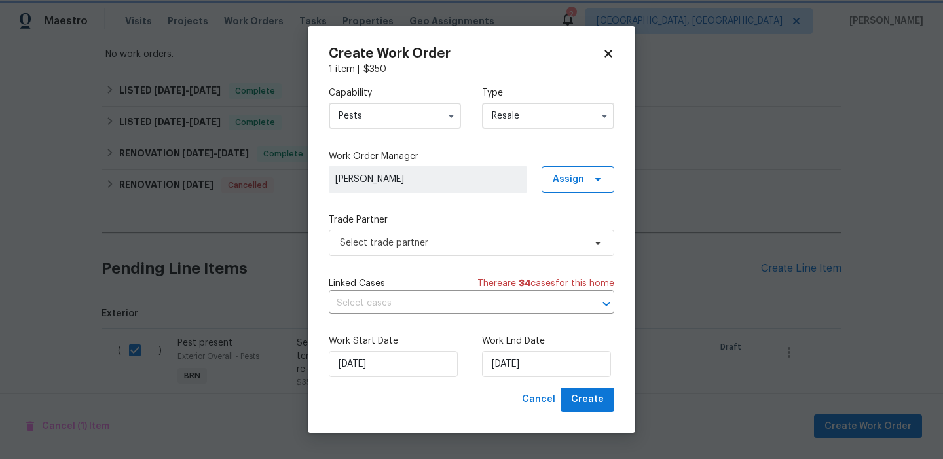
scroll to position [0, 0]
click at [400, 244] on span "Select trade partner" at bounding box center [462, 243] width 244 height 13
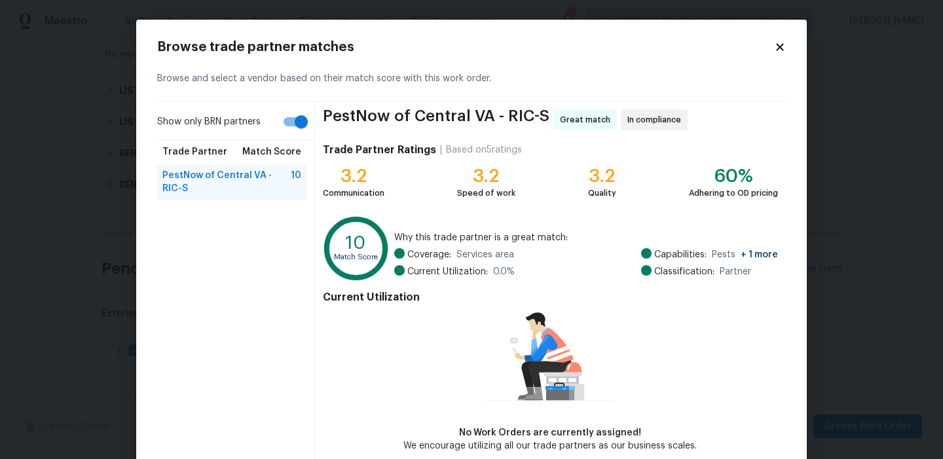
scroll to position [65, 0]
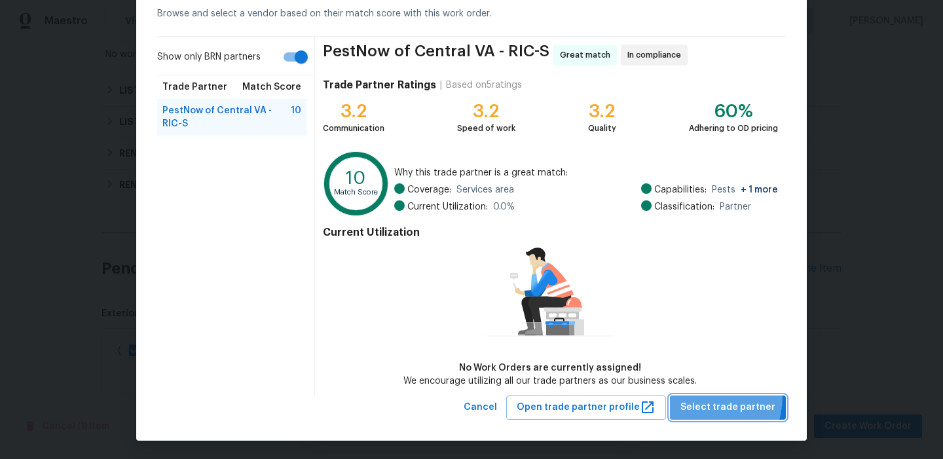
click at [689, 396] on button "Select trade partner" at bounding box center [728, 408] width 116 height 24
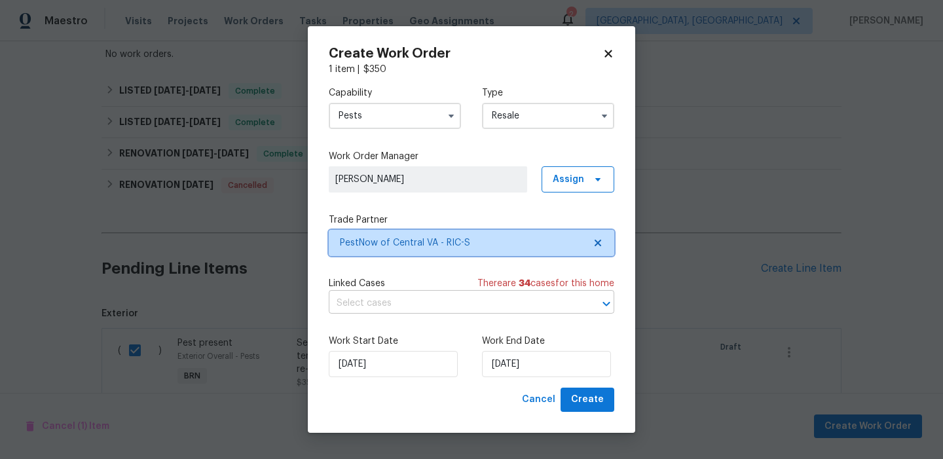
scroll to position [0, 0]
click at [430, 309] on input "text" at bounding box center [453, 303] width 249 height 20
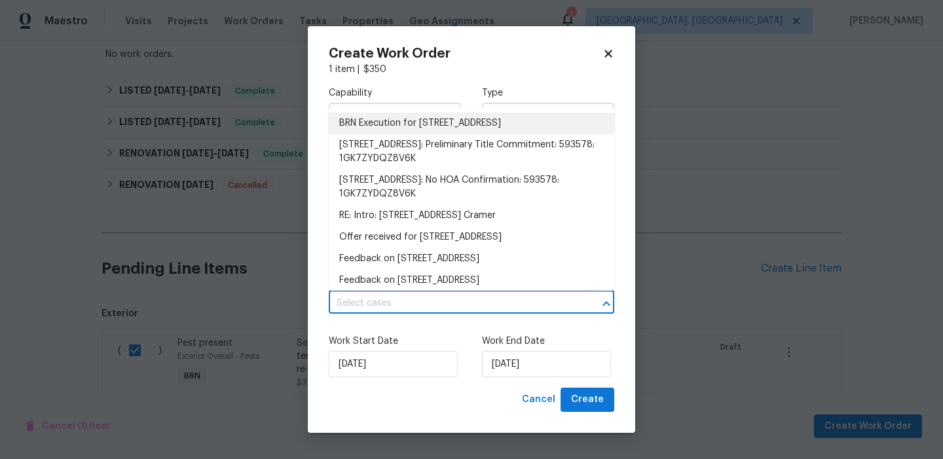
click at [371, 128] on li "BRN Execution for 8330 Lyndale Dr, North Chesterfield, VA 23235" at bounding box center [472, 124] width 286 height 22
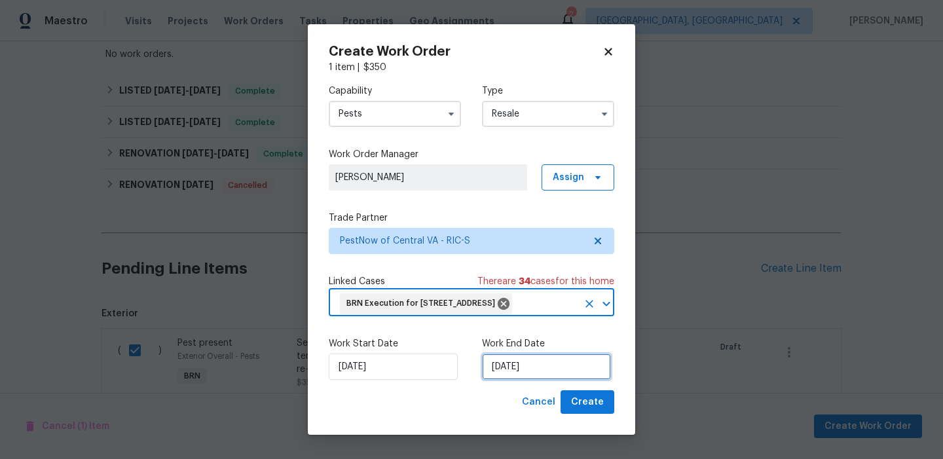
click at [505, 380] on input "08/09/2025" at bounding box center [546, 367] width 129 height 26
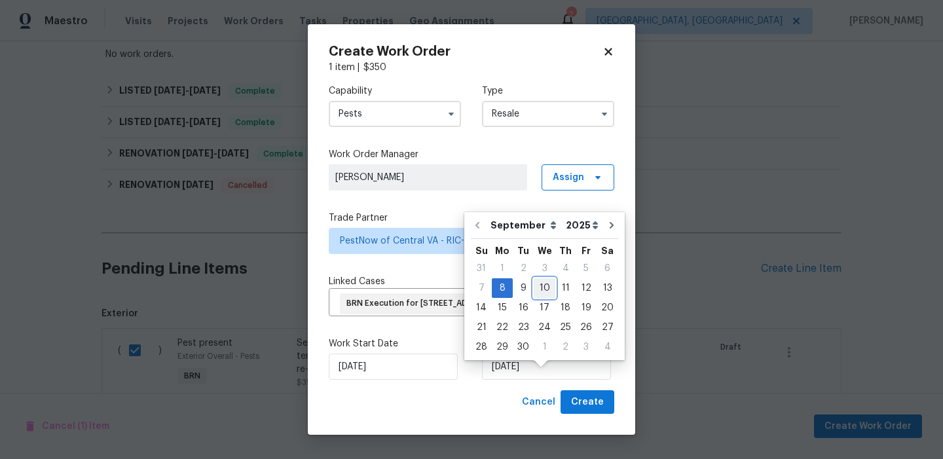
click at [535, 293] on div "10" at bounding box center [545, 288] width 22 height 18
type input "10/09/2025"
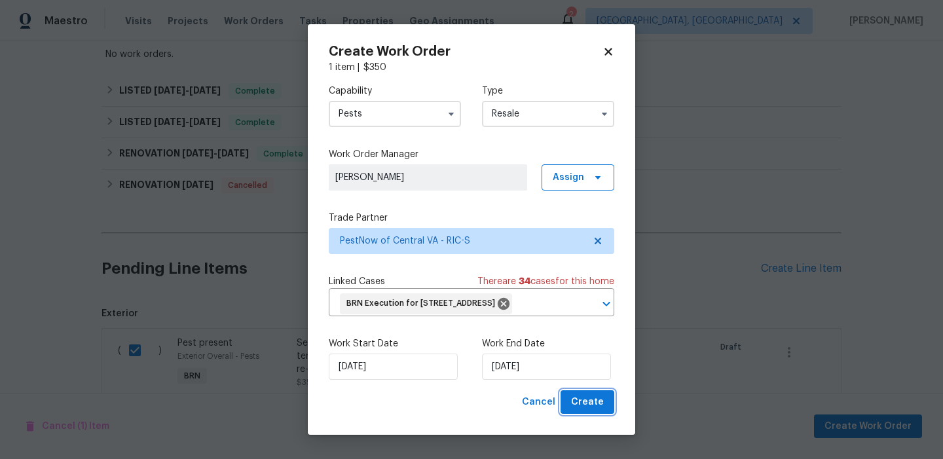
click at [565, 411] on button "Create" at bounding box center [588, 402] width 54 height 24
checkbox input "false"
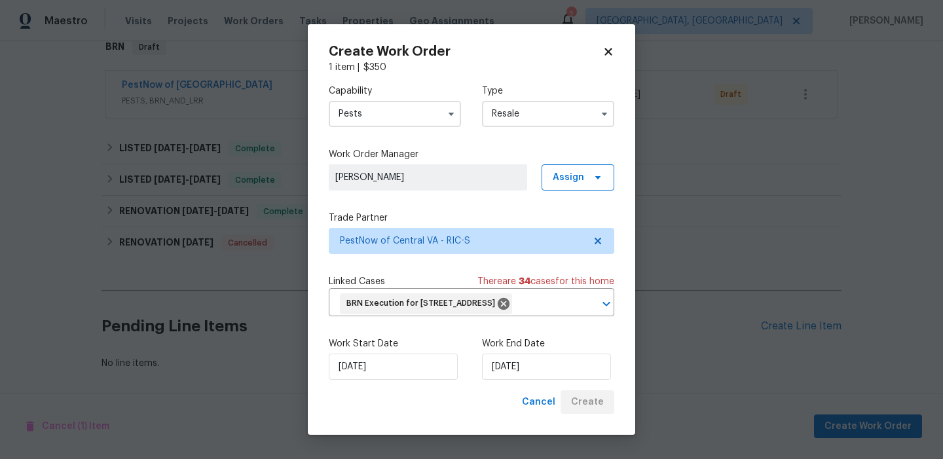
scroll to position [222, 0]
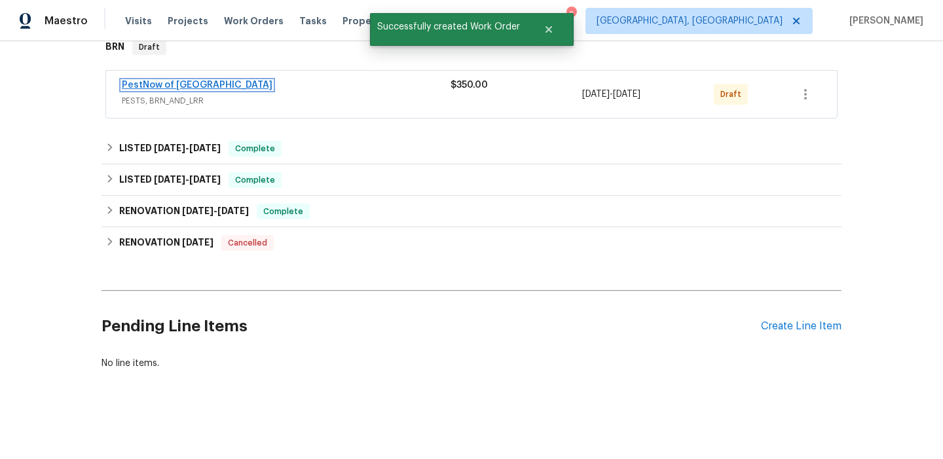
click at [147, 87] on link "PestNow of Central VA" at bounding box center [197, 85] width 151 height 9
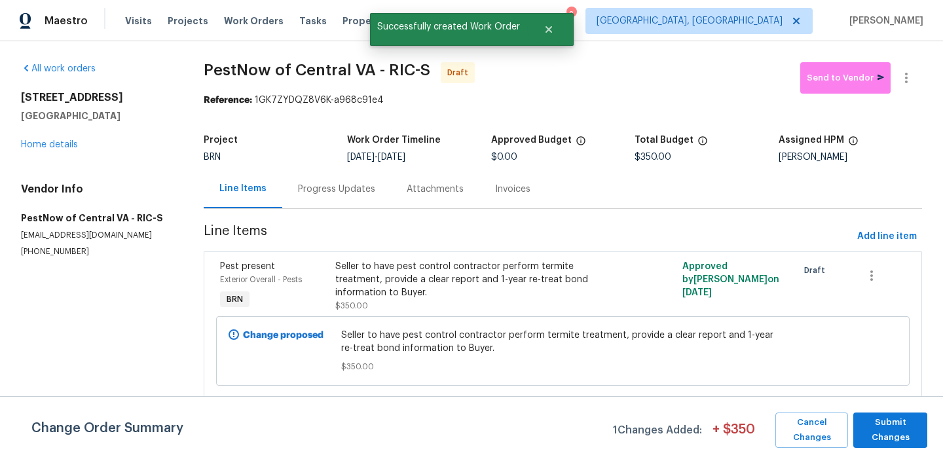
click at [320, 189] on div "Progress Updates" at bounding box center [336, 189] width 77 height 13
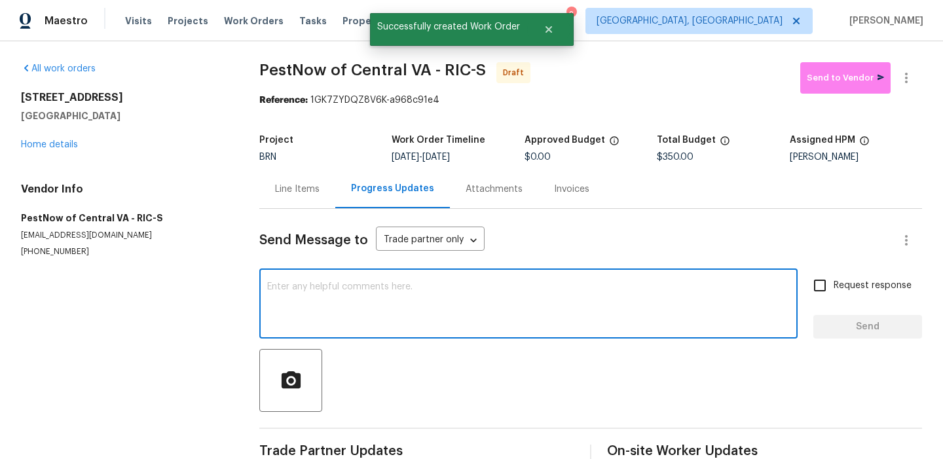
click at [356, 293] on textarea at bounding box center [528, 305] width 523 height 46
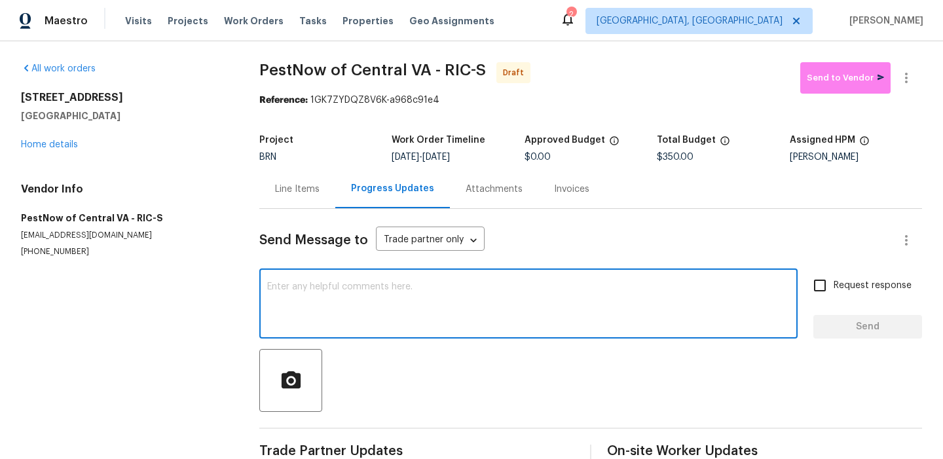
paste textarea "Hi, I'm Ananthi from Opendoor. Just wanted to check if you received the WO for …"
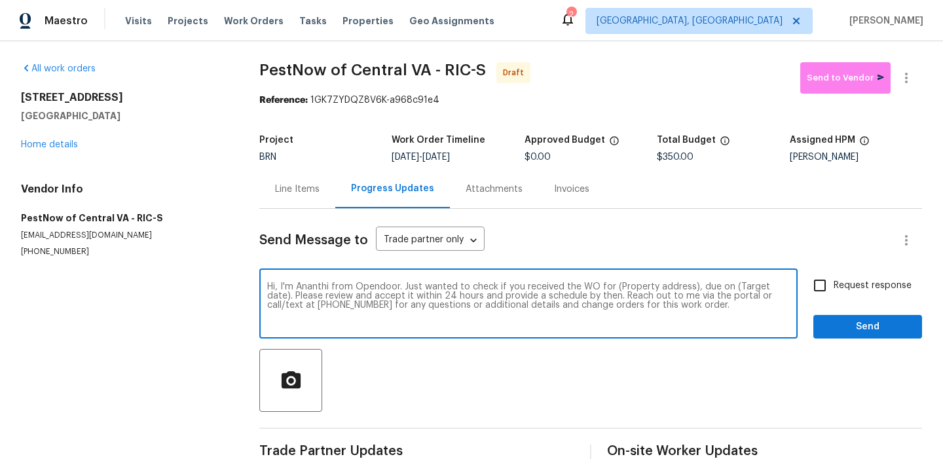
drag, startPoint x: 689, startPoint y: 287, endPoint x: 610, endPoint y: 287, distance: 79.3
click at [610, 287] on textarea "Hi, I'm Ananthi from Opendoor. Just wanted to check if you received the WO for …" at bounding box center [528, 305] width 523 height 46
paste textarea "8330 Lyndale Dr, North Chesterfield, VA 23235"
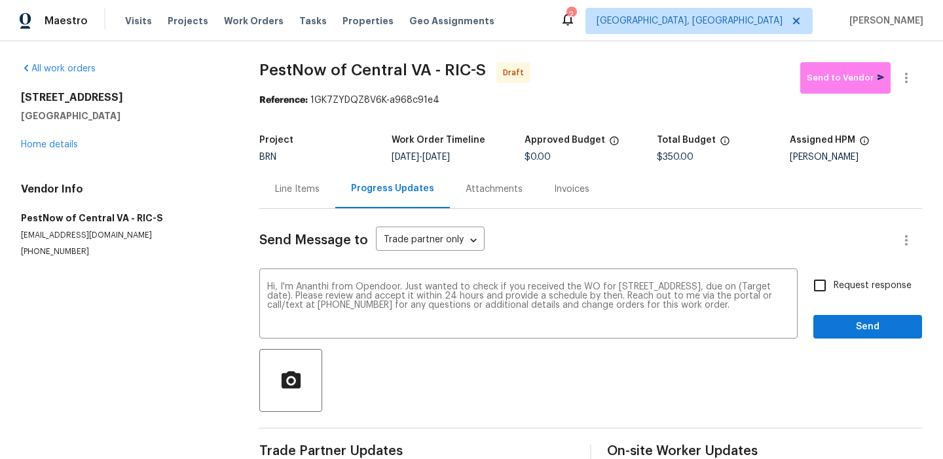
drag, startPoint x: 438, startPoint y: 157, endPoint x: 491, endPoint y: 157, distance: 52.4
click at [491, 157] on div "9/8/2025 - 9/10/2025" at bounding box center [458, 157] width 132 height 9
copy span "9/10/2025"
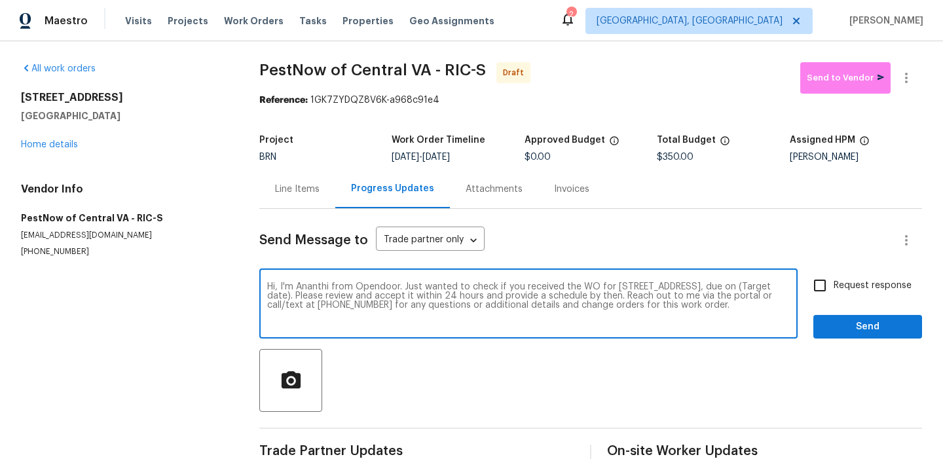
drag, startPoint x: 386, startPoint y: 295, endPoint x: 333, endPoint y: 301, distance: 52.7
click at [335, 299] on textarea "Hi, I'm Ananthi from Opendoor. Just wanted to check if you received the WO for …" at bounding box center [528, 305] width 523 height 46
paste textarea "9/10/2025"
type textarea "Hi, I'm Ananthi from Opendoor. Just wanted to check if you received the WO for …"
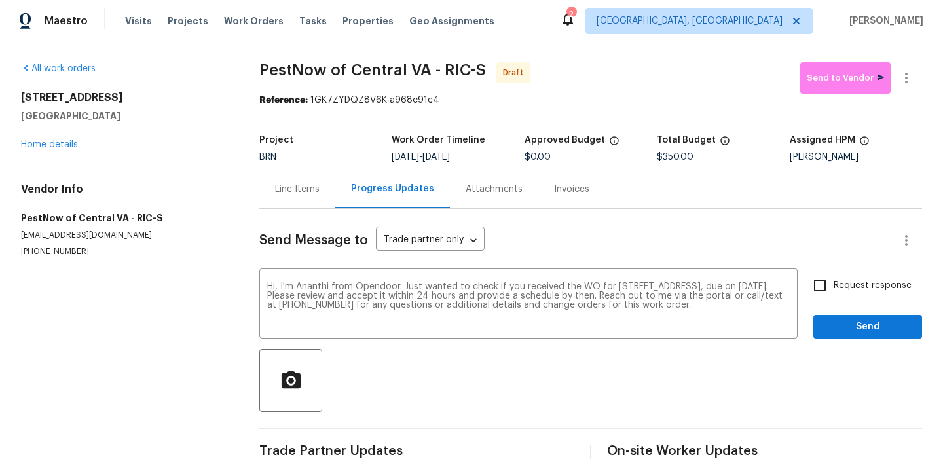
click at [856, 278] on label "Request response" at bounding box center [858, 286] width 105 height 28
click at [834, 278] on input "Request response" at bounding box center [820, 286] width 28 height 28
checkbox input "true"
click at [850, 330] on span "Send" at bounding box center [868, 327] width 88 height 16
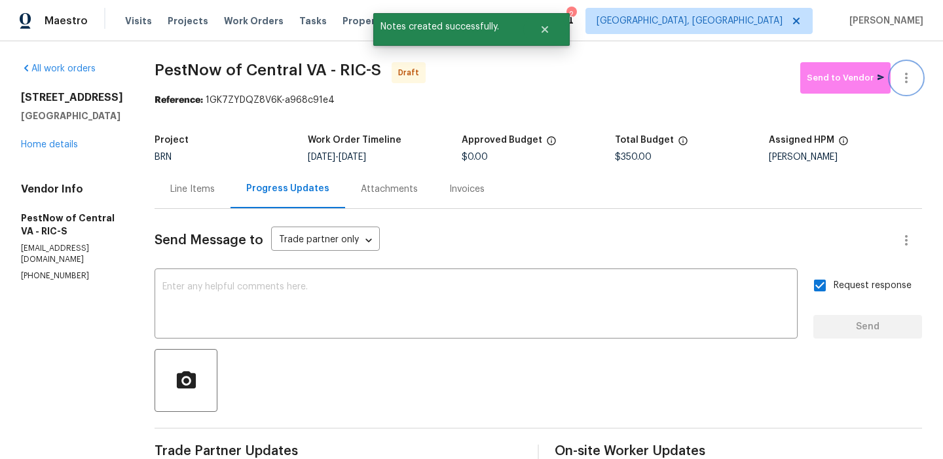
click at [913, 66] on button "button" at bounding box center [906, 77] width 31 height 31
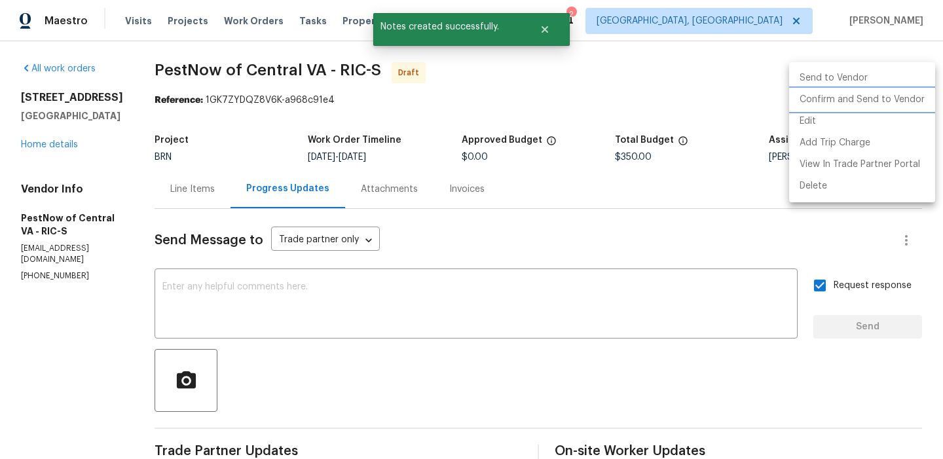
click at [865, 96] on li "Confirm and Send to Vendor" at bounding box center [862, 100] width 146 height 22
click at [254, 113] on div at bounding box center [471, 229] width 943 height 459
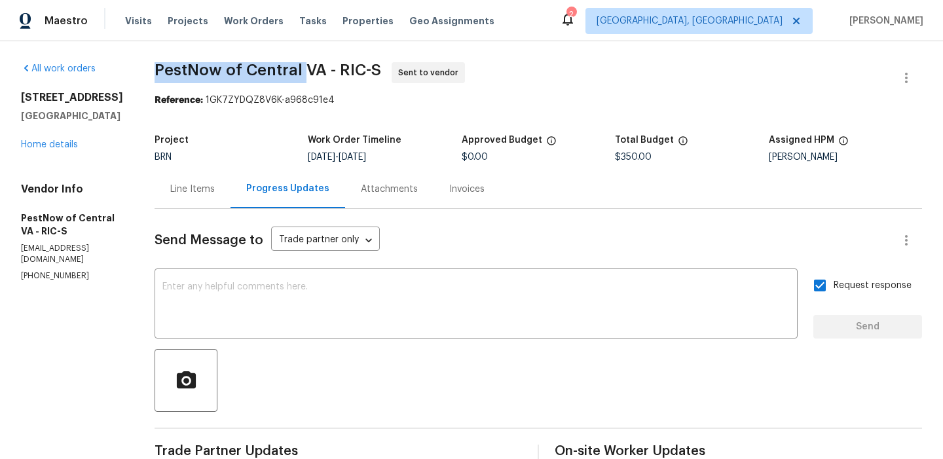
drag, startPoint x: 140, startPoint y: 73, endPoint x: 293, endPoint y: 68, distance: 152.7
click at [293, 68] on div "All work orders 8330 Lyndale Dr North Chesterfield, VA 23235 Home details Vendo…" at bounding box center [471, 315] width 943 height 549
copy span "PestNow of Central"
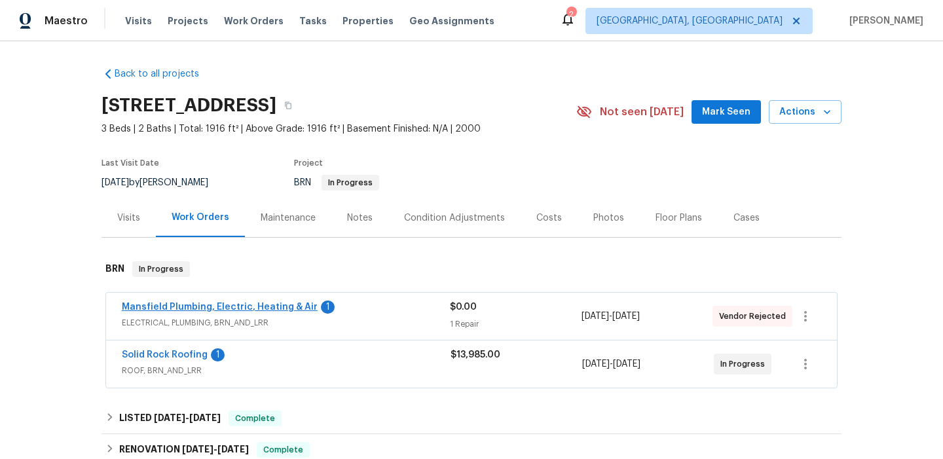
scroll to position [8, 0]
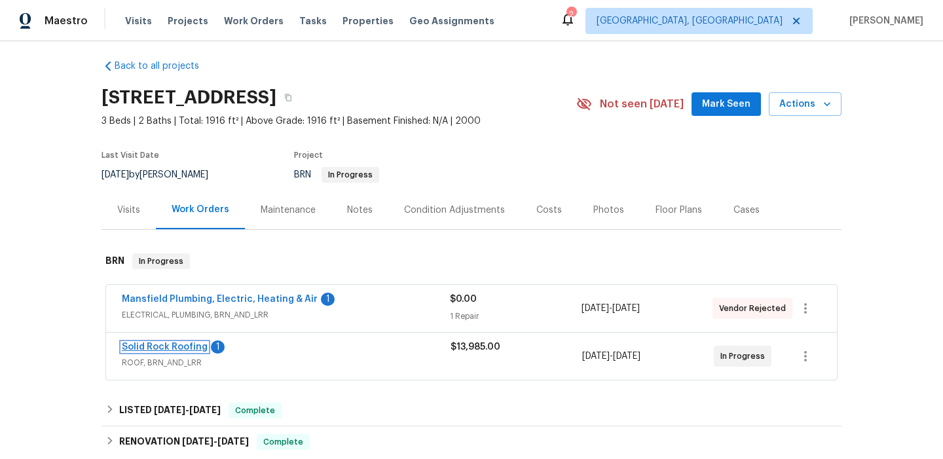
click at [168, 349] on link "Solid Rock Roofing" at bounding box center [165, 347] width 86 height 9
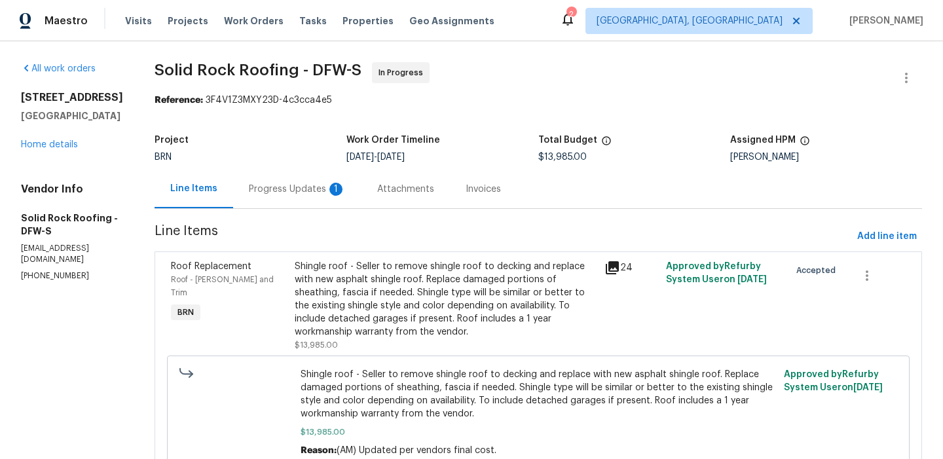
click at [347, 188] on div "Progress Updates 1" at bounding box center [297, 189] width 128 height 39
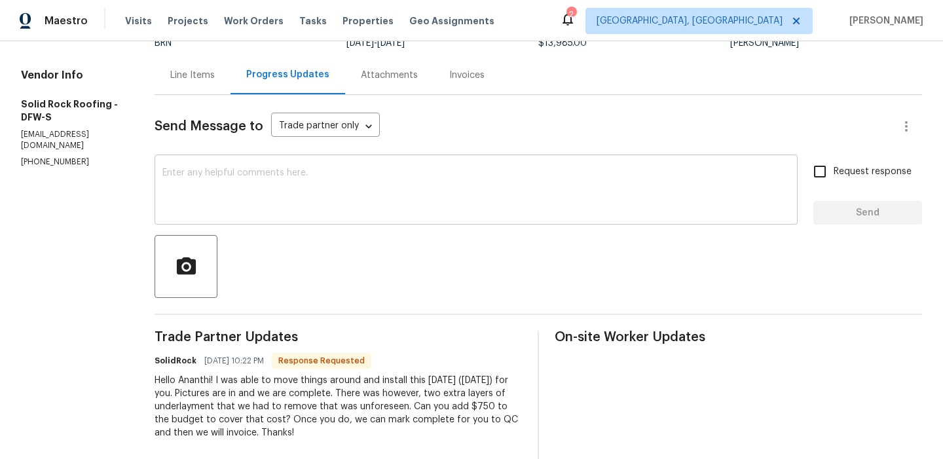
scroll to position [124, 0]
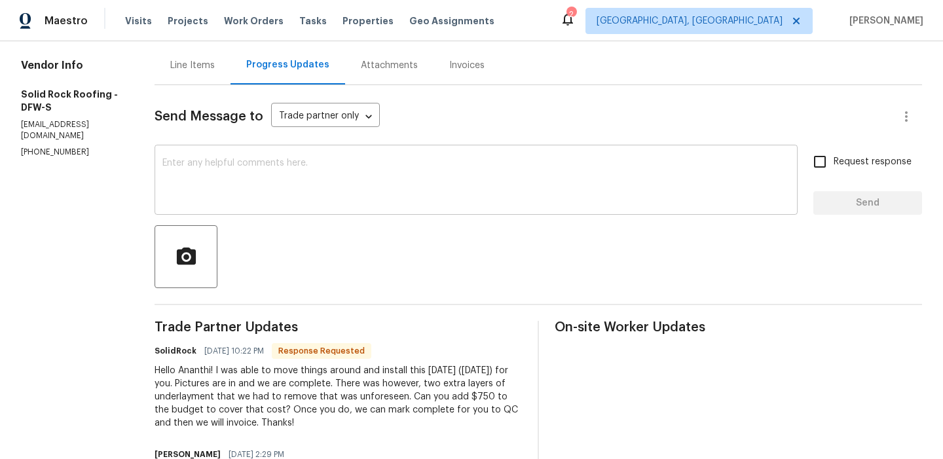
click at [259, 206] on div "x ​" at bounding box center [476, 181] width 643 height 67
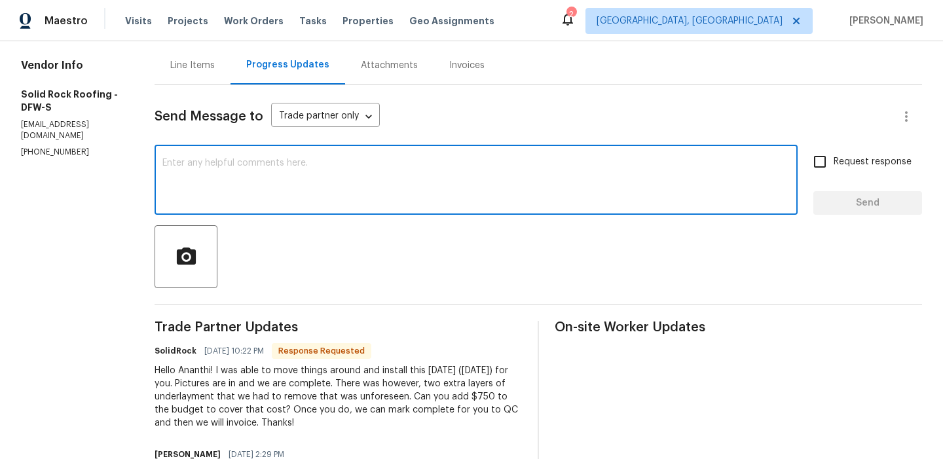
scroll to position [0, 0]
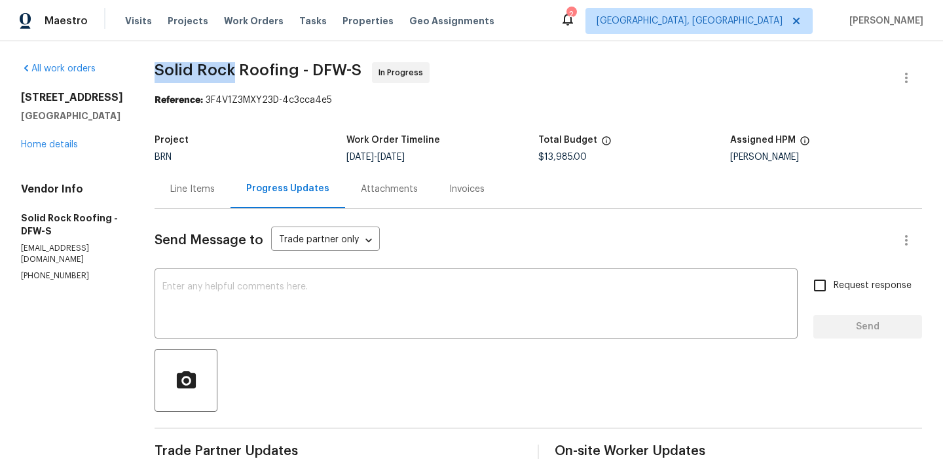
drag, startPoint x: 153, startPoint y: 69, endPoint x: 231, endPoint y: 70, distance: 78.0
copy span "Solid Rock"
click at [196, 195] on div "Line Items" at bounding box center [192, 189] width 45 height 13
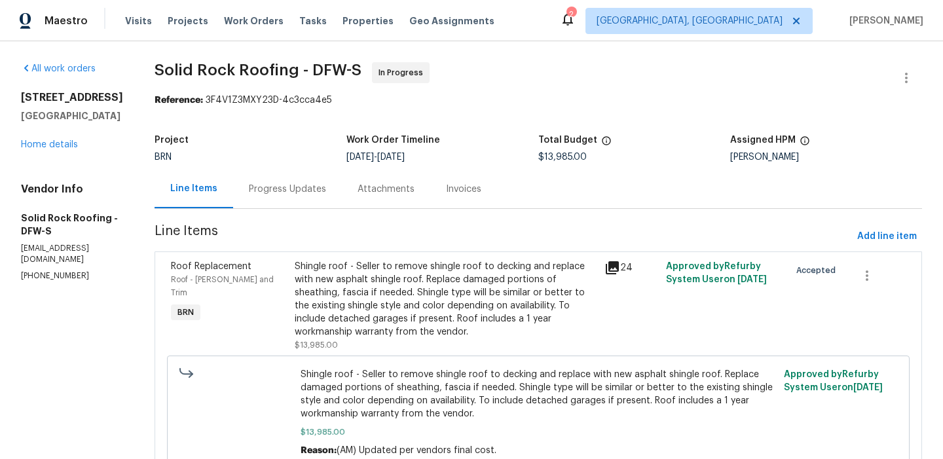
click at [383, 275] on div "Shingle roof - Seller to remove shingle roof to decking and replace with new as…" at bounding box center [446, 299] width 302 height 79
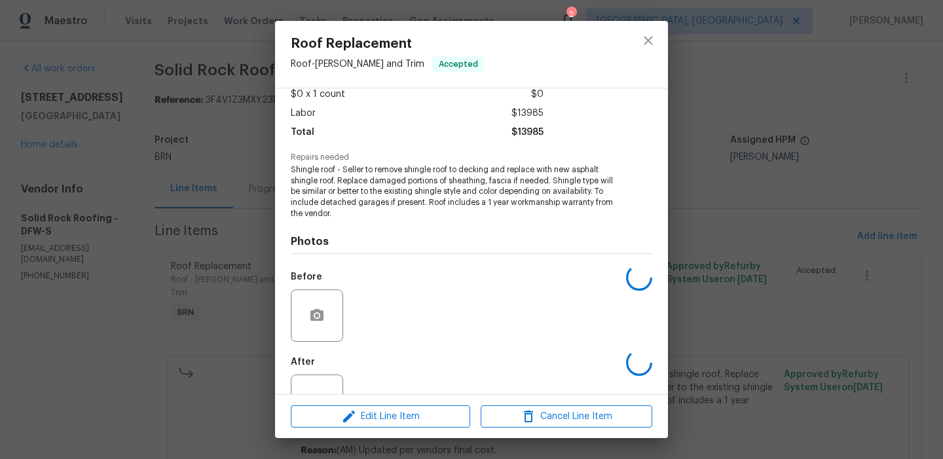
scroll to position [123, 0]
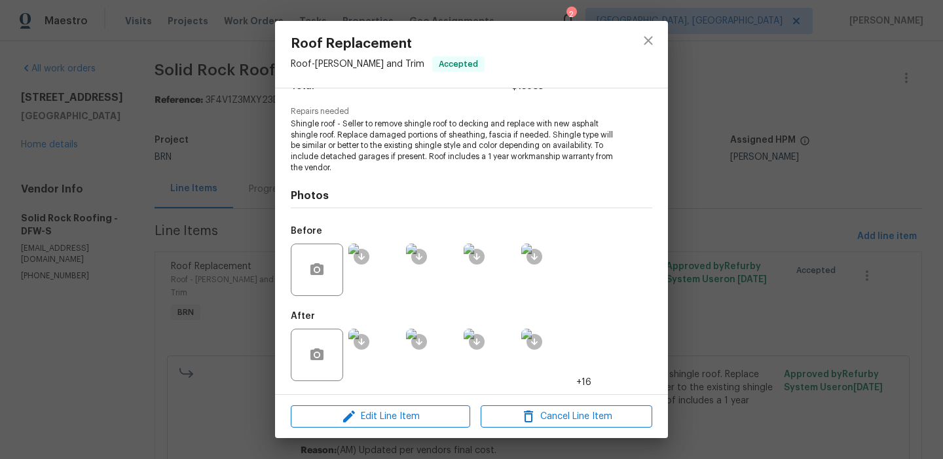
click at [373, 353] on img at bounding box center [375, 355] width 52 height 52
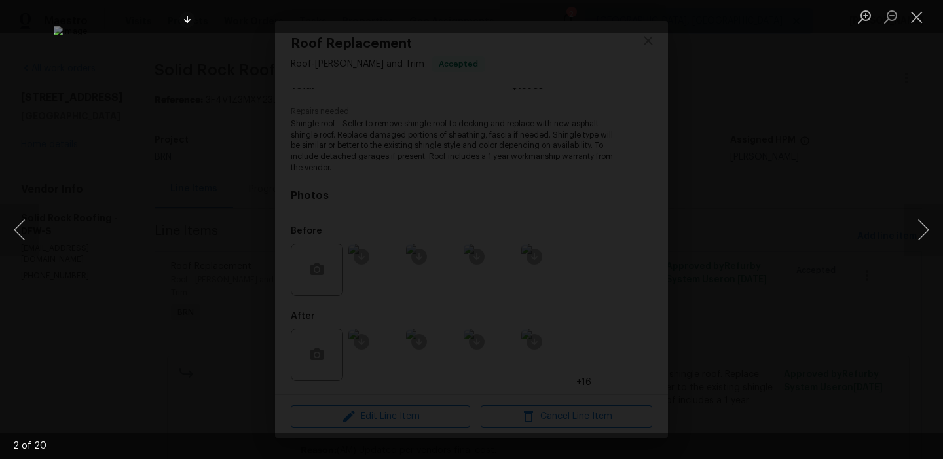
click at [86, 176] on div "Lightbox" at bounding box center [471, 229] width 943 height 459
click at [66, 142] on div "Lightbox" at bounding box center [471, 229] width 943 height 459
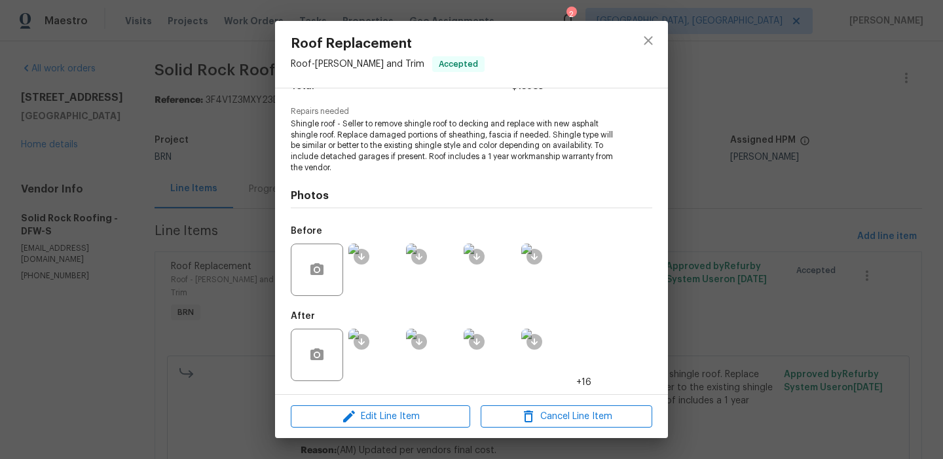
click at [145, 113] on div "Roof Replacement Roof - Eaves and Trim Accepted Vendor Solid Rock Roofing Accou…" at bounding box center [471, 229] width 943 height 459
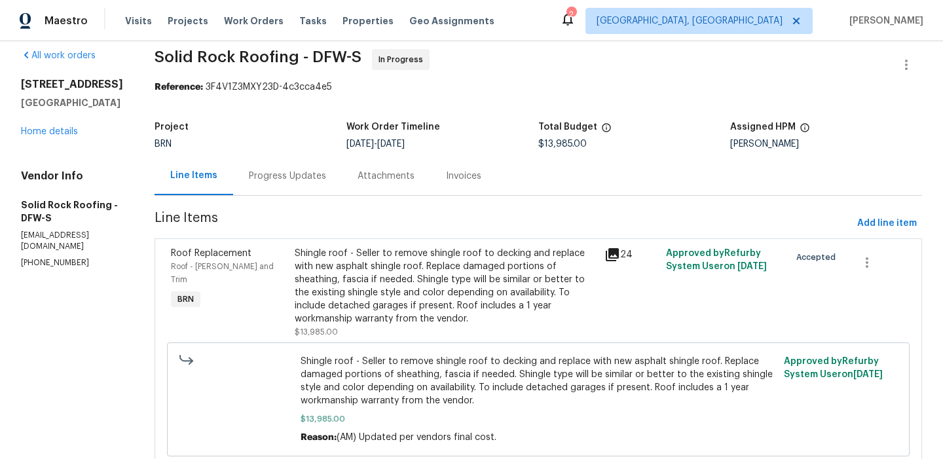
click at [291, 166] on div "Progress Updates" at bounding box center [287, 176] width 109 height 39
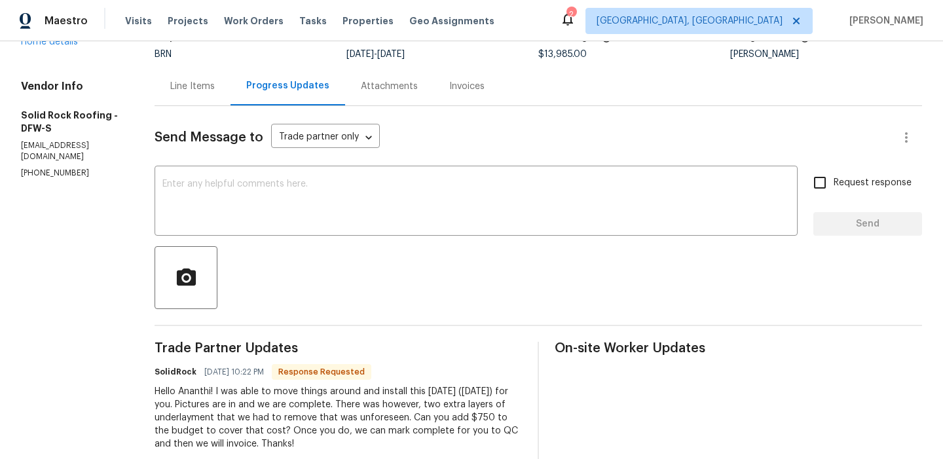
scroll to position [89, 0]
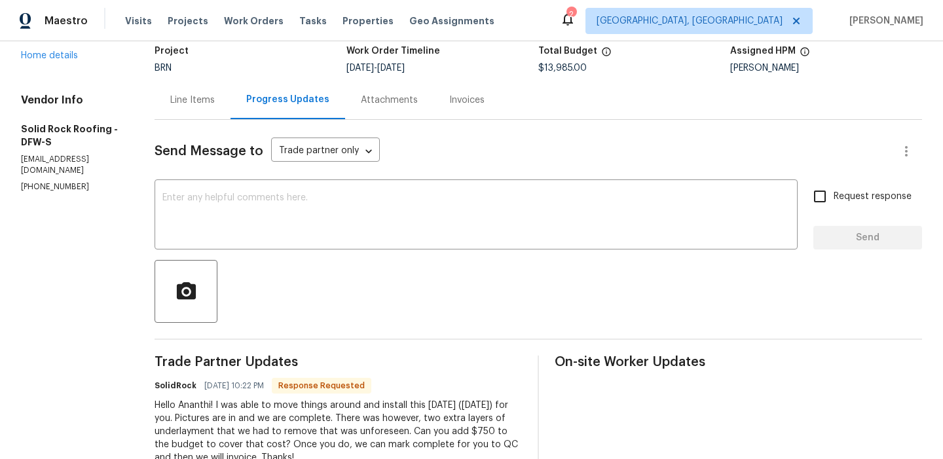
click at [201, 102] on div "Line Items" at bounding box center [192, 100] width 45 height 13
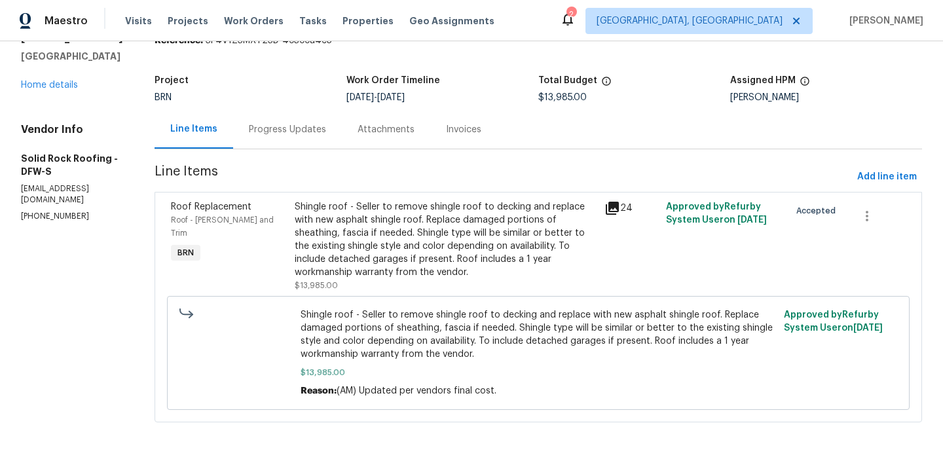
scroll to position [60, 0]
click at [387, 260] on div "Shingle roof - Seller to remove shingle roof to decking and replace with new as…" at bounding box center [446, 239] width 302 height 79
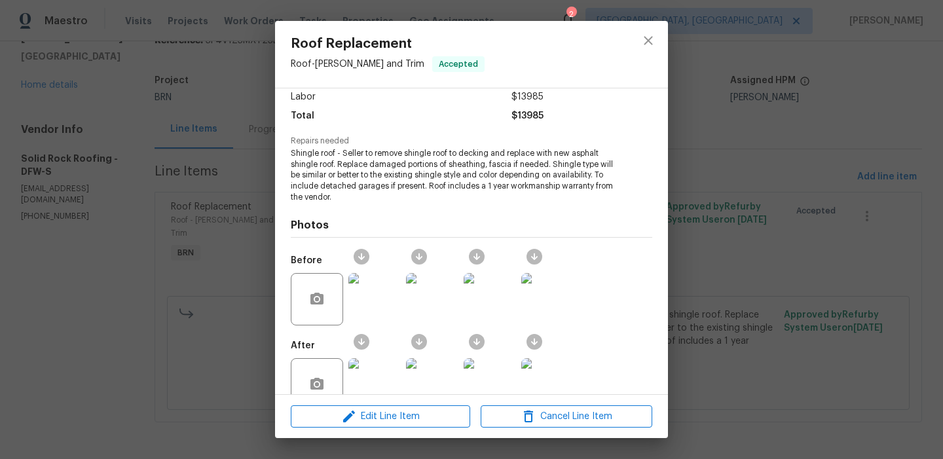
scroll to position [123, 0]
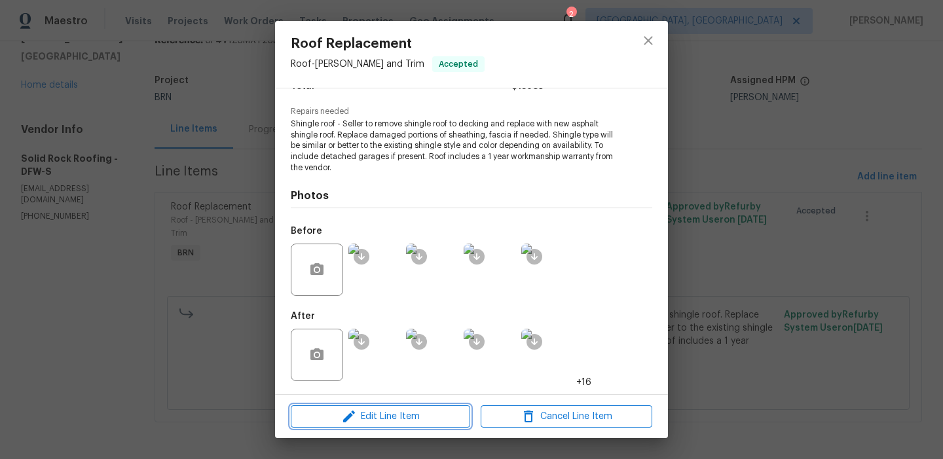
click at [359, 426] on button "Edit Line Item" at bounding box center [381, 417] width 180 height 23
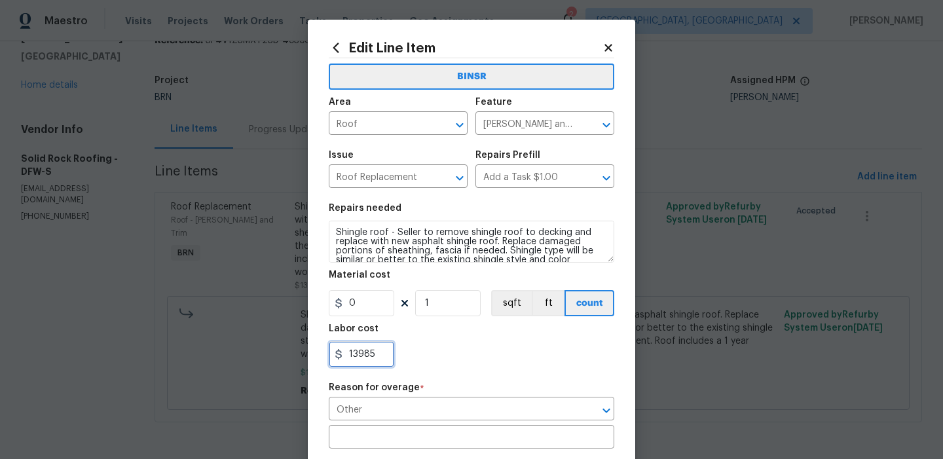
click at [377, 353] on input "13985" at bounding box center [362, 354] width 66 height 26
type input "1"
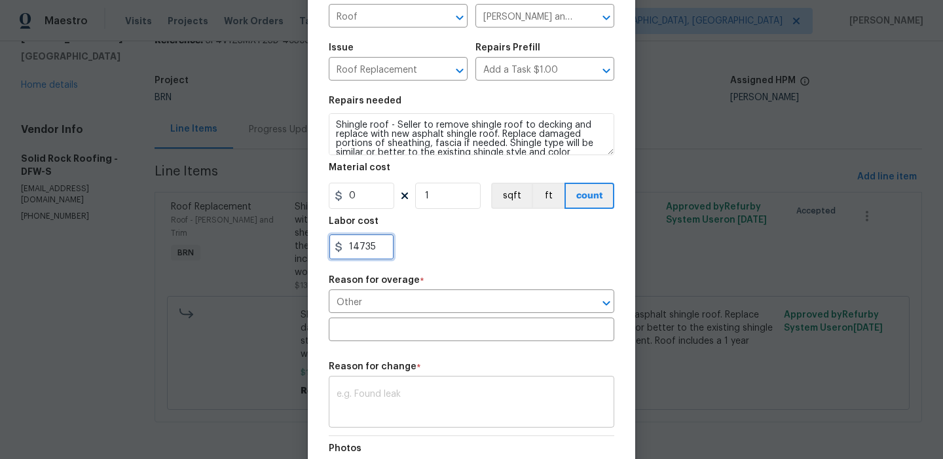
type input "14735"
click at [379, 394] on textarea at bounding box center [472, 404] width 270 height 28
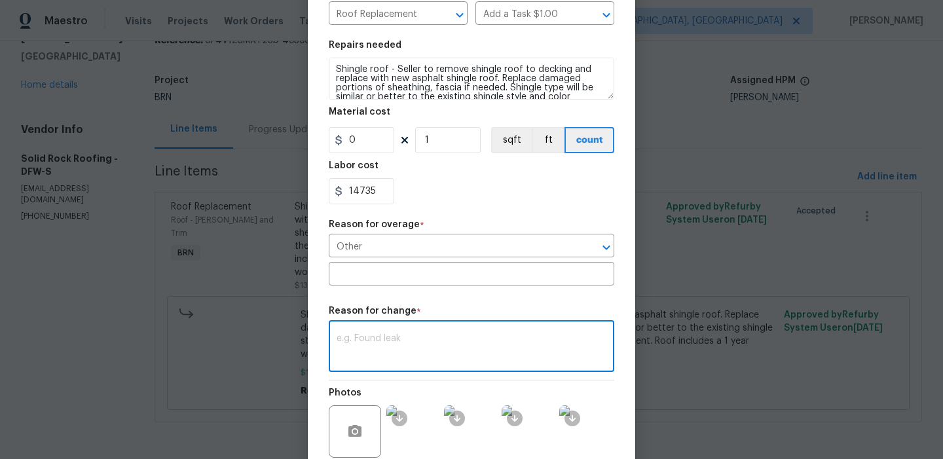
scroll to position [218, 0]
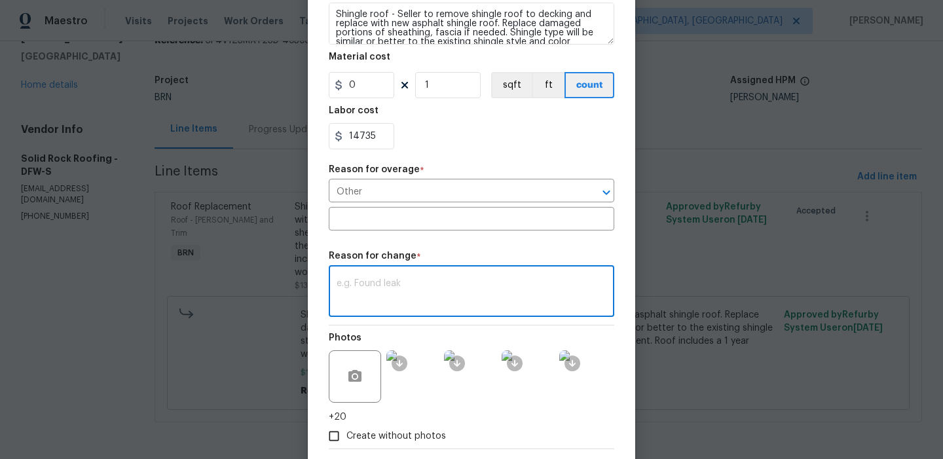
paste textarea "(AM) Updated per vendors final cost."
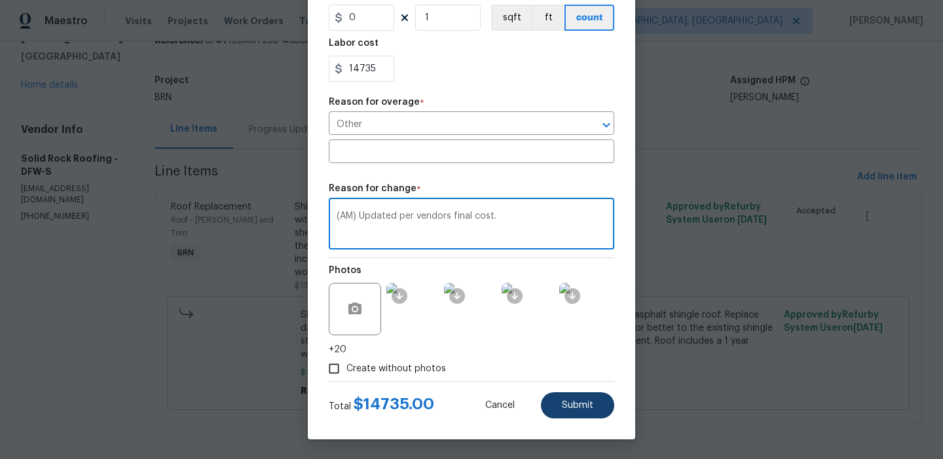
type textarea "(AM) Updated per vendors final cost."
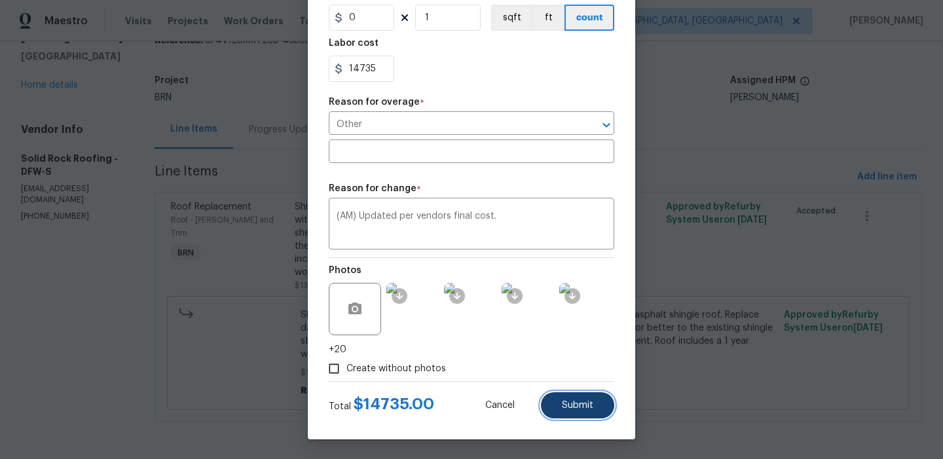
click at [586, 406] on span "Submit" at bounding box center [577, 406] width 31 height 10
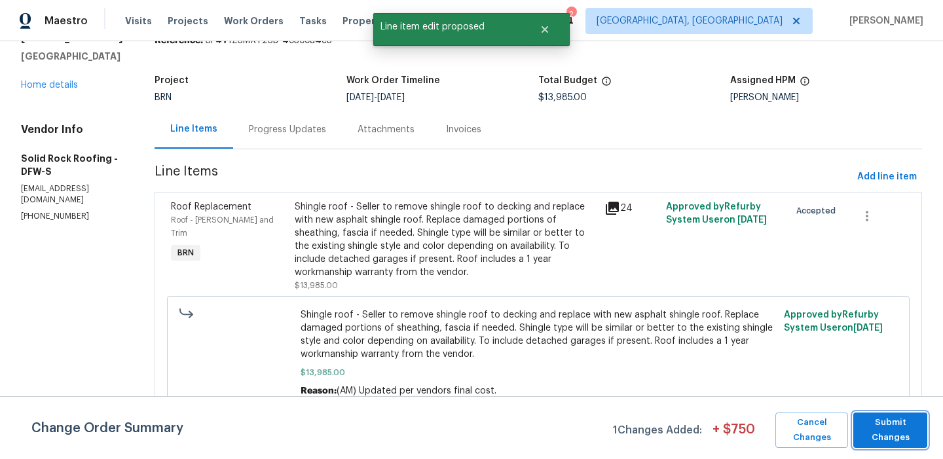
scroll to position [0, 0]
click at [896, 432] on span "Submit Changes" at bounding box center [890, 430] width 61 height 30
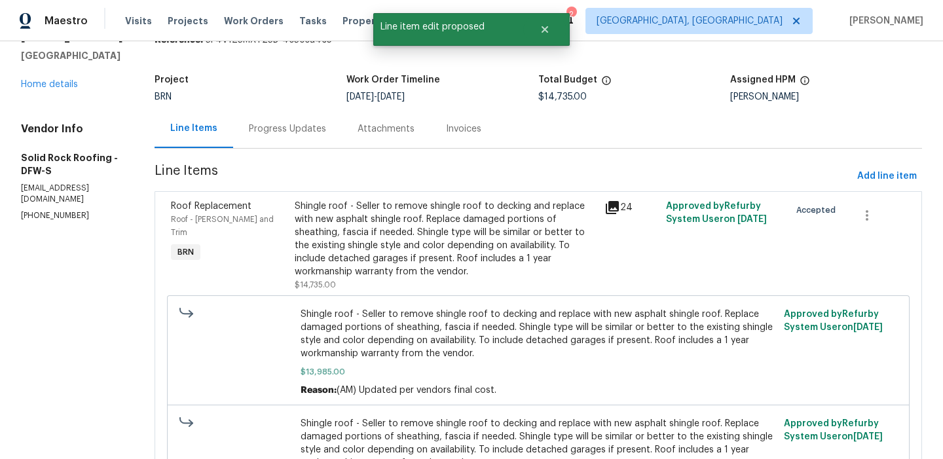
click at [265, 132] on div "Progress Updates" at bounding box center [287, 129] width 77 height 13
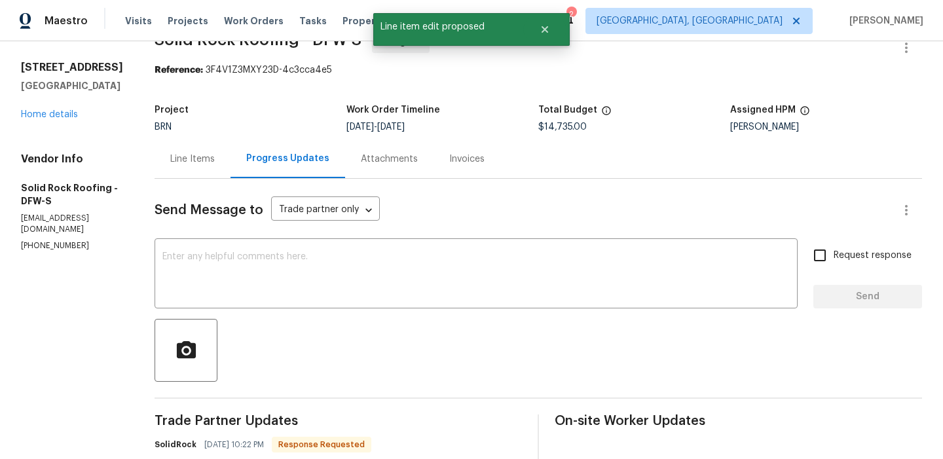
scroll to position [60, 0]
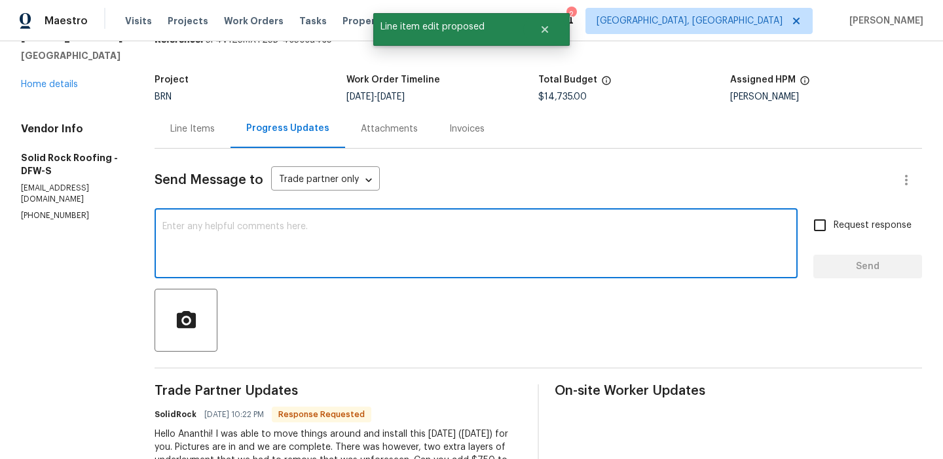
click at [238, 252] on textarea at bounding box center [476, 245] width 628 height 46
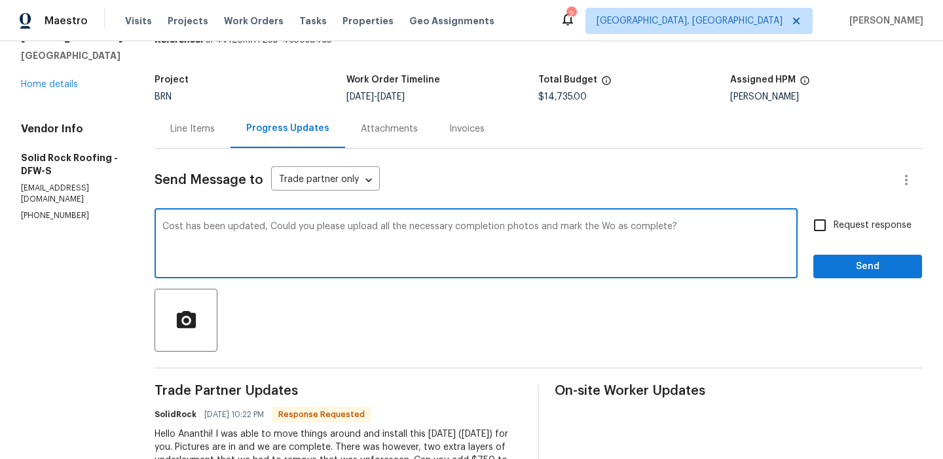
click at [533, 227] on textarea "Cost has been updated, Could you please upload all the necessary completion pho…" at bounding box center [476, 245] width 628 height 46
type textarea "Cost has been updated, Could you please upload all the necessary completion pho…"
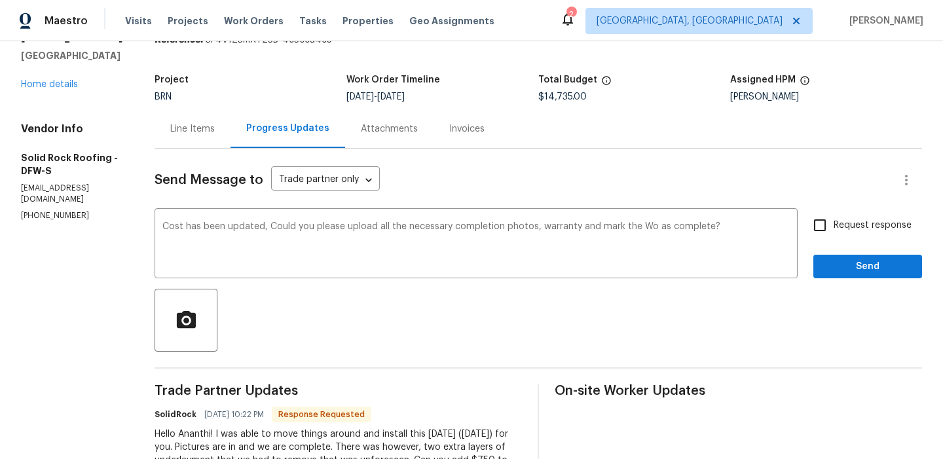
click at [850, 224] on span "Request response" at bounding box center [873, 226] width 78 height 14
click at [834, 224] on input "Request response" at bounding box center [820, 226] width 28 height 28
checkbox input "true"
click at [840, 262] on span "Send" at bounding box center [868, 267] width 88 height 16
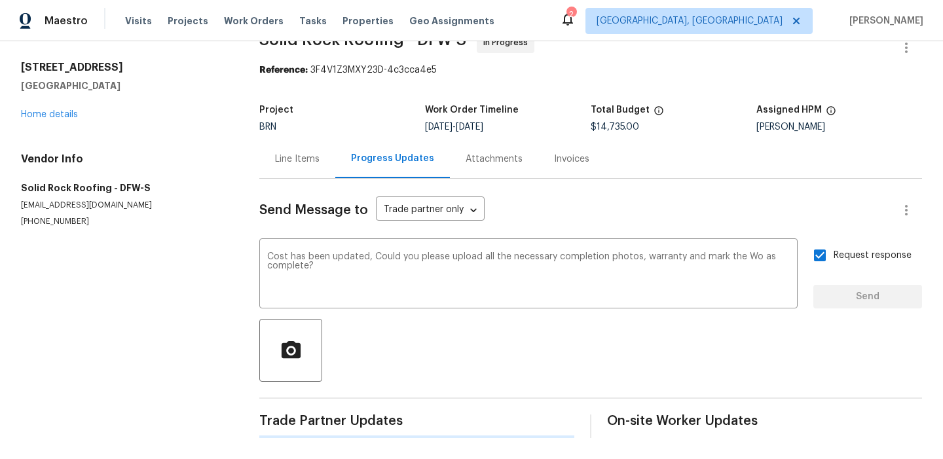
scroll to position [0, 0]
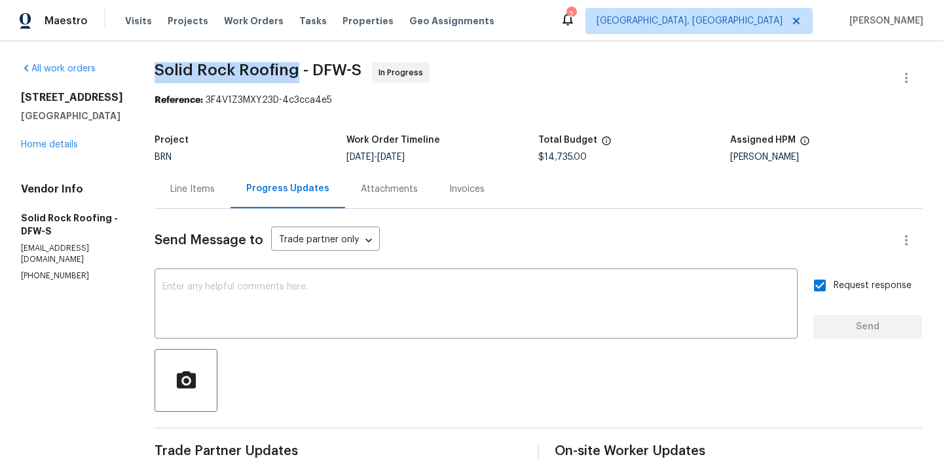
drag, startPoint x: 149, startPoint y: 67, endPoint x: 295, endPoint y: 68, distance: 146.1
copy span "Solid Rock Roofing"
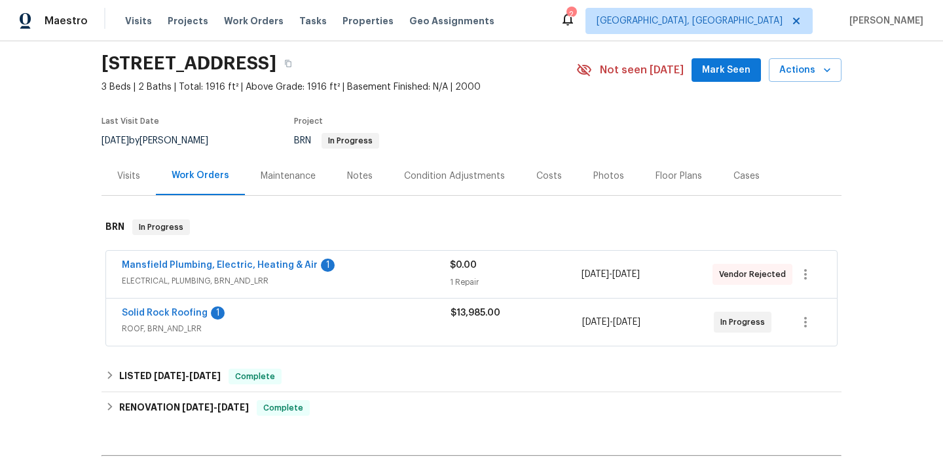
scroll to position [57, 0]
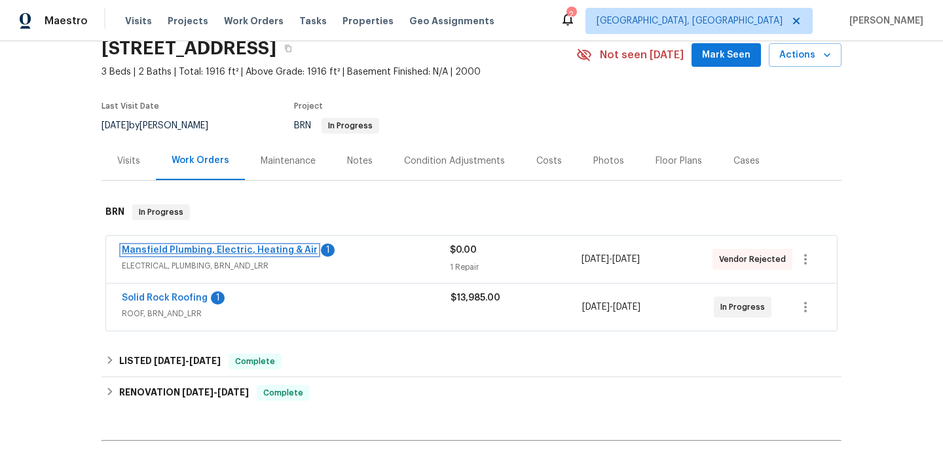
click at [203, 248] on link "Mansfield Plumbing, Electric, Heating & Air" at bounding box center [220, 250] width 196 height 9
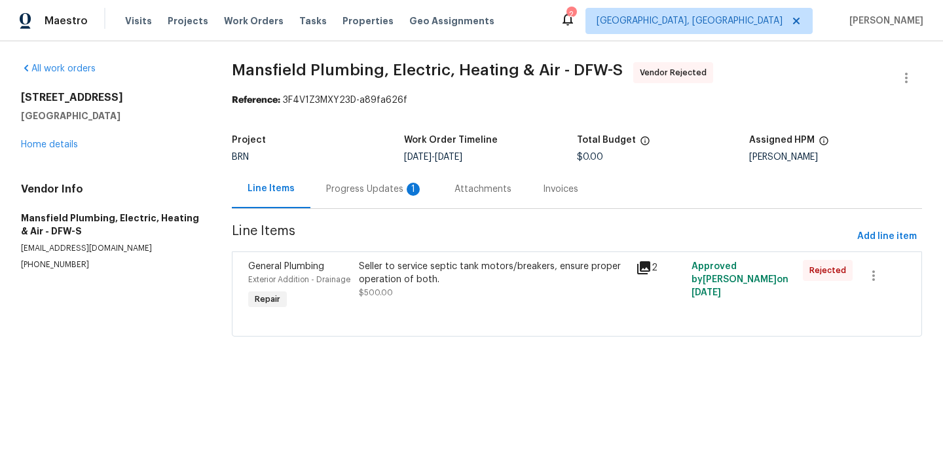
click at [343, 194] on div "Progress Updates 1" at bounding box center [374, 189] width 97 height 13
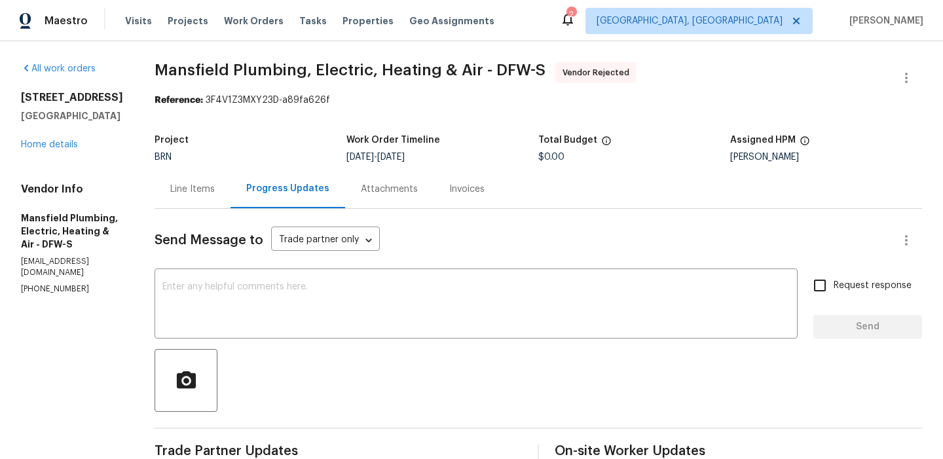
click at [203, 195] on div "Line Items" at bounding box center [193, 189] width 76 height 39
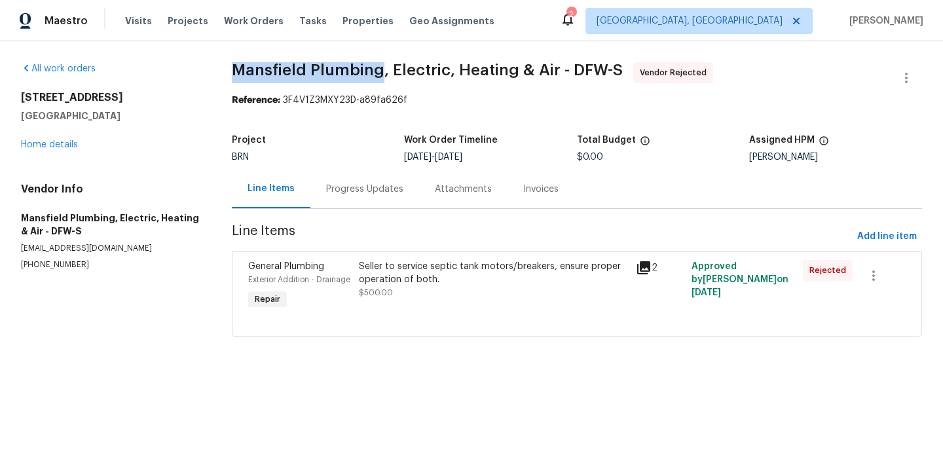
drag, startPoint x: 225, startPoint y: 79, endPoint x: 380, endPoint y: 62, distance: 156.1
click at [380, 62] on div "All work orders [STREET_ADDRESS] Home details Vendor Info [GEOGRAPHIC_DATA] Plu…" at bounding box center [471, 207] width 943 height 332
copy span "Mansfield Plumbing"
click at [331, 181] on div "Progress Updates" at bounding box center [365, 189] width 109 height 39
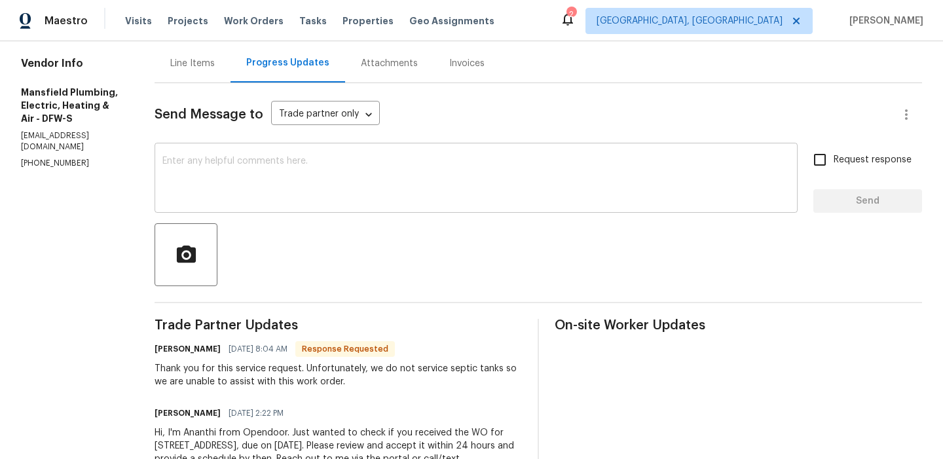
scroll to position [195, 0]
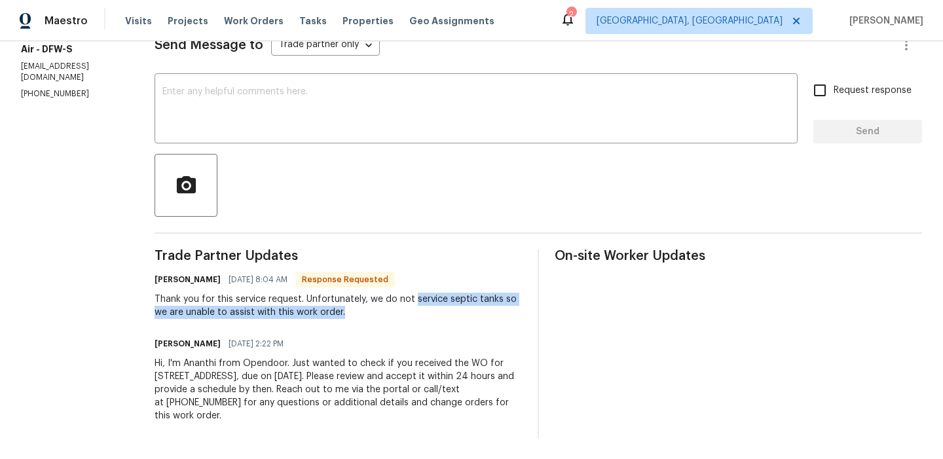
drag, startPoint x: 453, startPoint y: 300, endPoint x: 463, endPoint y: 311, distance: 13.9
click at [463, 311] on div "Thank you for this service request. Unfortunately, we do not service septic tan…" at bounding box center [339, 306] width 368 height 26
copy div "service septic tanks so we are unable to assist with this work order."
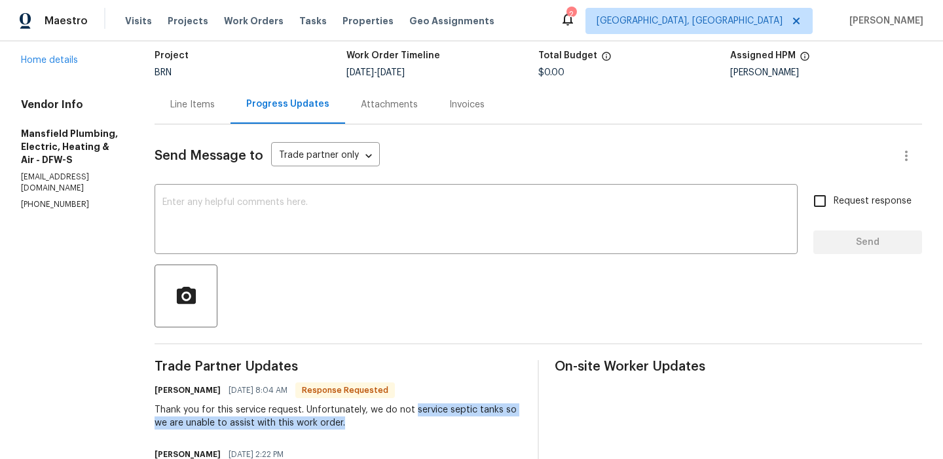
scroll to position [0, 0]
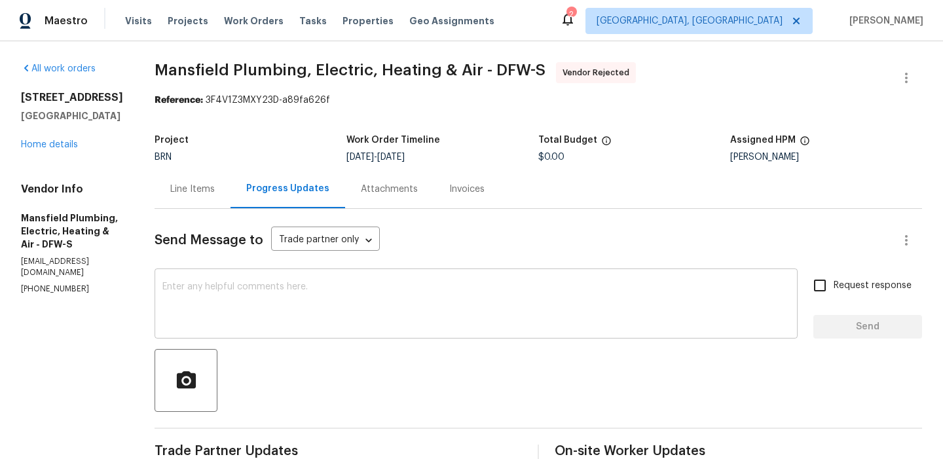
click at [256, 296] on textarea at bounding box center [476, 305] width 628 height 46
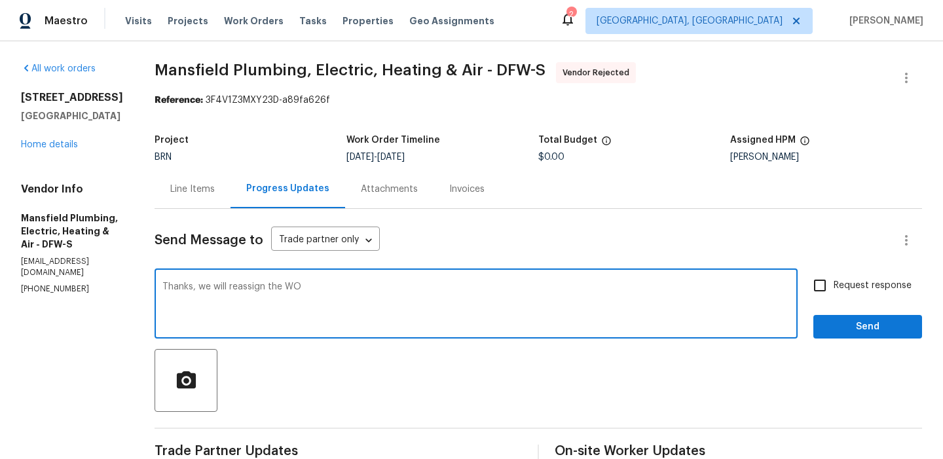
type textarea "Thanks, we will reassign the WO"
click at [831, 281] on input "Request response" at bounding box center [820, 286] width 28 height 28
checkbox input "true"
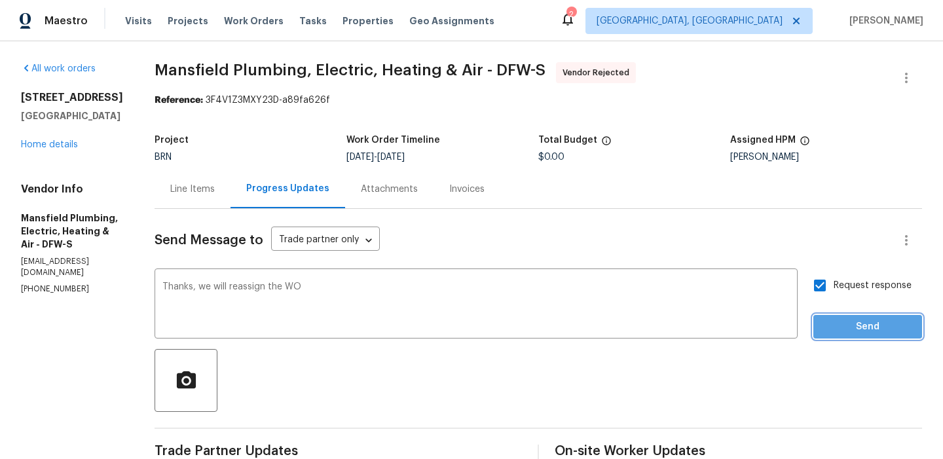
click at [831, 318] on button "Send" at bounding box center [868, 327] width 109 height 24
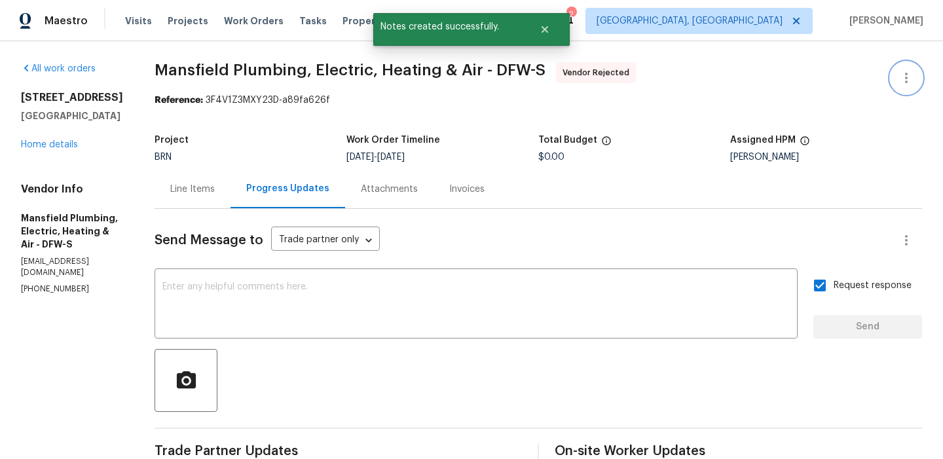
click at [911, 71] on icon "button" at bounding box center [907, 78] width 16 height 16
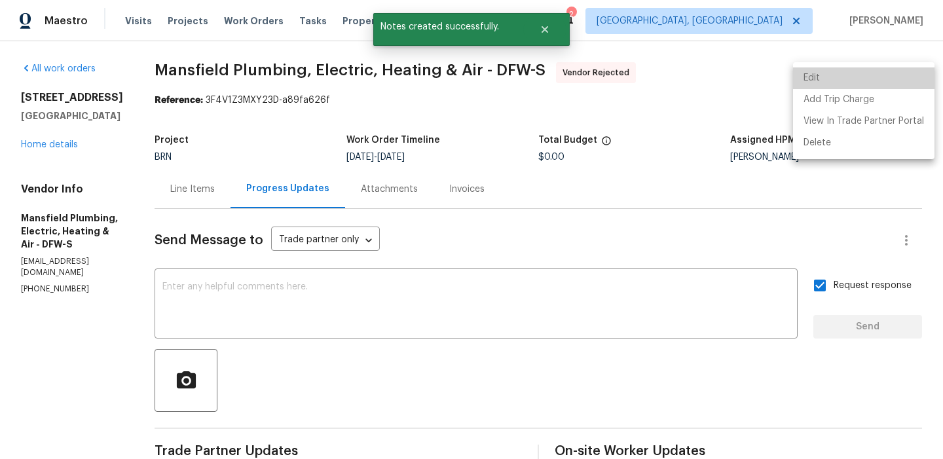
click at [875, 74] on li "Edit" at bounding box center [864, 78] width 142 height 22
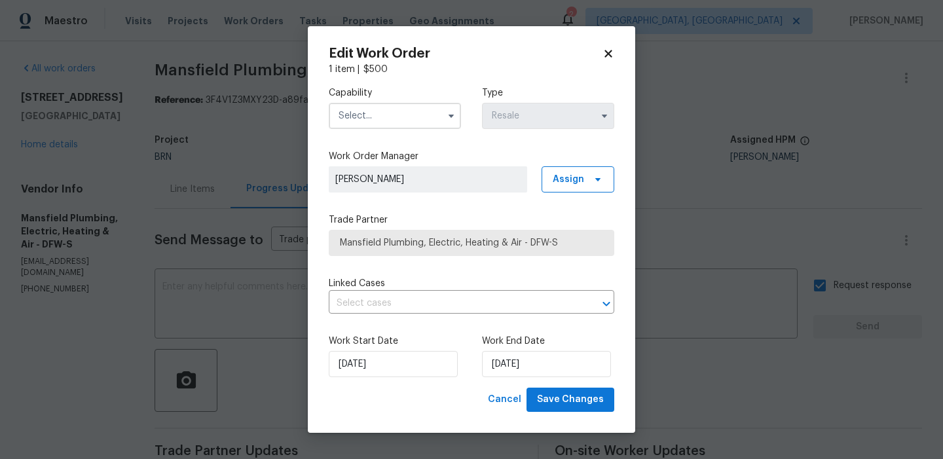
click at [406, 116] on input "text" at bounding box center [395, 116] width 132 height 26
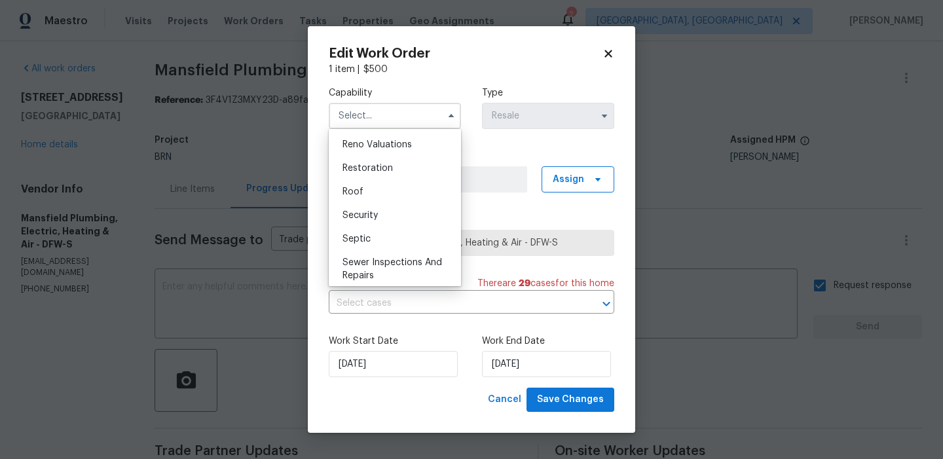
scroll to position [1297, 0]
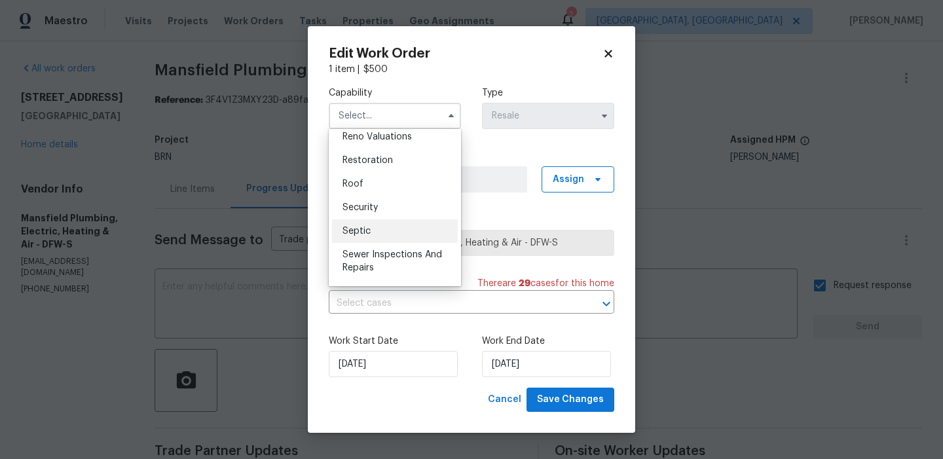
click at [359, 231] on span "Septic" at bounding box center [357, 231] width 28 height 9
type input "Septic"
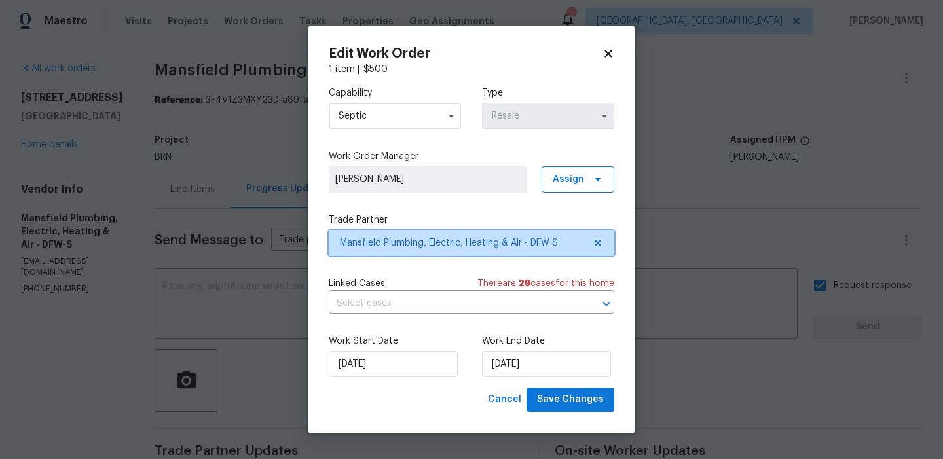
click at [385, 249] on span "Mansfield Plumbing, Electric, Heating & Air - DFW-S" at bounding box center [462, 243] width 244 height 13
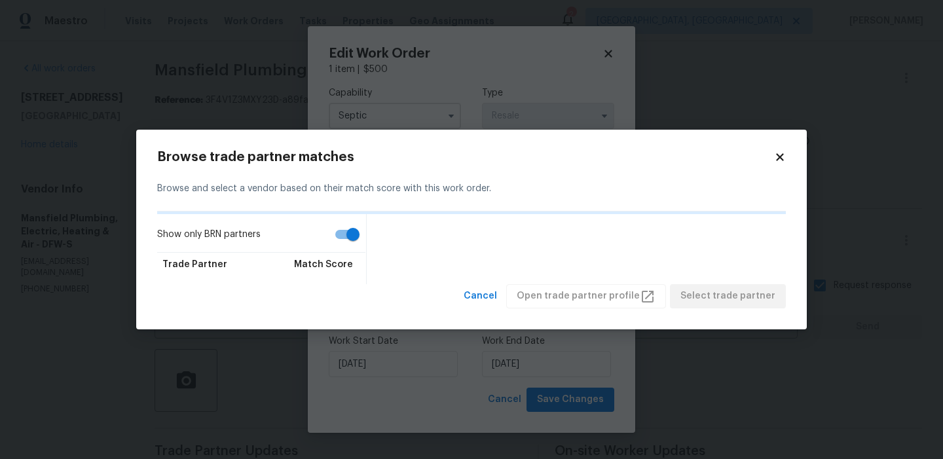
click at [342, 237] on input "Show only BRN partners" at bounding box center [353, 234] width 75 height 25
checkbox input "false"
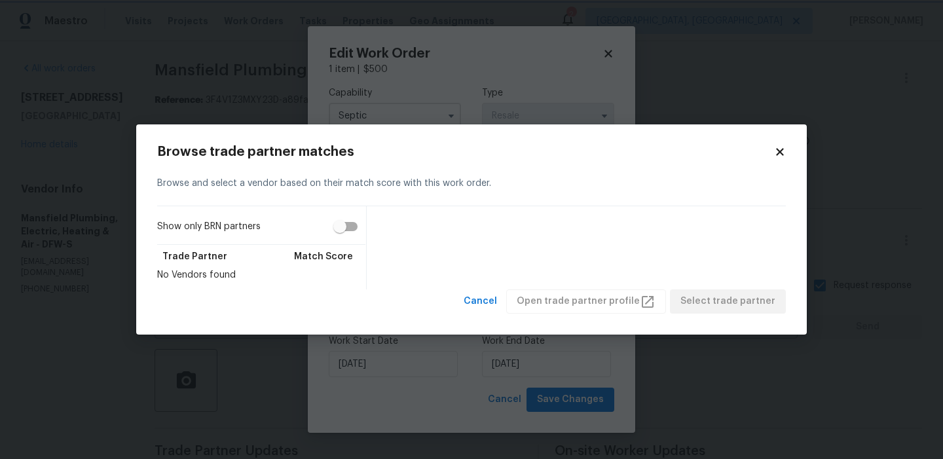
click at [99, 157] on body "Maestro Visits Projects Work Orders Tasks Properties Geo Assignments 2 [GEOGRAP…" at bounding box center [471, 229] width 943 height 459
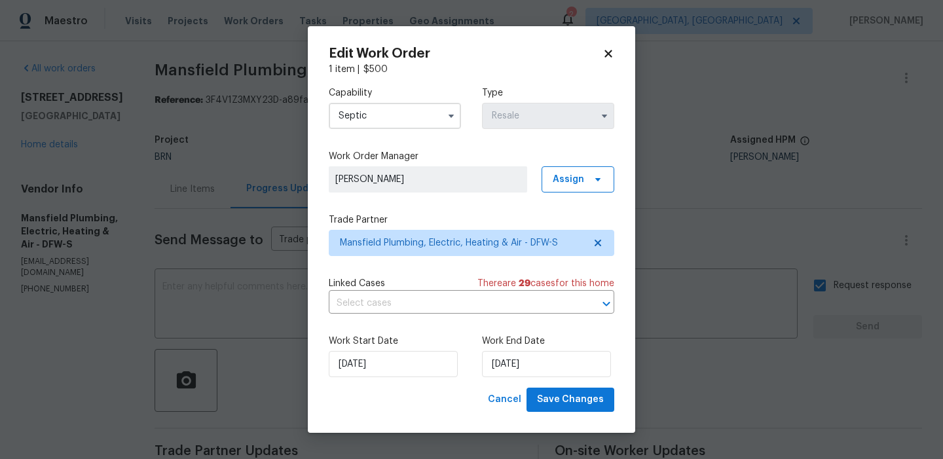
click at [392, 113] on input "Septic" at bounding box center [395, 116] width 132 height 26
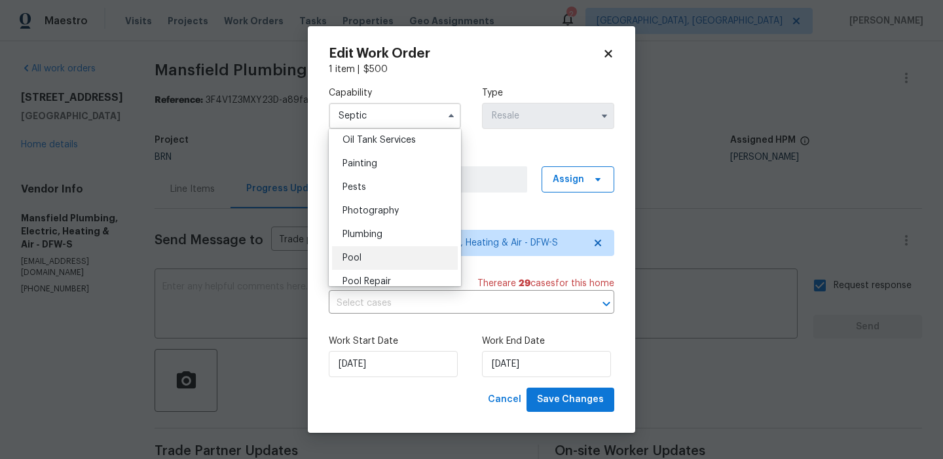
scroll to position [1112, 0]
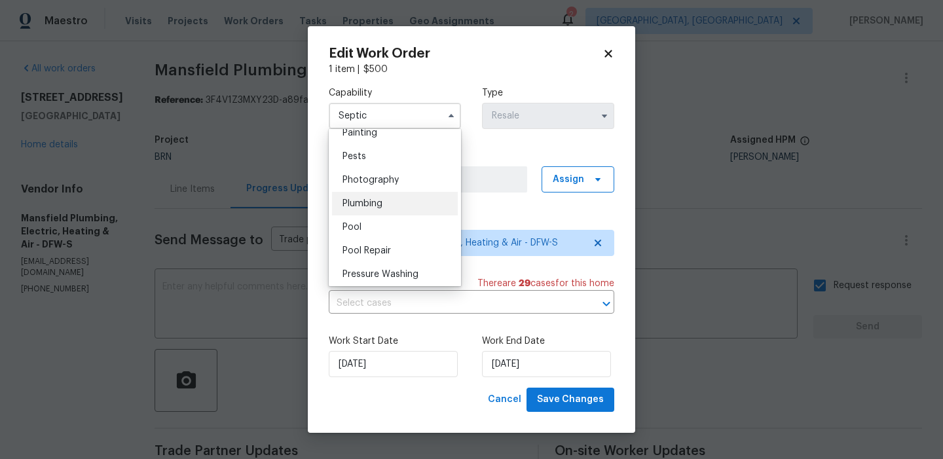
click at [367, 210] on div "Plumbing" at bounding box center [395, 204] width 126 height 24
type input "Plumbing"
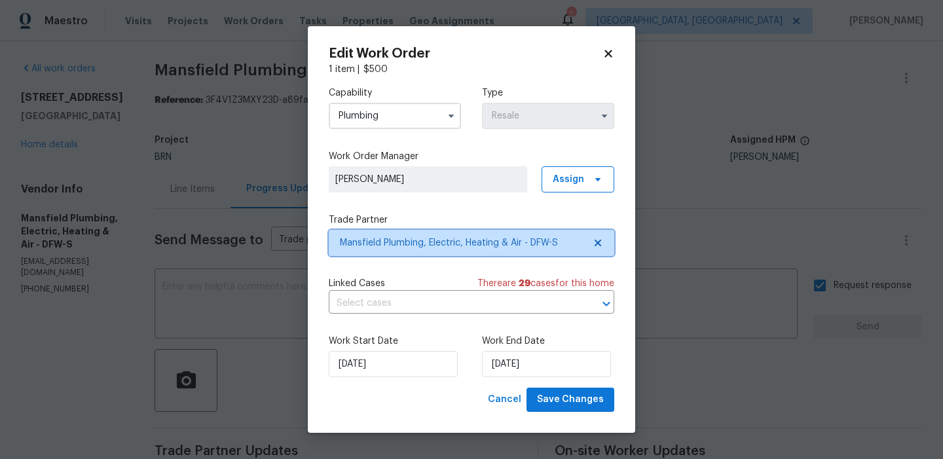
click at [365, 238] on span "Mansfield Plumbing, Electric, Heating & Air - DFW-S" at bounding box center [462, 243] width 244 height 13
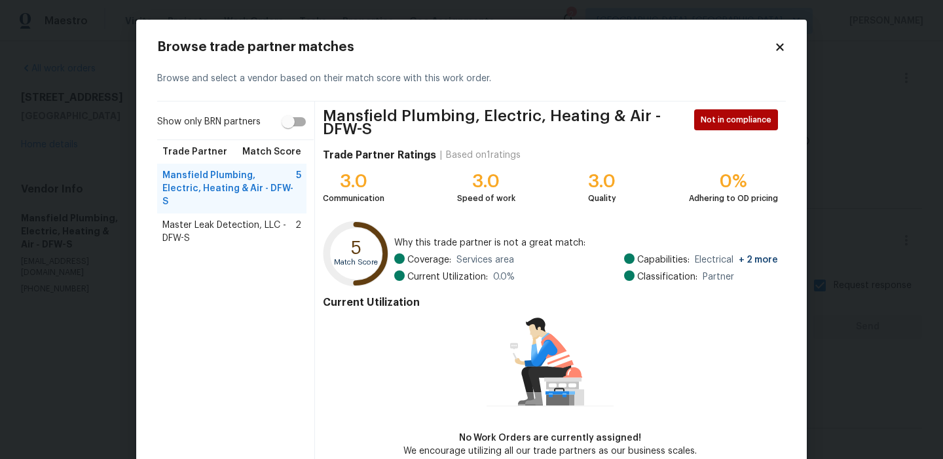
click at [202, 221] on span "Master Leak Detection, LLC - DFW-S" at bounding box center [228, 232] width 133 height 26
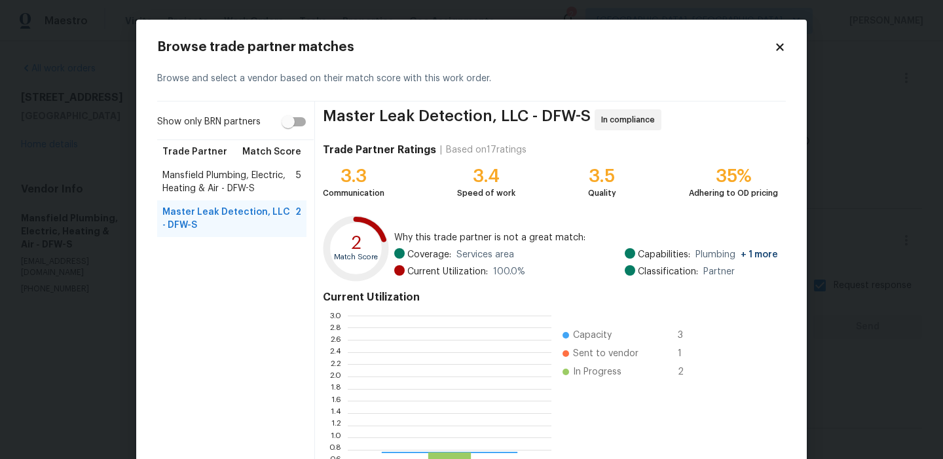
scroll to position [183, 204]
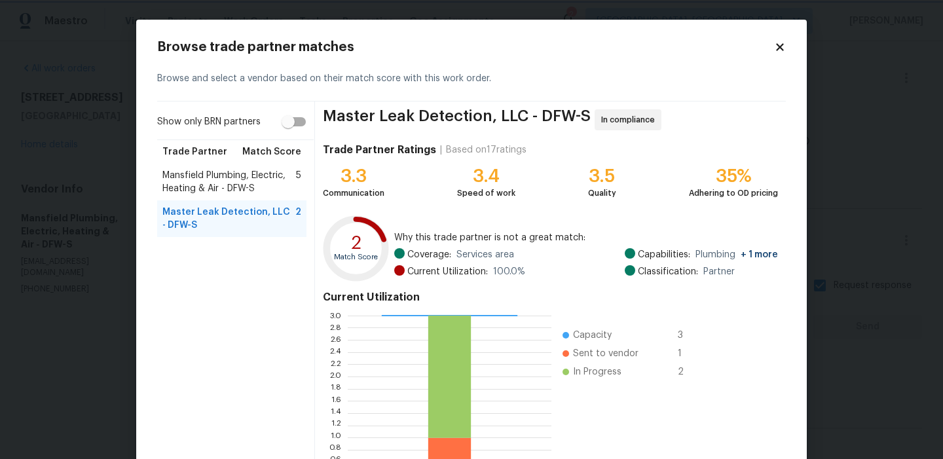
click at [81, 90] on body "Maestro Visits Projects Work Orders Tasks Properties Geo Assignments 2 [GEOGRAP…" at bounding box center [471, 229] width 943 height 459
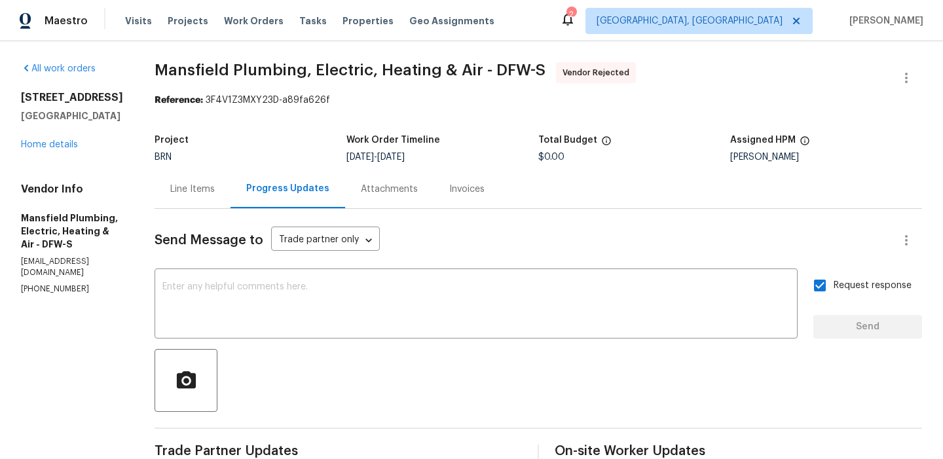
click at [136, 79] on body "Maestro Visits Projects Work Orders Tasks Properties Geo Assignments 2 [GEOGRAP…" at bounding box center [471, 229] width 943 height 459
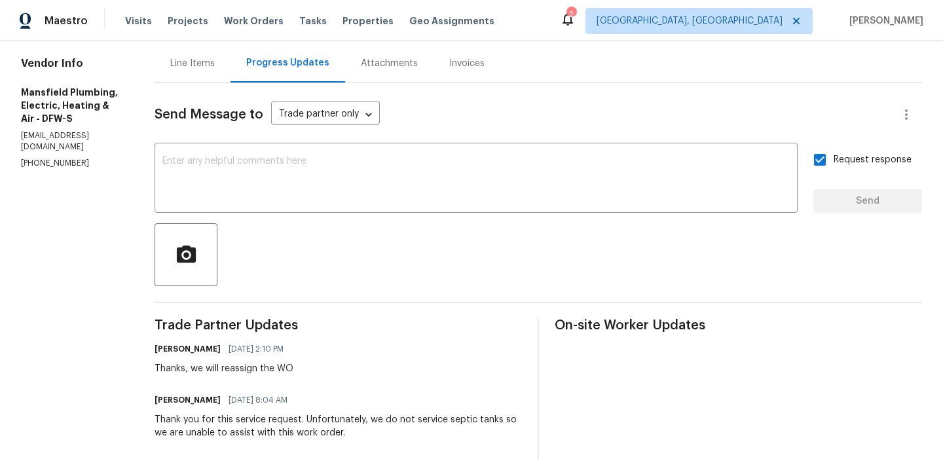
scroll to position [0, 0]
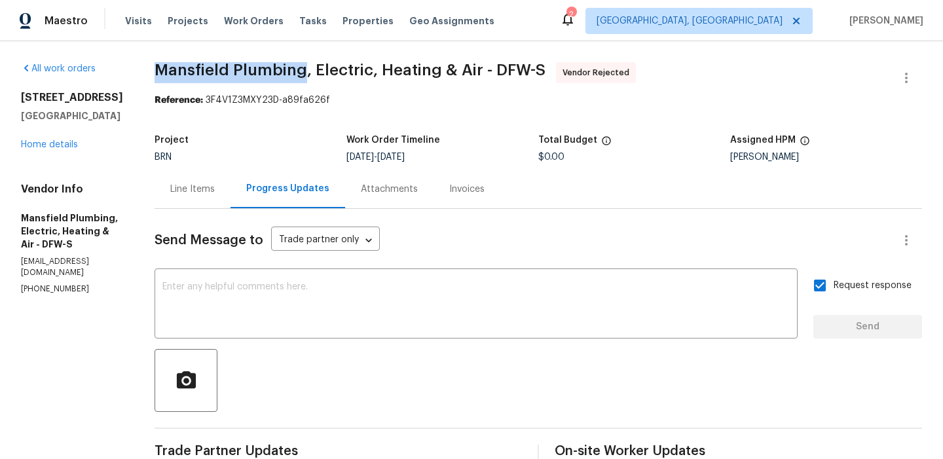
drag, startPoint x: 189, startPoint y: 64, endPoint x: 347, endPoint y: 64, distance: 157.2
click at [347, 64] on div "All work orders [STREET_ADDRESS] Home details Vendor Info [GEOGRAPHIC_DATA] Plu…" at bounding box center [471, 373] width 943 height 664
copy span "Mansfield Plumbing"
click at [215, 193] on div "Line Items" at bounding box center [192, 189] width 45 height 13
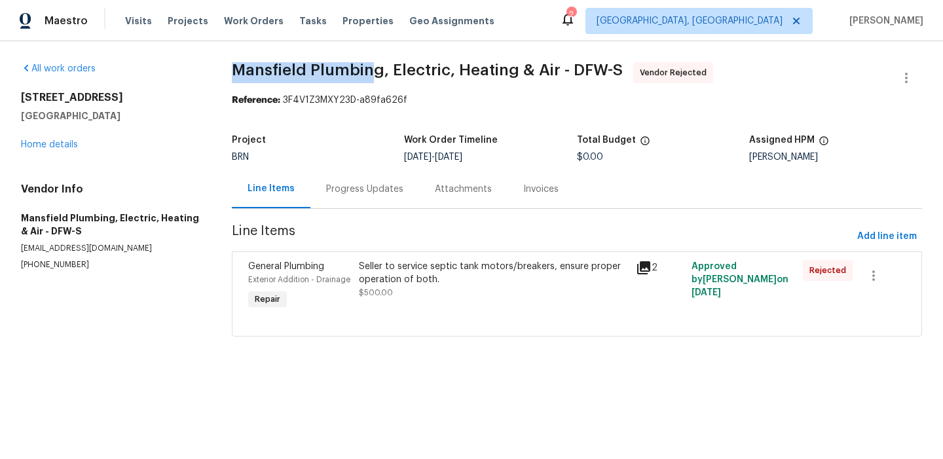
drag, startPoint x: 214, startPoint y: 71, endPoint x: 372, endPoint y: 68, distance: 158.6
click at [372, 69] on div "All work orders [STREET_ADDRESS] Home details Vendor Info [GEOGRAPHIC_DATA] Plu…" at bounding box center [471, 207] width 943 height 332
copy span "Mansfield Plumbin"
drag, startPoint x: 380, startPoint y: 73, endPoint x: 226, endPoint y: 71, distance: 154.0
click at [226, 71] on div "All work orders [STREET_ADDRESS] Home details Vendor Info [GEOGRAPHIC_DATA] Plu…" at bounding box center [471, 207] width 943 height 332
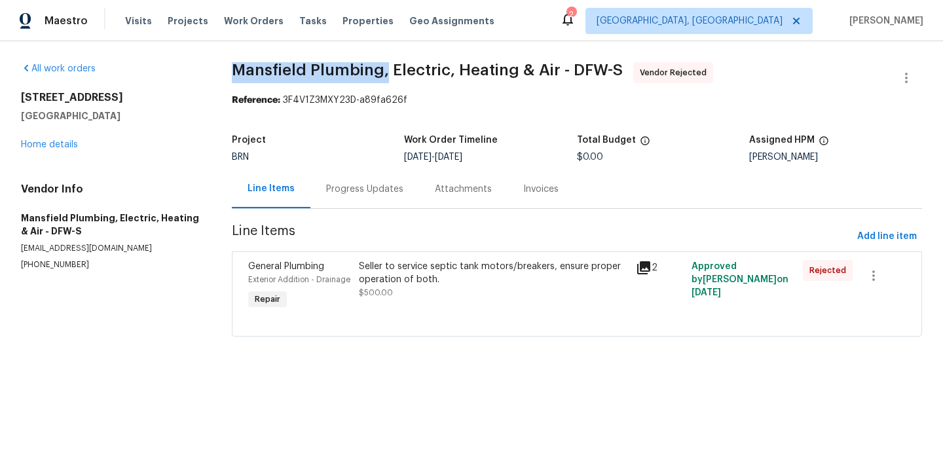
copy span "Mansfield Plumbing,"
click at [187, 85] on div "All work orders [STREET_ADDRESS][PERSON_NAME] Home details Vendor Info [GEOGRAP…" at bounding box center [111, 166] width 180 height 208
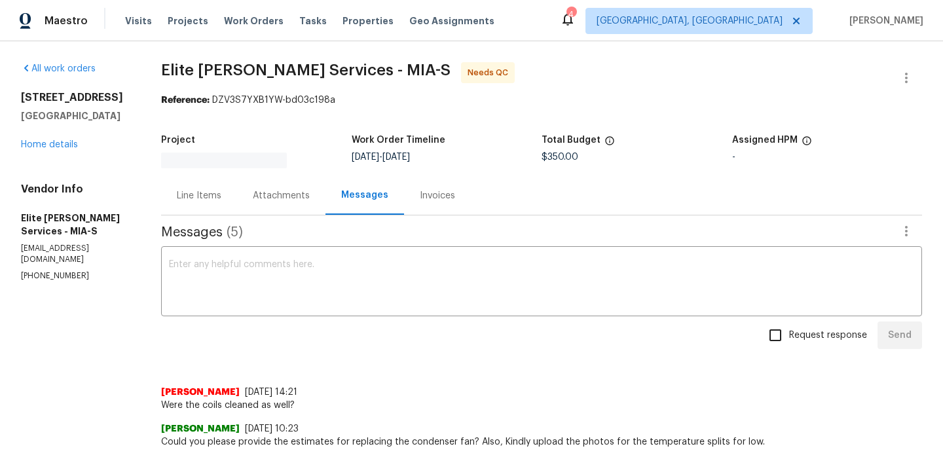
scroll to position [30, 0]
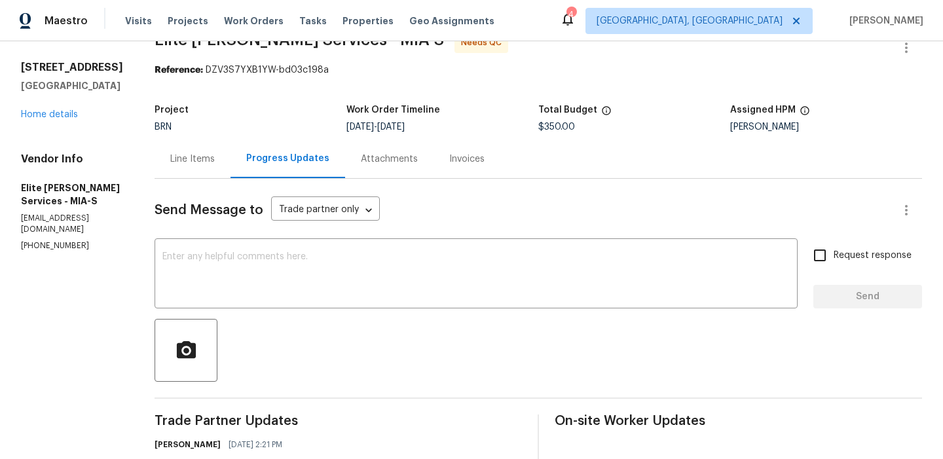
click at [43, 240] on p "[PHONE_NUMBER]" at bounding box center [72, 245] width 102 height 11
copy p "[PHONE_NUMBER]"
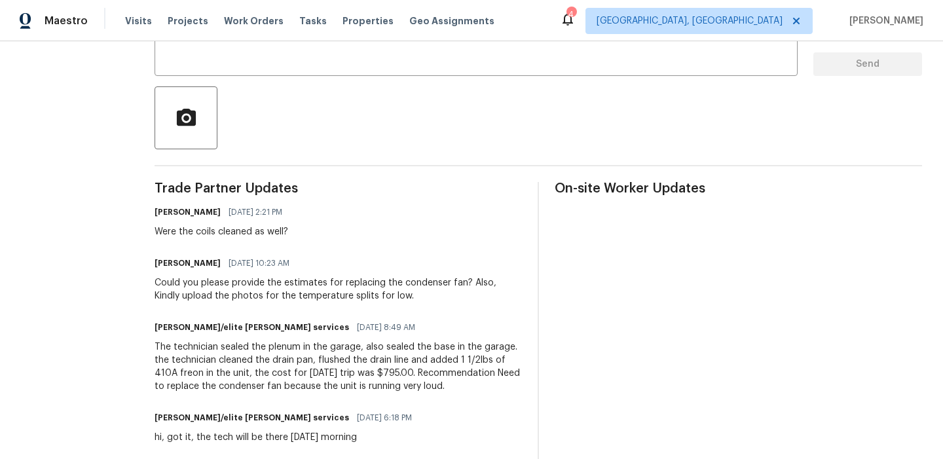
scroll to position [267, 0]
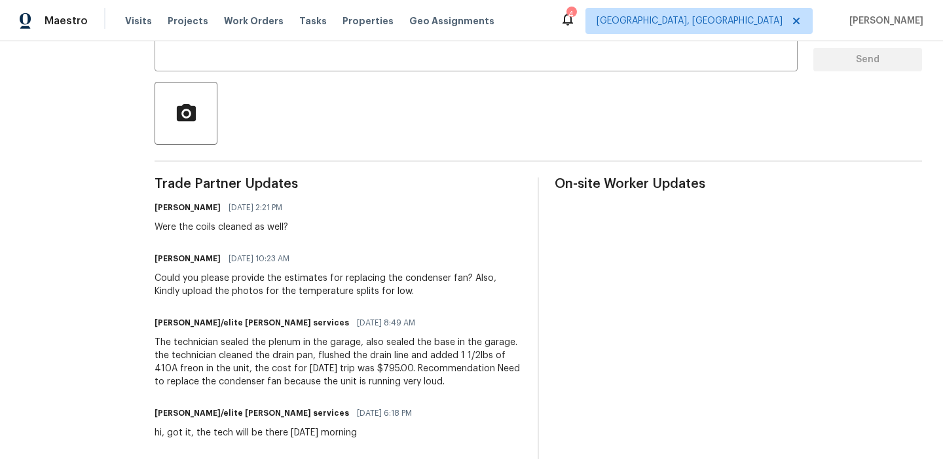
click at [214, 229] on div "Were the coils cleaned as well?" at bounding box center [223, 227] width 136 height 13
copy div "Were the coils cleaned as well?"
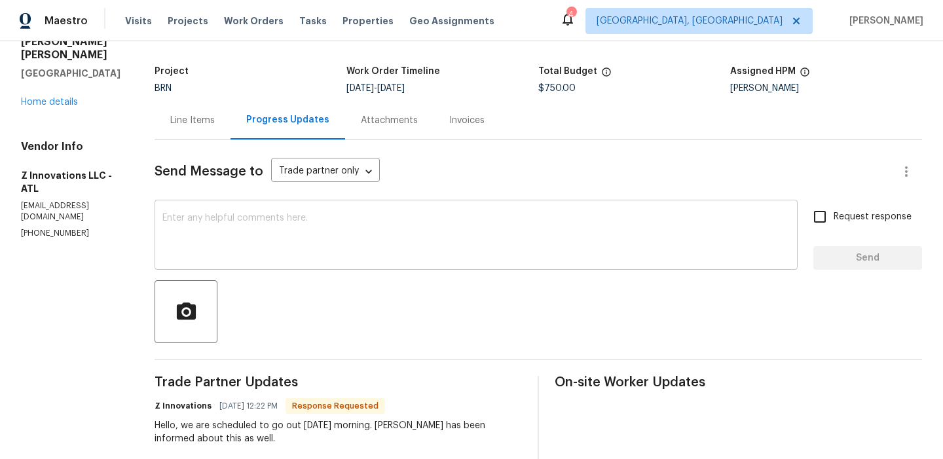
click at [263, 224] on textarea at bounding box center [476, 237] width 628 height 46
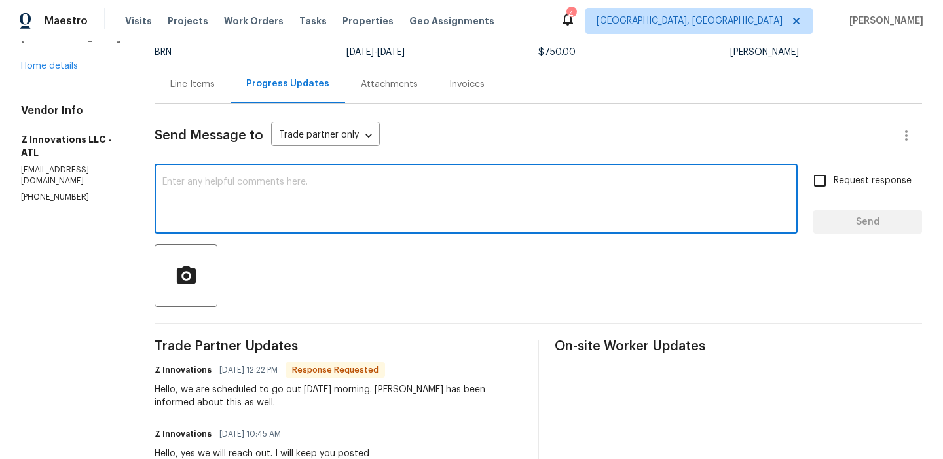
scroll to position [111, 0]
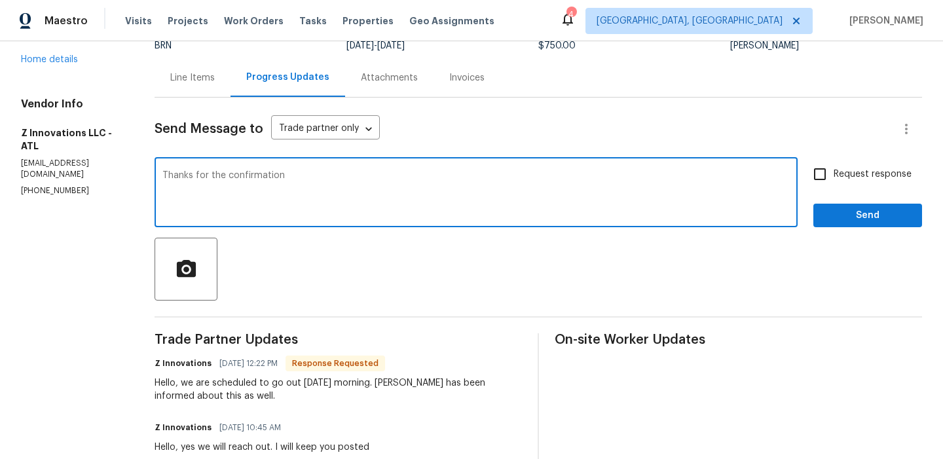
type textarea "Thanks for the confirmation"
click at [858, 192] on div "Request response Send" at bounding box center [868, 194] width 109 height 67
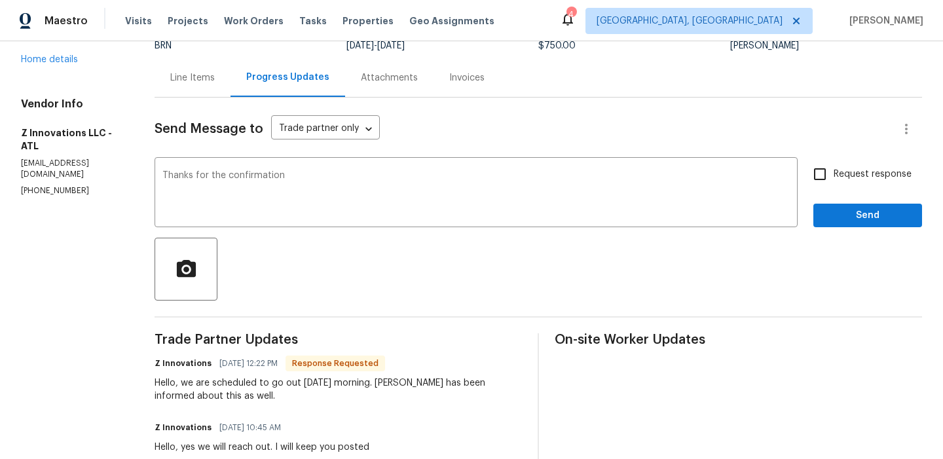
click at [841, 181] on label "Request response" at bounding box center [858, 175] width 105 height 28
click at [834, 181] on input "Request response" at bounding box center [820, 175] width 28 height 28
checkbox input "true"
click at [835, 225] on button "Send" at bounding box center [868, 216] width 109 height 24
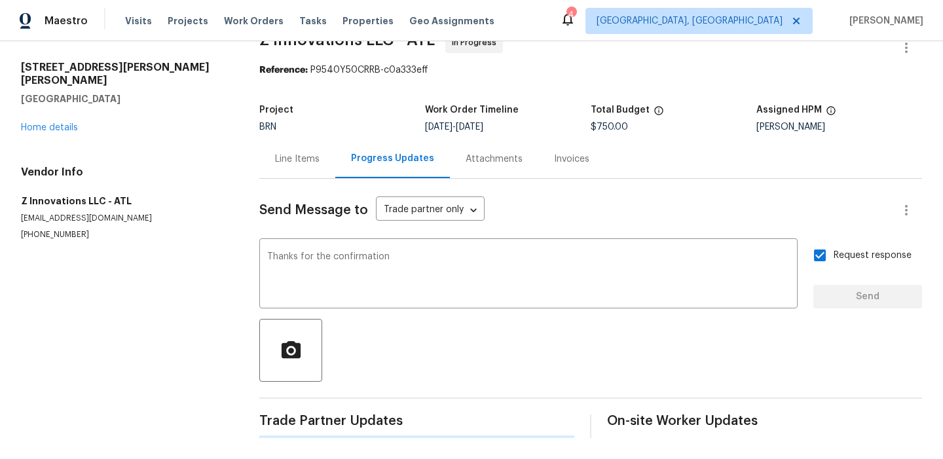
scroll to position [0, 0]
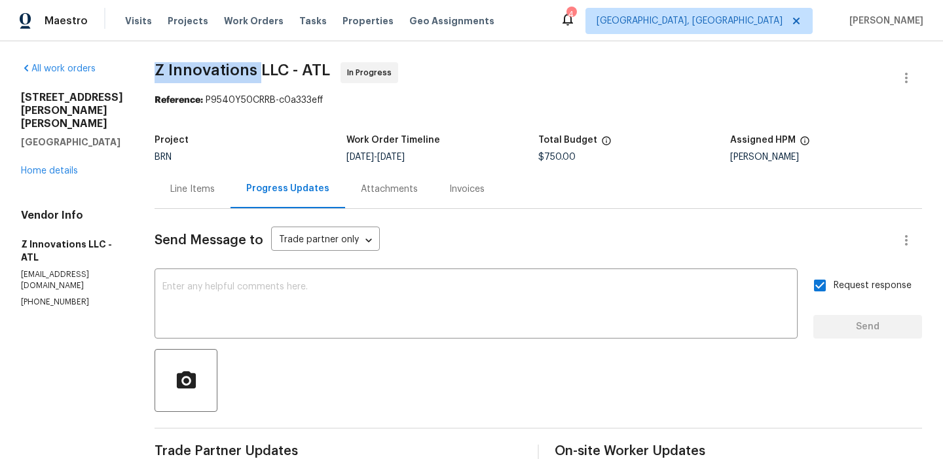
drag, startPoint x: 148, startPoint y: 72, endPoint x: 259, endPoint y: 68, distance: 110.8
copy span "Z Innovations"
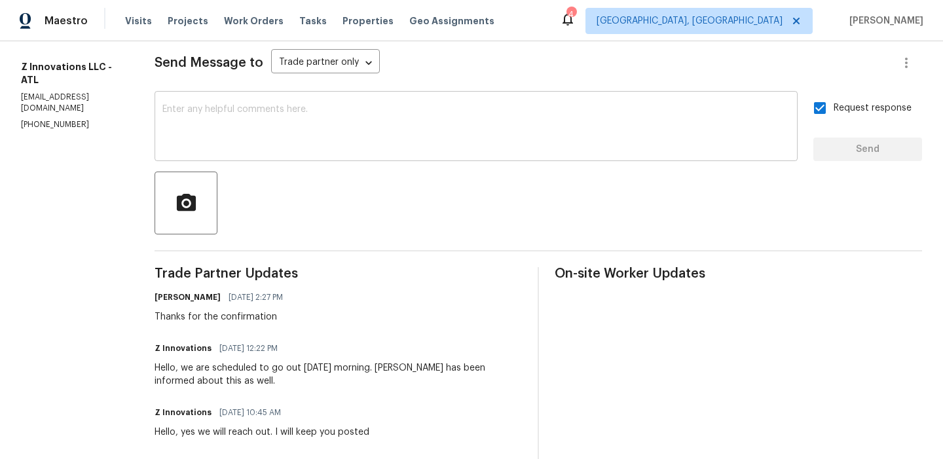
scroll to position [184, 0]
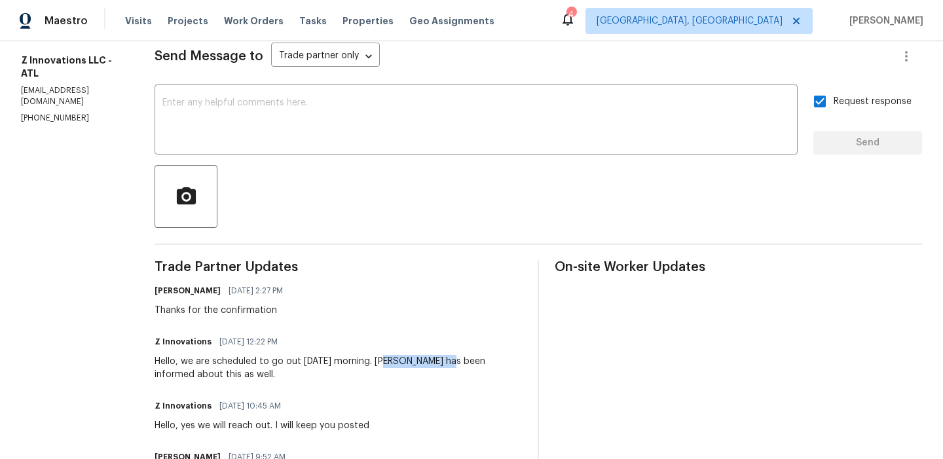
drag, startPoint x: 384, startPoint y: 362, endPoint x: 440, endPoint y: 358, distance: 55.8
click at [440, 358] on div "Hello, we are scheduled to go out tomorrow morning. Gail Kirkland has been info…" at bounding box center [339, 368] width 368 height 26
copy div "Gail Kirkland"
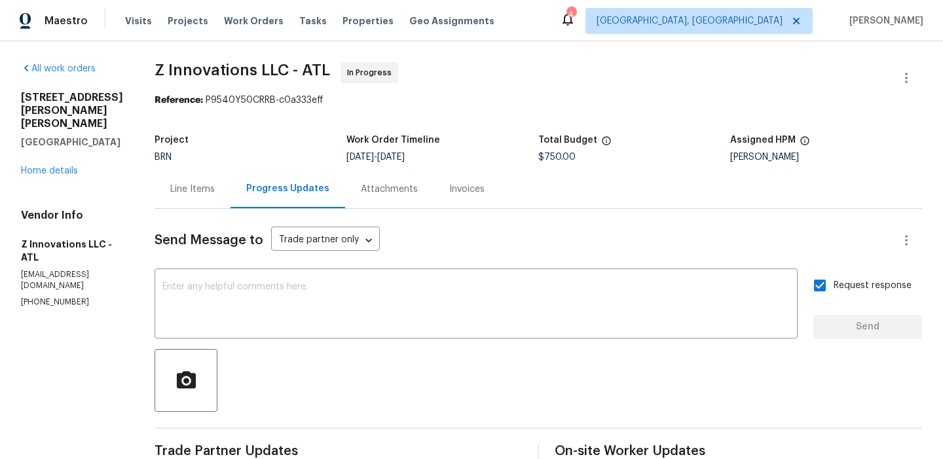
scroll to position [69, 0]
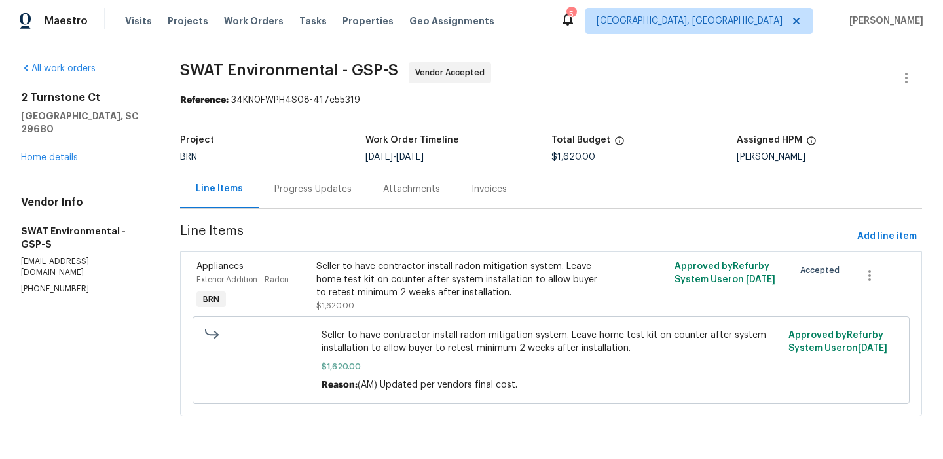
click at [307, 190] on div "Progress Updates" at bounding box center [312, 189] width 77 height 13
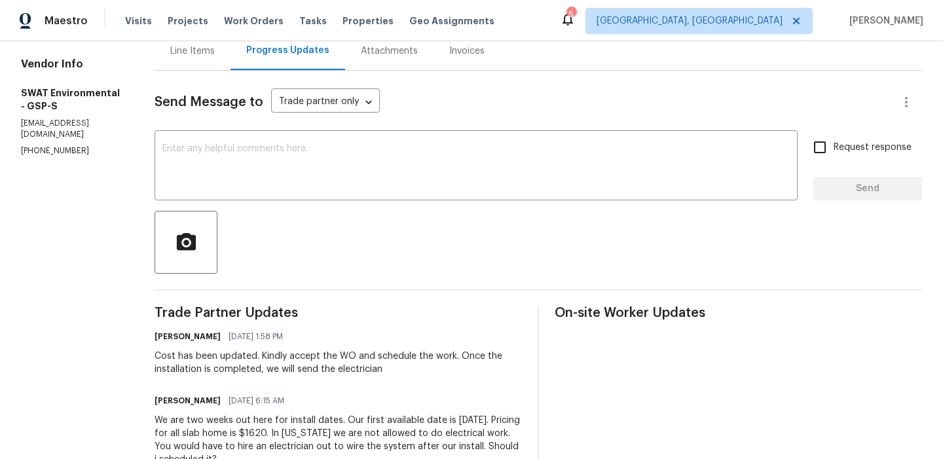
scroll to position [177, 0]
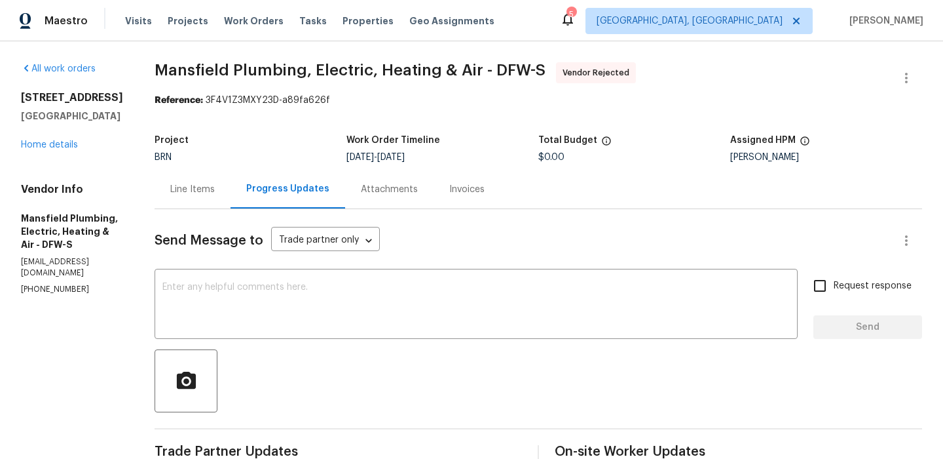
click at [215, 193] on div "Line Items" at bounding box center [192, 189] width 45 height 13
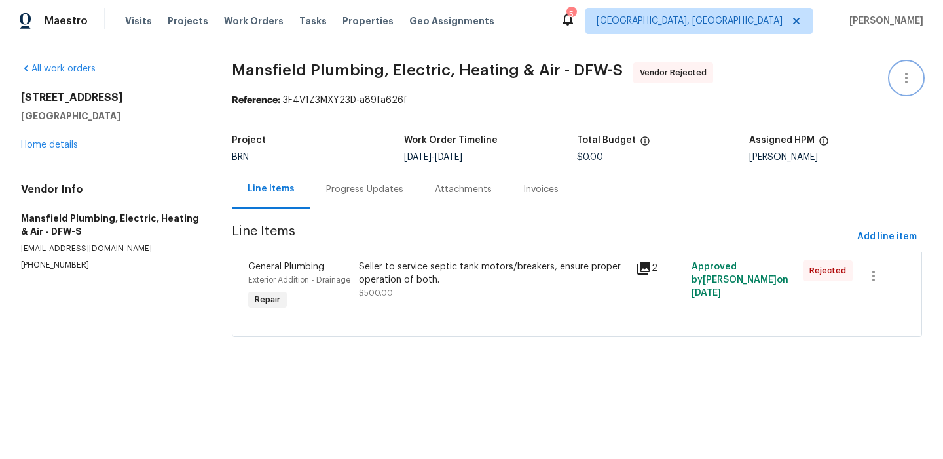
click at [917, 67] on button "button" at bounding box center [906, 77] width 31 height 31
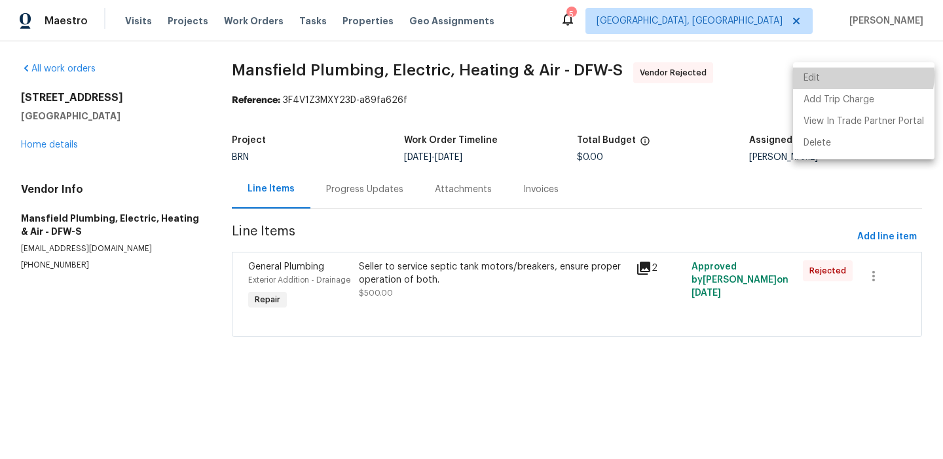
click at [860, 76] on li "Edit" at bounding box center [864, 78] width 142 height 22
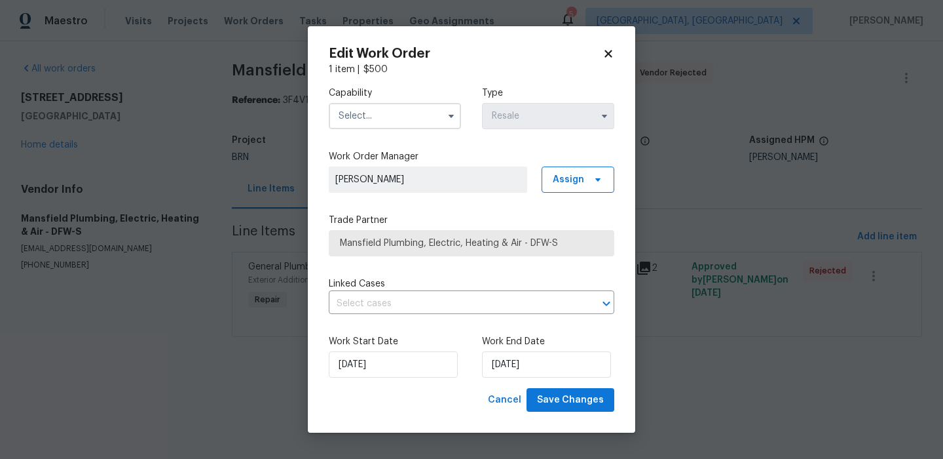
click at [395, 113] on input "text" at bounding box center [395, 116] width 132 height 26
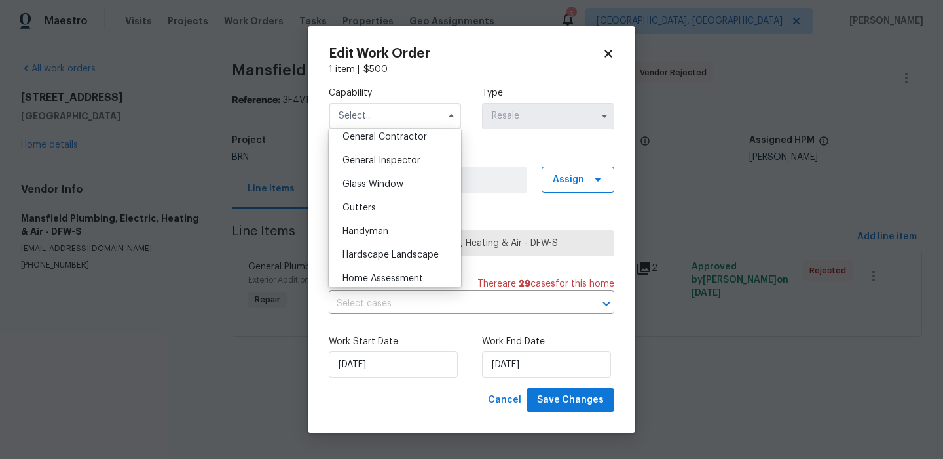
click at [395, 146] on div "General Contractor" at bounding box center [395, 137] width 126 height 24
type input "General Contractor"
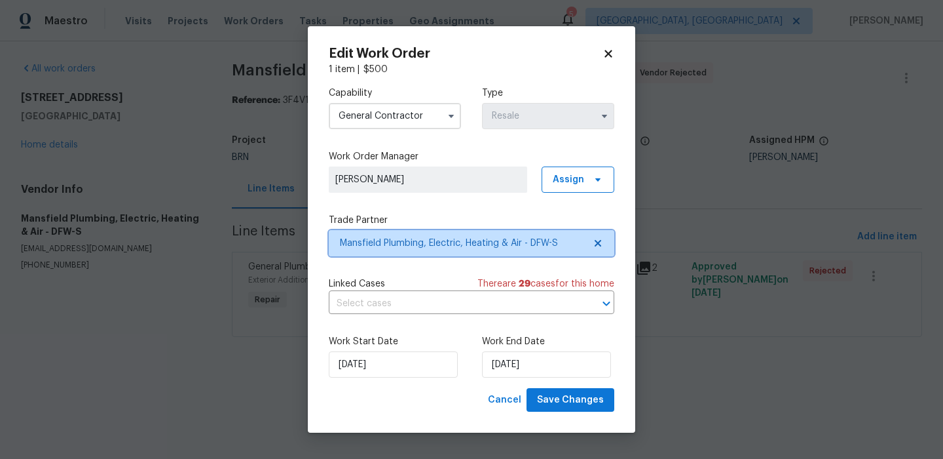
click at [375, 240] on span "Mansfield Plumbing, Electric, Heating & Air - DFW-S" at bounding box center [462, 243] width 244 height 13
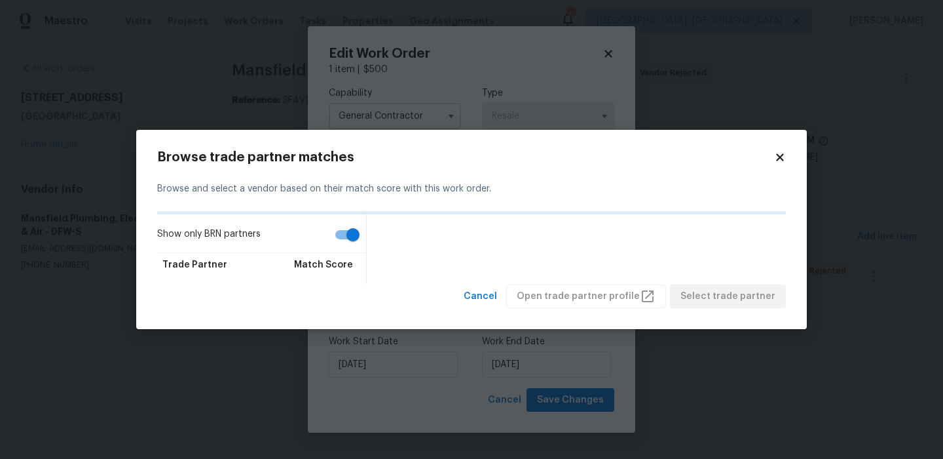
click at [336, 236] on input "Show only BRN partners" at bounding box center [353, 234] width 75 height 25
checkbox input "false"
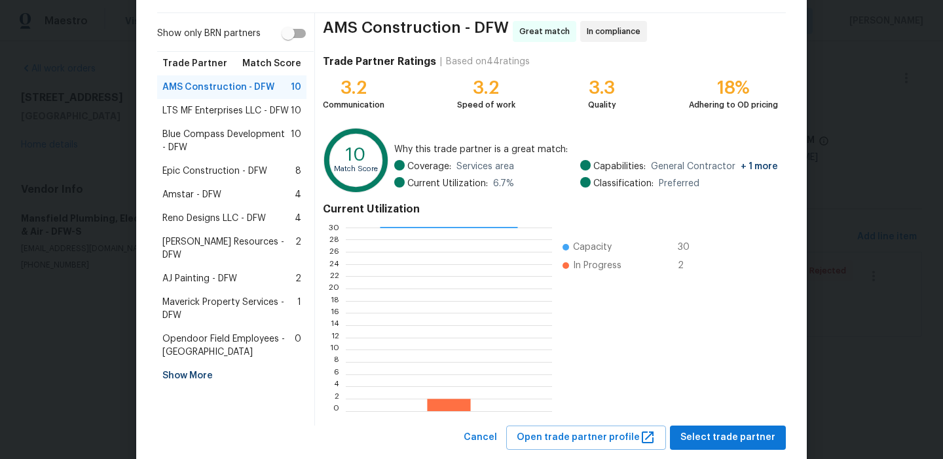
scroll to position [105, 0]
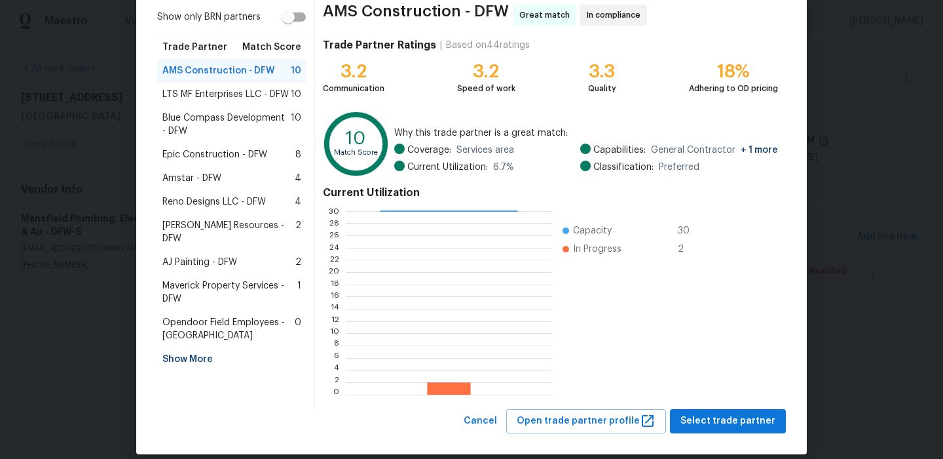
click at [219, 101] on div "LTS MF Enterprises LLC - DFW 10" at bounding box center [231, 95] width 149 height 24
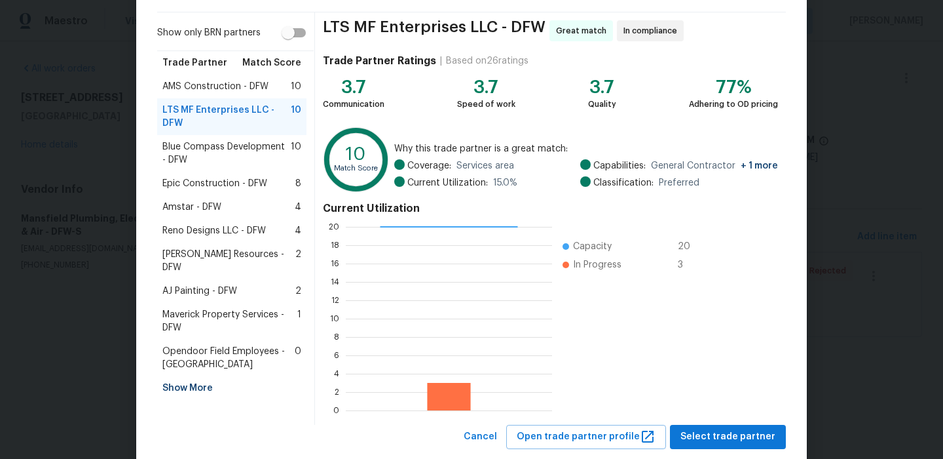
scroll to position [119, 0]
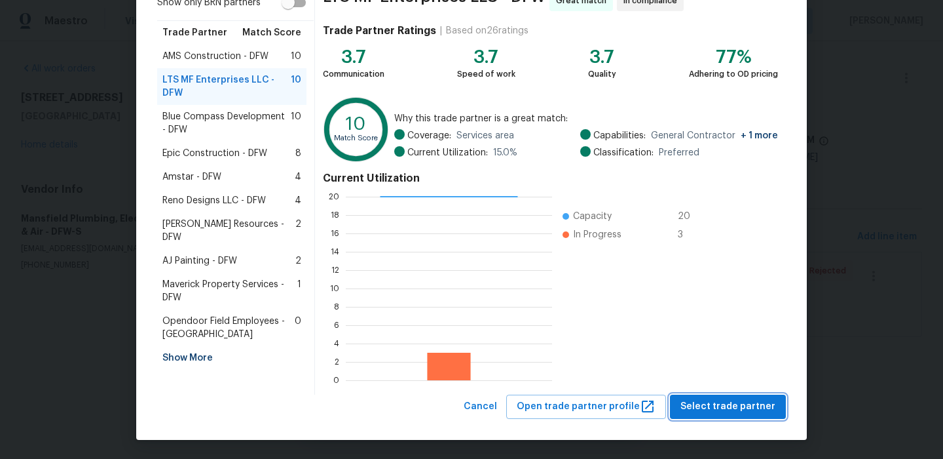
click at [715, 407] on span "Select trade partner" at bounding box center [728, 406] width 95 height 16
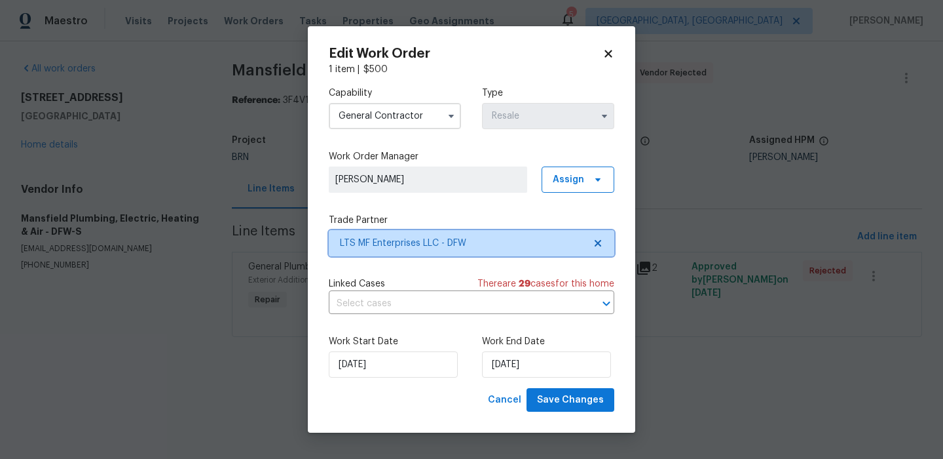
scroll to position [0, 0]
click at [420, 304] on input "text" at bounding box center [453, 303] width 249 height 20
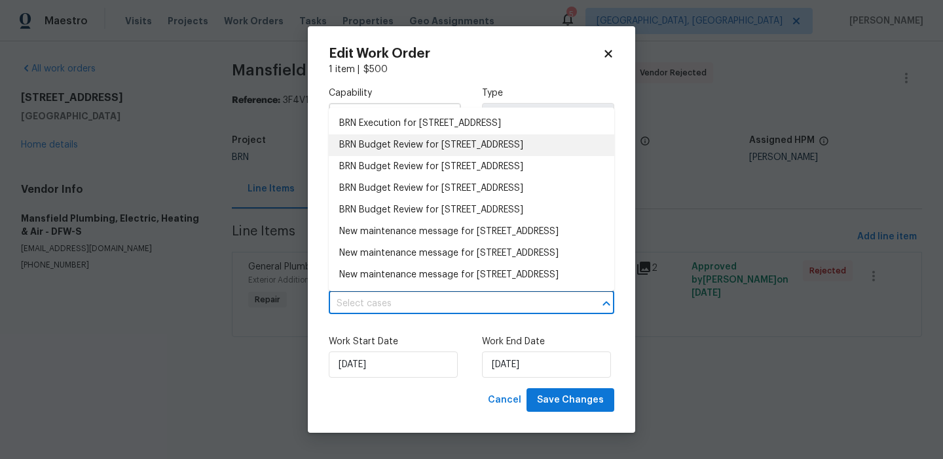
click at [364, 129] on li "BRN Execution for 9021 Monticello Dr, Granbury, TX 76049" at bounding box center [472, 124] width 286 height 22
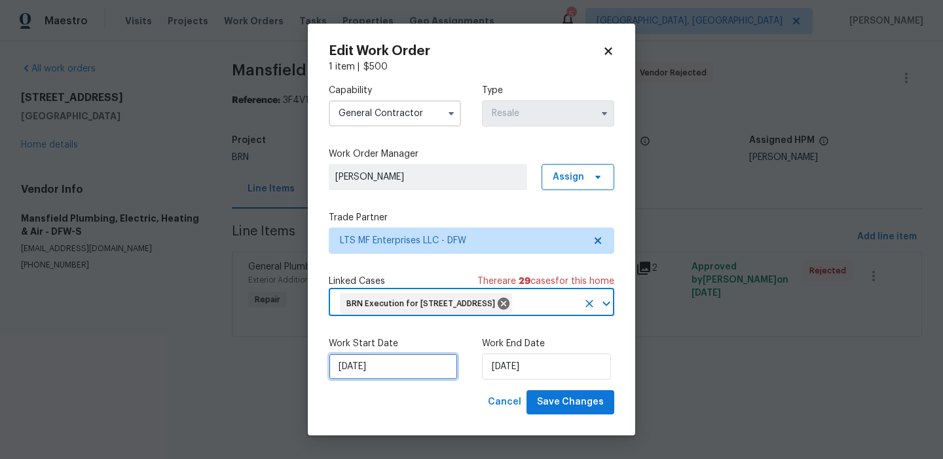
click at [366, 379] on input "04/09/2025" at bounding box center [393, 366] width 129 height 26
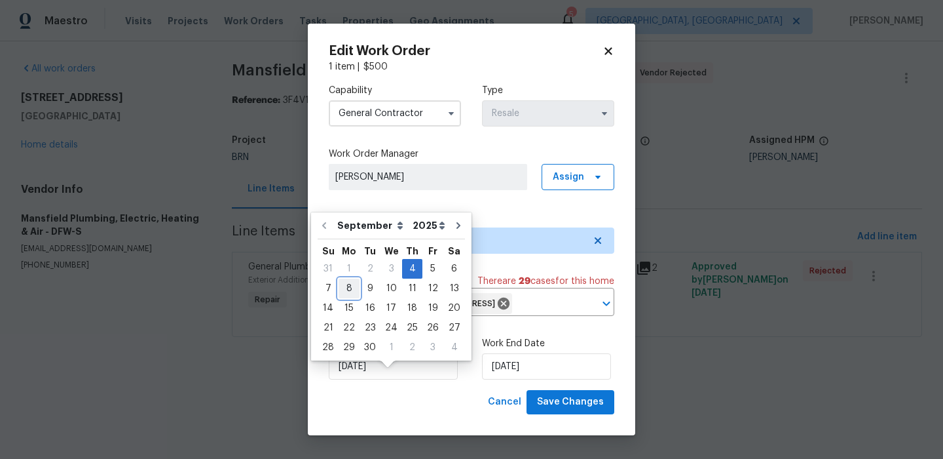
click at [349, 294] on div "8" at bounding box center [349, 288] width 21 height 18
type input "08/09/2025"
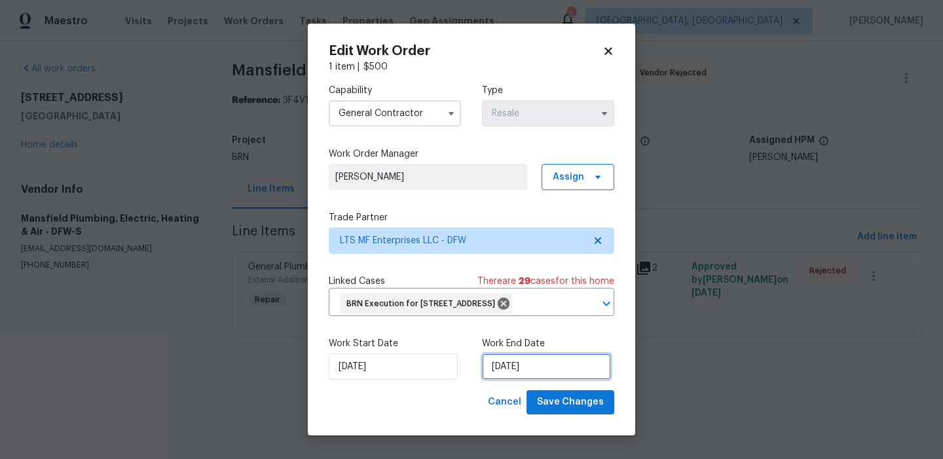
click at [504, 379] on input "08/09/2025" at bounding box center [546, 366] width 129 height 26
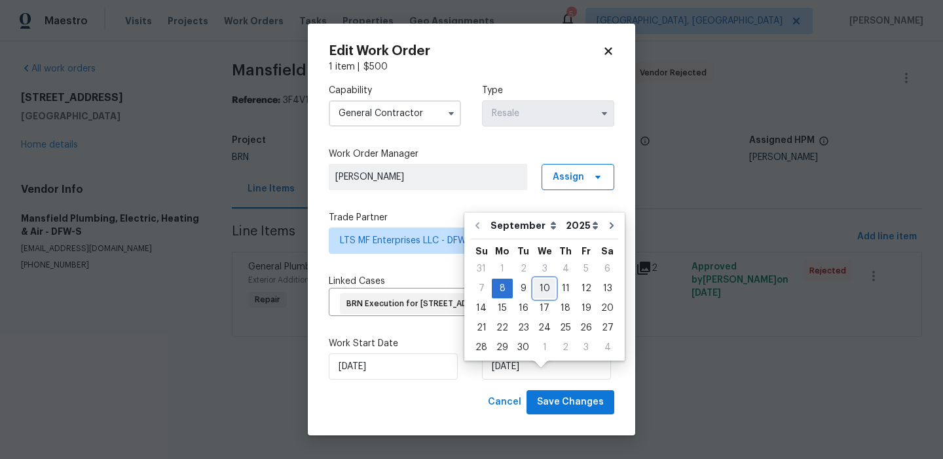
click at [537, 285] on div "10" at bounding box center [545, 288] width 22 height 18
type input "10/09/2025"
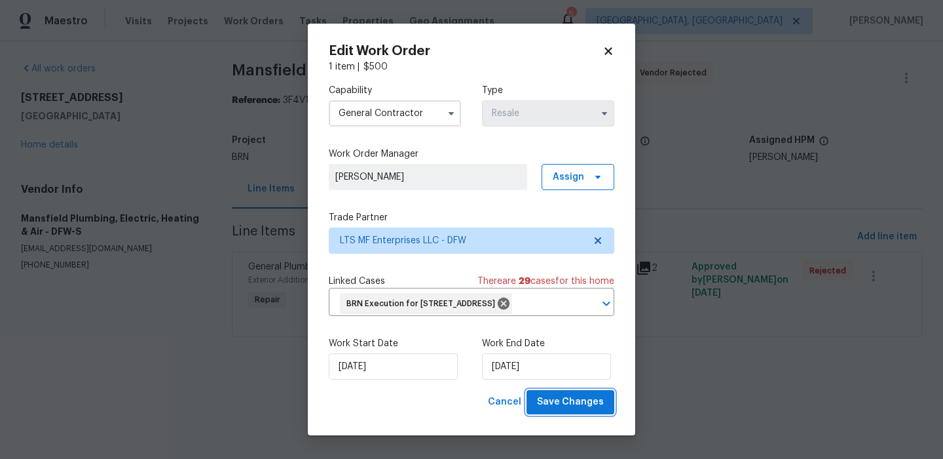
click at [558, 410] on span "Save Changes" at bounding box center [570, 402] width 67 height 16
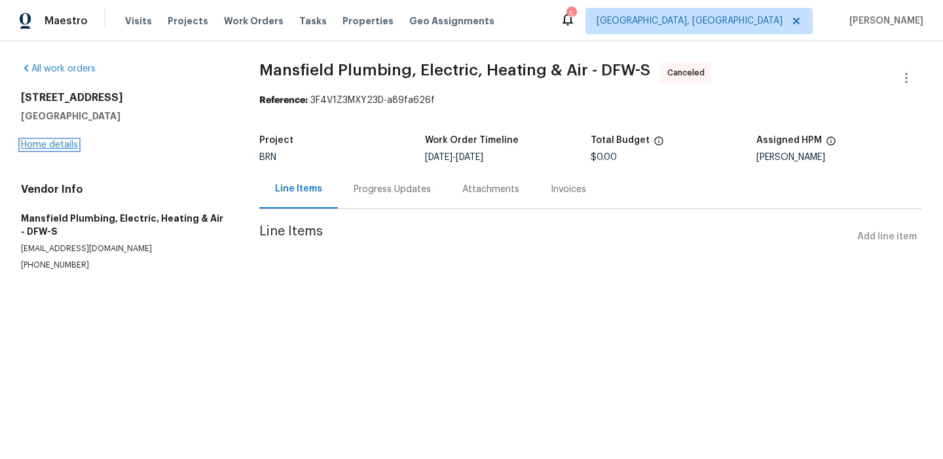
click at [64, 145] on link "Home details" at bounding box center [49, 144] width 57 height 9
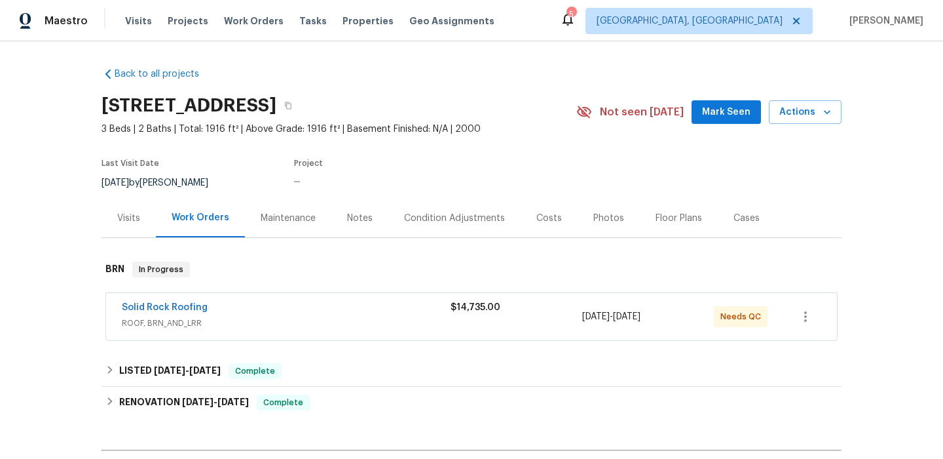
scroll to position [9, 0]
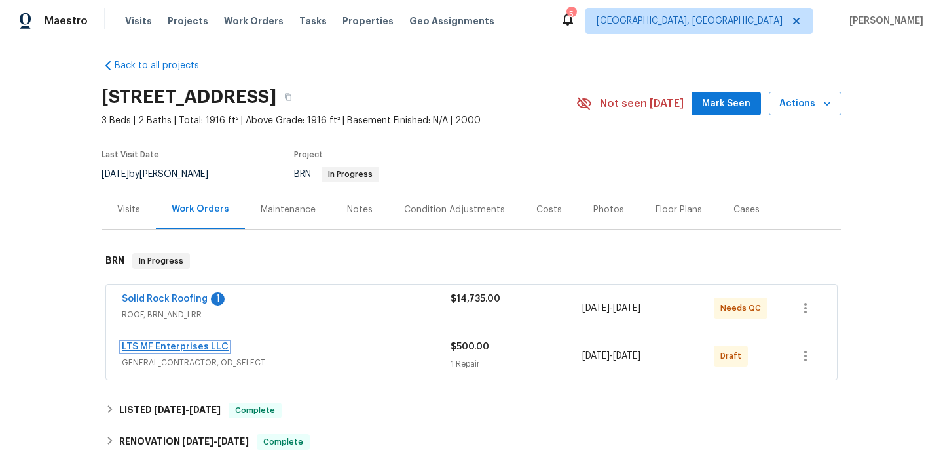
click at [138, 346] on link "LTS MF Enterprises LLC" at bounding box center [175, 346] width 107 height 9
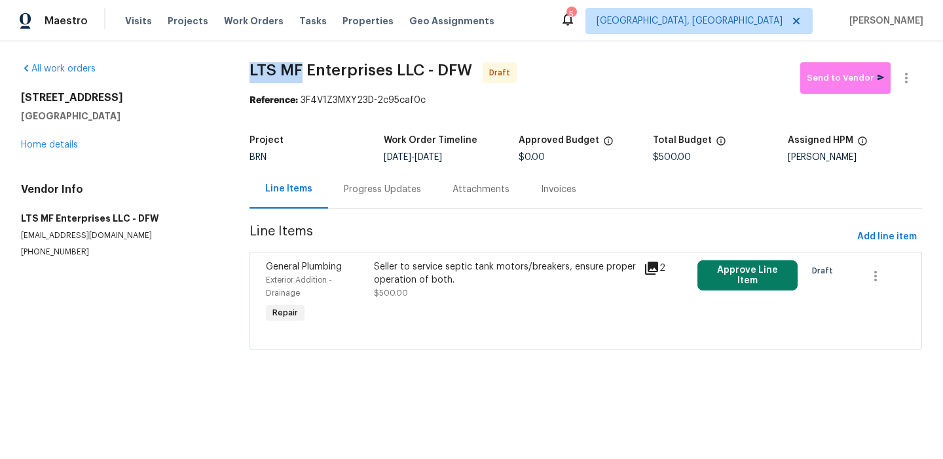
drag, startPoint x: 243, startPoint y: 72, endPoint x: 303, endPoint y: 67, distance: 59.8
click at [303, 67] on div "All work orders 9021 Monticello Dr Granbury, TX 76049 Home details Vendor Info …" at bounding box center [471, 213] width 943 height 345
copy span "LTS MF"
click at [241, 71] on div "All work orders 9021 Monticello Dr Granbury, TX 76049 Home details Vendor Info …" at bounding box center [471, 213] width 943 height 345
drag, startPoint x: 241, startPoint y: 71, endPoint x: 300, endPoint y: 68, distance: 59.1
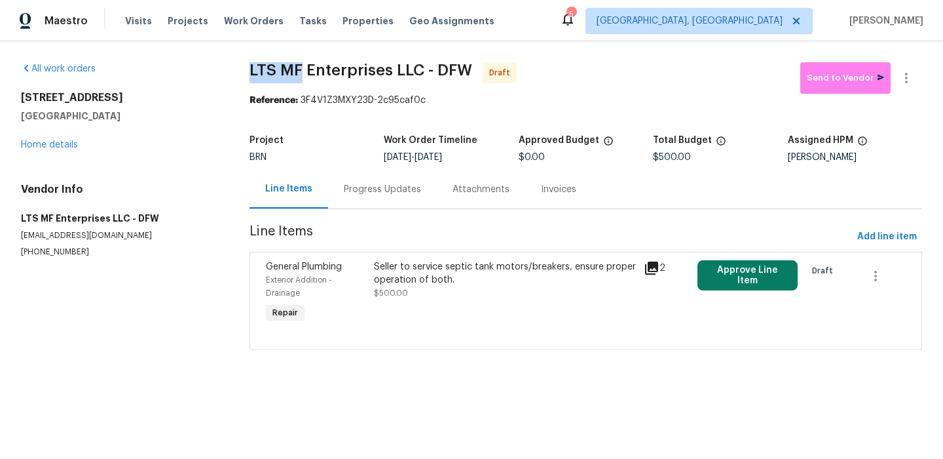
click at [300, 68] on div "All work orders 9021 Monticello Dr Granbury, TX 76049 Home details Vendor Info …" at bounding box center [471, 213] width 943 height 345
click at [188, 104] on div "9021 Monticello Dr Granbury, TX 76049" at bounding box center [119, 106] width 197 height 31
click at [364, 180] on div "Progress Updates" at bounding box center [382, 189] width 109 height 39
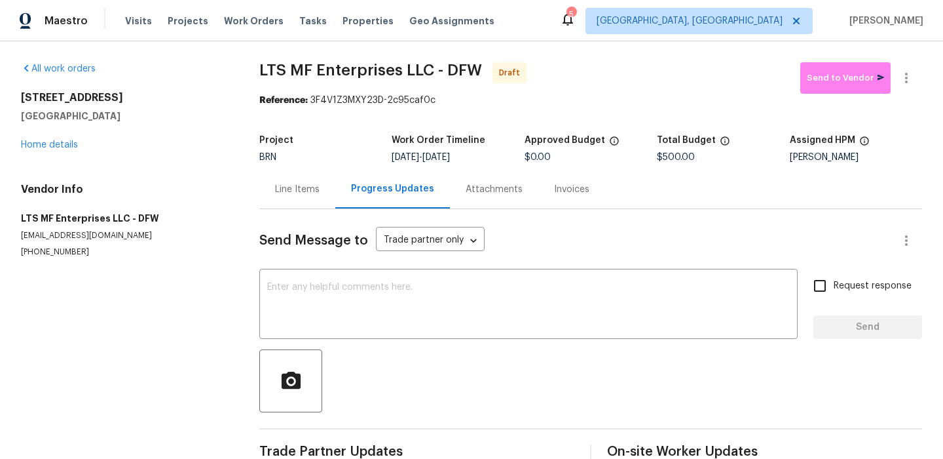
click at [378, 360] on div at bounding box center [590, 380] width 663 height 63
click at [375, 307] on textarea at bounding box center [528, 305] width 523 height 46
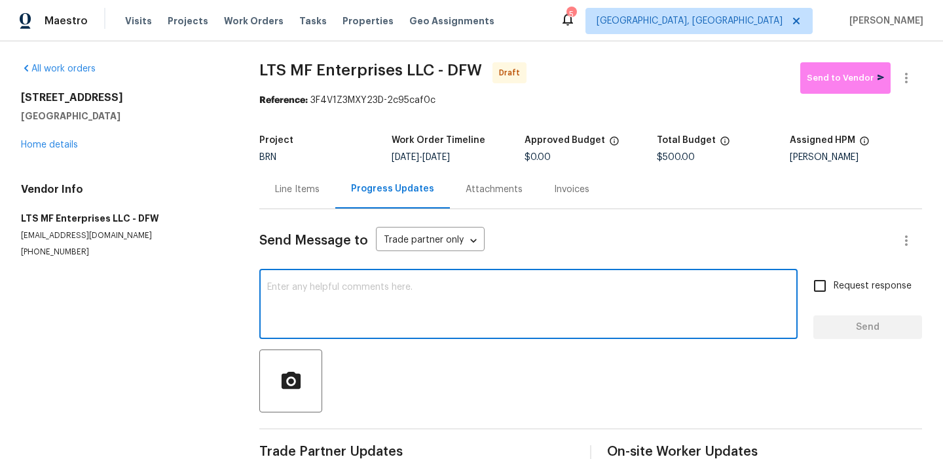
paste textarea "Hi, I'm Ananthi from Opendoor. Just wanted to check if you received the WO for …"
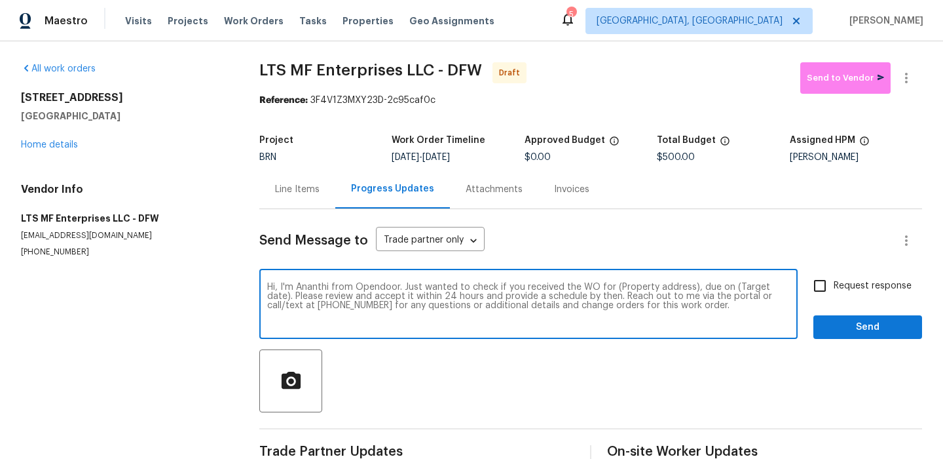
drag, startPoint x: 689, startPoint y: 288, endPoint x: 615, endPoint y: 287, distance: 74.7
click at [615, 287] on textarea "Hi, I'm Ananthi from Opendoor. Just wanted to check if you received the WO for …" at bounding box center [528, 305] width 523 height 46
paste textarea "9021 Monticello Dr, Granbury, TX 76049"
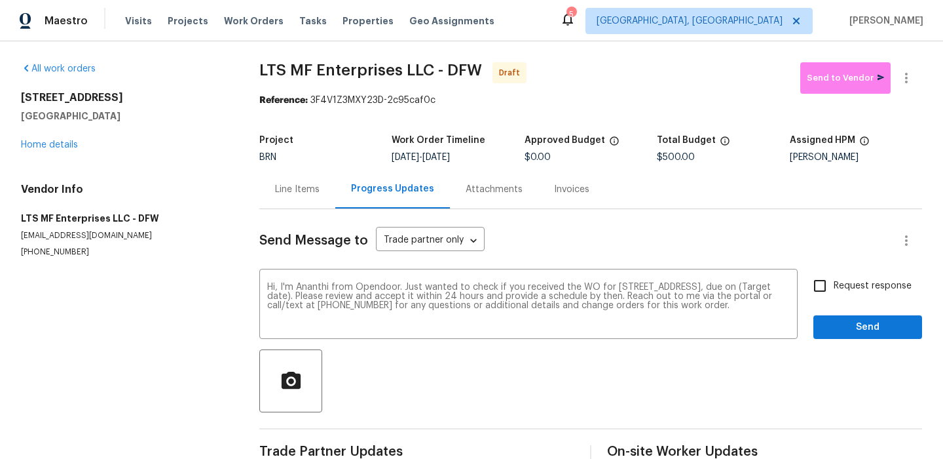
drag, startPoint x: 436, startPoint y: 156, endPoint x: 486, endPoint y: 151, distance: 50.0
click at [485, 152] on figure "Work Order Timeline 9/8/2025 - 9/10/2025" at bounding box center [458, 149] width 132 height 26
copy figure "9/8/2025 -"
drag, startPoint x: 488, startPoint y: 153, endPoint x: 438, endPoint y: 155, distance: 49.8
click at [438, 155] on div "9/8/2025 - 9/10/2025" at bounding box center [458, 157] width 132 height 9
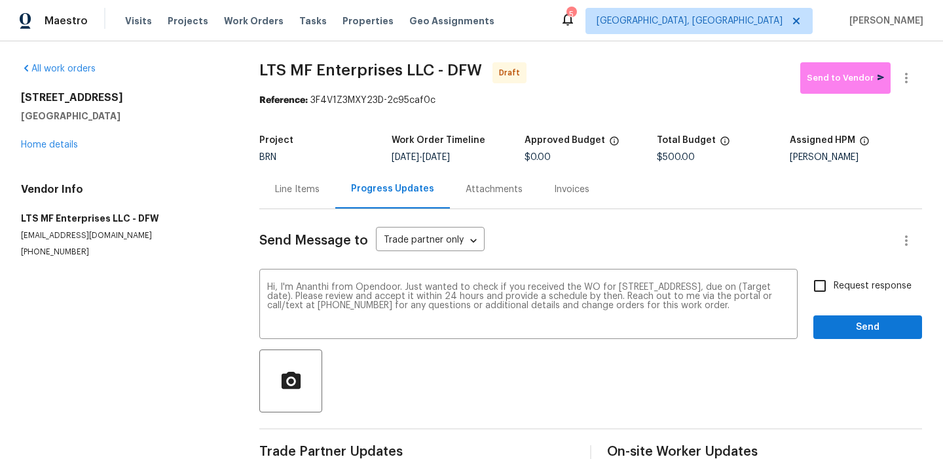
copy span "9/10/2025"
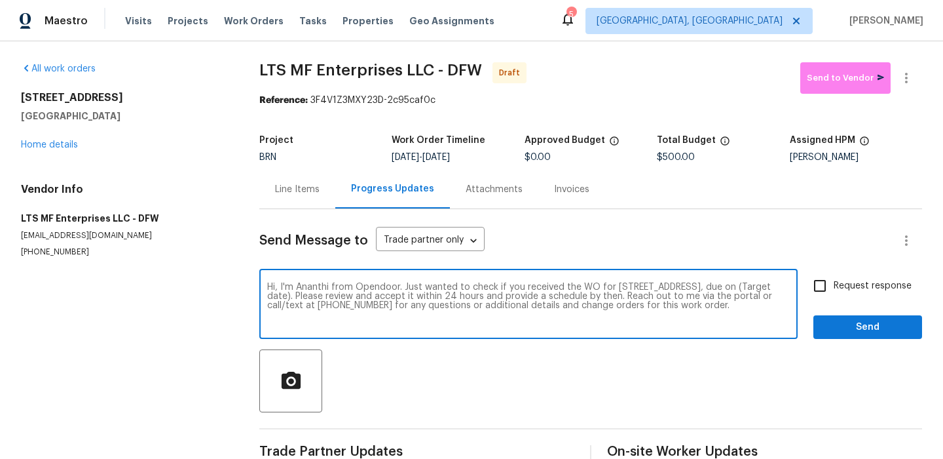
drag, startPoint x: 352, startPoint y: 295, endPoint x: 307, endPoint y: 295, distance: 45.2
click at [307, 295] on textarea "Hi, I'm Ananthi from Opendoor. Just wanted to check if you received the WO for …" at bounding box center [528, 305] width 523 height 46
paste textarea "9/10/2025"
type textarea "Hi, I'm Ananthi from Opendoor. Just wanted to check if you received the WO for …"
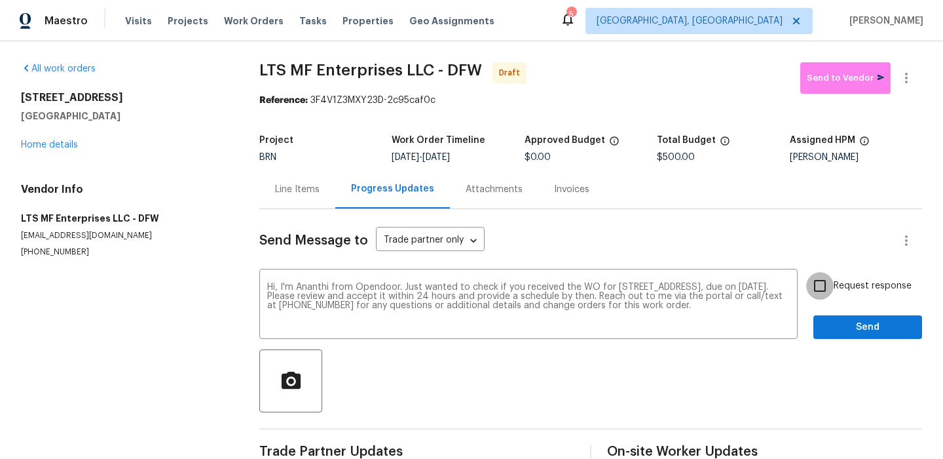
click at [833, 285] on input "Request response" at bounding box center [820, 286] width 28 height 28
checkbox input "true"
click at [831, 319] on span "Send" at bounding box center [868, 327] width 88 height 16
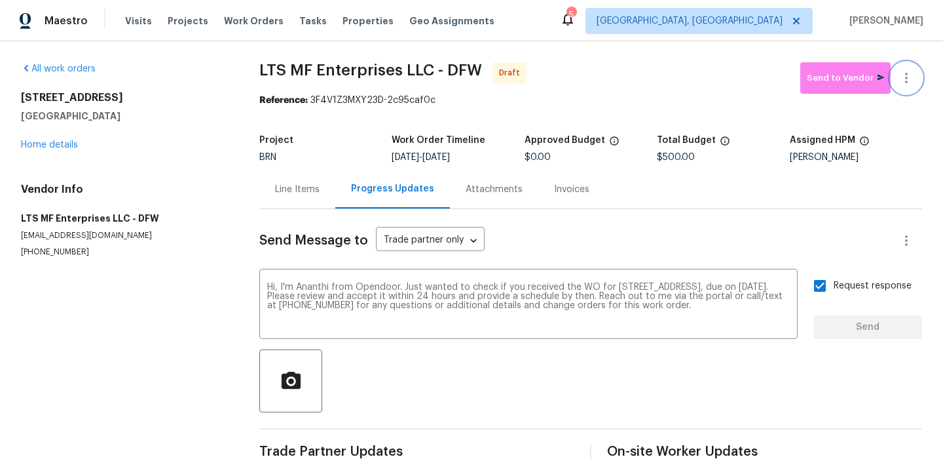
click at [901, 71] on icon "button" at bounding box center [907, 78] width 16 height 16
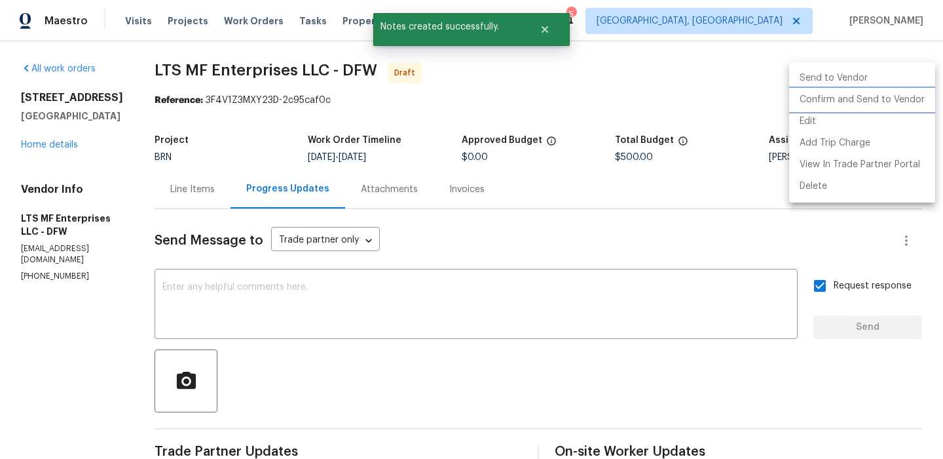
click at [830, 105] on li "Confirm and Send to Vendor" at bounding box center [862, 100] width 146 height 22
click at [261, 100] on div at bounding box center [471, 229] width 943 height 459
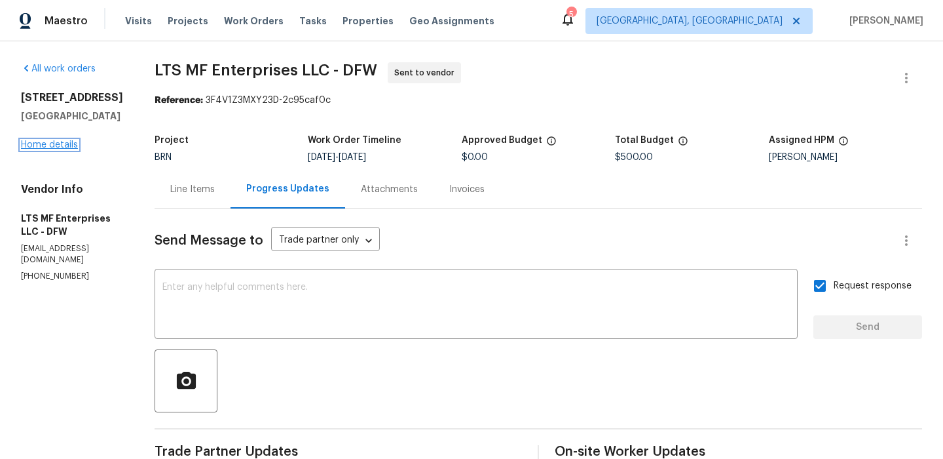
click at [58, 149] on link "Home details" at bounding box center [49, 144] width 57 height 9
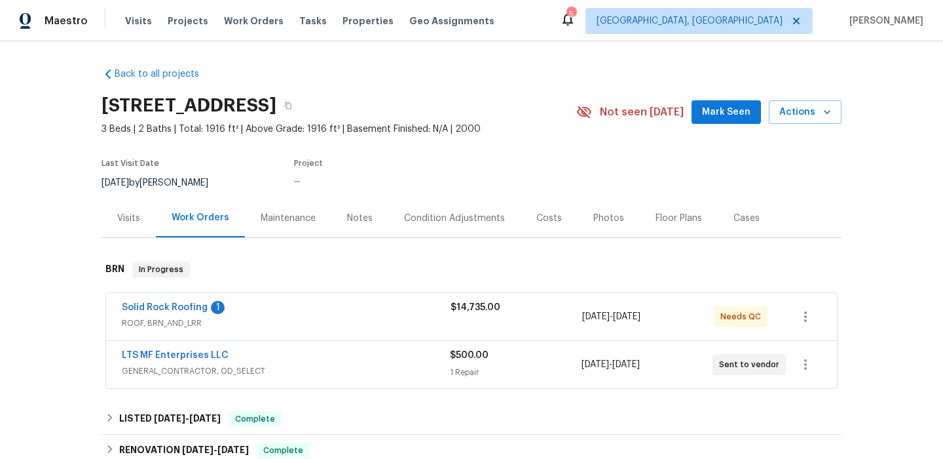
scroll to position [4, 0]
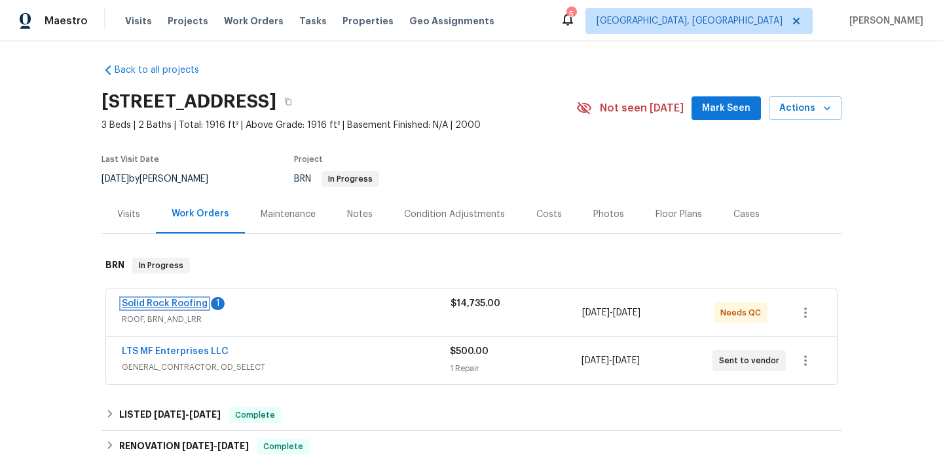
click at [132, 300] on link "Solid Rock Roofing" at bounding box center [165, 303] width 86 height 9
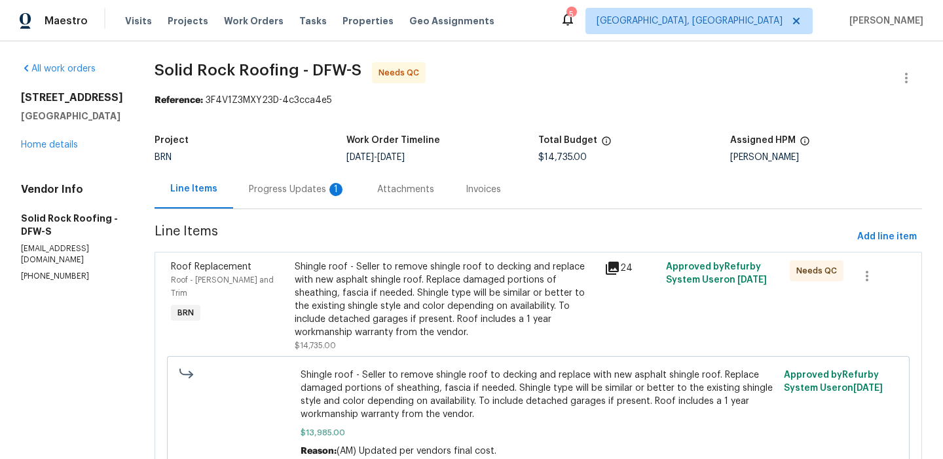
click at [416, 272] on div "Shingle roof - Seller to remove shingle roof to decking and replace with new as…" at bounding box center [446, 299] width 302 height 79
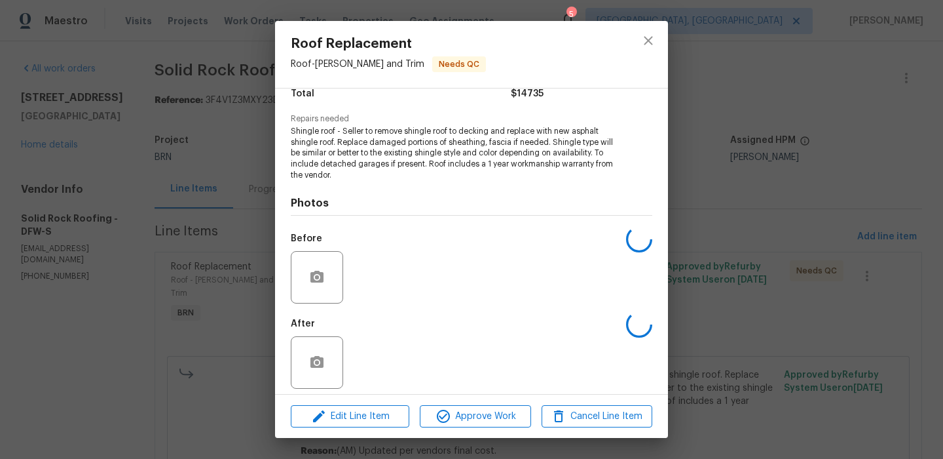
scroll to position [123, 0]
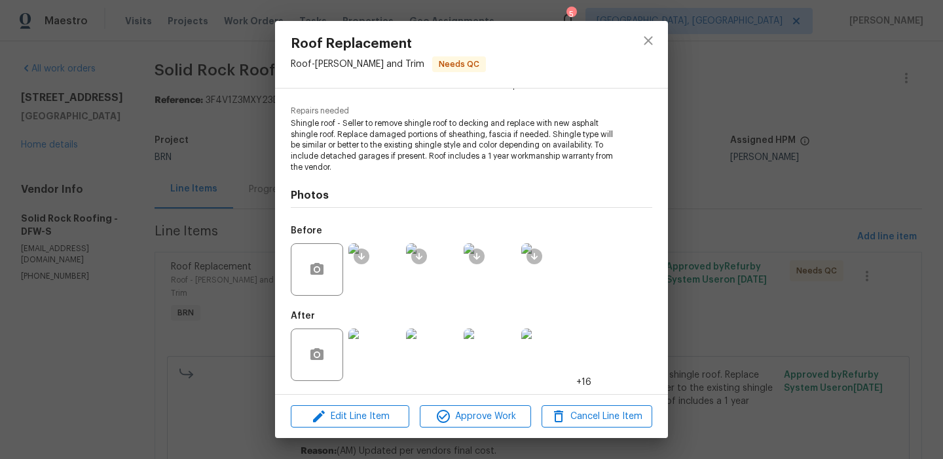
click at [381, 350] on img at bounding box center [375, 354] width 52 height 52
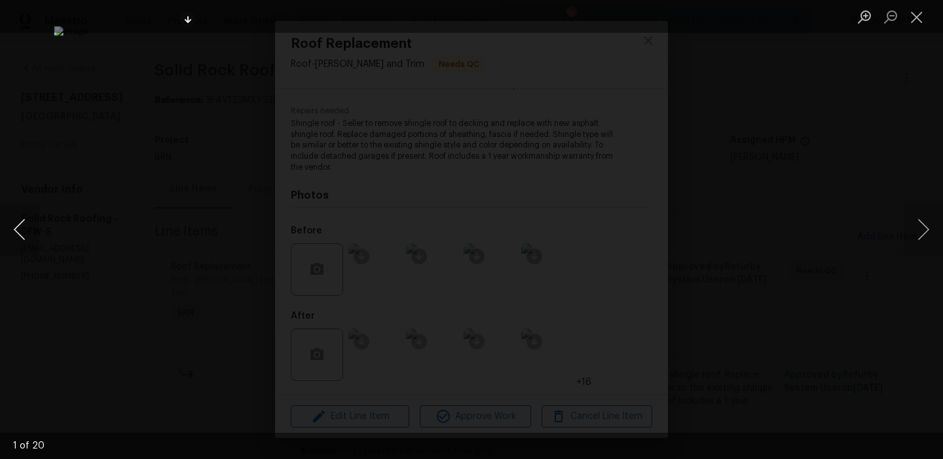
click at [20, 229] on button "Previous image" at bounding box center [19, 229] width 39 height 52
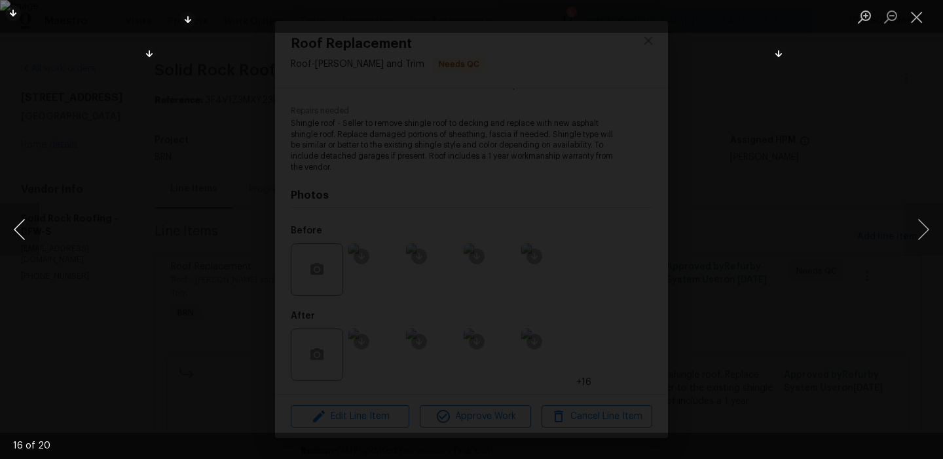
click at [20, 229] on button "Previous image" at bounding box center [19, 229] width 39 height 52
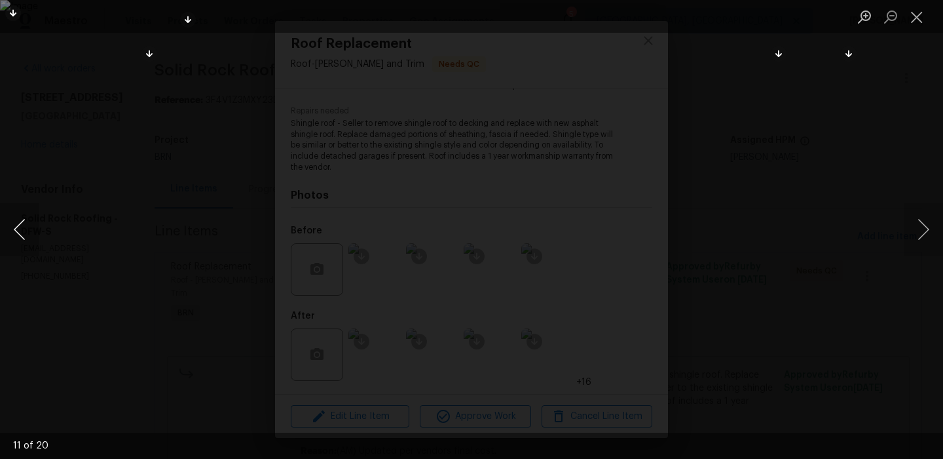
click at [20, 229] on button "Previous image" at bounding box center [19, 229] width 39 height 52
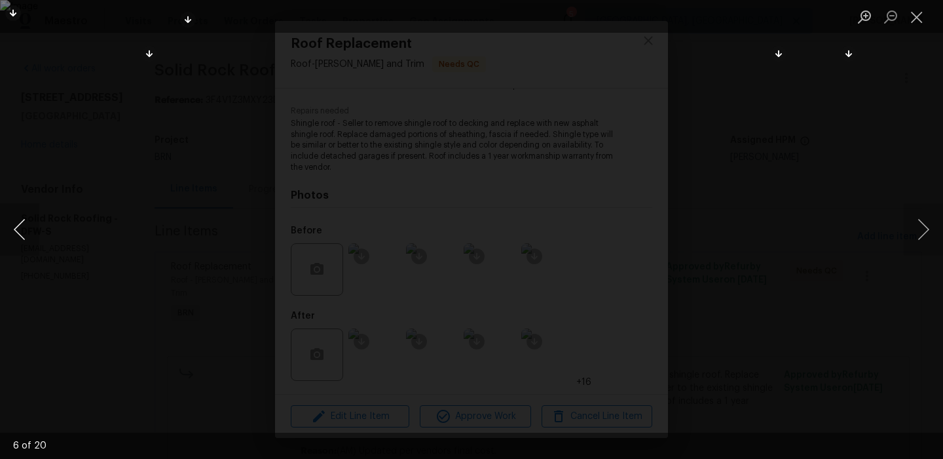
click at [20, 229] on button "Previous image" at bounding box center [19, 229] width 39 height 52
click at [84, 200] on div "Lightbox" at bounding box center [471, 229] width 943 height 459
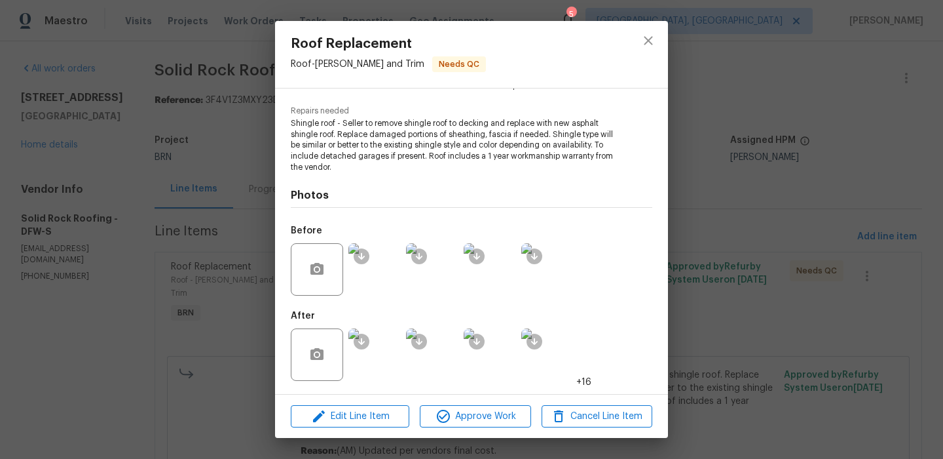
click at [127, 185] on div "Roof Replacement Roof - Eaves and Trim Needs QC Vendor Solid Rock Roofing Accou…" at bounding box center [471, 229] width 943 height 459
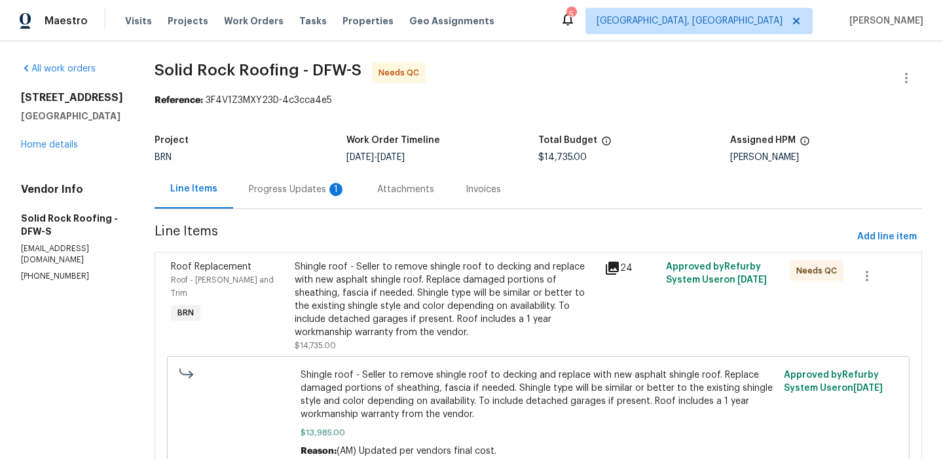
click at [284, 169] on div "Project BRN Work Order Timeline 9/3/2025 - 9/5/2025 Total Budget $14,735.00 Ass…" at bounding box center [539, 149] width 768 height 42
click at [284, 183] on div "Progress Updates 1" at bounding box center [297, 189] width 97 height 13
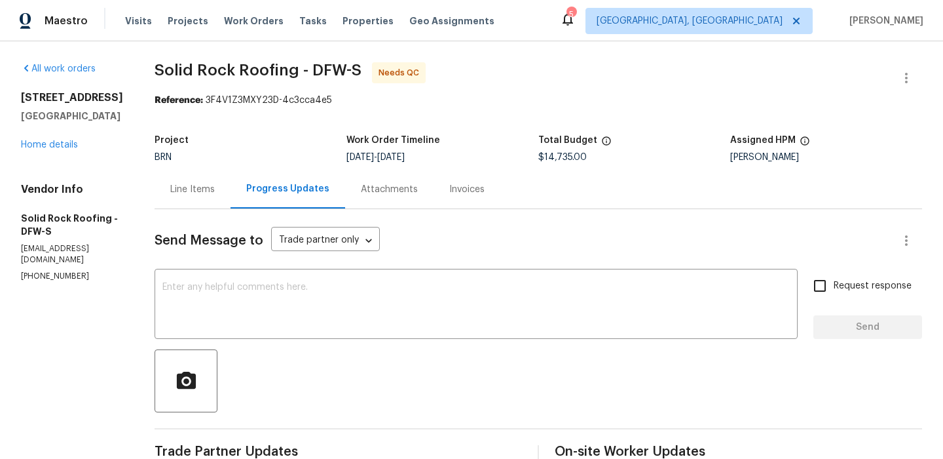
click at [892, 64] on div at bounding box center [906, 77] width 31 height 31
click at [900, 77] on icon "button" at bounding box center [907, 78] width 16 height 16
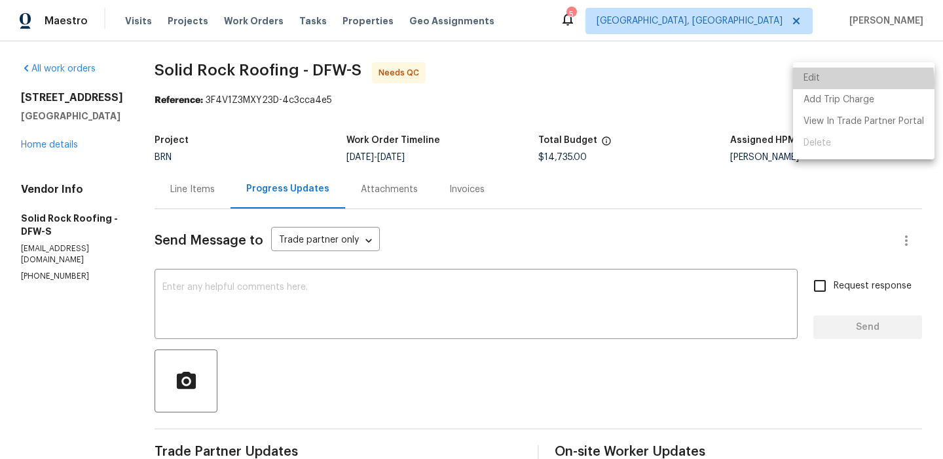
click at [831, 83] on li "Edit" at bounding box center [864, 78] width 142 height 22
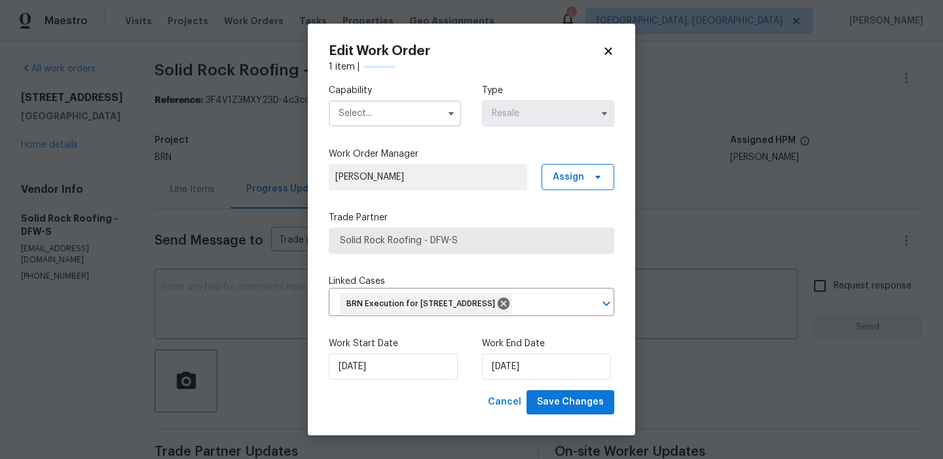
click at [366, 110] on input "text" at bounding box center [395, 113] width 132 height 26
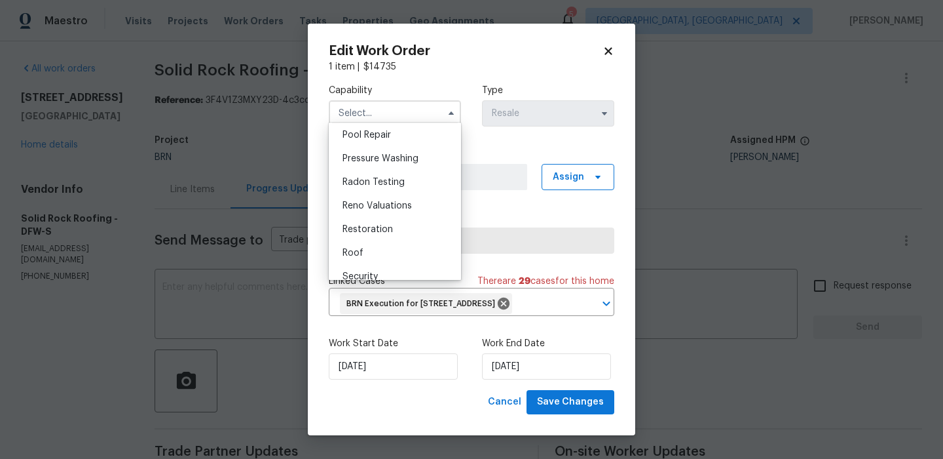
scroll to position [1228, 0]
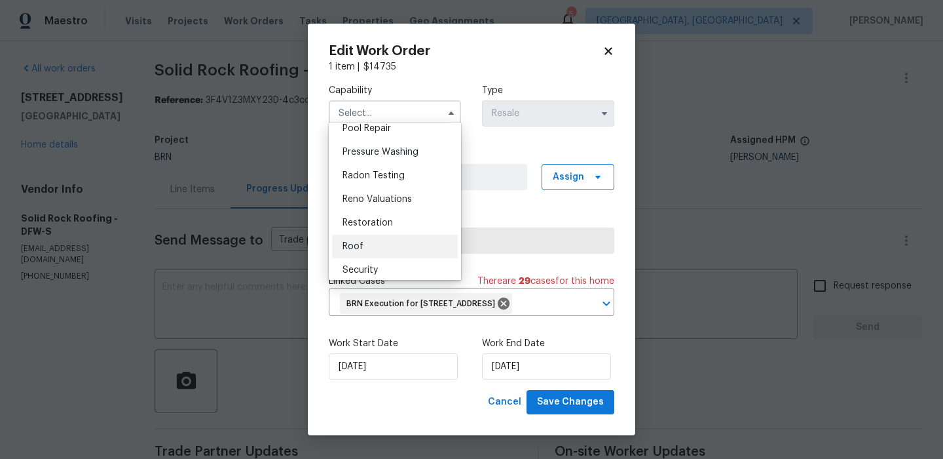
click at [363, 243] on div "Roof" at bounding box center [395, 247] width 126 height 24
type input "Roof"
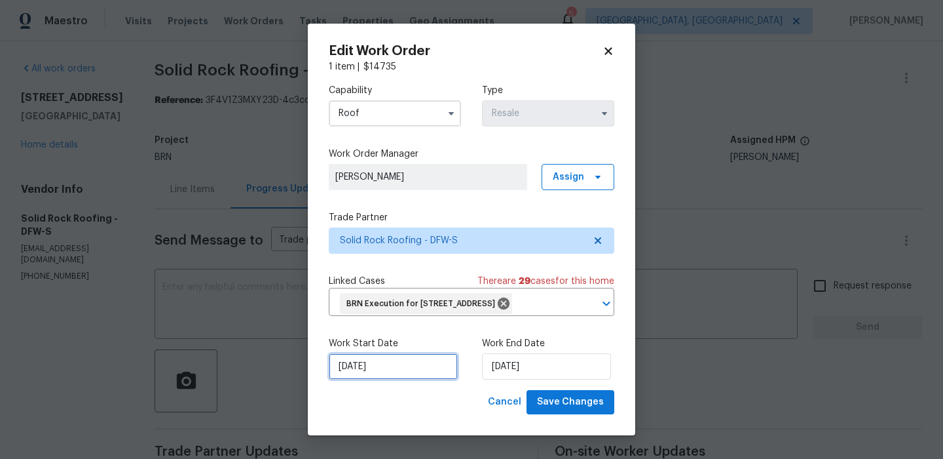
click at [364, 373] on input "03/09/2025" at bounding box center [393, 366] width 129 height 26
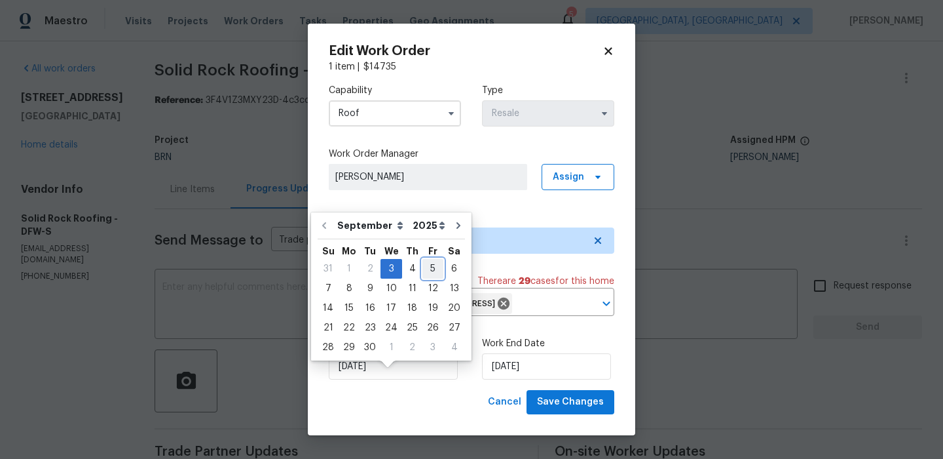
click at [423, 272] on div "5" at bounding box center [433, 268] width 21 height 18
type input "05/09/2025"
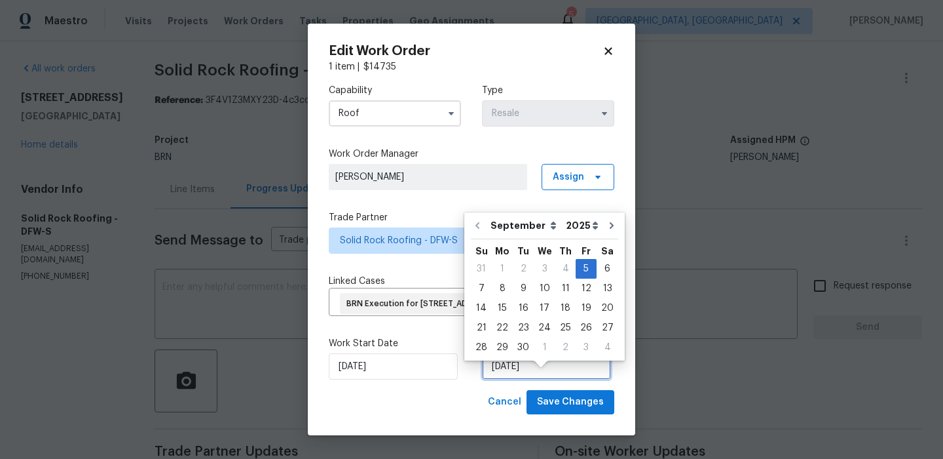
click at [514, 371] on input "05/09/2025" at bounding box center [546, 366] width 129 height 26
click at [499, 288] on div "8" at bounding box center [502, 288] width 21 height 18
type input "08/09/2025"
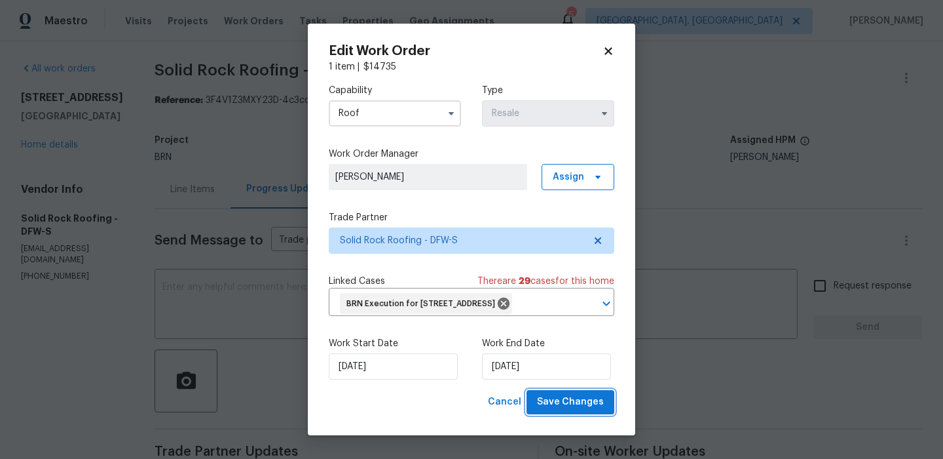
click at [552, 410] on span "Save Changes" at bounding box center [570, 402] width 67 height 16
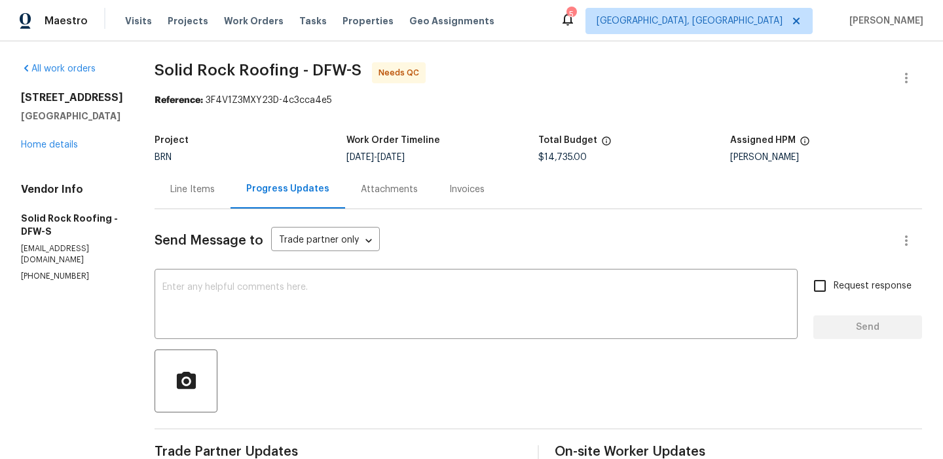
click at [214, 192] on div "Line Items" at bounding box center [192, 189] width 45 height 13
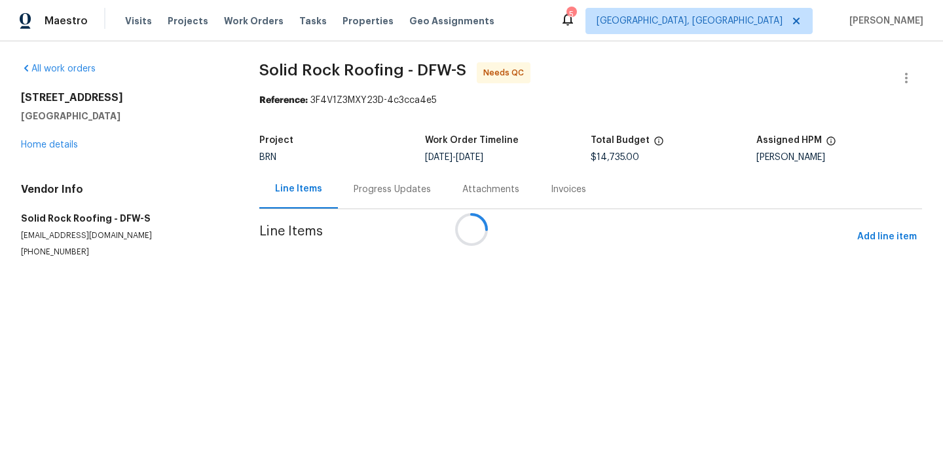
click at [372, 292] on div at bounding box center [471, 229] width 943 height 459
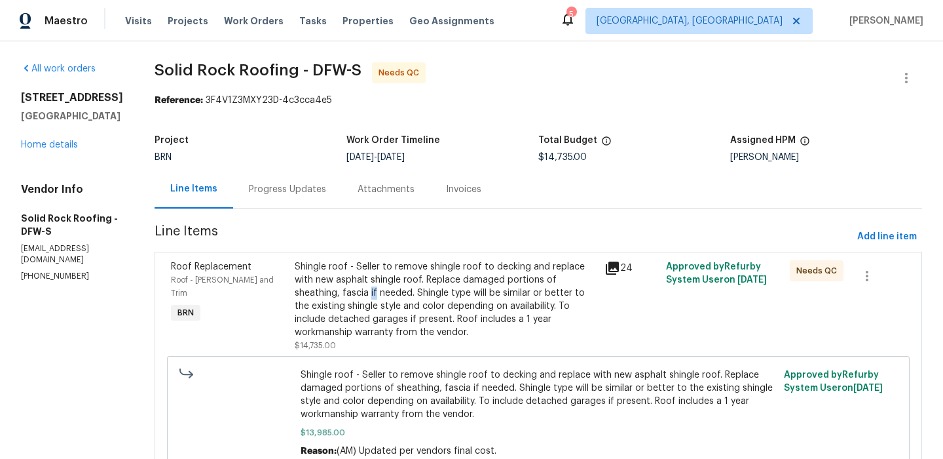
click at [372, 292] on div "Shingle roof - Seller to remove shingle roof to decking and replace with new as…" at bounding box center [446, 299] width 302 height 79
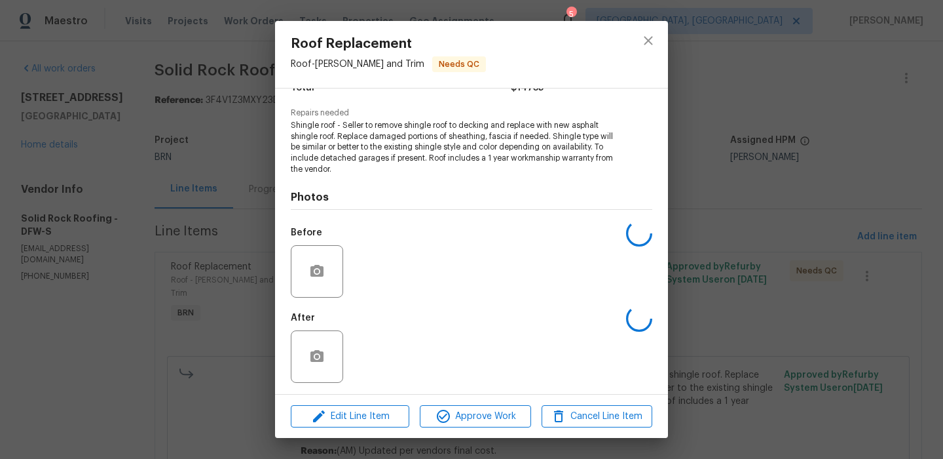
scroll to position [123, 0]
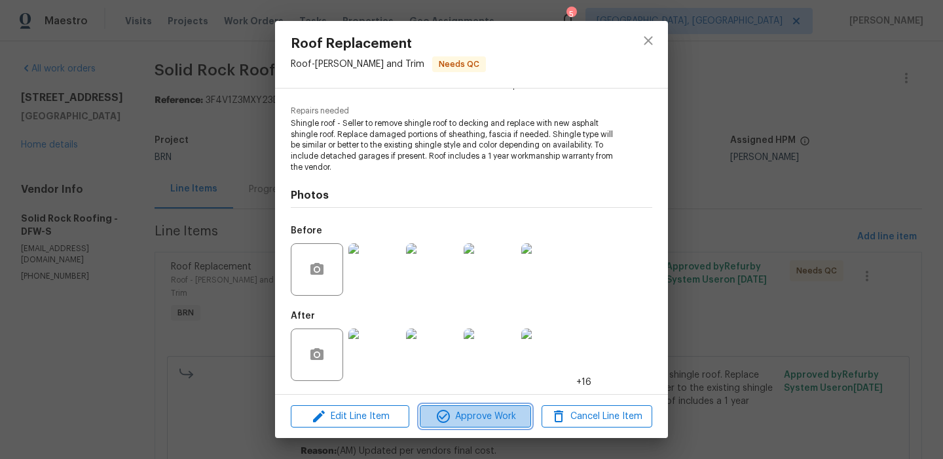
click at [449, 413] on icon "button" at bounding box center [443, 415] width 13 height 13
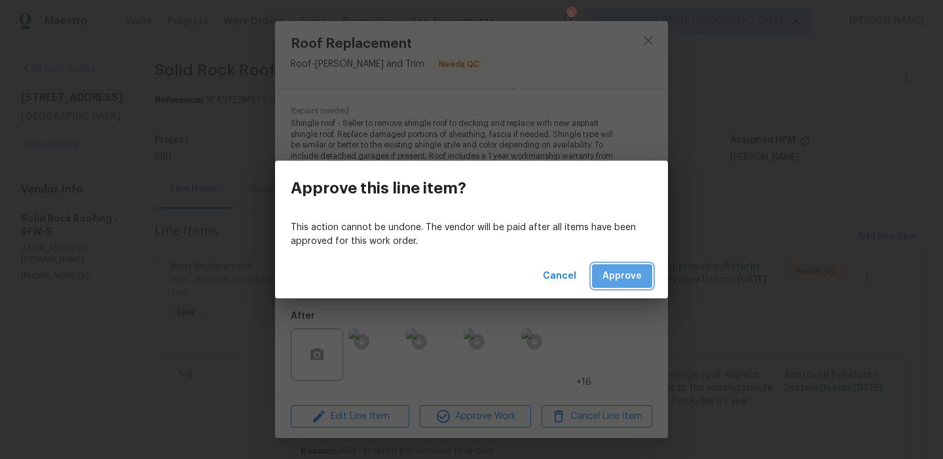
click at [626, 265] on button "Approve" at bounding box center [622, 276] width 60 height 24
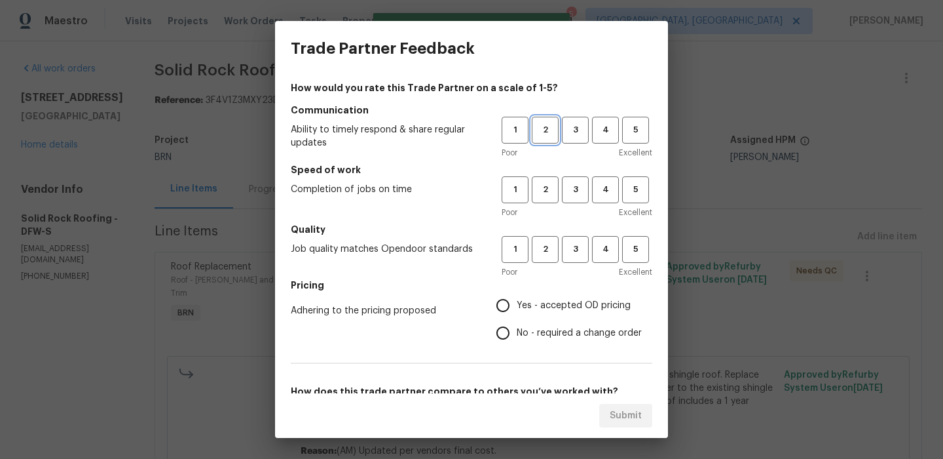
click at [556, 134] on span "2" at bounding box center [545, 130] width 24 height 15
click at [556, 187] on span "2" at bounding box center [545, 189] width 24 height 15
click at [556, 261] on button "2" at bounding box center [545, 249] width 27 height 27
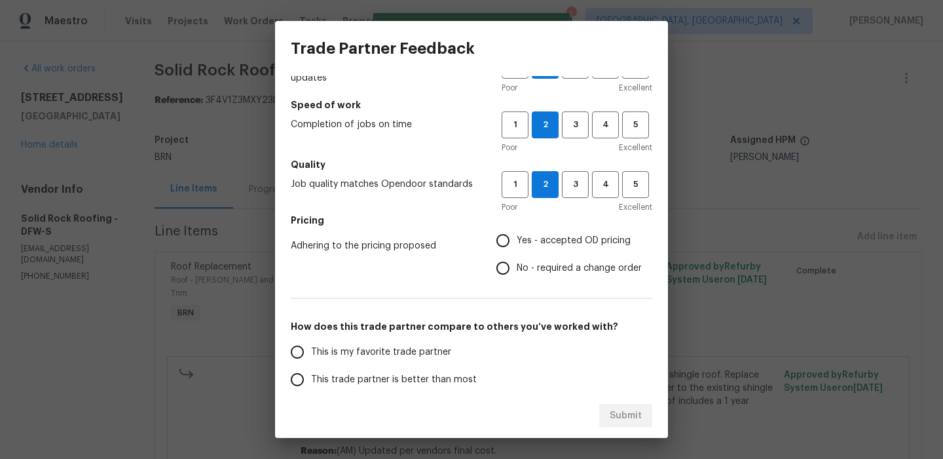
click at [506, 273] on input "No - required a change order" at bounding box center [503, 268] width 28 height 28
radio input "true"
click at [354, 363] on label "This is my favorite trade partner" at bounding box center [387, 352] width 207 height 28
click at [311, 363] on input "This is my favorite trade partner" at bounding box center [298, 352] width 28 height 28
radio input "false"
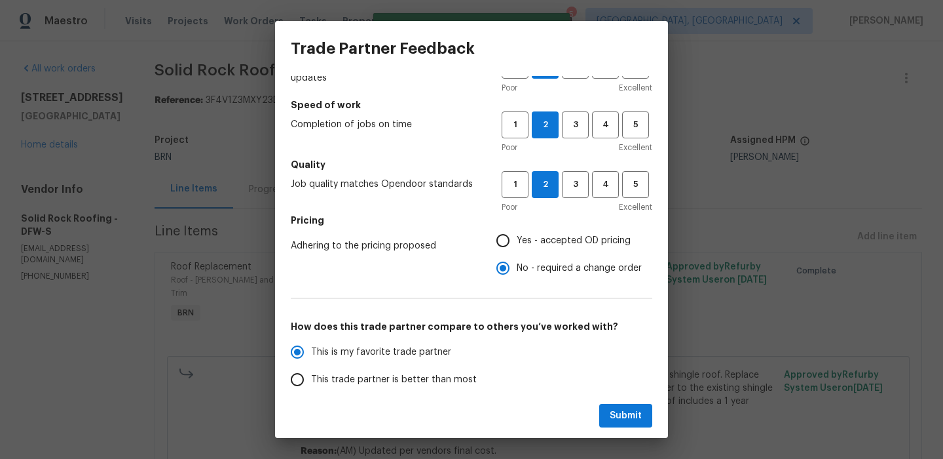
click at [355, 375] on span "This trade partner is better than most" at bounding box center [394, 380] width 166 height 14
click at [311, 375] on input "This trade partner is better than most" at bounding box center [298, 380] width 28 height 28
click at [637, 419] on span "Submit" at bounding box center [626, 415] width 32 height 16
radio input "true"
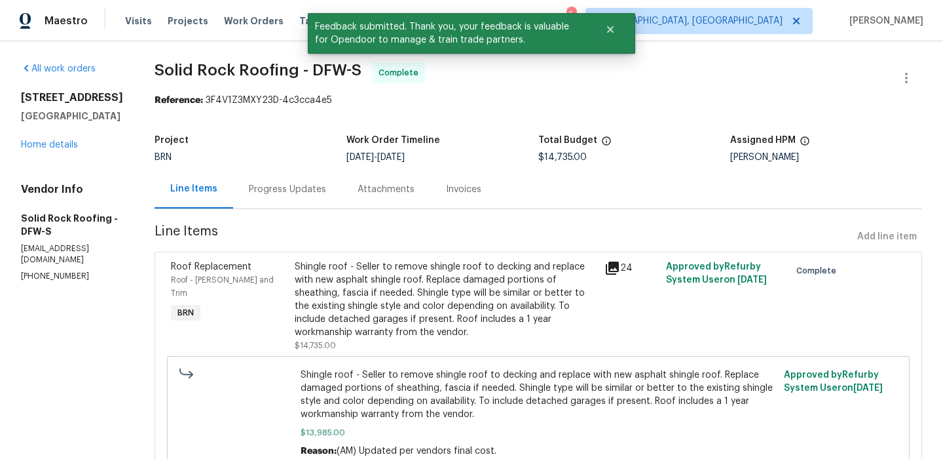
click at [273, 199] on div "Progress Updates" at bounding box center [287, 189] width 109 height 39
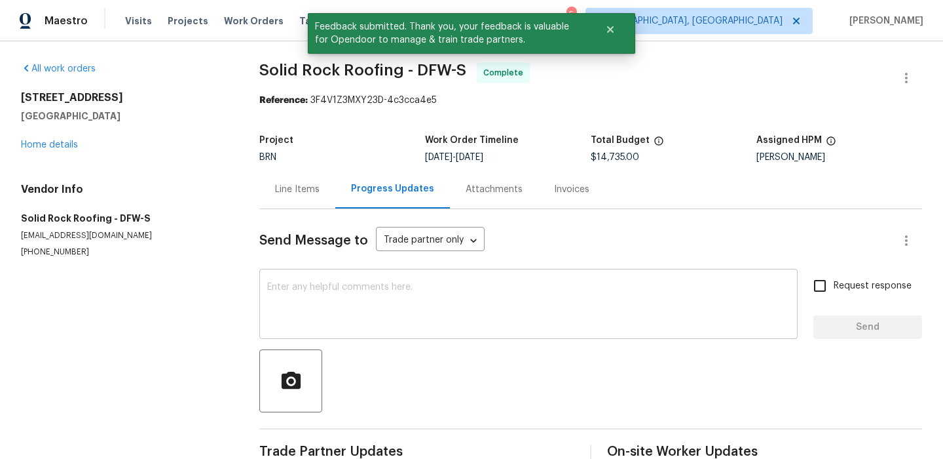
click at [330, 291] on textarea at bounding box center [528, 305] width 523 height 46
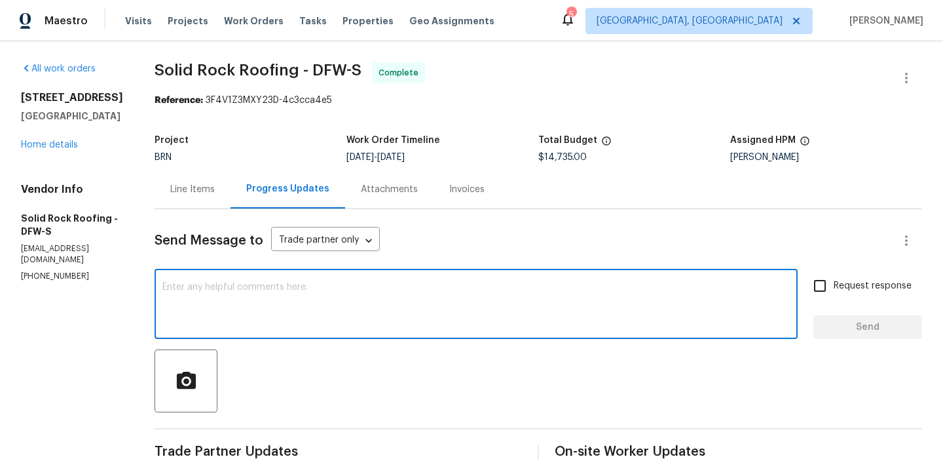
paste textarea "WO is approved, Please upload the invoice under the invoice section.Thanks"
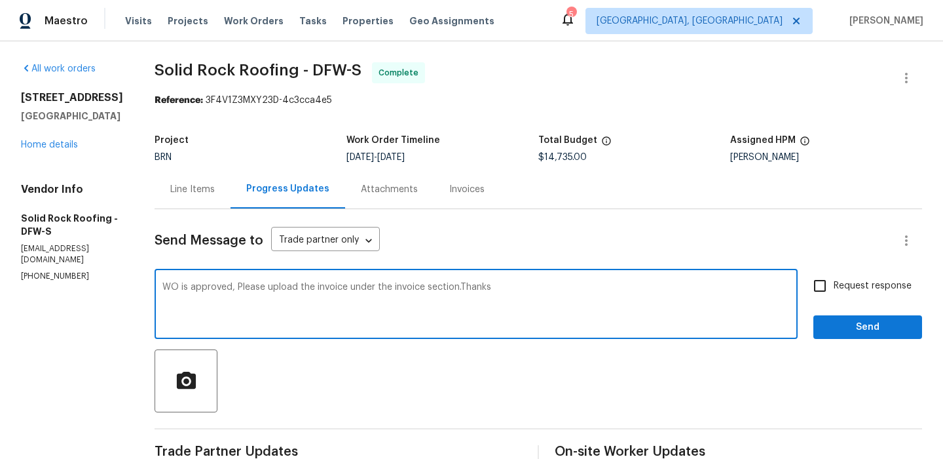
click at [309, 288] on textarea "WO is approved, Please upload the invoice under the invoice section.Thanks" at bounding box center [476, 305] width 628 height 46
click at [345, 288] on textarea "WO is approved, Please upload the invoice under the invoice section.Thanks" at bounding box center [476, 305] width 628 height 46
type textarea "WO is approved, Please upload the invoice and the warranty report under the inv…"
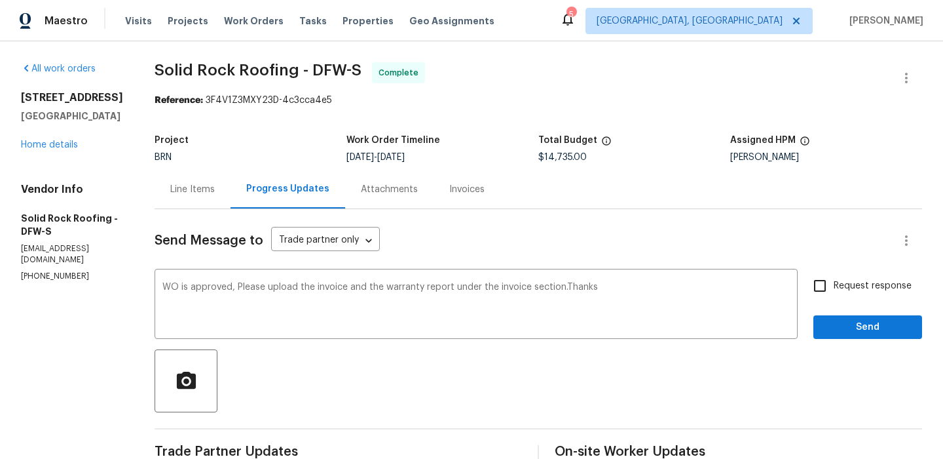
click at [852, 295] on label "Request response" at bounding box center [858, 286] width 105 height 28
click at [834, 295] on input "Request response" at bounding box center [820, 286] width 28 height 28
checkbox input "true"
click at [841, 332] on span "Send" at bounding box center [868, 327] width 88 height 16
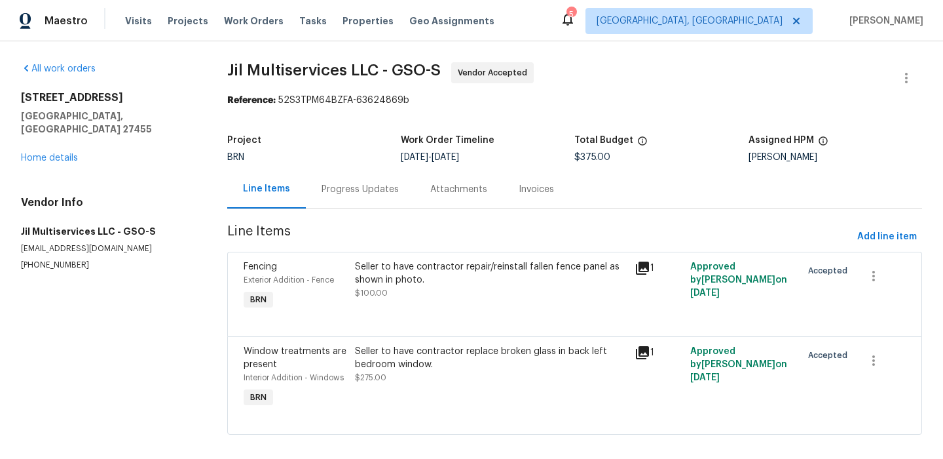
click at [326, 178] on div "Progress Updates" at bounding box center [360, 189] width 109 height 39
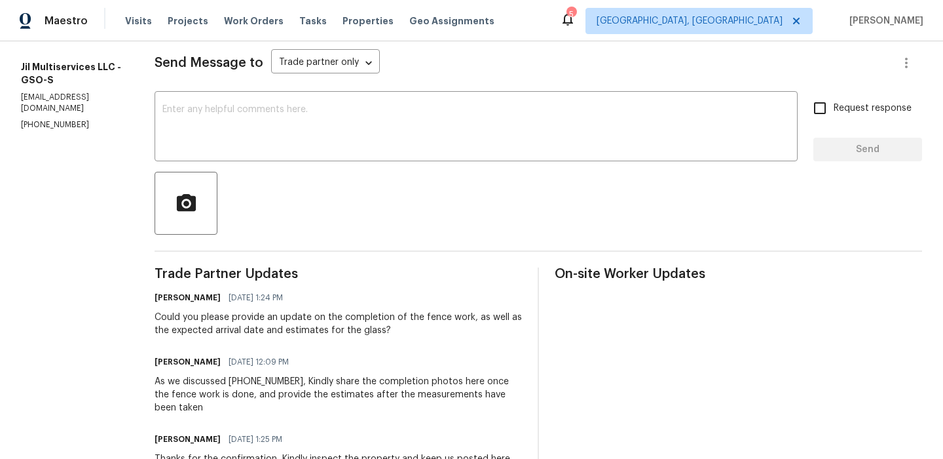
scroll to position [205, 0]
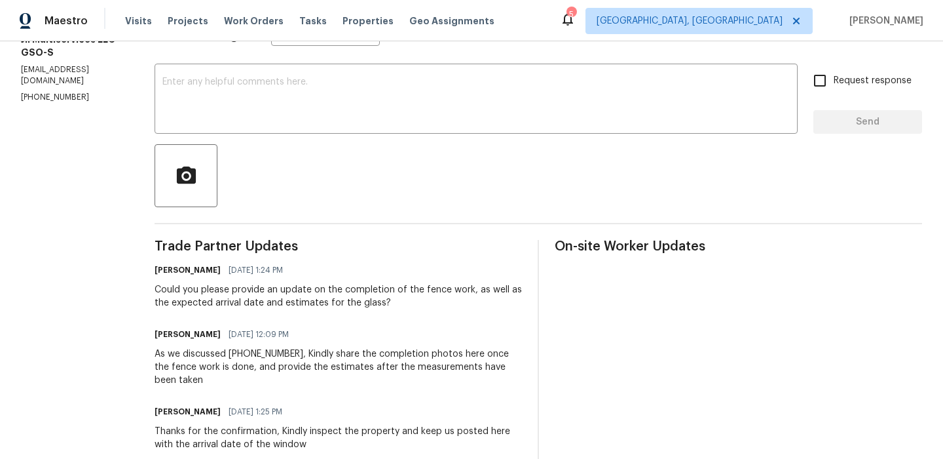
click at [59, 92] on p "(980) 710-8922" at bounding box center [72, 97] width 102 height 11
copy p "(980) 710-8922"
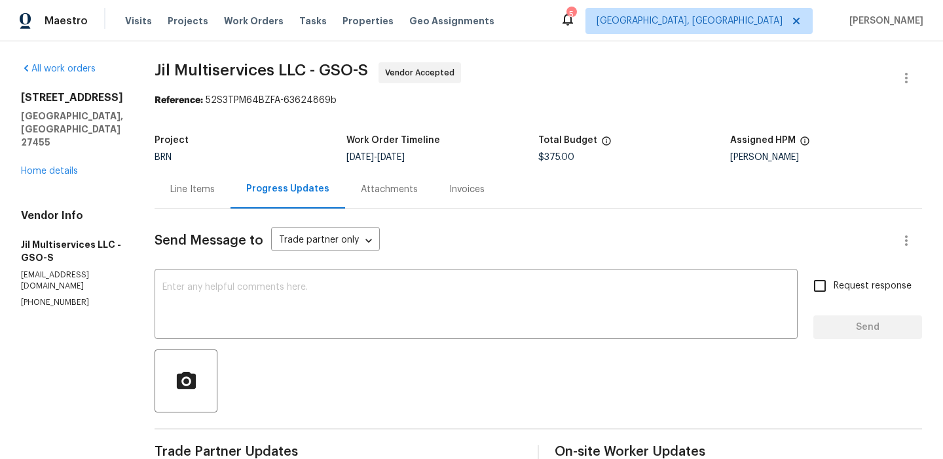
drag, startPoint x: 148, startPoint y: 173, endPoint x: 159, endPoint y: 173, distance: 10.5
click at [176, 173] on div "Line Items" at bounding box center [193, 189] width 76 height 39
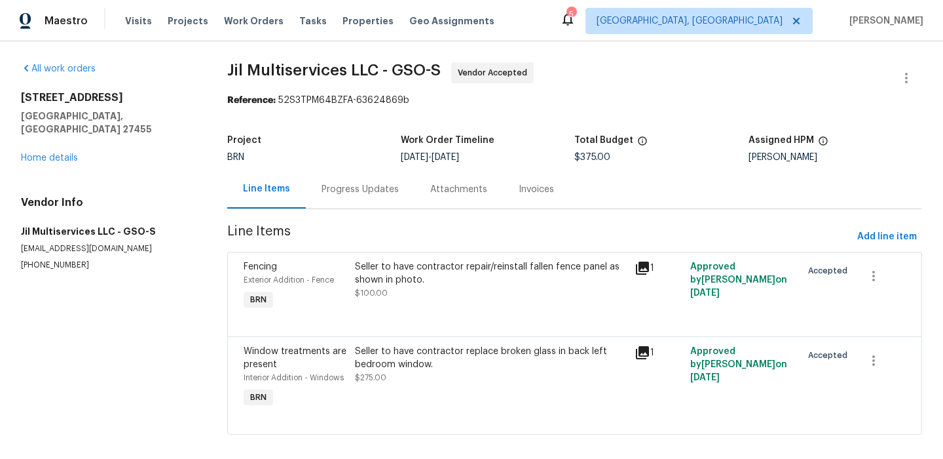
click at [443, 273] on div "Seller to have contractor repair/reinstall fallen fence panel as shown in photo." at bounding box center [490, 273] width 271 height 26
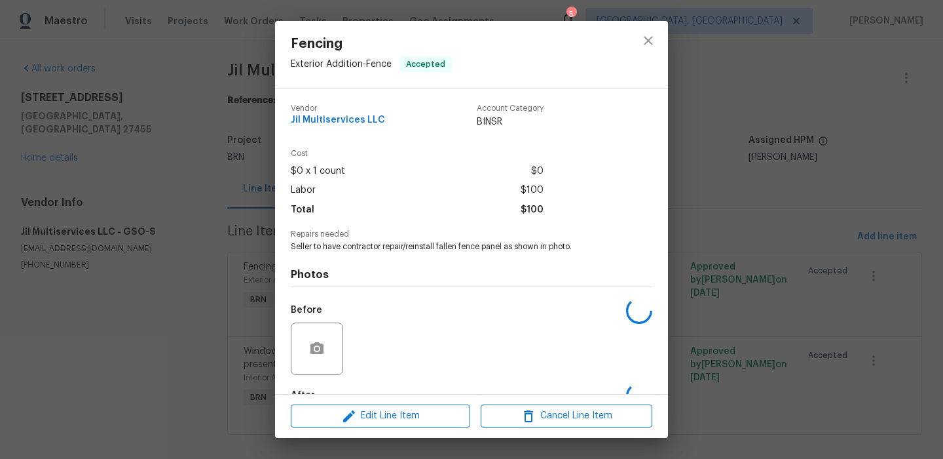
scroll to position [79, 0]
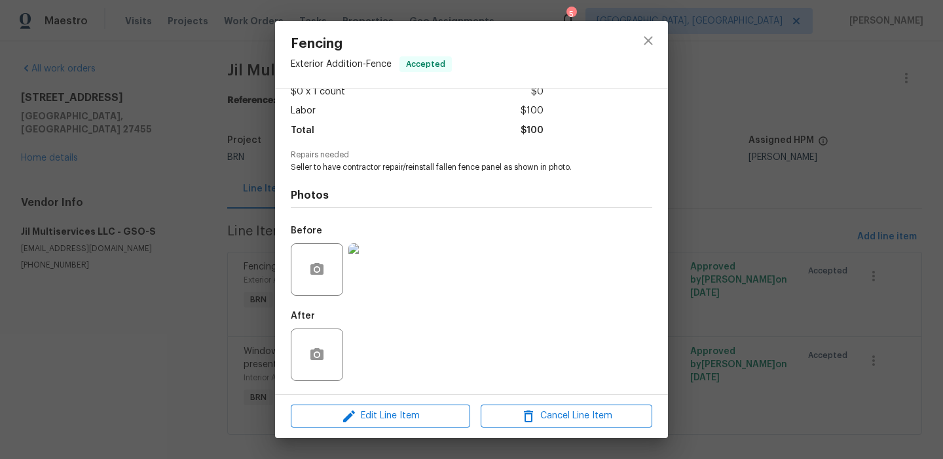
click at [378, 276] on img at bounding box center [375, 269] width 52 height 52
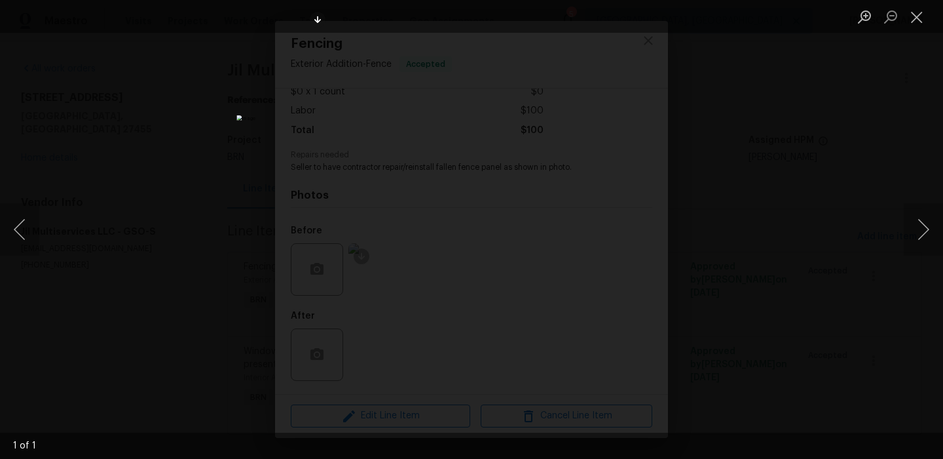
click at [180, 288] on div "Lightbox" at bounding box center [471, 229] width 943 height 459
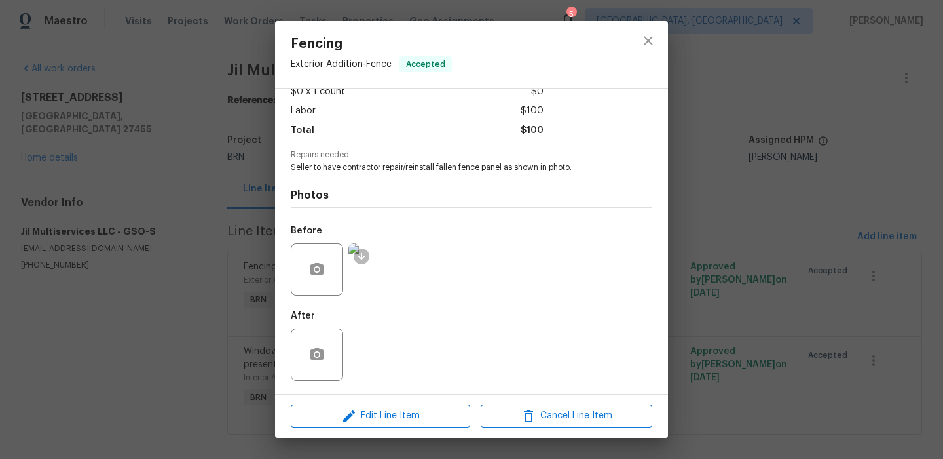
click at [166, 252] on div "Fencing Exterior Addition - Fence Accepted Vendor Jil Multiservices LLC Account…" at bounding box center [471, 229] width 943 height 459
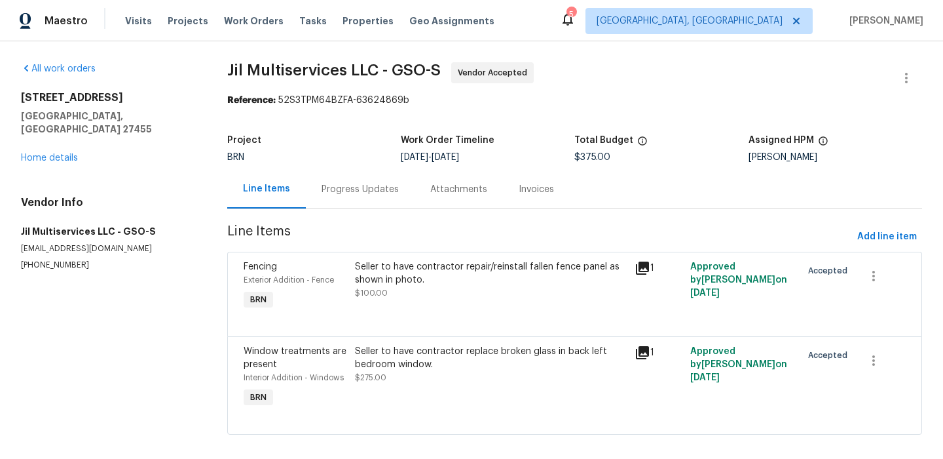
scroll to position [13, 0]
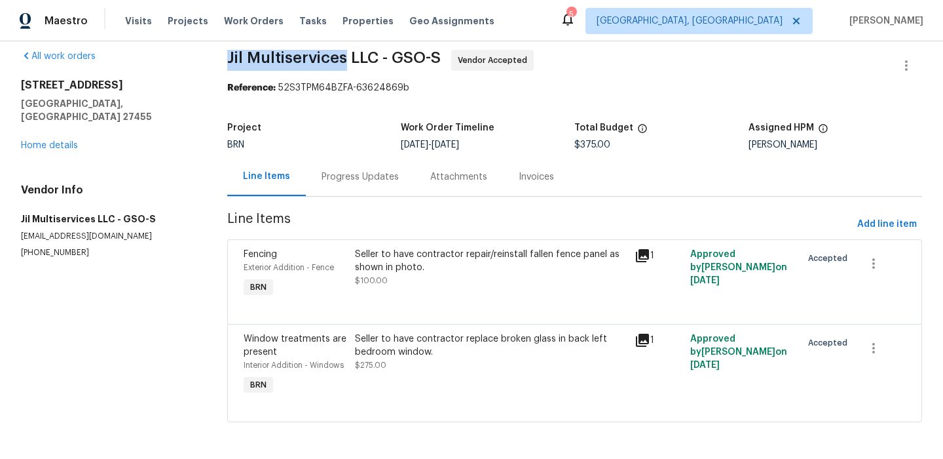
drag, startPoint x: 216, startPoint y: 61, endPoint x: 345, endPoint y: 60, distance: 129.1
click at [345, 60] on div "All work orders 7 Crestbrook Ct Greensboro, NC 27455 Home details Vendor Info J…" at bounding box center [471, 244] width 943 height 430
copy span "Jil Multiservices"
click at [354, 190] on div "Progress Updates" at bounding box center [360, 176] width 109 height 39
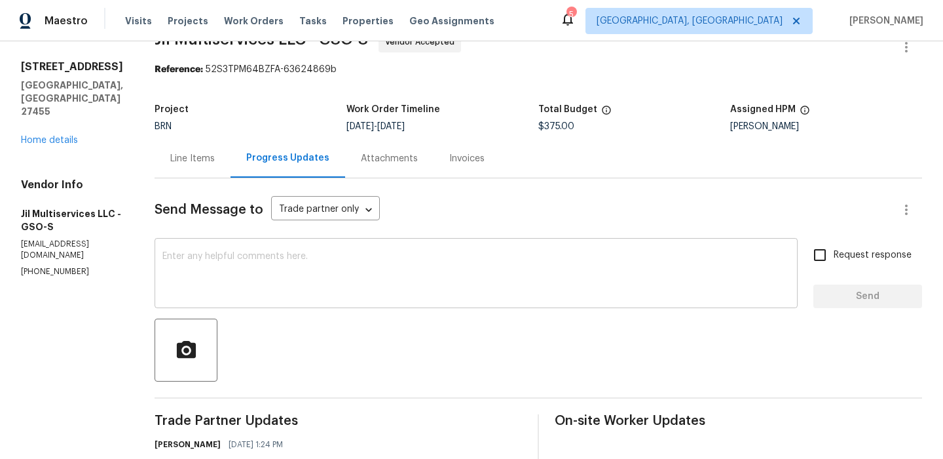
scroll to position [46, 0]
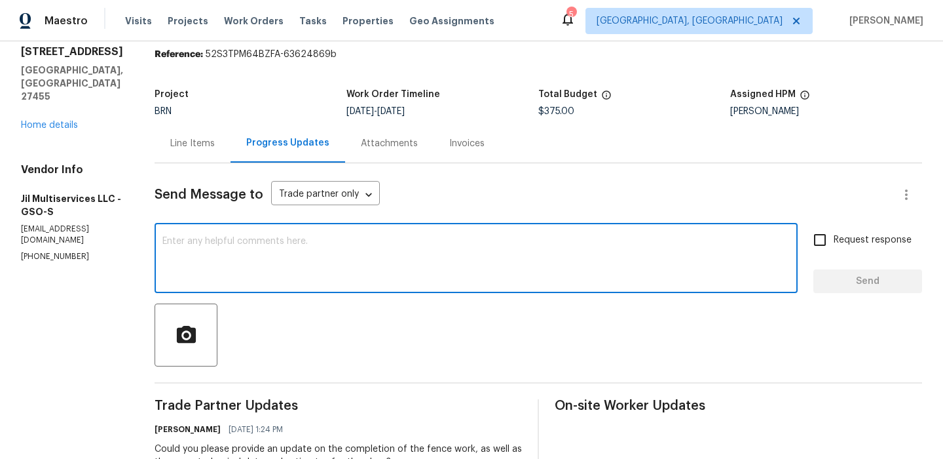
click at [284, 262] on textarea at bounding box center [476, 260] width 628 height 46
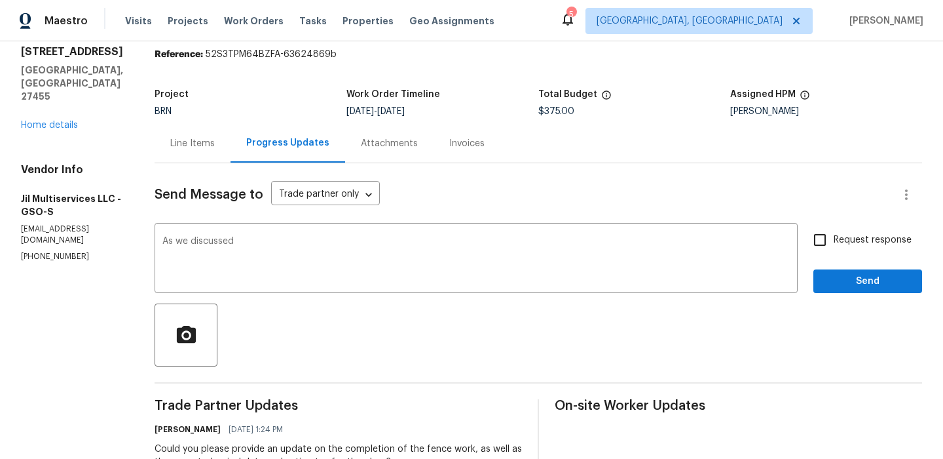
click at [66, 211] on div "Vendor Info Jil Multiservices LLC - GSO-S jilmultiservicesllc@gmail.com (980) 7…" at bounding box center [72, 212] width 102 height 99
copy p "(980) 710-8922"
click at [271, 247] on textarea "As we discussed" at bounding box center [476, 260] width 628 height 46
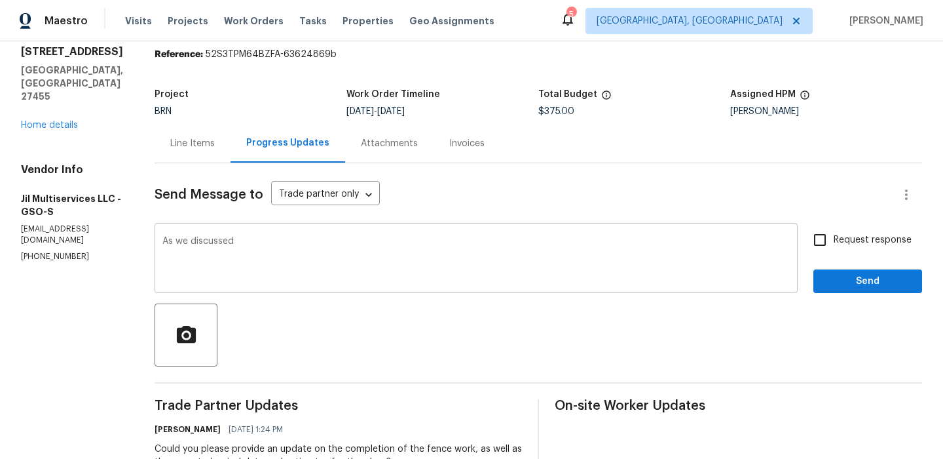
paste textarea "(980) 710-8922"
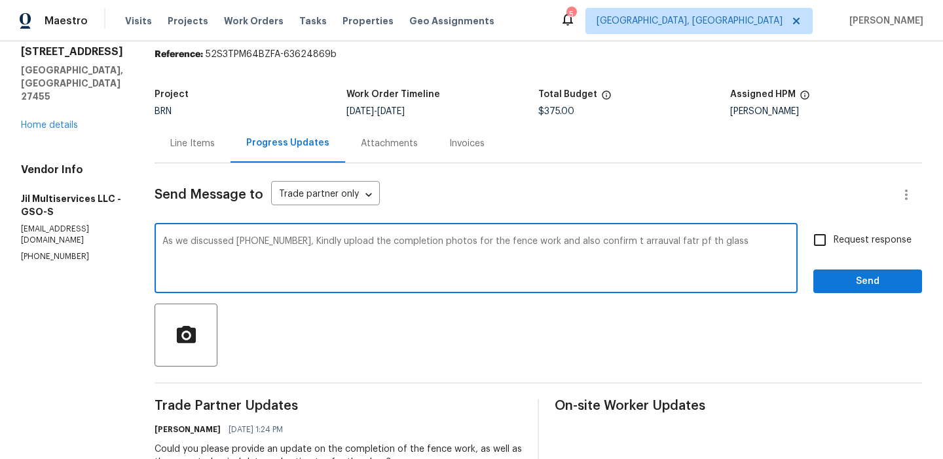
drag, startPoint x: 312, startPoint y: 242, endPoint x: 748, endPoint y: 244, distance: 435.7
click at [748, 244] on textarea "As we discussed (980) 710-8922, Kindly upload the completion photos for the fen…" at bounding box center [476, 260] width 628 height 46
paste textarea "Please upload the completion photos for the fence work and also confirm the arr…"
type textarea "As we discussed (980) 710-8922, Please upload the completion photos for the fen…"
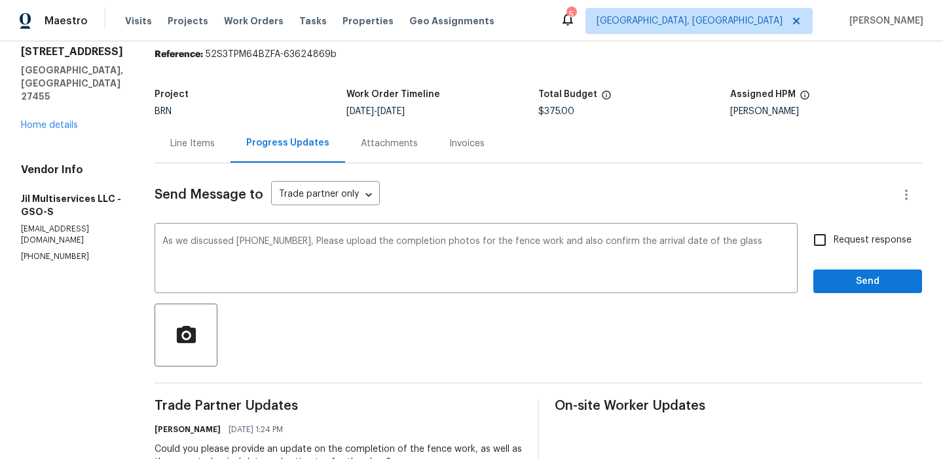
click at [855, 236] on span "Request response" at bounding box center [873, 240] width 78 height 14
click at [834, 236] on input "Request response" at bounding box center [820, 240] width 28 height 28
checkbox input "true"
click at [843, 271] on button "Send" at bounding box center [868, 281] width 109 height 24
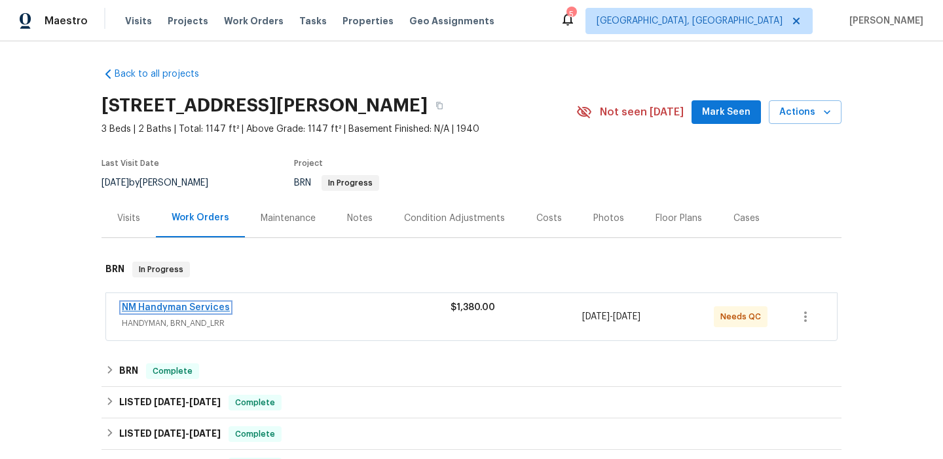
click at [151, 311] on link "NM Handyman Services" at bounding box center [176, 307] width 108 height 9
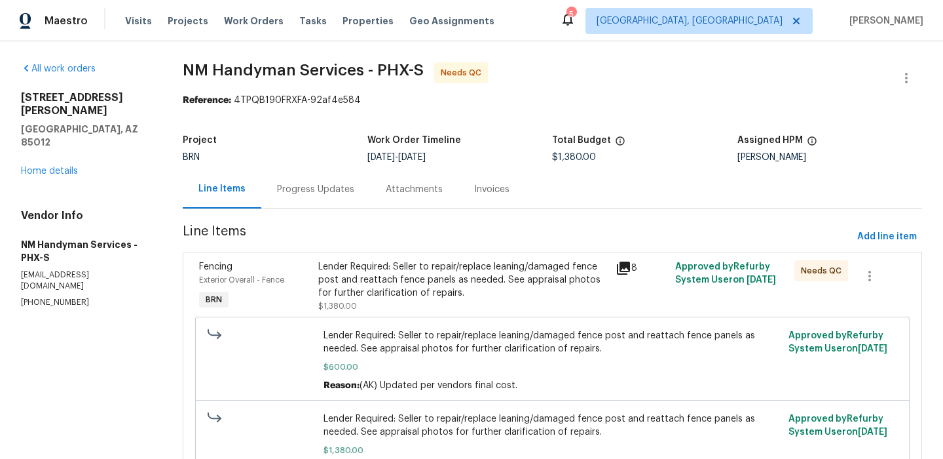
click at [318, 172] on div "Progress Updates" at bounding box center [315, 189] width 109 height 39
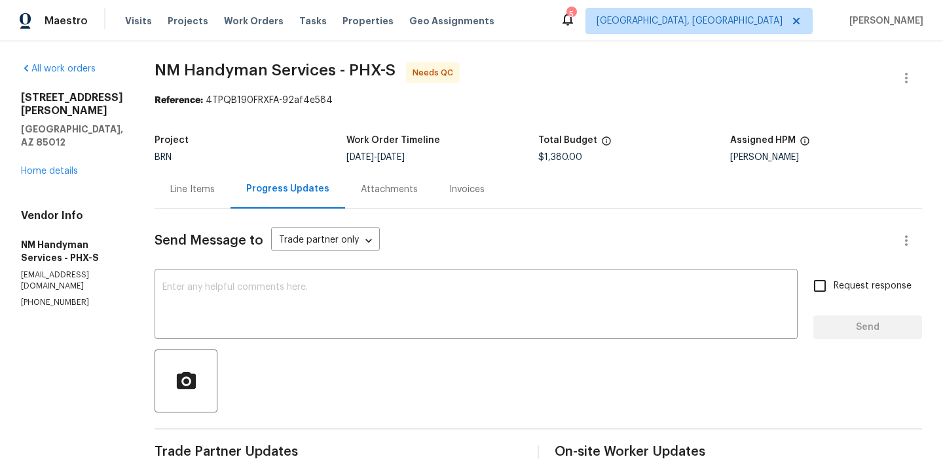
click at [186, 206] on div "Line Items" at bounding box center [193, 189] width 76 height 39
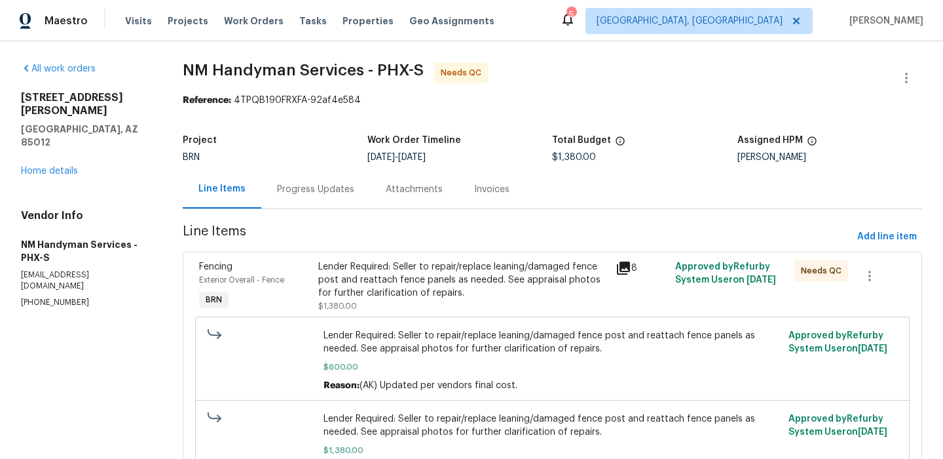
scroll to position [79, 0]
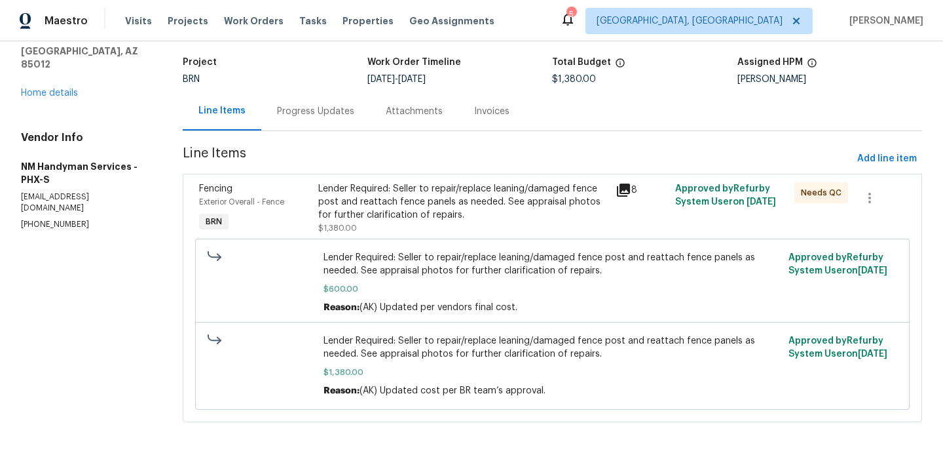
click at [340, 168] on span "Line Items" at bounding box center [518, 159] width 670 height 24
click at [342, 185] on div "Lender Required: Seller to repair/replace leaning/damaged fence post and reatta…" at bounding box center [463, 201] width 290 height 39
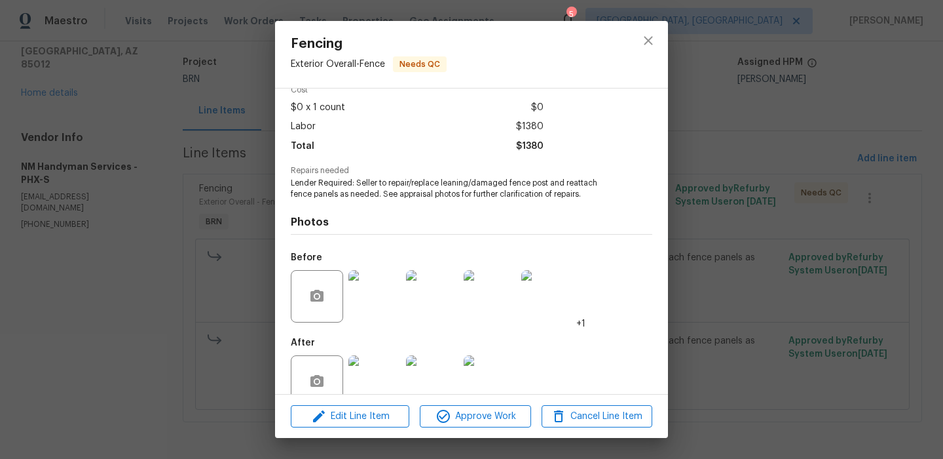
scroll to position [90, 0]
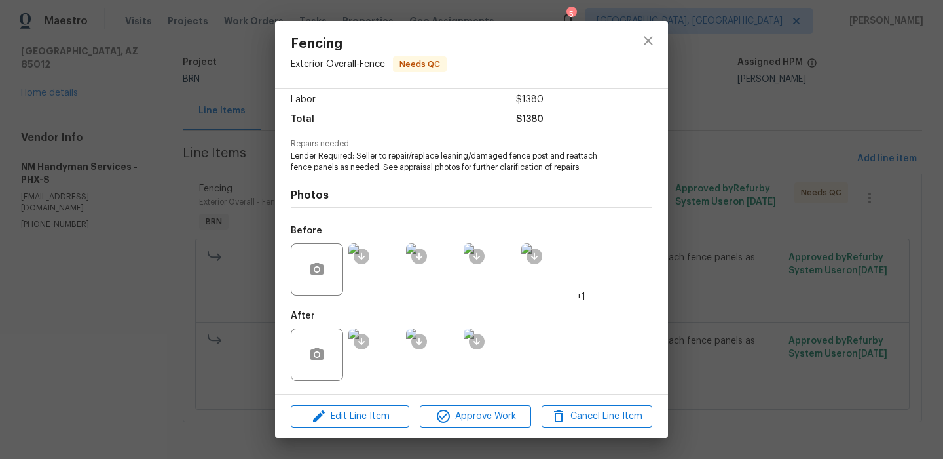
click at [364, 358] on img at bounding box center [375, 354] width 52 height 52
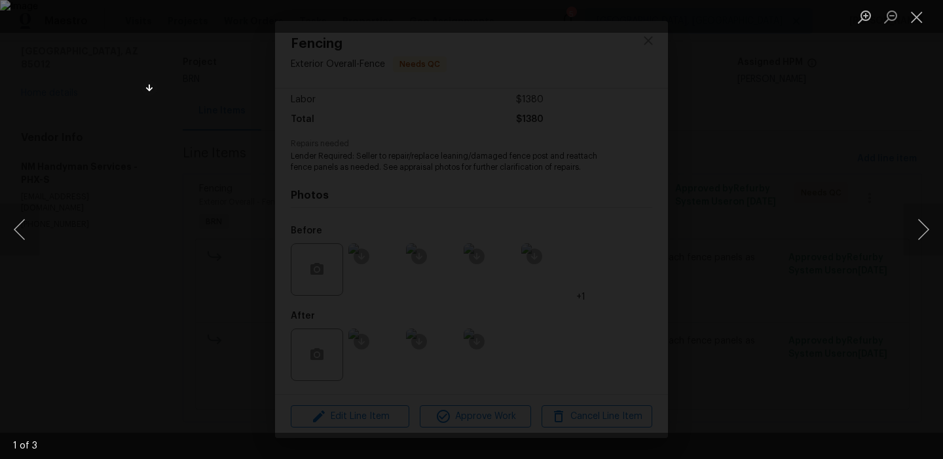
click at [119, 270] on div "Lightbox" at bounding box center [471, 229] width 943 height 459
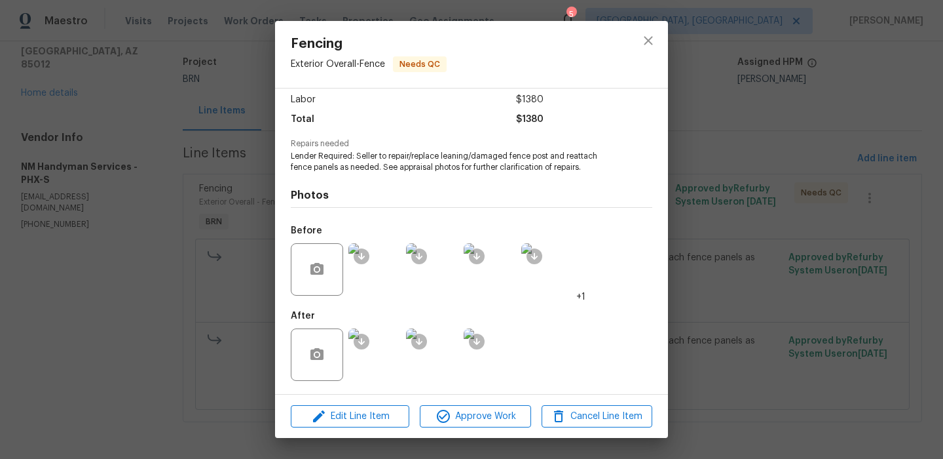
click at [199, 244] on div "Fencing Exterior Overall - Fence Needs QC Vendor NM Handyman Services Account C…" at bounding box center [471, 229] width 943 height 459
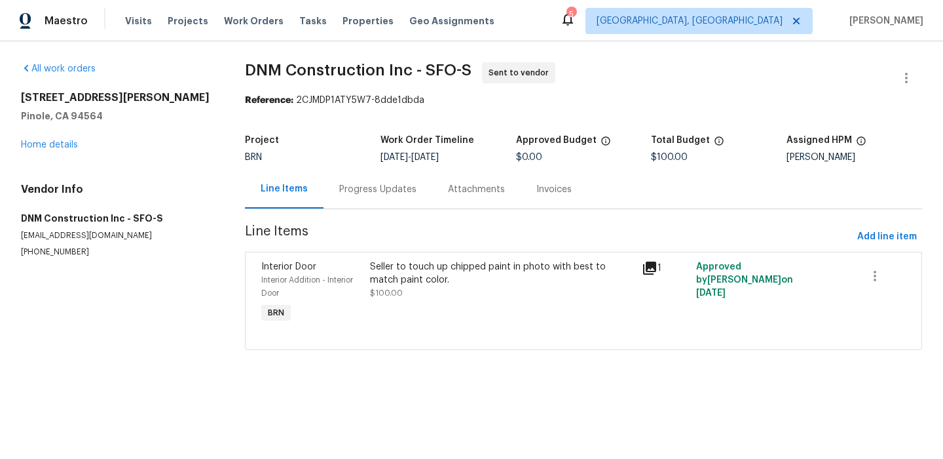
click at [358, 198] on div "Progress Updates" at bounding box center [378, 189] width 109 height 39
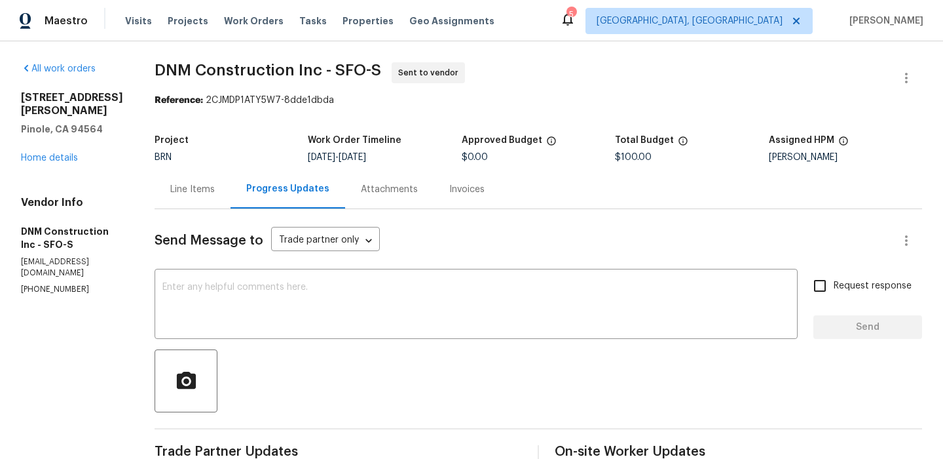
click at [911, 60] on div "All work orders [STREET_ADDRESS][PERSON_NAME] Home details Vendor Info DNM Cons…" at bounding box center [471, 315] width 943 height 549
click at [906, 69] on button "button" at bounding box center [906, 77] width 31 height 31
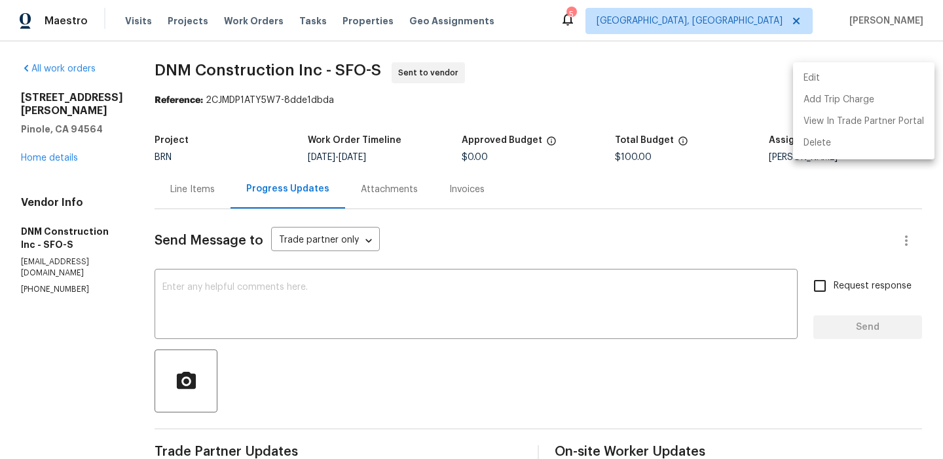
click at [849, 68] on li "Edit" at bounding box center [864, 78] width 142 height 22
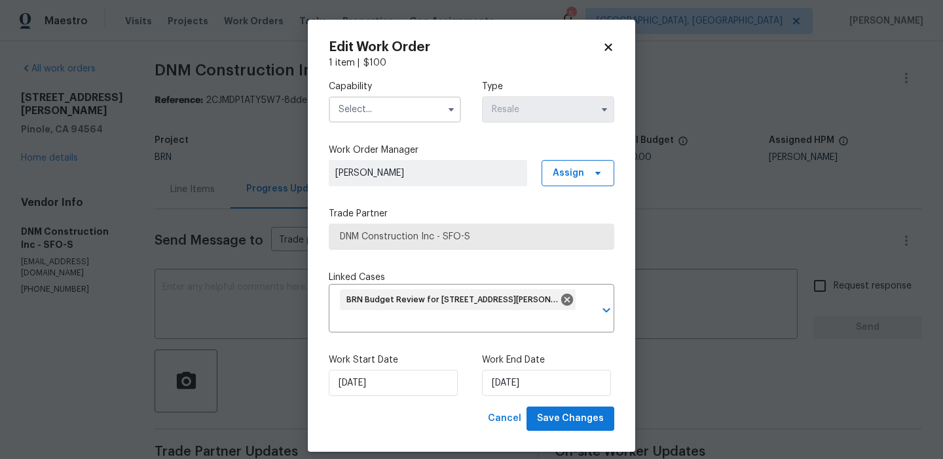
click at [381, 102] on input "text" at bounding box center [395, 109] width 132 height 26
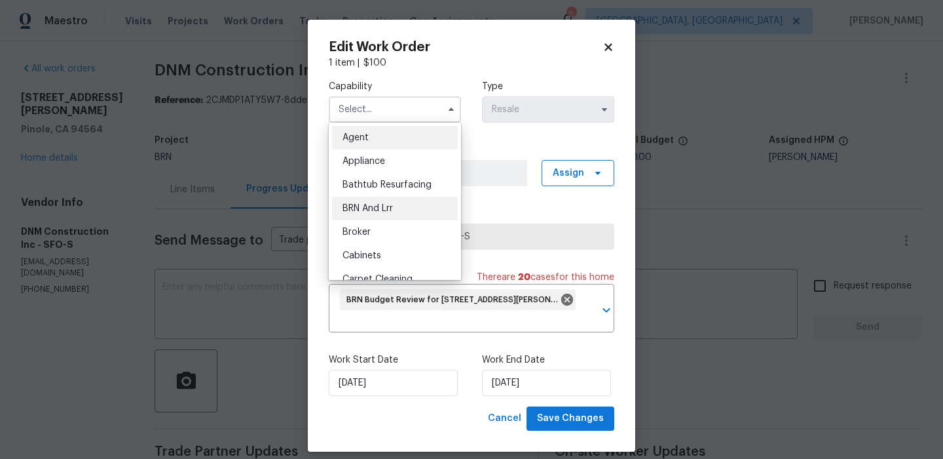
click at [379, 206] on span "BRN And Lrr" at bounding box center [368, 208] width 50 height 9
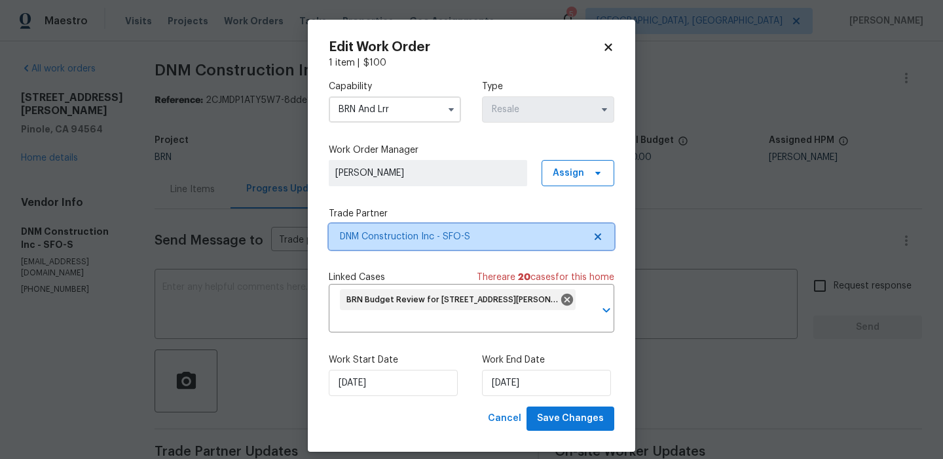
click at [382, 241] on span "DNM Construction Inc - SFO-S" at bounding box center [462, 236] width 244 height 13
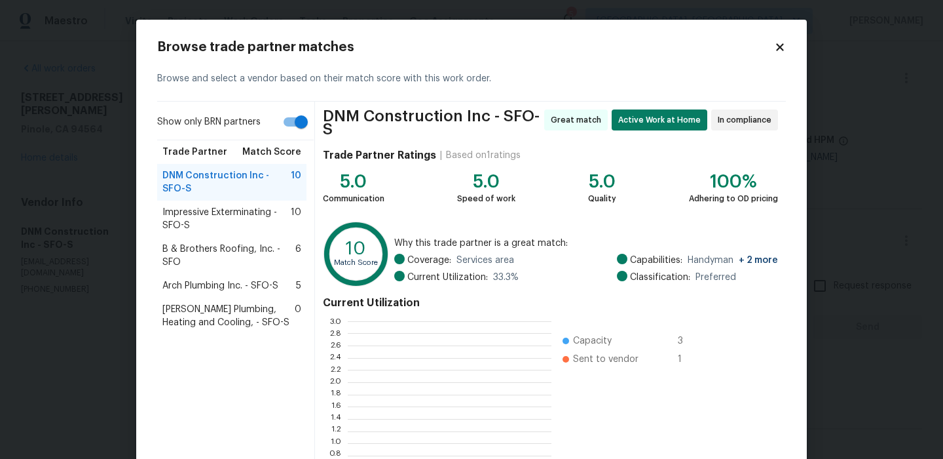
scroll to position [183, 204]
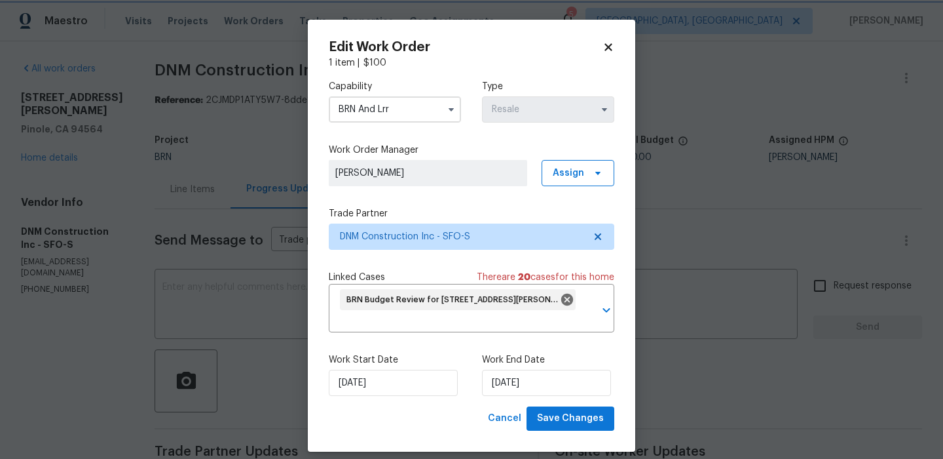
click at [86, 200] on body "Maestro Visits Projects Work Orders Tasks Properties Geo Assignments 5 Albuquer…" at bounding box center [471, 229] width 943 height 459
click at [381, 111] on input "BRN And Lrr" at bounding box center [395, 109] width 132 height 26
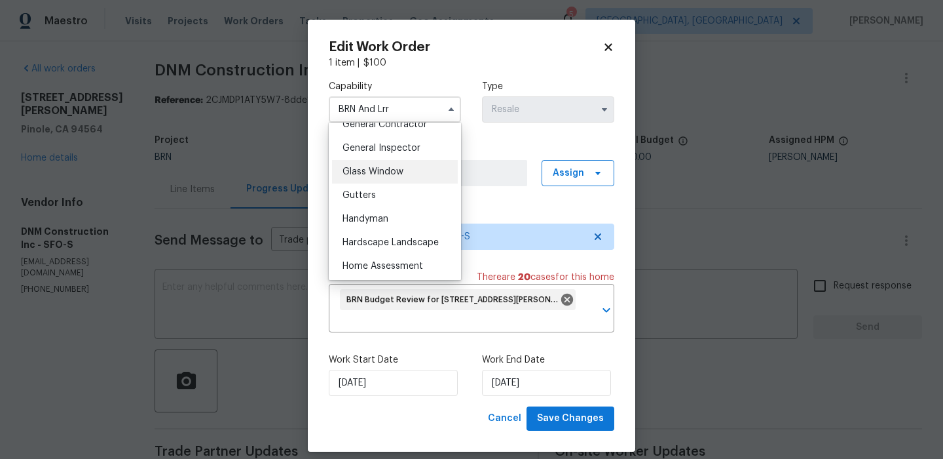
scroll to position [645, 0]
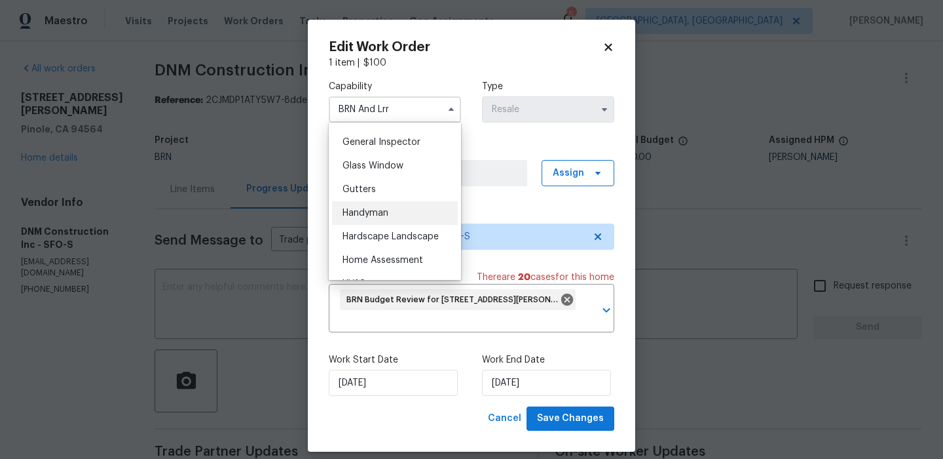
click at [373, 211] on span "Handyman" at bounding box center [366, 212] width 46 height 9
type input "Handyman"
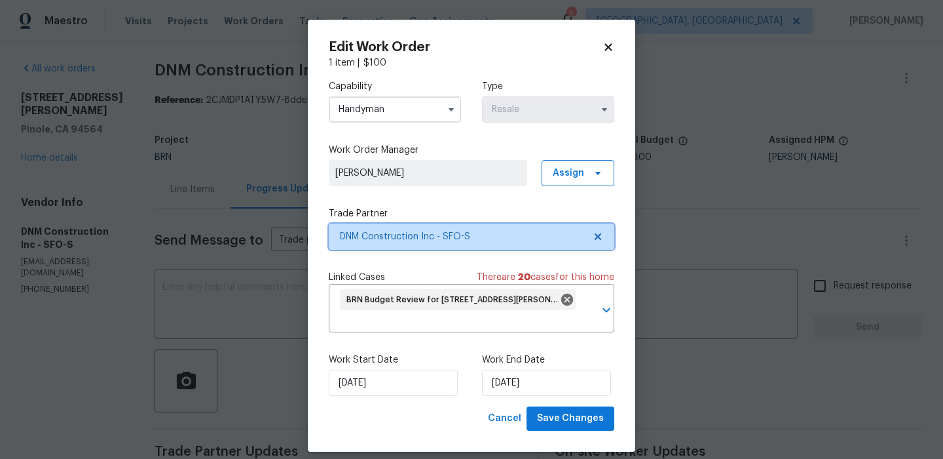
click at [362, 240] on span "DNM Construction Inc - SFO-S" at bounding box center [462, 236] width 244 height 13
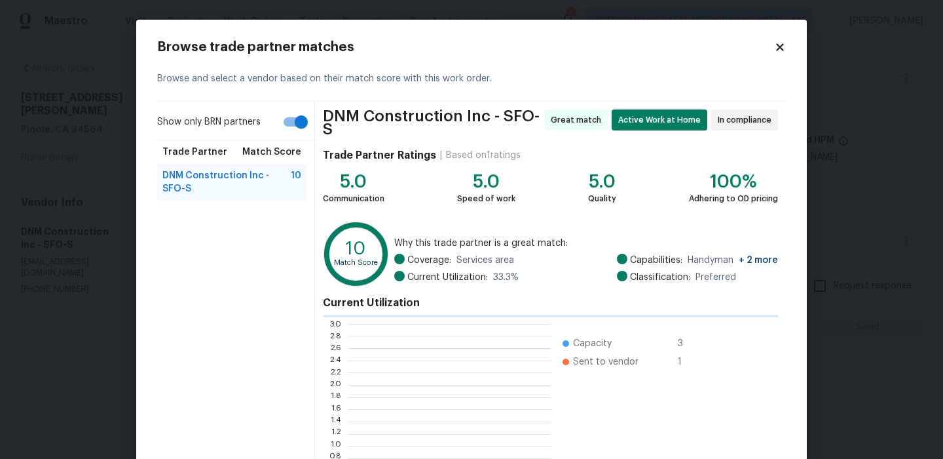
scroll to position [183, 204]
click at [302, 118] on input "Show only BRN partners" at bounding box center [301, 121] width 75 height 25
checkbox input "false"
click at [56, 109] on body "Maestro Visits Projects Work Orders Tasks Properties Geo Assignments 5 Albuquer…" at bounding box center [471, 229] width 943 height 459
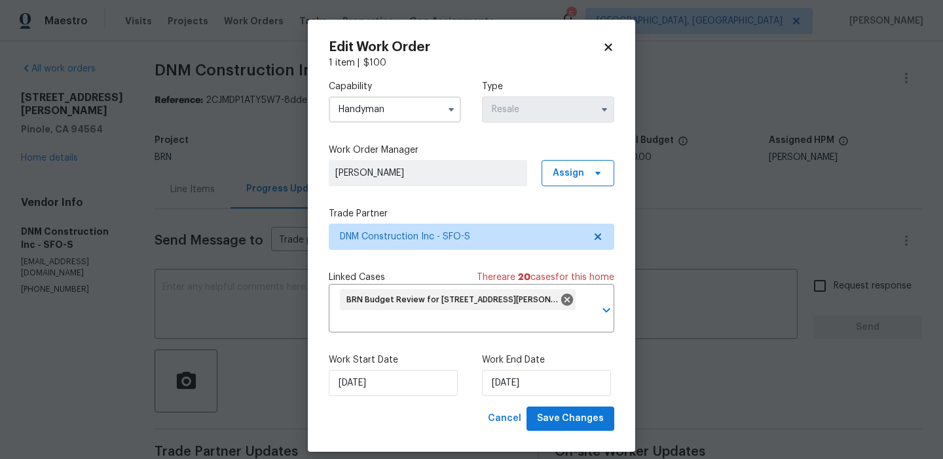
click at [130, 114] on body "Maestro Visits Projects Work Orders Tasks Properties Geo Assignments 5 Albuquer…" at bounding box center [471, 229] width 943 height 459
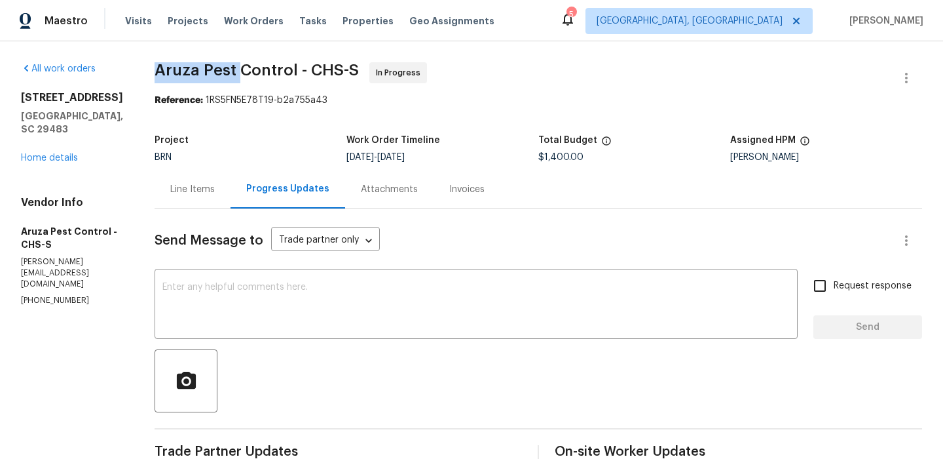
drag, startPoint x: 155, startPoint y: 71, endPoint x: 236, endPoint y: 71, distance: 81.2
copy span "Aruza Pest"
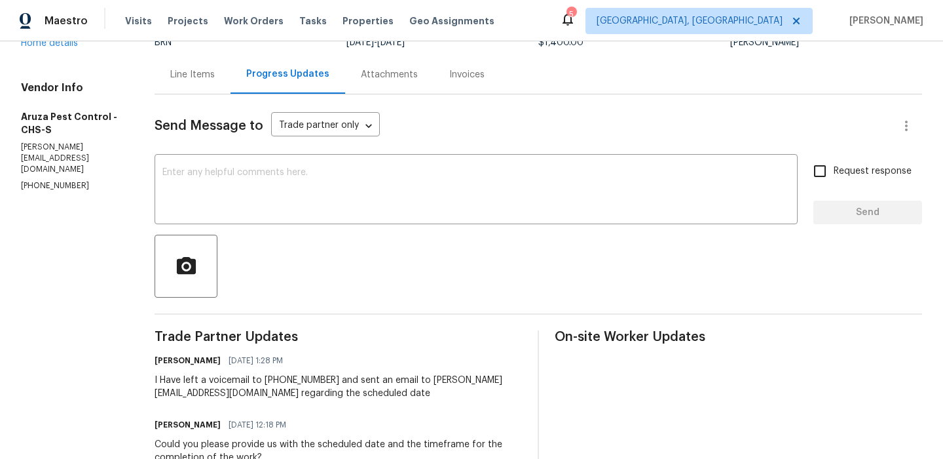
scroll to position [120, 0]
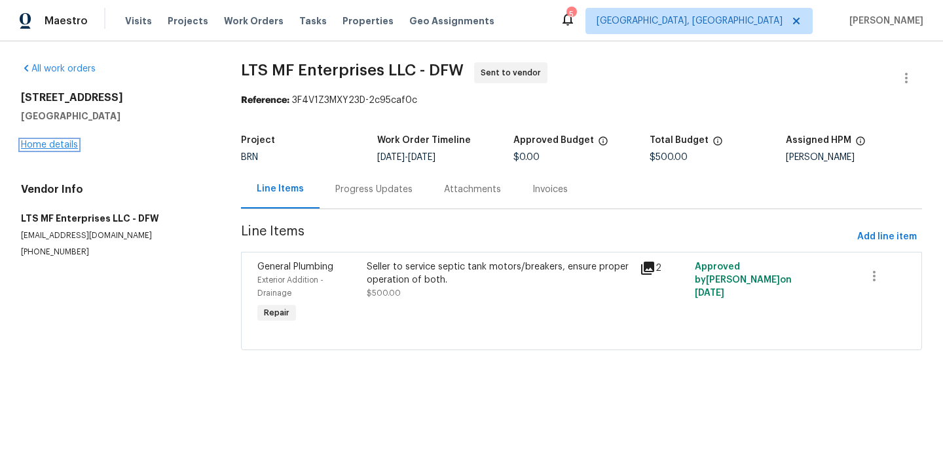
click at [52, 145] on link "Home details" at bounding box center [49, 144] width 57 height 9
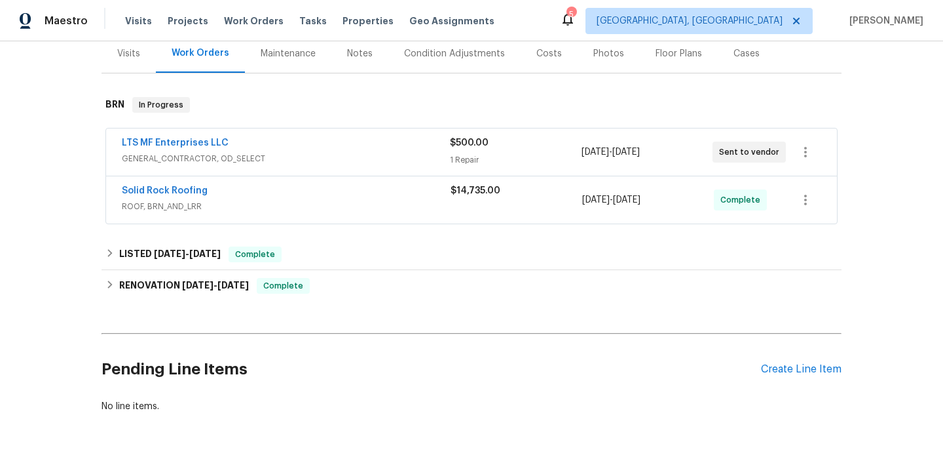
scroll to position [189, 0]
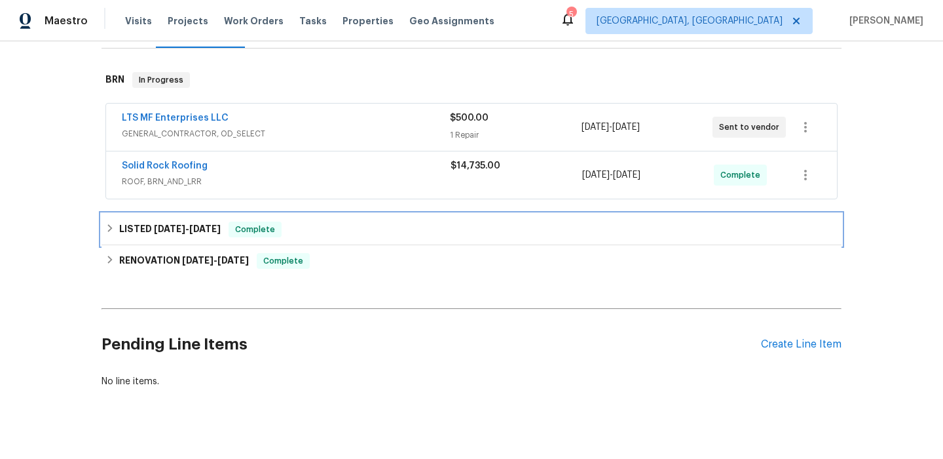
click at [146, 231] on h6 "LISTED 7/2/25 - 7/6/25" at bounding box center [170, 229] width 102 height 16
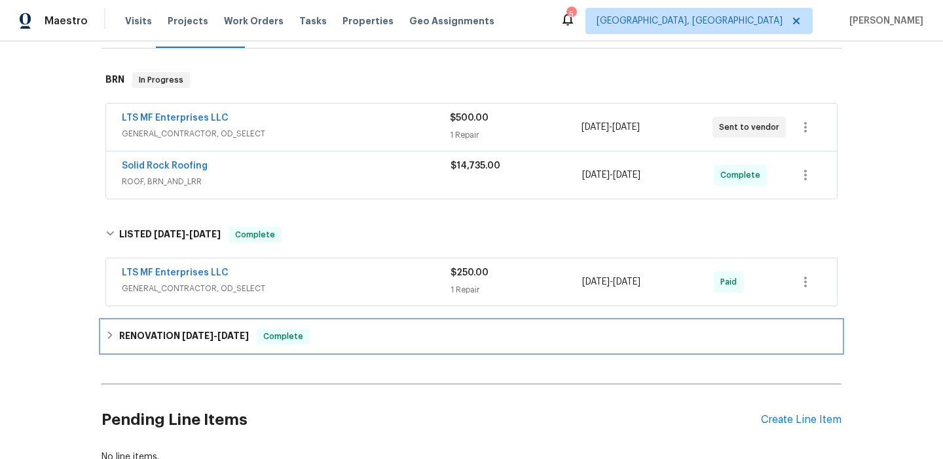
click at [147, 329] on h6 "RENOVATION 6/2/25 - 6/13/25" at bounding box center [184, 336] width 130 height 16
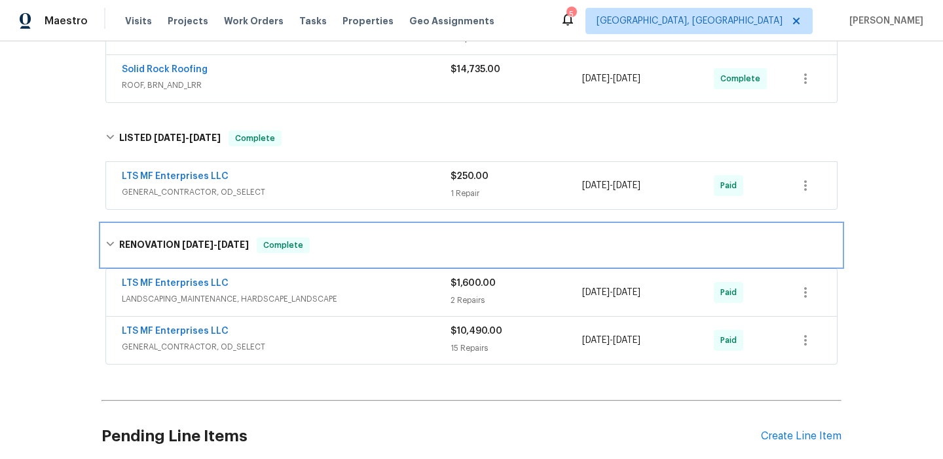
scroll to position [295, 0]
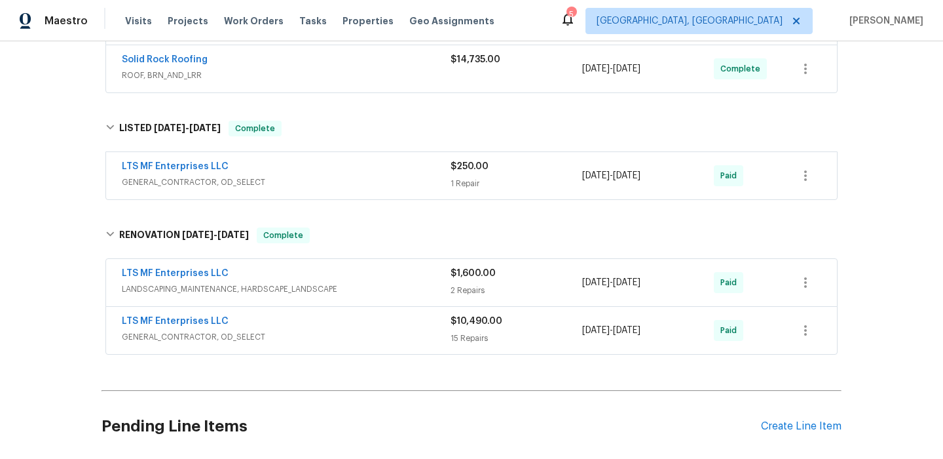
click at [258, 278] on div "LTS MF Enterprises LLC" at bounding box center [286, 275] width 329 height 16
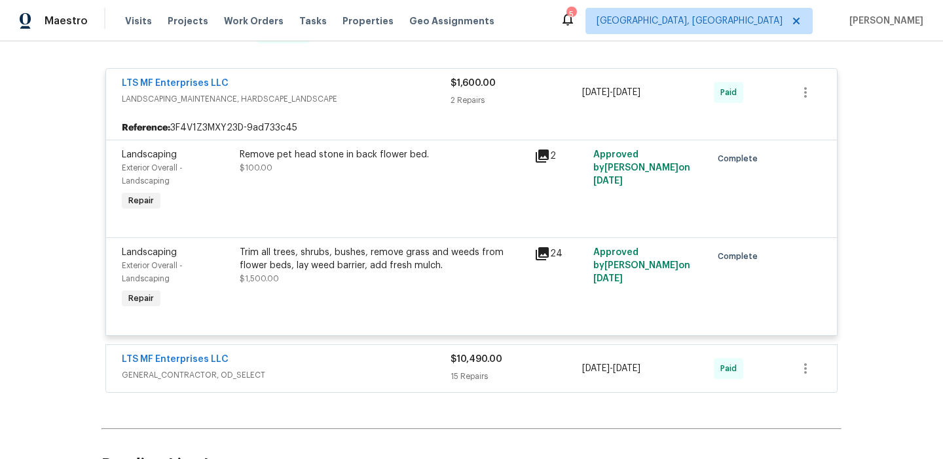
scroll to position [497, 0]
click at [219, 362] on link "LTS MF Enterprises LLC" at bounding box center [175, 357] width 107 height 9
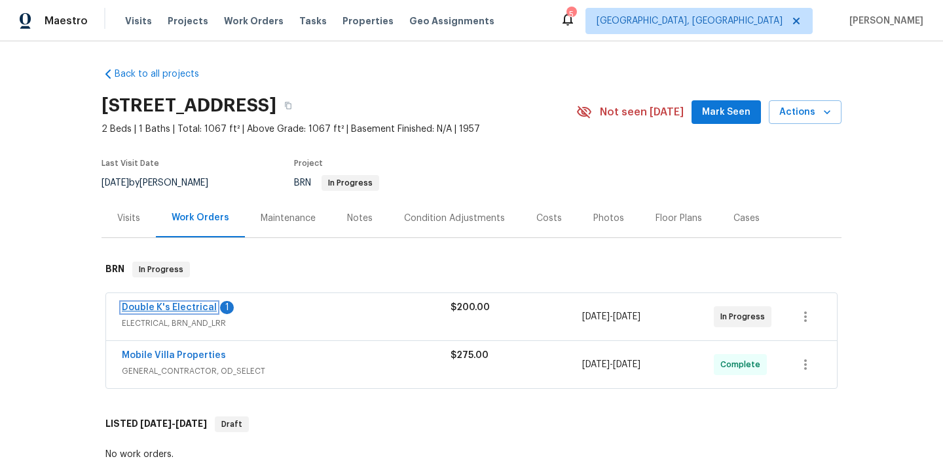
click at [165, 305] on link "Double K's Electrical" at bounding box center [169, 307] width 95 height 9
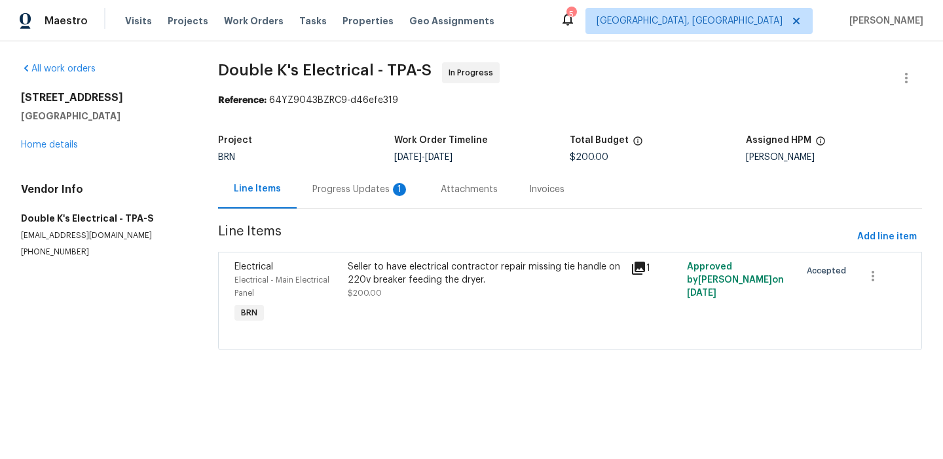
click at [335, 187] on div "Progress Updates 1" at bounding box center [360, 189] width 97 height 13
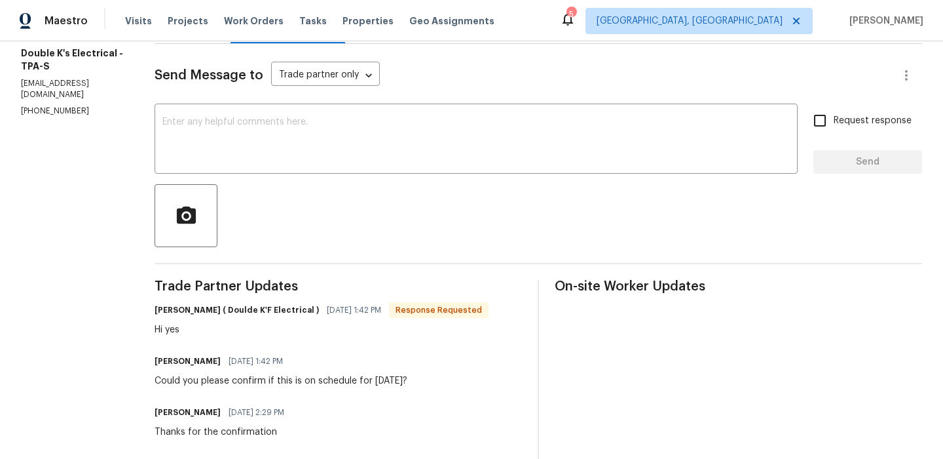
scroll to position [176, 0]
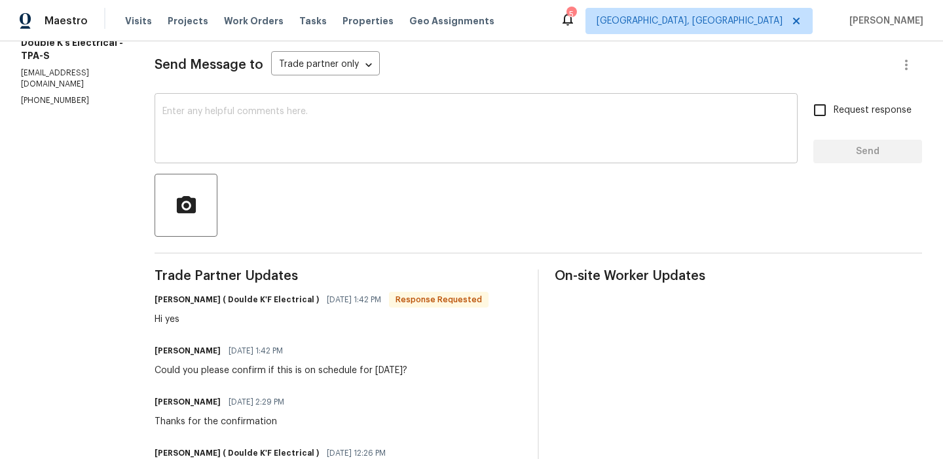
click at [248, 128] on textarea at bounding box center [476, 130] width 628 height 46
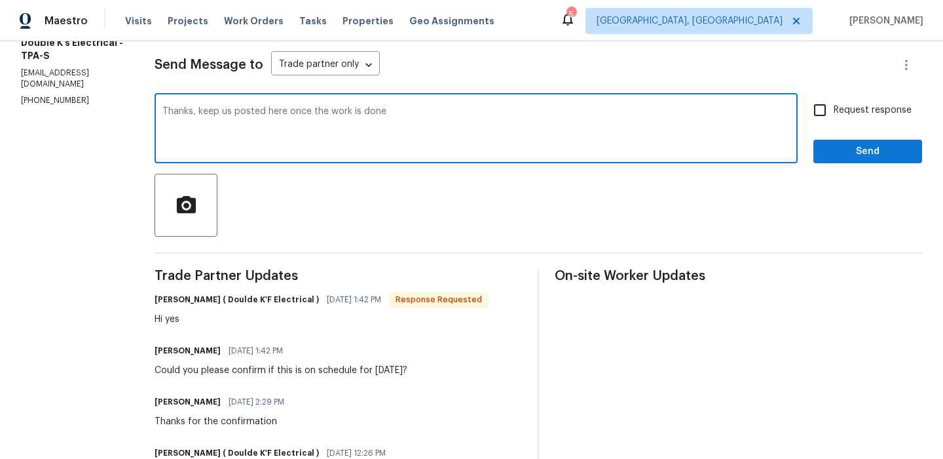
type textarea "Thanks, keep us posted here once the work is done"
click at [814, 119] on input "Request response" at bounding box center [820, 110] width 28 height 28
checkbox input "true"
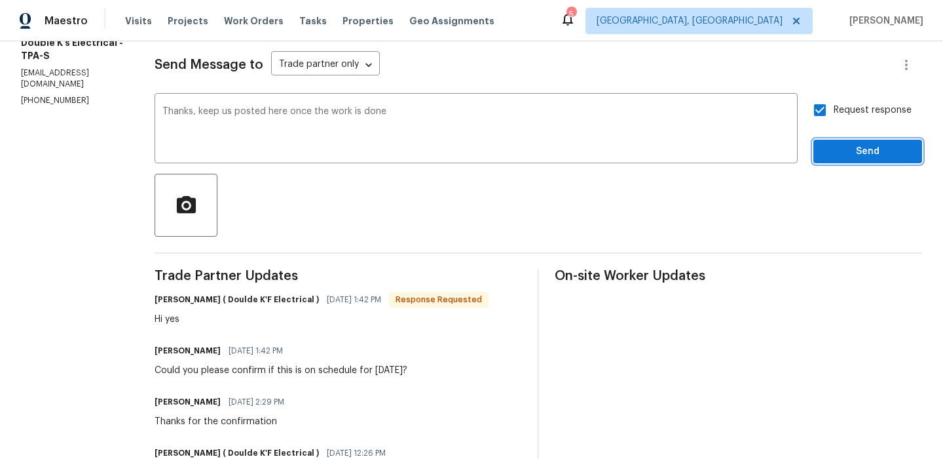
click at [828, 147] on span "Send" at bounding box center [868, 151] width 88 height 16
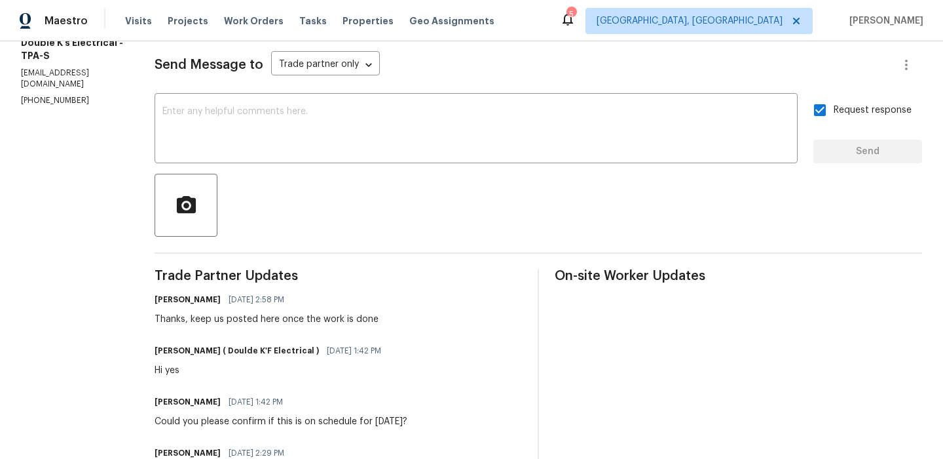
scroll to position [0, 0]
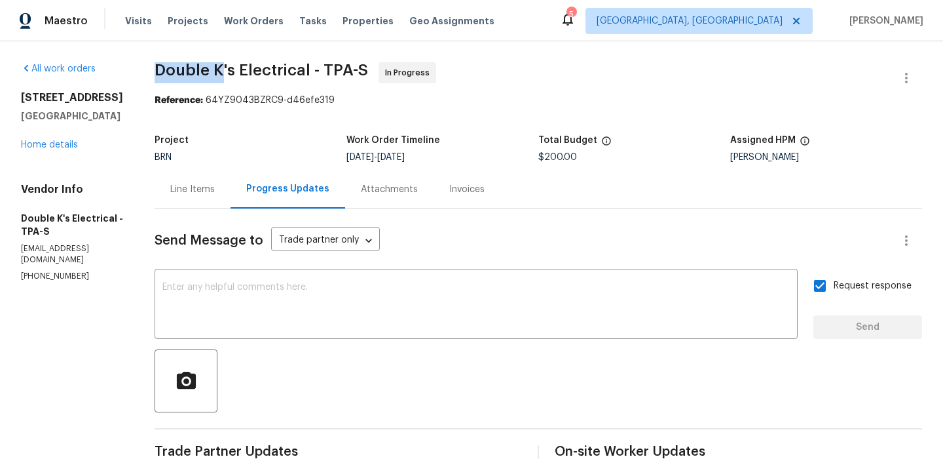
drag, startPoint x: 155, startPoint y: 75, endPoint x: 230, endPoint y: 71, distance: 75.4
copy span "Double K"
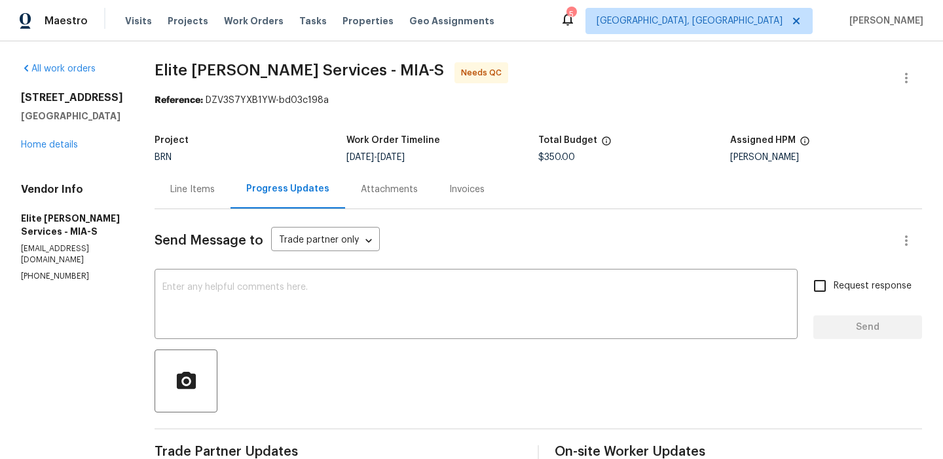
click at [214, 193] on div "Line Items" at bounding box center [192, 189] width 45 height 13
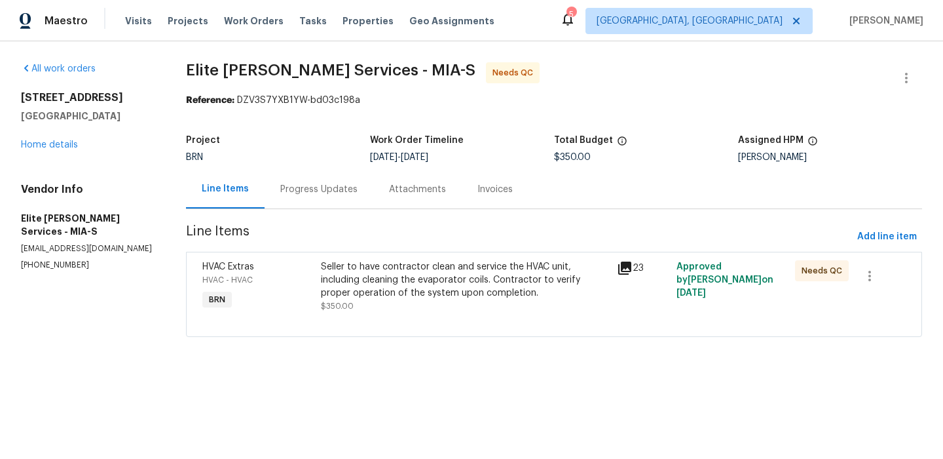
click at [379, 288] on div "Seller to have contractor clean and service the HVAC unit, including cleaning t…" at bounding box center [465, 279] width 289 height 39
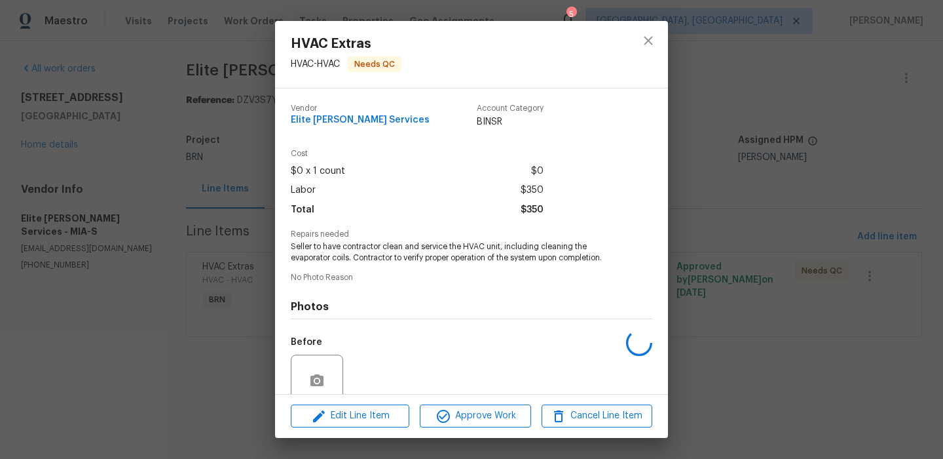
scroll to position [111, 0]
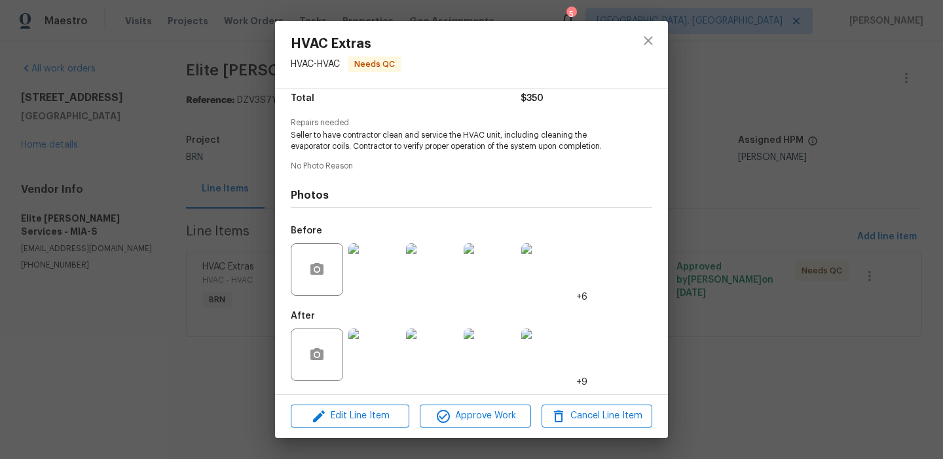
click at [379, 363] on img at bounding box center [375, 354] width 52 height 52
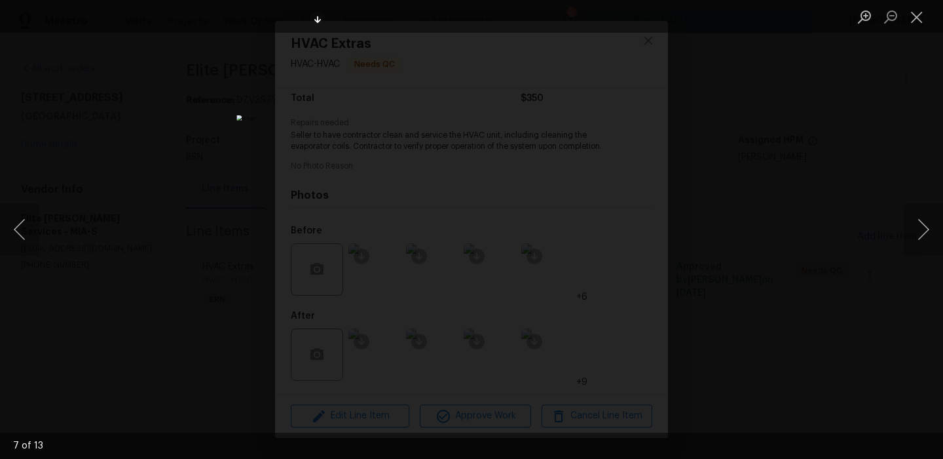
click at [177, 170] on div "Lightbox" at bounding box center [471, 229] width 943 height 459
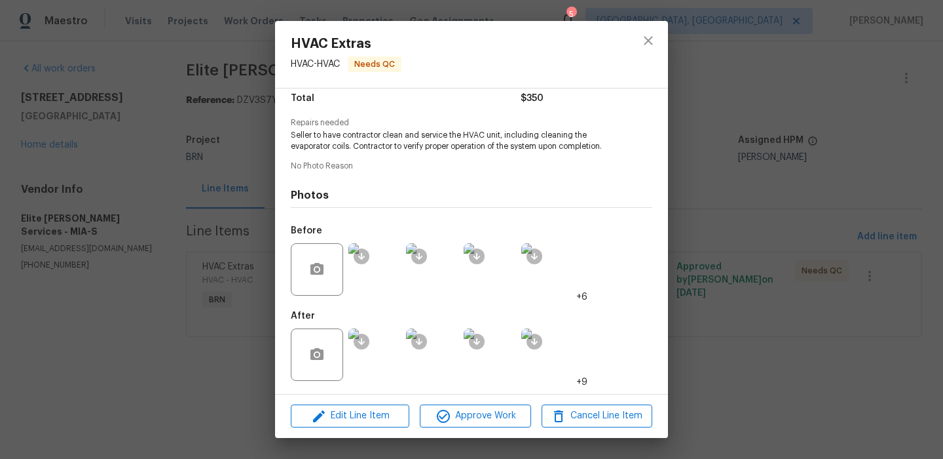
click at [189, 100] on div "HVAC Extras HVAC - HVAC Needs QC Vendor Elite [PERSON_NAME] Services Account Ca…" at bounding box center [471, 229] width 943 height 459
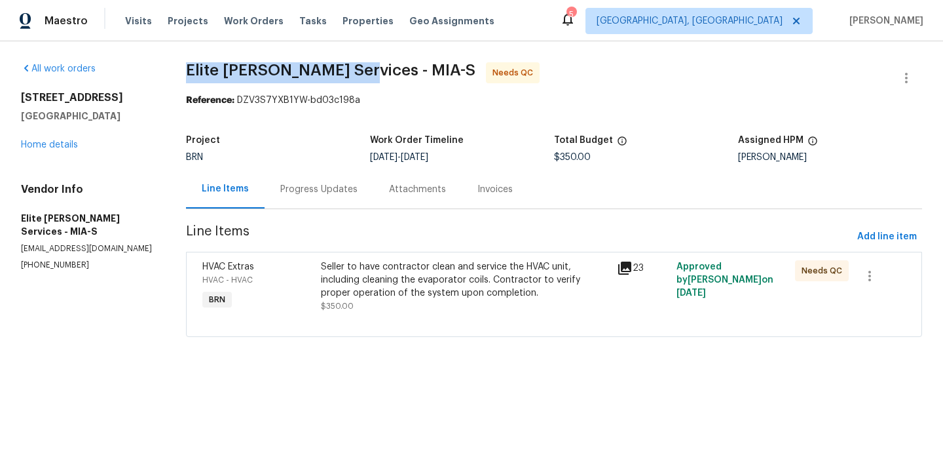
drag, startPoint x: 176, startPoint y: 75, endPoint x: 358, endPoint y: 69, distance: 181.5
click at [358, 69] on div "All work orders [STREET_ADDRESS] Home details Vendor Info Elite [PERSON_NAME] S…" at bounding box center [471, 207] width 943 height 332
copy span "Elite [PERSON_NAME] Services"
click at [303, 178] on div "Progress Updates" at bounding box center [319, 189] width 109 height 39
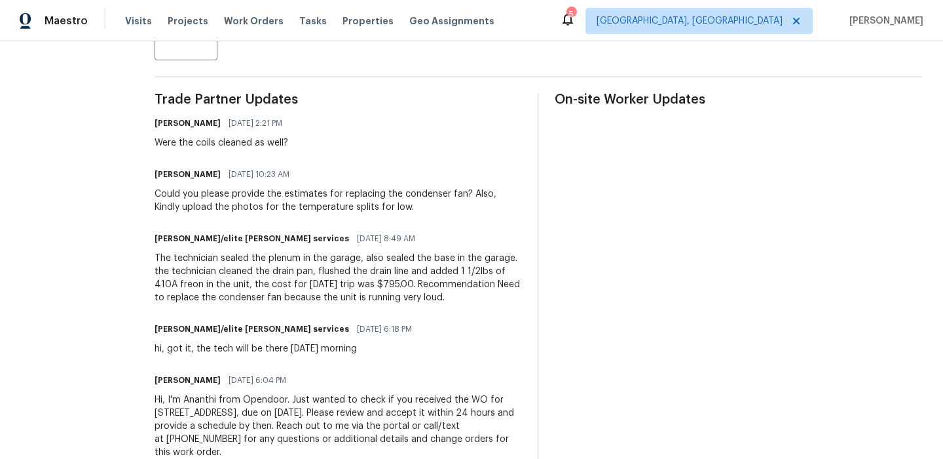
scroll to position [348, 0]
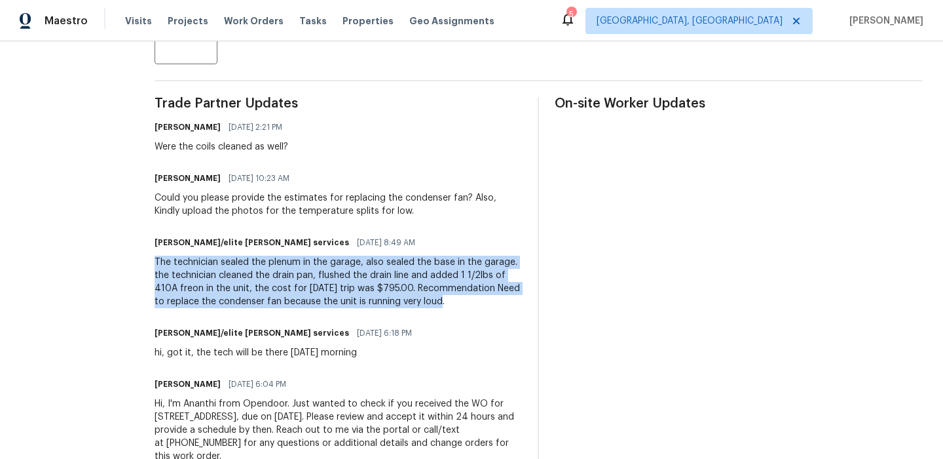
drag, startPoint x: 179, startPoint y: 264, endPoint x: 231, endPoint y: 313, distance: 71.8
click at [231, 313] on div "All work orders [STREET_ADDRESS] Home details Vendor Info Elite [PERSON_NAME] S…" at bounding box center [471, 96] width 943 height 806
copy div "The technician sealed the plenum in the garage, also sealed the base in the gar…"
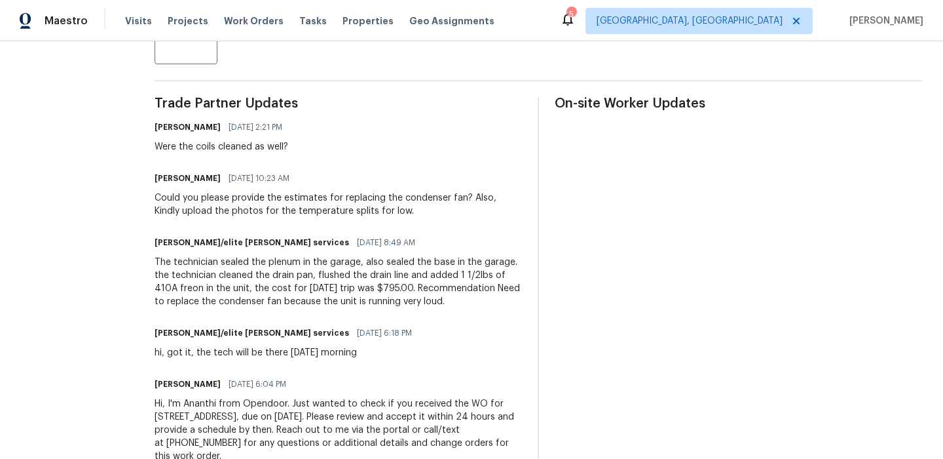
click at [173, 150] on div "All work orders [STREET_ADDRESS] Home details Vendor Info Elite [PERSON_NAME] S…" at bounding box center [471, 96] width 943 height 806
drag, startPoint x: 220, startPoint y: 149, endPoint x: 278, endPoint y: 147, distance: 58.3
click at [278, 147] on div "Were the coils cleaned as well?" at bounding box center [223, 146] width 136 height 13
copy div "coils cleaned"
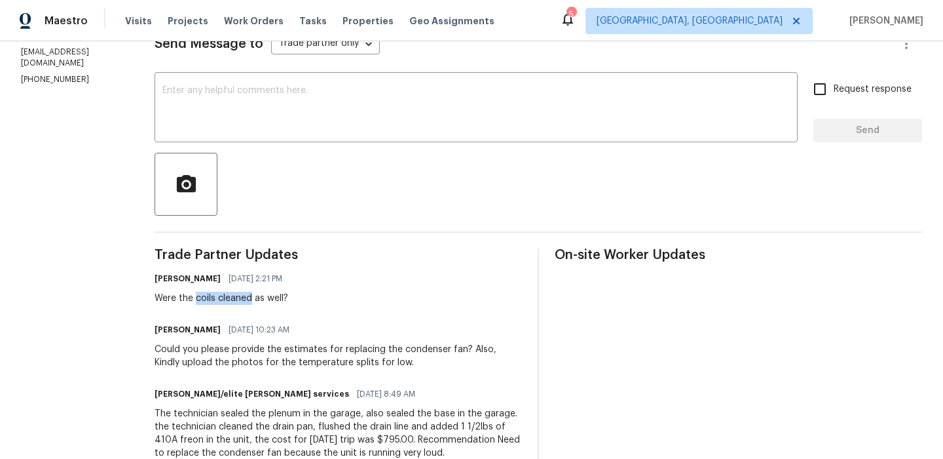
scroll to position [184, 0]
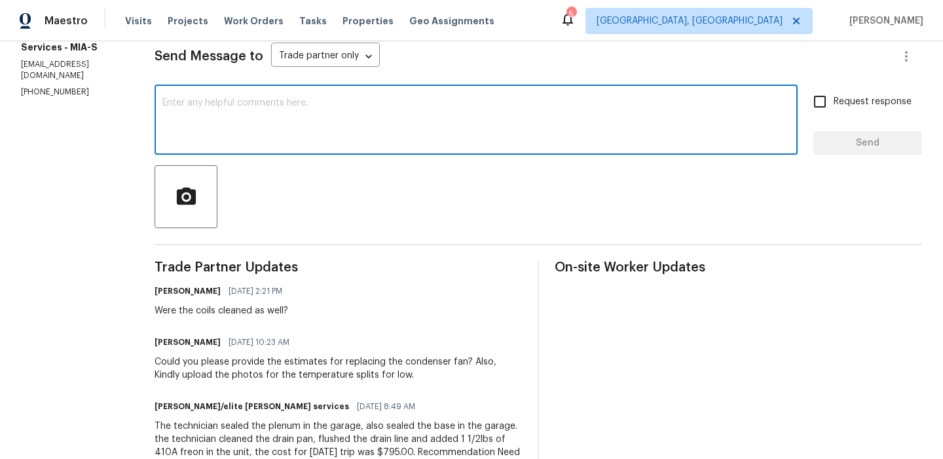
click at [248, 140] on textarea at bounding box center [476, 121] width 628 height 46
click at [34, 95] on section "All work orders [STREET_ADDRESS] Home details Vendor Info Elite [PERSON_NAME] S…" at bounding box center [72, 260] width 102 height 764
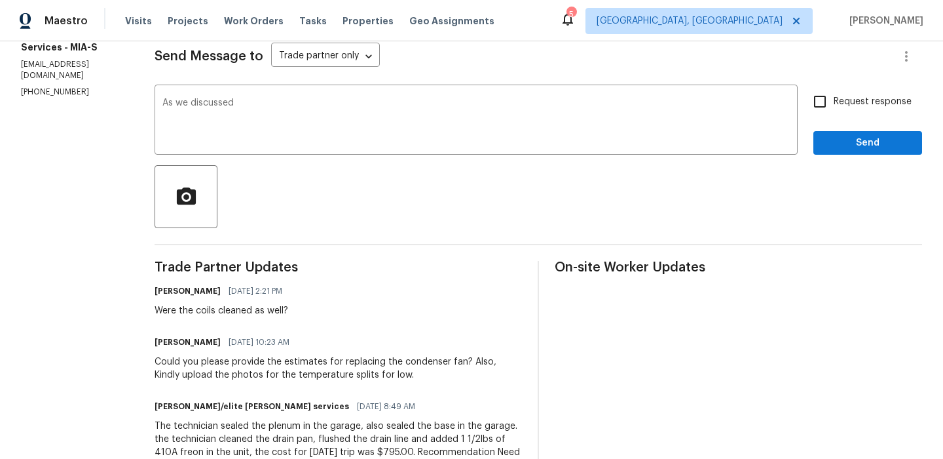
click at [34, 95] on section "All work orders [STREET_ADDRESS] Home details Vendor Info Elite [PERSON_NAME] S…" at bounding box center [72, 260] width 102 height 764
copy p "[PHONE_NUMBER]"
click at [326, 110] on textarea "As we discussed" at bounding box center [476, 121] width 628 height 46
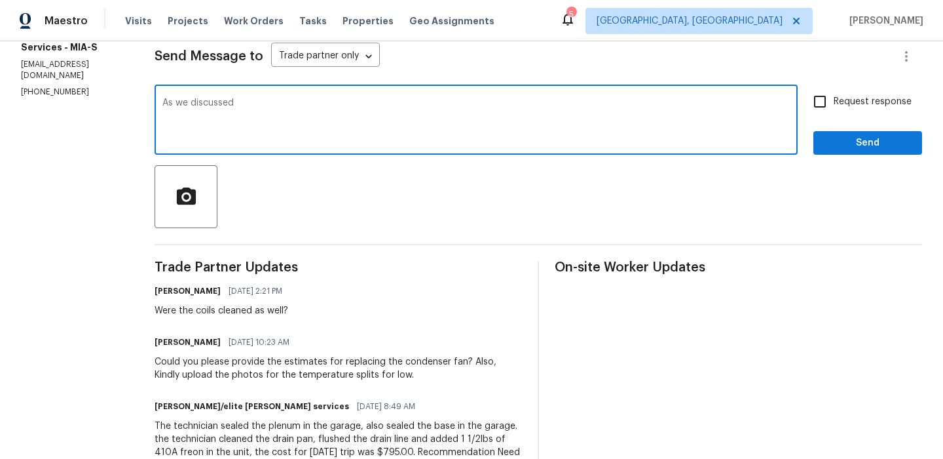
paste textarea "(954) 839-4259"
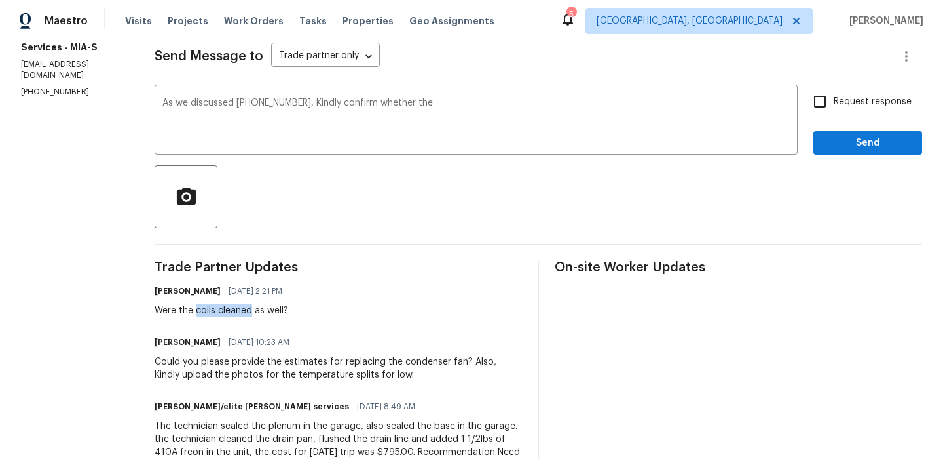
drag, startPoint x: 222, startPoint y: 312, endPoint x: 279, endPoint y: 311, distance: 57.0
click at [279, 311] on div "Were the coils cleaned as well?" at bounding box center [223, 310] width 136 height 13
copy div "coils cleaned"
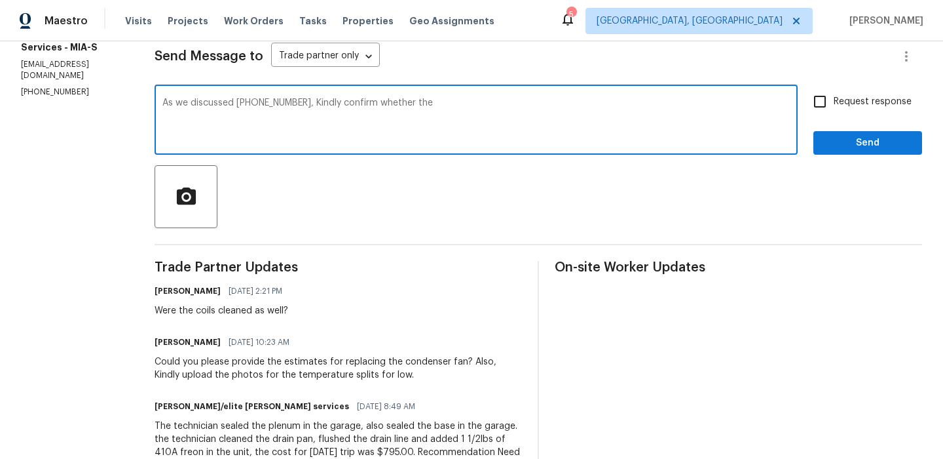
click at [495, 115] on textarea "As we discussed (954) 839-4259, Kindly confirm whether the" at bounding box center [476, 121] width 628 height 46
paste textarea "coils cleaned"
click at [472, 103] on textarea "As we discussed (954) 839-4259, Kindly confirm whether the coils cleaned" at bounding box center [476, 121] width 628 height 46
click at [560, 109] on textarea "As we discussed (954) 839-4259, Kindly confirm whether the coils were cleaned" at bounding box center [476, 121] width 628 height 46
drag, startPoint x: 332, startPoint y: 104, endPoint x: 398, endPoint y: 124, distance: 68.6
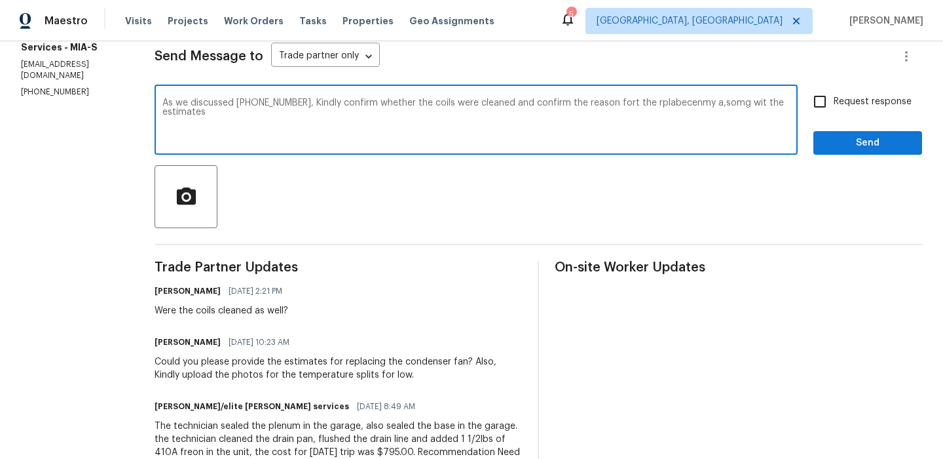
click at [398, 124] on textarea "As we discussed (954) 839-4259, Kindly confirm whether the coils were cleaned a…" at bounding box center [476, 121] width 628 height 46
paste textarea ", and provide the reason for the replacement along with the estimates"
type textarea "As we discussed (954) 839-4259, Kindly confirm whether the coils were cleaned, …"
click at [852, 100] on span "Request response" at bounding box center [873, 102] width 78 height 14
click at [834, 100] on input "Request response" at bounding box center [820, 102] width 28 height 28
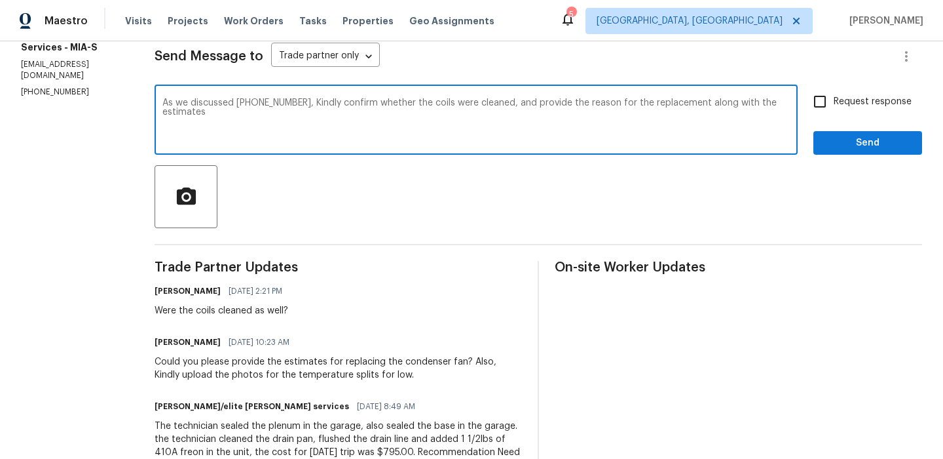
checkbox input "true"
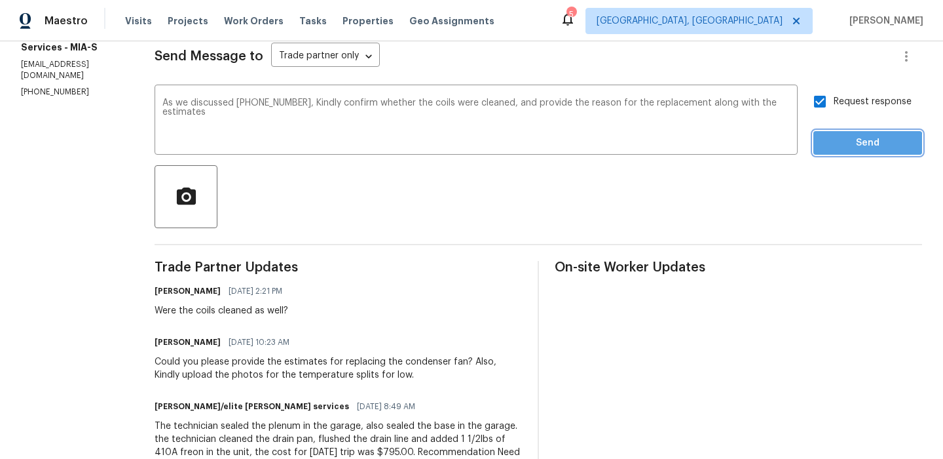
click at [850, 144] on span "Send" at bounding box center [868, 143] width 88 height 16
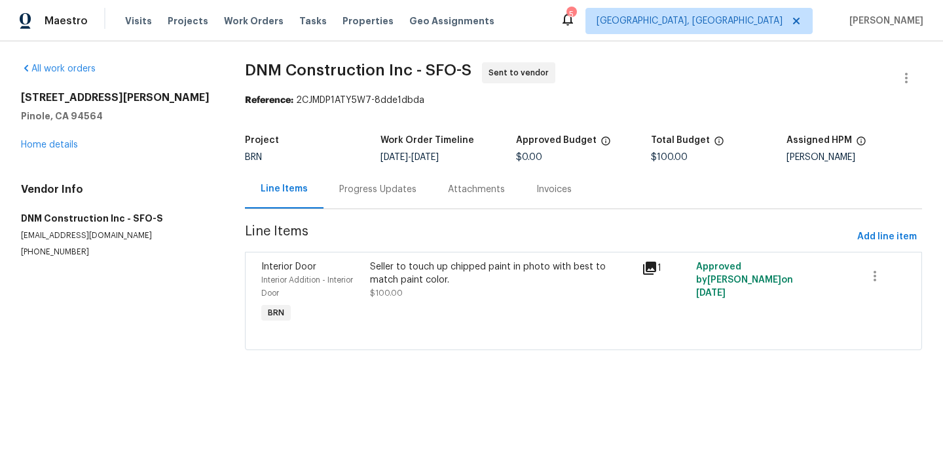
click at [117, 236] on p "[EMAIL_ADDRESS][DOMAIN_NAME]" at bounding box center [117, 235] width 193 height 11
copy p "[EMAIL_ADDRESS][DOMAIN_NAME]"
drag, startPoint x: 233, startPoint y: 72, endPoint x: 374, endPoint y: 64, distance: 141.1
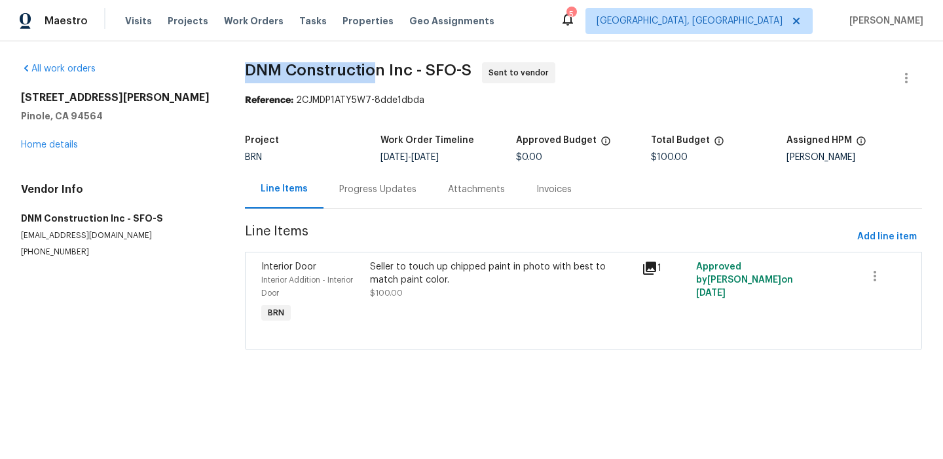
click at [374, 64] on div "All work orders [STREET_ADDRESS][PERSON_NAME] Home details Vendor Info DNM Cons…" at bounding box center [471, 213] width 943 height 345
copy span "DNM Constructio"
drag, startPoint x: 378, startPoint y: 68, endPoint x: 238, endPoint y: 68, distance: 139.5
click at [238, 68] on div "All work orders [STREET_ADDRESS][PERSON_NAME] Home details Vendor Info DNM Cons…" at bounding box center [471, 213] width 943 height 345
copy span "DNM Construction"
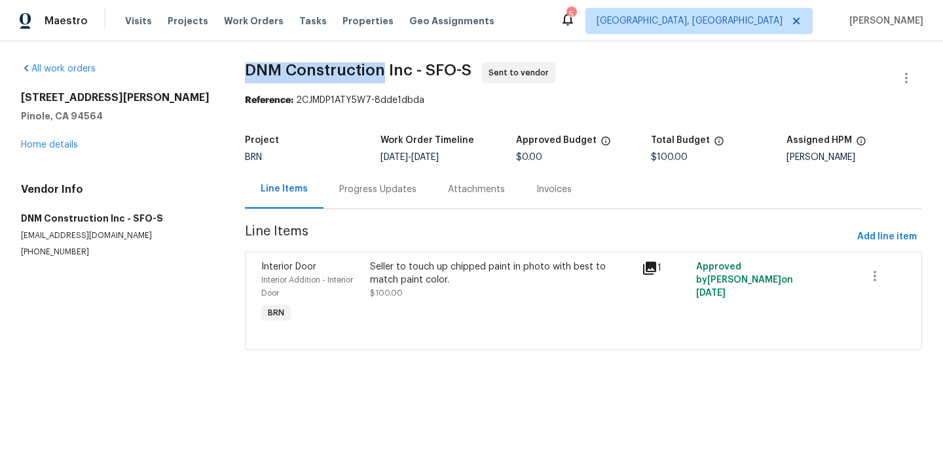
copy span "DNM Construction"
click at [273, 107] on section "DNM Construction Inc - SFO-S Sent to vendor Reference: 2CJMDP1ATY5W7-8dde1dbda …" at bounding box center [583, 213] width 677 height 303
click at [405, 252] on div "Interior Door Interior Addition - Interior Door BRN Seller to touch up chipped …" at bounding box center [583, 301] width 677 height 98
click at [389, 272] on div "Seller to touch up chipped paint in photo with best to match paint color." at bounding box center [502, 273] width 264 height 26
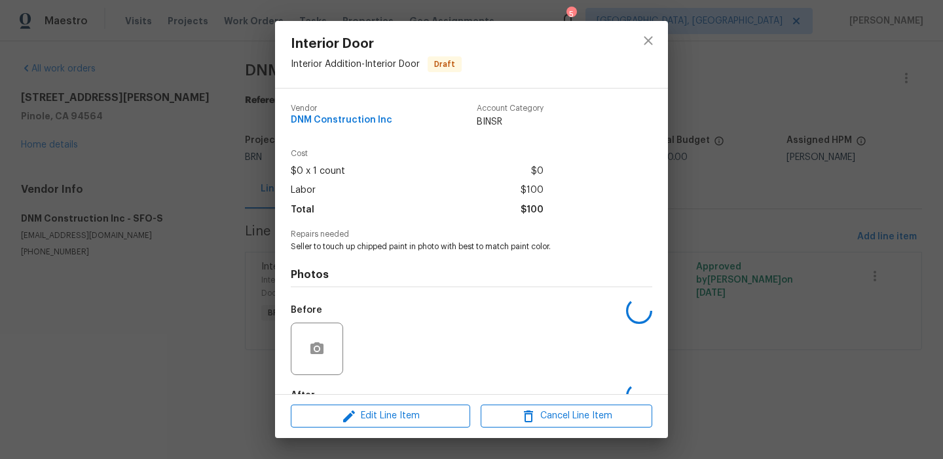
click at [373, 246] on span "Seller to touch up chipped paint in photo with best to match paint color." at bounding box center [454, 246] width 326 height 11
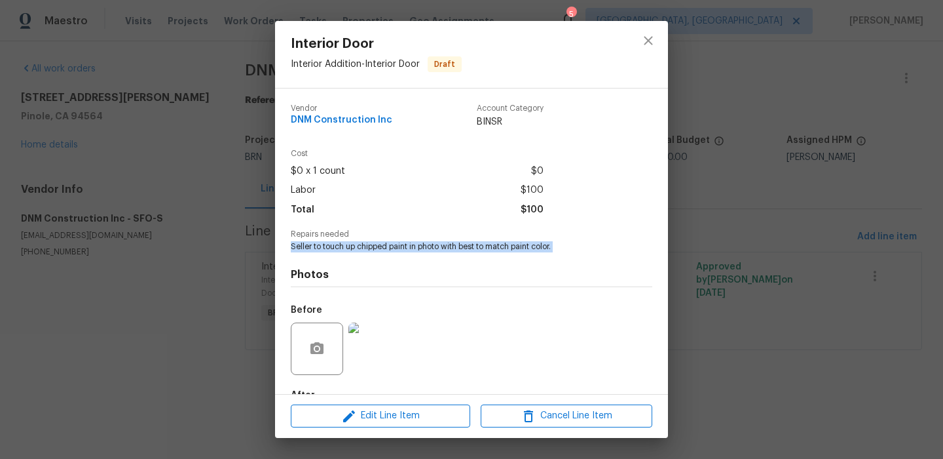
click at [373, 246] on span "Seller to touch up chipped paint in photo with best to match paint color." at bounding box center [454, 246] width 326 height 11
copy span "Seller to touch up chipped paint in photo with best to match paint color."
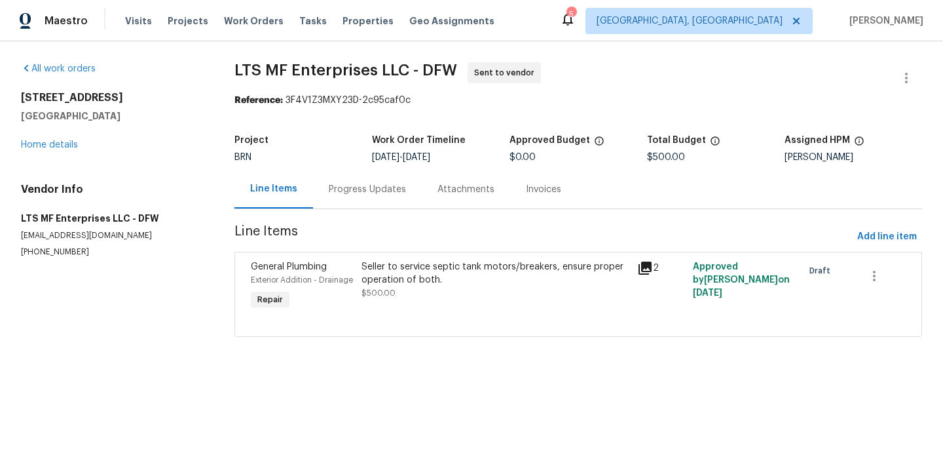
click at [340, 211] on section "LTS MF Enterprises LLC - DFW Sent to vendor Reference: 3F4V1Z3MXY23D-2c95caf0c …" at bounding box center [579, 207] width 688 height 290
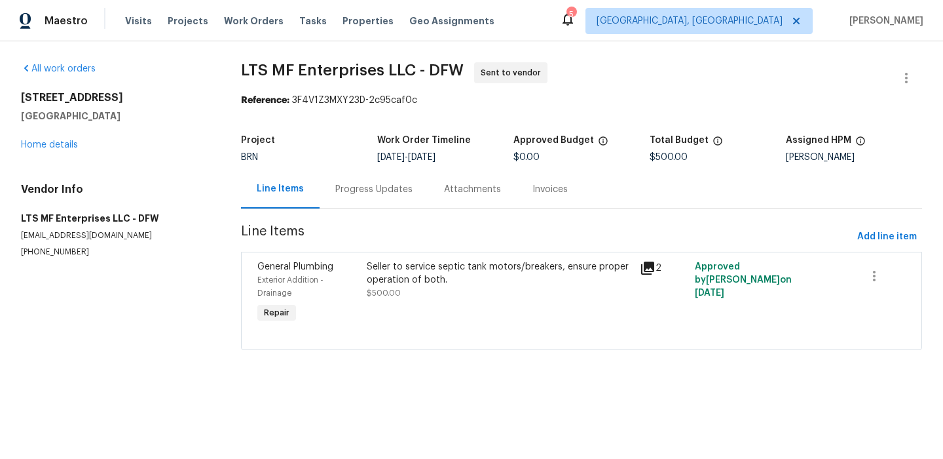
click at [341, 204] on div "Progress Updates" at bounding box center [374, 189] width 109 height 39
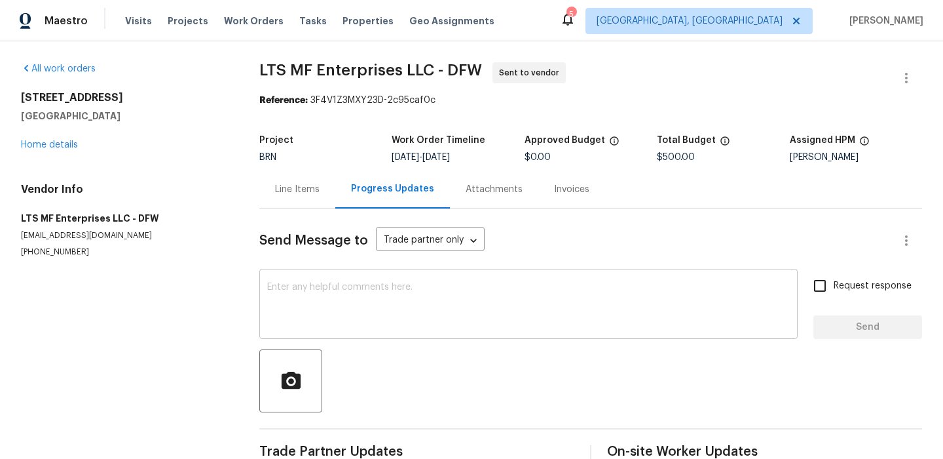
scroll to position [3, 0]
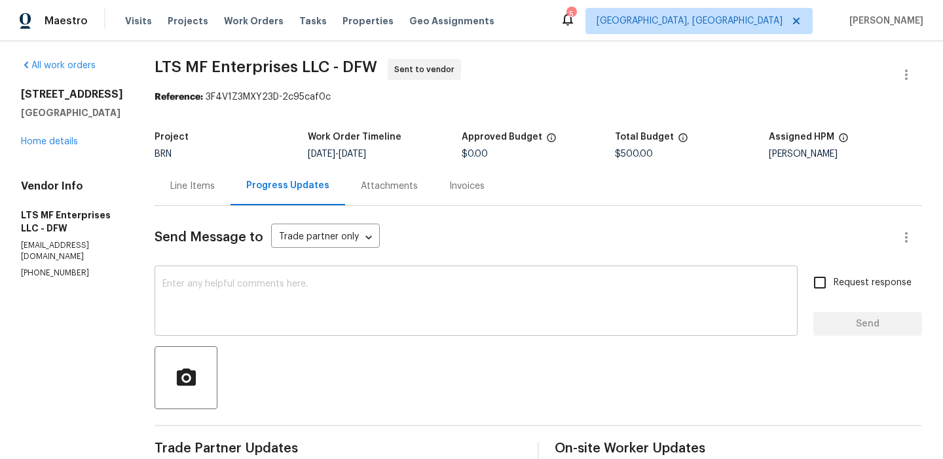
click at [258, 284] on textarea at bounding box center [476, 302] width 628 height 46
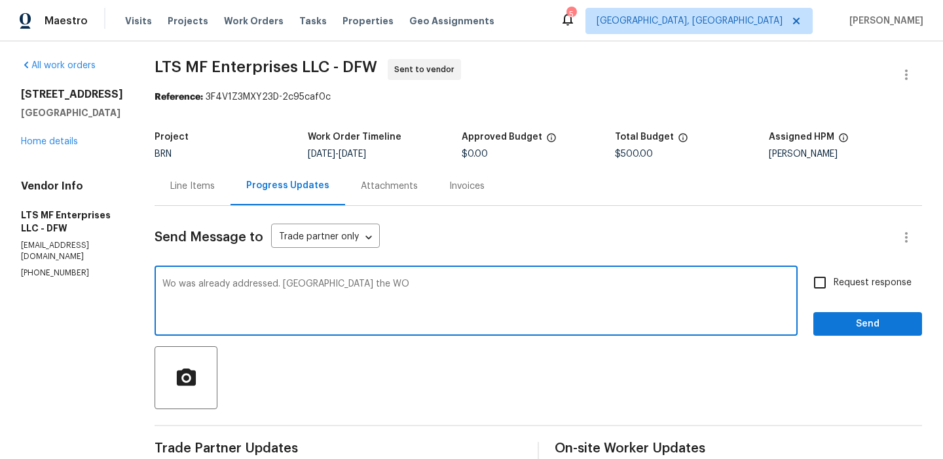
type textarea "Wo was already addressed. [GEOGRAPHIC_DATA] the WO"
click at [833, 278] on input "Request response" at bounding box center [820, 283] width 28 height 28
checkbox input "true"
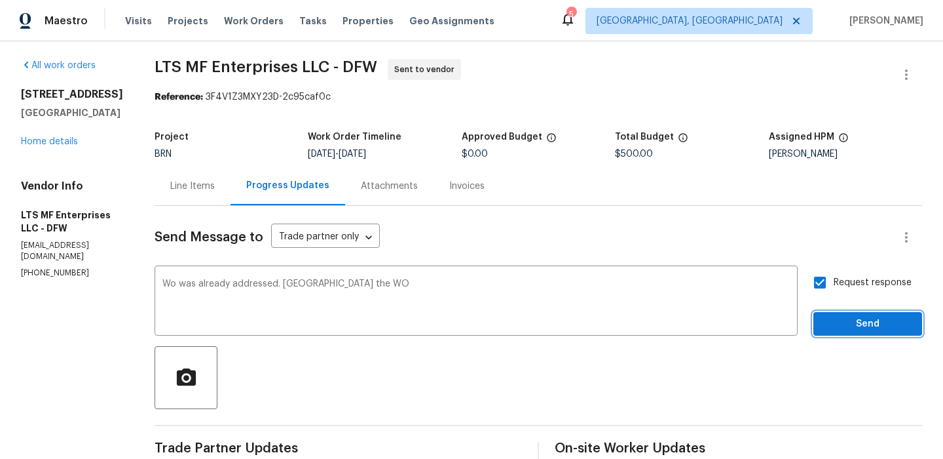
click at [834, 328] on span "Send" at bounding box center [868, 324] width 88 height 16
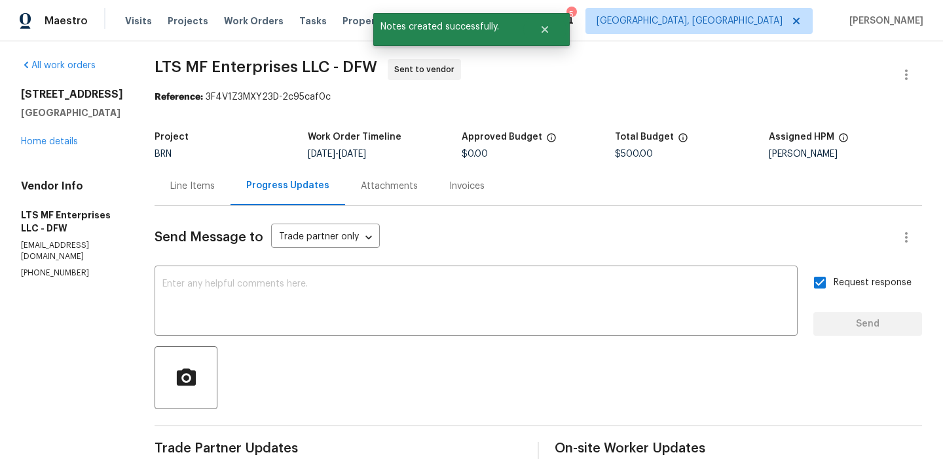
click at [161, 204] on div "Line Items" at bounding box center [193, 185] width 76 height 39
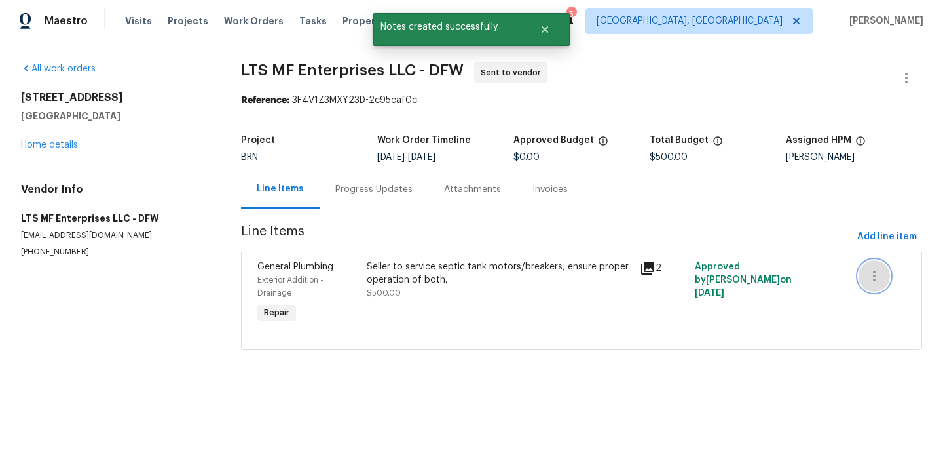
click at [882, 282] on button "button" at bounding box center [874, 275] width 31 height 31
click at [878, 280] on li "Cancel" at bounding box center [884, 276] width 50 height 22
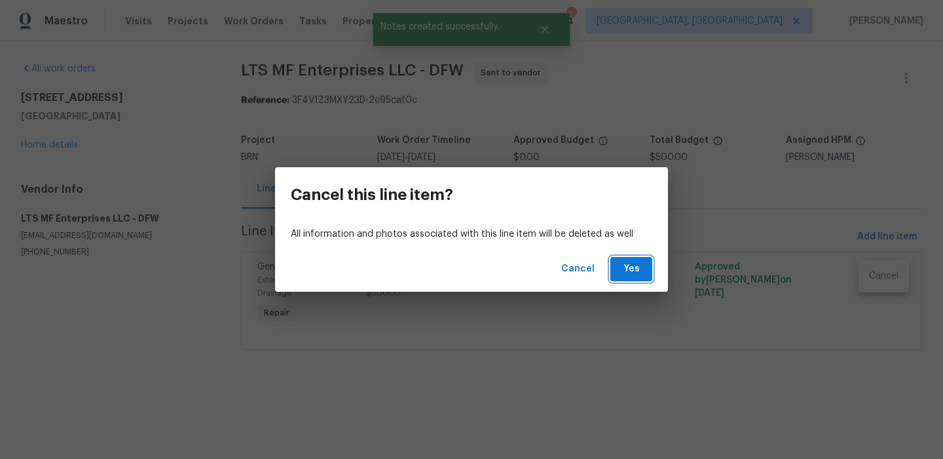
click at [634, 275] on span "Yes" at bounding box center [631, 269] width 21 height 16
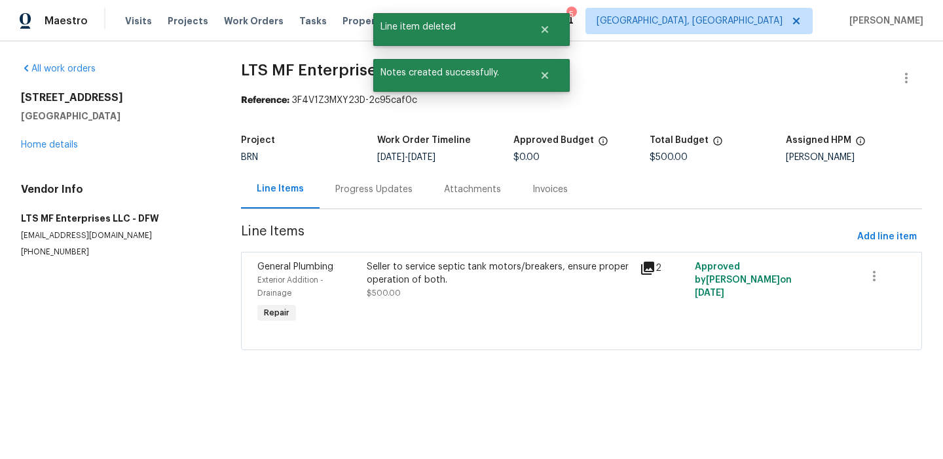
click at [897, 67] on div "Cancel this line item? All information and photos associated with this line ite…" at bounding box center [471, 229] width 943 height 459
click at [905, 68] on button "button" at bounding box center [906, 77] width 31 height 31
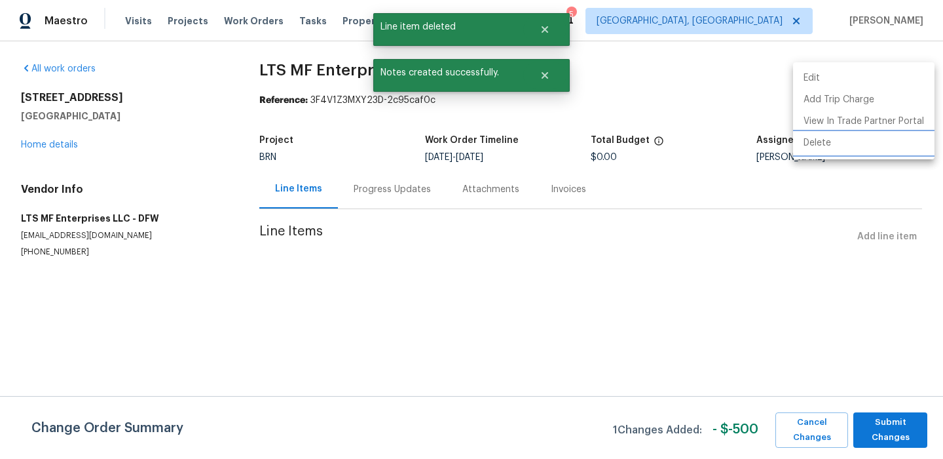
click at [823, 145] on li "Delete" at bounding box center [864, 143] width 142 height 22
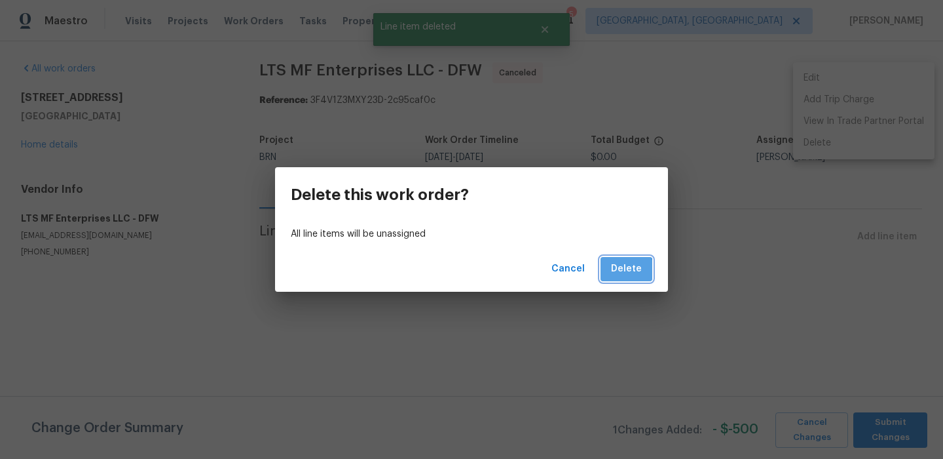
click at [624, 274] on span "Delete" at bounding box center [626, 269] width 31 height 16
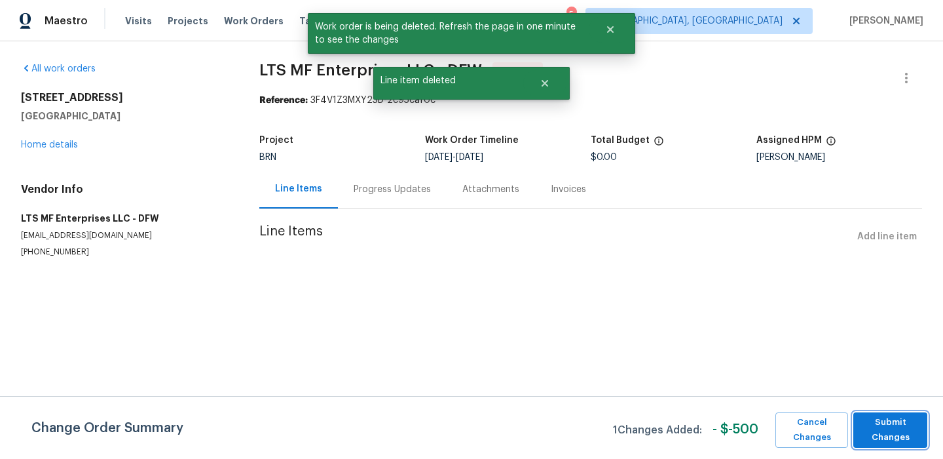
click at [879, 429] on span "Submit Changes" at bounding box center [890, 430] width 61 height 30
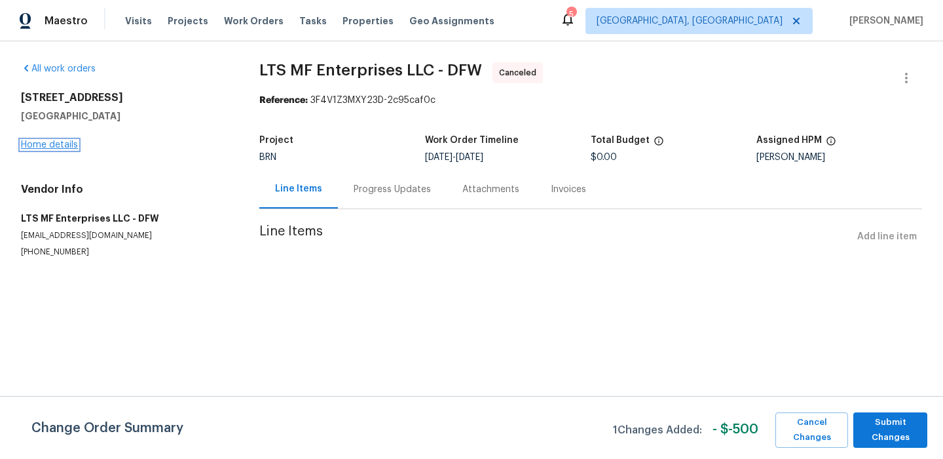
click at [48, 144] on link "Home details" at bounding box center [49, 144] width 57 height 9
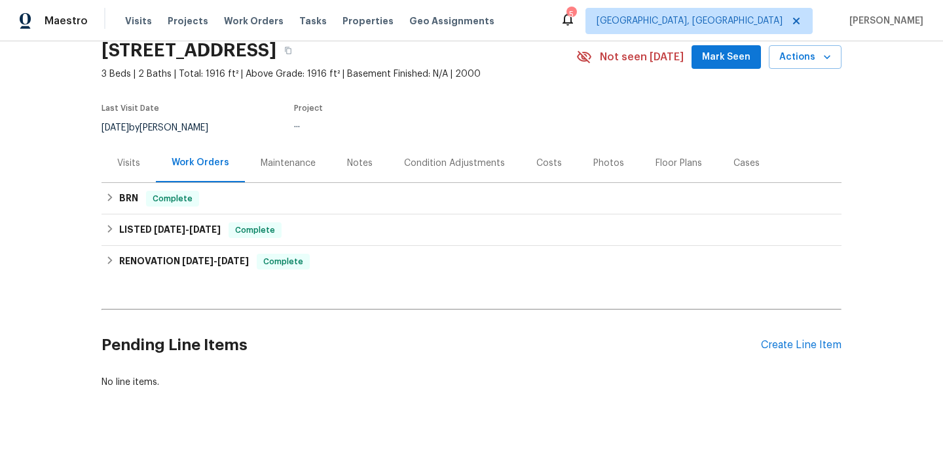
scroll to position [74, 0]
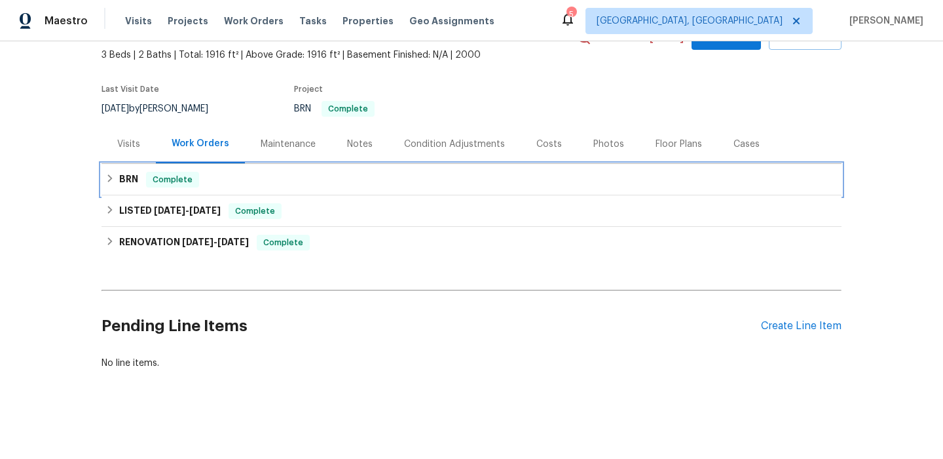
click at [145, 175] on div "BRN Complete" at bounding box center [471, 180] width 732 height 16
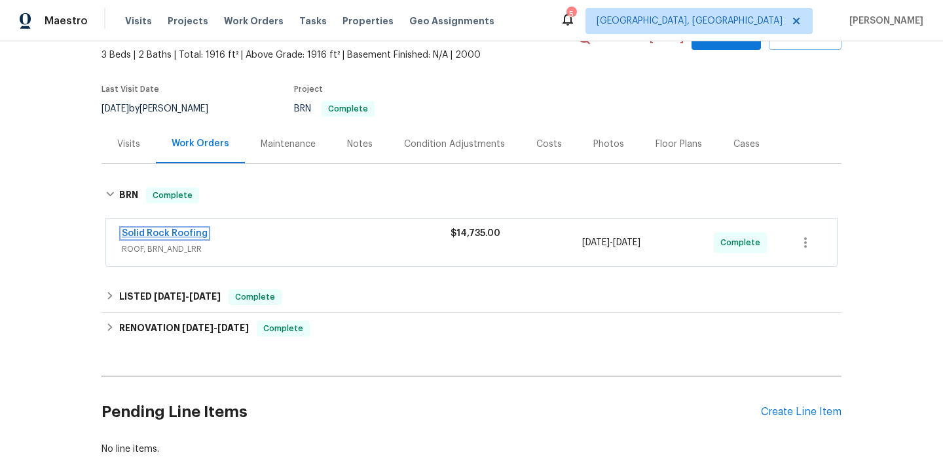
click at [153, 233] on link "Solid Rock Roofing" at bounding box center [165, 233] width 86 height 9
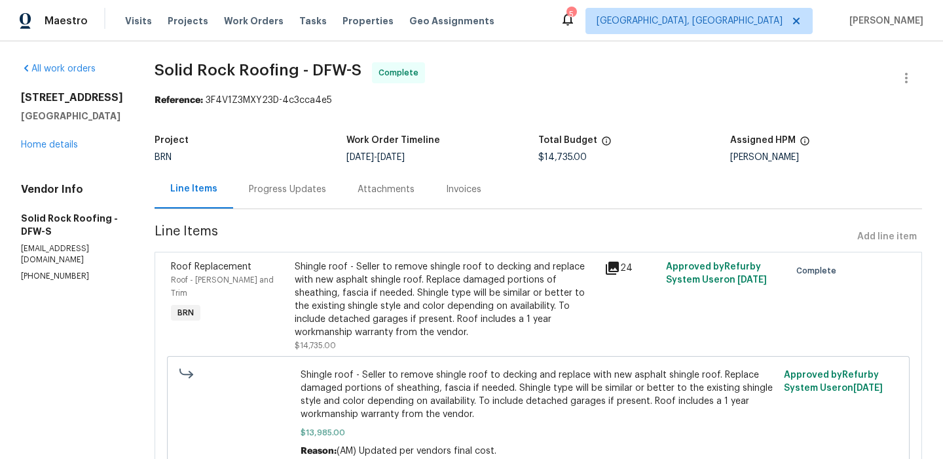
click at [439, 195] on div "Invoices" at bounding box center [463, 189] width 67 height 39
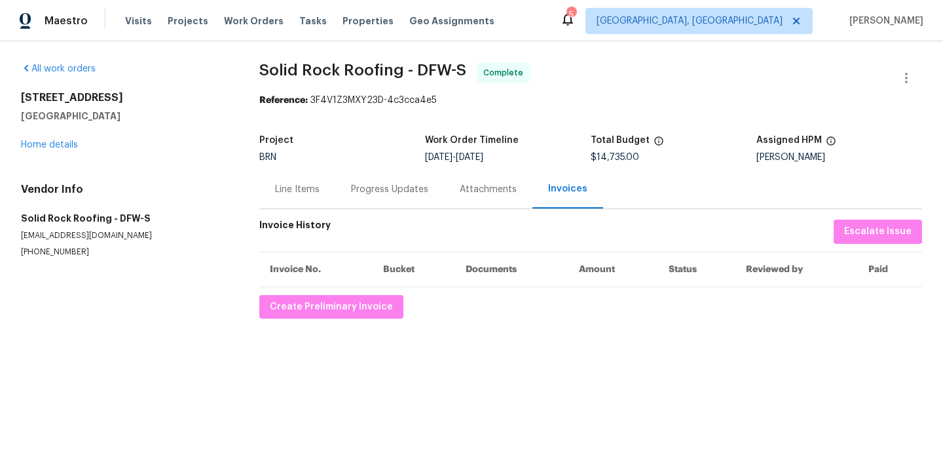
click at [383, 186] on div "Progress Updates" at bounding box center [389, 189] width 77 height 13
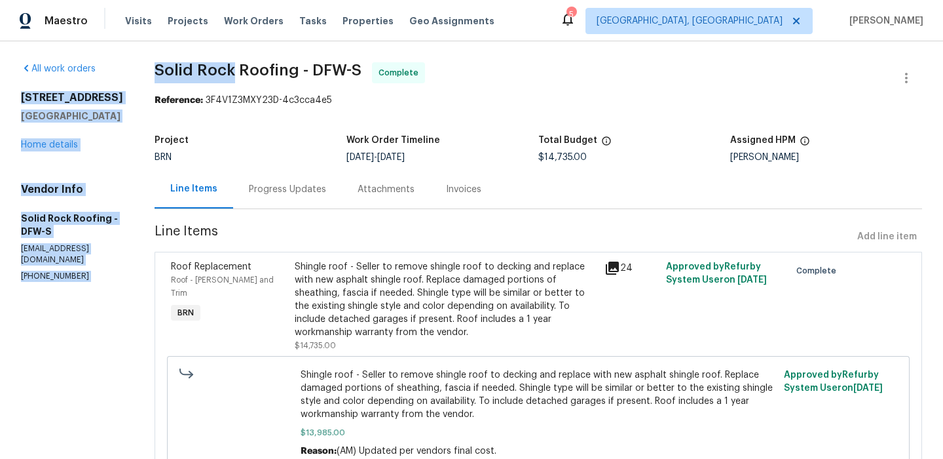
drag, startPoint x: 138, startPoint y: 69, endPoint x: 234, endPoint y: 69, distance: 96.3
click at [234, 69] on div "All work orders [STREET_ADDRESS][PERSON_NAME] Home details Vendor Info Solid Ro…" at bounding box center [471, 334] width 943 height 587
click at [234, 69] on span "Solid Rock Roofing - DFW-S" at bounding box center [258, 70] width 207 height 16
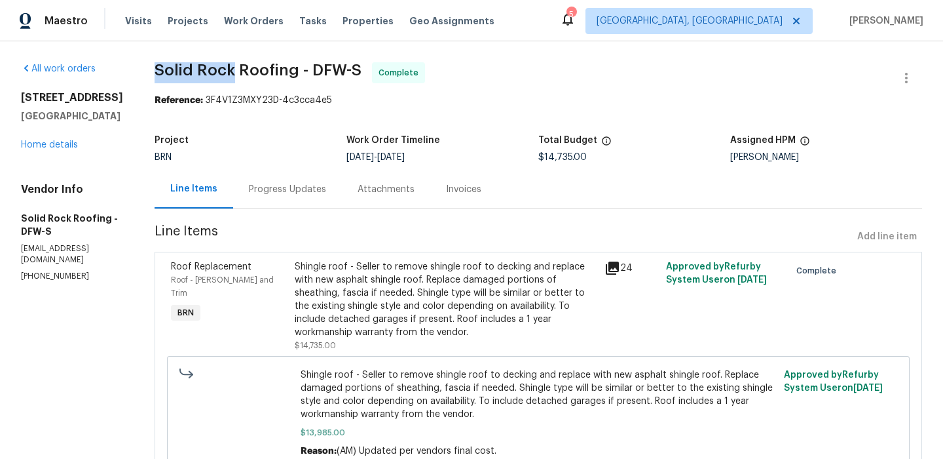
drag, startPoint x: 152, startPoint y: 69, endPoint x: 231, endPoint y: 69, distance: 79.3
click at [231, 69] on div "All work orders [STREET_ADDRESS][PERSON_NAME] Home details Vendor Info Solid Ro…" at bounding box center [471, 334] width 943 height 587
copy span "Solid Rock"
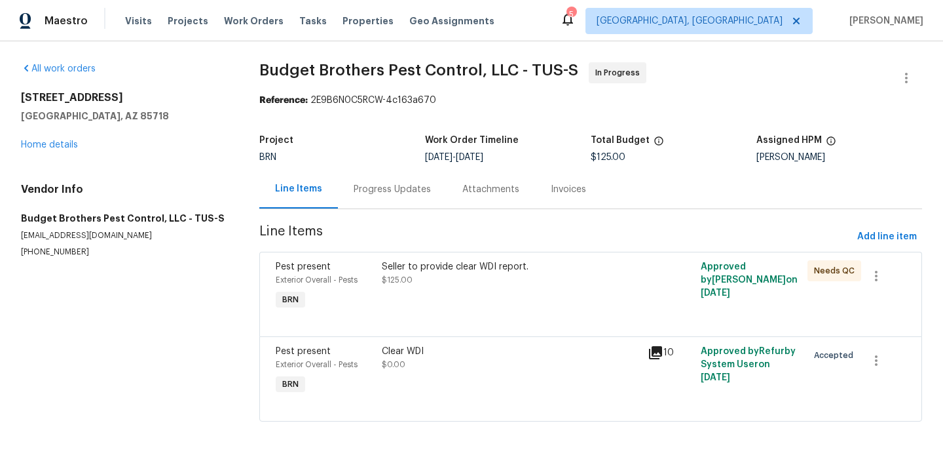
click at [342, 191] on div "Progress Updates" at bounding box center [392, 189] width 109 height 39
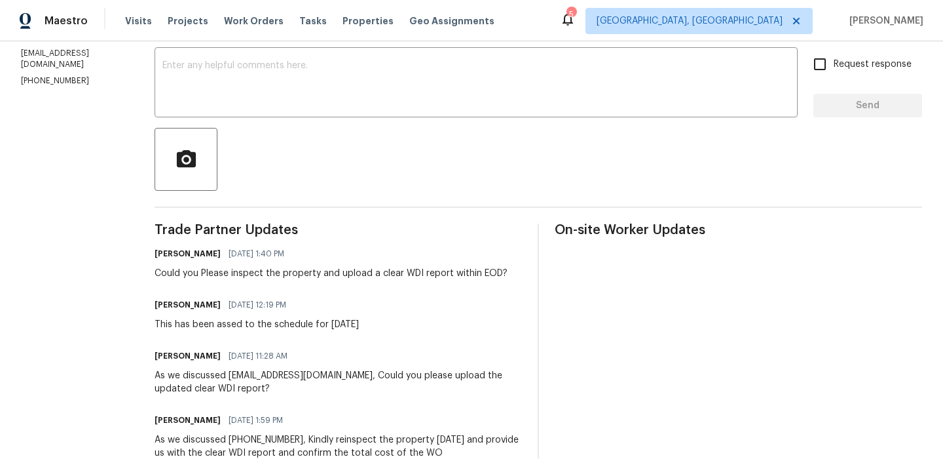
scroll to position [235, 0]
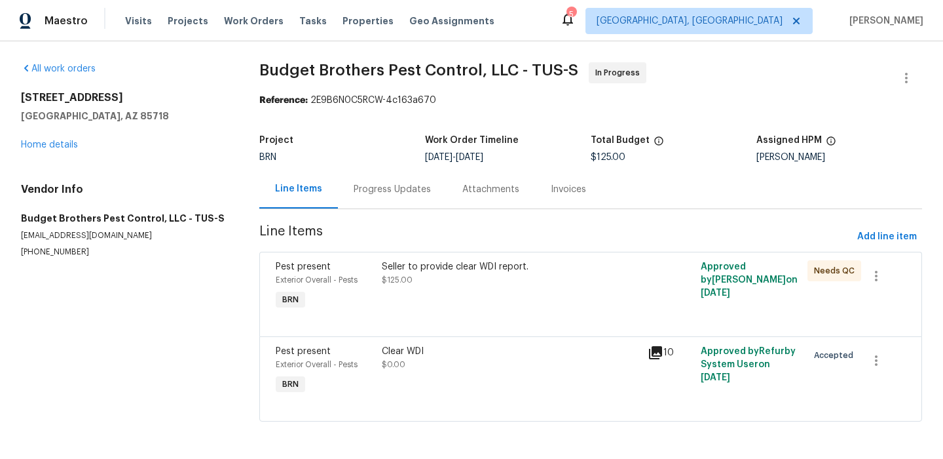
click at [364, 196] on div "Progress Updates" at bounding box center [392, 189] width 109 height 39
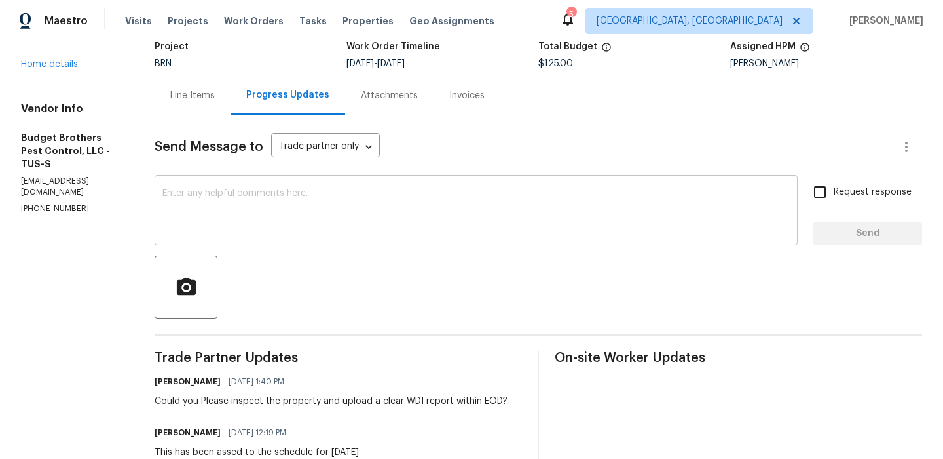
scroll to position [96, 0]
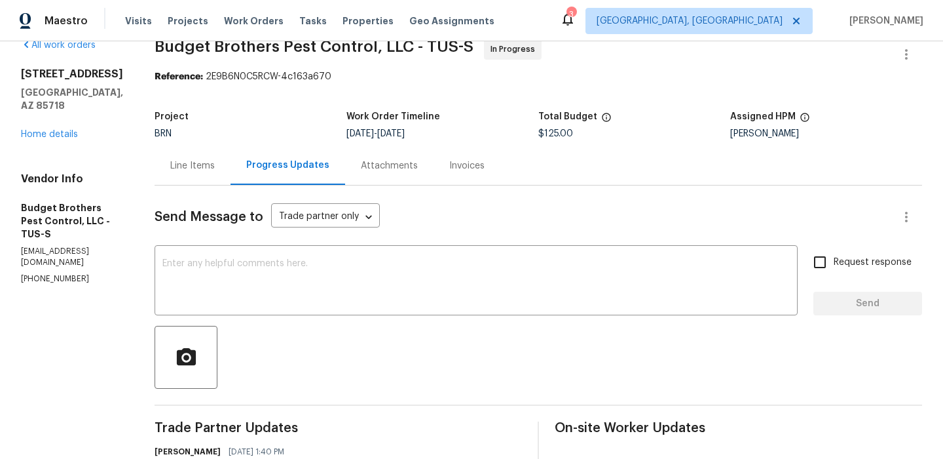
scroll to position [35, 0]
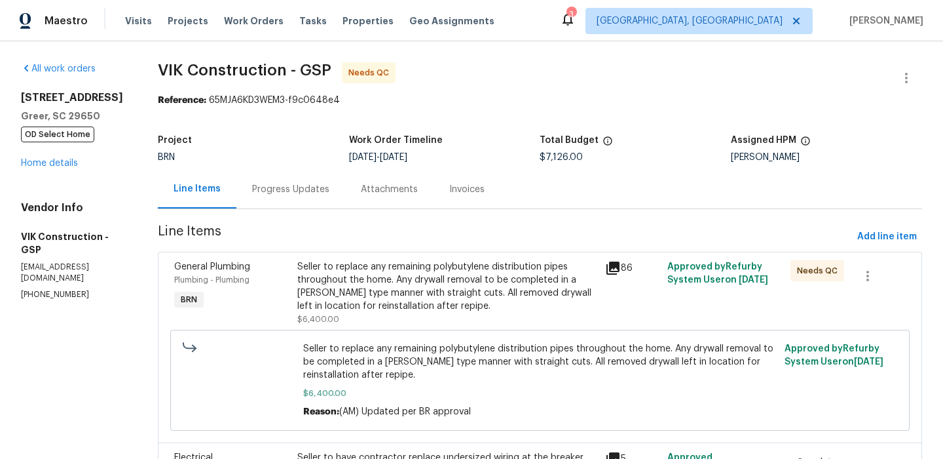
click at [394, 302] on div "Seller to replace any remaining polybutylene distribution pipes throughout the …" at bounding box center [447, 286] width 301 height 52
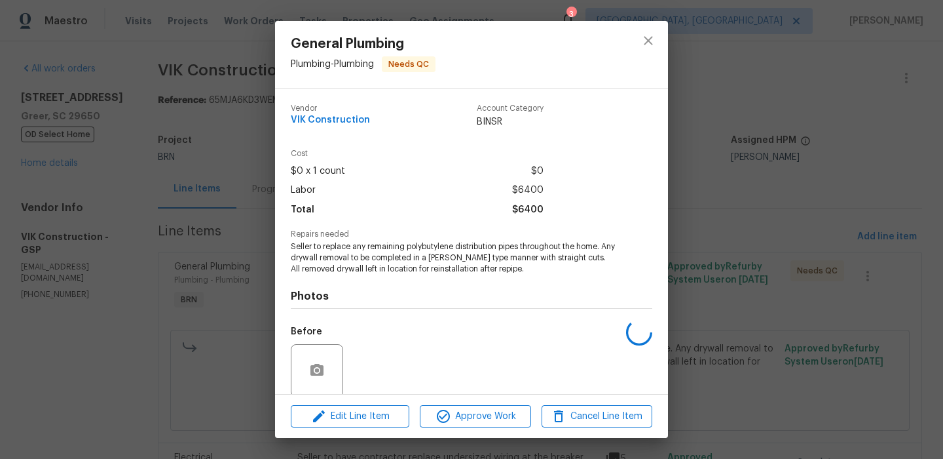
scroll to position [101, 0]
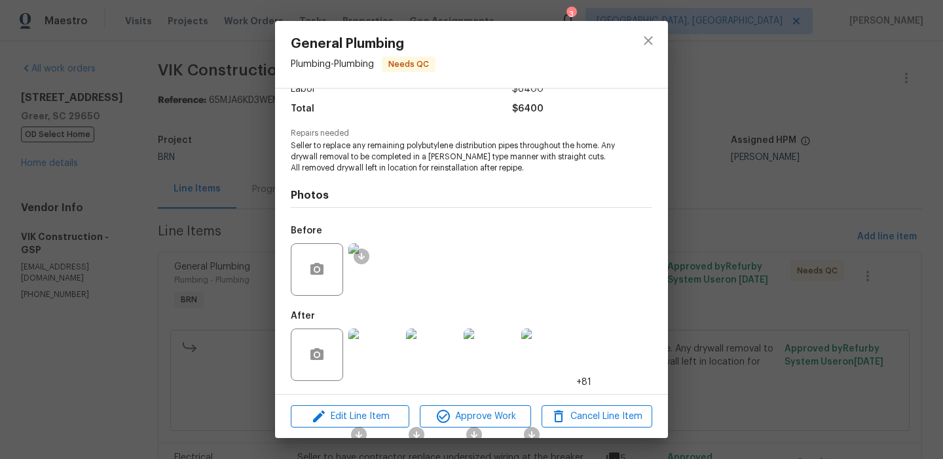
click at [373, 271] on img at bounding box center [375, 269] width 52 height 52
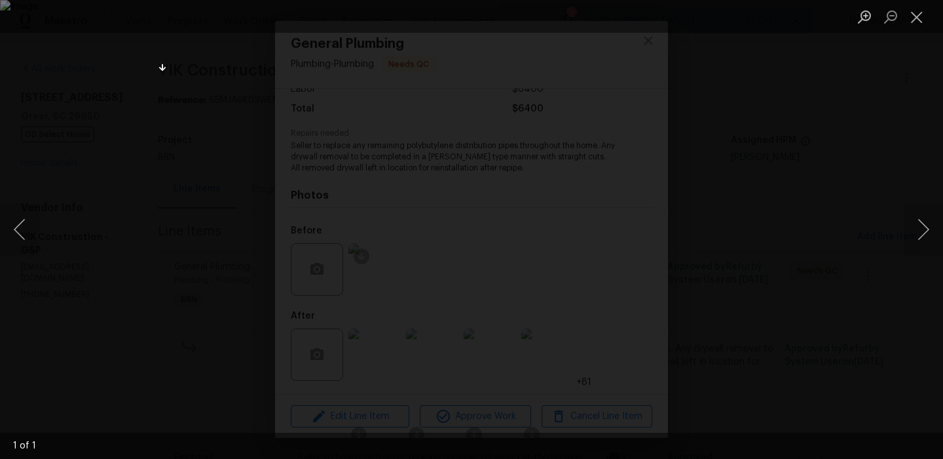
click at [107, 97] on div "Lightbox" at bounding box center [471, 229] width 943 height 459
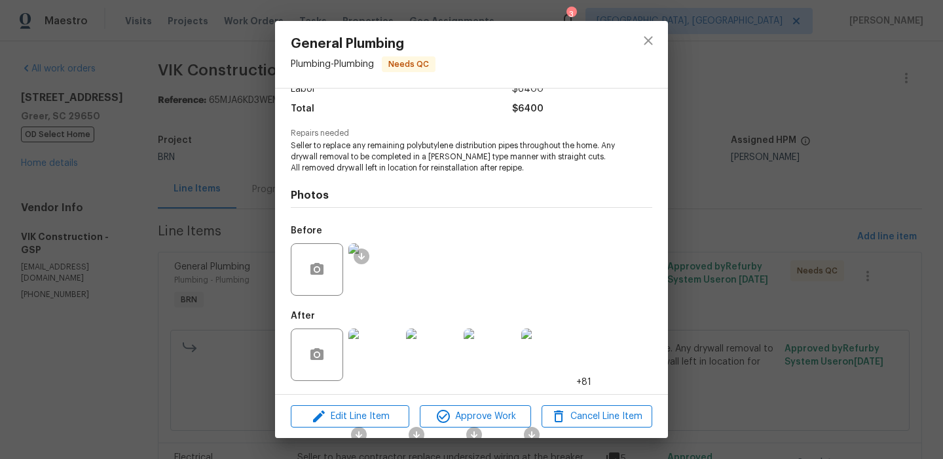
click at [91, 149] on div "General Plumbing Plumbing - Plumbing Needs QC Vendor VIK Construction Account C…" at bounding box center [471, 229] width 943 height 459
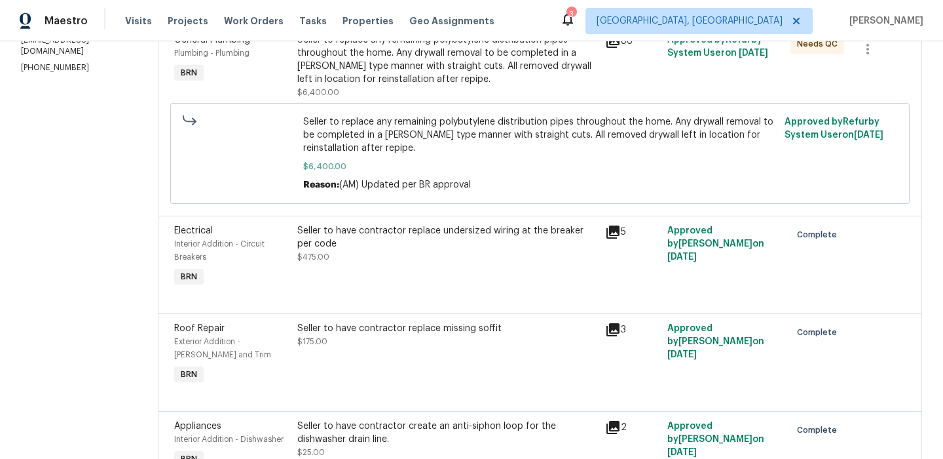
scroll to position [288, 0]
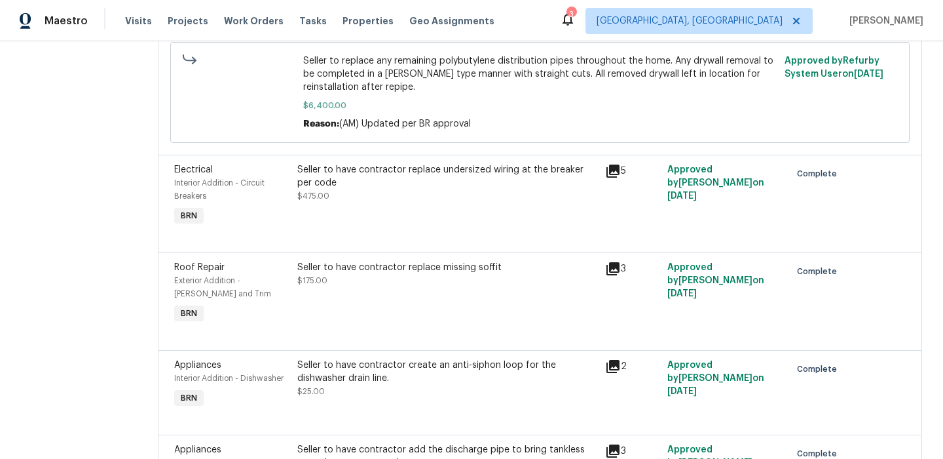
click at [361, 214] on div "Seller to have contractor replace undersized wiring at the breaker per code $47…" at bounding box center [447, 195] width 309 height 73
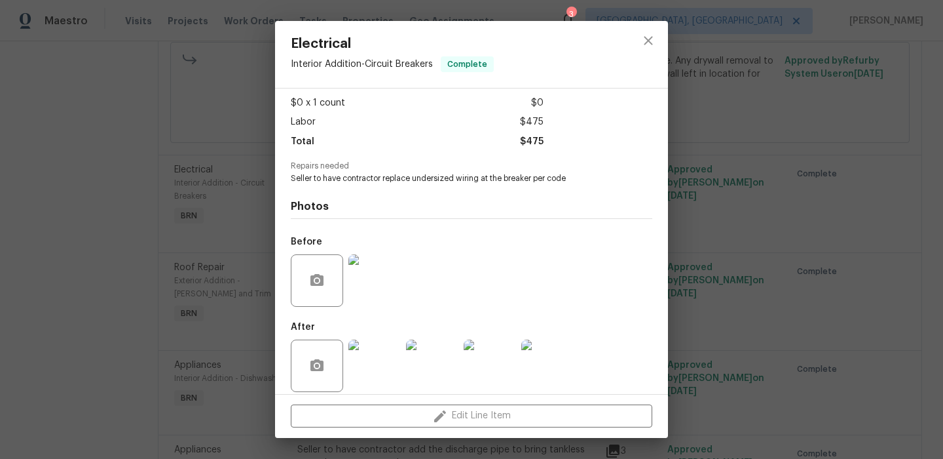
scroll to position [79, 0]
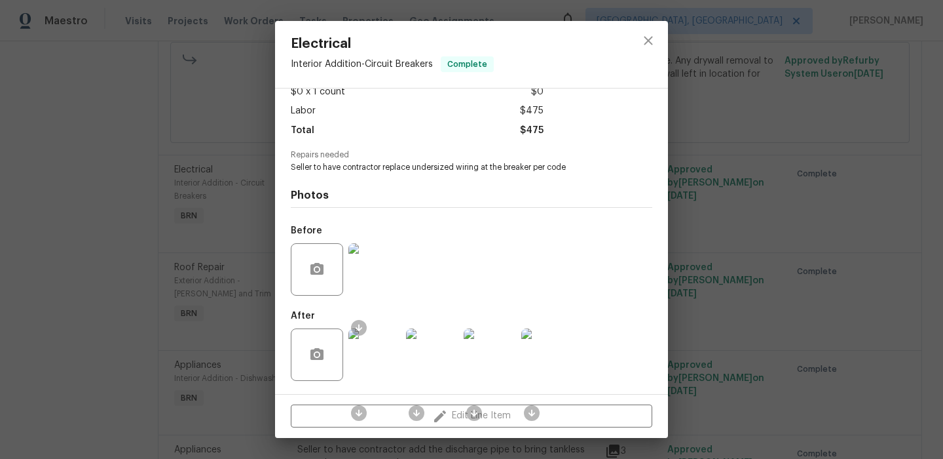
click at [383, 354] on img at bounding box center [375, 354] width 52 height 52
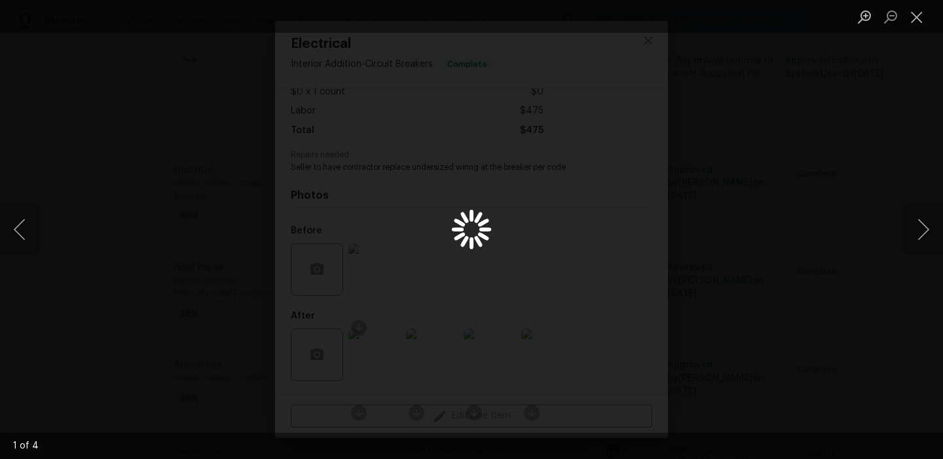
click at [125, 305] on div "Lightbox" at bounding box center [471, 229] width 943 height 459
click at [170, 245] on div "Lightbox" at bounding box center [471, 229] width 943 height 459
click at [918, 14] on button "Close lightbox" at bounding box center [917, 16] width 26 height 23
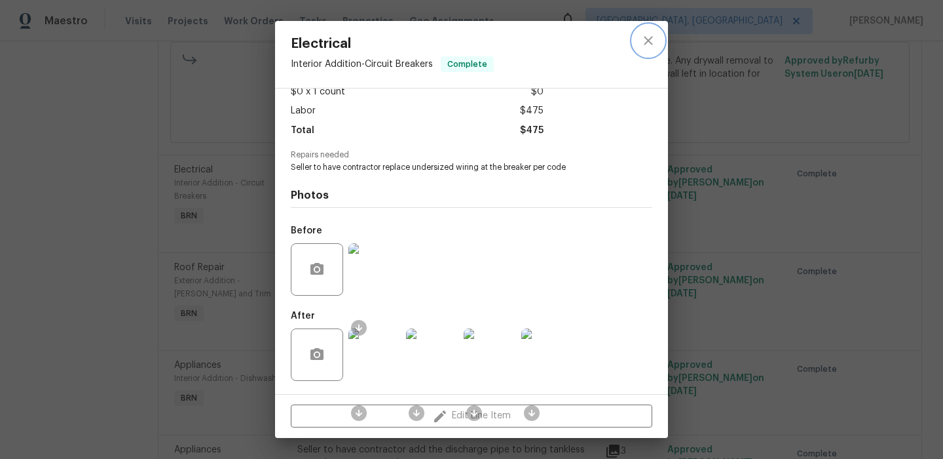
click at [651, 45] on icon "close" at bounding box center [649, 41] width 16 height 16
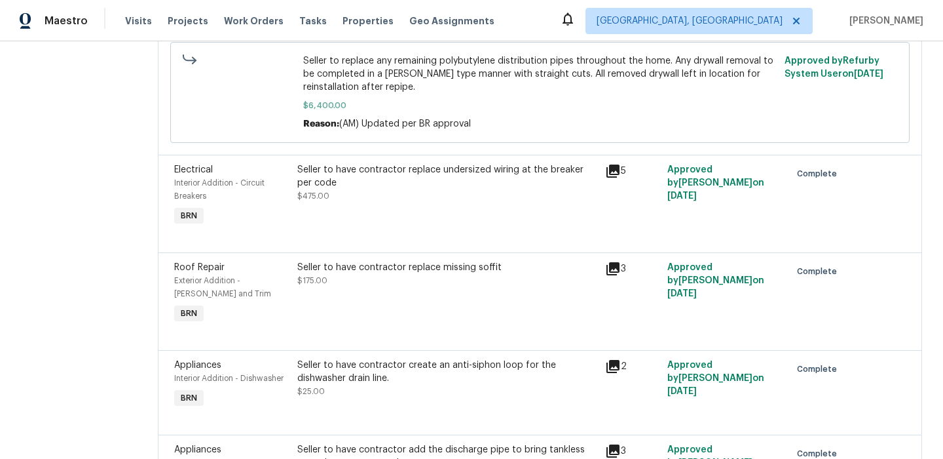
scroll to position [0, 0]
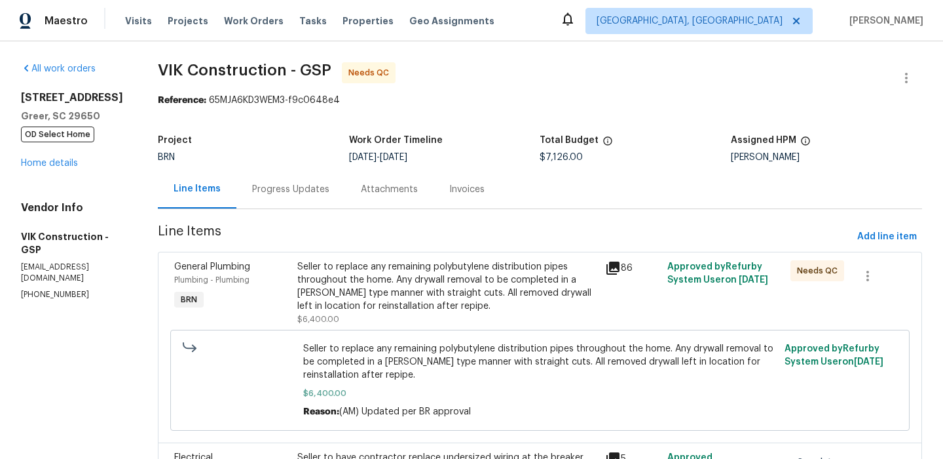
click at [361, 248] on span "Line Items" at bounding box center [505, 237] width 694 height 24
click at [349, 288] on div "Seller to replace any remaining polybutylene distribution pipes throughout the …" at bounding box center [447, 286] width 301 height 52
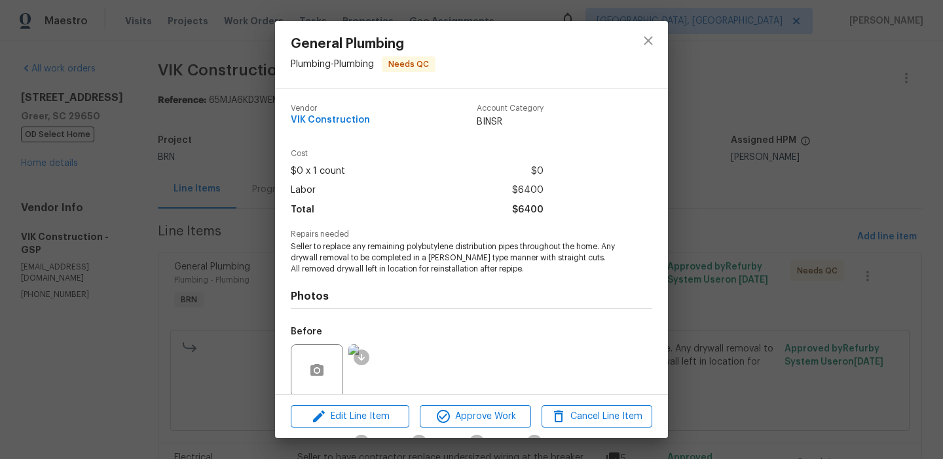
scroll to position [101, 0]
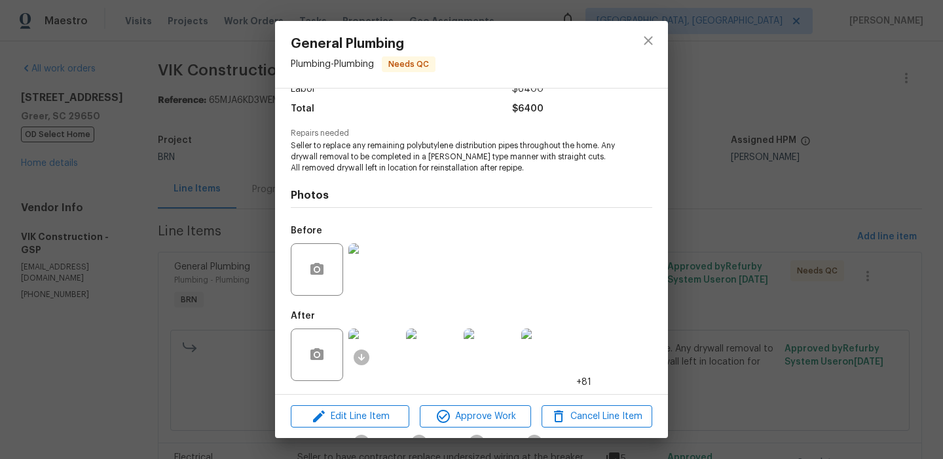
click at [372, 350] on img at bounding box center [375, 354] width 52 height 52
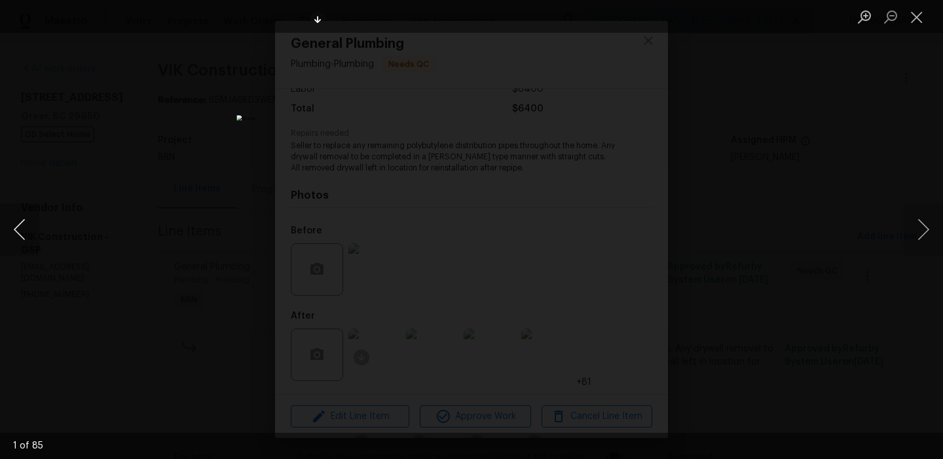
click at [12, 227] on button "Previous image" at bounding box center [19, 229] width 39 height 52
click at [917, 212] on button "Next image" at bounding box center [923, 229] width 39 height 52
click at [917, 211] on button "Next image" at bounding box center [923, 229] width 39 height 52
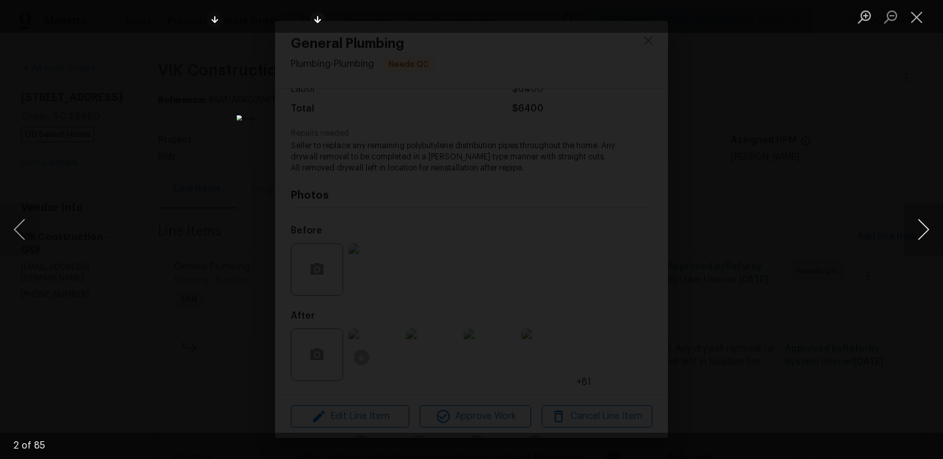
click at [918, 212] on button "Next image" at bounding box center [923, 229] width 39 height 52
click at [918, 216] on button "Next image" at bounding box center [923, 229] width 39 height 52
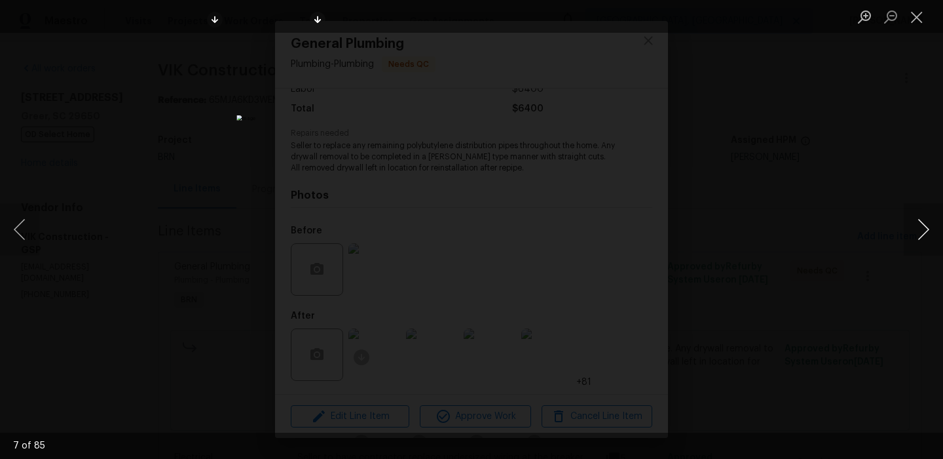
click at [918, 216] on button "Next image" at bounding box center [923, 229] width 39 height 52
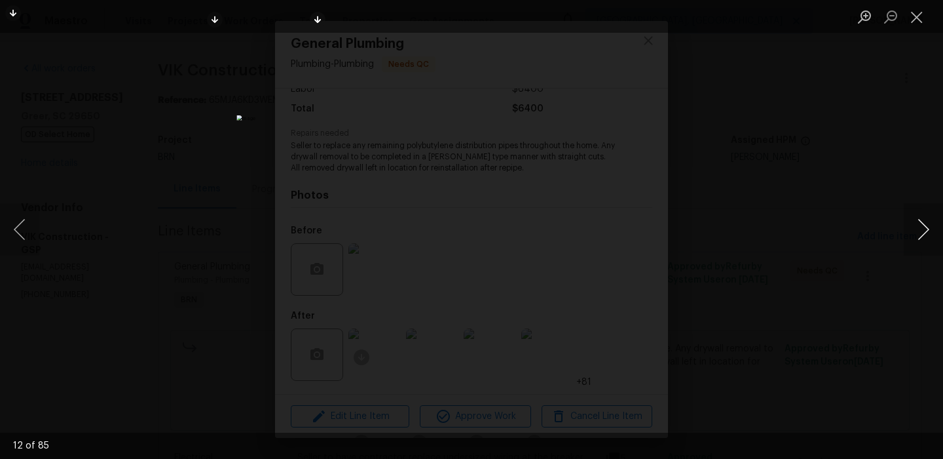
click at [918, 216] on button "Next image" at bounding box center [923, 229] width 39 height 52
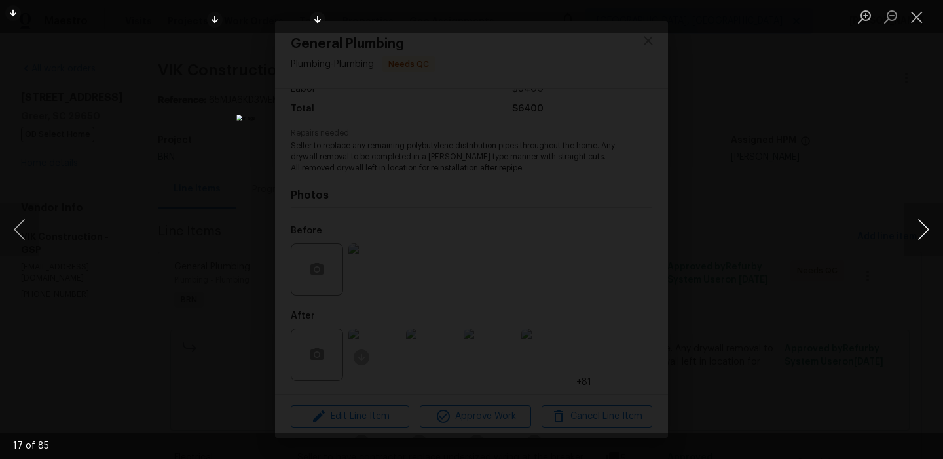
click at [918, 216] on button "Next image" at bounding box center [923, 229] width 39 height 52
click at [20, 221] on button "Previous image" at bounding box center [19, 229] width 39 height 52
click at [24, 226] on button "Previous image" at bounding box center [19, 229] width 39 height 52
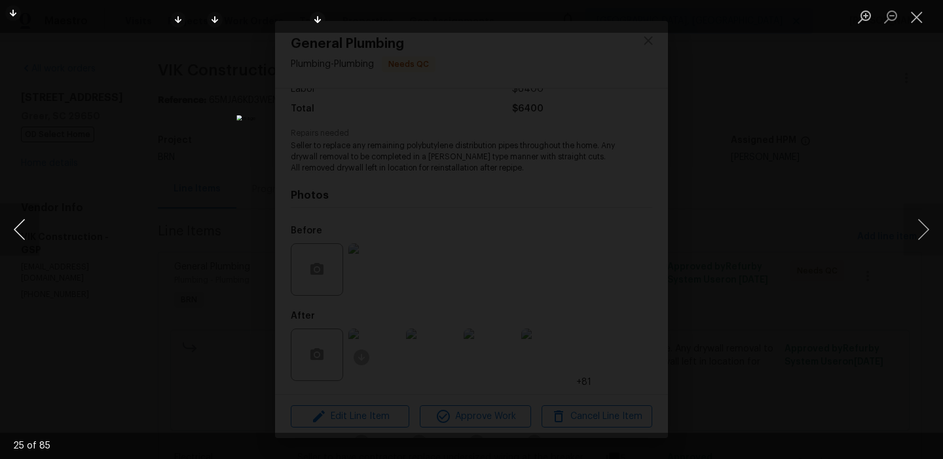
click at [24, 226] on button "Previous image" at bounding box center [19, 229] width 39 height 52
click at [6, 230] on button "Previous image" at bounding box center [19, 229] width 39 height 52
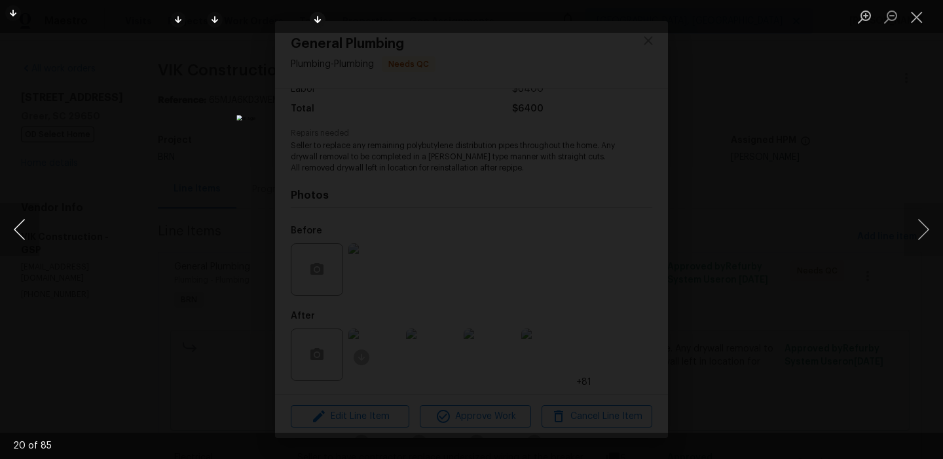
click at [6, 230] on button "Previous image" at bounding box center [19, 229] width 39 height 52
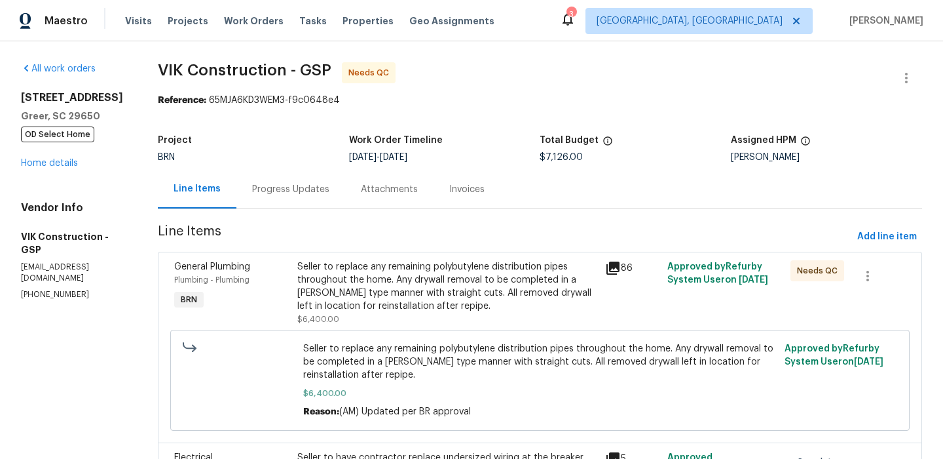
click at [372, 280] on div "Seller to replace any remaining polybutylene distribution pipes throughout the …" at bounding box center [447, 286] width 301 height 52
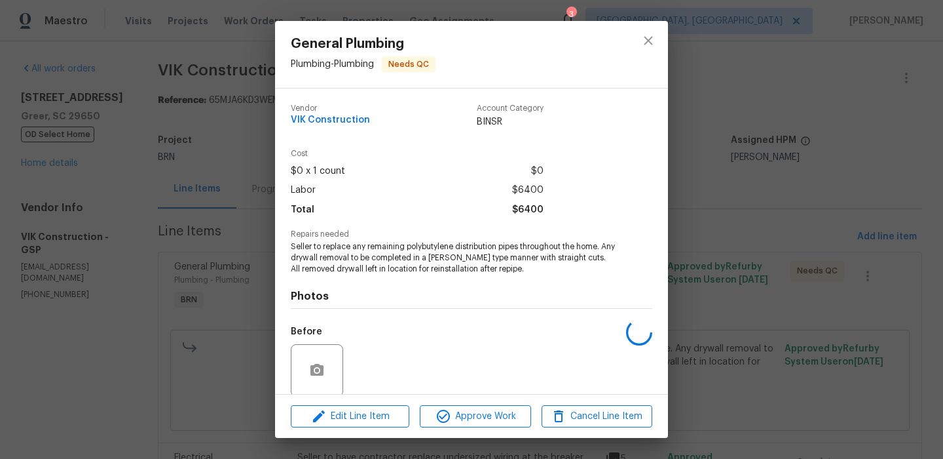
scroll to position [101, 0]
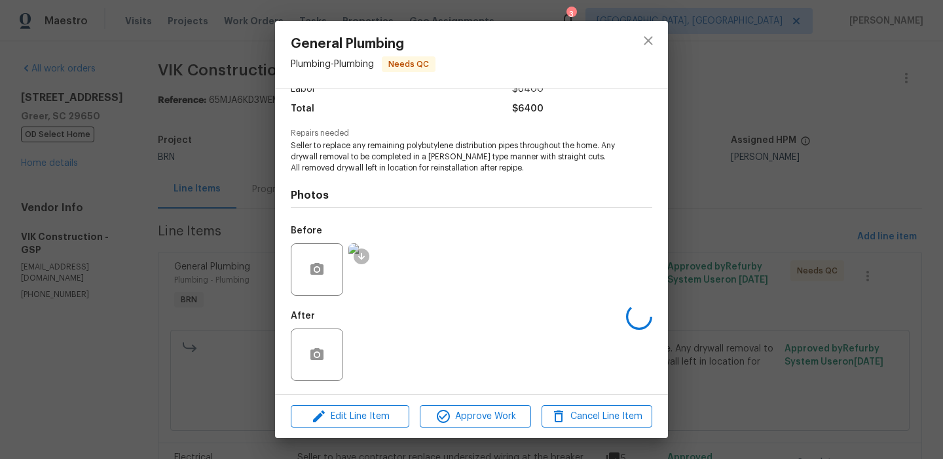
click at [368, 352] on div "After" at bounding box center [472, 345] width 362 height 85
click at [368, 352] on img at bounding box center [375, 354] width 52 height 52
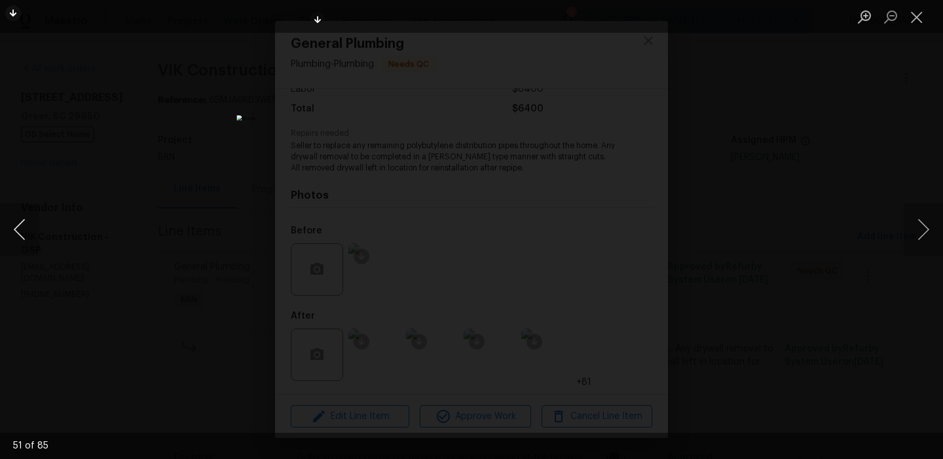
click at [17, 219] on button "Previous image" at bounding box center [19, 229] width 39 height 52
click at [22, 221] on button "Previous image" at bounding box center [19, 229] width 39 height 52
click at [147, 157] on div "Lightbox" at bounding box center [471, 229] width 943 height 459
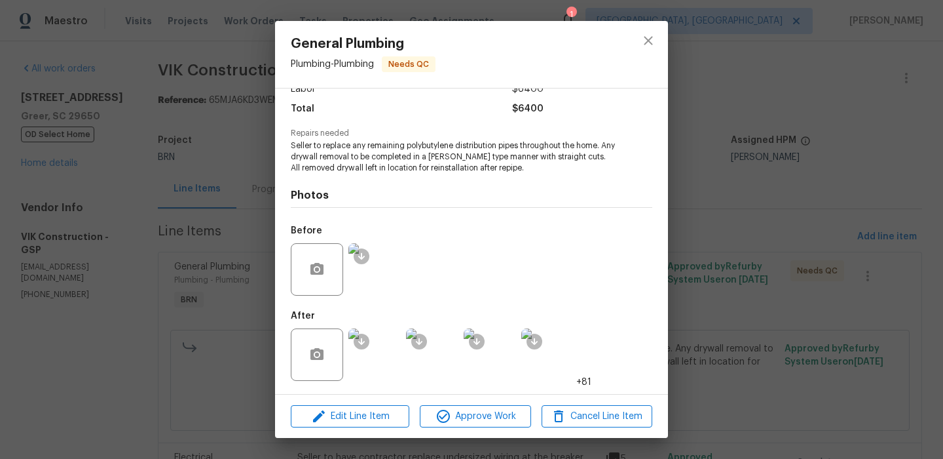
drag, startPoint x: 290, startPoint y: 162, endPoint x: 516, endPoint y: 162, distance: 226.0
click at [516, 163] on div "Vendor VIK Construction Account Category BINSR Cost $0 x 1 count $0 Labor $6400…" at bounding box center [471, 240] width 393 height 305
click at [380, 358] on img at bounding box center [375, 354] width 52 height 52
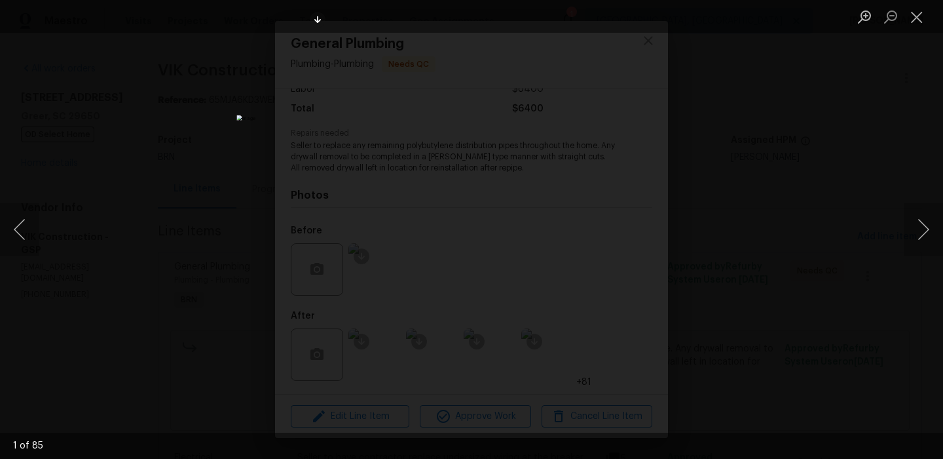
click at [440, 180] on img "Lightbox" at bounding box center [472, 229] width 470 height 229
click at [440, 180] on img "Lightbox" at bounding box center [503, 279] width 944 height 459
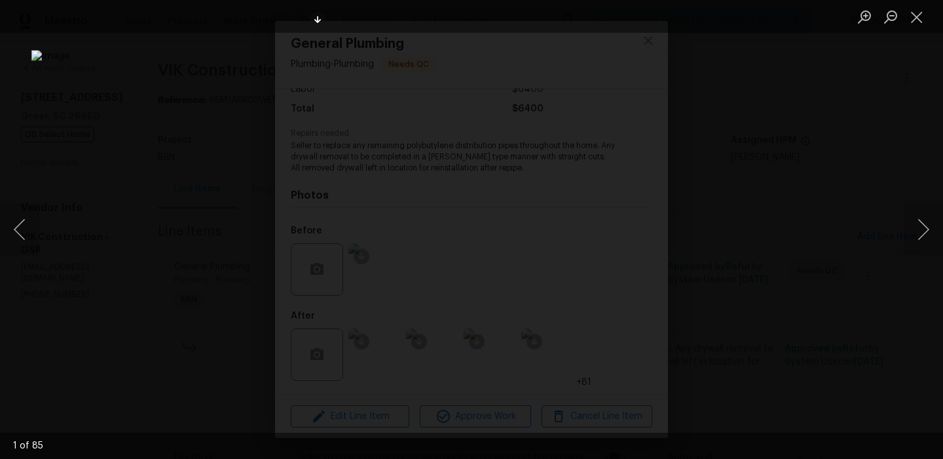
click at [440, 180] on img "Lightbox" at bounding box center [503, 279] width 944 height 459
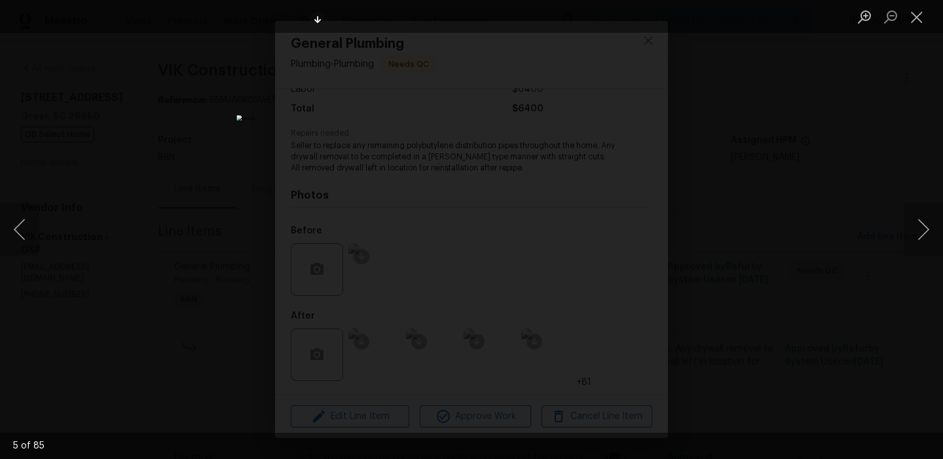
click at [169, 133] on div "Lightbox" at bounding box center [471, 229] width 943 height 459
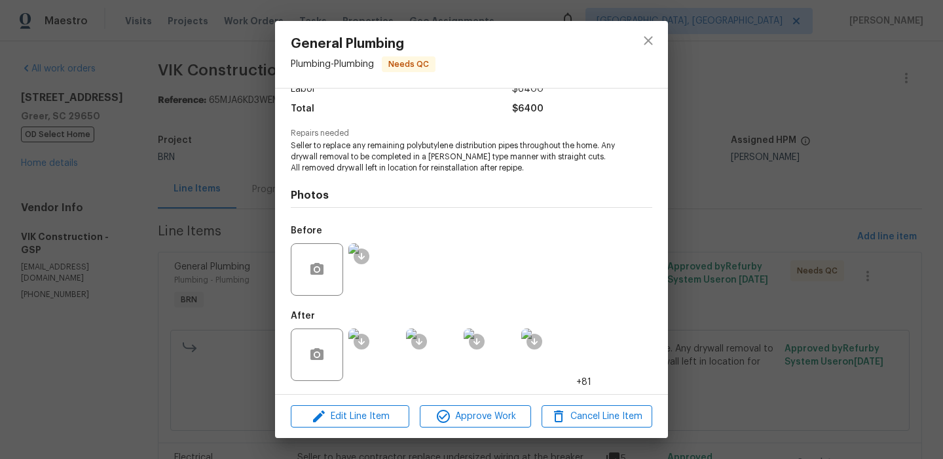
click at [202, 109] on div "General Plumbing Plumbing - Plumbing Needs QC Vendor VIK Construction Account C…" at bounding box center [471, 229] width 943 height 459
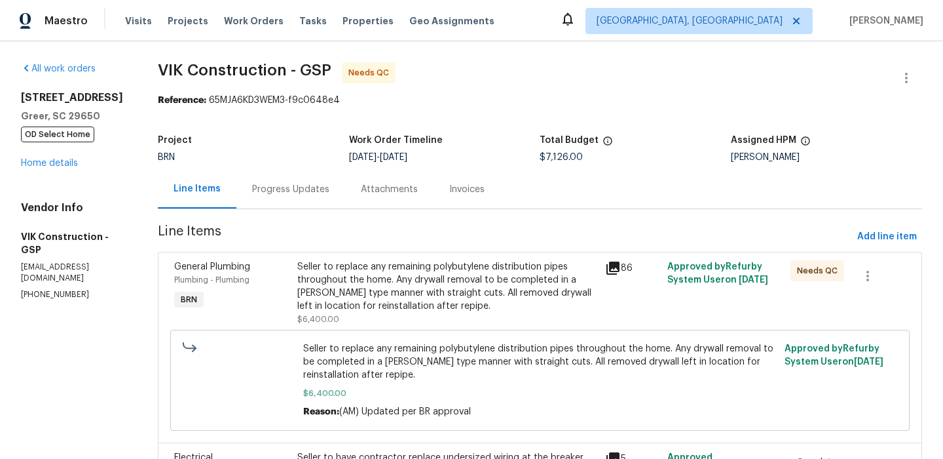
click at [358, 292] on div "Seller to replace any remaining polybutylene distribution pipes throughout the …" at bounding box center [447, 286] width 301 height 52
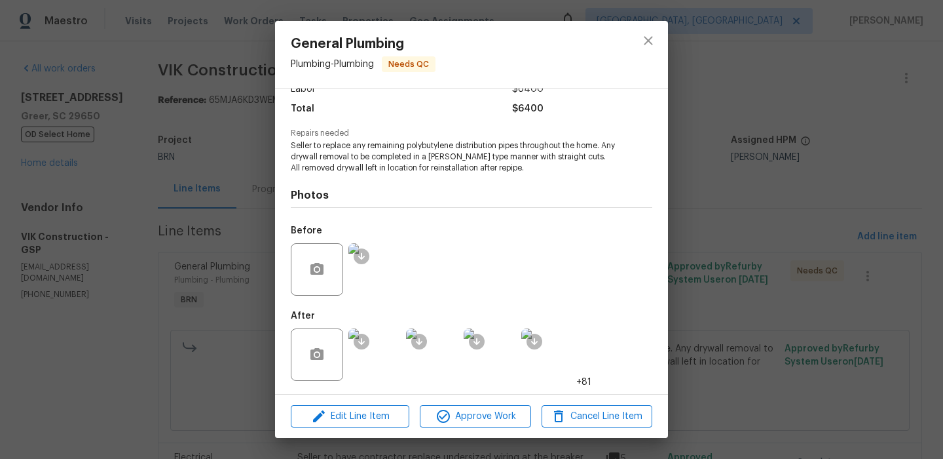
click at [377, 258] on img at bounding box center [375, 269] width 52 height 52
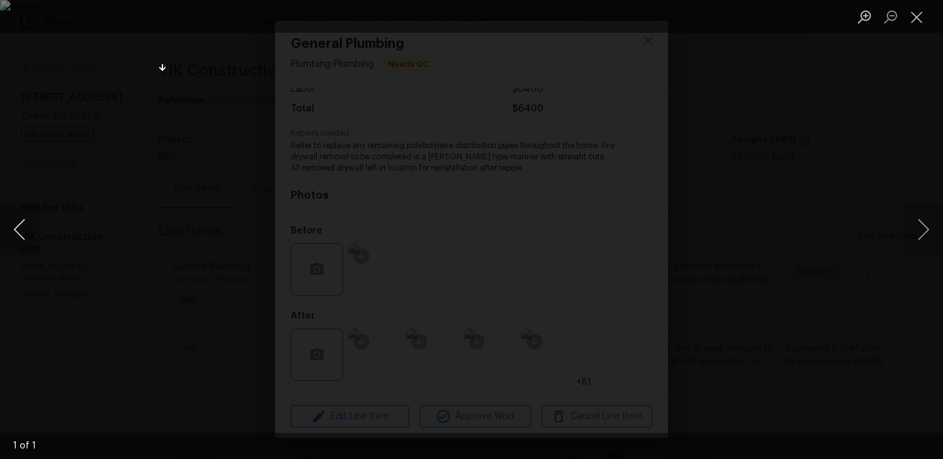
click at [33, 208] on button "Previous image" at bounding box center [19, 229] width 39 height 52
click at [100, 195] on div "Lightbox" at bounding box center [471, 229] width 943 height 459
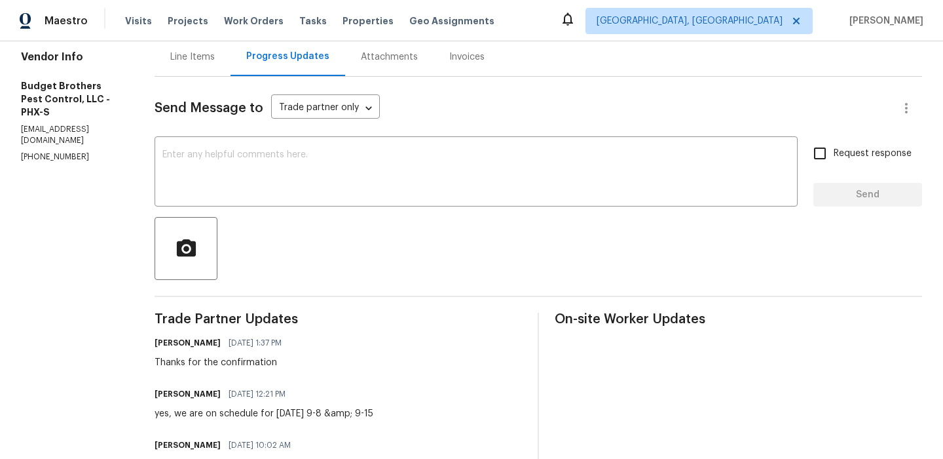
scroll to position [76, 0]
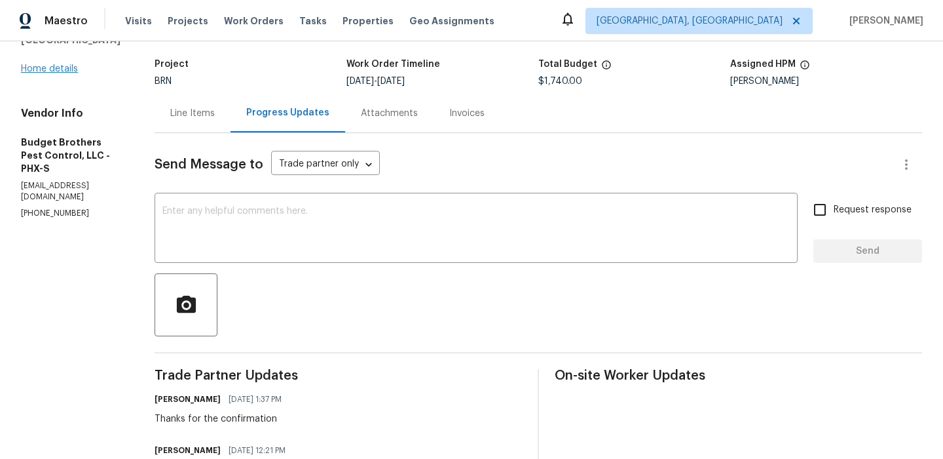
click at [51, 73] on div "[STREET_ADDRESS] Home details" at bounding box center [72, 45] width 102 height 60
click at [48, 70] on link "Home details" at bounding box center [49, 68] width 57 height 9
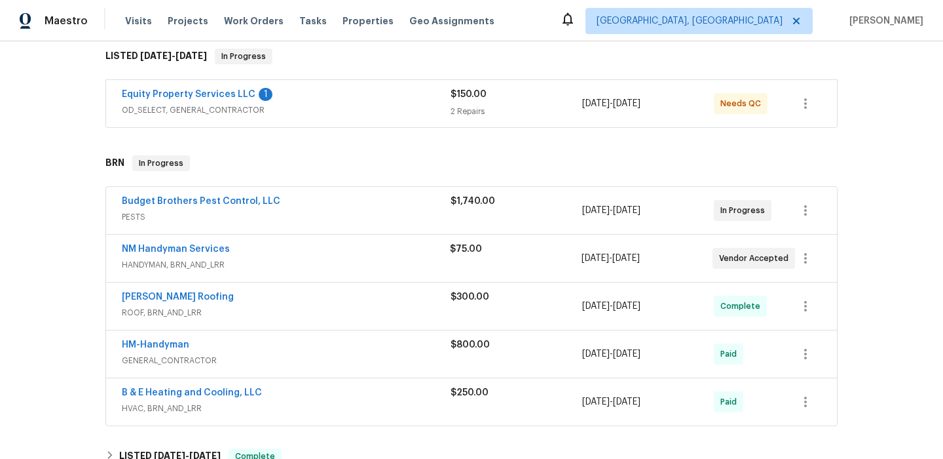
scroll to position [216, 0]
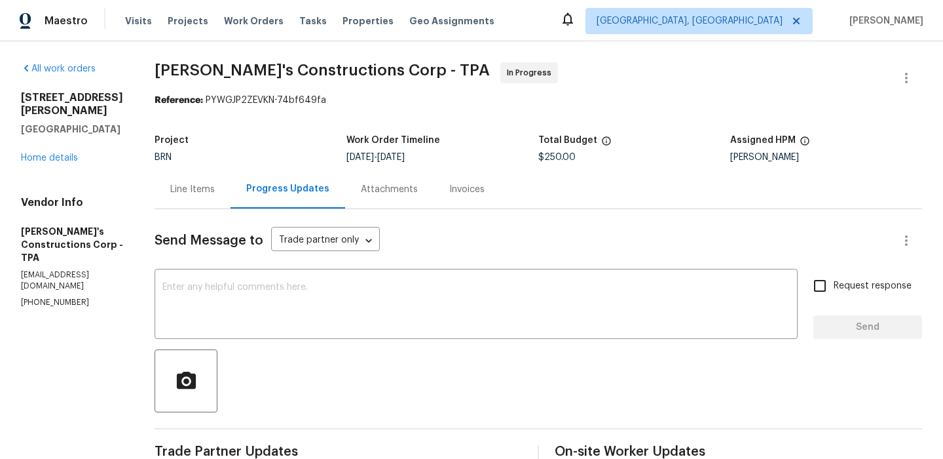
scroll to position [181, 0]
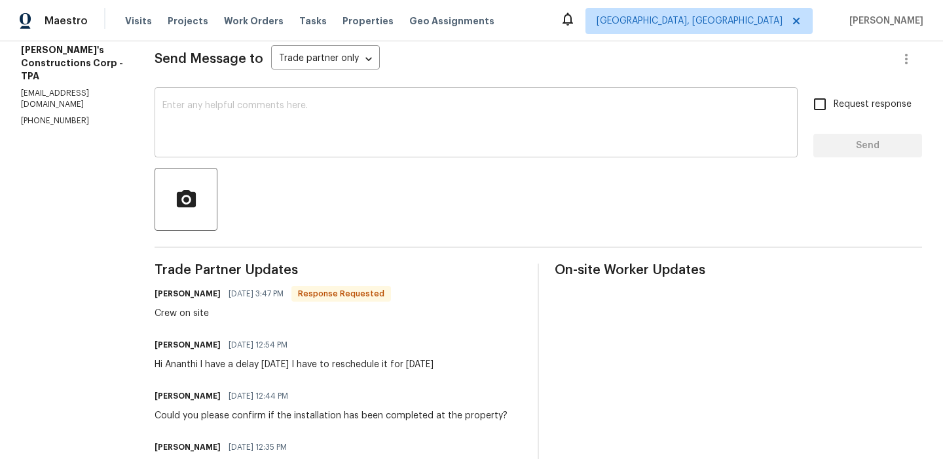
click at [242, 155] on div "x ​" at bounding box center [476, 123] width 643 height 67
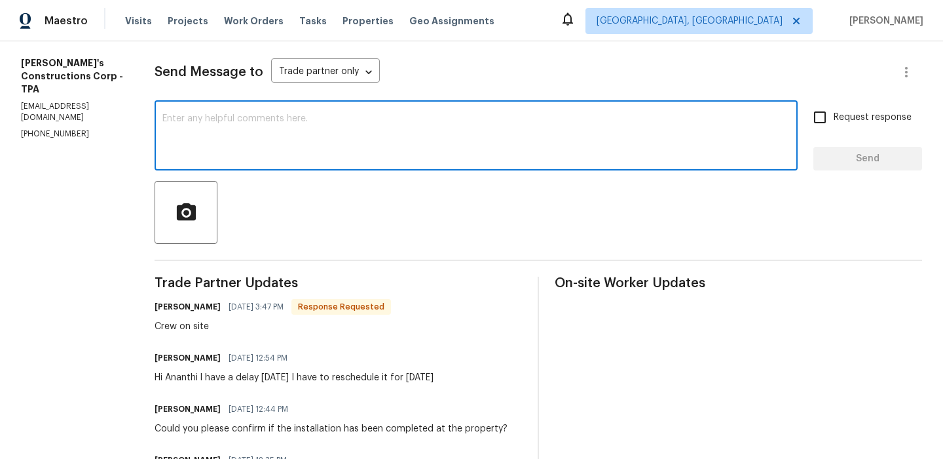
scroll to position [167, 0]
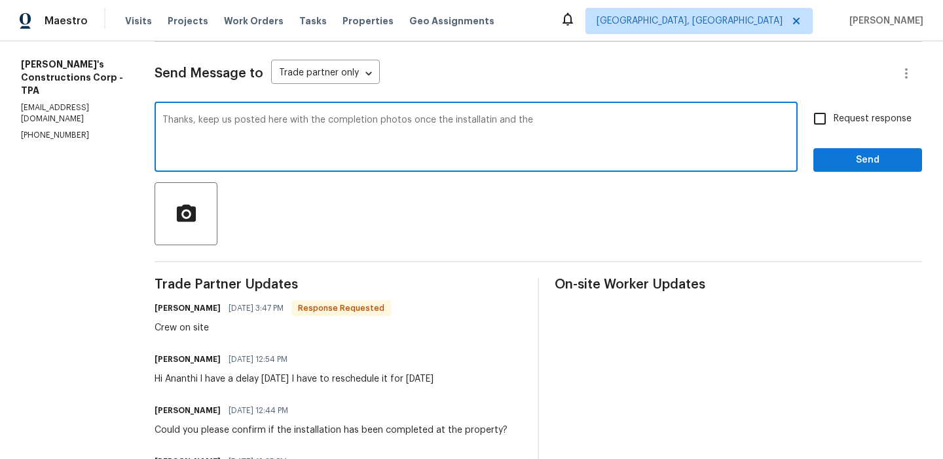
drag, startPoint x: 511, startPoint y: 122, endPoint x: 646, endPoint y: 121, distance: 135.0
click at [646, 121] on textarea "Thanks, keep us posted here with the completion photos once the installatin and…" at bounding box center [476, 138] width 628 height 46
type textarea "Thanks, keep us posted here with the completion photos once the installation an…"
click at [504, 120] on textarea "Thanks, keep us posted here with the completion photos once the installation an…" at bounding box center [476, 138] width 628 height 46
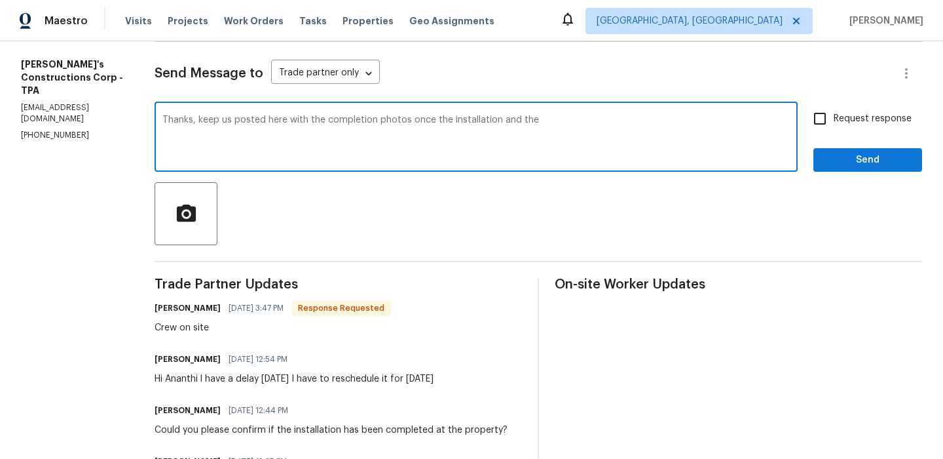
click at [504, 120] on textarea "Thanks, keep us posted here with the completion photos once the installation an…" at bounding box center [476, 138] width 628 height 46
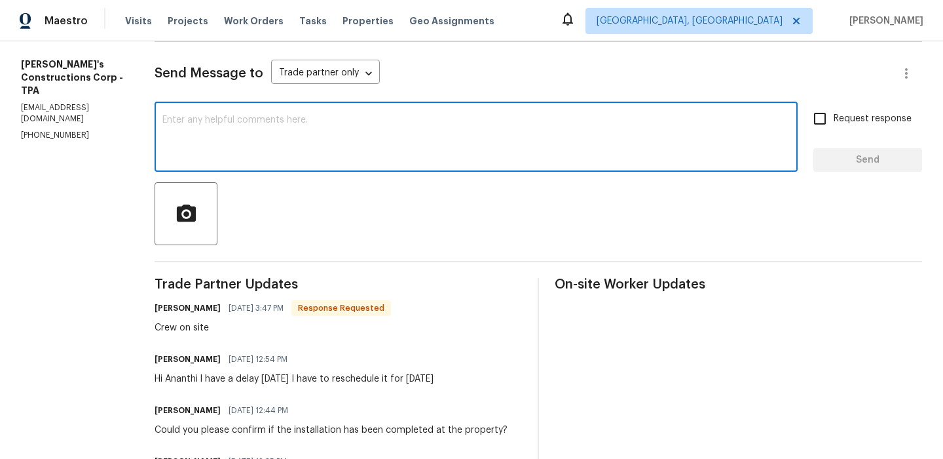
scroll to position [127, 0]
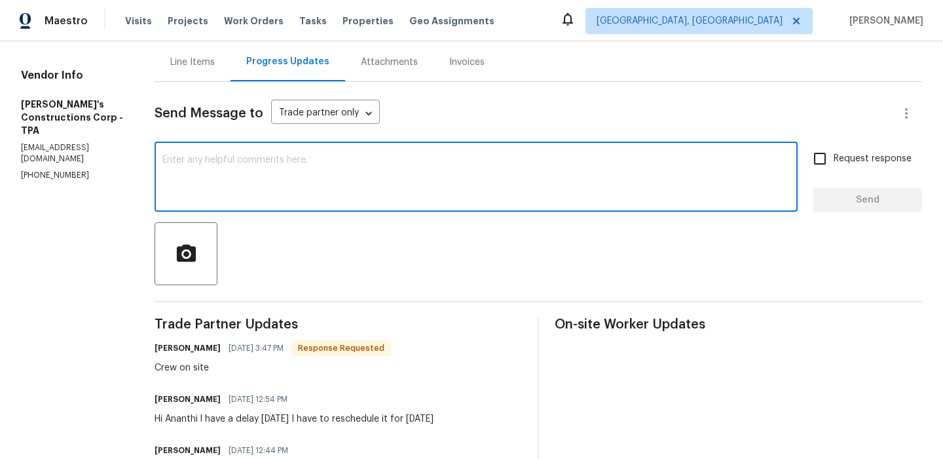
click at [216, 69] on div "Line Items" at bounding box center [193, 62] width 76 height 39
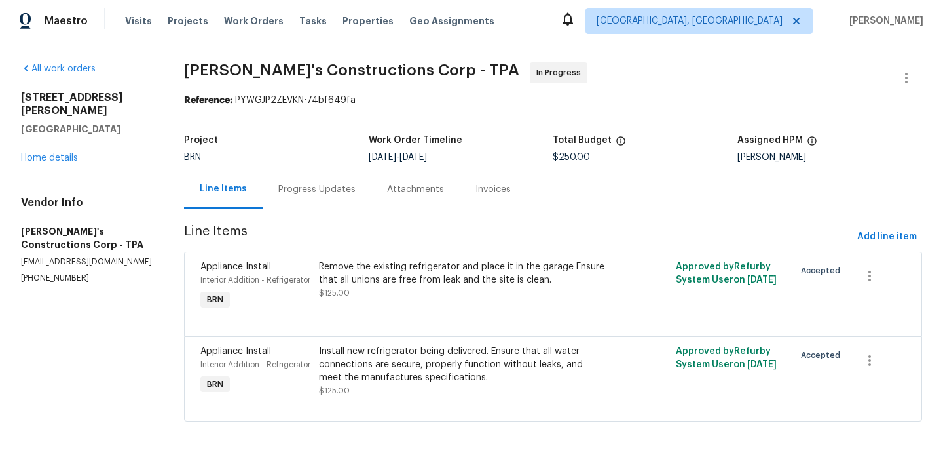
click at [334, 203] on div "Progress Updates" at bounding box center [317, 189] width 109 height 39
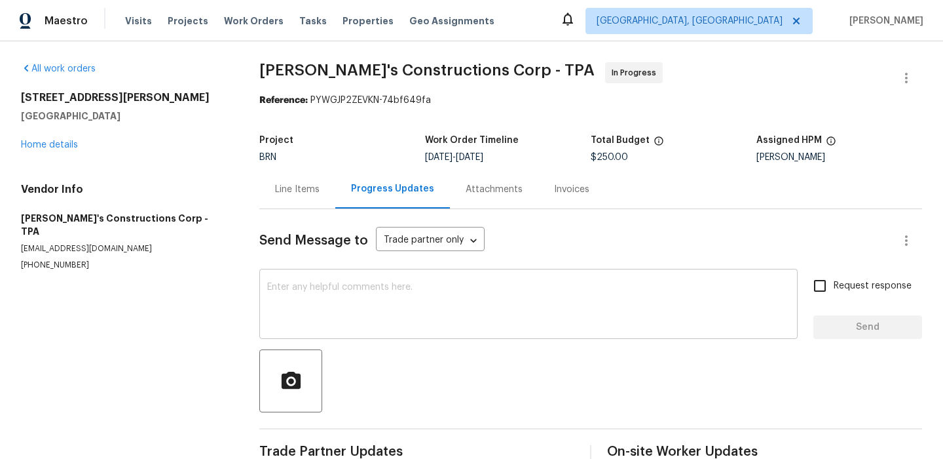
click at [341, 294] on textarea at bounding box center [528, 305] width 523 height 46
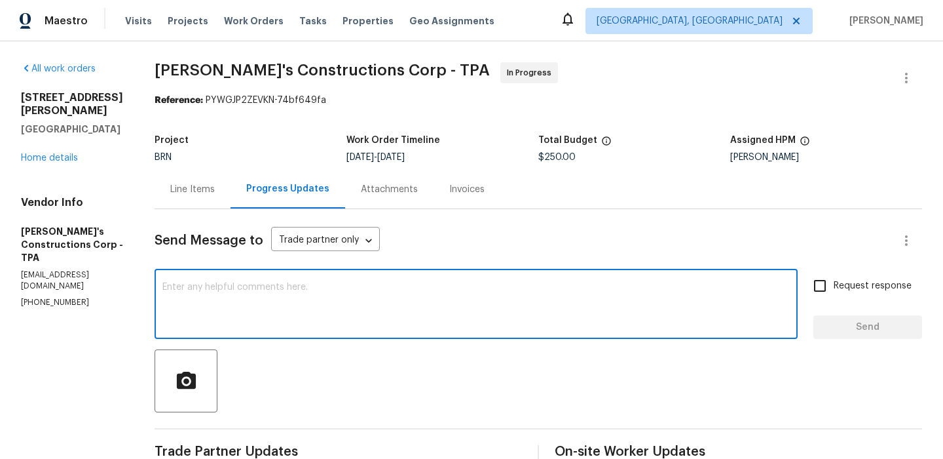
paste textarea "Thanks, keep us posted here with the completion photos once the installation an…"
type textarea "Thanks, keep us posted here with the completion photos once the installation an…"
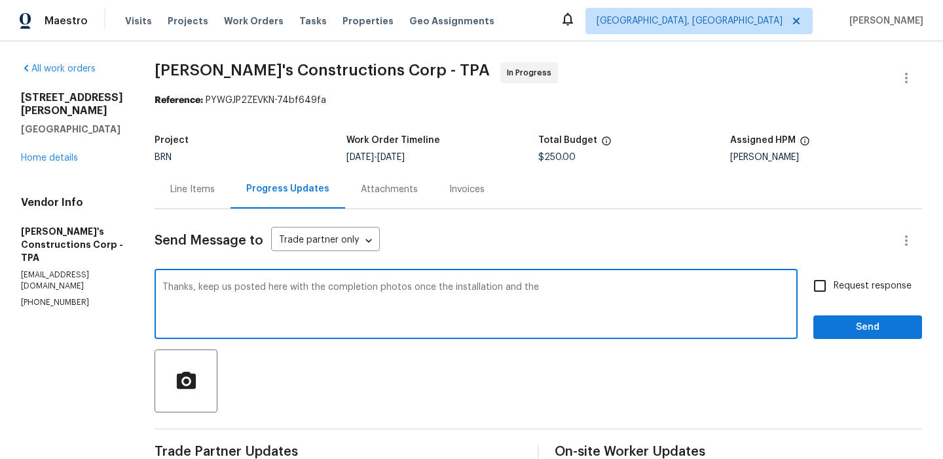
click at [369, 284] on textarea "Thanks, keep us posted here with the completion photos once the installation an…" at bounding box center [476, 305] width 628 height 46
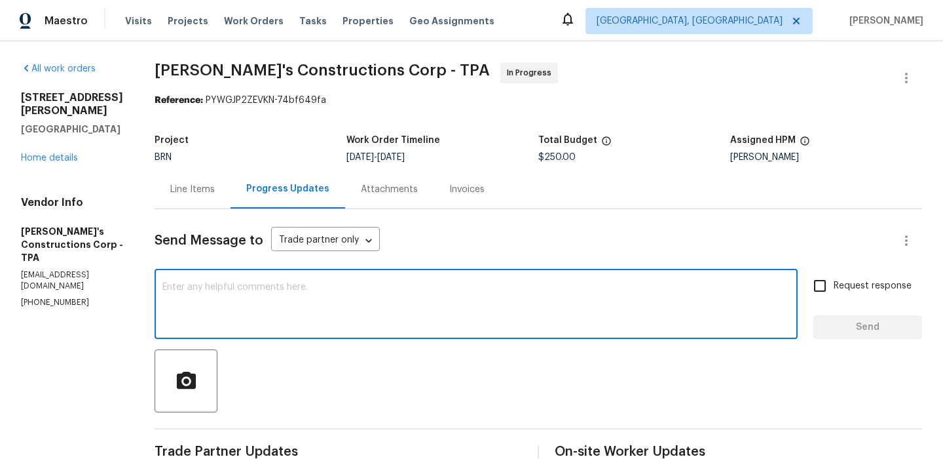
click at [215, 189] on div "Line Items" at bounding box center [192, 189] width 45 height 13
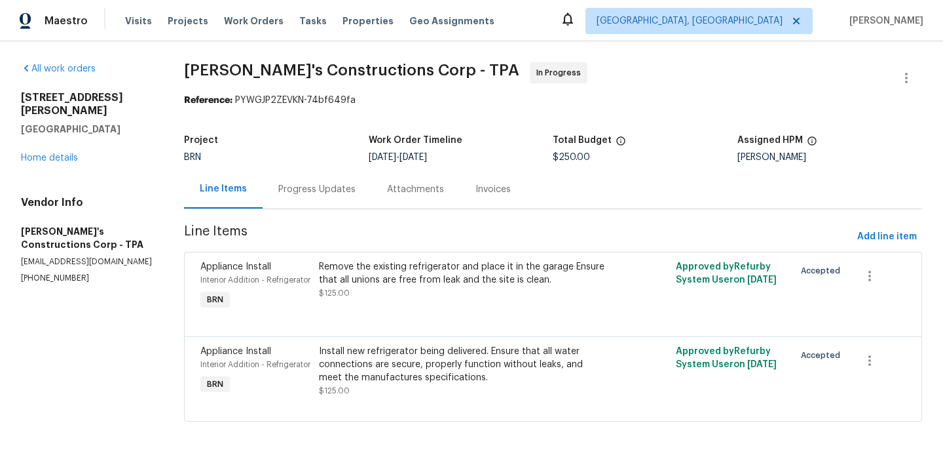
click at [324, 210] on section "Enrique's Constructions Corp - TPA In Progress Reference: PYWGJP2ZEVKN-74bf649f…" at bounding box center [553, 249] width 738 height 375
click at [322, 208] on div "Progress Updates" at bounding box center [317, 189] width 109 height 39
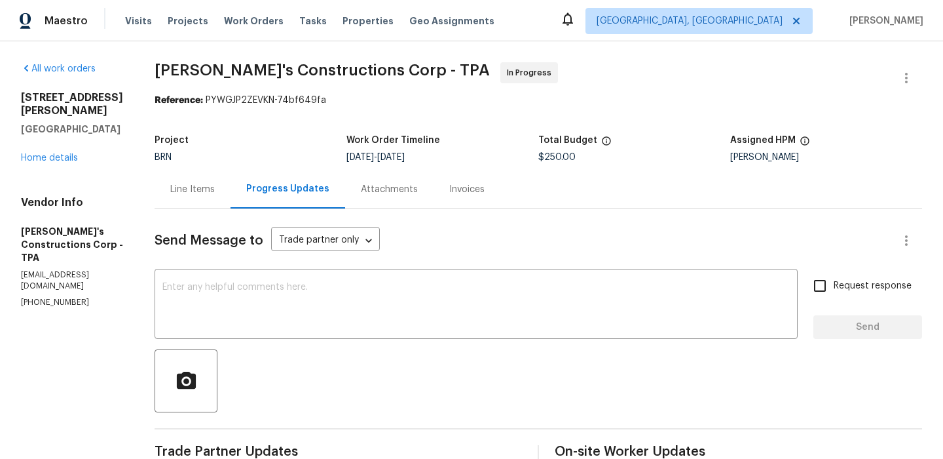
click at [262, 199] on div "Progress Updates" at bounding box center [288, 189] width 115 height 39
click at [205, 196] on div "Line Items" at bounding box center [193, 189] width 76 height 39
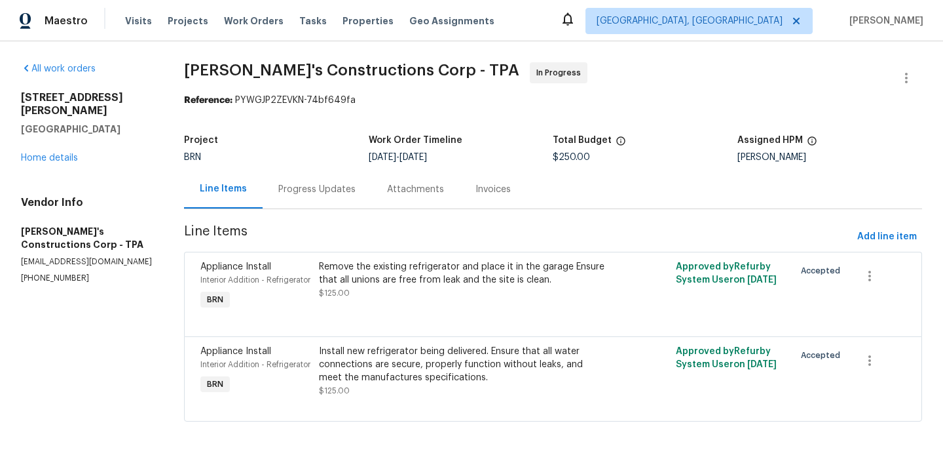
click at [311, 193] on div "Progress Updates" at bounding box center [316, 189] width 77 height 13
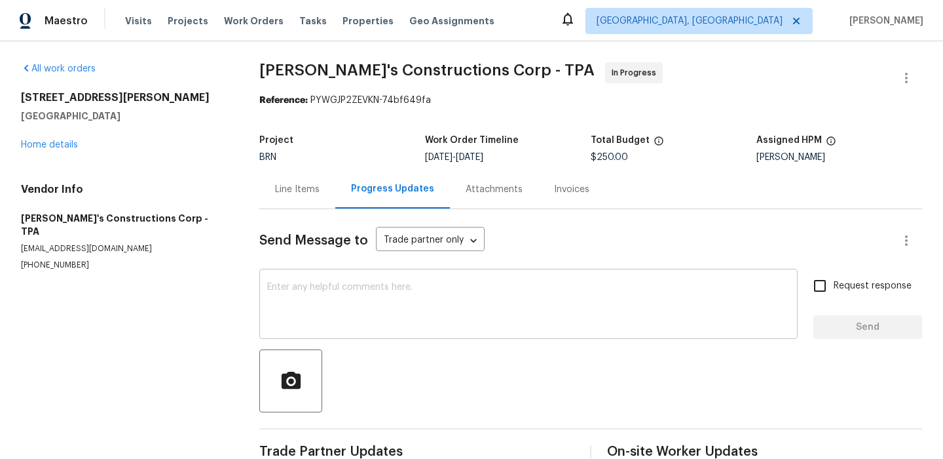
click at [308, 285] on textarea at bounding box center [528, 305] width 523 height 46
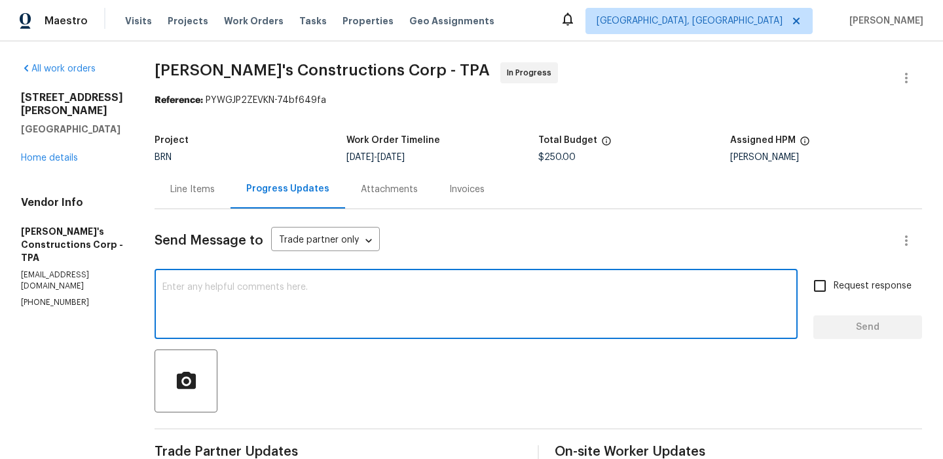
paste textarea "Thanks, keep us posted here with the completion photos once the installation an…"
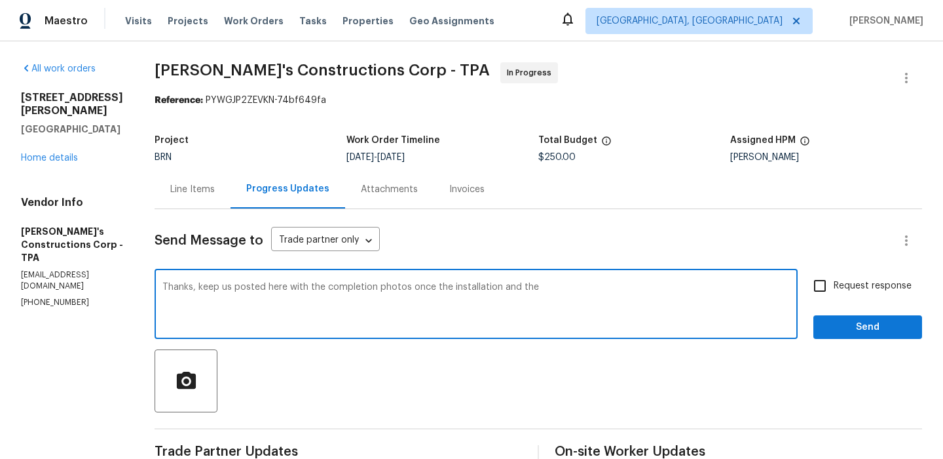
paste textarea "Remove the existing refrigerator and place it in the garage"
drag, startPoint x: 558, startPoint y: 288, endPoint x: 538, endPoint y: 288, distance: 19.7
click at [538, 288] on textarea "Thanks, keep us posted here with the completion photos once the installation an…" at bounding box center [476, 305] width 628 height 46
click at [375, 313] on textarea "Thanks, keep us posted here with the completion photos once the installation an…" at bounding box center [476, 305] width 628 height 46
type textarea "Thanks, keep us posted here with the completion photos once the installation an…"
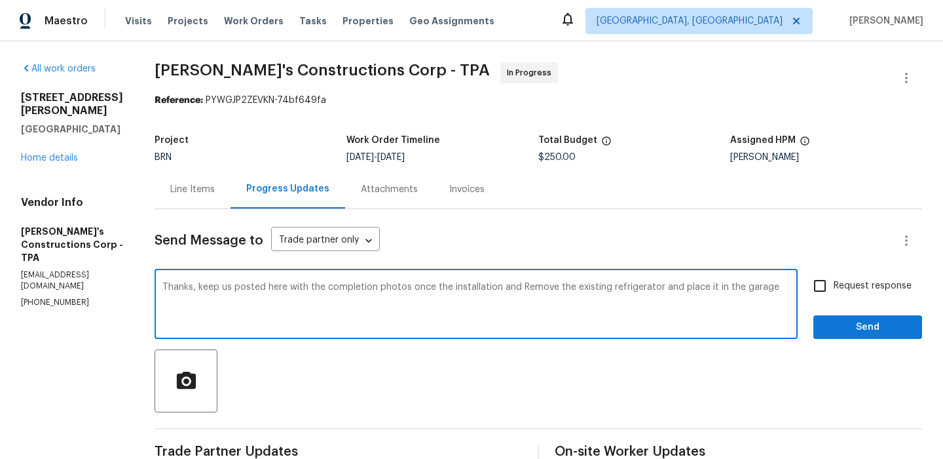
click at [841, 278] on label "Request response" at bounding box center [858, 286] width 105 height 28
click at [834, 278] on input "Request response" at bounding box center [820, 286] width 28 height 28
checkbox input "true"
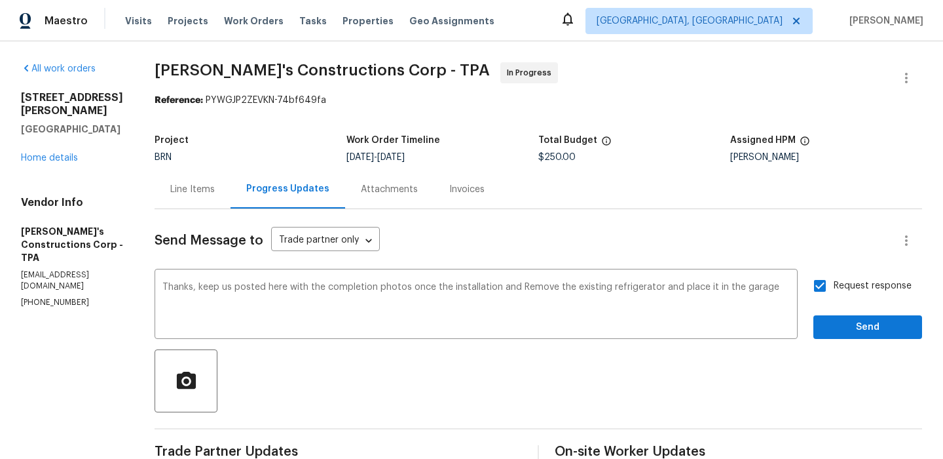
click at [834, 309] on div "Request response Send" at bounding box center [868, 305] width 109 height 67
click at [829, 319] on span "Send" at bounding box center [868, 327] width 88 height 16
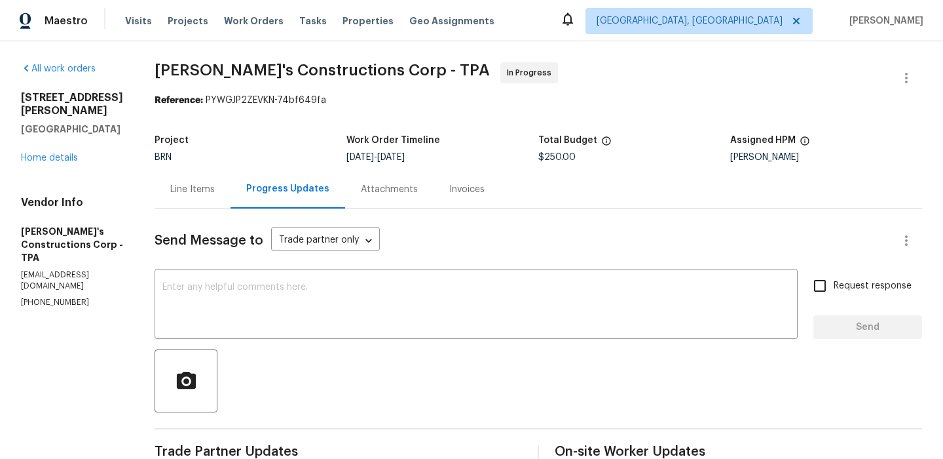
click at [212, 165] on div "Project BRN Work Order Timeline [DATE] - [DATE] Total Budget $250.00 Assigned H…" at bounding box center [539, 149] width 768 height 42
click at [215, 195] on div "Line Items" at bounding box center [192, 189] width 45 height 13
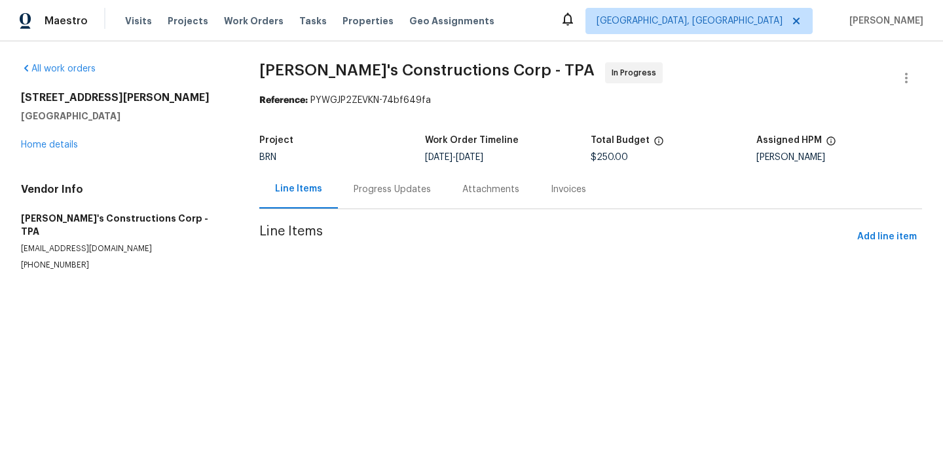
click at [368, 190] on div "Progress Updates" at bounding box center [392, 189] width 77 height 13
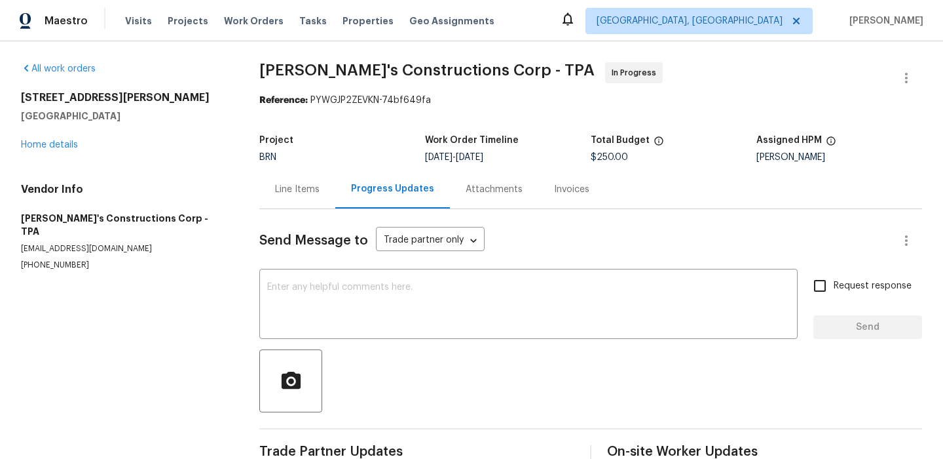
click at [284, 195] on div "Line Items Progress Updates Attachments Invoices" at bounding box center [590, 189] width 663 height 39
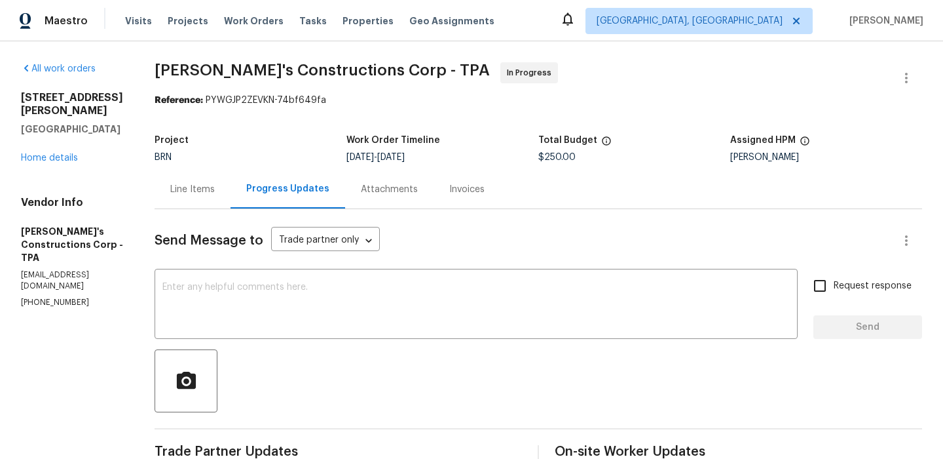
click at [214, 189] on div "Line Items" at bounding box center [192, 189] width 45 height 13
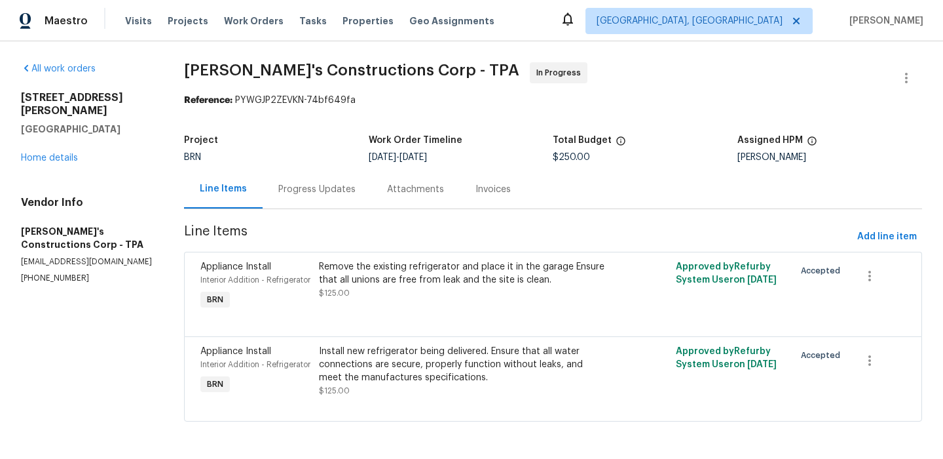
click at [362, 284] on div "Remove the existing refrigerator and place it in the garage Ensure that all uni…" at bounding box center [464, 273] width 290 height 26
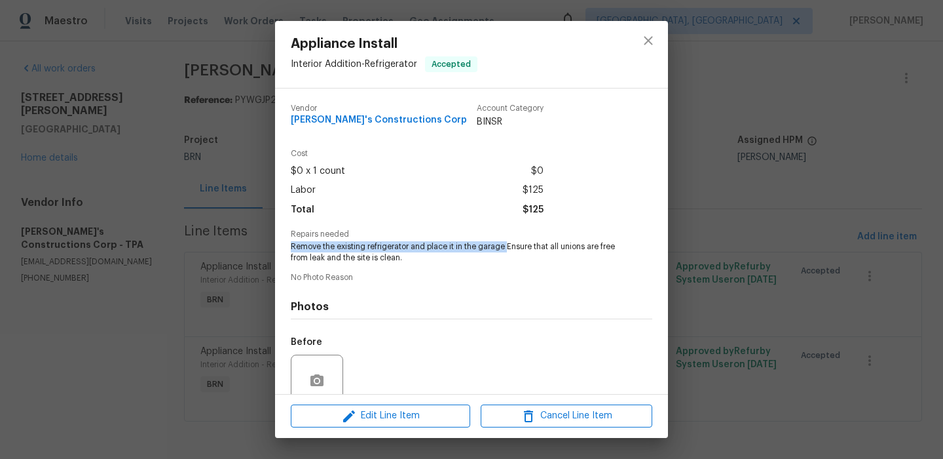
drag, startPoint x: 285, startPoint y: 246, endPoint x: 506, endPoint y: 243, distance: 221.4
click at [506, 243] on div "Vendor [PERSON_NAME]'s Constructions Corp Account Category BINSR Cost $0 x 1 co…" at bounding box center [471, 240] width 393 height 305
copy span "Remove the existing refrigerator and place it in the garage"
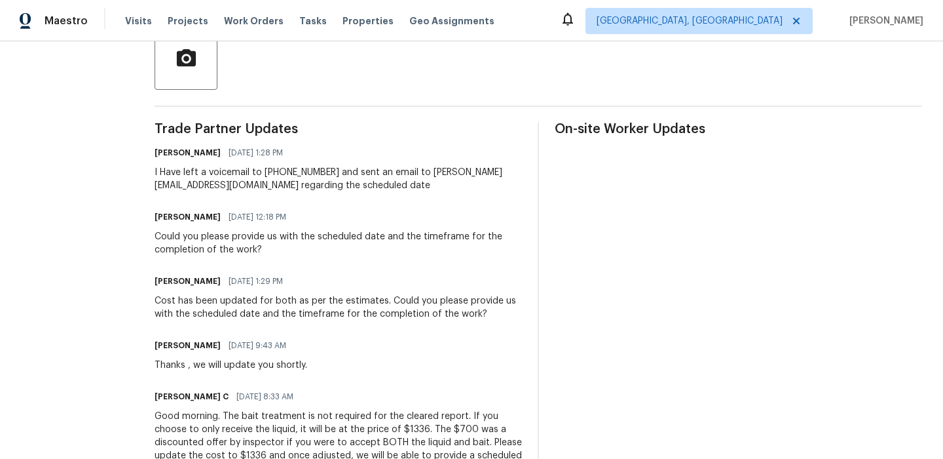
scroll to position [323, 0]
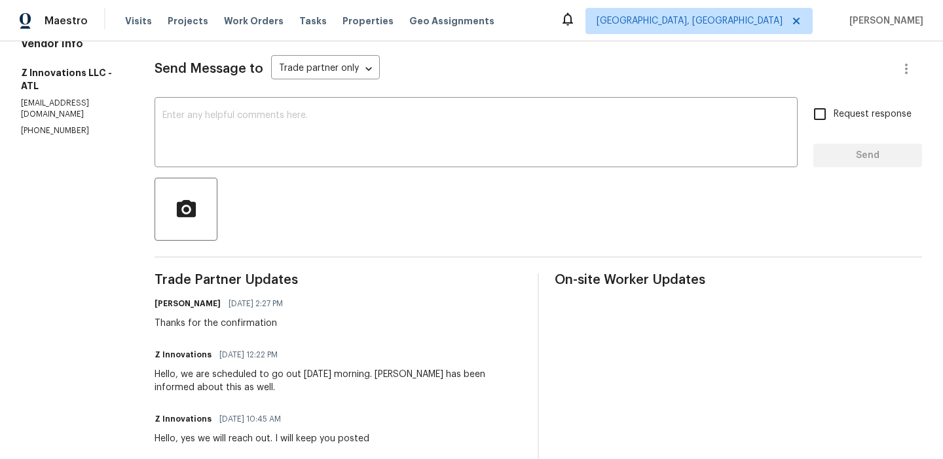
scroll to position [186, 0]
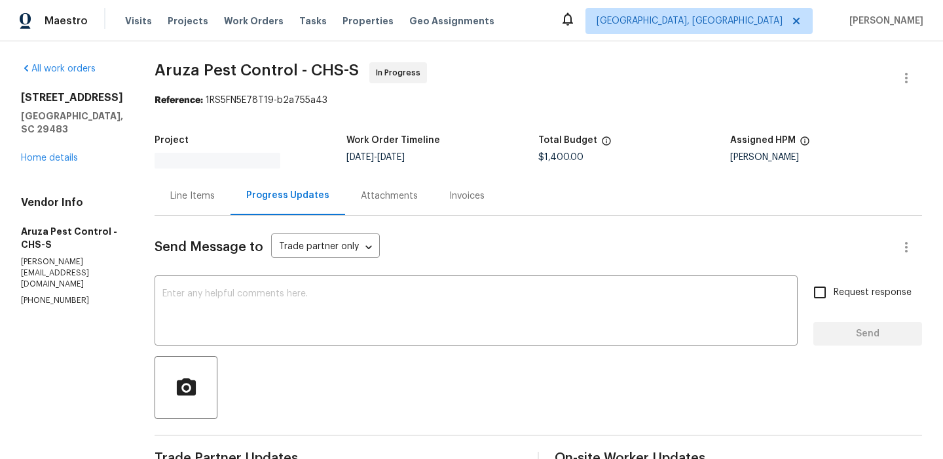
scroll to position [54, 0]
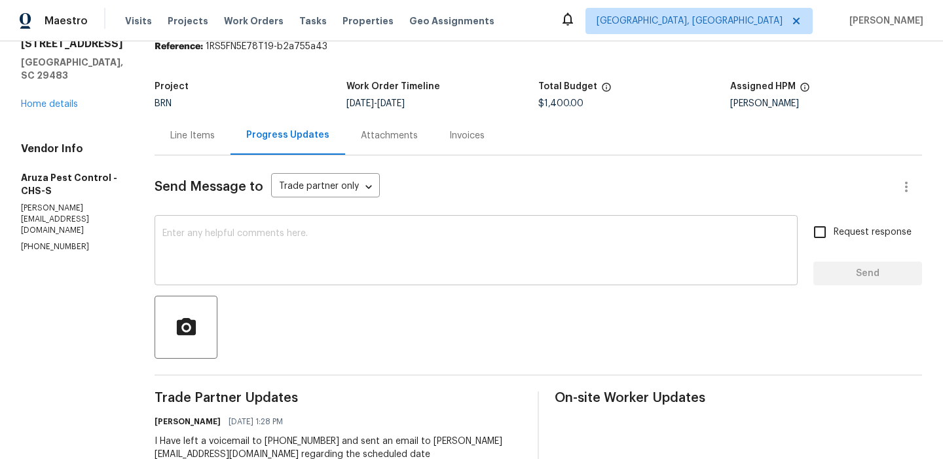
click at [300, 248] on textarea at bounding box center [476, 252] width 628 height 46
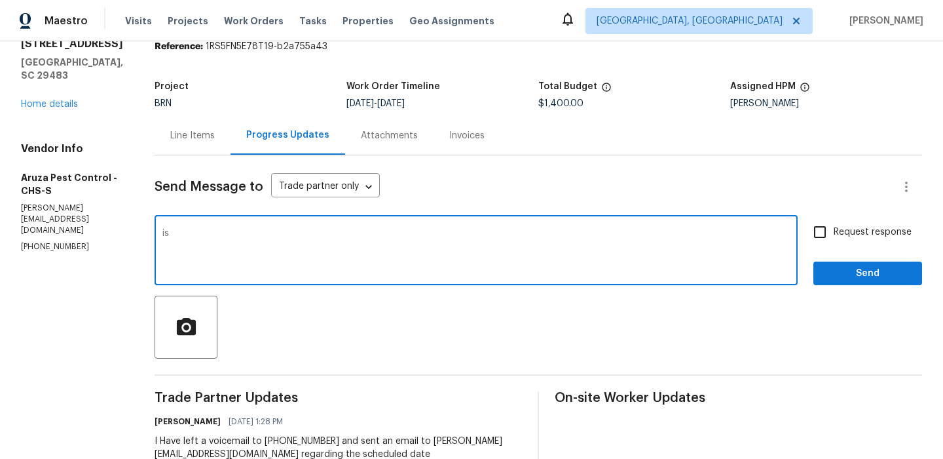
type textarea "i"
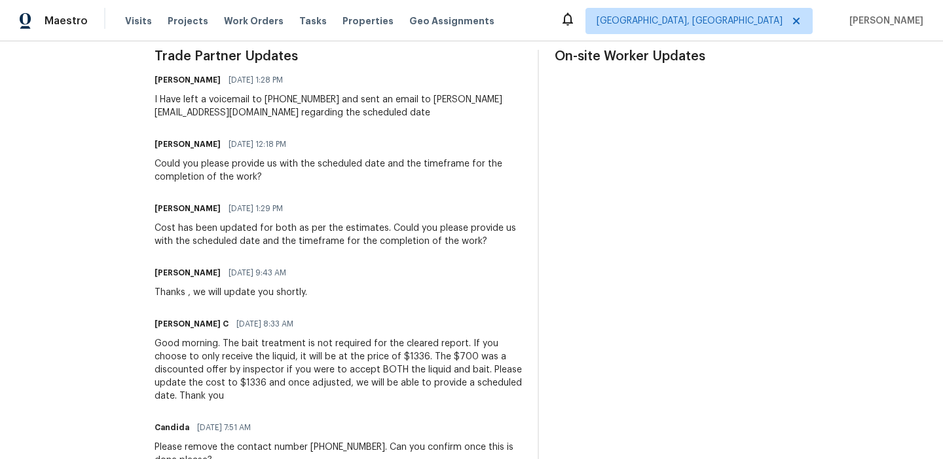
scroll to position [490, 0]
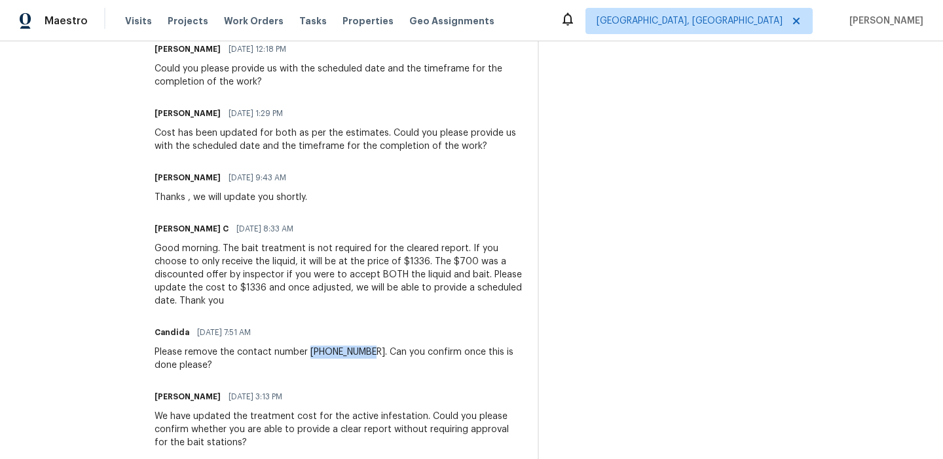
drag, startPoint x: 368, startPoint y: 354, endPoint x: 309, endPoint y: 352, distance: 59.0
click at [309, 352] on div "Please remove the contact number [PHONE_NUMBER]. Can you confirm once this is d…" at bounding box center [339, 358] width 368 height 26
copy div "[PHONE_NUMBER]"
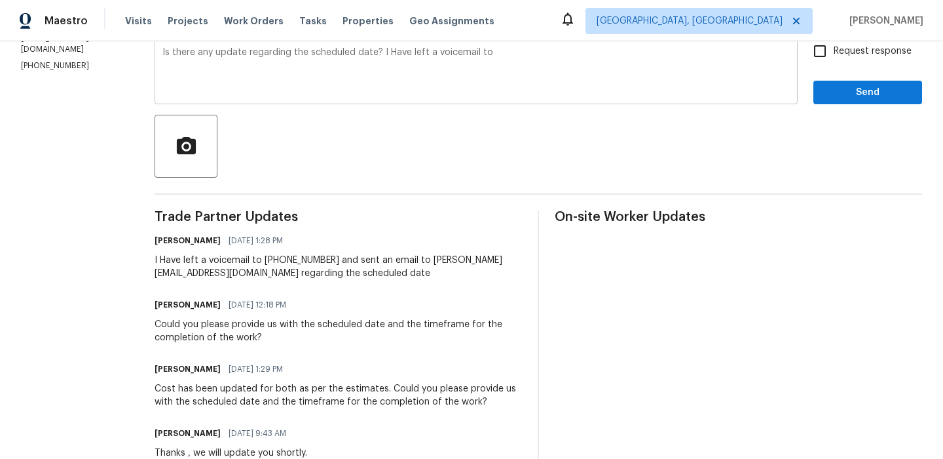
click at [510, 47] on div "Is there any update regarding the scheduled date? I Have left a voicemail to x ​" at bounding box center [476, 70] width 643 height 67
paste textarea "[PHONE_NUMBER]"
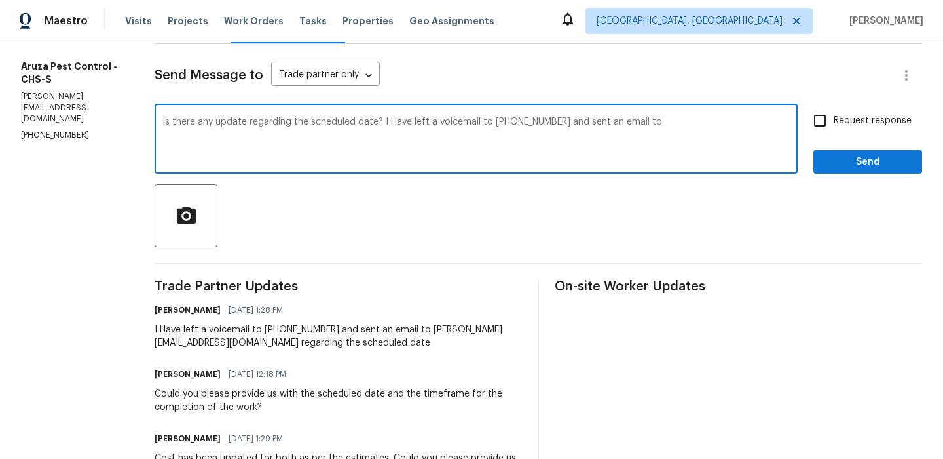
scroll to position [87, 0]
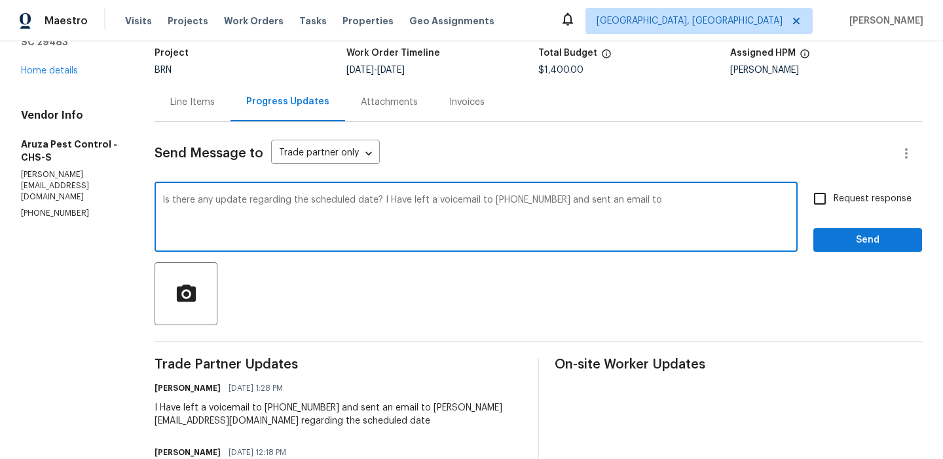
click at [110, 183] on p "[PERSON_NAME][EMAIL_ADDRESS][DOMAIN_NAME]" at bounding box center [72, 185] width 102 height 33
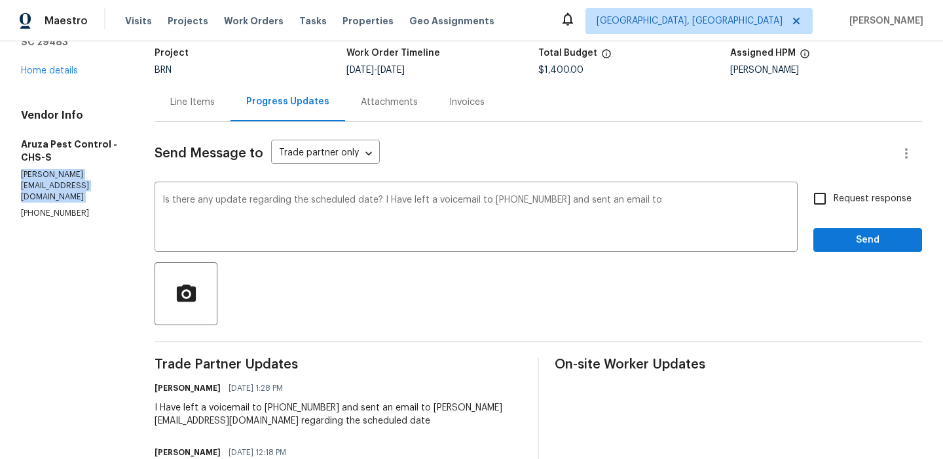
click at [110, 183] on p "[PERSON_NAME][EMAIL_ADDRESS][DOMAIN_NAME]" at bounding box center [72, 185] width 102 height 33
copy p "c.rodriguez@aruzapest.com"
click at [670, 201] on textarea "Is there any update regarding the scheduled date? I Have left a voicemail to 52…" at bounding box center [476, 218] width 628 height 46
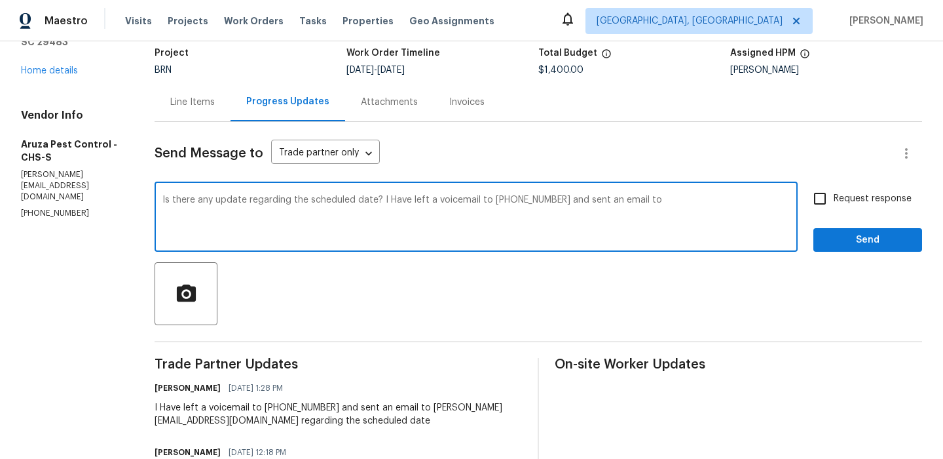
paste textarea "c.rodriguez@aruzapest.com"
type textarea "Is there any update regarding the scheduled date? I Have left a voicemail to 52…"
click at [873, 206] on label "Request response" at bounding box center [858, 199] width 105 height 28
click at [834, 206] on input "Request response" at bounding box center [820, 199] width 28 height 28
checkbox input "true"
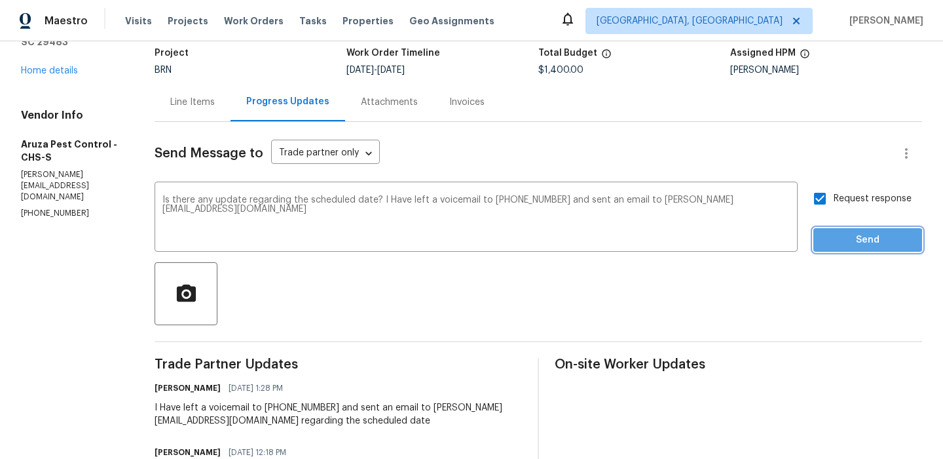
click at [843, 243] on span "Send" at bounding box center [868, 240] width 88 height 16
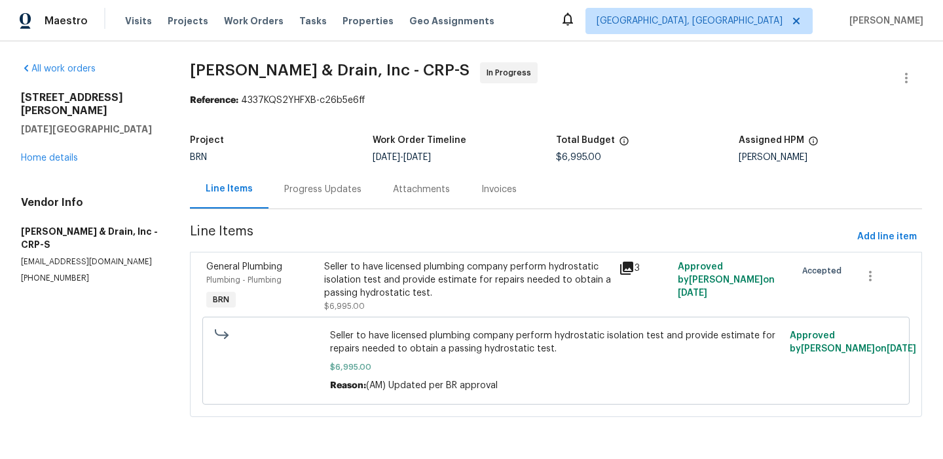
click at [326, 181] on div "Progress Updates" at bounding box center [323, 189] width 109 height 39
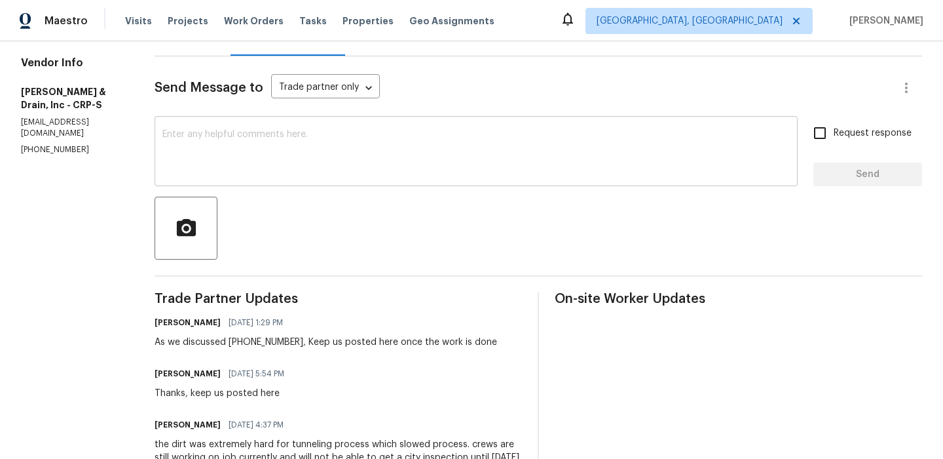
scroll to position [154, 0]
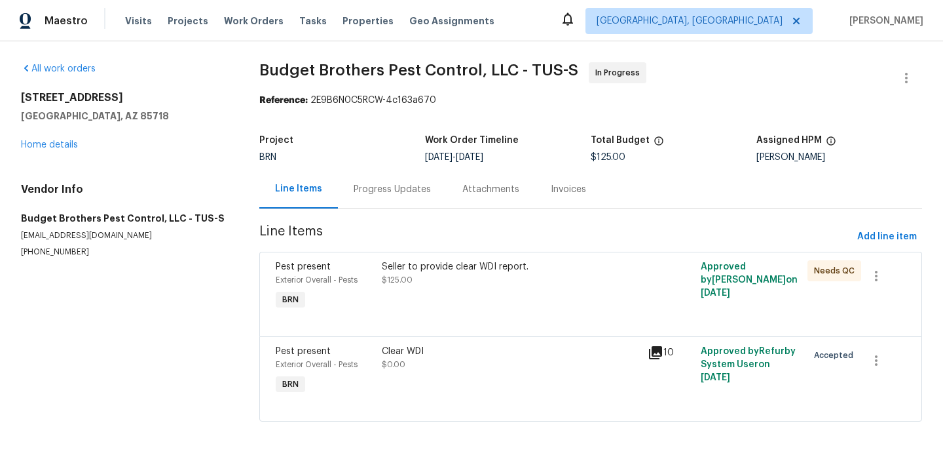
click at [350, 189] on div "Progress Updates" at bounding box center [392, 189] width 109 height 39
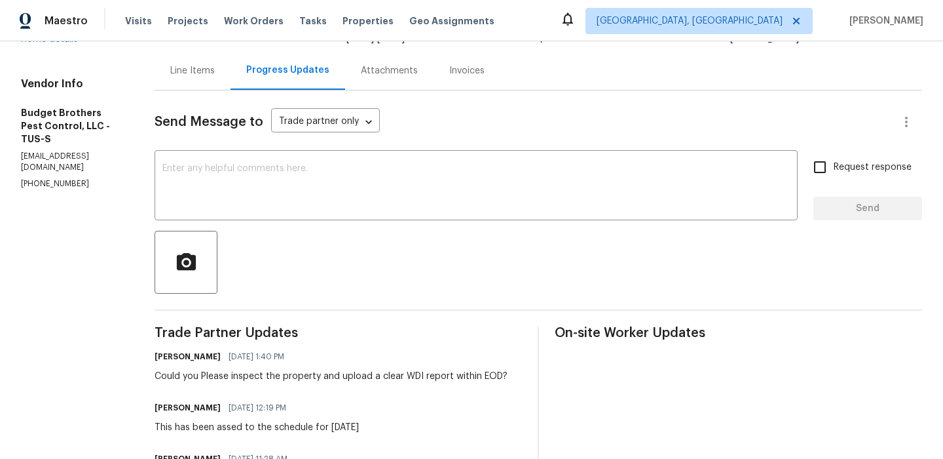
scroll to position [126, 0]
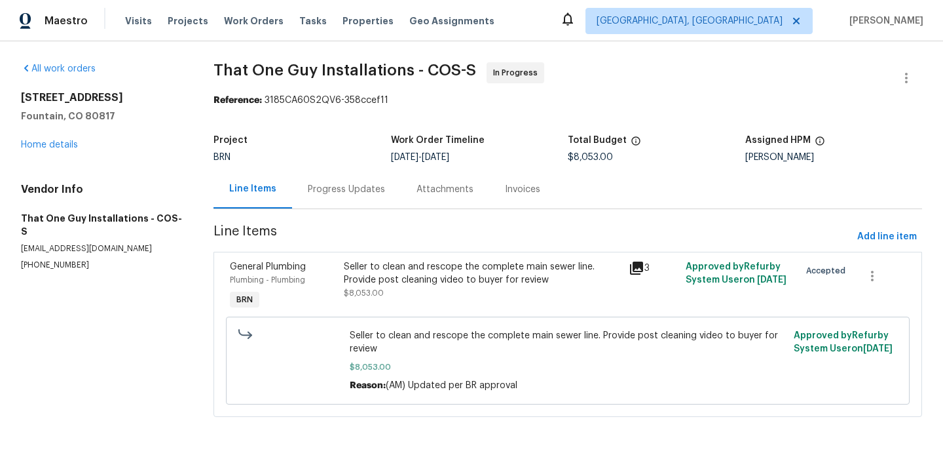
click at [336, 191] on div "Progress Updates" at bounding box center [346, 189] width 77 height 13
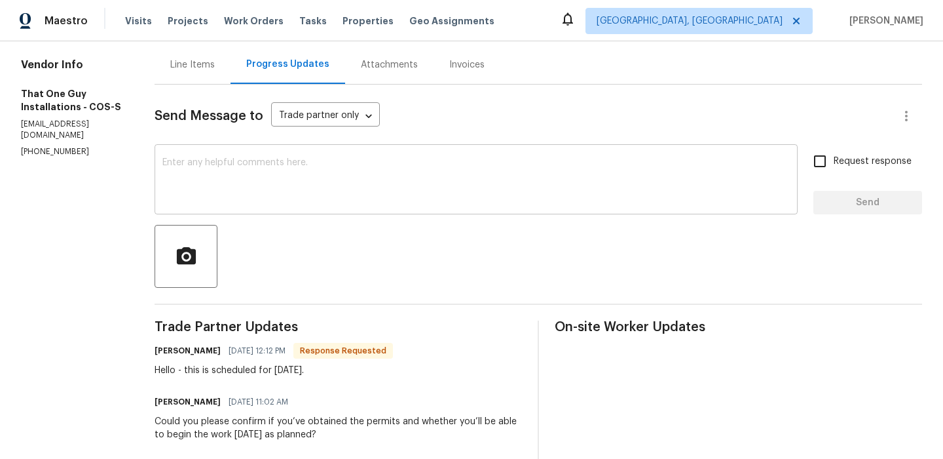
scroll to position [130, 0]
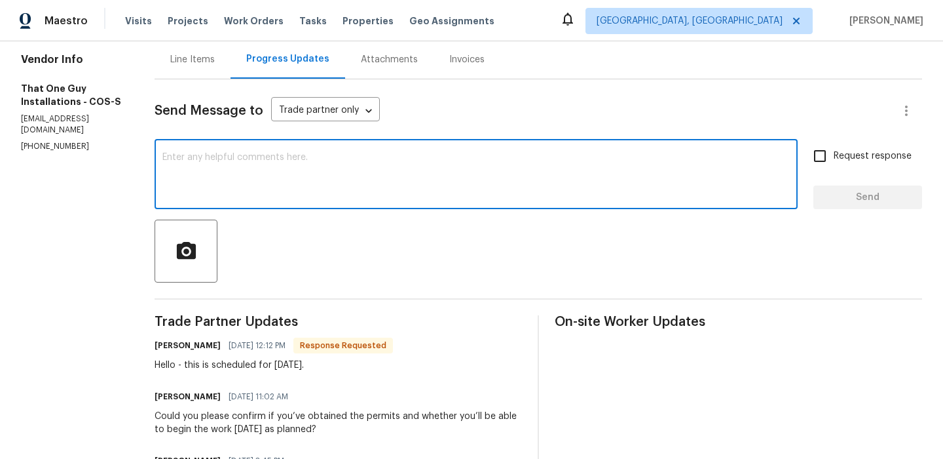
click at [256, 167] on textarea at bounding box center [476, 176] width 628 height 46
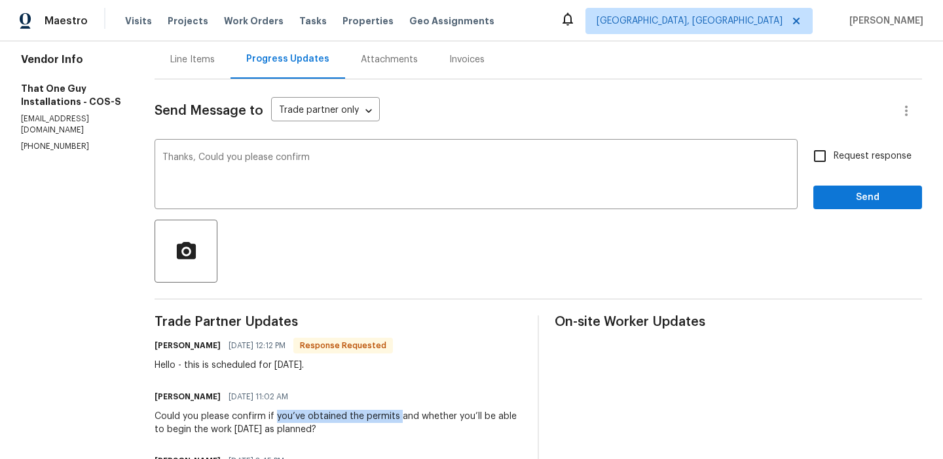
drag, startPoint x: 250, startPoint y: 417, endPoint x: 370, endPoint y: 415, distance: 120.6
click at [370, 415] on div "Could you please confirm if you’ve obtained the permits and whether you’ll be a…" at bounding box center [339, 422] width 368 height 26
copy div "you’ve obtained the permits"
click at [333, 190] on textarea "Thanks, Could you please confirm" at bounding box center [476, 176] width 628 height 46
paste textarea "you’ve obtained the permits"
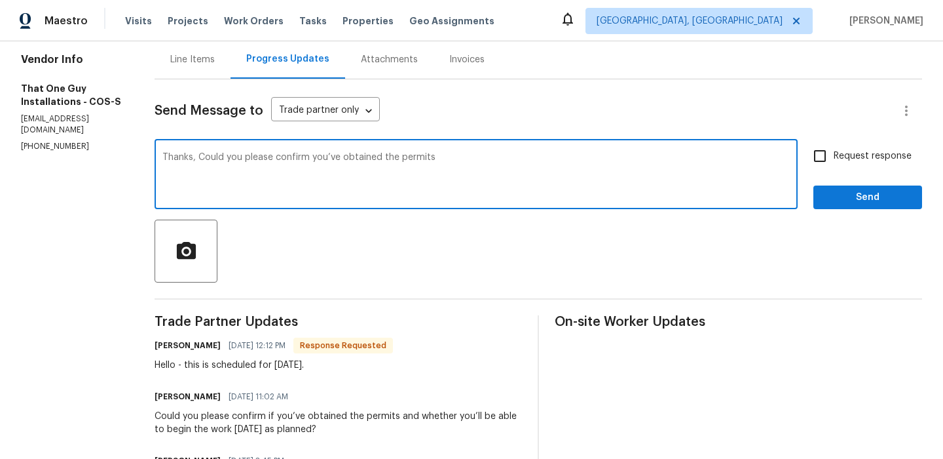
click at [248, 162] on textarea "Thanks, Could you please confirm you’ve obtained the permits" at bounding box center [476, 176] width 628 height 46
paste textarea "you’ve obtained the permits"
type textarea "Thanks, Could you please confirm you’ve obtained the permits"
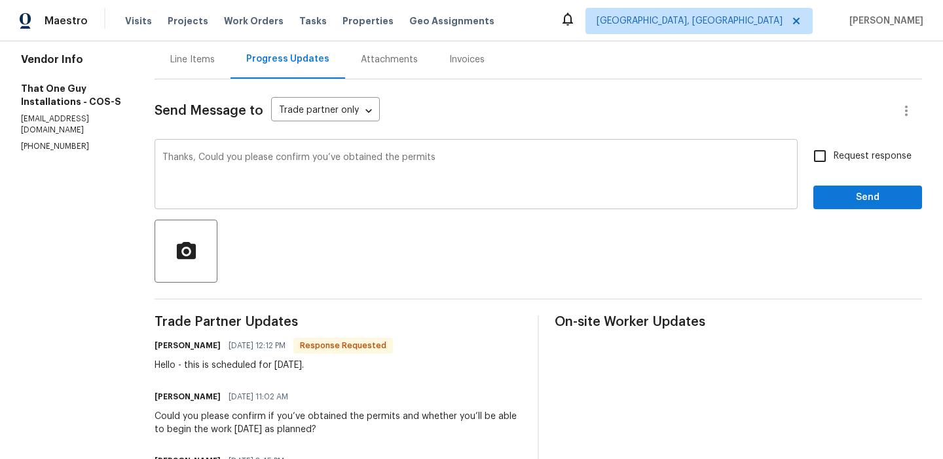
click at [299, 152] on div "Thanks, Could you please confirm you’ve obtained the permits x ​" at bounding box center [476, 175] width 643 height 67
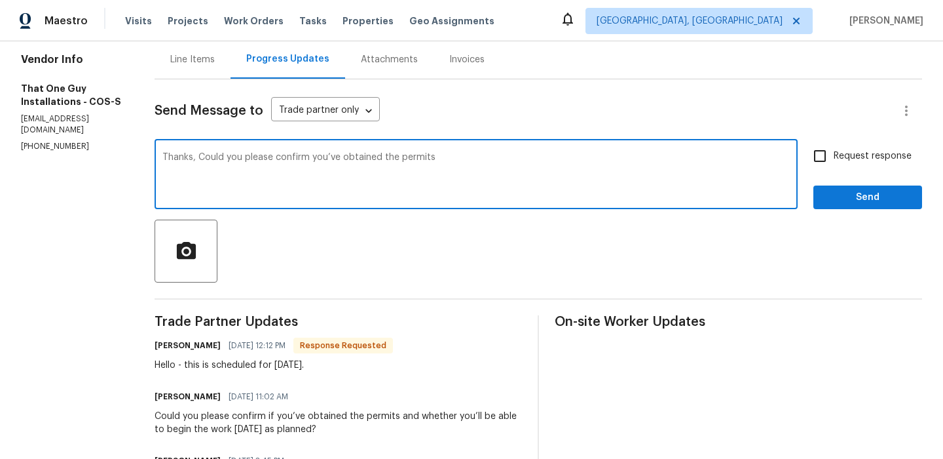
click at [277, 155] on textarea "Thanks, Could you please confirm you’ve obtained the permits" at bounding box center [476, 176] width 628 height 46
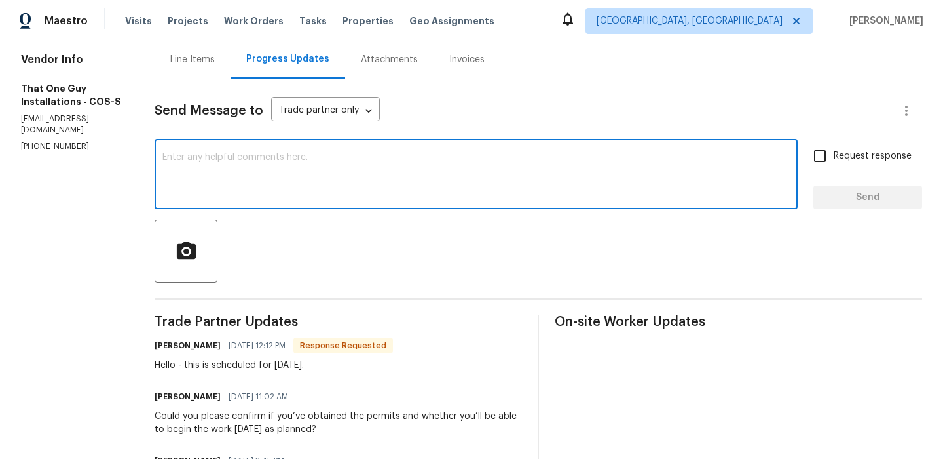
paste textarea "Could you please confirm whether the permits have been obtained?"
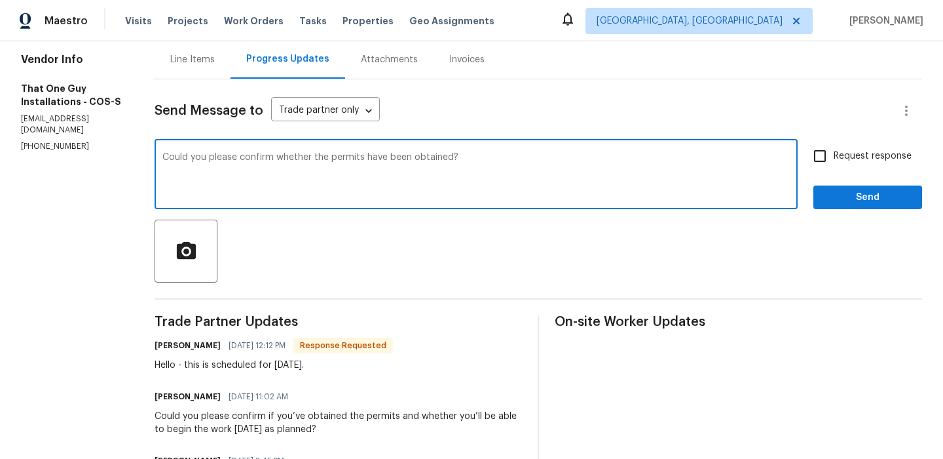
type textarea "Could you please confirm whether the permits have been obtained?"
click at [844, 169] on label "Request response" at bounding box center [858, 156] width 105 height 28
click at [834, 169] on input "Request response" at bounding box center [820, 156] width 28 height 28
checkbox input "true"
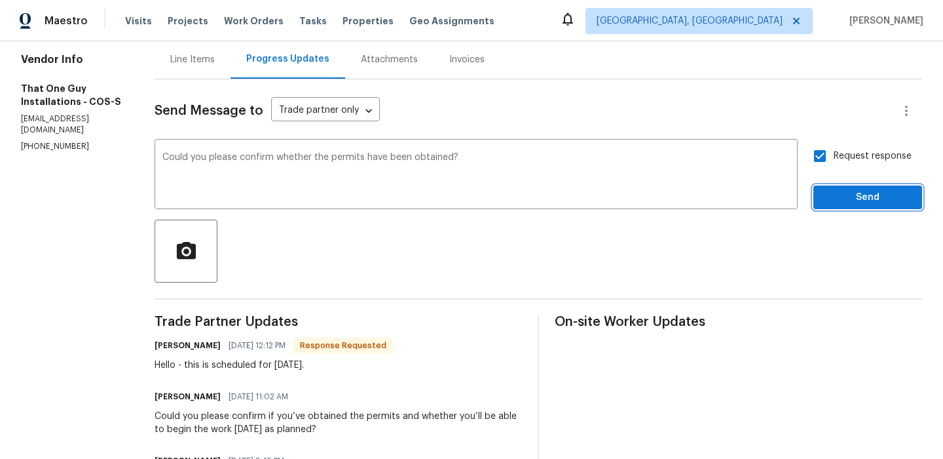
click at [833, 197] on span "Send" at bounding box center [868, 197] width 88 height 16
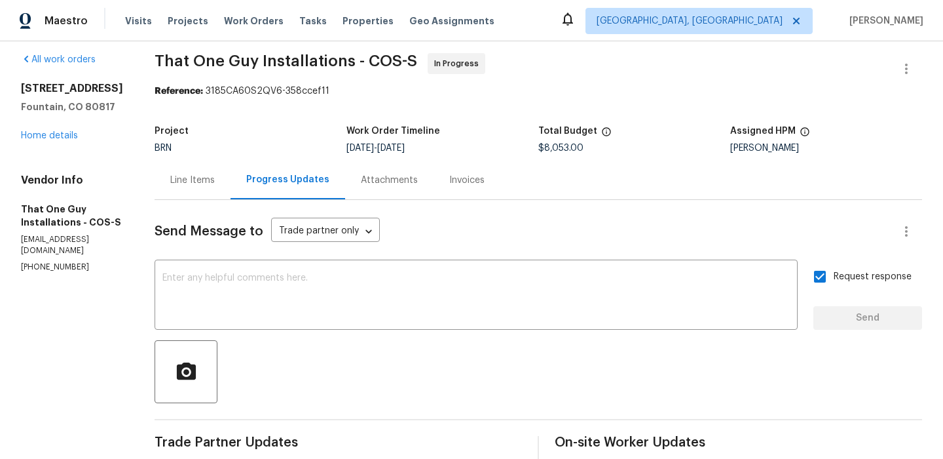
scroll to position [0, 0]
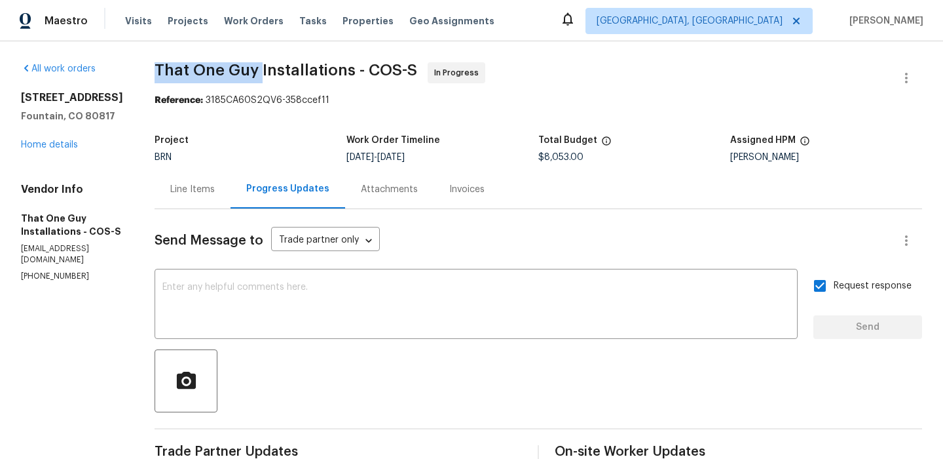
drag, startPoint x: 115, startPoint y: 67, endPoint x: 235, endPoint y: 62, distance: 120.6
copy span "That One Guy"
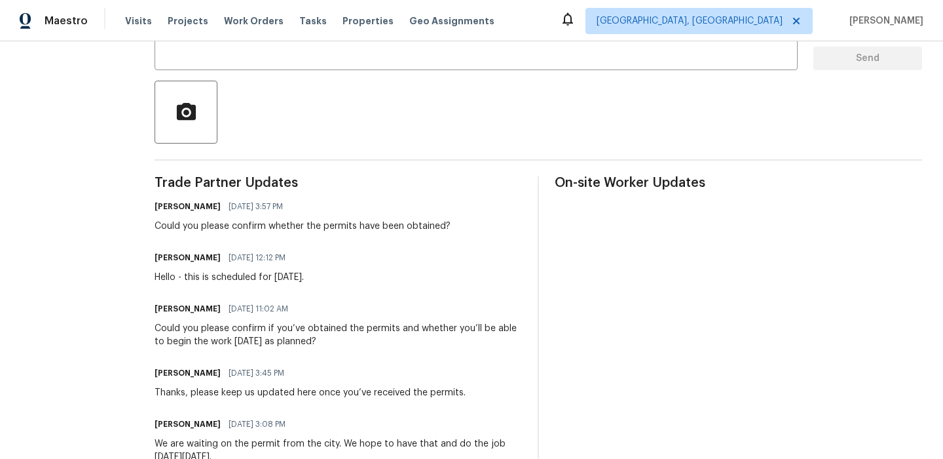
scroll to position [279, 0]
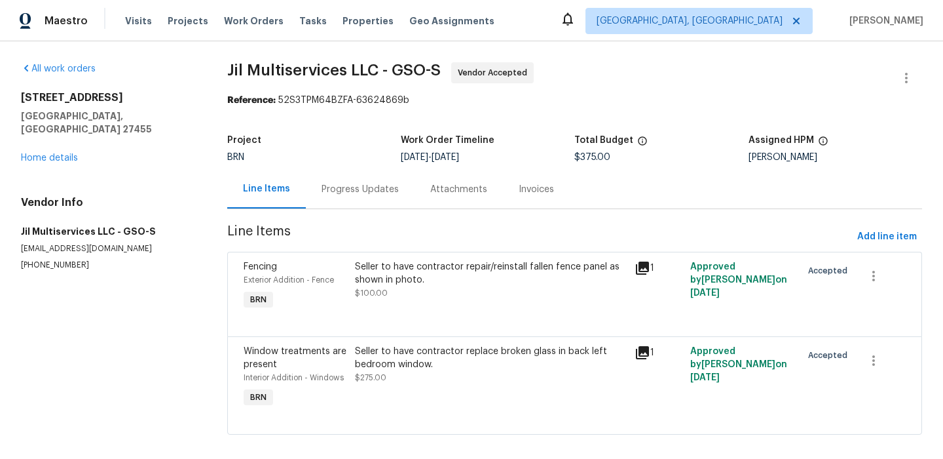
click at [353, 193] on div "Progress Updates" at bounding box center [360, 189] width 77 height 13
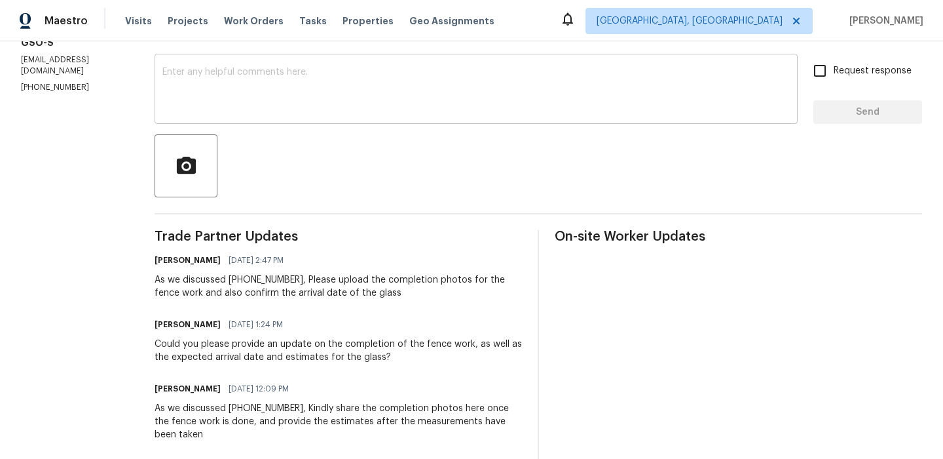
scroll to position [216, 0]
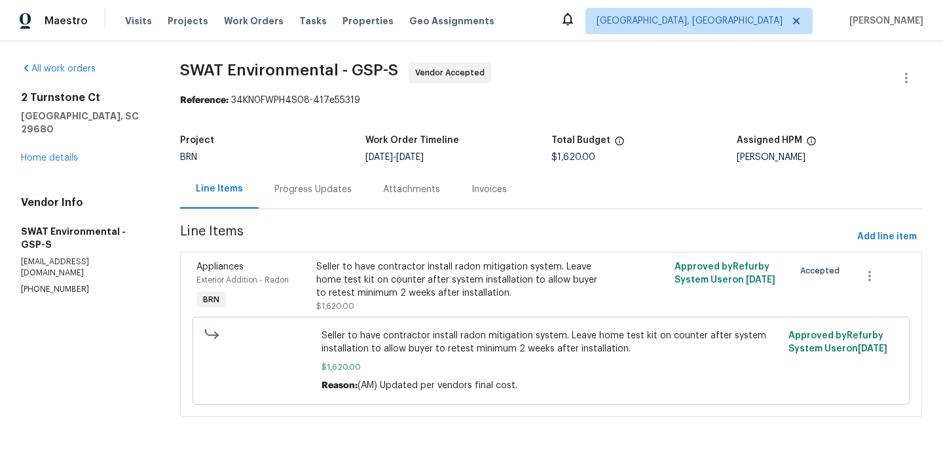
click at [357, 182] on div "Progress Updates" at bounding box center [313, 189] width 109 height 39
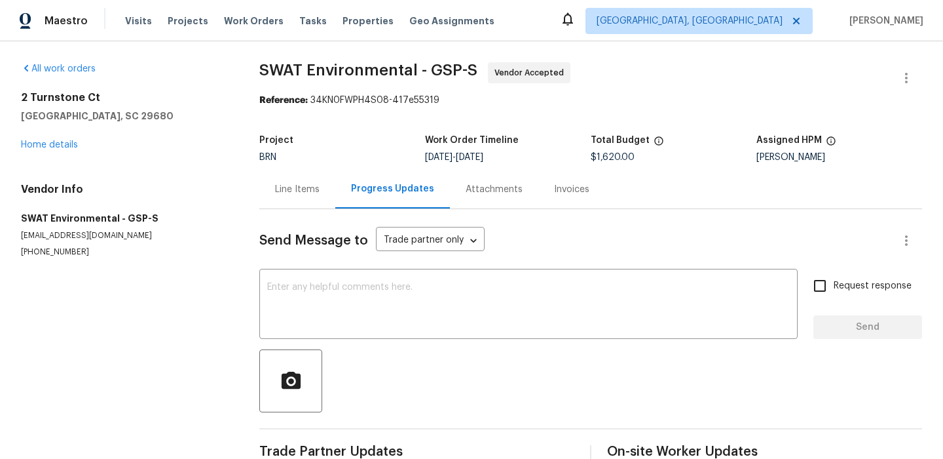
click at [327, 186] on div "Line Items" at bounding box center [297, 189] width 76 height 39
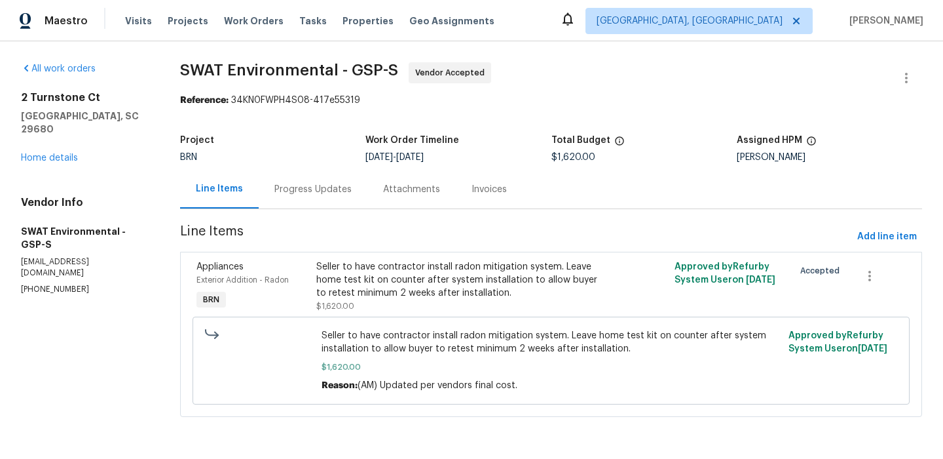
click at [309, 185] on div "Progress Updates" at bounding box center [312, 189] width 77 height 13
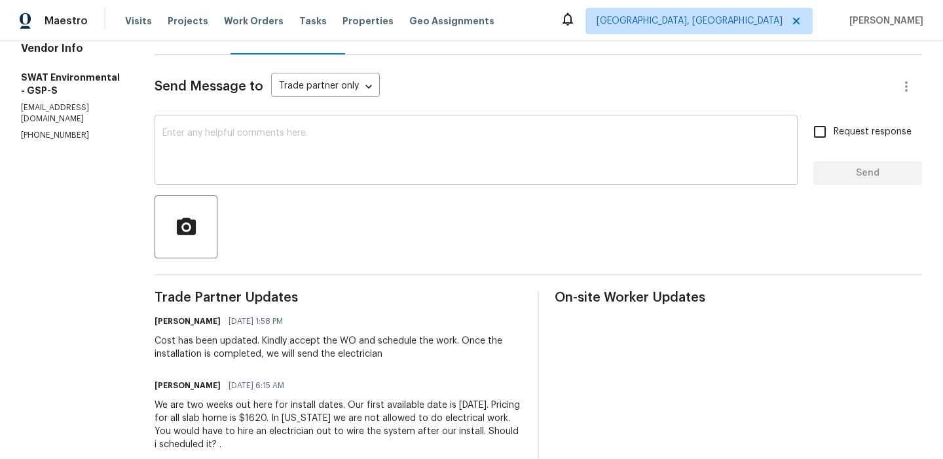
scroll to position [164, 0]
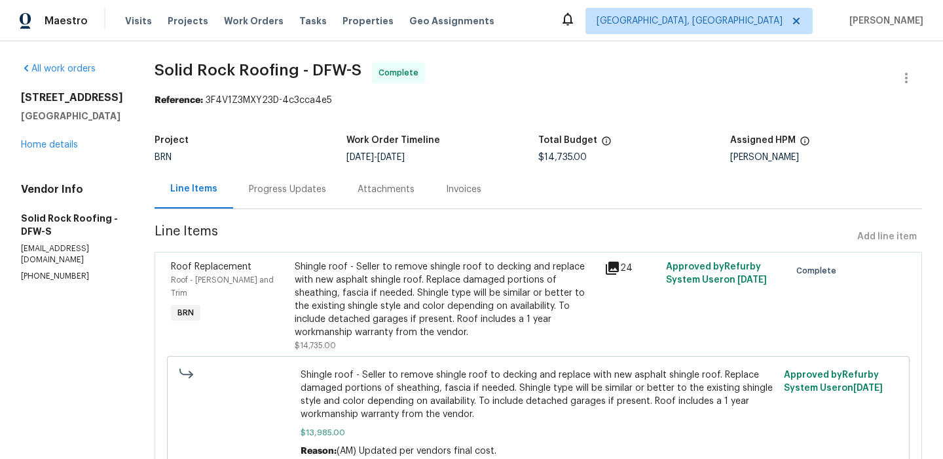
click at [478, 193] on div "Invoices" at bounding box center [463, 189] width 67 height 39
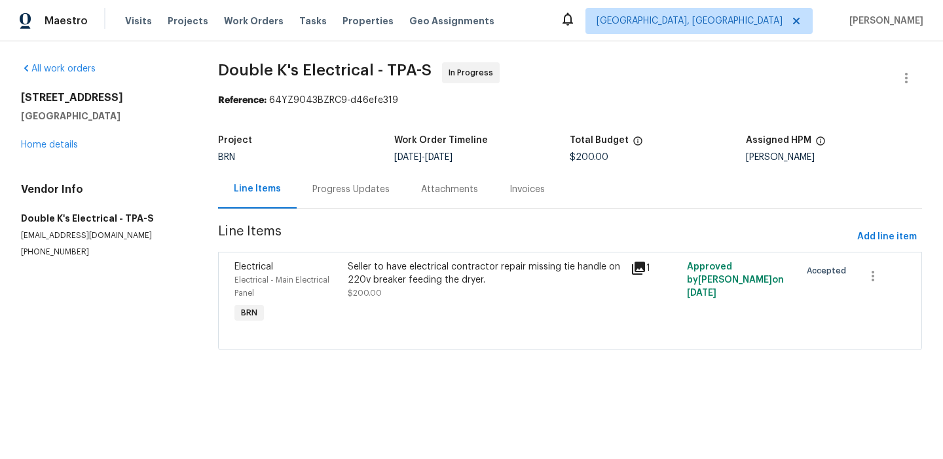
click at [333, 188] on div "Progress Updates" at bounding box center [350, 189] width 77 height 13
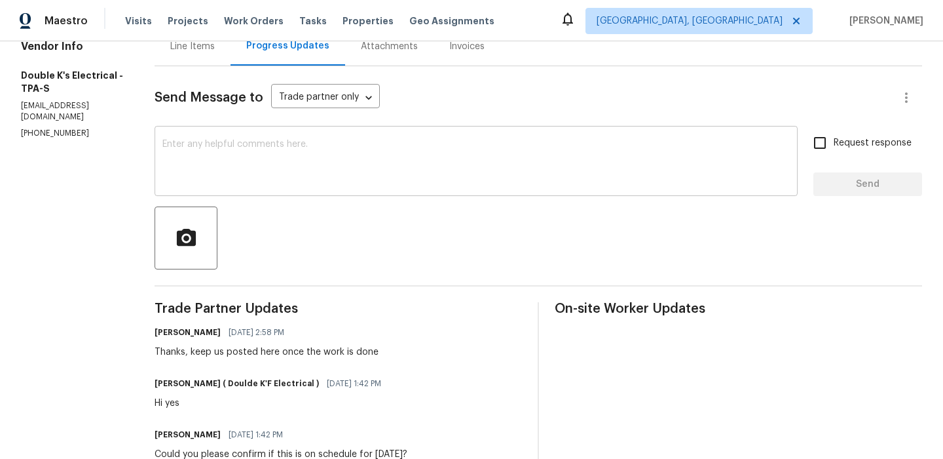
scroll to position [152, 0]
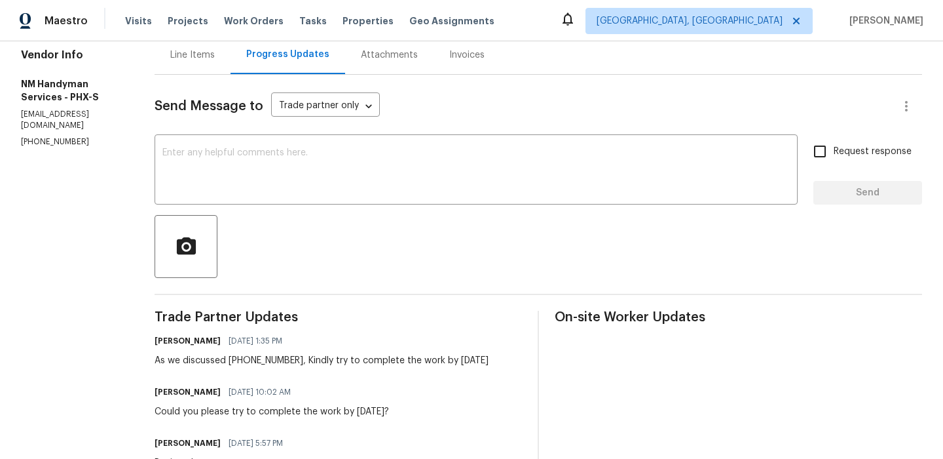
scroll to position [147, 0]
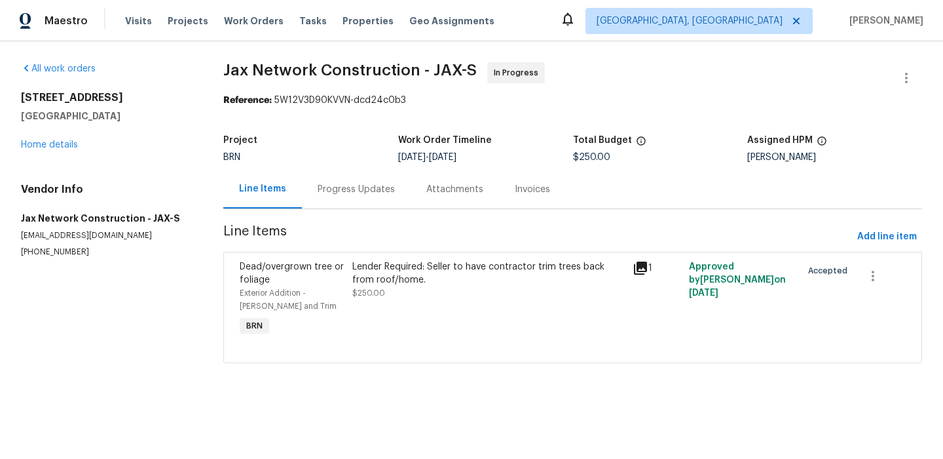
click at [345, 196] on div "Progress Updates" at bounding box center [356, 189] width 109 height 39
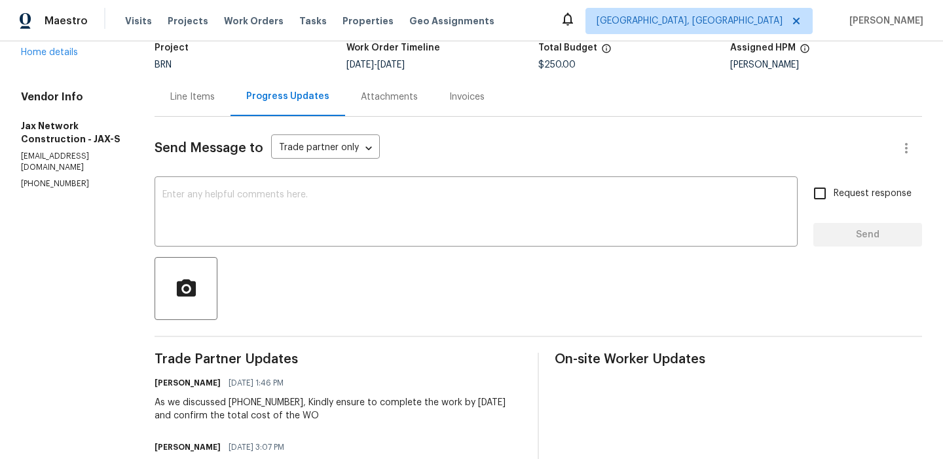
scroll to position [196, 0]
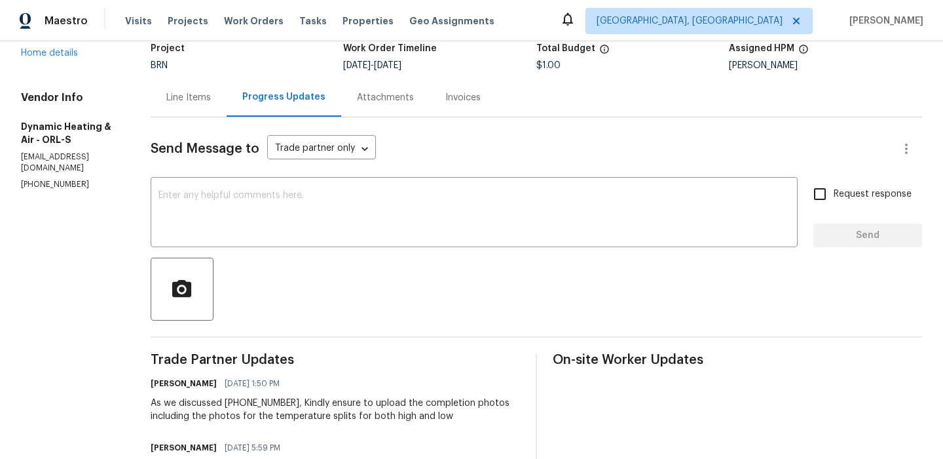
scroll to position [101, 0]
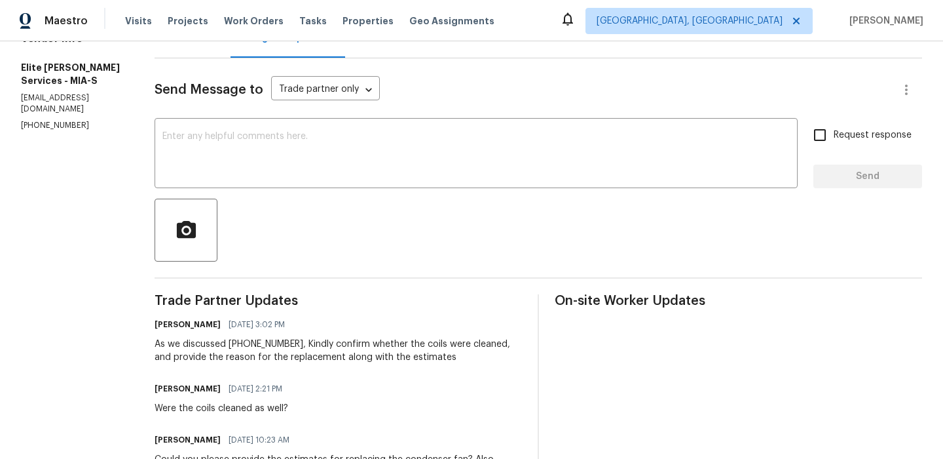
scroll to position [177, 0]
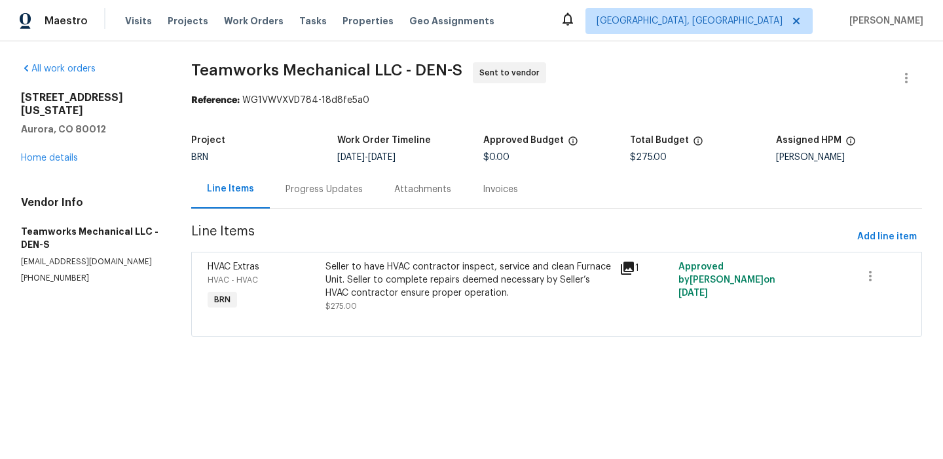
click at [303, 181] on div "Progress Updates" at bounding box center [324, 189] width 109 height 39
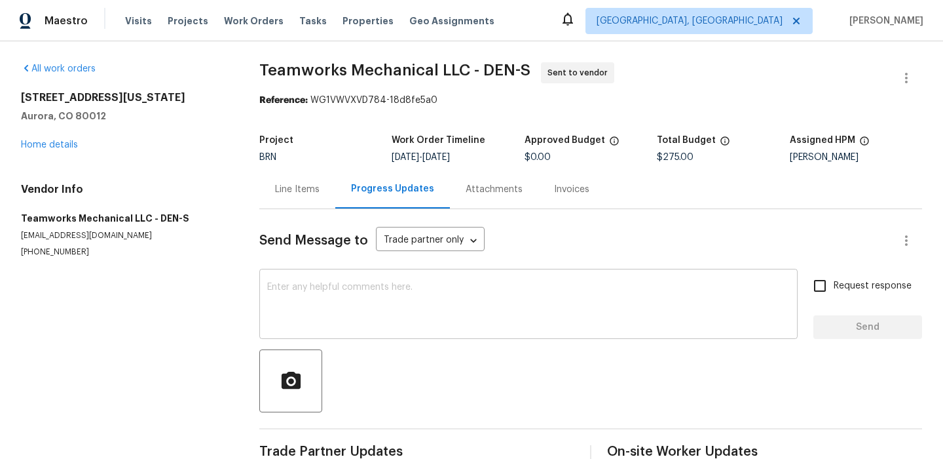
scroll to position [132, 0]
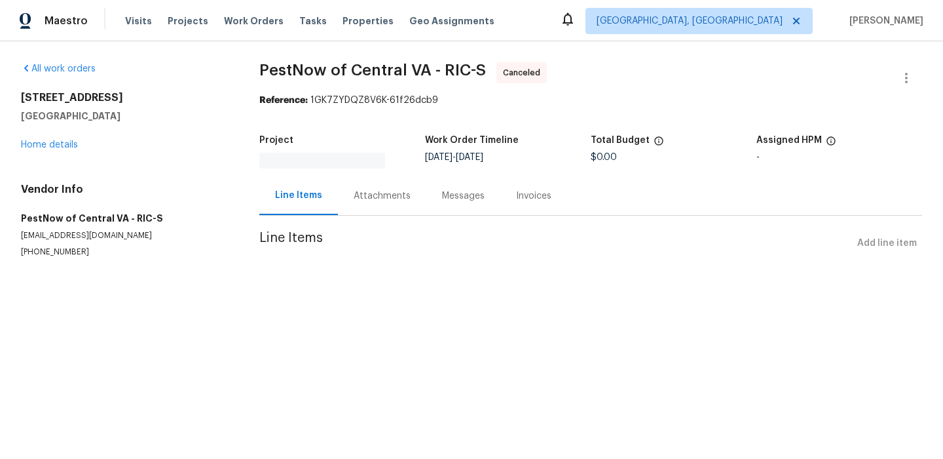
click at [426, 205] on div "Messages" at bounding box center [463, 195] width 74 height 39
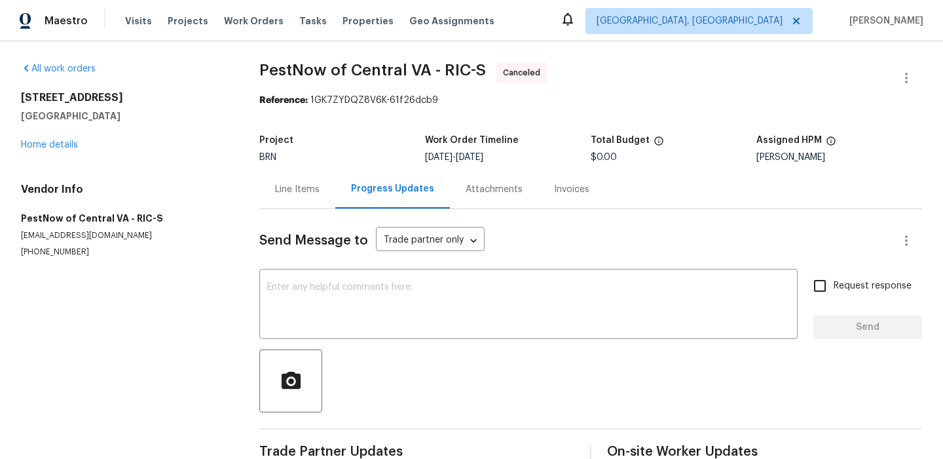
scroll to position [14, 0]
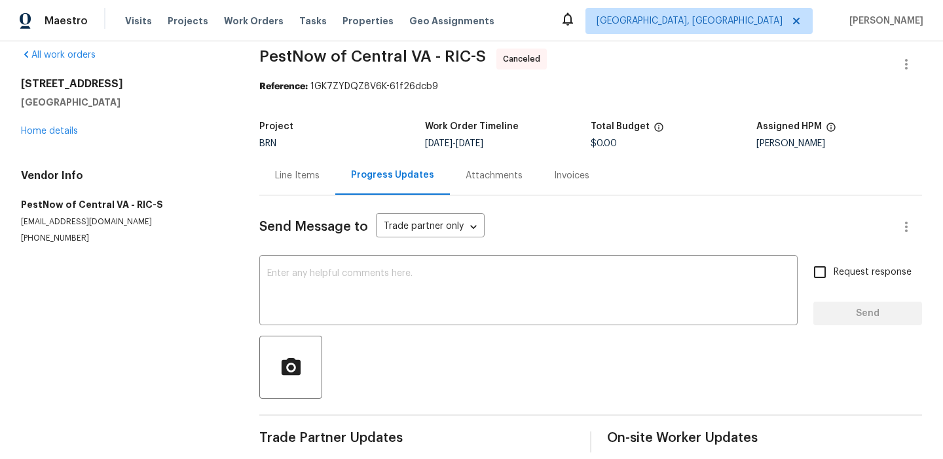
click at [50, 234] on p "[PHONE_NUMBER]" at bounding box center [124, 238] width 207 height 11
copy p "[PHONE_NUMBER]"
click at [99, 223] on p "[EMAIL_ADDRESS][DOMAIN_NAME]" at bounding box center [124, 221] width 207 height 11
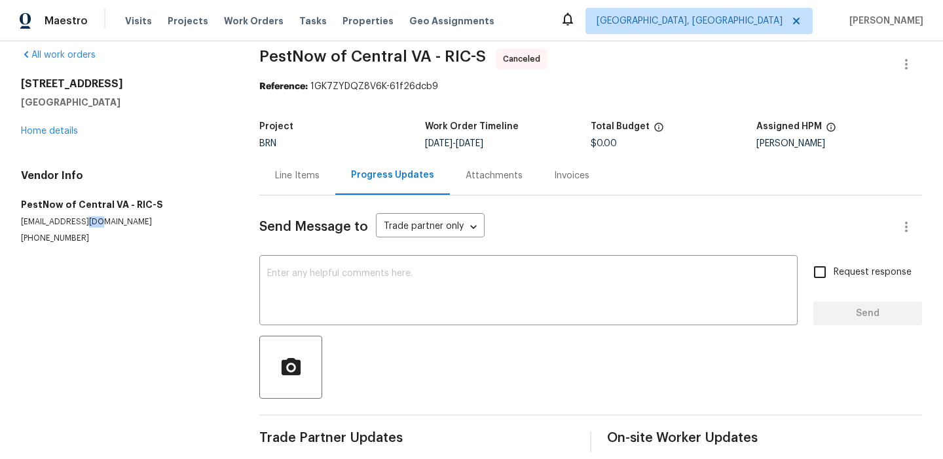
click at [99, 223] on p "khuber@pestnow.com" at bounding box center [124, 221] width 207 height 11
copy p "khuber@pestnow.com"
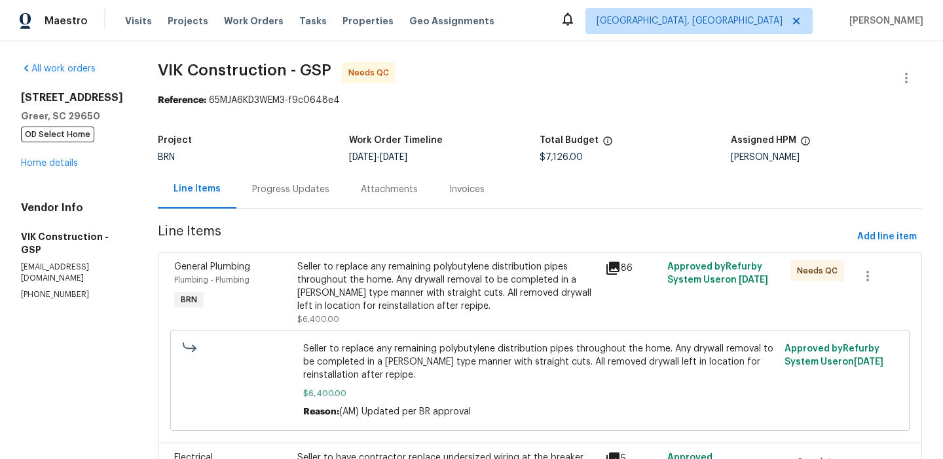
click at [377, 273] on div "Seller to replace any remaining polybutylene distribution pipes throughout the …" at bounding box center [447, 286] width 301 height 52
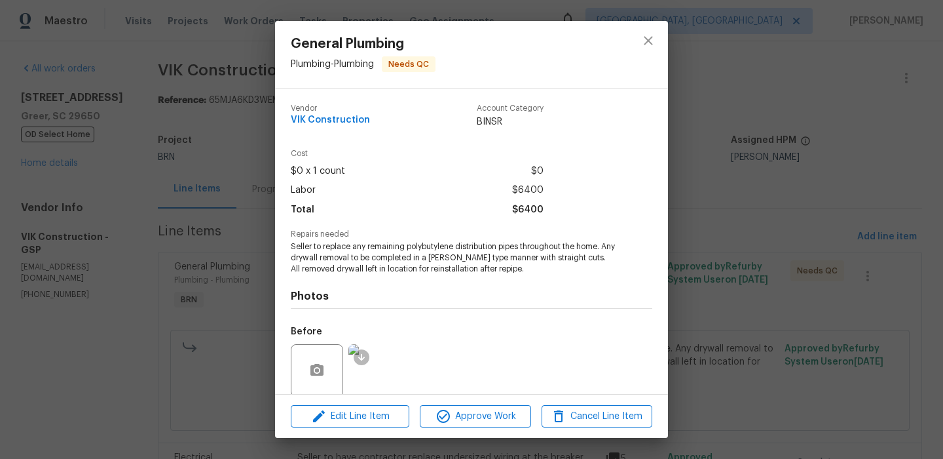
click at [413, 248] on span "Seller to replace any remaining polybutylene distribution pipes throughout the …" at bounding box center [454, 257] width 326 height 33
copy span "polybutylene"
click at [129, 159] on div "General Plumbing Plumbing - Plumbing Needs QC Vendor VIK Construction Account C…" at bounding box center [471, 229] width 943 height 459
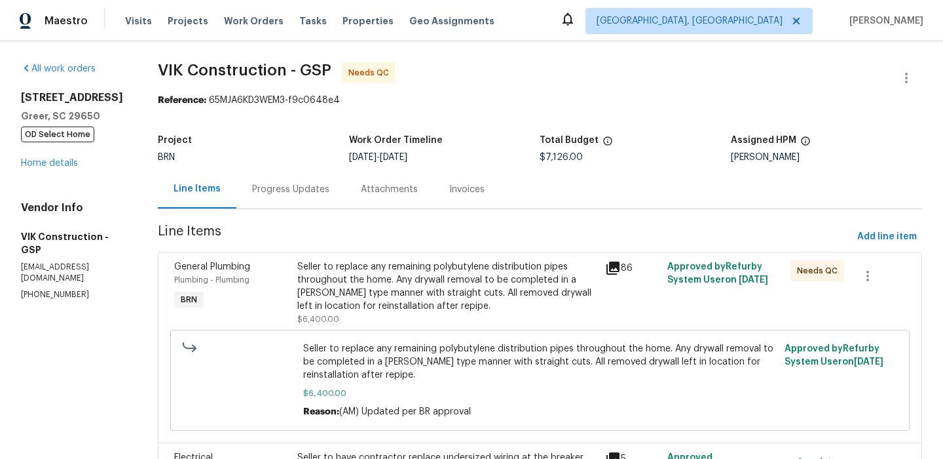
click at [278, 189] on div "Progress Updates" at bounding box center [290, 189] width 77 height 13
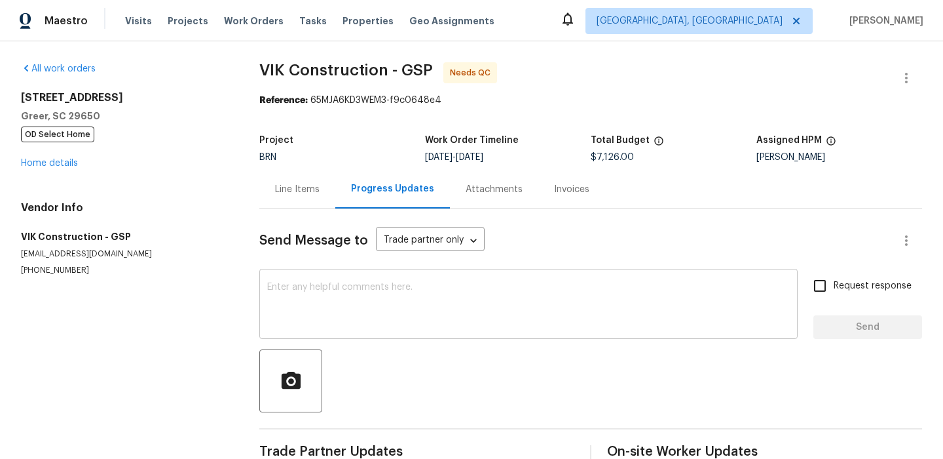
scroll to position [31, 0]
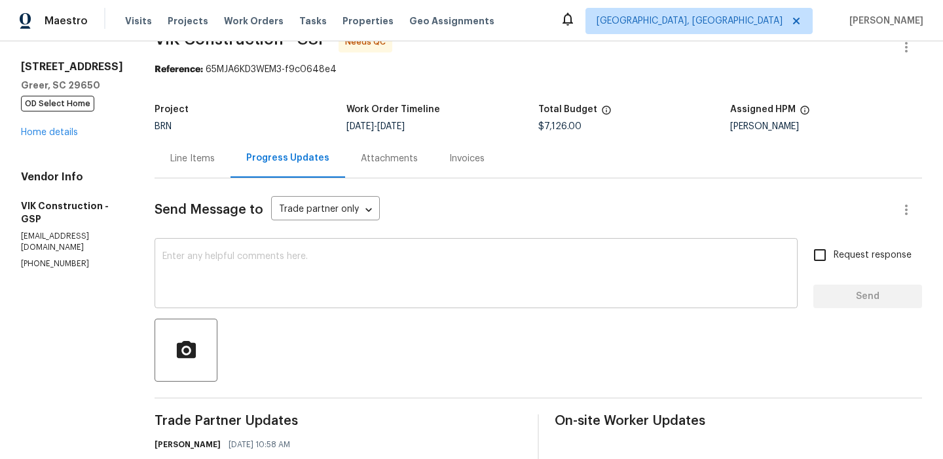
click at [267, 267] on textarea at bounding box center [476, 275] width 628 height 46
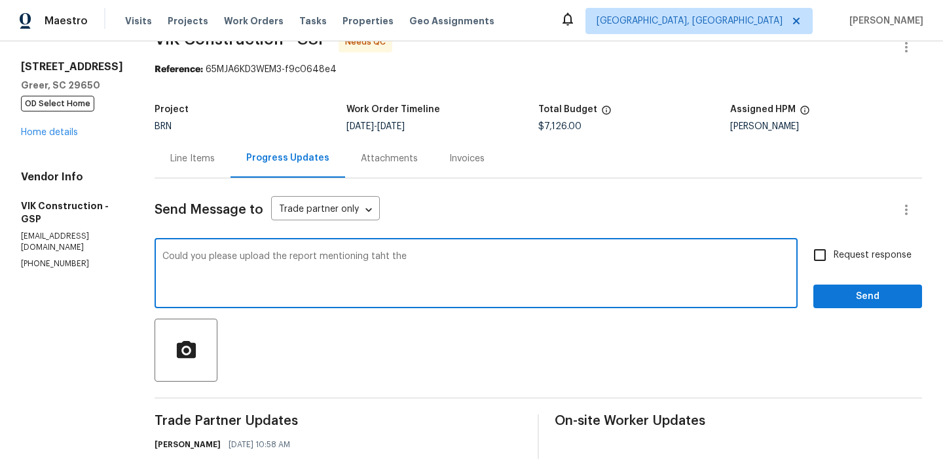
paste textarea "polybutylene"
type textarea "Could you please upload the report mentioning taht the polybutylene piping is d…"
click at [235, 245] on div "Could you please upload the report mentioning taht the polybutylene piping is d…" at bounding box center [476, 274] width 643 height 67
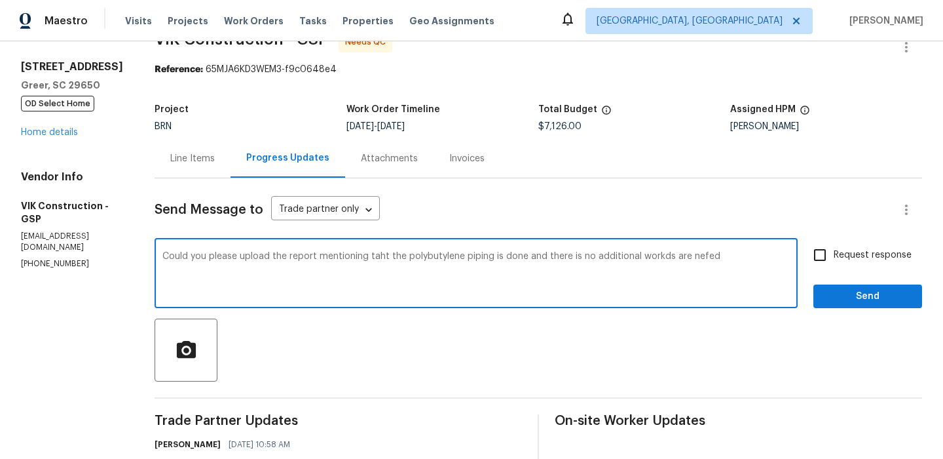
click at [224, 252] on textarea "Could you please upload the report mentioning taht the polybutylene piping is d…" at bounding box center [476, 275] width 628 height 46
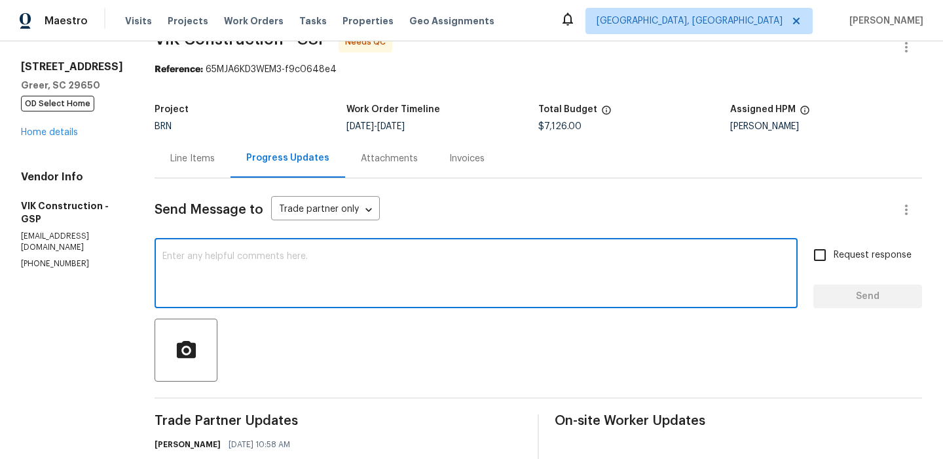
paste textarea "Could you please upload the report confirming that the polybutylene piping has …"
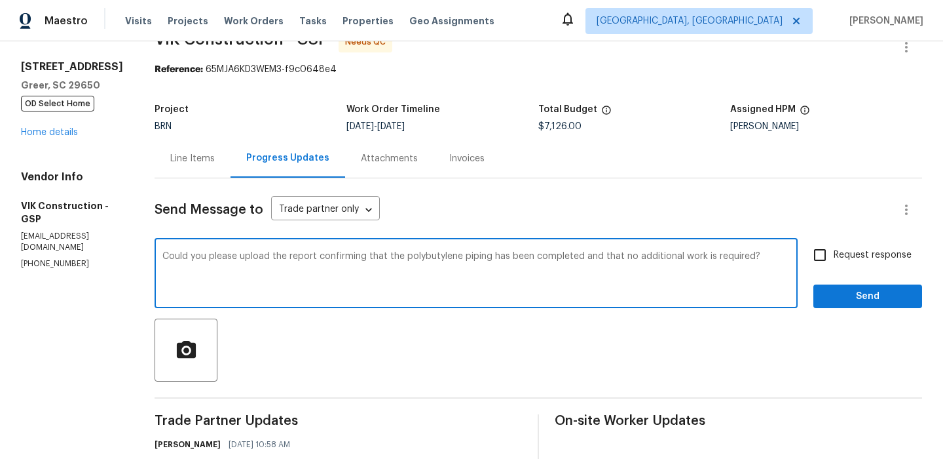
scroll to position [28, 0]
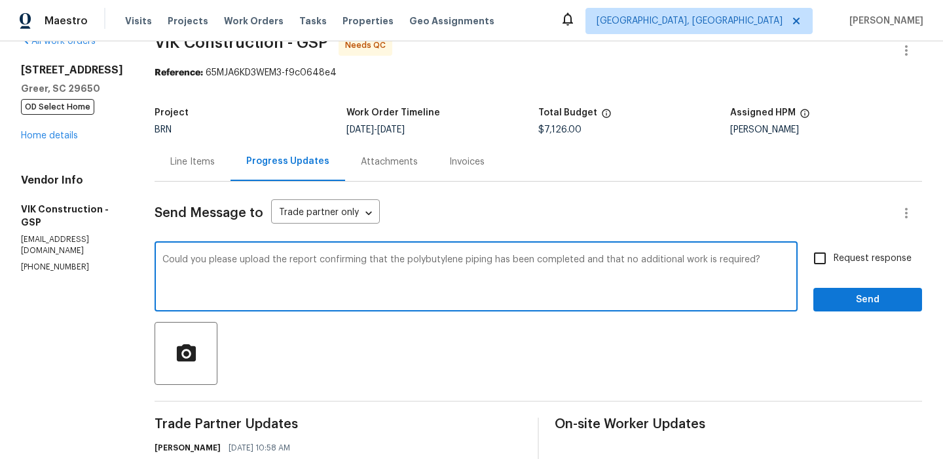
type textarea "Could you please upload the report confirming that the polybutylene piping has …"
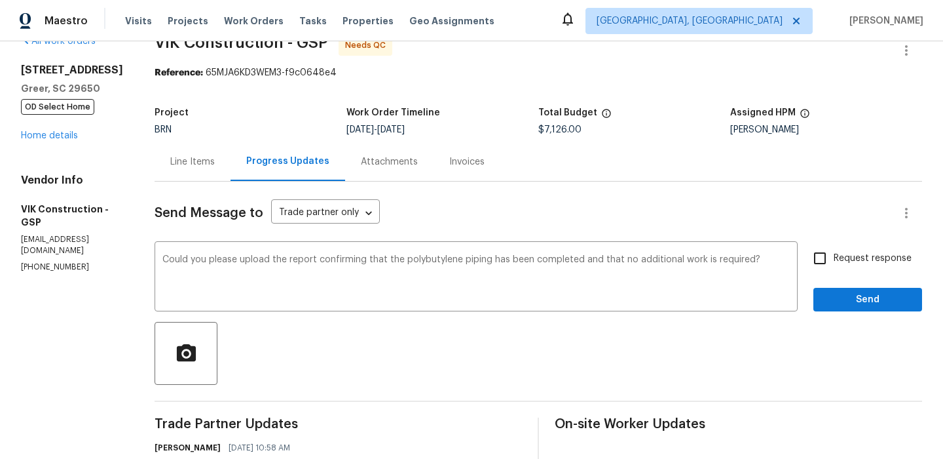
click at [850, 254] on span "Request response" at bounding box center [873, 259] width 78 height 14
click at [834, 254] on input "Request response" at bounding box center [820, 258] width 28 height 28
checkbox input "true"
click at [833, 301] on span "Send" at bounding box center [868, 300] width 88 height 16
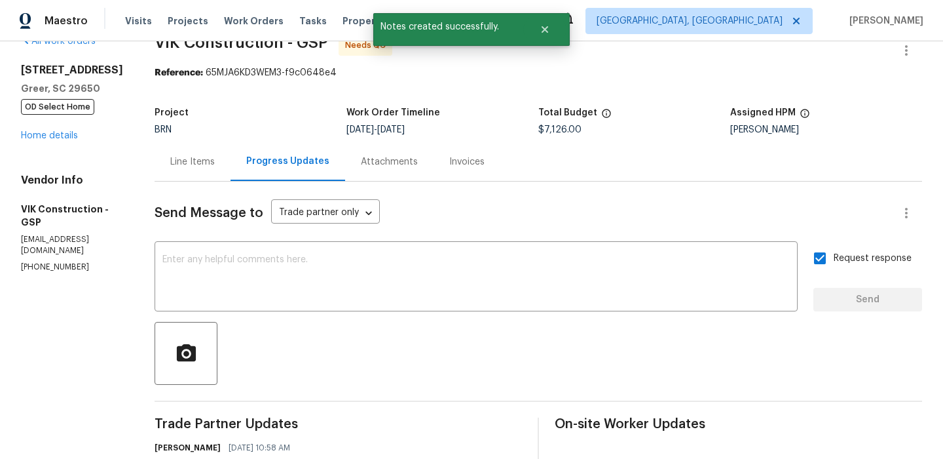
click at [55, 261] on p "(916) 804-9045" at bounding box center [72, 266] width 102 height 11
copy p "(916) 804-9045"
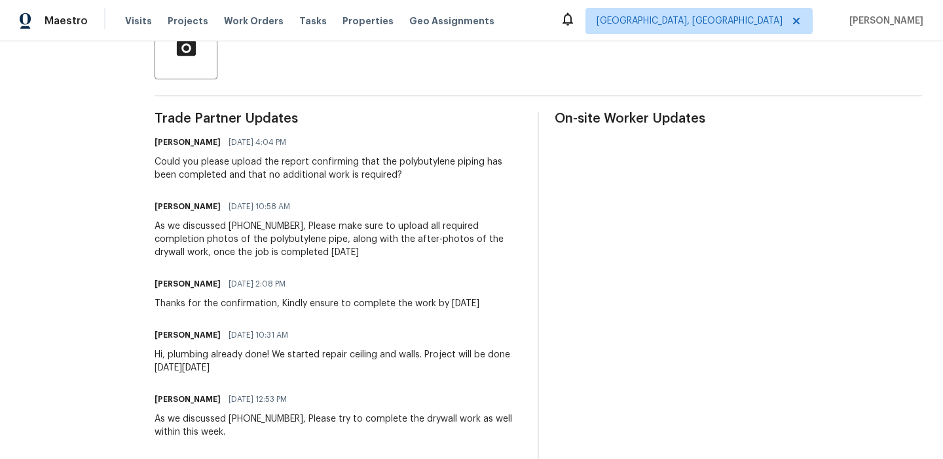
scroll to position [364, 0]
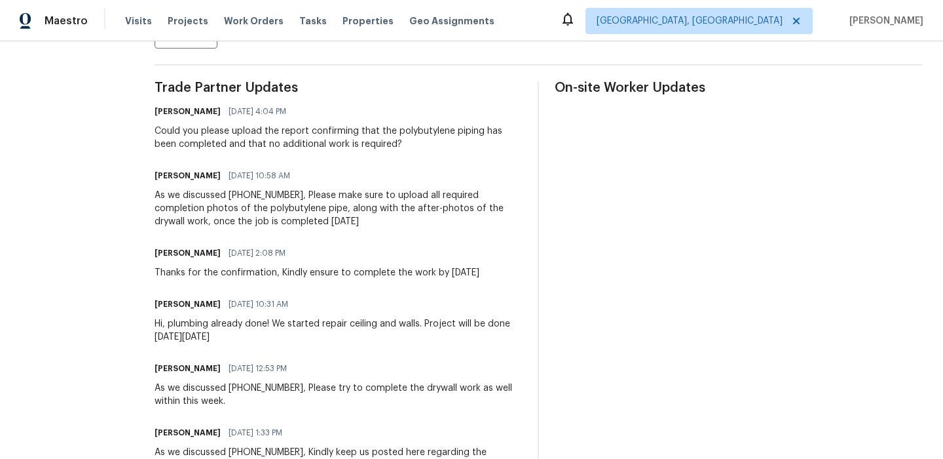
click at [180, 132] on div "Could you please upload the report confirming that the polybutylene piping has …" at bounding box center [339, 137] width 368 height 26
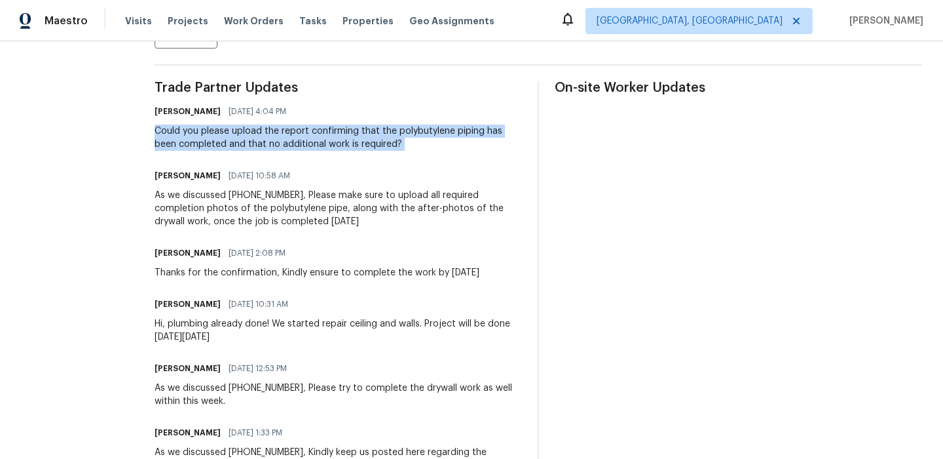
click at [180, 132] on div "Could you please upload the report confirming that the polybutylene piping has …" at bounding box center [339, 137] width 368 height 26
copy div "Could you please upload the report confirming that the polybutylene piping has …"
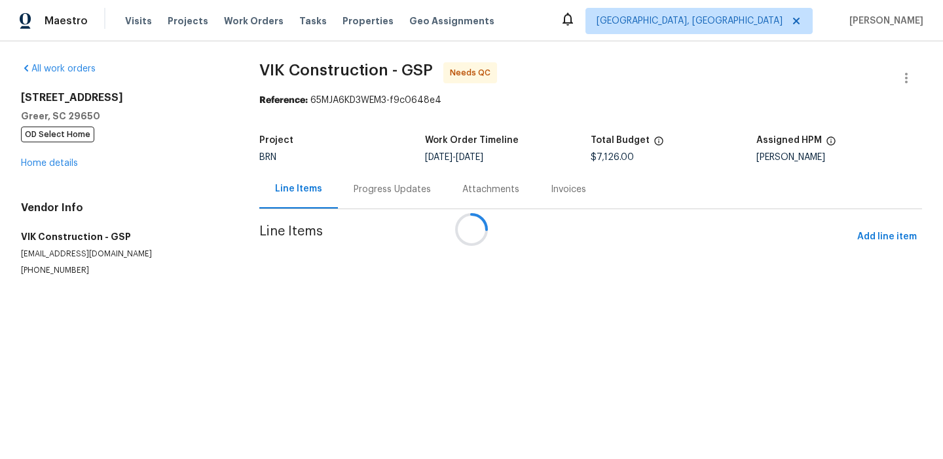
click at [398, 273] on div at bounding box center [471, 229] width 943 height 459
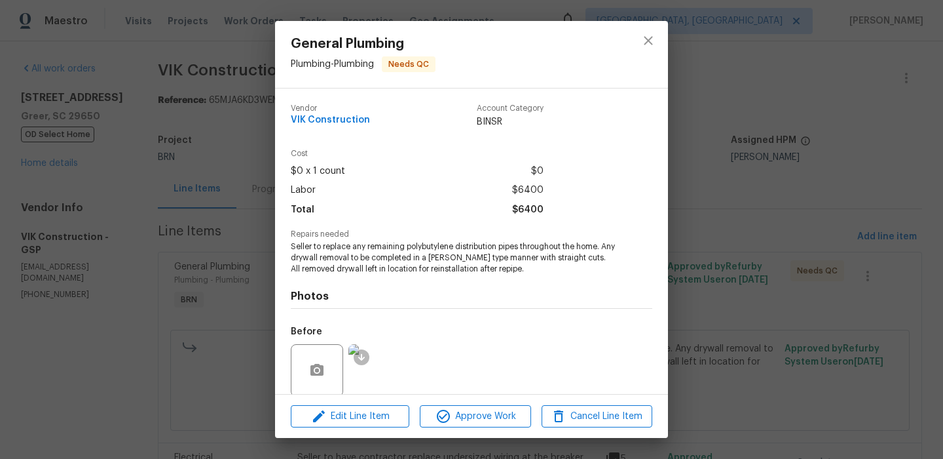
click at [416, 248] on span "Seller to replace any remaining polybutylene distribution pipes throughout the …" at bounding box center [454, 257] width 326 height 33
copy span "polybutylene"
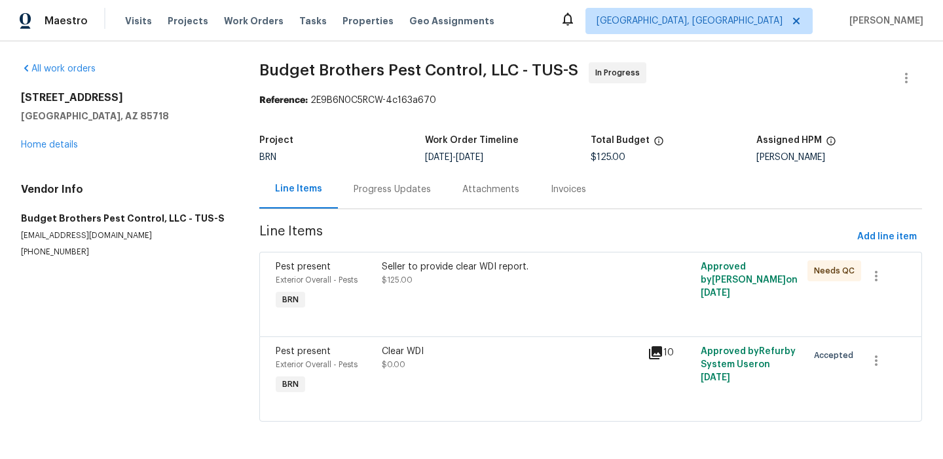
click at [65, 229] on div "Vendor Info Budget Brothers Pest Control, LLC - TUS-S [EMAIL_ADDRESS][DOMAIN_NA…" at bounding box center [124, 220] width 207 height 75
copy p "[EMAIL_ADDRESS][DOMAIN_NAME]"
